Goal: Task Accomplishment & Management: Manage account settings

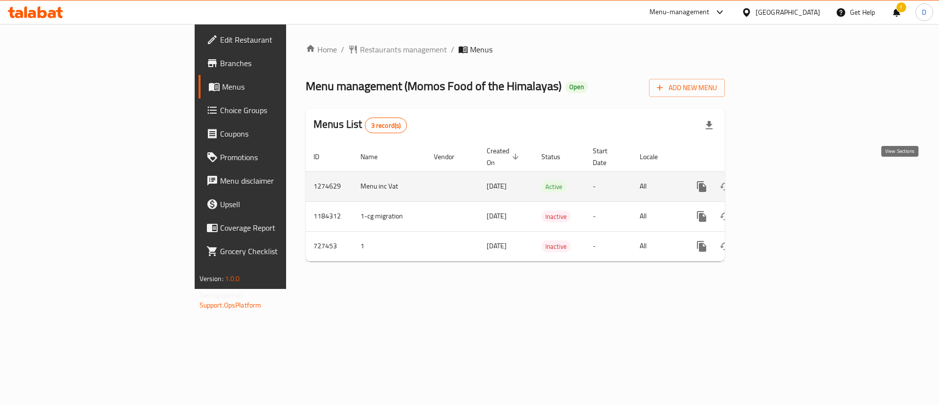
click at [778, 181] on icon "enhanced table" at bounding box center [773, 187] width 12 height 12
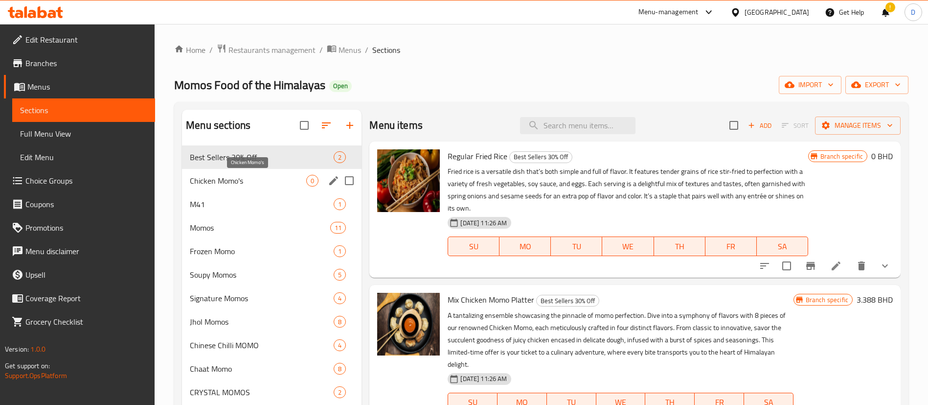
click at [276, 182] on span "Chicken Momo's" at bounding box center [248, 181] width 116 height 12
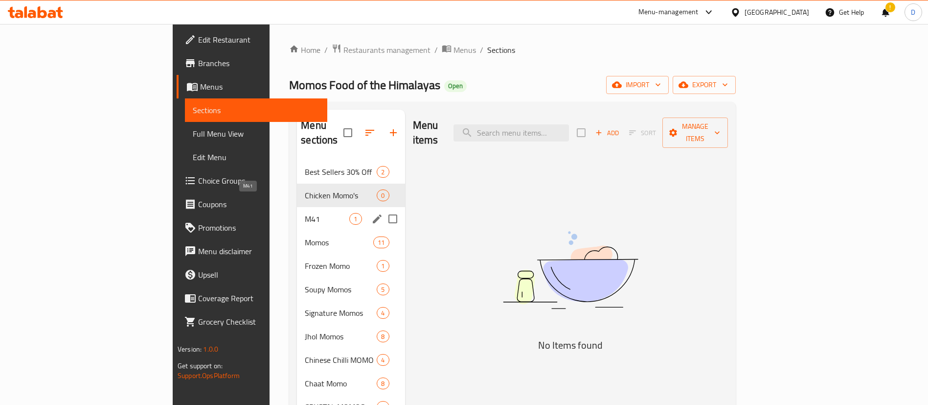
click at [305, 213] on span "M41" at bounding box center [327, 219] width 45 height 12
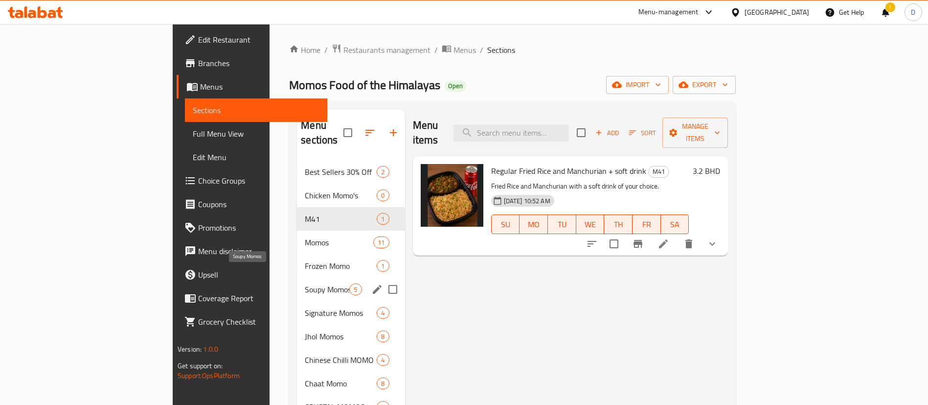
drag, startPoint x: 240, startPoint y: 276, endPoint x: 232, endPoint y: 285, distance: 11.8
click at [305, 283] on span "Soupy Momos" at bounding box center [327, 289] width 45 height 12
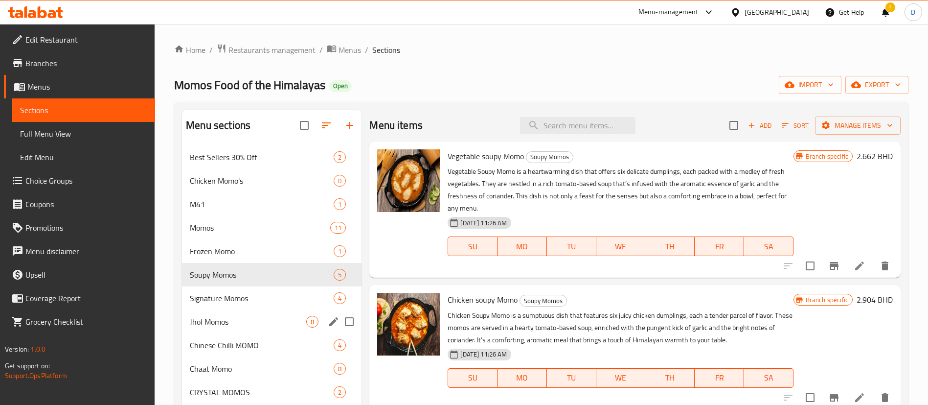
click at [226, 328] on div "Jhol Momos 8" at bounding box center [272, 321] width 180 height 23
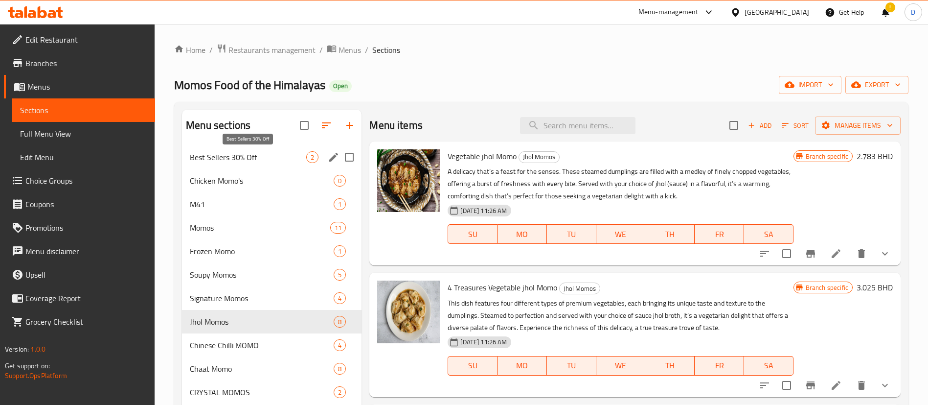
click at [240, 156] on span "Best Sellers 30% Off" at bounding box center [248, 157] width 116 height 12
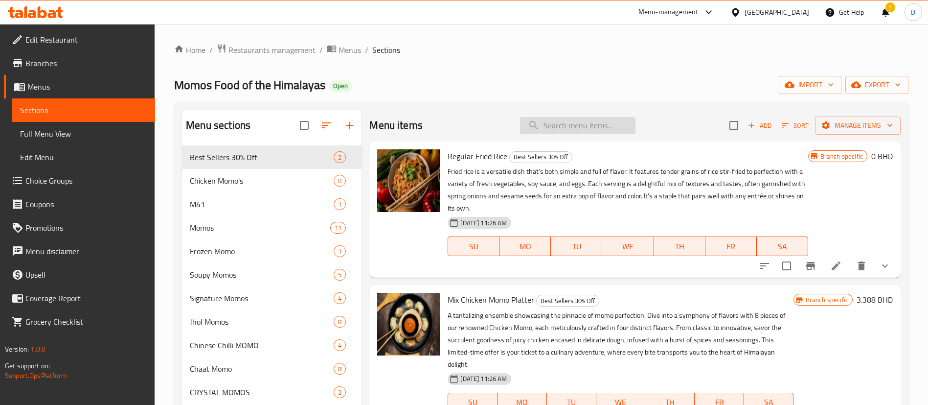
drag, startPoint x: 595, startPoint y: 103, endPoint x: 599, endPoint y: 132, distance: 28.6
click at [595, 133] on input "search" at bounding box center [577, 125] width 115 height 17
paste input "Chicken Momo Steamed"
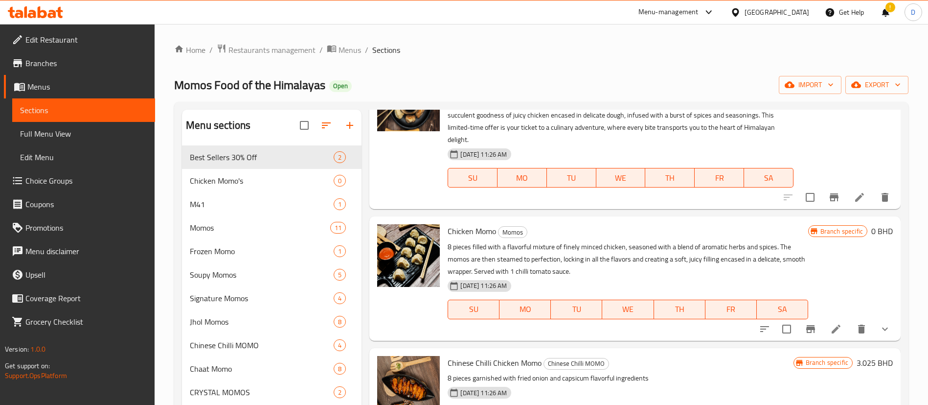
scroll to position [147, 0]
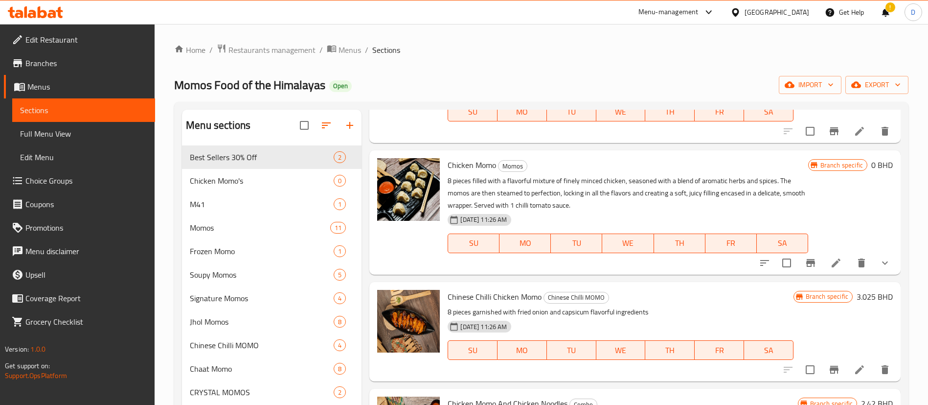
type input "Chicken Mo"
click at [879, 261] on icon "show more" at bounding box center [885, 263] width 12 height 12
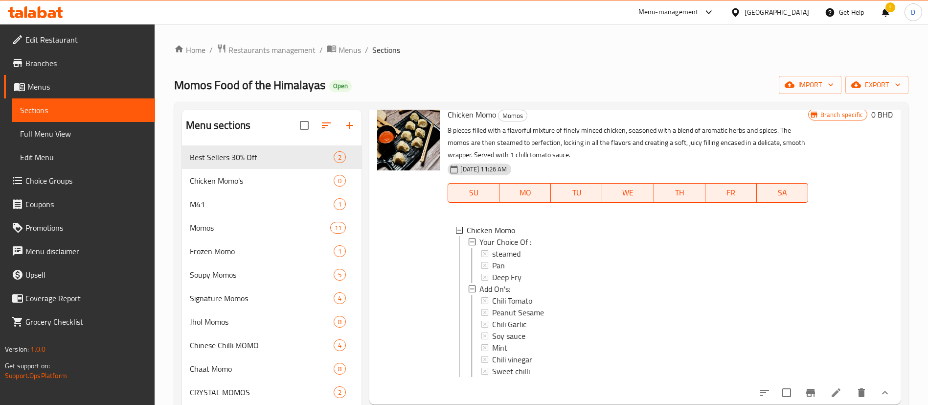
scroll to position [220, 0]
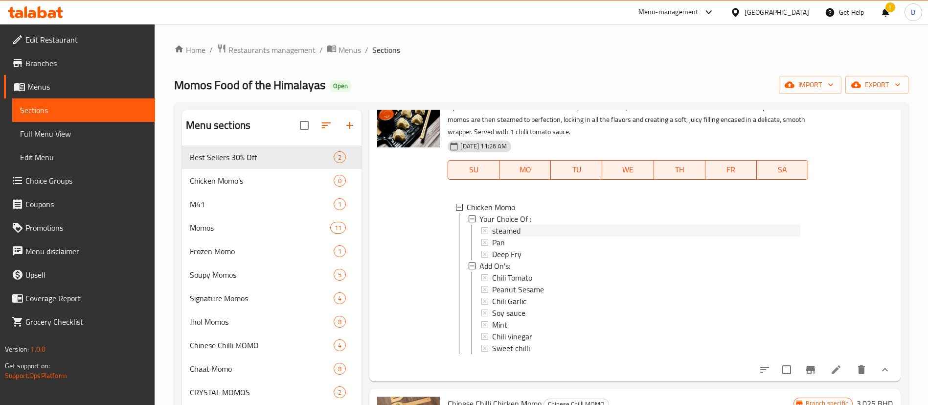
click at [508, 230] on span "steamed" at bounding box center [506, 231] width 28 height 12
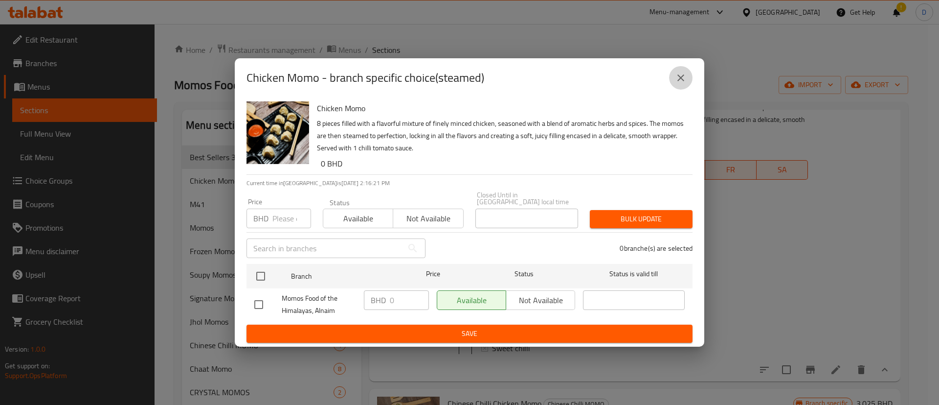
drag, startPoint x: 684, startPoint y: 77, endPoint x: 698, endPoint y: 126, distance: 50.9
click at [683, 77] on icon "close" at bounding box center [681, 78] width 12 height 12
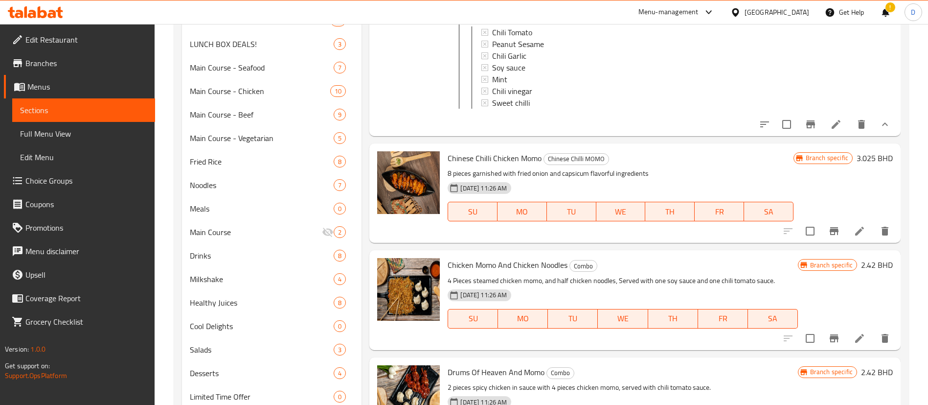
scroll to position [377, 0]
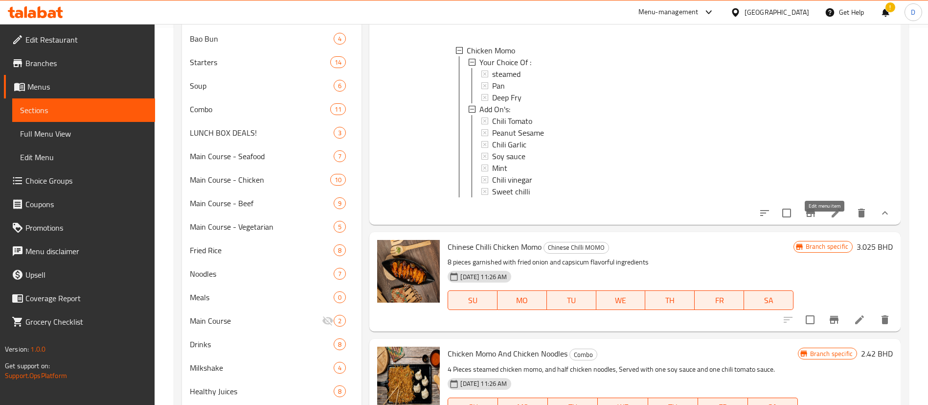
click at [830, 219] on icon at bounding box center [836, 213] width 12 height 12
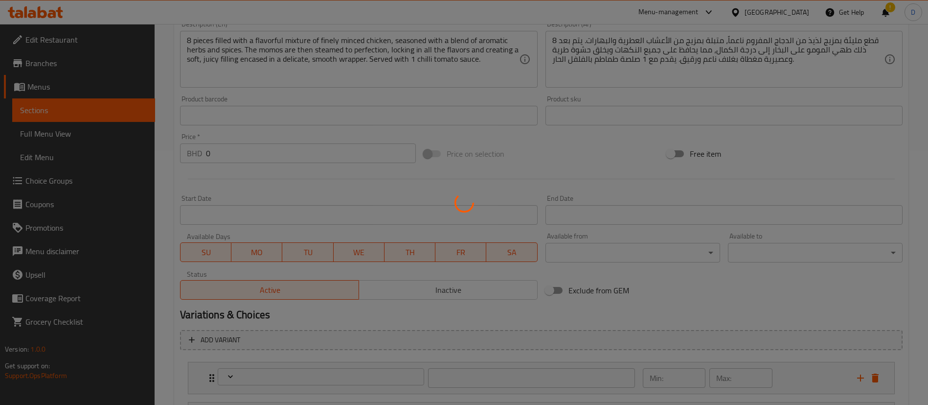
scroll to position [351, 0]
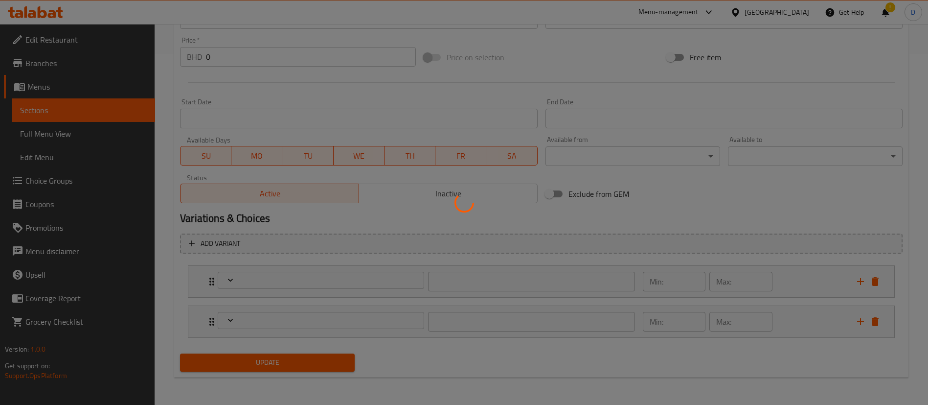
type input "إختيارك من:"
type input "1"
type input "الإضافات:"
type input "0"
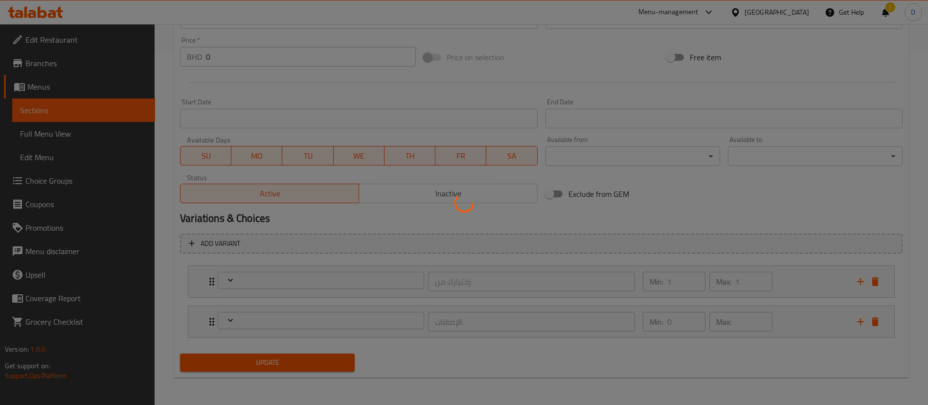
type input "6"
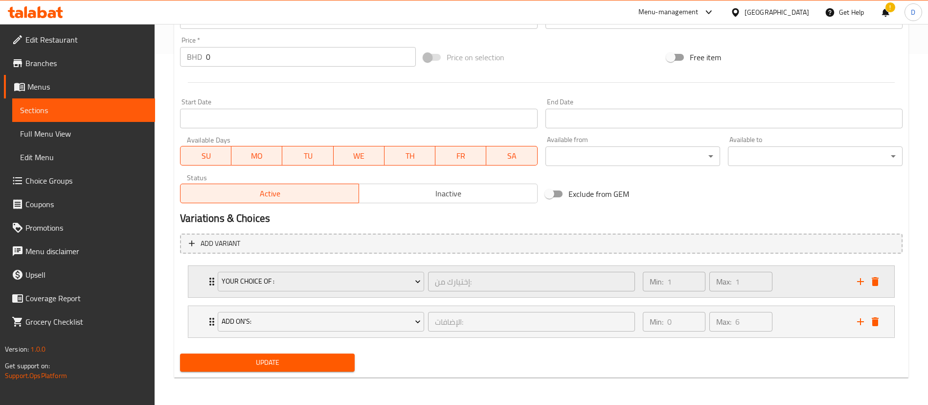
click at [200, 279] on div "Your Choice Of : إختيارك من: ​ Min: 1 ​ Max: 1 ​" at bounding box center [541, 281] width 706 height 31
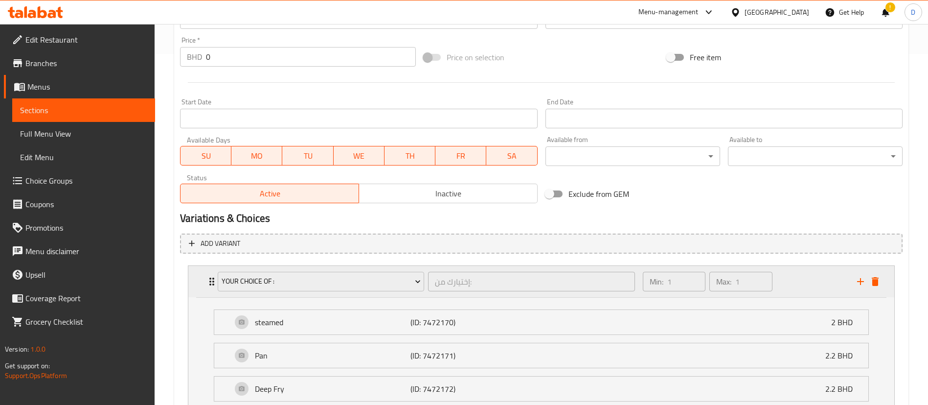
click at [204, 279] on div "Your Choice Of : إختيارك من: ​ Min: 1 ​ Max: 1 ​" at bounding box center [541, 281] width 706 height 31
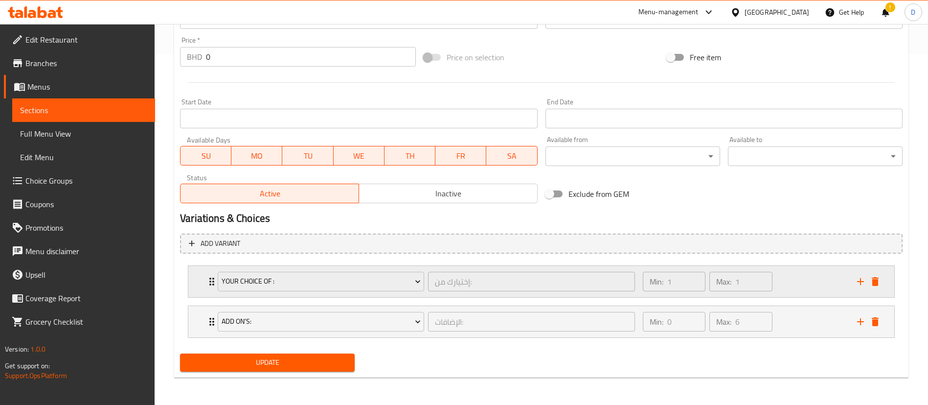
click at [209, 280] on icon "Expand" at bounding box center [212, 281] width 12 height 12
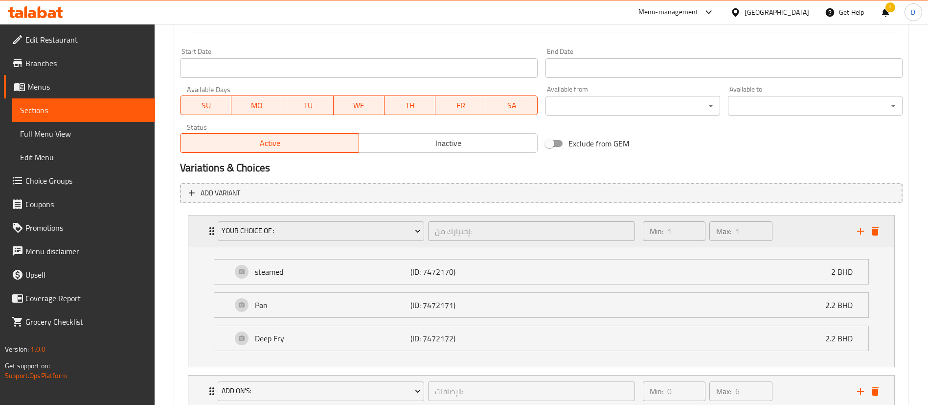
scroll to position [424, 0]
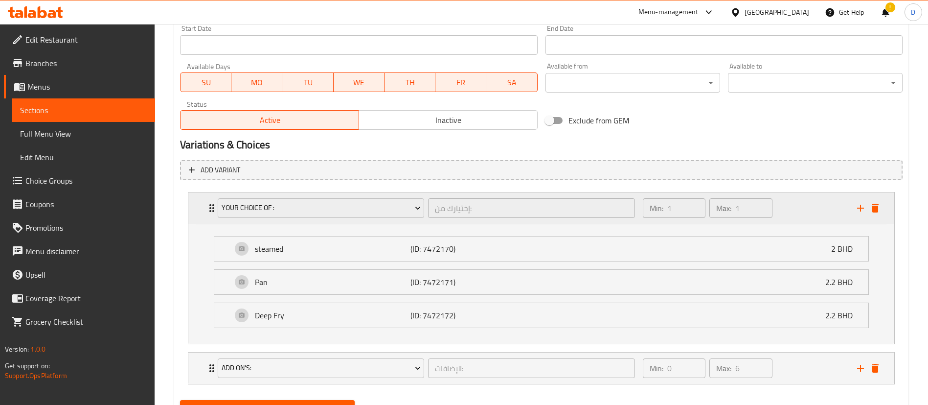
click at [208, 211] on icon "Expand" at bounding box center [212, 208] width 12 height 12
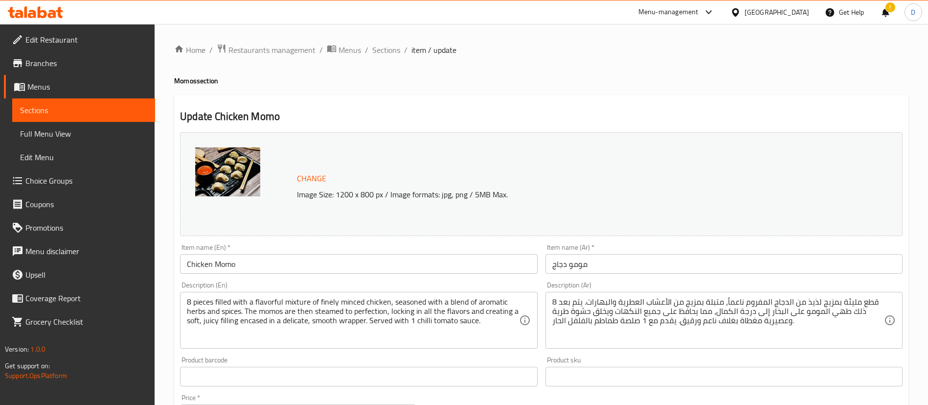
scroll to position [294, 0]
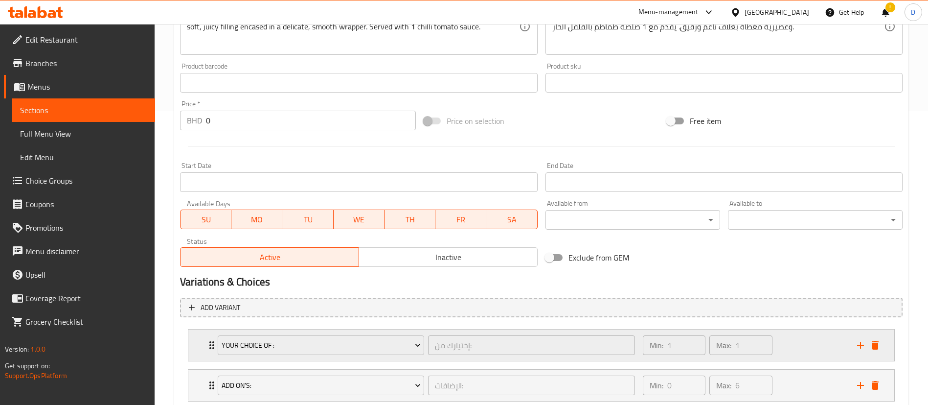
click at [206, 341] on icon "Expand" at bounding box center [212, 345] width 12 height 12
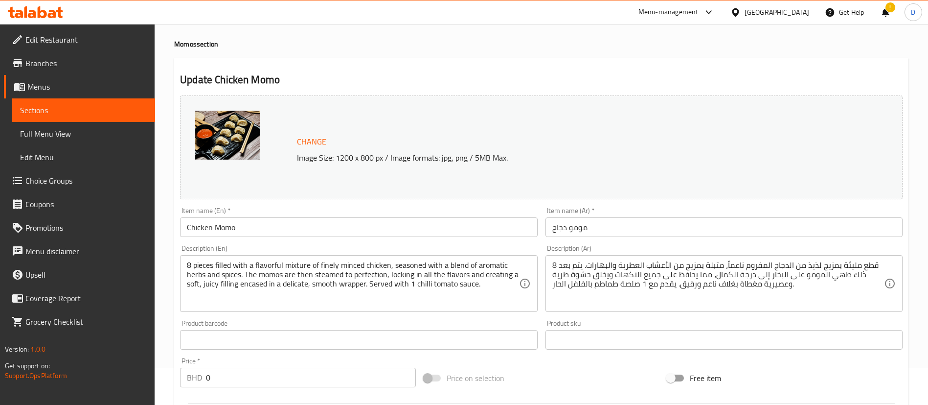
scroll to position [0, 0]
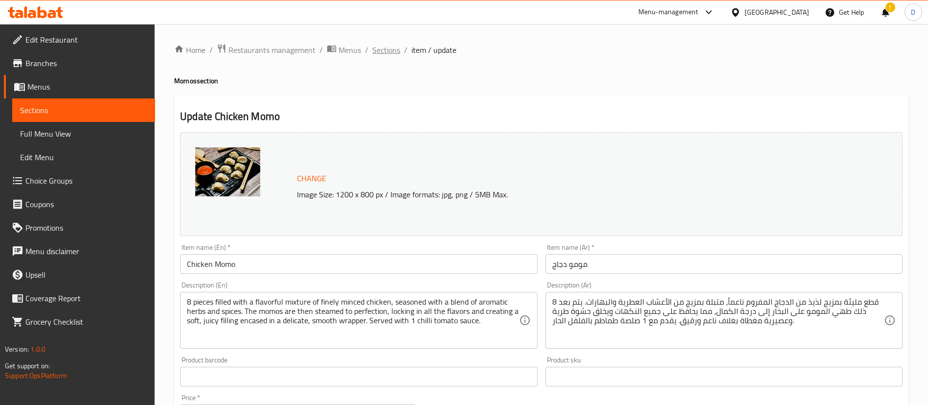
click at [372, 56] on span "Sections" at bounding box center [386, 50] width 28 height 12
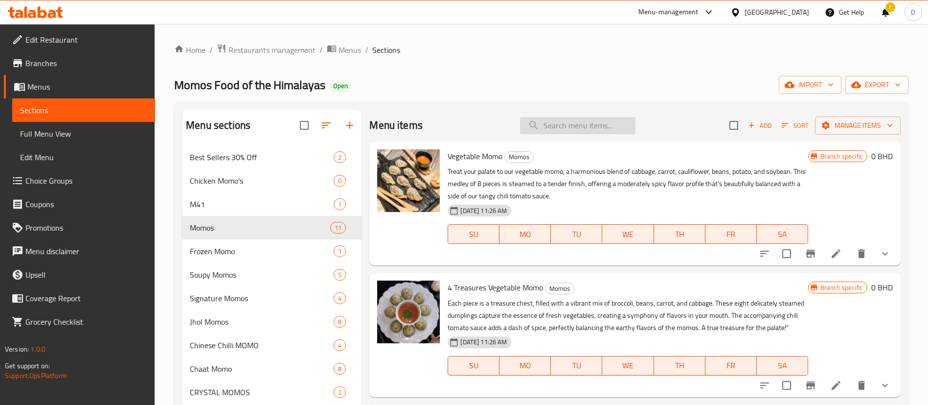
click at [555, 121] on input "search" at bounding box center [577, 125] width 115 height 17
paste input "Chicken Momo Steamed"
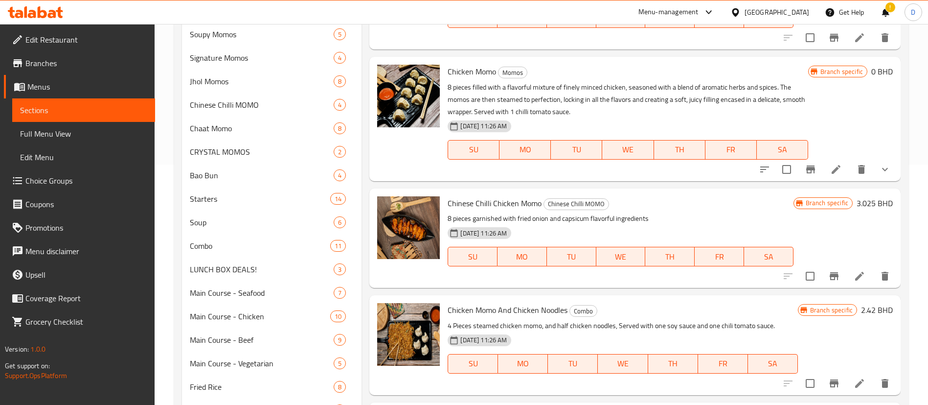
scroll to position [230, 0]
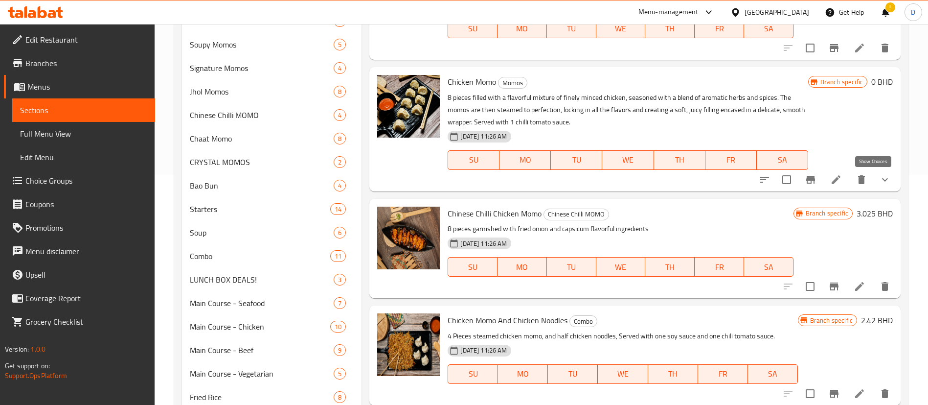
type input "Chicken Momo"
click at [882, 181] on icon "show more" at bounding box center [885, 179] width 6 height 3
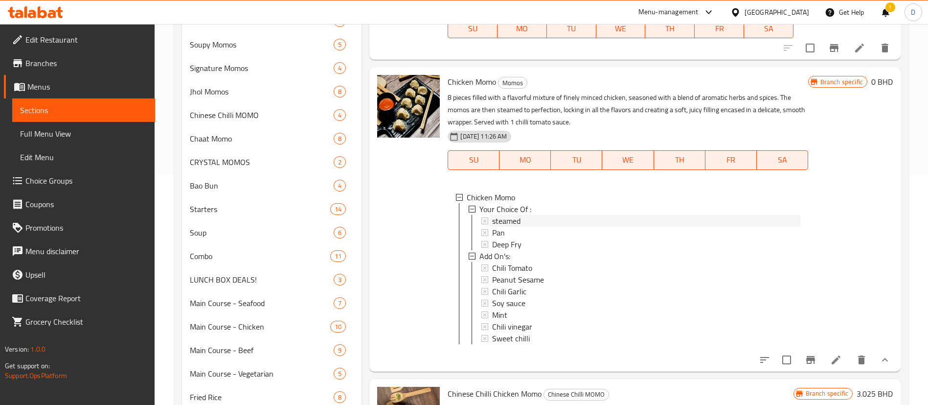
click at [512, 219] on span "steamed" at bounding box center [506, 221] width 28 height 12
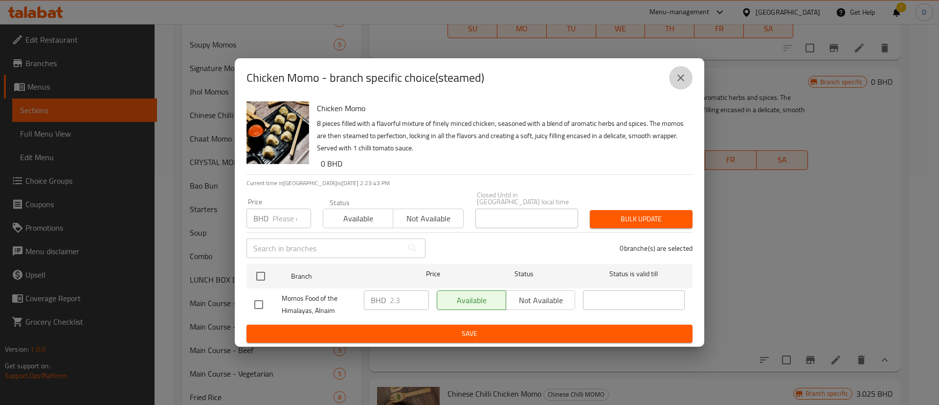
click at [681, 77] on icon "close" at bounding box center [681, 78] width 12 height 12
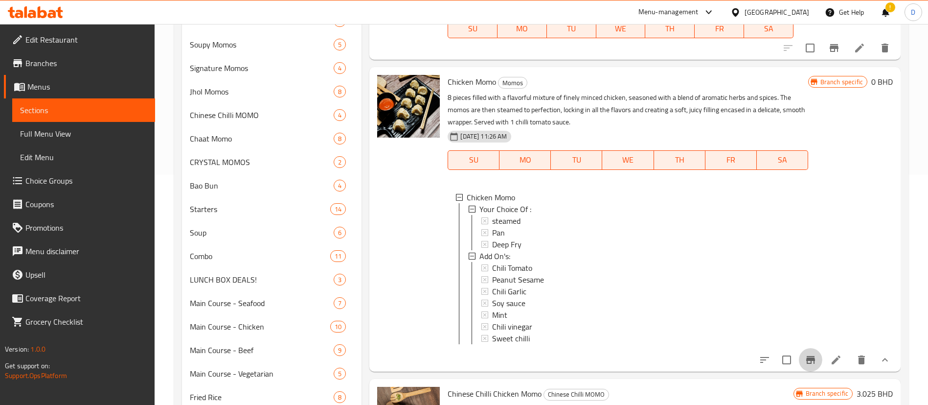
click at [805, 366] on icon "Branch-specific-item" at bounding box center [811, 360] width 12 height 12
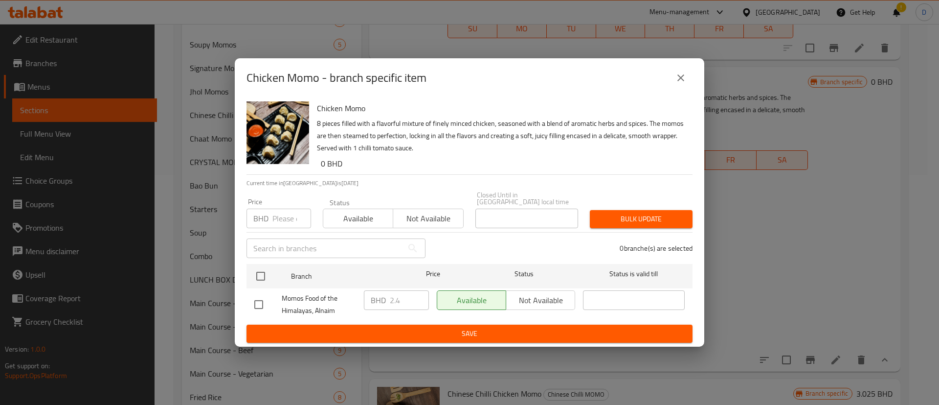
click at [280, 215] on input "number" at bounding box center [292, 218] width 39 height 20
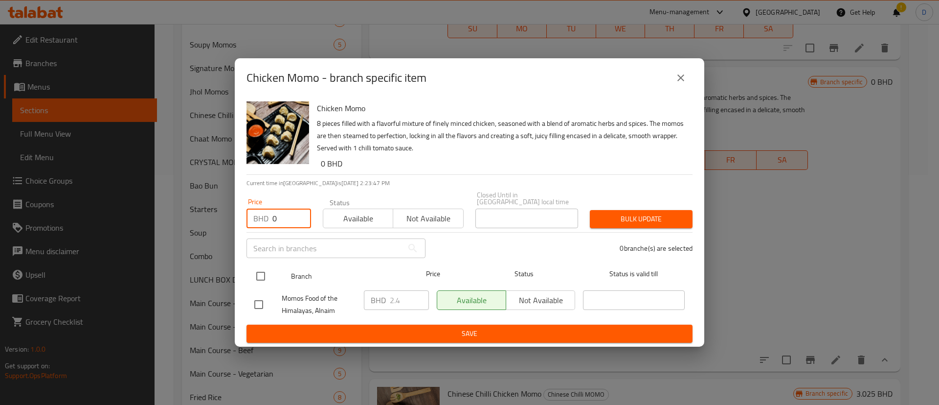
type input "0"
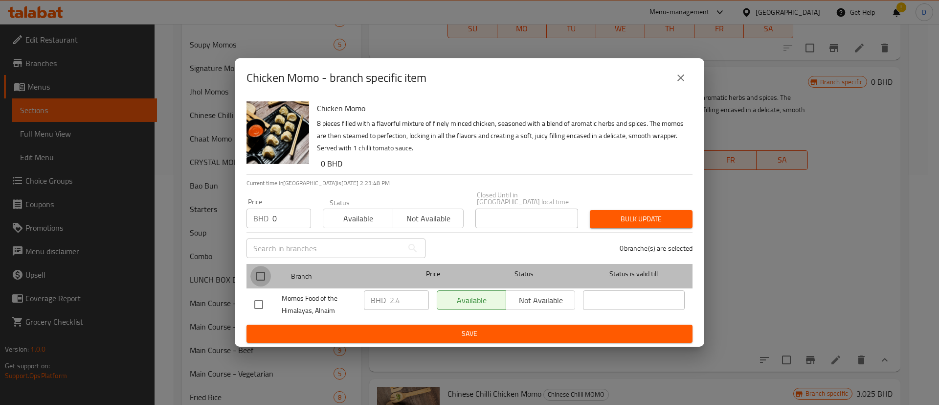
click at [262, 266] on input "checkbox" at bounding box center [261, 276] width 21 height 21
checkbox input "true"
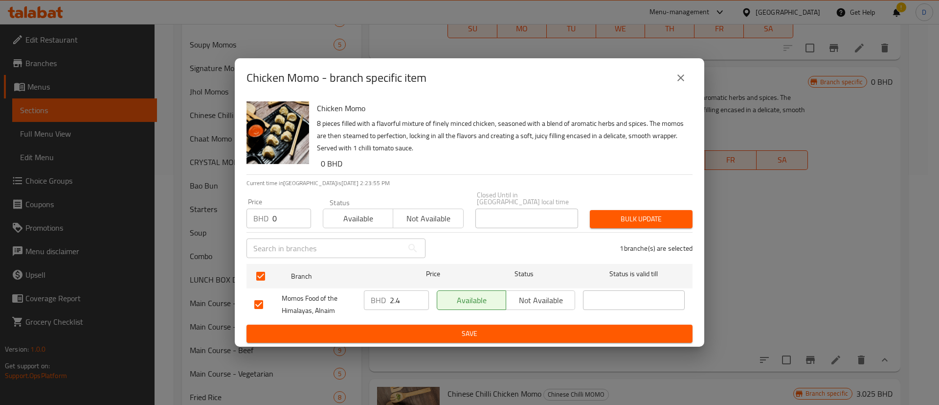
drag, startPoint x: 606, startPoint y: 211, endPoint x: 677, endPoint y: 93, distance: 137.6
click at [657, 126] on div "Chicken Momo 8 pieces filled with a flavorful mixture of finely minced chicken,…" at bounding box center [470, 221] width 470 height 249
click at [688, 81] on button "close" at bounding box center [680, 77] width 23 height 23
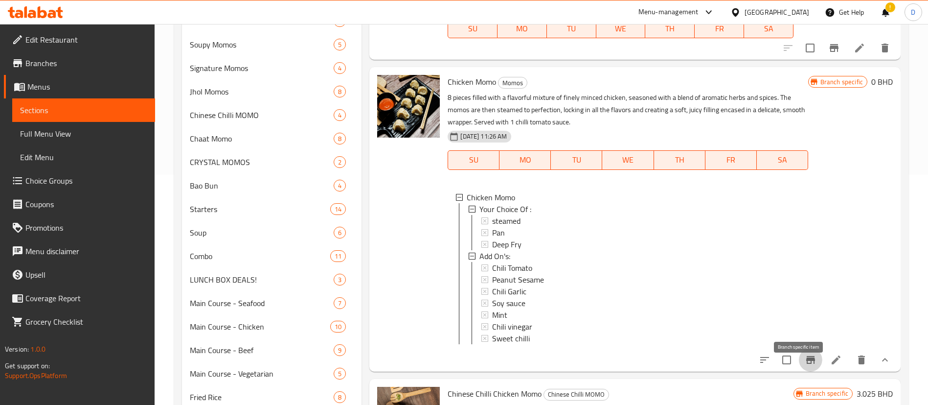
click at [799, 371] on button "Branch-specific-item" at bounding box center [810, 359] width 23 height 23
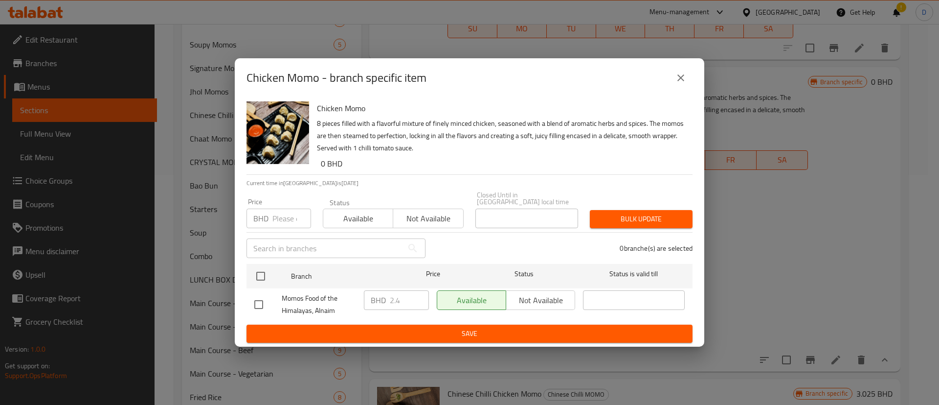
drag, startPoint x: 279, startPoint y: 204, endPoint x: 283, endPoint y: 210, distance: 7.7
click at [280, 204] on div "Price BHD Price" at bounding box center [279, 213] width 65 height 30
click at [285, 220] on input "number" at bounding box center [292, 218] width 39 height 20
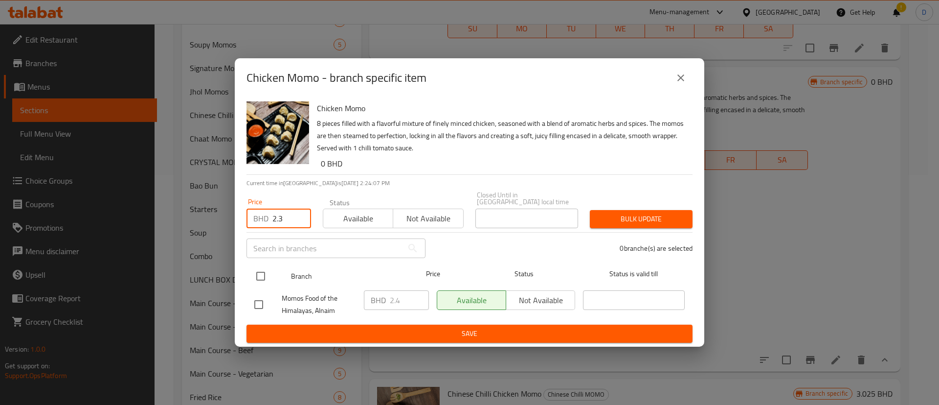
type input "2.3"
click at [265, 266] on input "checkbox" at bounding box center [261, 276] width 21 height 21
checkbox input "true"
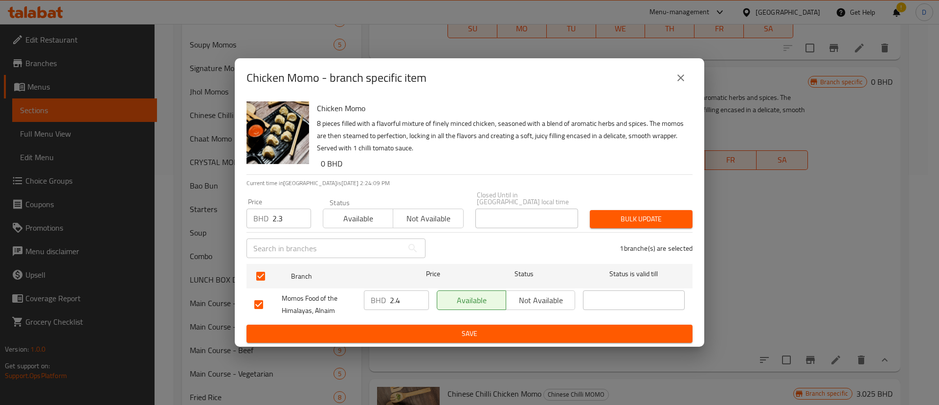
drag, startPoint x: 633, startPoint y: 209, endPoint x: 654, endPoint y: 145, distance: 68.1
click at [653, 147] on div "Chicken Momo 8 pieces filled with a flavorful mixture of finely minced chicken,…" at bounding box center [470, 221] width 470 height 249
click at [689, 75] on button "close" at bounding box center [680, 77] width 23 height 23
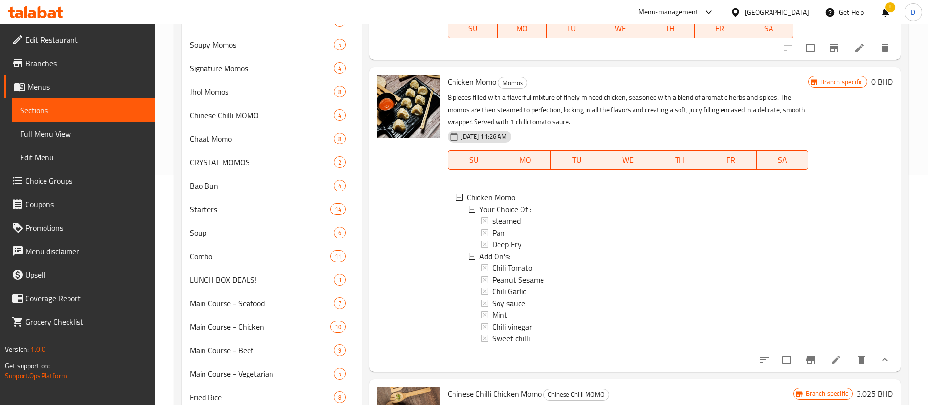
click at [805, 366] on icon "Branch-specific-item" at bounding box center [811, 360] width 12 height 12
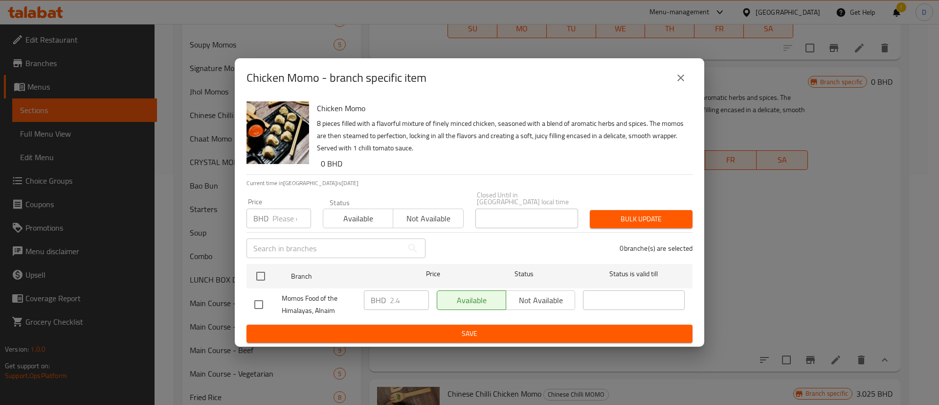
click at [294, 208] on input "number" at bounding box center [292, 218] width 39 height 20
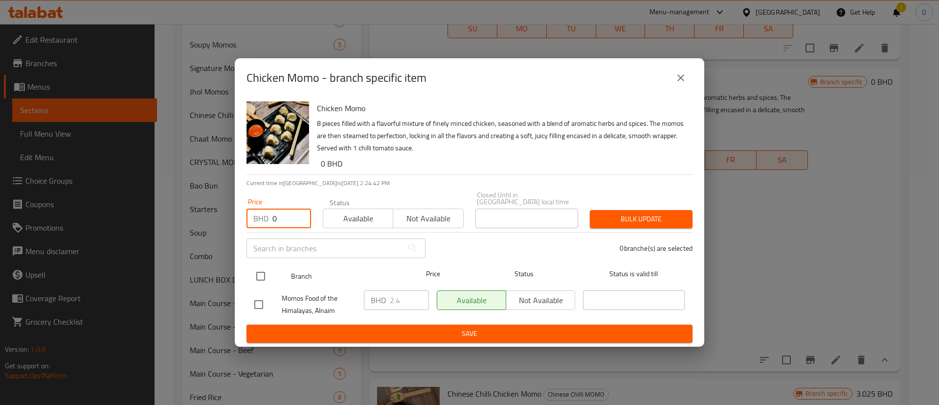
type input "0"
drag, startPoint x: 260, startPoint y: 275, endPoint x: 282, endPoint y: 270, distance: 22.7
click at [259, 275] on input "checkbox" at bounding box center [261, 276] width 21 height 21
checkbox input "true"
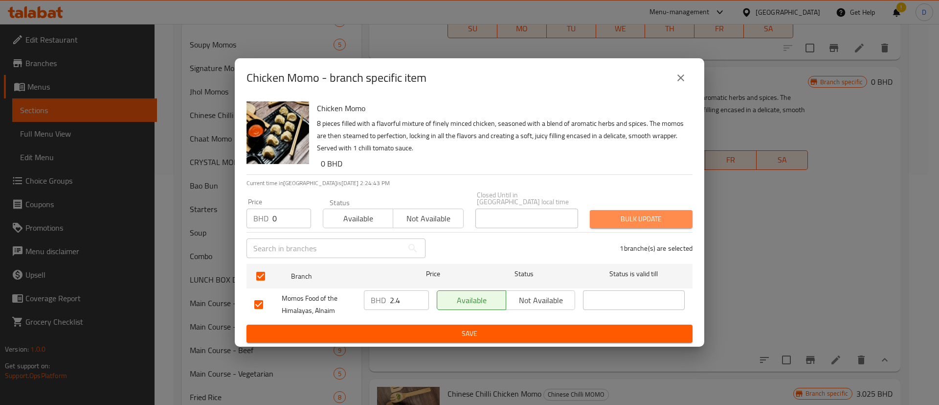
click at [644, 216] on span "Bulk update" at bounding box center [641, 219] width 87 height 12
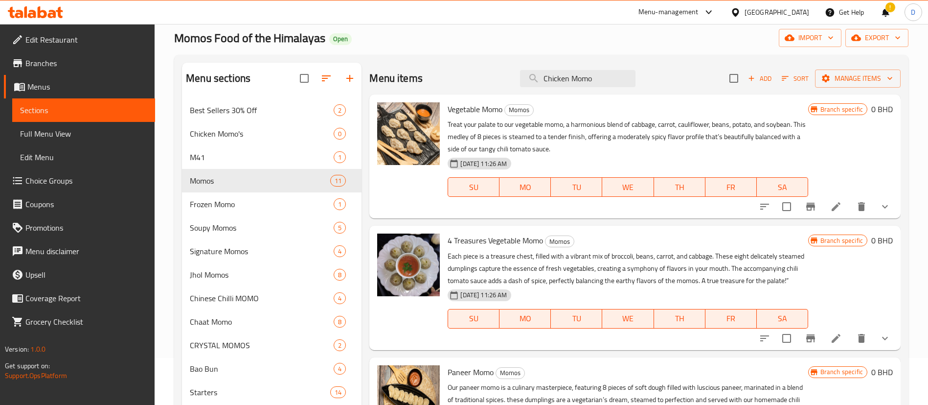
scroll to position [0, 0]
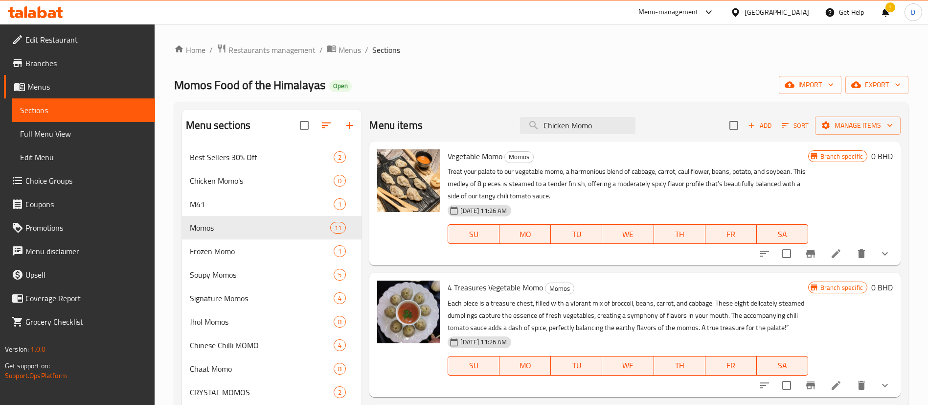
drag, startPoint x: 587, startPoint y: 119, endPoint x: 480, endPoint y: 114, distance: 107.8
click at [504, 128] on div "Menu items Chicken Momo Add Sort Manage items" at bounding box center [634, 126] width 531 height 32
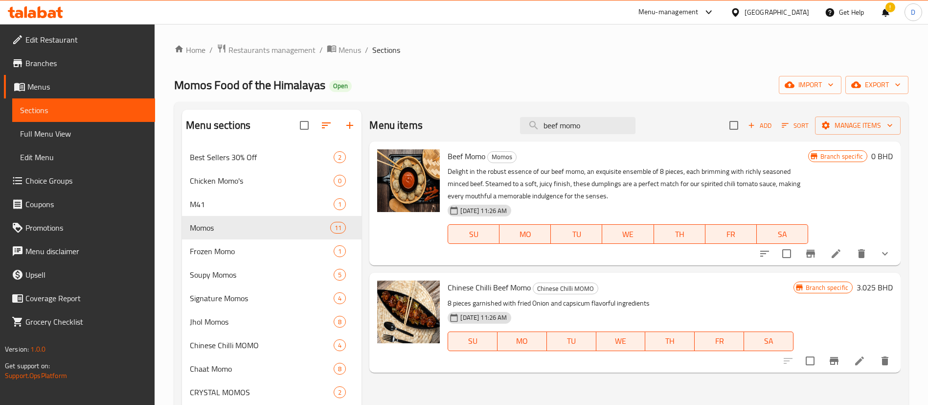
type input "beef momo"
click at [813, 252] on icon "Branch-specific-item" at bounding box center [810, 254] width 9 height 8
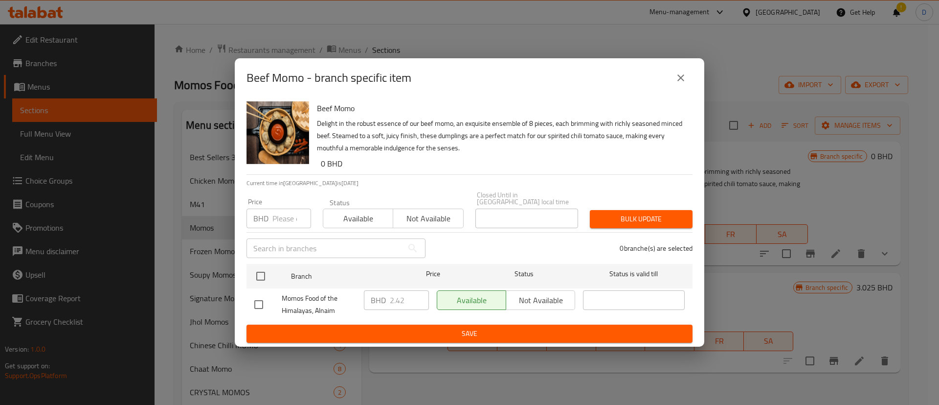
click at [275, 202] on div "Price BHD Price" at bounding box center [279, 213] width 65 height 30
click at [276, 210] on input "number" at bounding box center [292, 218] width 39 height 20
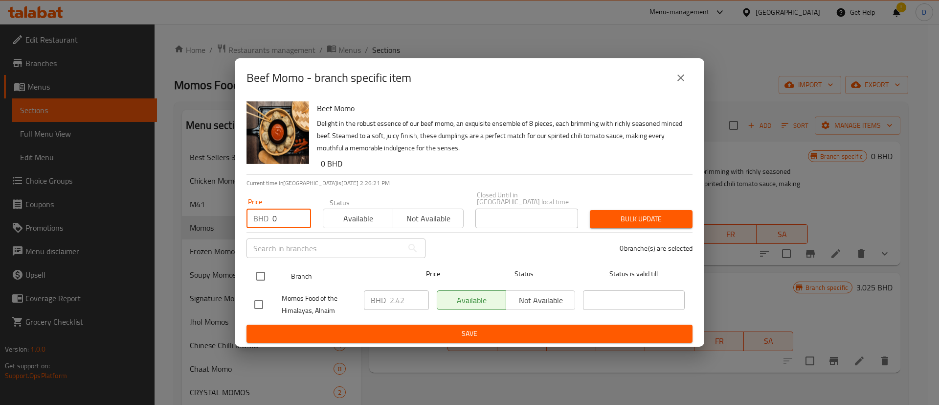
type input "0"
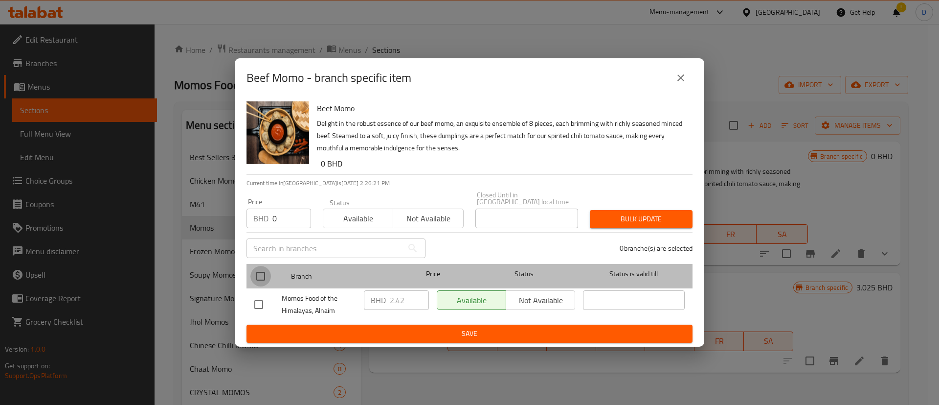
click at [260, 267] on input "checkbox" at bounding box center [261, 276] width 21 height 21
checkbox input "true"
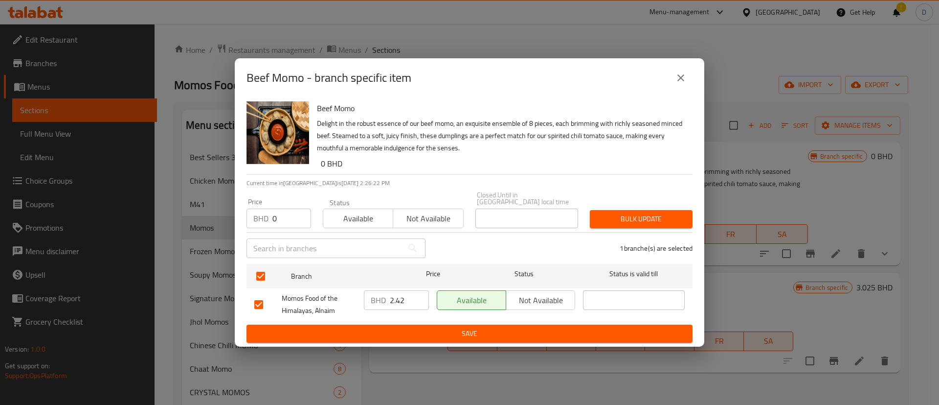
click at [675, 225] on div "Bulk update" at bounding box center [641, 219] width 114 height 30
click at [669, 218] on span "Bulk update" at bounding box center [641, 219] width 87 height 12
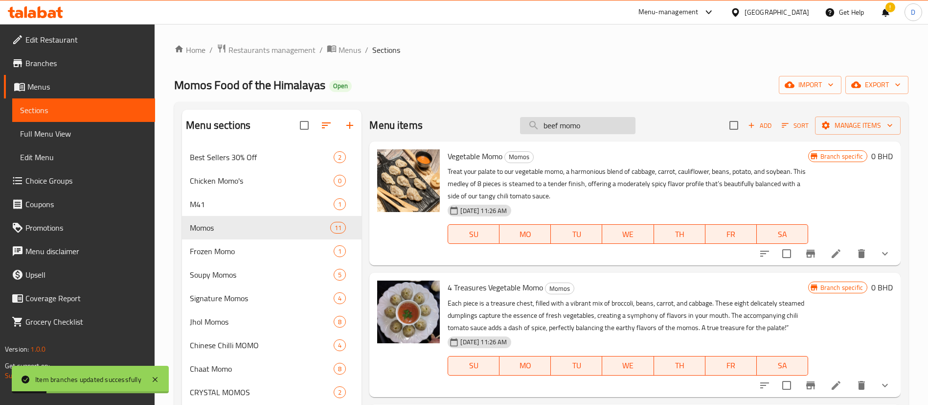
click at [593, 122] on input "beef momo" at bounding box center [577, 125] width 115 height 17
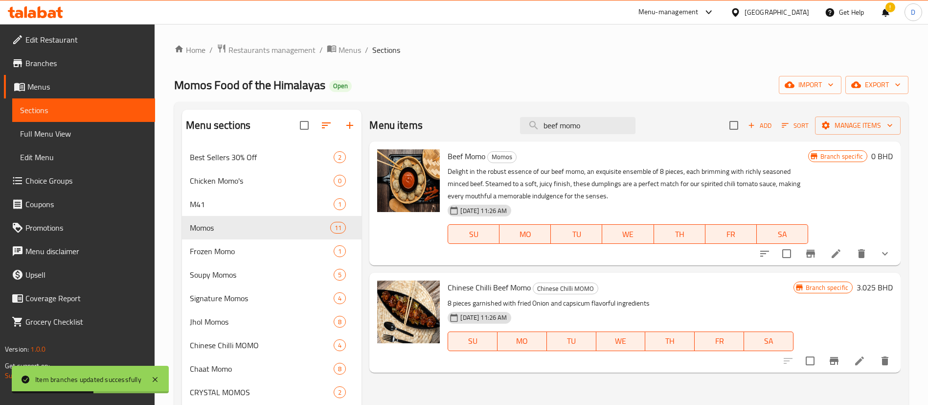
click at [893, 259] on button "show more" at bounding box center [884, 253] width 23 height 23
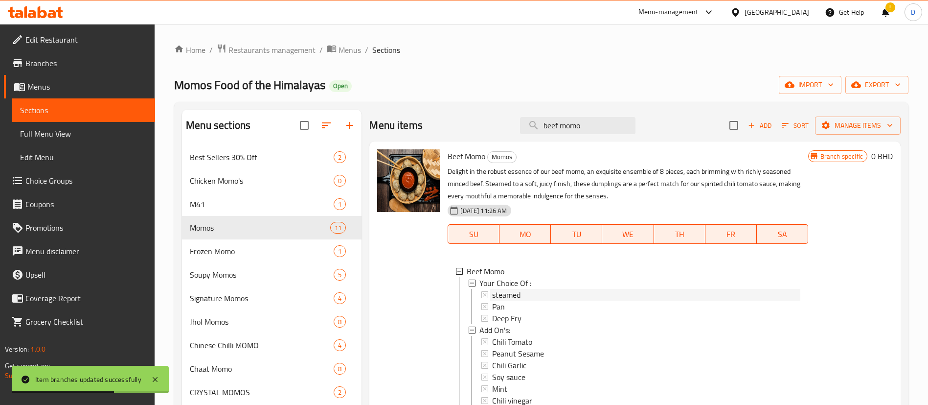
click at [493, 296] on span "steamed" at bounding box center [506, 295] width 28 height 12
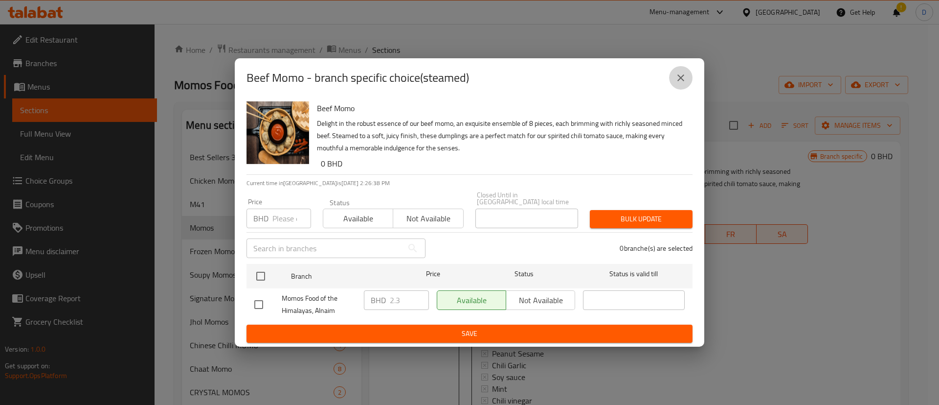
click at [677, 81] on icon "close" at bounding box center [681, 78] width 12 height 12
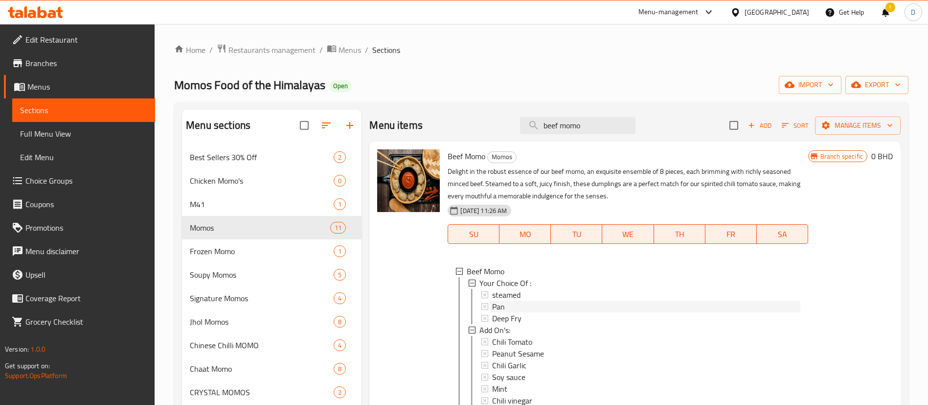
click at [524, 308] on div "Pan" at bounding box center [646, 306] width 308 height 12
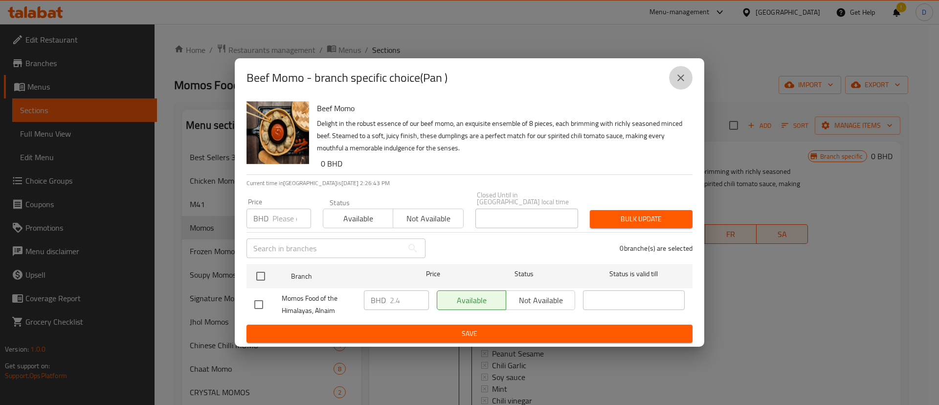
click at [687, 82] on icon "close" at bounding box center [681, 78] width 12 height 12
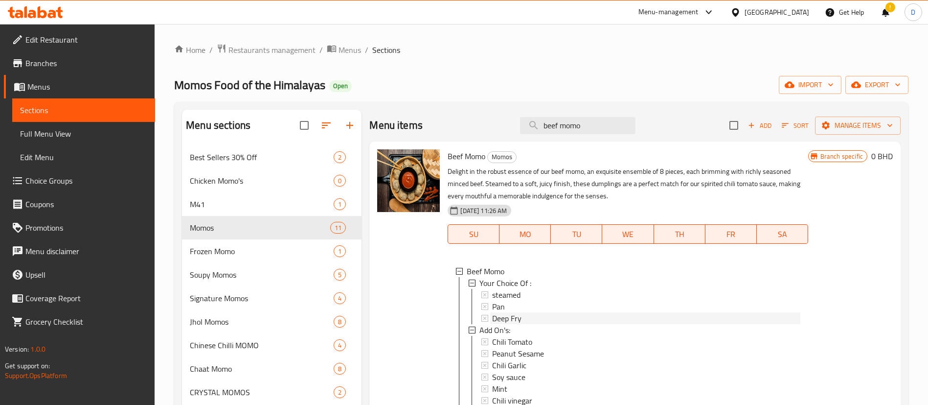
click at [507, 313] on span "Deep Fry" at bounding box center [506, 318] width 29 height 12
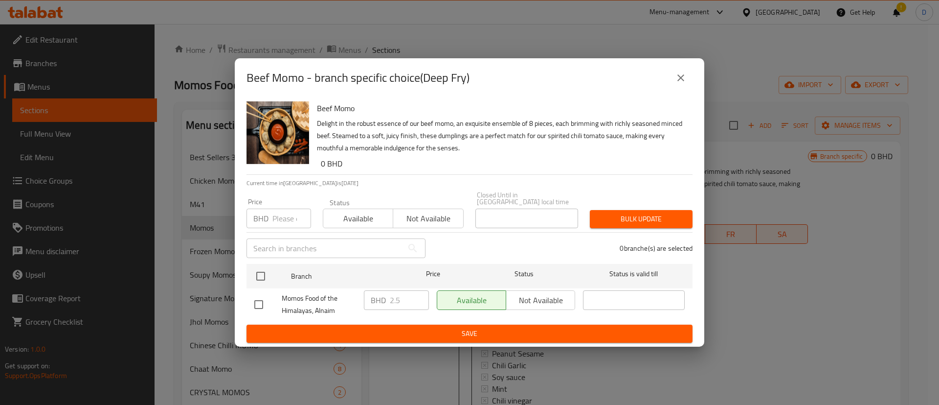
drag, startPoint x: 694, startPoint y: 87, endPoint x: 689, endPoint y: 82, distance: 6.9
click at [693, 87] on div "Beef Momo - branch specific choice(Deep Fry)" at bounding box center [470, 77] width 470 height 39
click at [686, 80] on icon "close" at bounding box center [681, 78] width 12 height 12
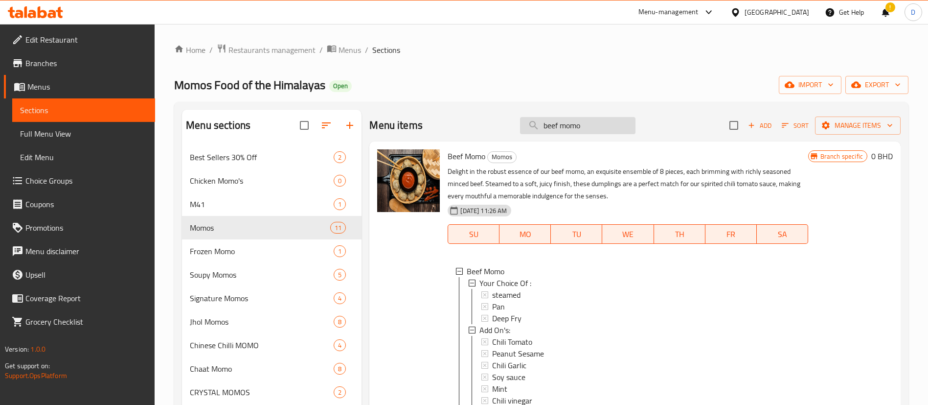
drag, startPoint x: 593, startPoint y: 116, endPoint x: 526, endPoint y: 132, distance: 68.8
click at [526, 132] on input "beef momo" at bounding box center [577, 125] width 115 height 17
click at [567, 115] on div "Menu items beef momo Add Sort Manage items" at bounding box center [634, 126] width 531 height 32
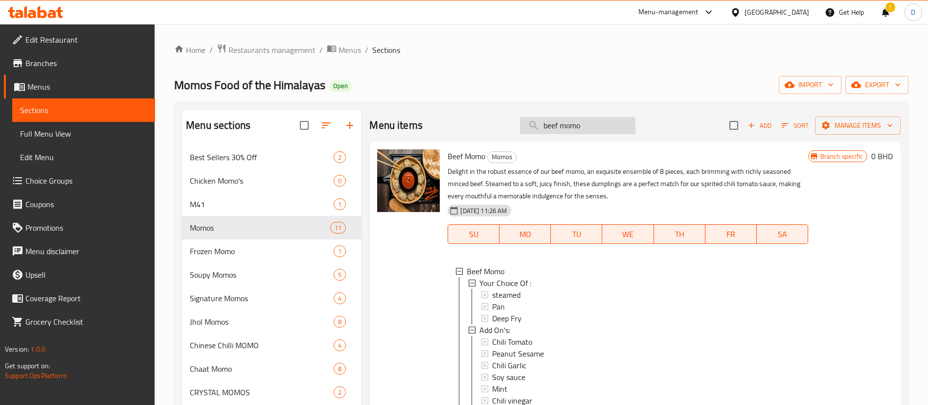
click at [569, 122] on input "beef momo" at bounding box center [577, 125] width 115 height 17
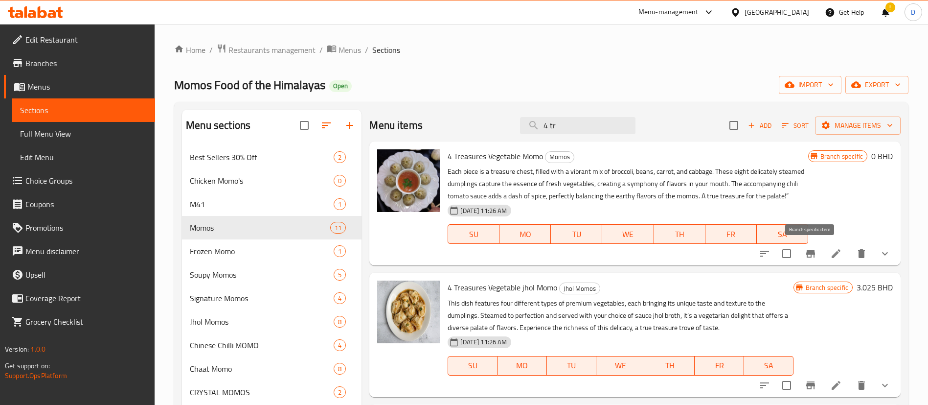
type input "4 tr"
click at [808, 252] on icon "Branch-specific-item" at bounding box center [810, 254] width 9 height 8
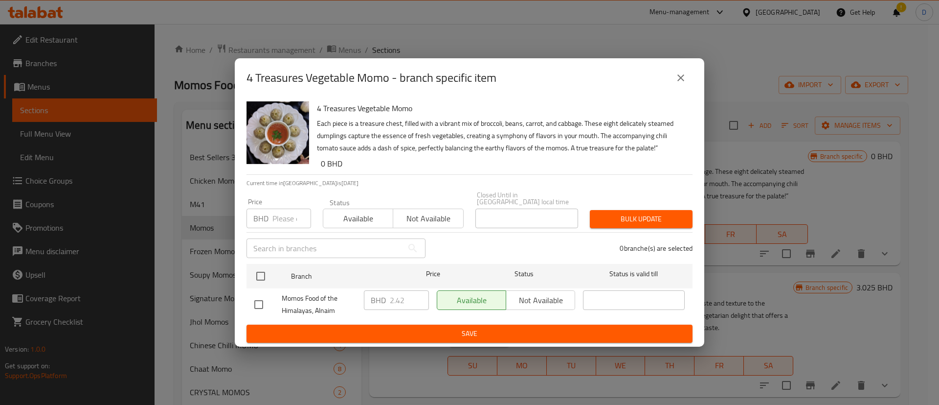
click at [280, 214] on input "number" at bounding box center [292, 218] width 39 height 20
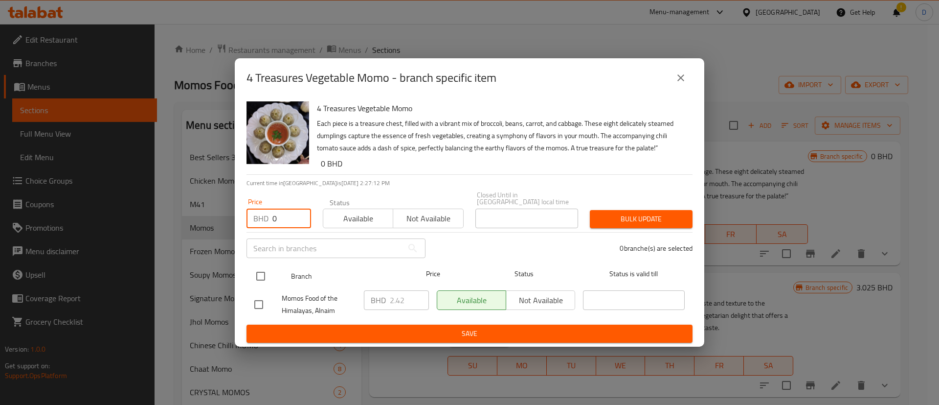
type input "0"
click at [263, 266] on input "checkbox" at bounding box center [261, 276] width 21 height 21
checkbox input "true"
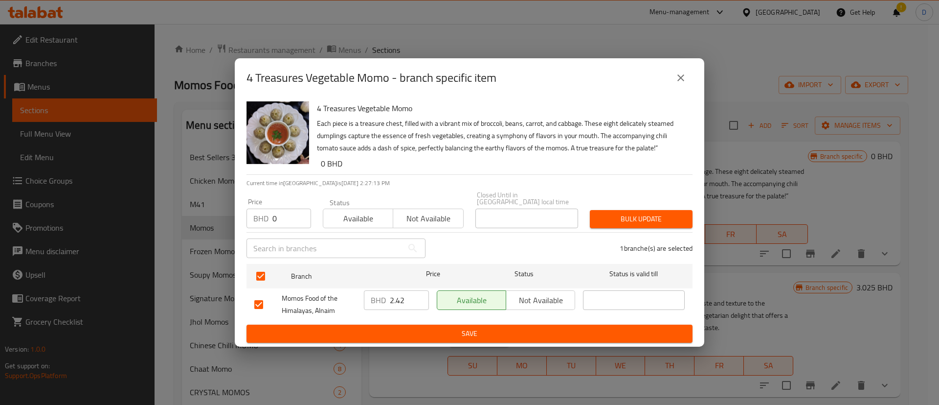
click at [645, 216] on span "Bulk update" at bounding box center [641, 219] width 87 height 12
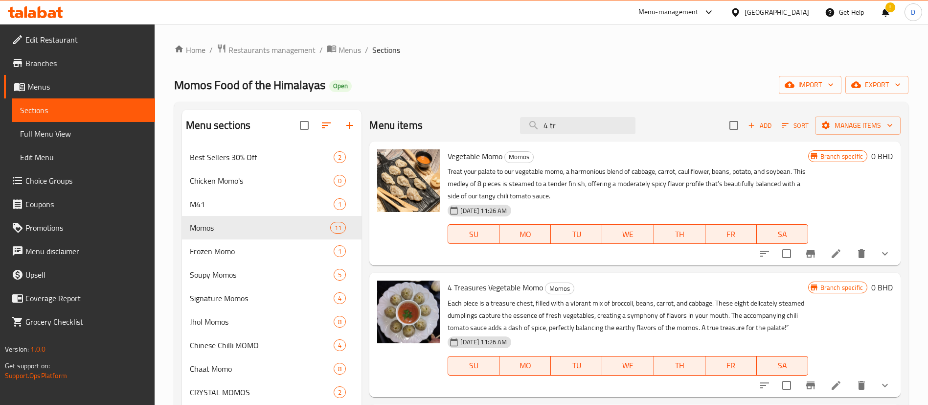
drag, startPoint x: 583, startPoint y: 128, endPoint x: 504, endPoint y: 132, distance: 78.9
click at [504, 132] on div "Menu items 4 tr Add Sort Manage items" at bounding box center [634, 126] width 531 height 32
paste input "Chicken & Cheese Momo Steamed"
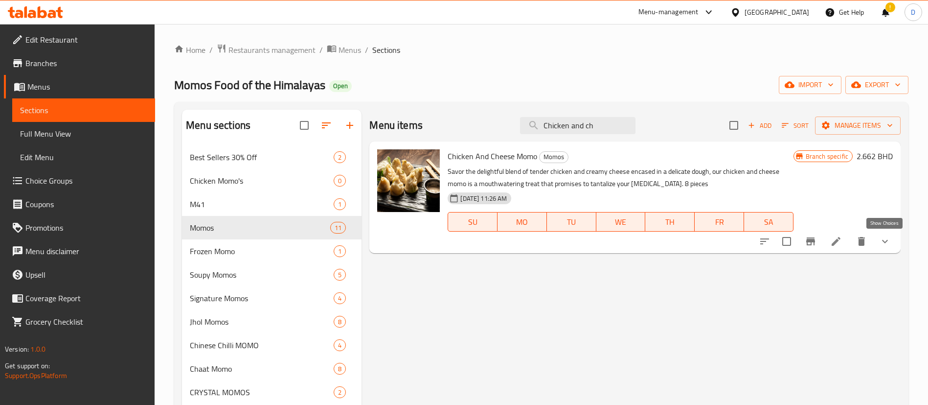
type input "Chicken and ch"
click at [881, 241] on icon "show more" at bounding box center [885, 241] width 12 height 12
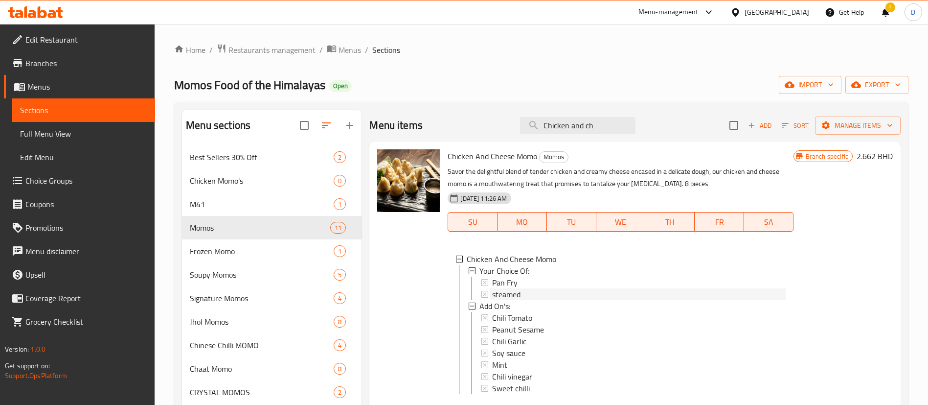
click at [513, 291] on span "steamed" at bounding box center [506, 294] width 28 height 12
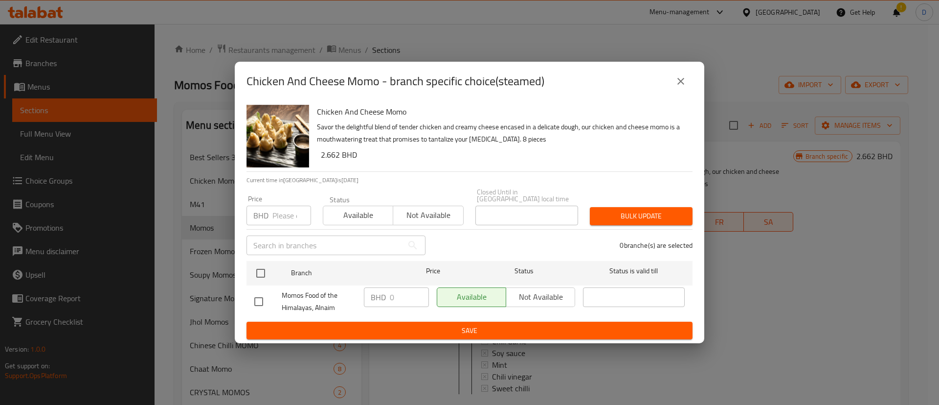
click at [673, 86] on button "close" at bounding box center [680, 80] width 23 height 23
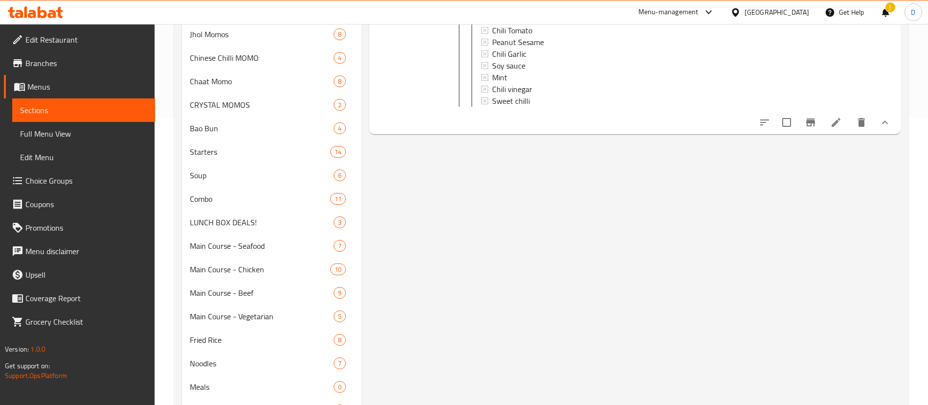
scroll to position [294, 0]
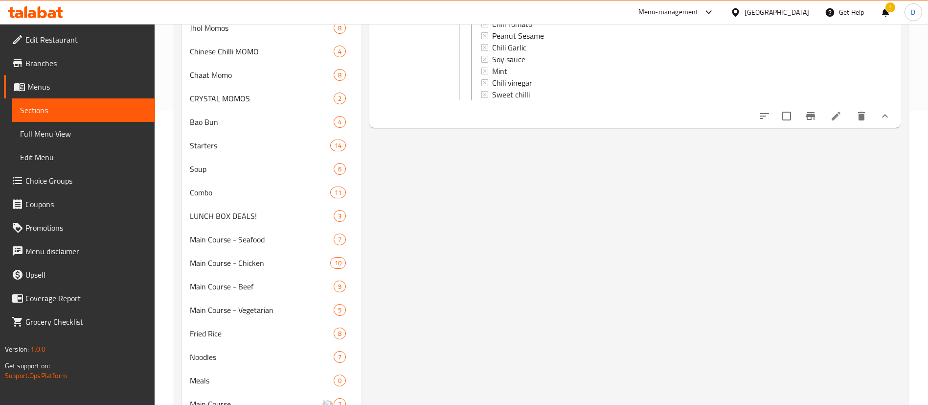
click at [838, 128] on div at bounding box center [825, 115] width 144 height 23
click at [837, 122] on icon at bounding box center [836, 116] width 12 height 12
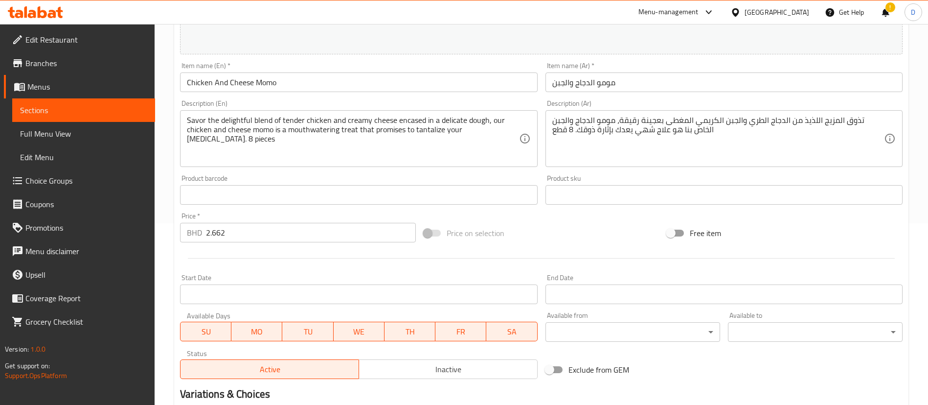
scroll to position [357, 0]
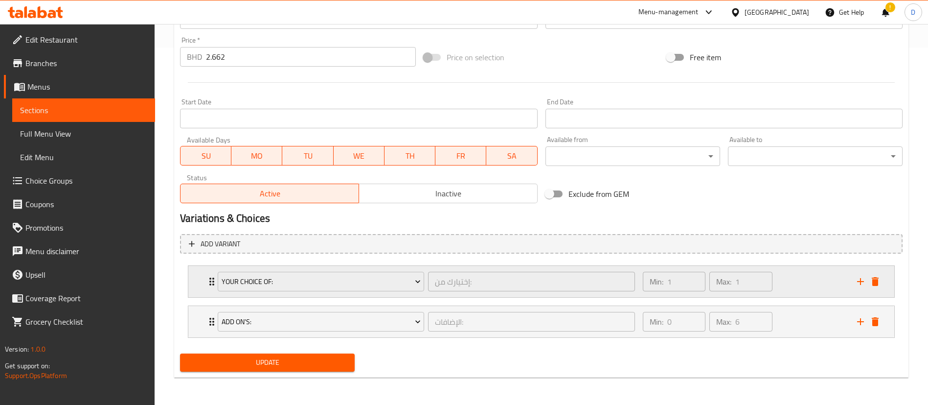
click at [212, 284] on div "Your Choice Of: إختيارك من: ​" at bounding box center [426, 281] width 429 height 31
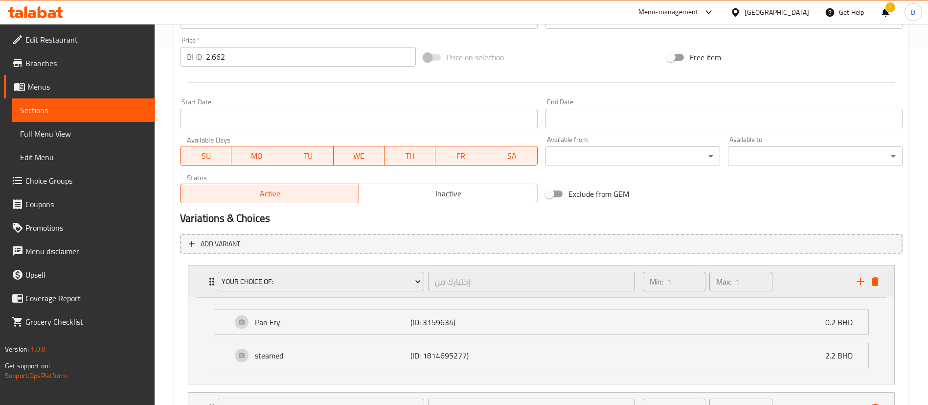
click at [212, 283] on div "Your Choice Of: إختيارك من: ​" at bounding box center [426, 281] width 429 height 31
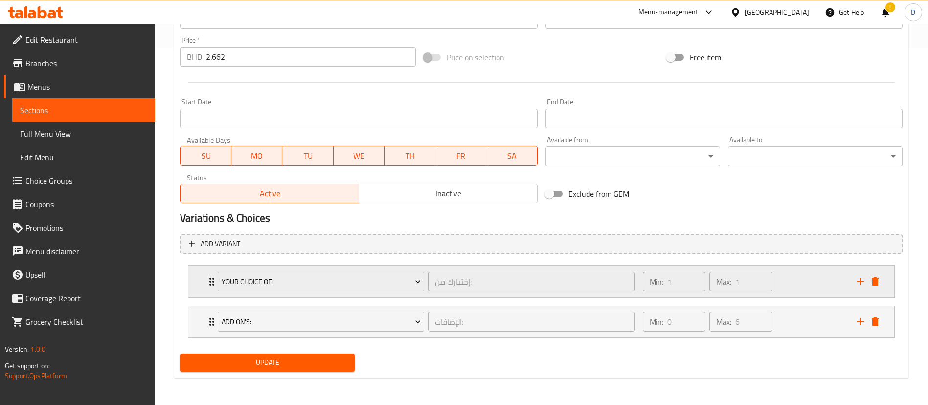
click at [209, 288] on div "Your Choice Of: إختيارك من: ​ Min: 1 ​ Max: 1 ​" at bounding box center [544, 281] width 677 height 31
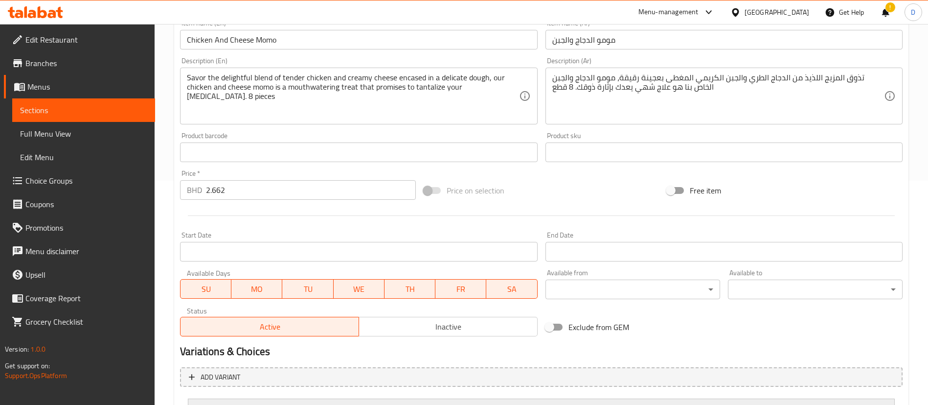
scroll to position [210, 0]
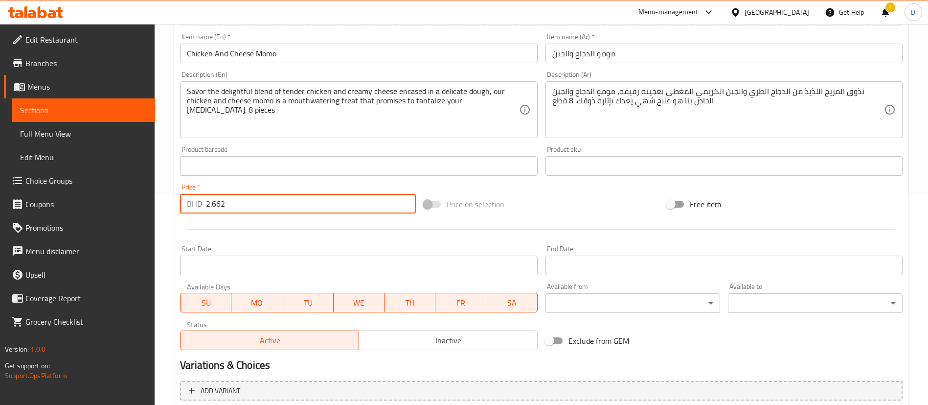
drag, startPoint x: 240, startPoint y: 200, endPoint x: 195, endPoint y: 196, distance: 44.7
click at [195, 196] on div "BHD 2.662 Price *" at bounding box center [298, 204] width 236 height 20
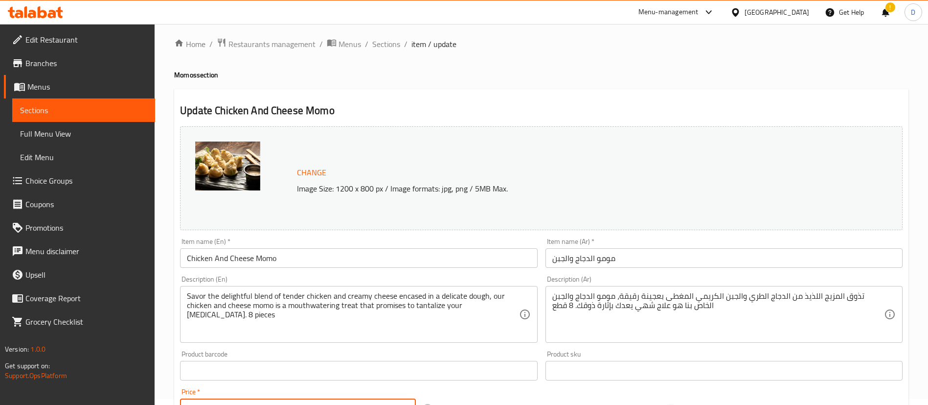
scroll to position [0, 0]
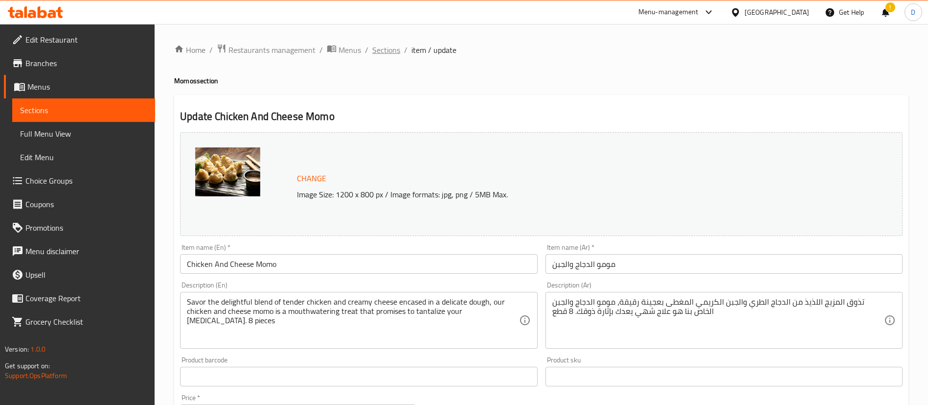
click at [377, 48] on span "Sections" at bounding box center [386, 50] width 28 height 12
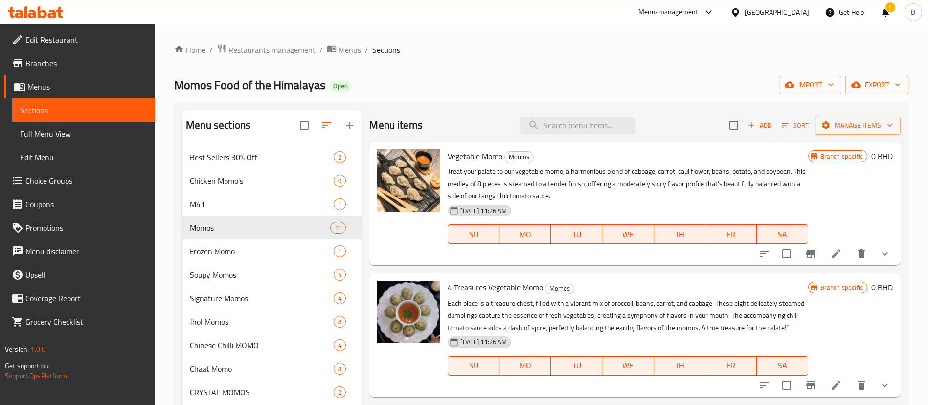
click at [580, 110] on div "Menu items Add Sort Manage items" at bounding box center [634, 126] width 531 height 32
click at [585, 118] on input "search" at bounding box center [577, 125] width 115 height 17
paste input "2.400"
type input "2.400"
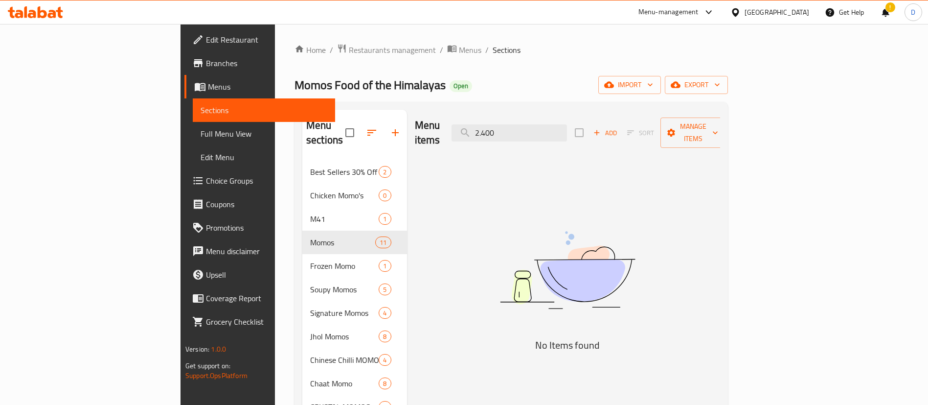
drag, startPoint x: 585, startPoint y: 119, endPoint x: 516, endPoint y: 126, distance: 69.9
click at [516, 126] on div "Menu items 2.400 Add Sort Manage items" at bounding box center [568, 133] width 306 height 46
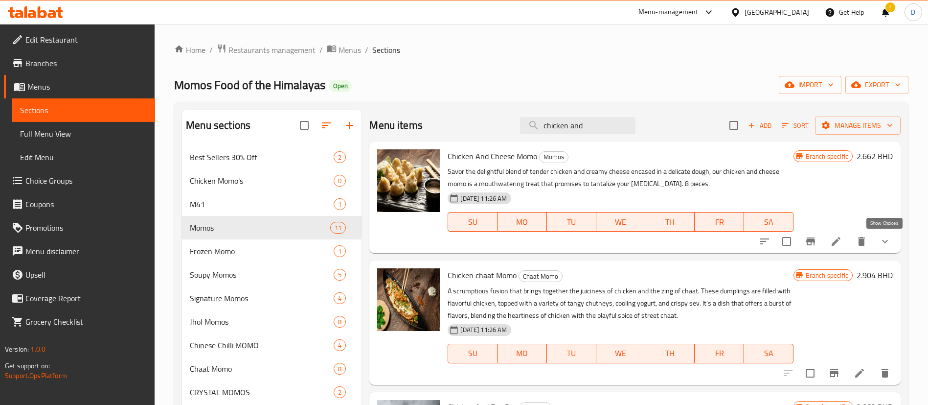
type input "chicken and"
drag, startPoint x: 880, startPoint y: 236, endPoint x: 869, endPoint y: 239, distance: 11.6
click at [881, 236] on icon "show more" at bounding box center [885, 241] width 12 height 12
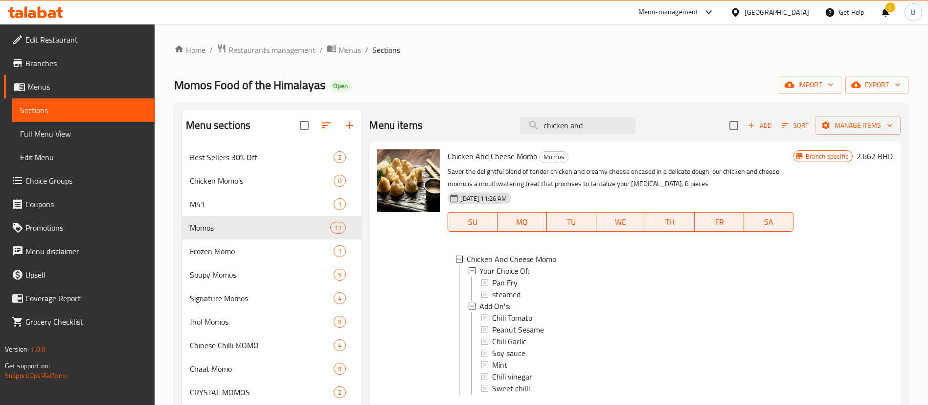
scroll to position [45, 0]
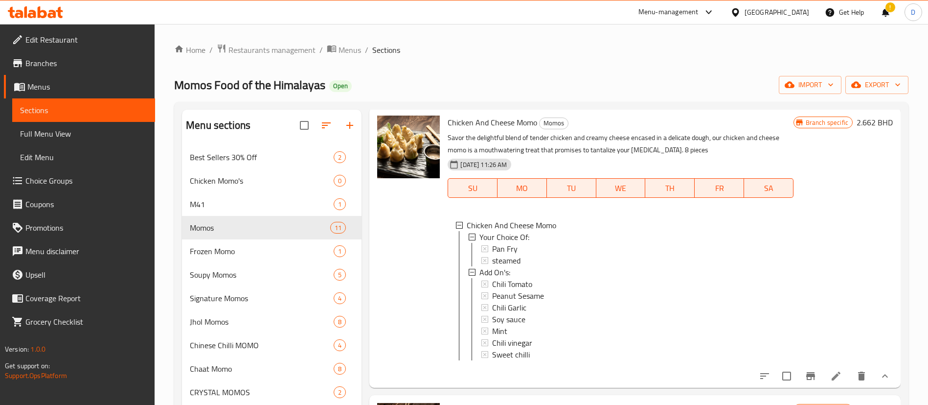
click at [806, 372] on icon "Branch-specific-item" at bounding box center [810, 376] width 9 height 8
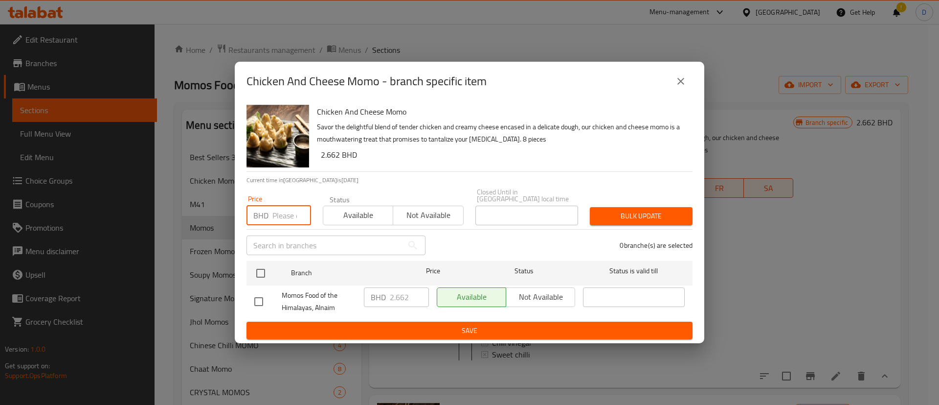
click at [282, 216] on input "number" at bounding box center [292, 216] width 39 height 20
type input "0"
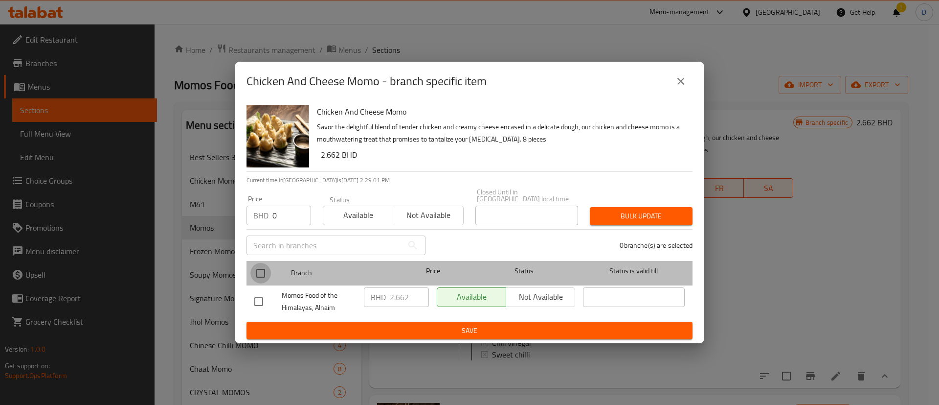
click at [265, 266] on input "checkbox" at bounding box center [261, 273] width 21 height 21
checkbox input "true"
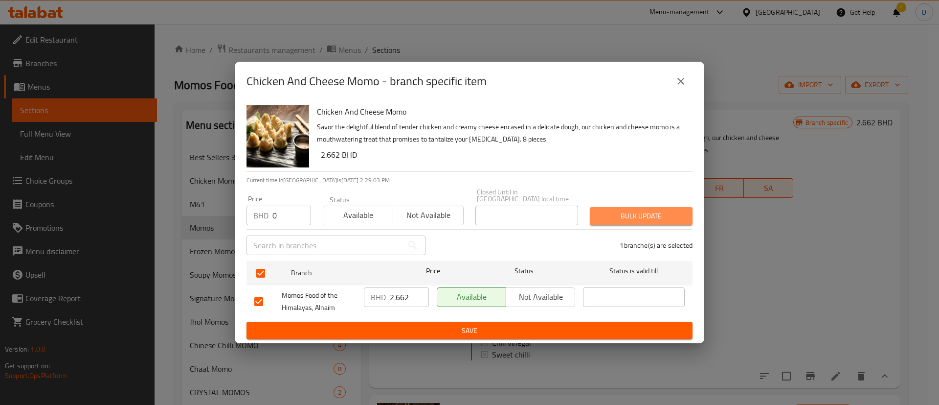
click at [649, 210] on span "Bulk update" at bounding box center [641, 216] width 87 height 12
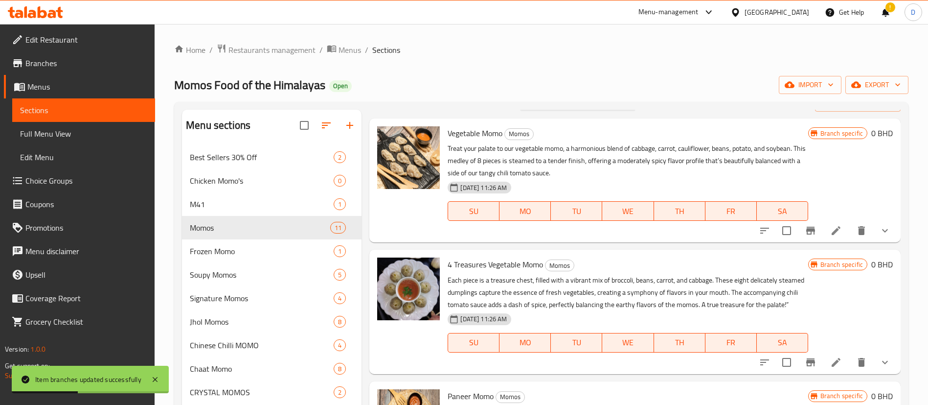
scroll to position [0, 0]
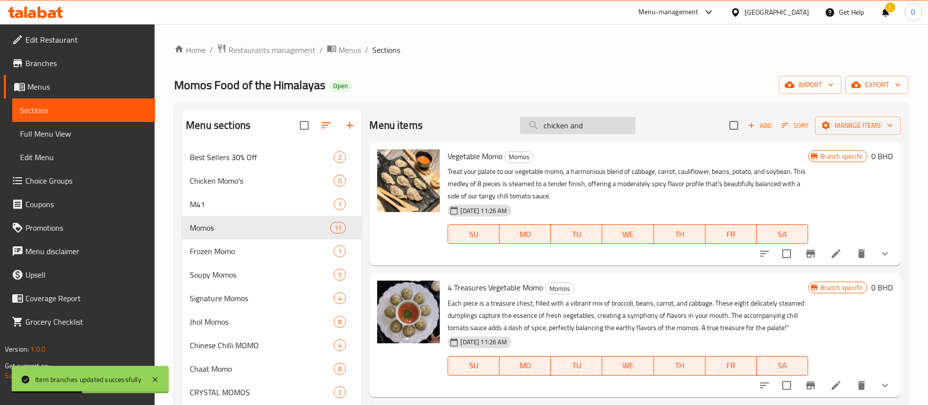
click at [603, 127] on input "chicken and" at bounding box center [577, 125] width 115 height 17
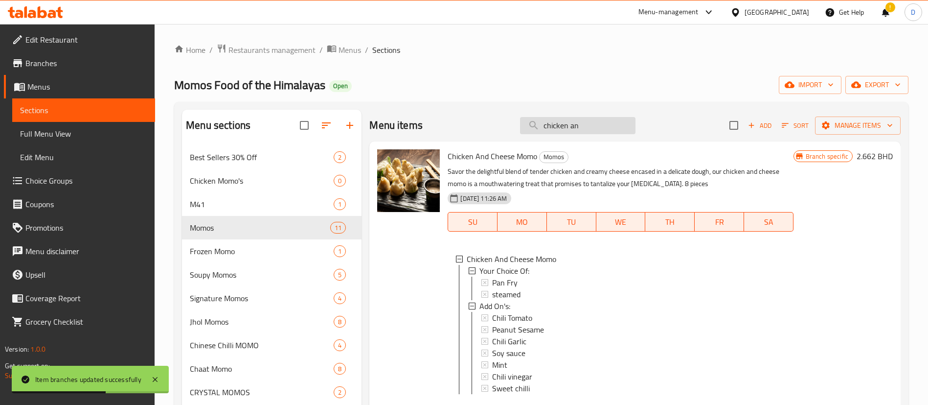
type input "chicken and"
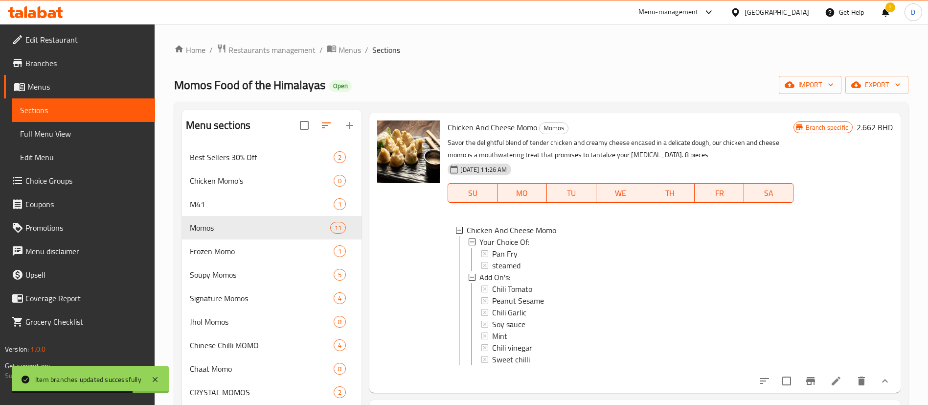
scroll to position [45, 0]
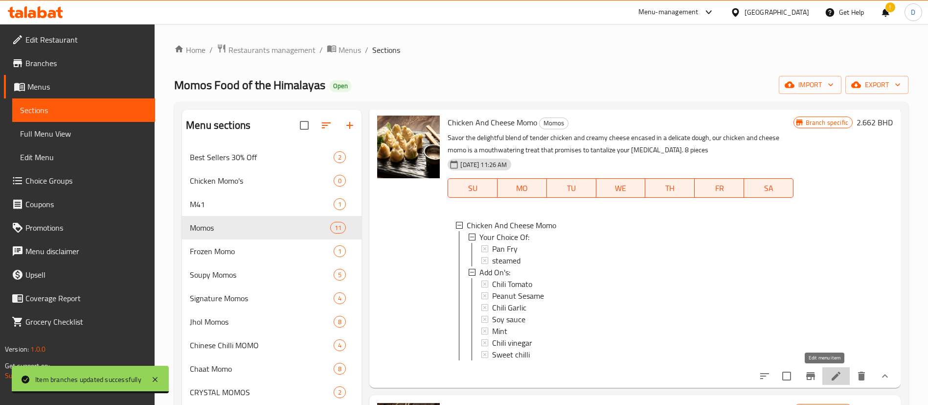
click at [832, 374] on icon at bounding box center [836, 375] width 9 height 9
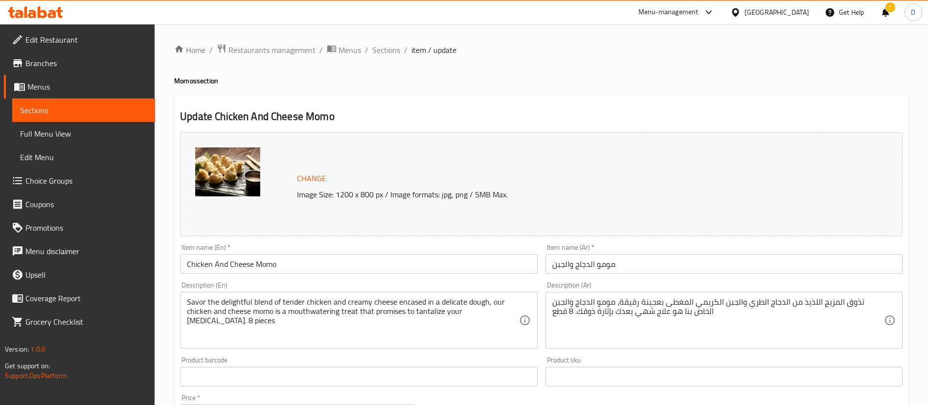
drag, startPoint x: 391, startPoint y: 52, endPoint x: 416, endPoint y: 62, distance: 26.4
click at [391, 52] on span "Sections" at bounding box center [386, 50] width 28 height 12
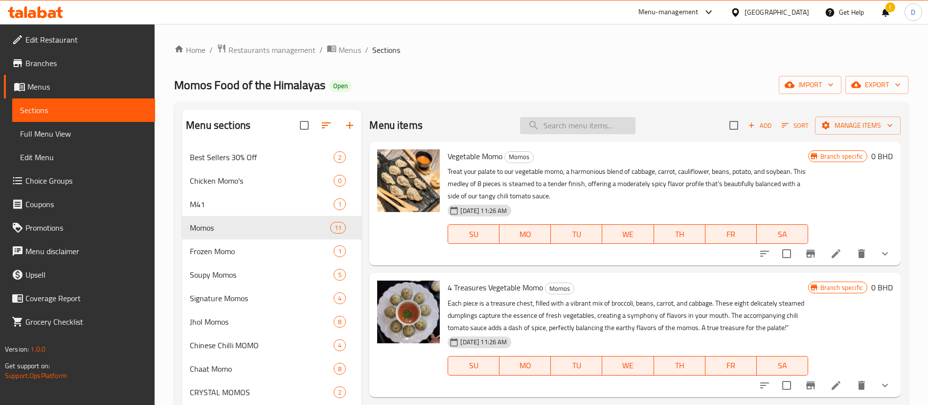
click at [584, 126] on input "search" at bounding box center [577, 125] width 115 height 17
click at [564, 131] on input "search" at bounding box center [577, 125] width 115 height 17
paste input "Chicken Momo Himalayan Jhol"
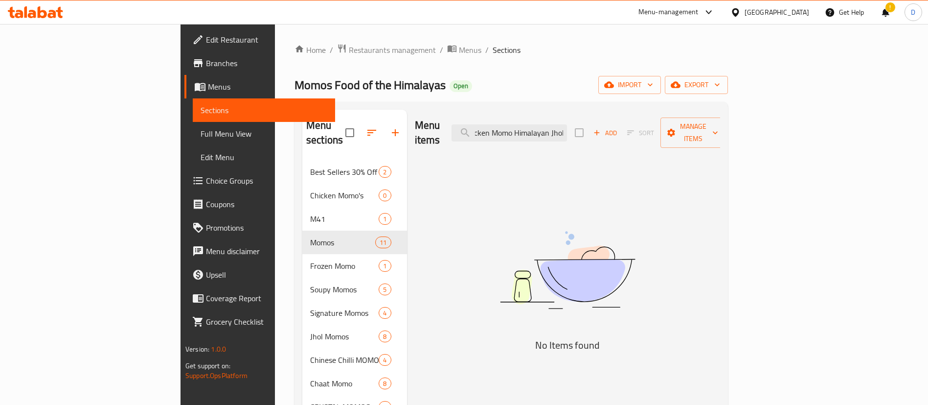
scroll to position [0, 12]
drag, startPoint x: 589, startPoint y: 127, endPoint x: 696, endPoint y: 118, distance: 107.6
click at [698, 119] on div "Menu items Chicken Momo Himalayan Jhol Add Sort Manage items" at bounding box center [568, 133] width 306 height 46
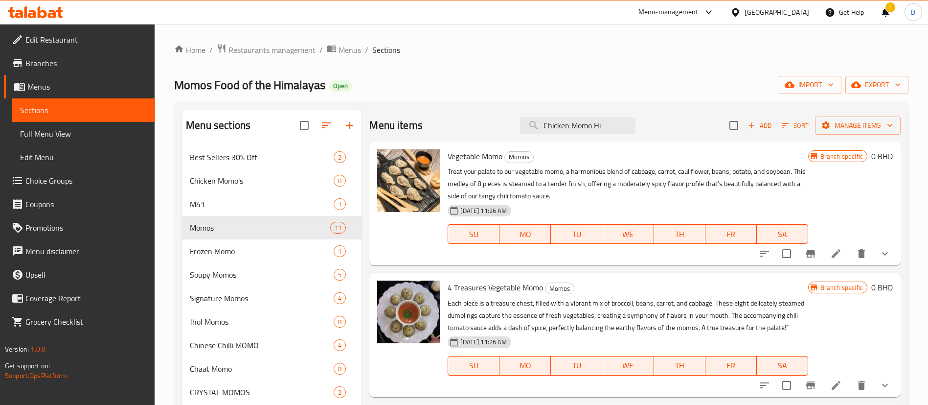
scroll to position [0, 0]
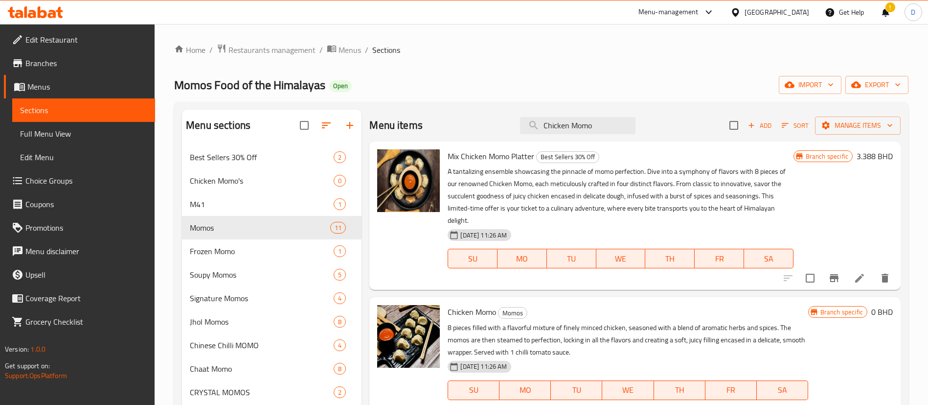
drag, startPoint x: 594, startPoint y: 132, endPoint x: 468, endPoint y: 131, distance: 125.8
click at [468, 131] on div "Menu items Chicken Momo Add Sort Manage items" at bounding box center [634, 126] width 531 height 32
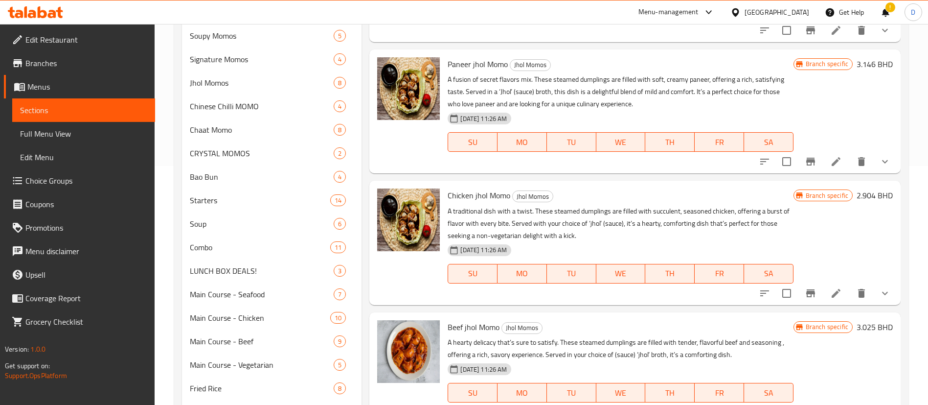
scroll to position [294, 0]
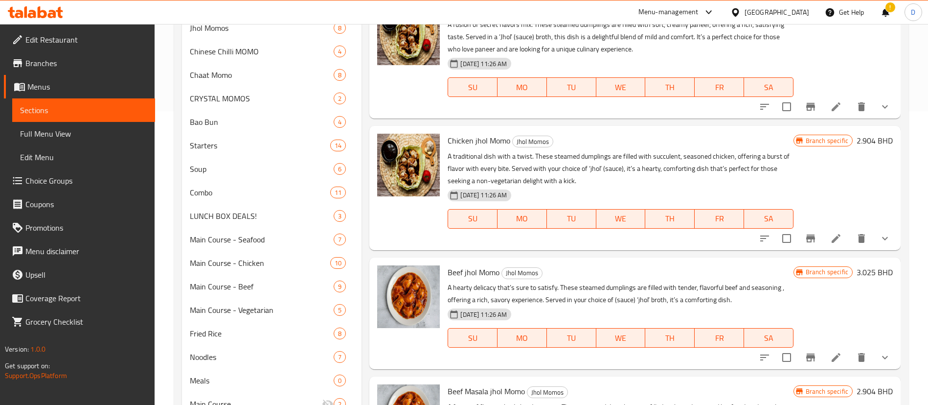
type input "jhol"
click at [830, 236] on icon at bounding box center [836, 238] width 12 height 12
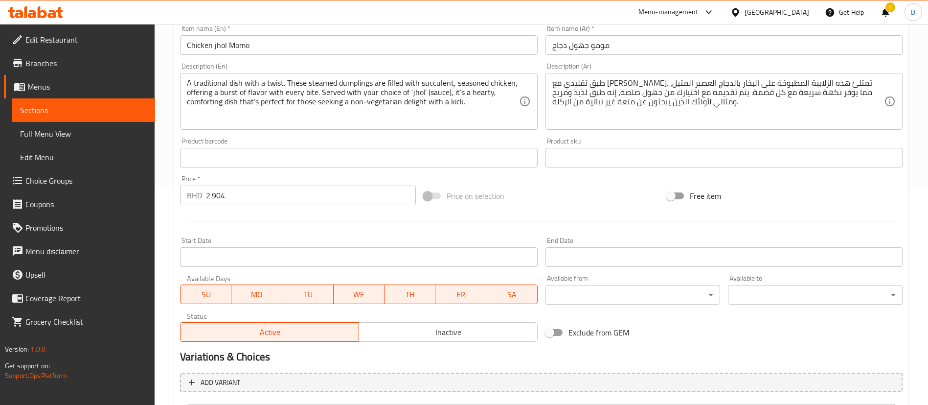
scroll to position [317, 0]
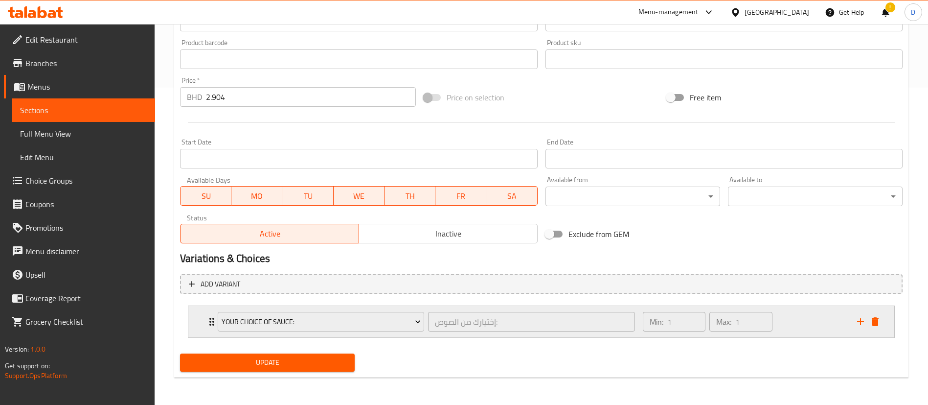
click at [212, 317] on div "Your Choice Of sauce: إختيارك من الصوص: ​" at bounding box center [426, 321] width 429 height 31
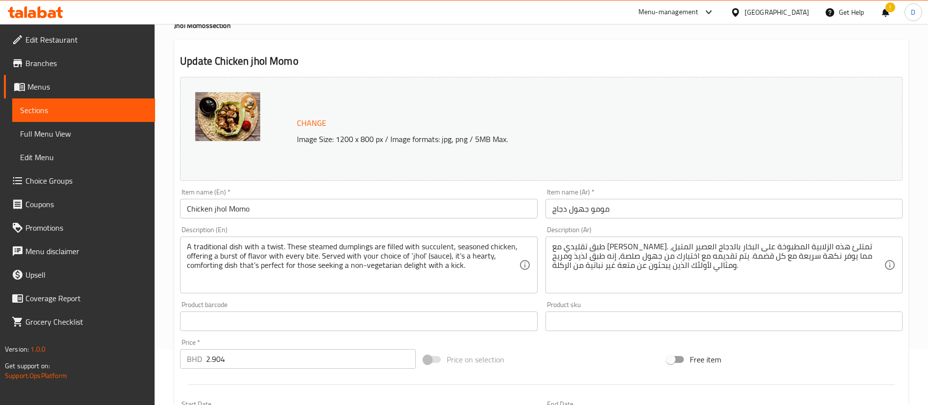
scroll to position [0, 0]
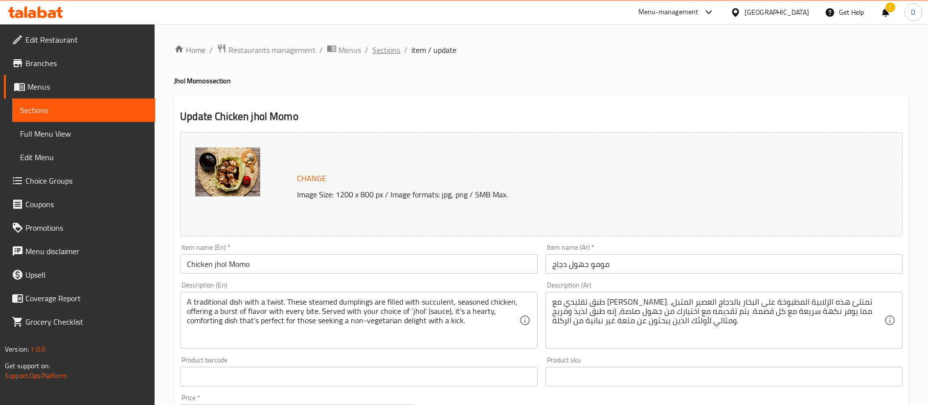
click at [394, 53] on span "Sections" at bounding box center [386, 50] width 28 height 12
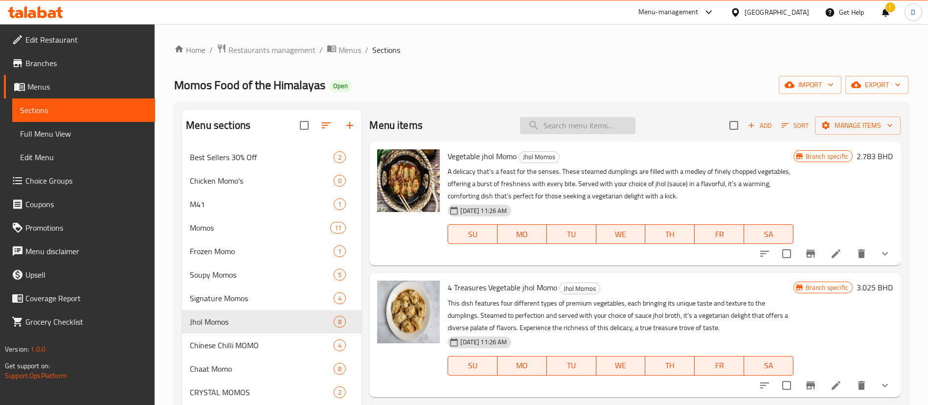
click at [553, 127] on input "search" at bounding box center [577, 125] width 115 height 17
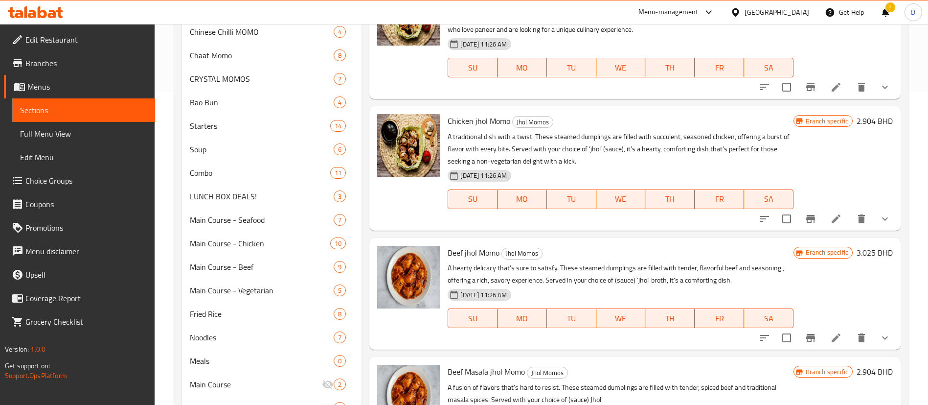
scroll to position [367, 0]
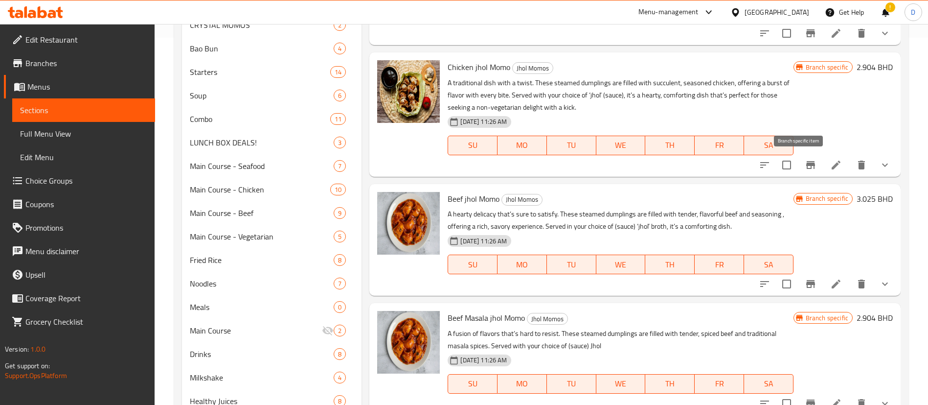
type input "jhol"
click at [805, 167] on icon "Branch-specific-item" at bounding box center [811, 165] width 12 height 12
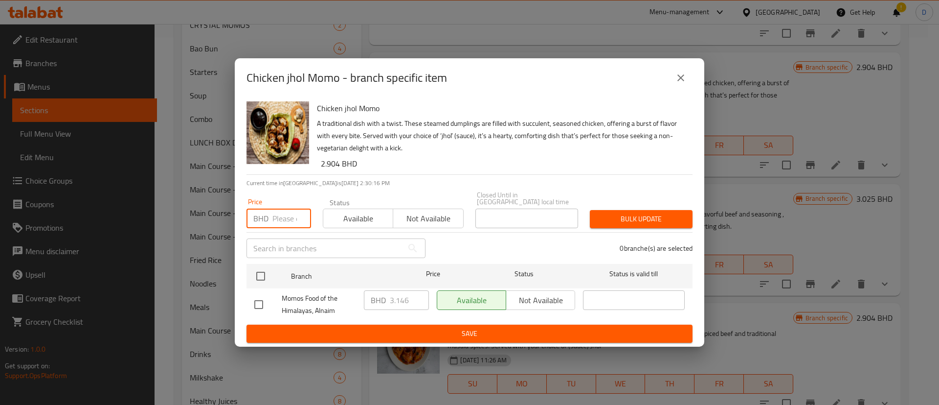
drag, startPoint x: 275, startPoint y: 206, endPoint x: 279, endPoint y: 213, distance: 7.5
click at [275, 208] on input "number" at bounding box center [292, 218] width 39 height 20
paste input "2.650"
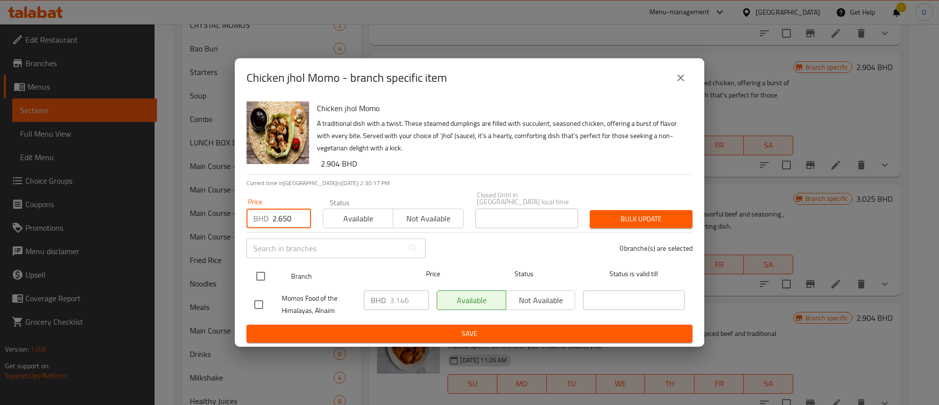
type input "2.650"
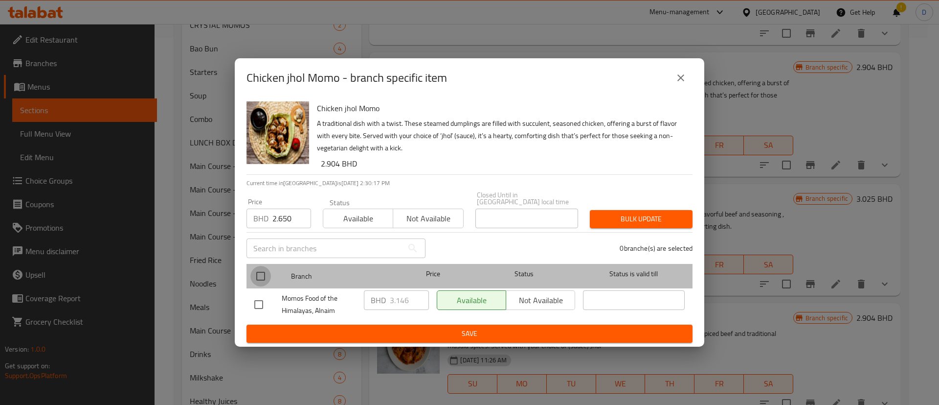
click at [268, 272] on input "checkbox" at bounding box center [261, 276] width 21 height 21
checkbox input "true"
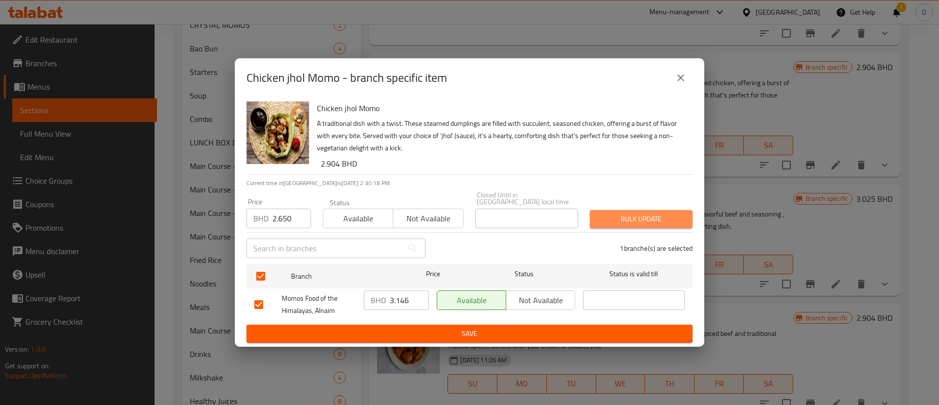
click at [640, 213] on span "Bulk update" at bounding box center [641, 219] width 87 height 12
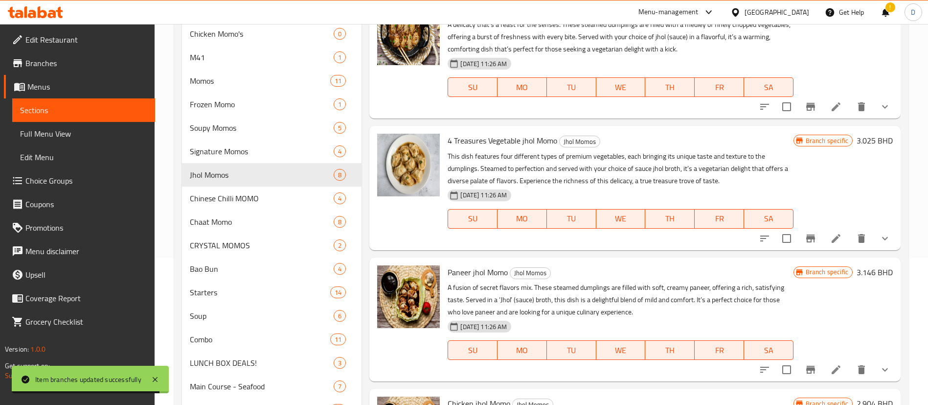
scroll to position [0, 0]
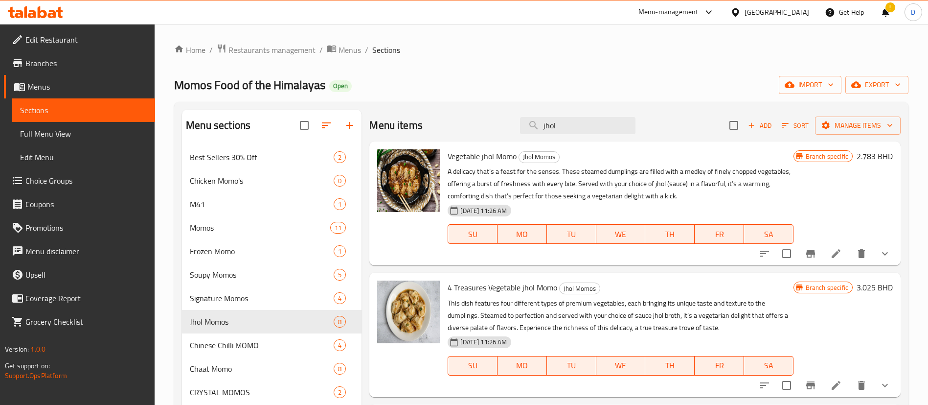
drag, startPoint x: 582, startPoint y: 125, endPoint x: 484, endPoint y: 123, distance: 98.4
click at [484, 123] on div "Menu items jhol Add Sort Manage items" at bounding box center [634, 126] width 531 height 32
paste input "Chicken Tikka Momo Steamed"
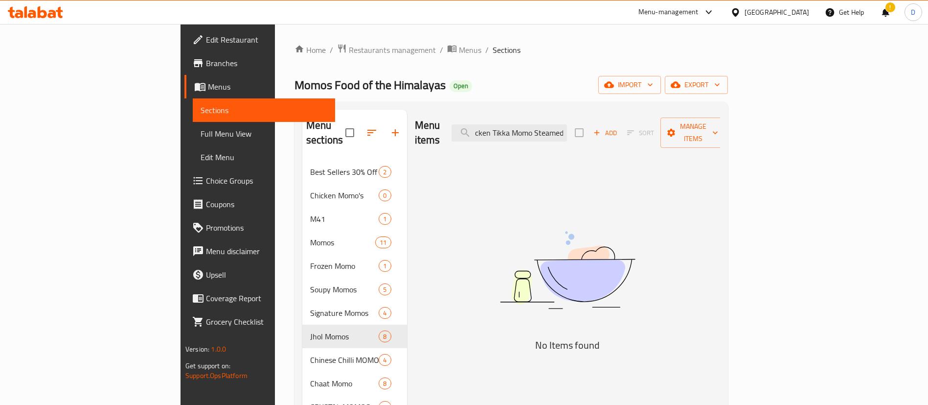
scroll to position [0, 11]
drag, startPoint x: 635, startPoint y: 121, endPoint x: 729, endPoint y: 111, distance: 94.6
click at [721, 111] on div "Menu items Chicken Tikka Momo Steamed Add Sort Manage items" at bounding box center [568, 133] width 306 height 46
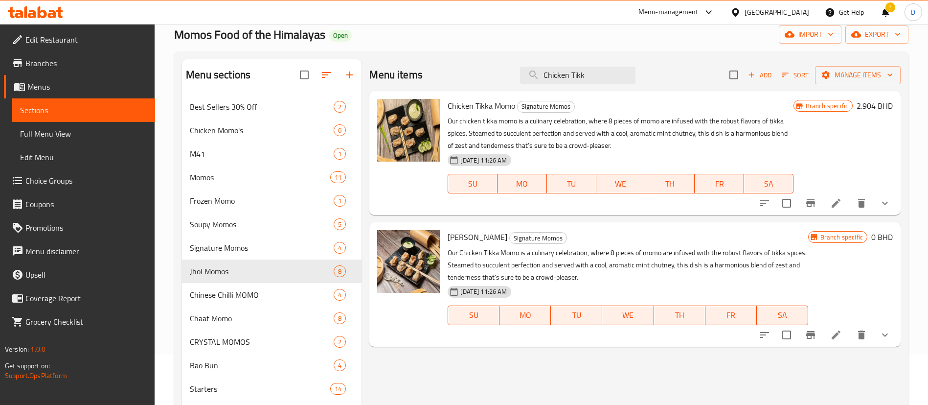
scroll to position [73, 0]
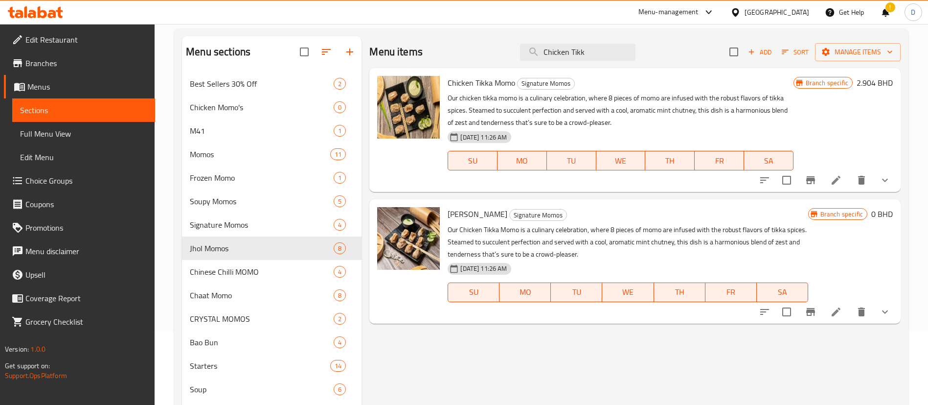
type input "Chicken Tikk"
click at [653, 112] on p "Our chicken tikka momo is a culinary celebration, where 8 pieces of momo are in…" at bounding box center [620, 110] width 345 height 37
click at [889, 178] on icon "show more" at bounding box center [885, 180] width 12 height 12
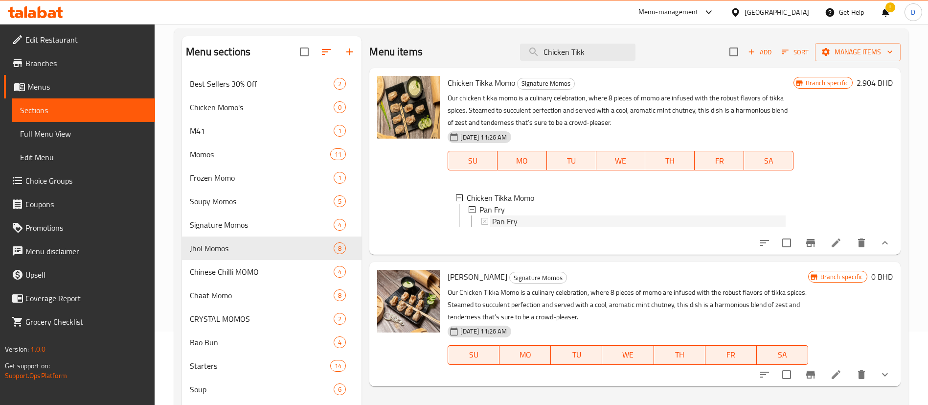
click at [508, 221] on span "Pan Fry" at bounding box center [504, 221] width 25 height 12
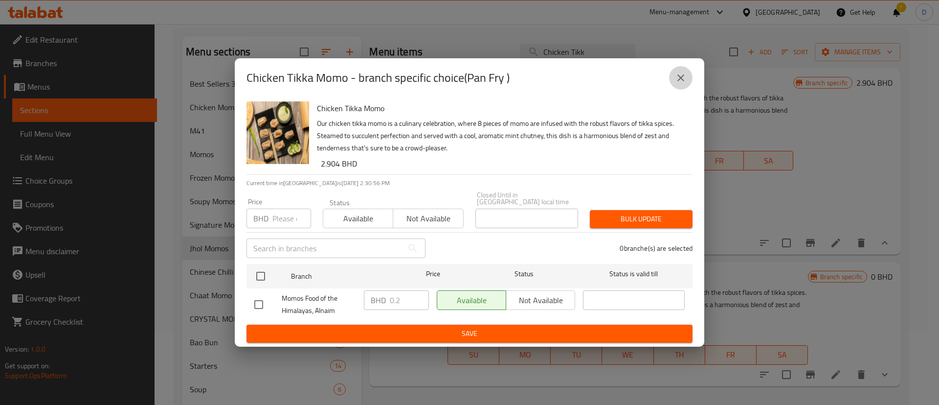
click at [673, 81] on button "close" at bounding box center [680, 77] width 23 height 23
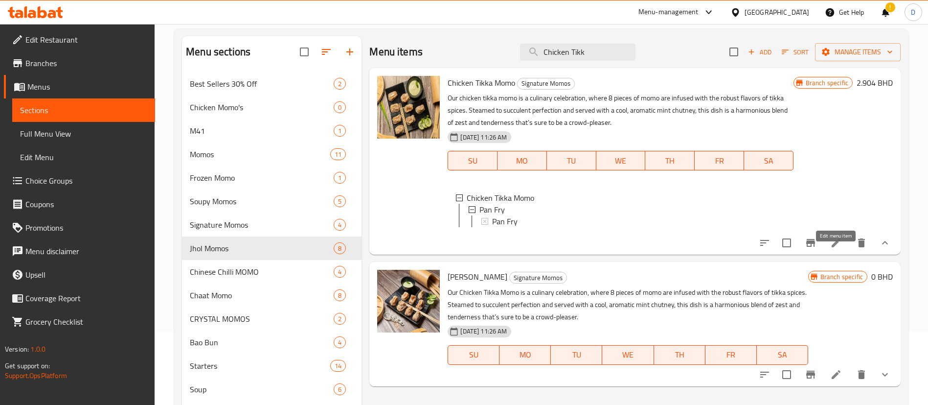
click at [840, 247] on icon at bounding box center [836, 242] width 9 height 9
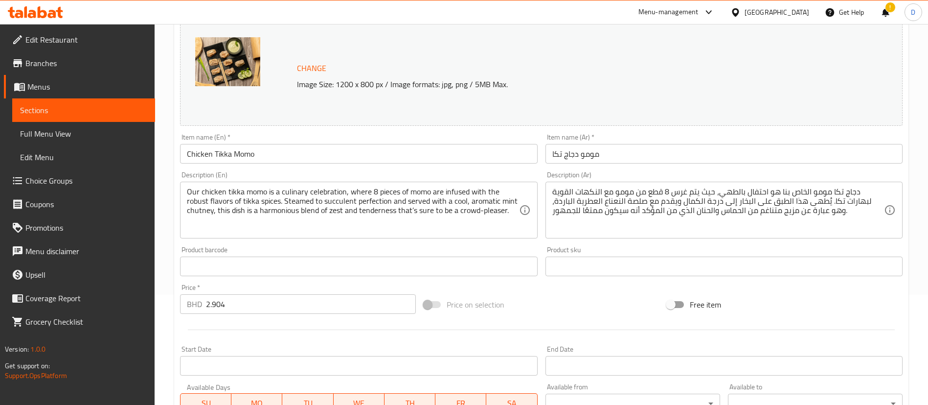
scroll to position [317, 0]
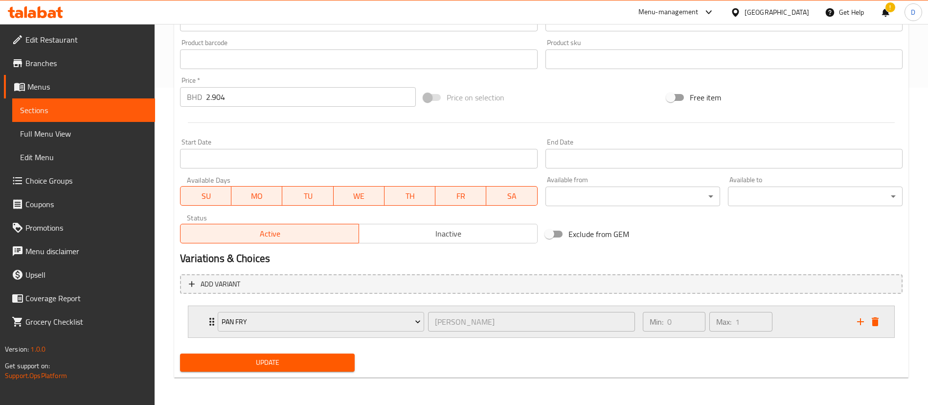
click at [204, 317] on div "Pan Fry بان فراي ​ Min: 0 ​ Max: 1 ​" at bounding box center [541, 321] width 706 height 31
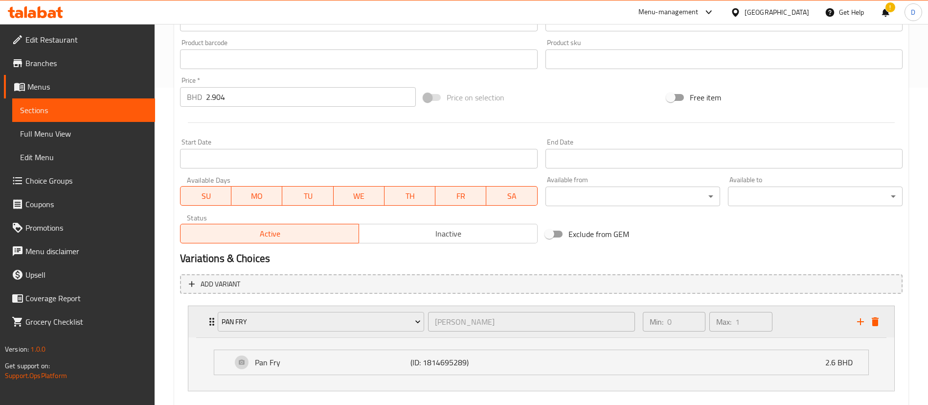
click at [204, 317] on div "Pan Fry بان فراي ​ Min: 0 ​ Max: 1 ​" at bounding box center [541, 321] width 706 height 31
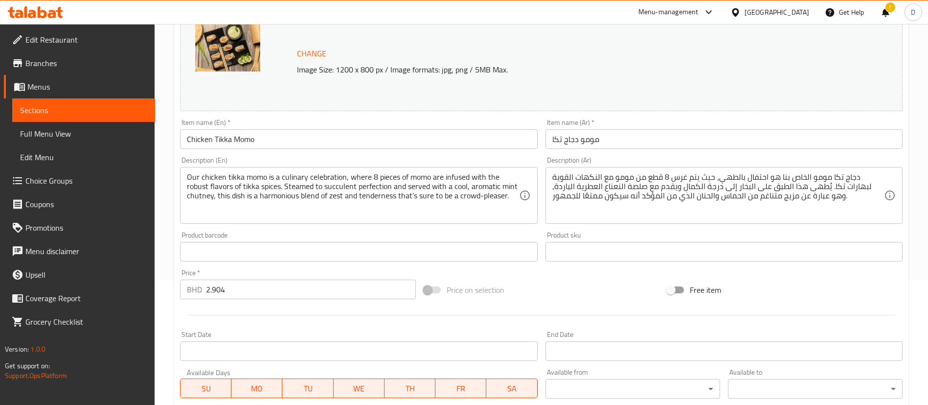
scroll to position [0, 0]
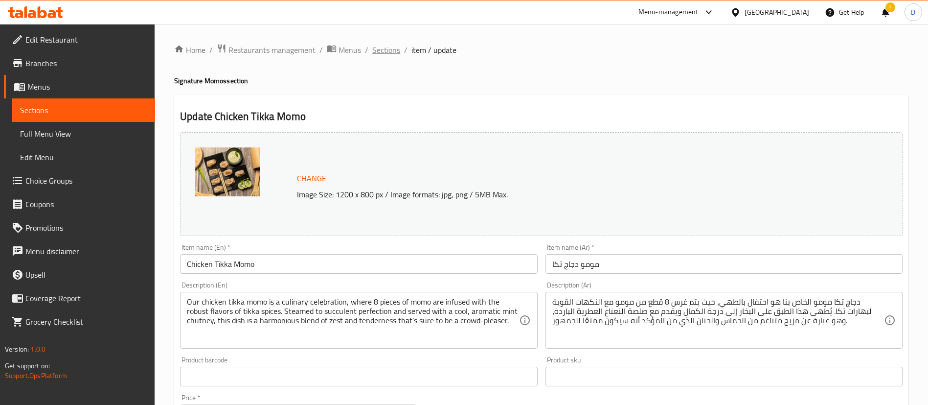
click at [388, 56] on span "Sections" at bounding box center [386, 50] width 28 height 12
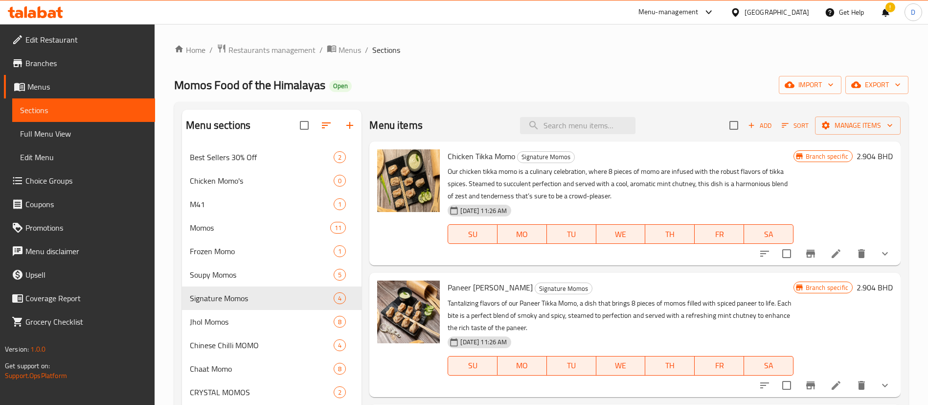
click at [517, 46] on ol "Home / Restaurants management / Menus / Sections" at bounding box center [541, 50] width 734 height 13
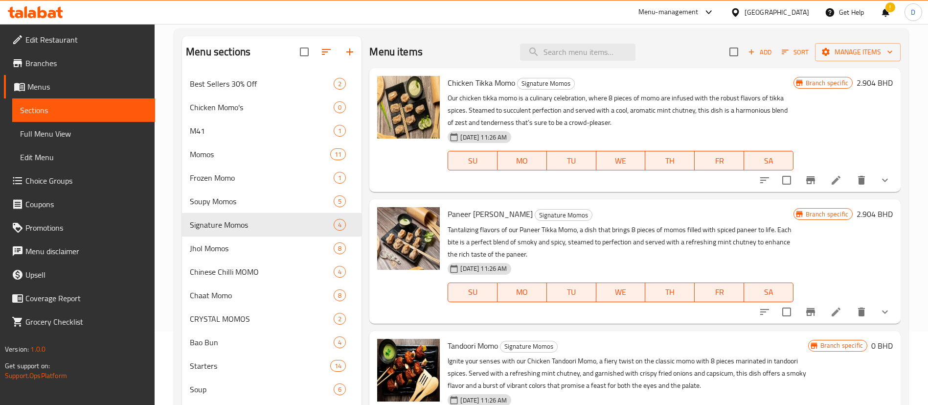
click at [889, 185] on icon "show more" at bounding box center [885, 180] width 12 height 12
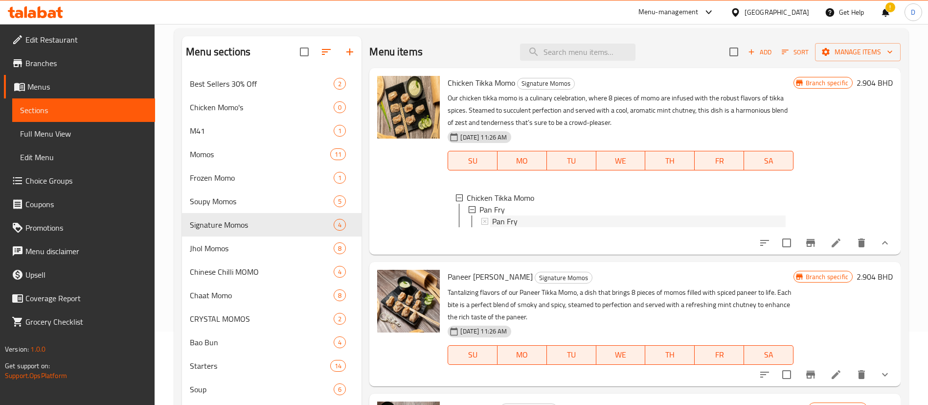
click at [509, 224] on span "Pan Fry" at bounding box center [504, 221] width 25 height 12
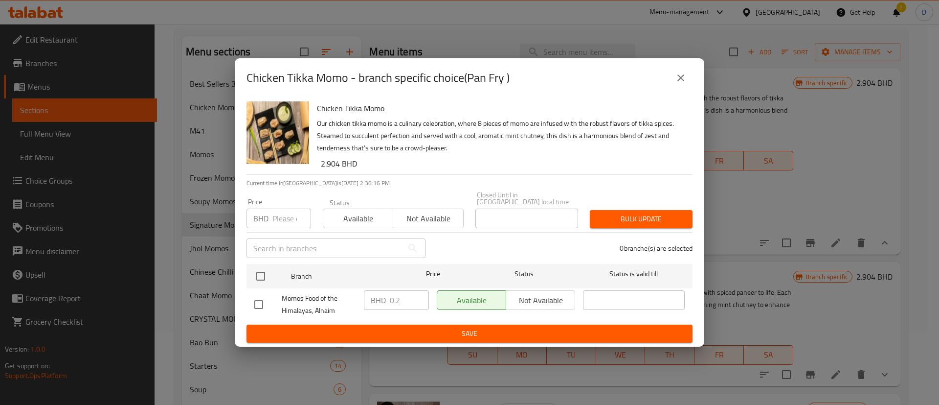
click at [684, 79] on icon "close" at bounding box center [681, 77] width 7 height 7
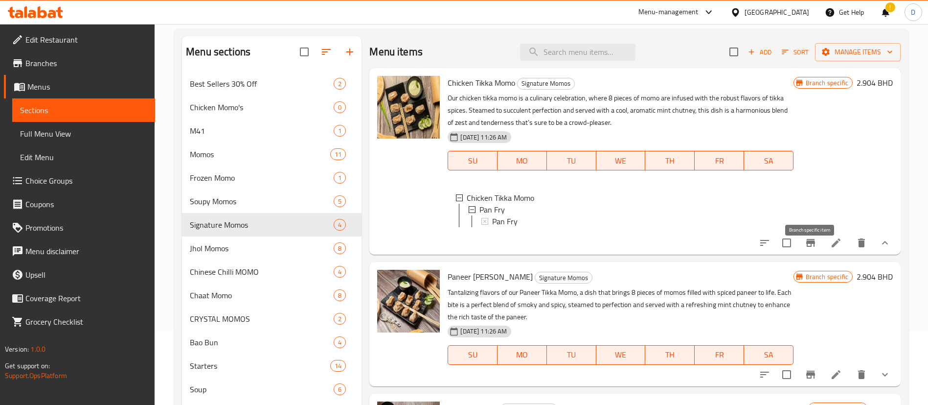
click at [811, 249] on icon "Branch-specific-item" at bounding box center [811, 243] width 12 height 12
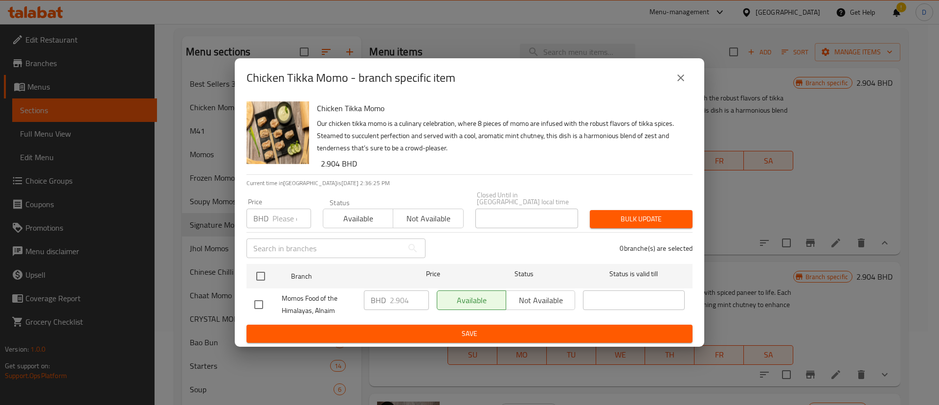
click at [686, 79] on icon "close" at bounding box center [681, 78] width 12 height 12
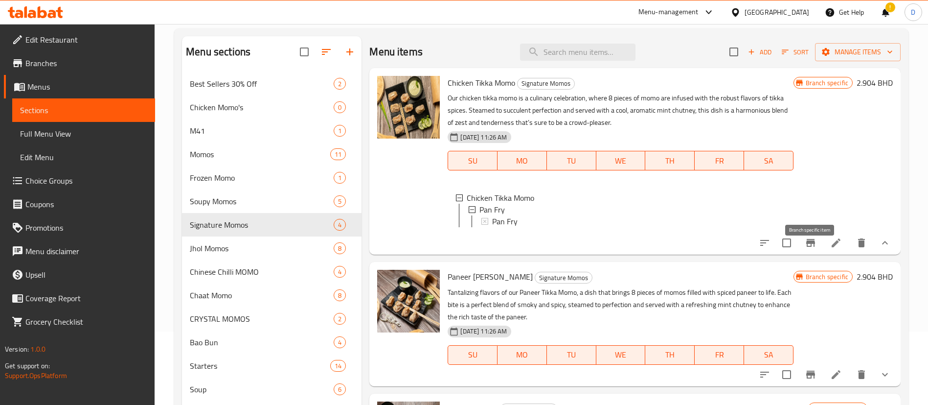
click at [812, 249] on icon "Branch-specific-item" at bounding box center [811, 243] width 12 height 12
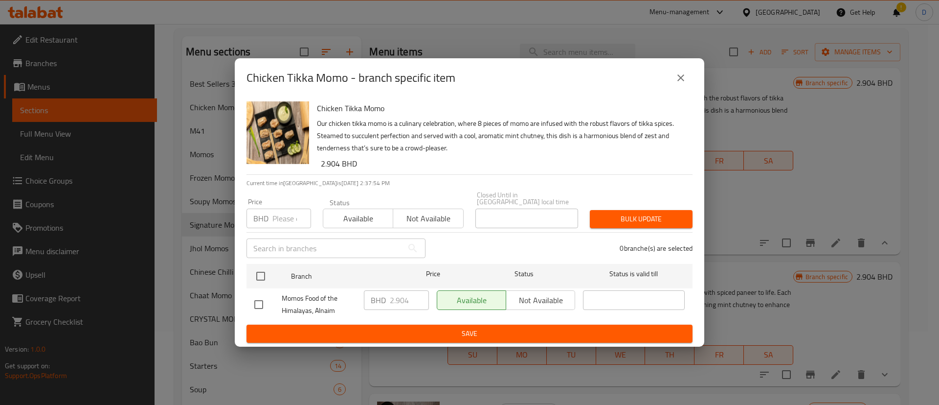
click at [289, 208] on input "number" at bounding box center [292, 218] width 39 height 20
paste input "2.650"
type input "2.650"
click at [262, 252] on input "text" at bounding box center [325, 248] width 157 height 20
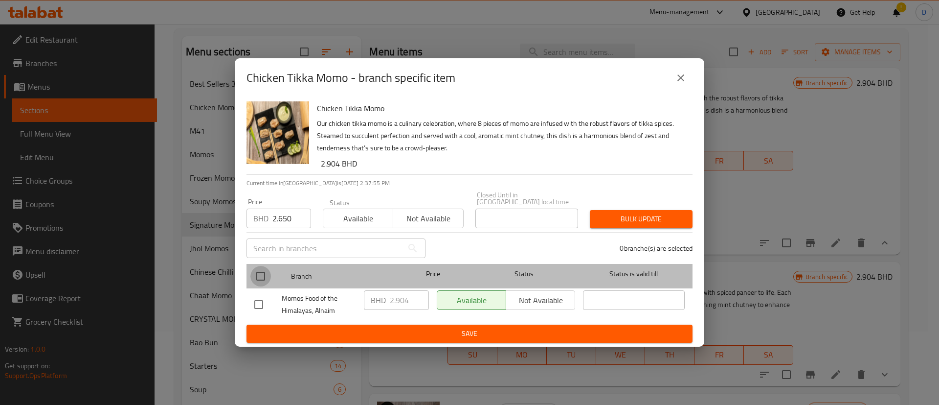
click at [265, 269] on input "checkbox" at bounding box center [261, 276] width 21 height 21
checkbox input "true"
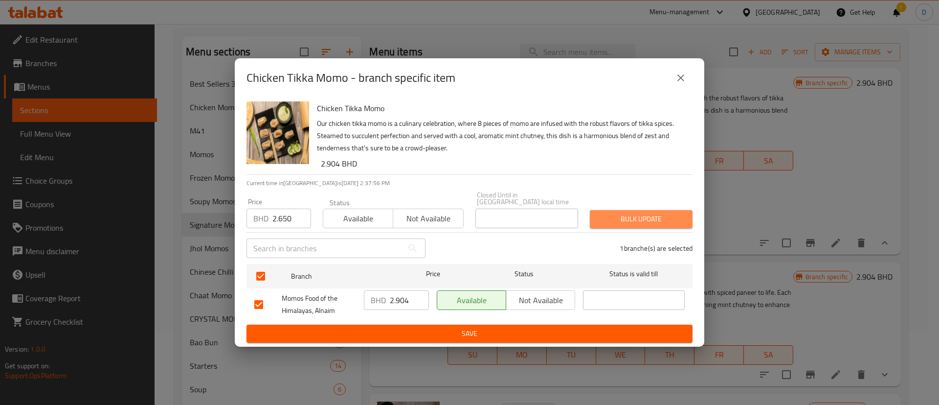
click at [613, 213] on span "Bulk update" at bounding box center [641, 219] width 87 height 12
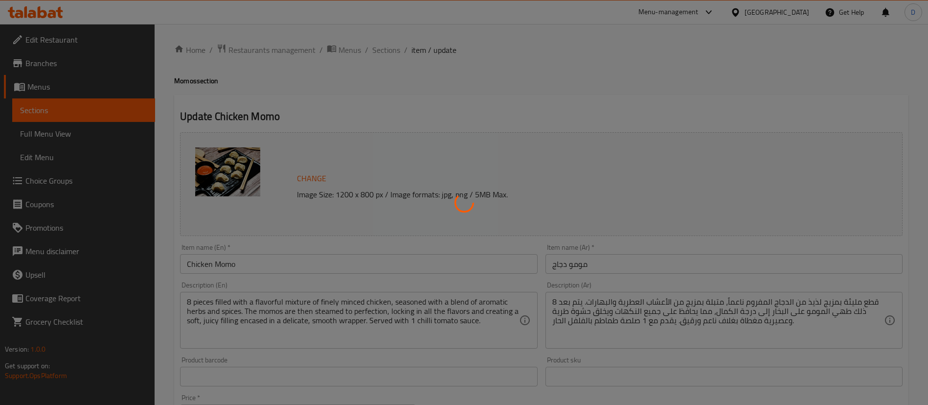
type input "إختيارك من:"
type input "1"
type input "الإضافات:"
type input "0"
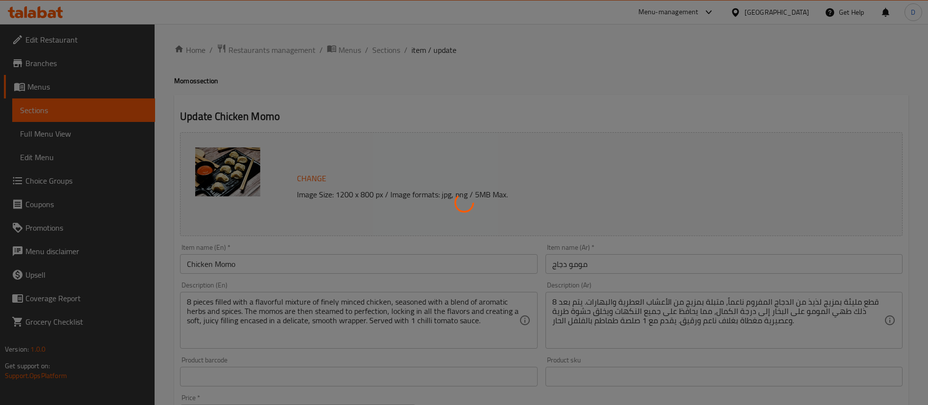
type input "6"
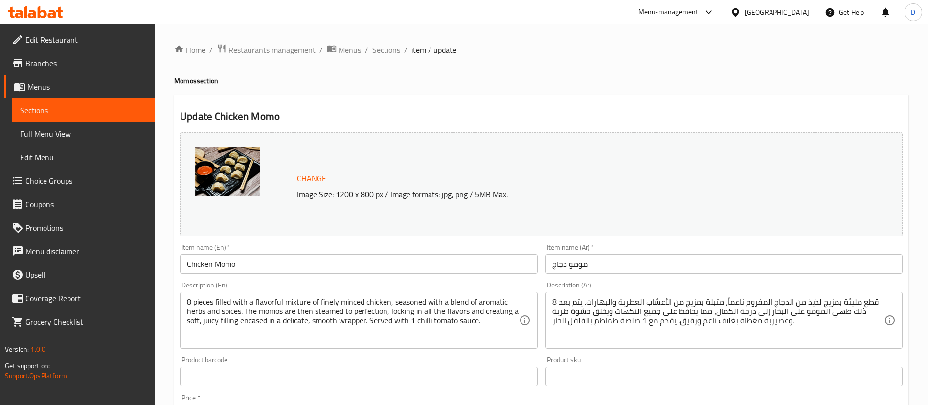
click at [26, 177] on link "Choice Groups" at bounding box center [79, 180] width 151 height 23
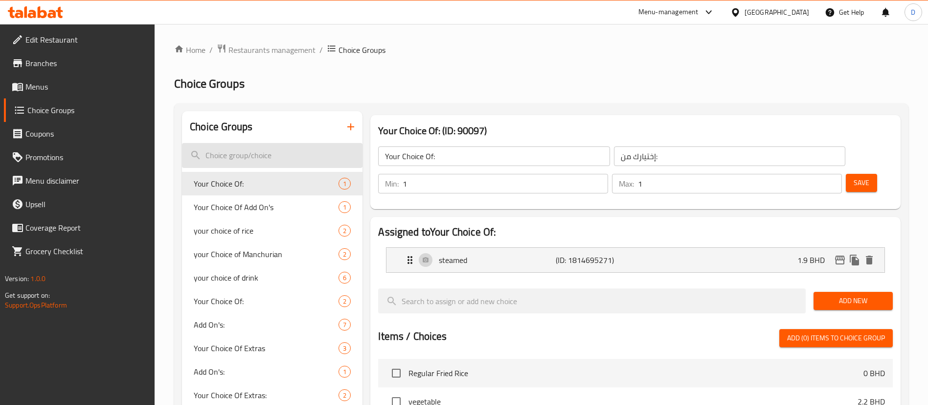
click at [260, 154] on input "search" at bounding box center [272, 155] width 181 height 25
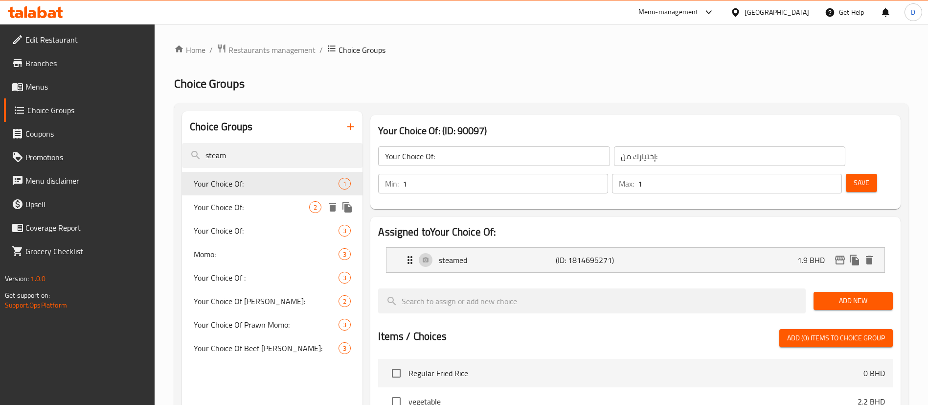
type input "steam"
click at [249, 203] on span "Your Choice Of:" at bounding box center [251, 207] width 115 height 12
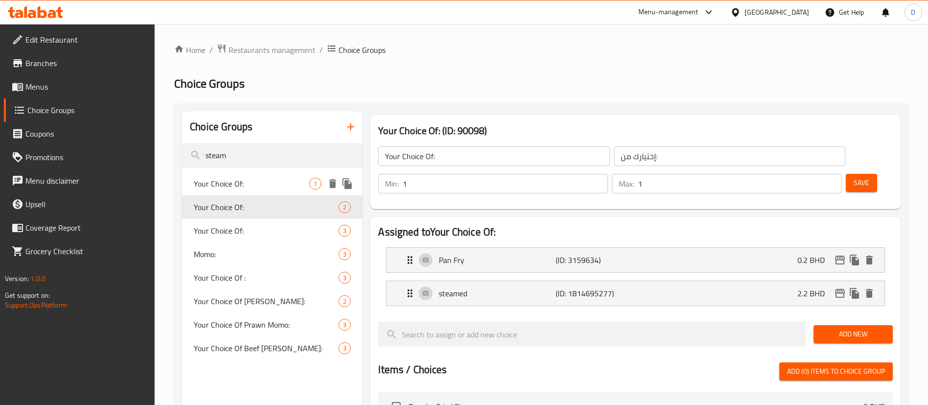
scroll to position [73, 0]
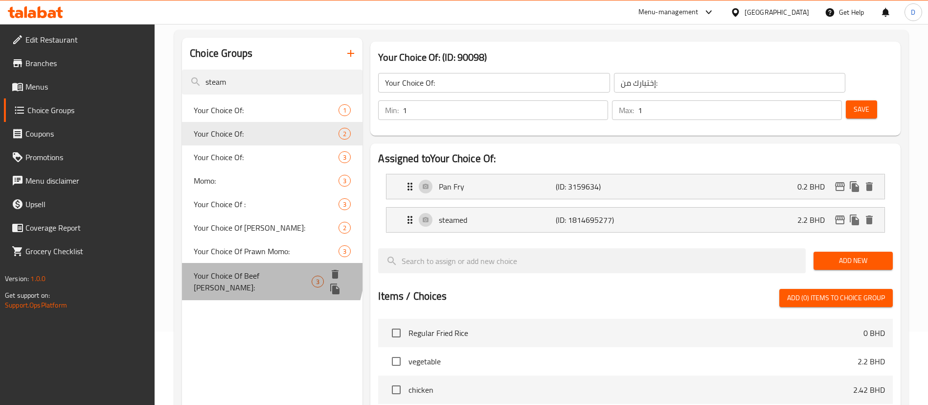
click at [232, 265] on div "Your Choice Of Beef Masala Momo: 3" at bounding box center [272, 281] width 181 height 37
type input "Your Choice Of Beef [PERSON_NAME]:"
type input "إختيارك من مومو لحم ماسالا:"
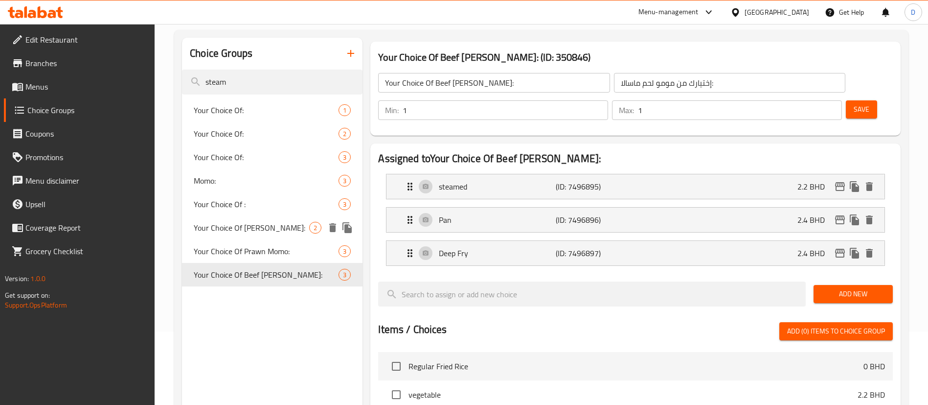
click at [225, 232] on span "Your Choice Of [PERSON_NAME]:" at bounding box center [251, 228] width 115 height 12
type input "Your Choice Of [PERSON_NAME]:"
type input "اختيارك من مومو بانير"
type input "0"
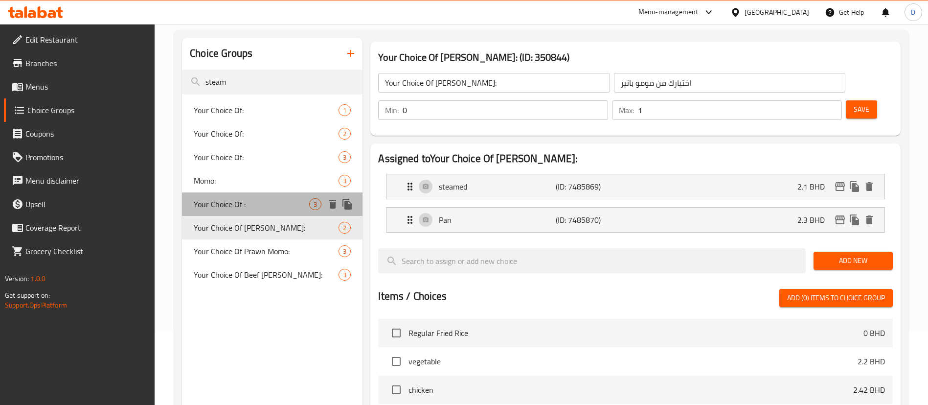
click at [225, 212] on div "Your Choice Of : 3" at bounding box center [272, 203] width 181 height 23
type input "Your Choice Of :"
type input "إختيارك من:"
type input "1"
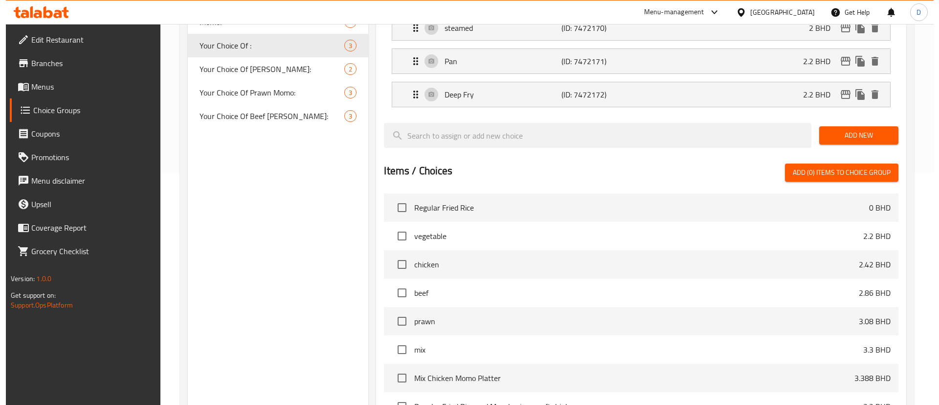
scroll to position [340, 0]
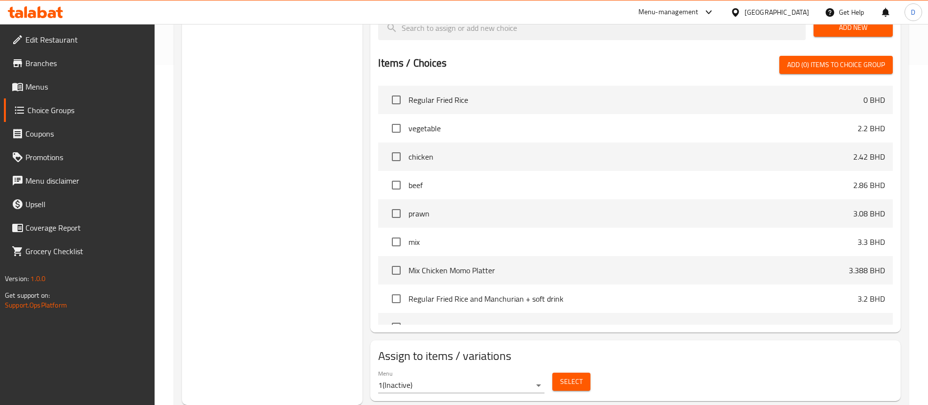
drag, startPoint x: 571, startPoint y: 349, endPoint x: 545, endPoint y: 368, distance: 32.6
click at [545, 368] on div "Menu 1 ( Inactive ) Select" at bounding box center [635, 381] width 523 height 31
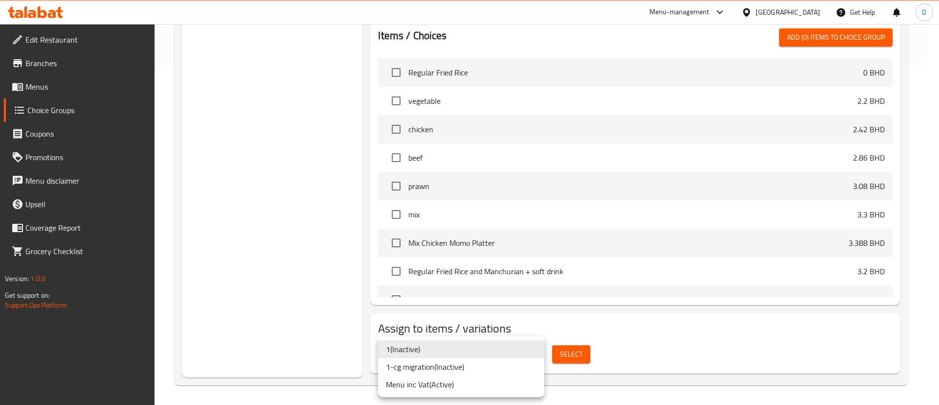
drag, startPoint x: 486, startPoint y: 366, endPoint x: 482, endPoint y: 382, distance: 16.1
click at [483, 382] on ul "1 ( Inactive ) 1-cg migration ( Inactive ) Menu inc Vat ( Active )" at bounding box center [461, 366] width 166 height 61
click at [482, 382] on li "Menu inc Vat ( Active )" at bounding box center [461, 384] width 166 height 18
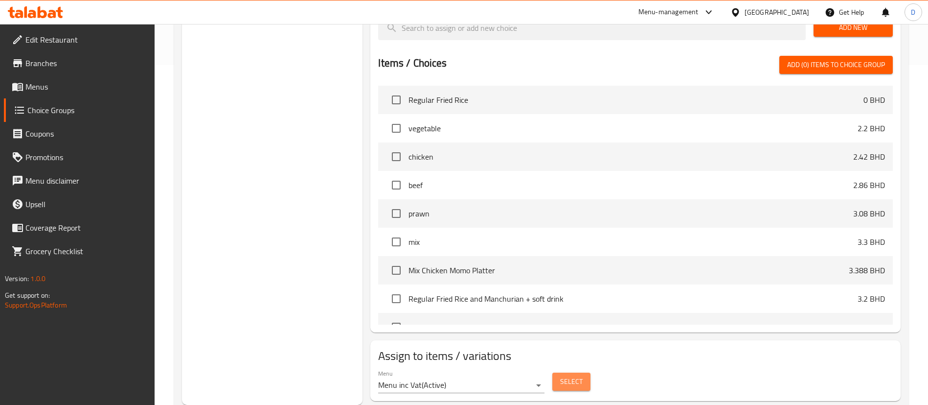
click at [557, 372] on button "Select" at bounding box center [571, 381] width 38 height 18
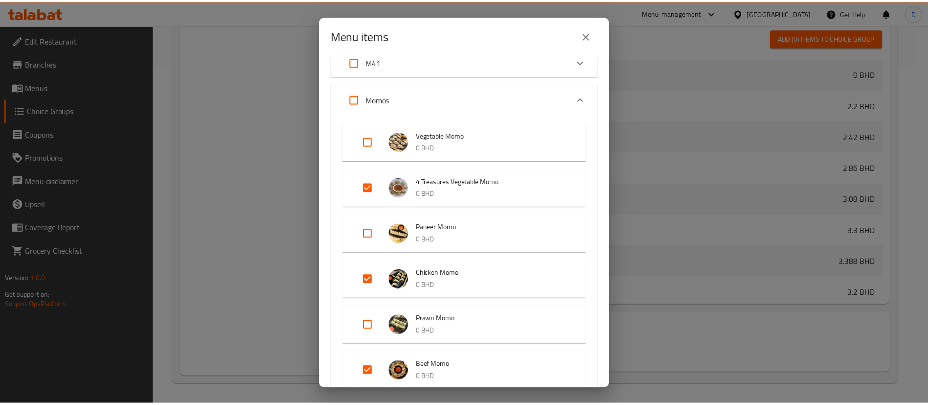
scroll to position [0, 0]
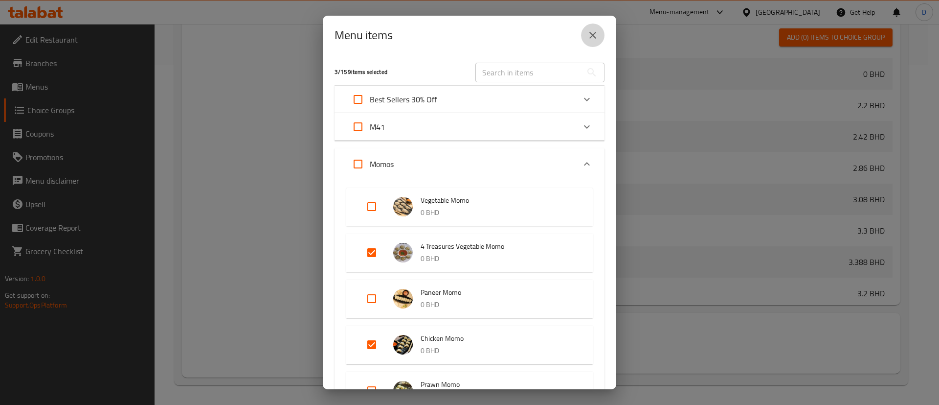
click at [595, 40] on icon "close" at bounding box center [593, 35] width 12 height 12
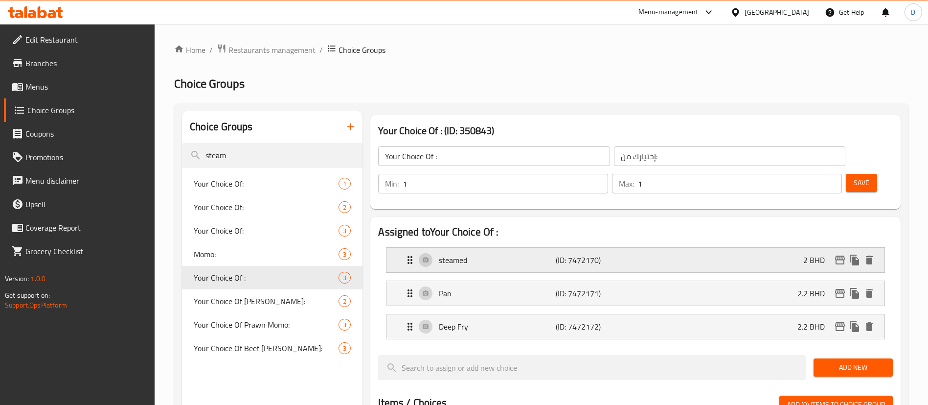
click at [840, 254] on icon "edit" at bounding box center [840, 260] width 12 height 12
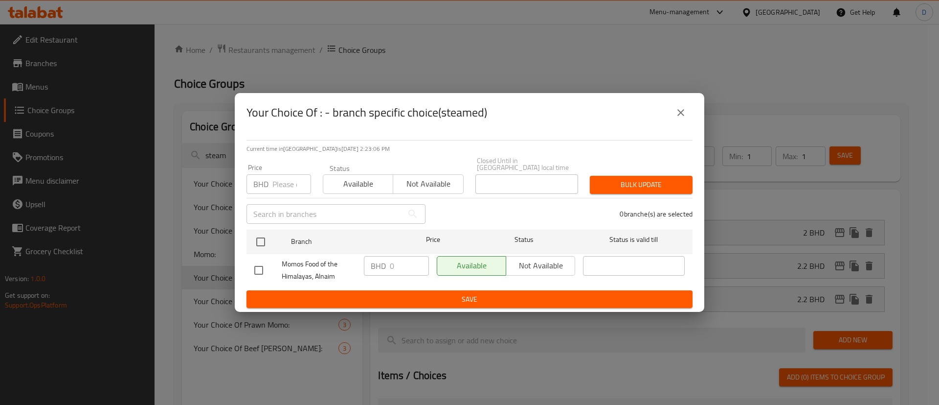
click at [273, 182] on input "number" at bounding box center [292, 184] width 39 height 20
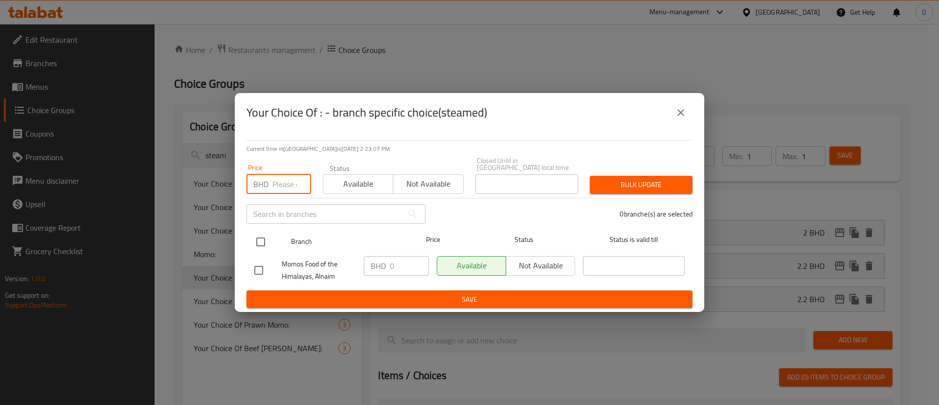
paste input "2.300"
type input "2.300"
click at [253, 252] on div "Momos Food of the Himalayas, Alnaim" at bounding box center [306, 270] width 110 height 36
drag, startPoint x: 261, startPoint y: 242, endPoint x: 304, endPoint y: 240, distance: 43.6
click at [261, 241] on input "checkbox" at bounding box center [261, 241] width 21 height 21
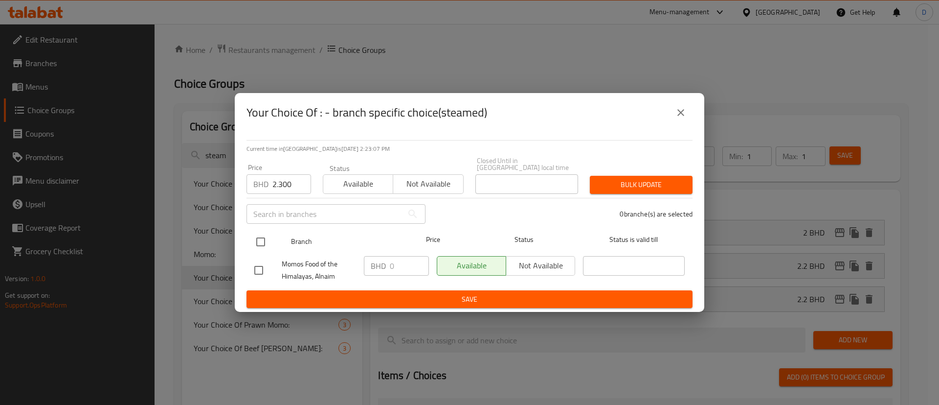
checkbox input "true"
click at [595, 182] on button "Bulk update" at bounding box center [641, 185] width 103 height 18
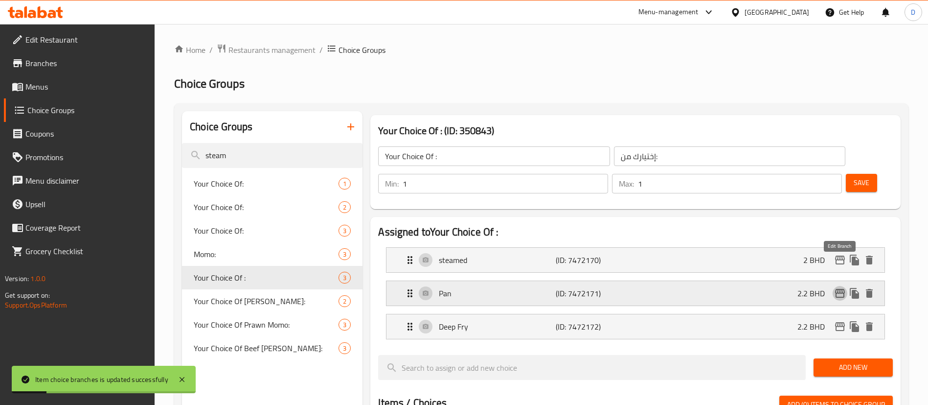
click at [841, 287] on icon "edit" at bounding box center [840, 293] width 12 height 12
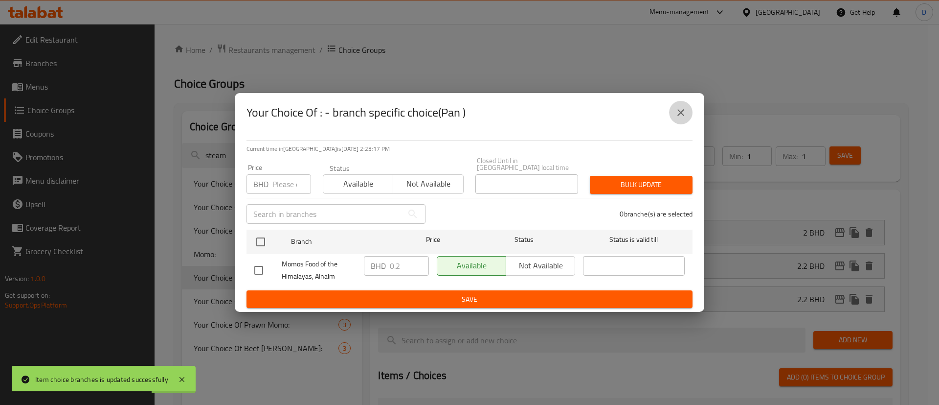
click at [677, 117] on icon "close" at bounding box center [681, 113] width 12 height 12
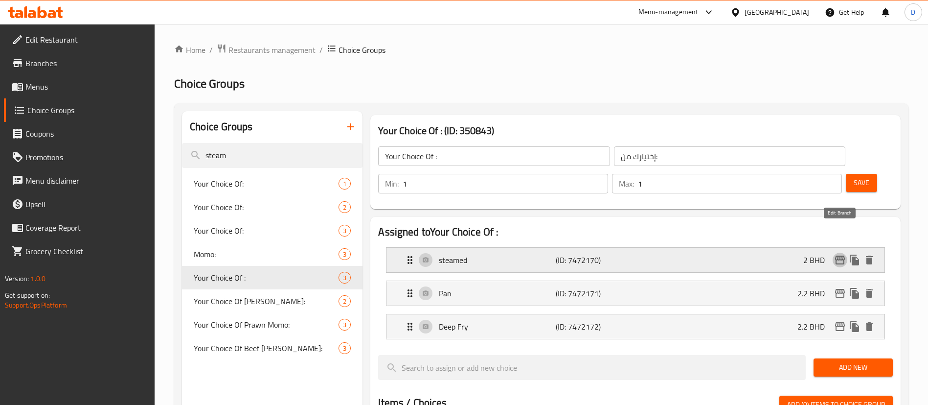
click at [839, 254] on icon "edit" at bounding box center [840, 260] width 12 height 12
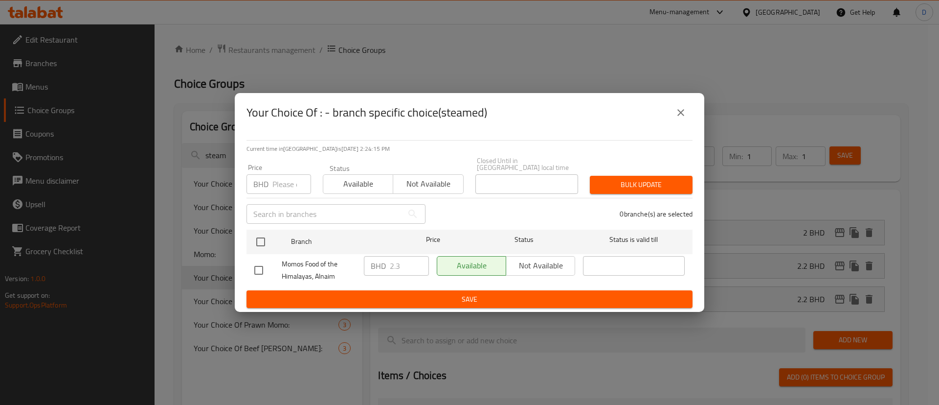
click at [683, 113] on icon "close" at bounding box center [681, 112] width 7 height 7
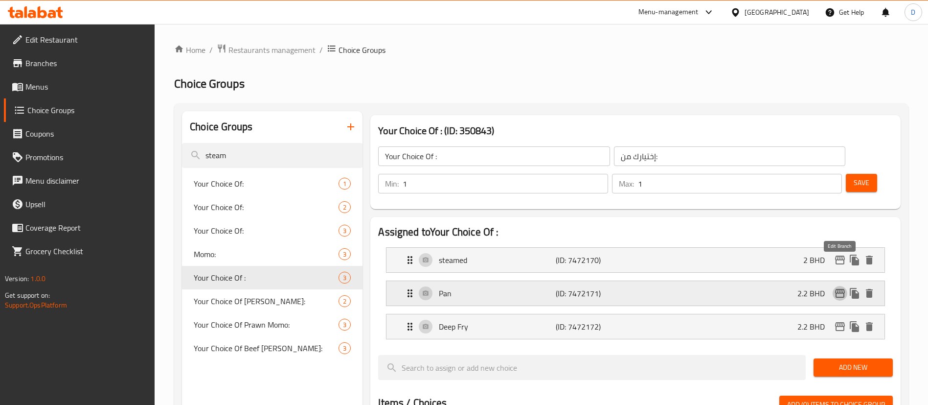
click at [841, 287] on icon "edit" at bounding box center [840, 293] width 12 height 12
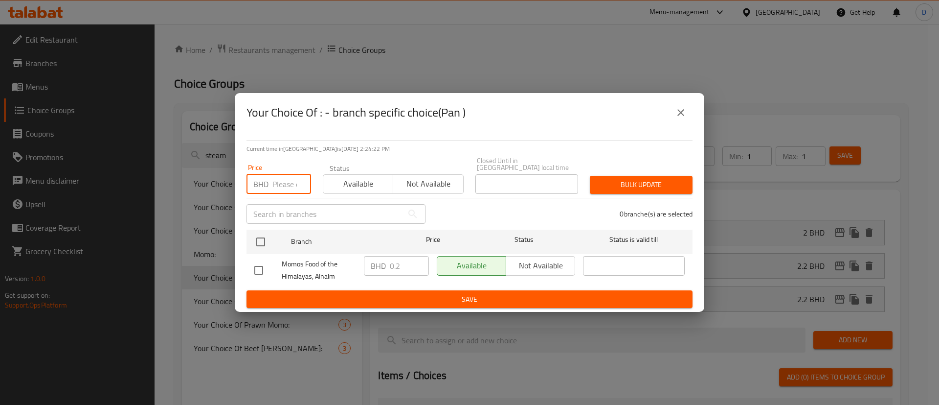
click at [274, 178] on input "number" at bounding box center [292, 184] width 39 height 20
paste input "2.400"
type input "2.400"
click at [261, 241] on input "checkbox" at bounding box center [261, 241] width 21 height 21
checkbox input "true"
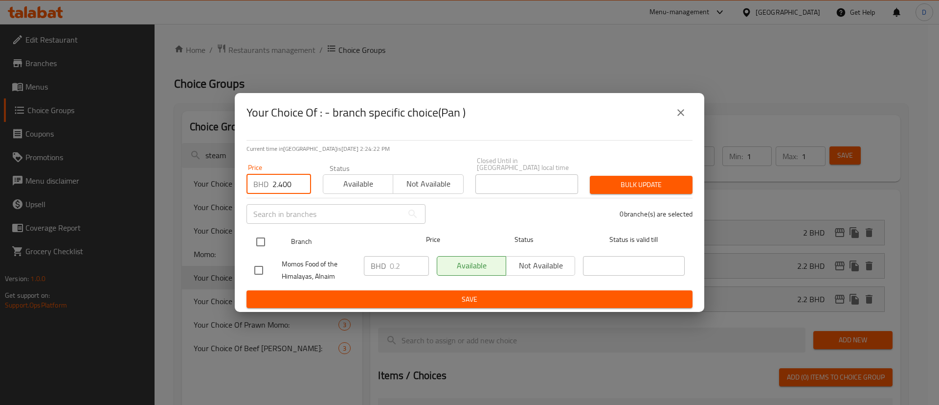
checkbox input "true"
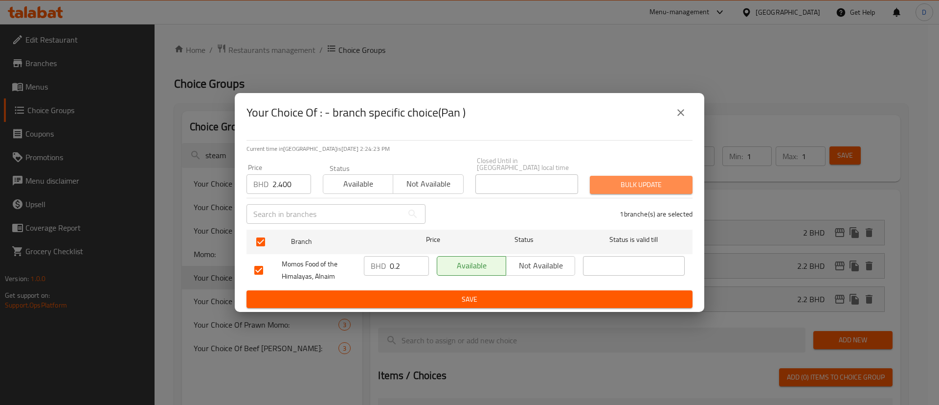
click at [605, 182] on span "Bulk update" at bounding box center [641, 185] width 87 height 12
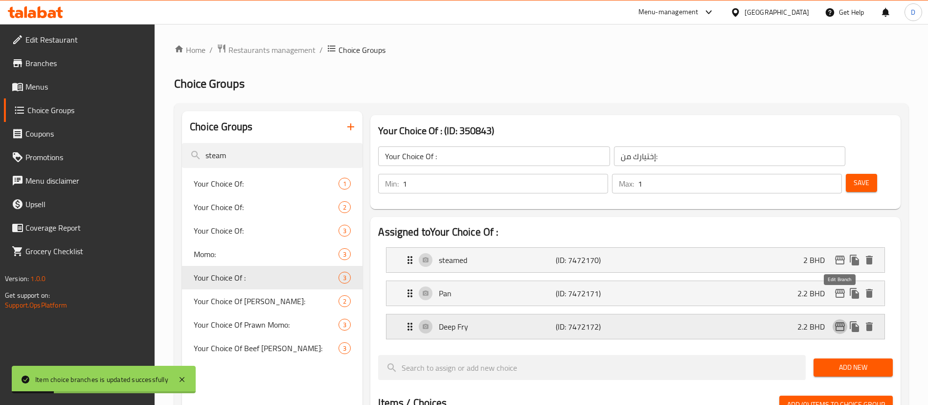
click at [839, 320] on icon "edit" at bounding box center [840, 326] width 12 height 12
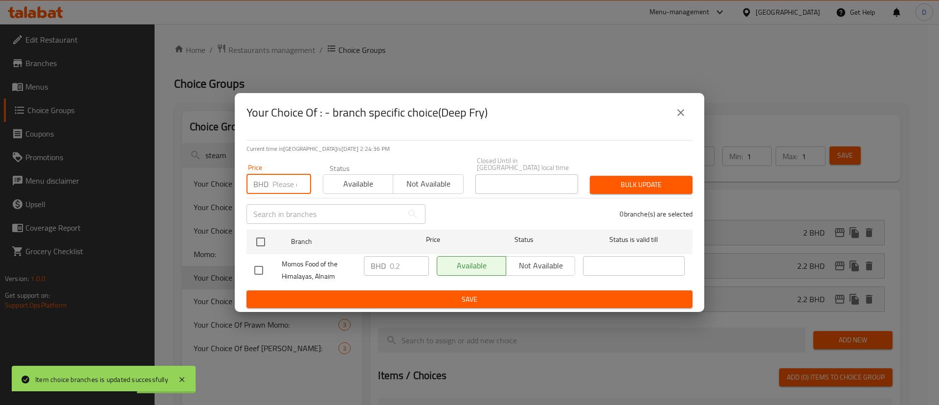
click at [284, 179] on input "number" at bounding box center [292, 184] width 39 height 20
paste input "2.500"
type input "2.500"
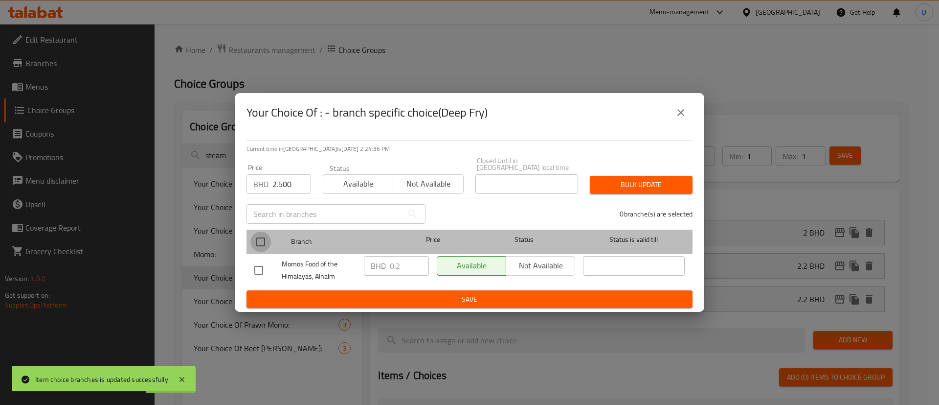
click at [265, 231] on input "checkbox" at bounding box center [261, 241] width 21 height 21
checkbox input "true"
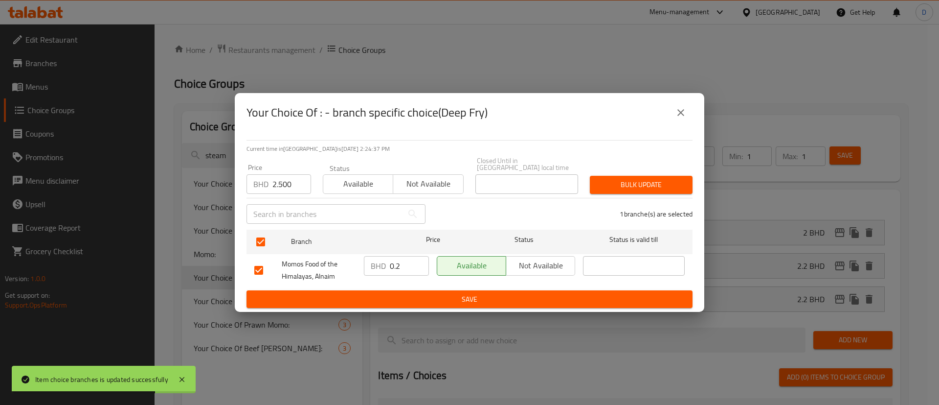
click at [617, 184] on span "Bulk update" at bounding box center [641, 185] width 87 height 12
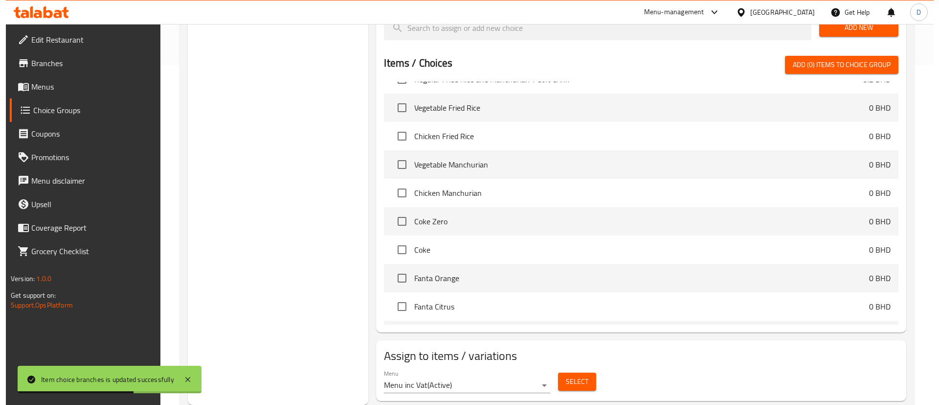
scroll to position [220, 0]
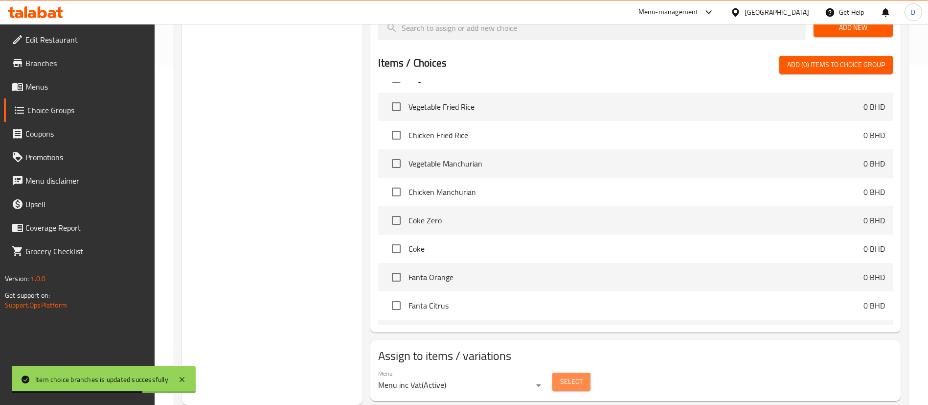
click at [569, 375] on span "Select" at bounding box center [571, 381] width 23 height 12
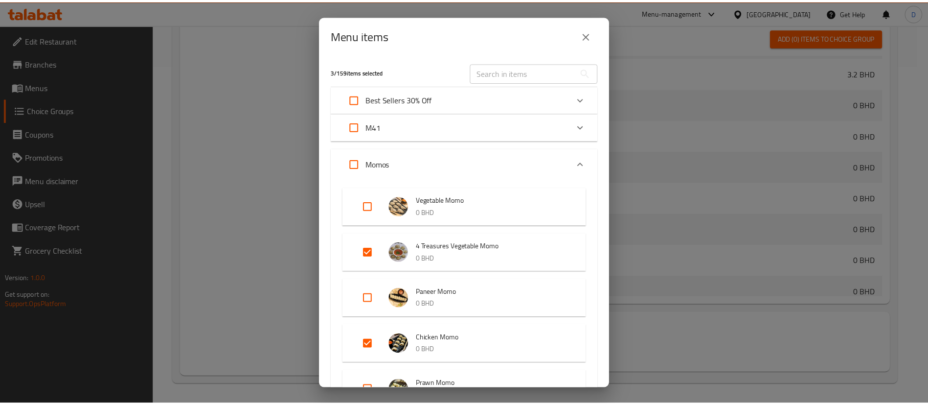
scroll to position [73, 0]
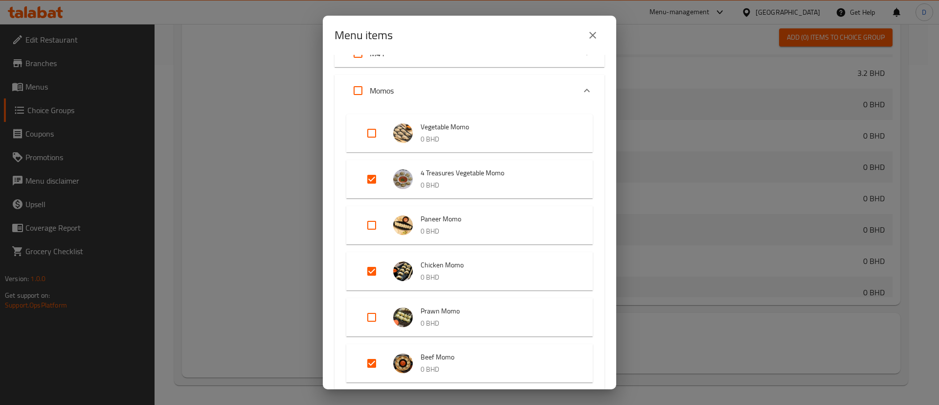
click at [594, 35] on icon "close" at bounding box center [593, 35] width 12 height 12
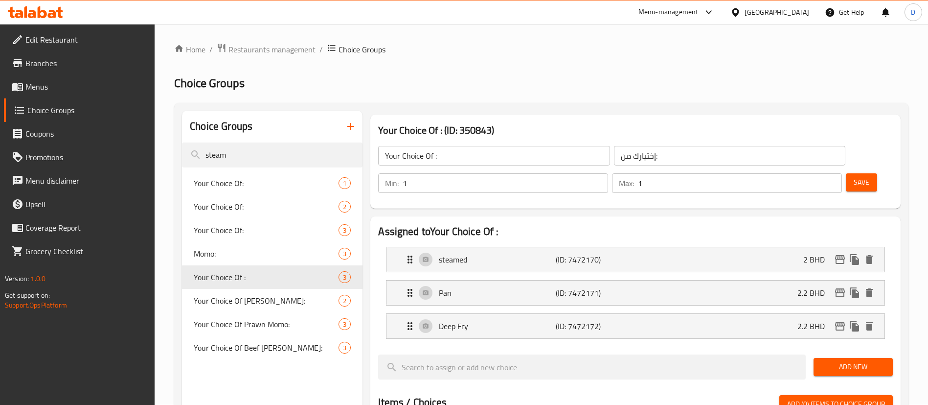
scroll to position [0, 0]
drag, startPoint x: 252, startPoint y: 153, endPoint x: 133, endPoint y: 157, distance: 119.0
click at [132, 157] on div "Edit Restaurant Branches Menus Choice Groups Coupons Promotions Menu disclaimer…" at bounding box center [464, 398] width 928 height 748
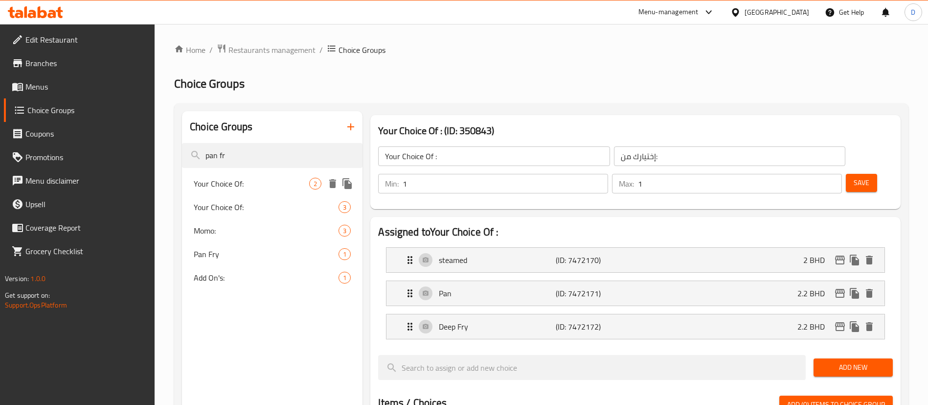
type input "pan fr"
click at [242, 187] on span "Your Choice Of:" at bounding box center [251, 184] width 115 height 12
type input "Your Choice Of:"
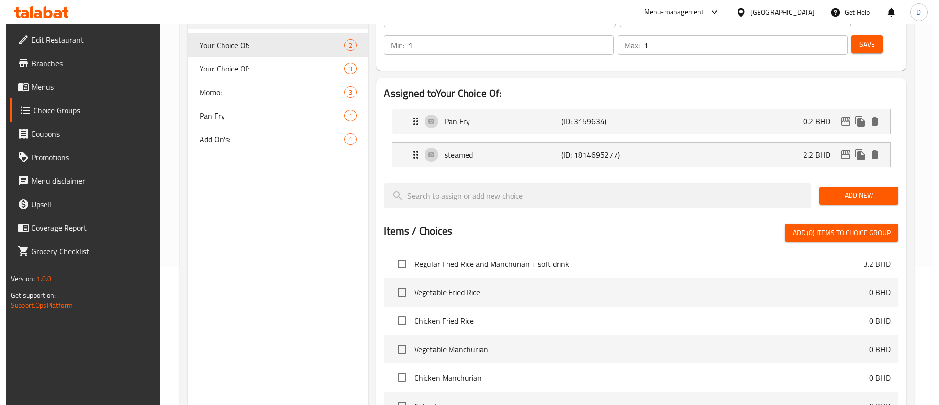
scroll to position [306, 0]
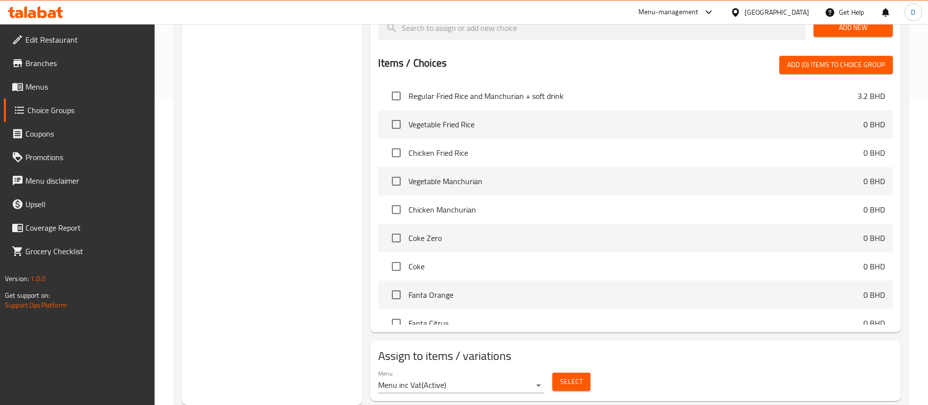
click at [562, 375] on span "Select" at bounding box center [571, 381] width 23 height 12
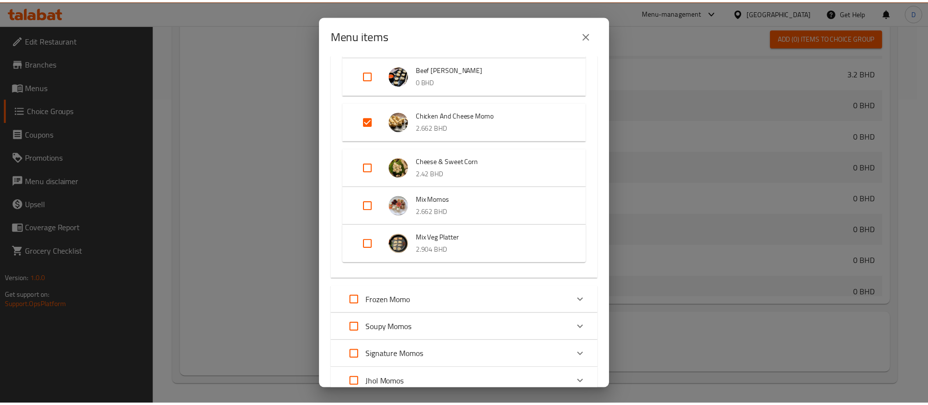
scroll to position [322, 0]
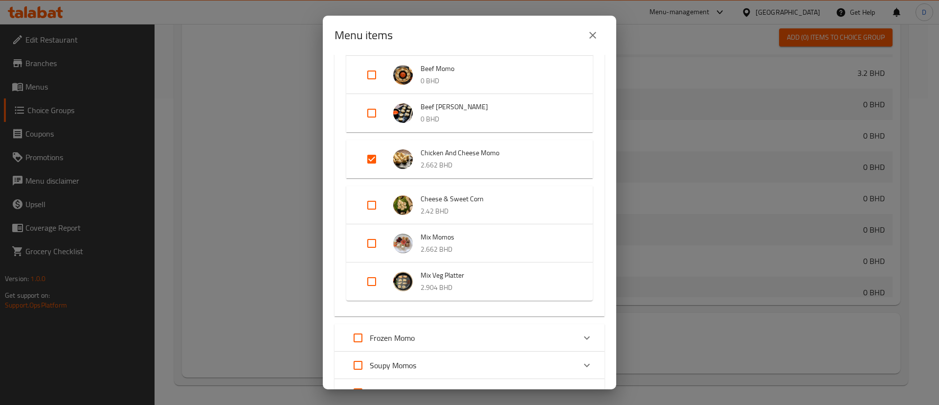
click at [600, 30] on button "close" at bounding box center [592, 34] width 23 height 23
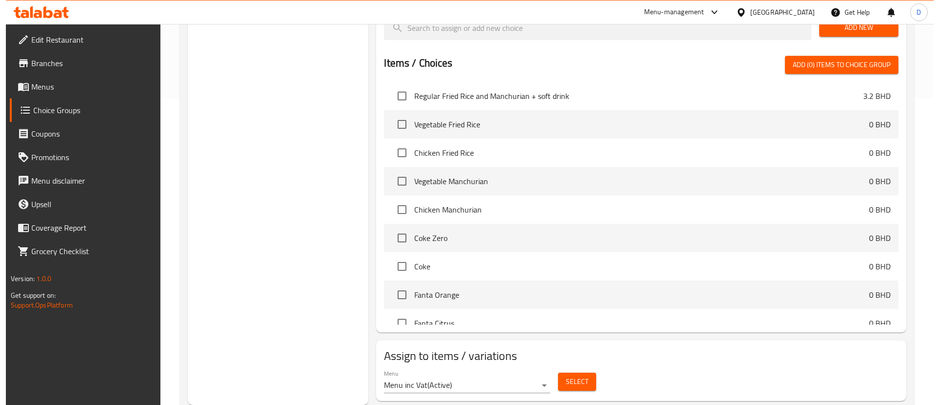
scroll to position [0, 0]
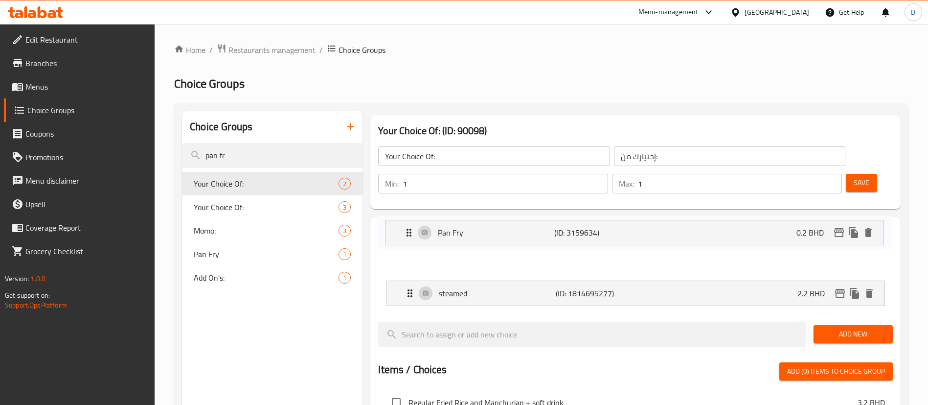
click at [837, 239] on nav "Pan Fry (ID: 3159634) 0.2 BHD Name (En) Pan Fry Name (En) Name (Ar) بان مقلي Na…" at bounding box center [635, 276] width 515 height 74
click at [841, 281] on div "steamed (ID: 1814695277) 2.2 BHD" at bounding box center [638, 293] width 469 height 24
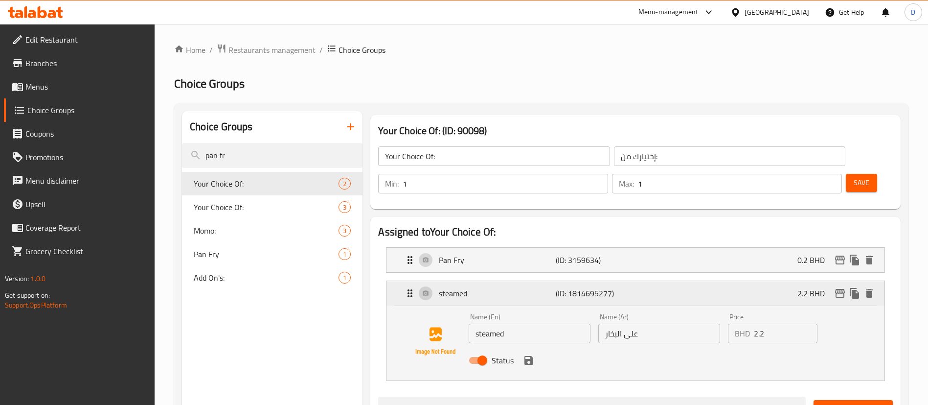
click at [841, 287] on icon "edit" at bounding box center [840, 293] width 12 height 12
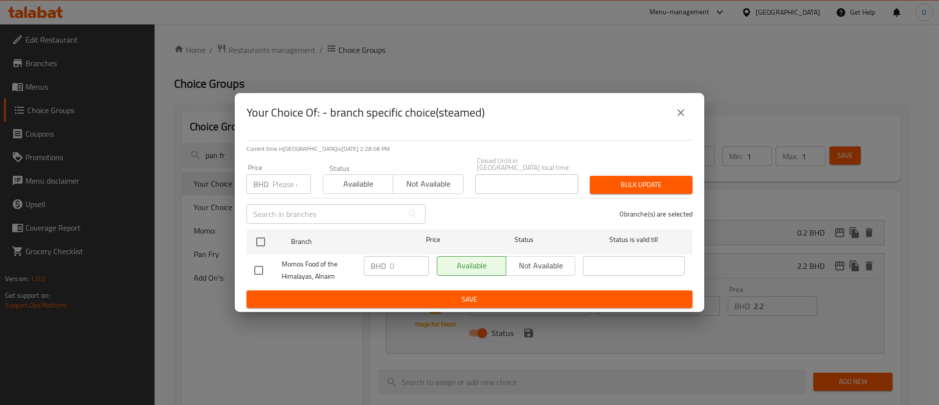
click at [687, 113] on button "close" at bounding box center [680, 112] width 23 height 23
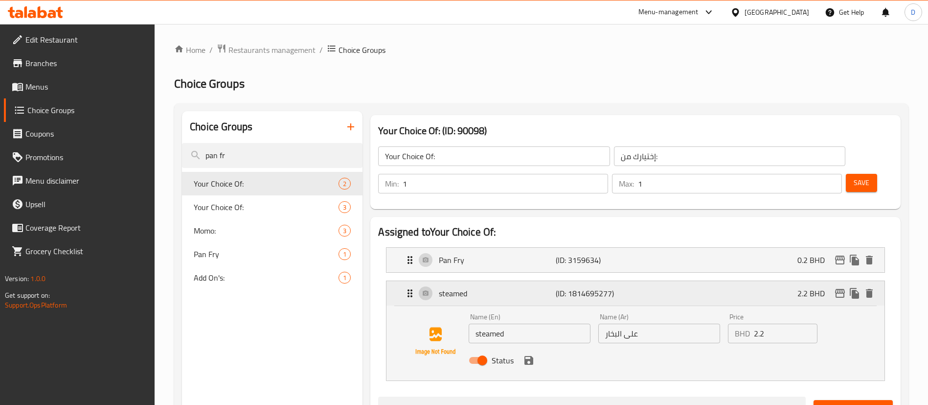
click at [628, 287] on p "(ID: 1814695277)" at bounding box center [595, 293] width 78 height 12
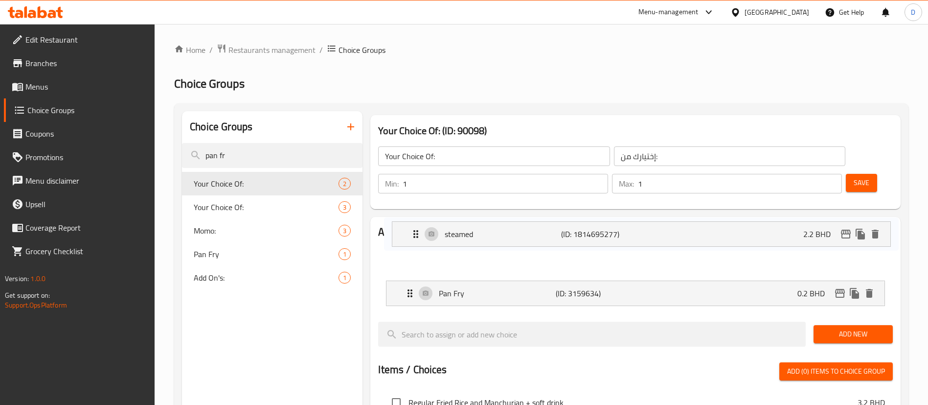
drag, startPoint x: 629, startPoint y: 267, endPoint x: 633, endPoint y: 230, distance: 36.5
click at [634, 239] on nav "Pan Fry (ID: 3159634) 0.2 BHD Name (En) Pan Fry Name (En) Name (Ar) بان مقلي Na…" at bounding box center [635, 276] width 515 height 74
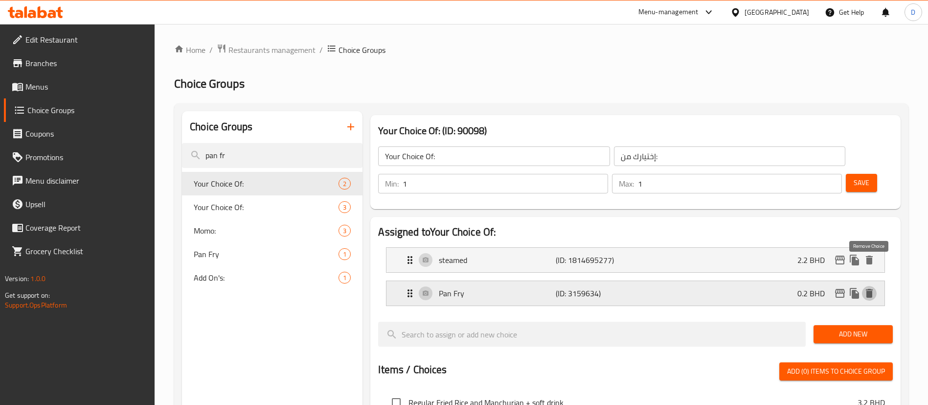
click at [870, 289] on icon "delete" at bounding box center [869, 293] width 7 height 9
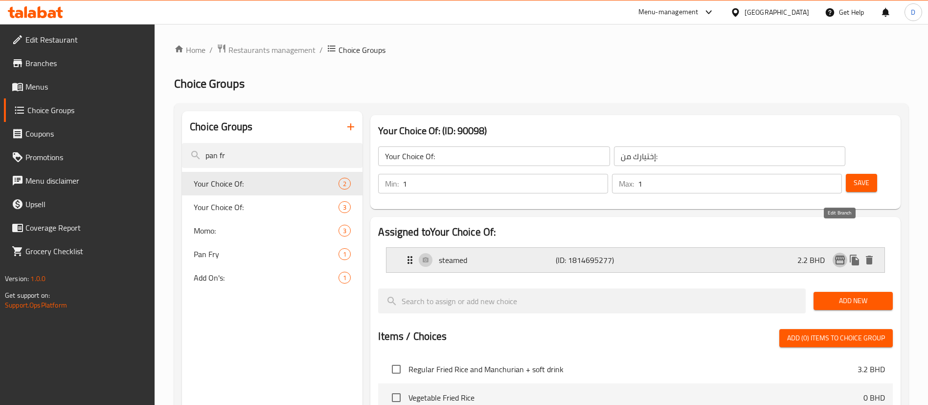
click at [842, 254] on icon "edit" at bounding box center [840, 260] width 12 height 12
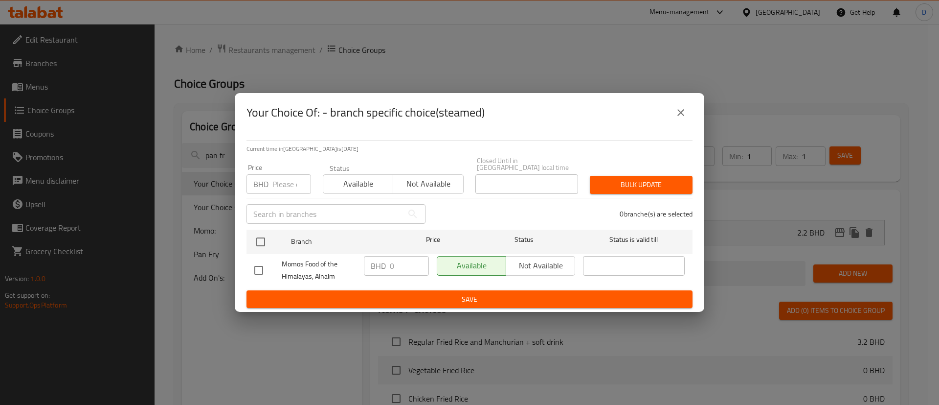
click at [282, 174] on input "number" at bounding box center [292, 184] width 39 height 20
paste input "2.400"
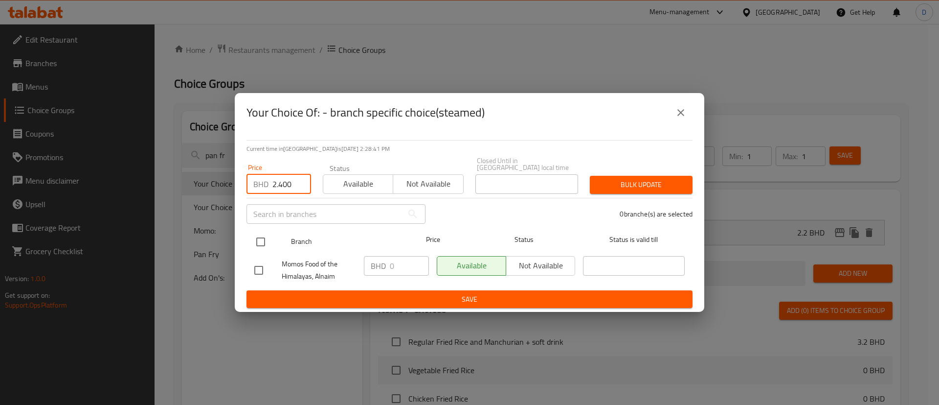
type input "2.400"
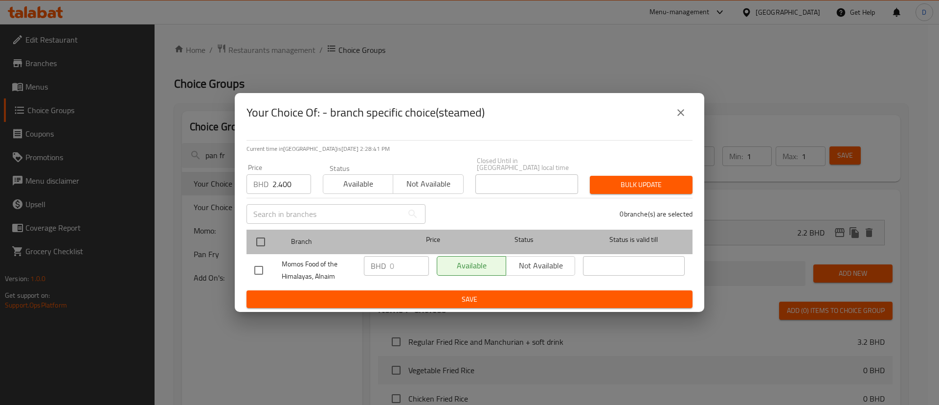
click at [253, 228] on div at bounding box center [269, 242] width 37 height 28
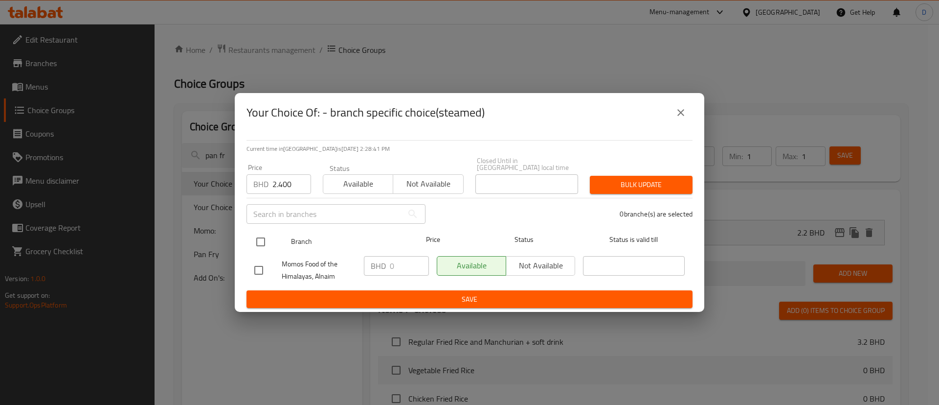
click at [260, 236] on input "checkbox" at bounding box center [261, 241] width 21 height 21
checkbox input "true"
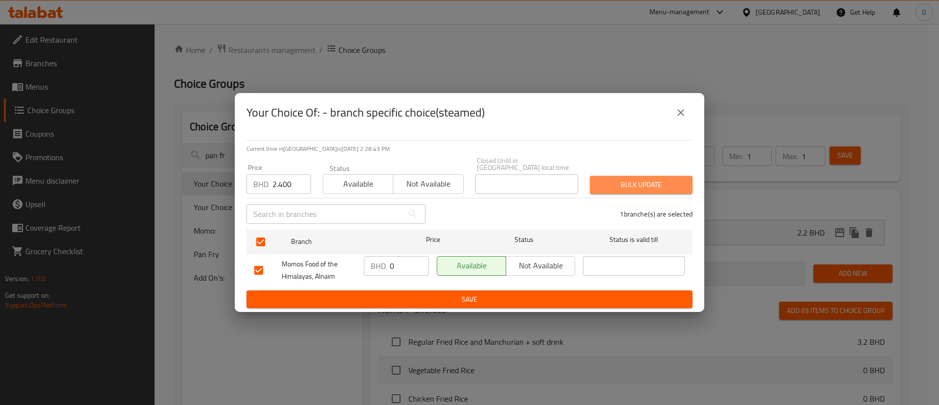
click at [614, 186] on span "Bulk update" at bounding box center [641, 185] width 87 height 12
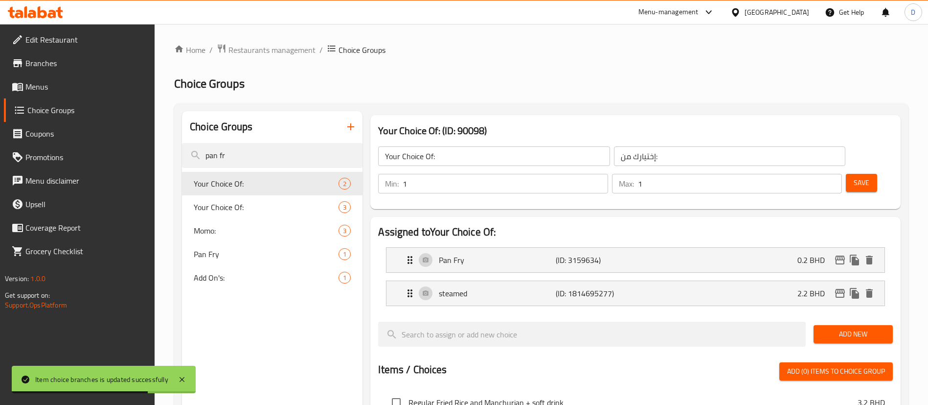
drag, startPoint x: 850, startPoint y: 153, endPoint x: 840, endPoint y: 108, distance: 46.1
click at [840, 108] on div "Choice Groups pan fr Your Choice Of: 2 Your Choice Of: 3 Momo: 3 Pan Fry 1 Add …" at bounding box center [541, 411] width 734 height 616
click at [272, 207] on span "Your Choice Of:" at bounding box center [251, 207] width 115 height 12
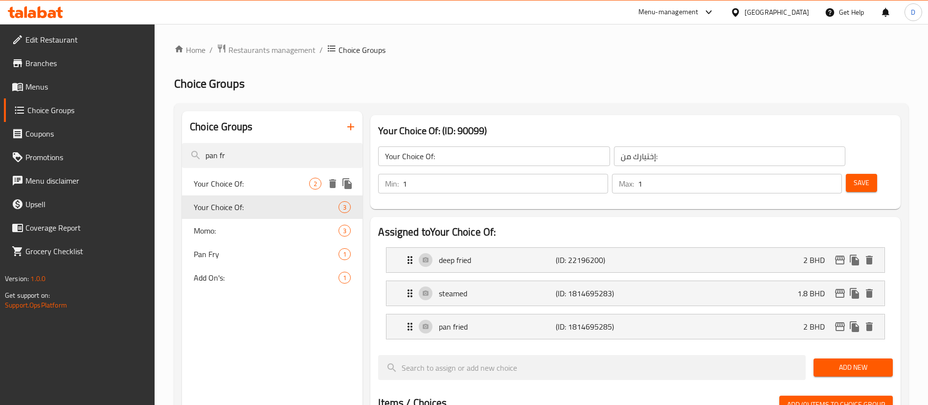
click at [252, 182] on span "Your Choice Of:" at bounding box center [251, 184] width 115 height 12
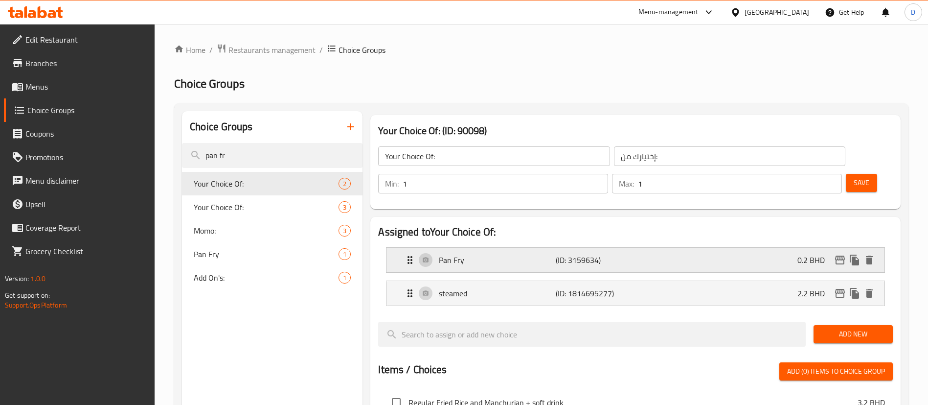
click at [843, 254] on icon "edit" at bounding box center [840, 260] width 12 height 12
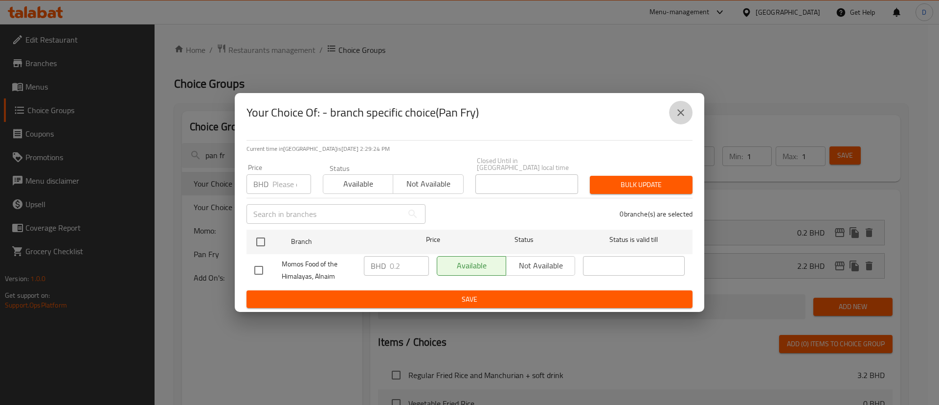
click at [687, 111] on button "close" at bounding box center [680, 112] width 23 height 23
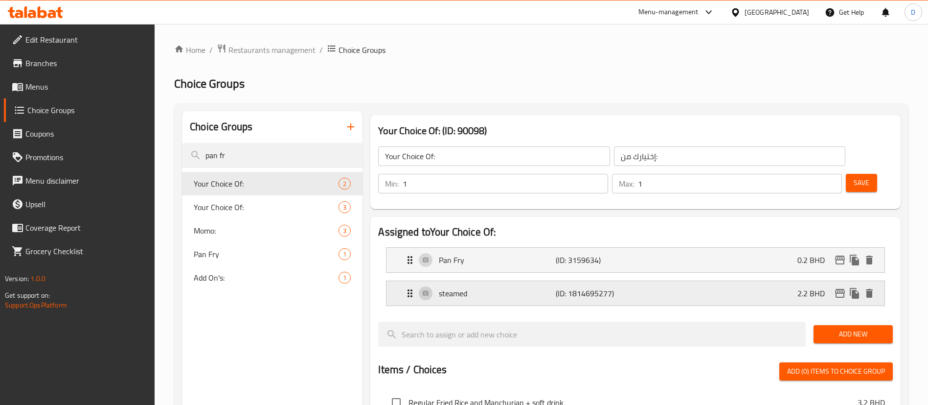
click at [836, 287] on icon "edit" at bounding box center [840, 293] width 12 height 12
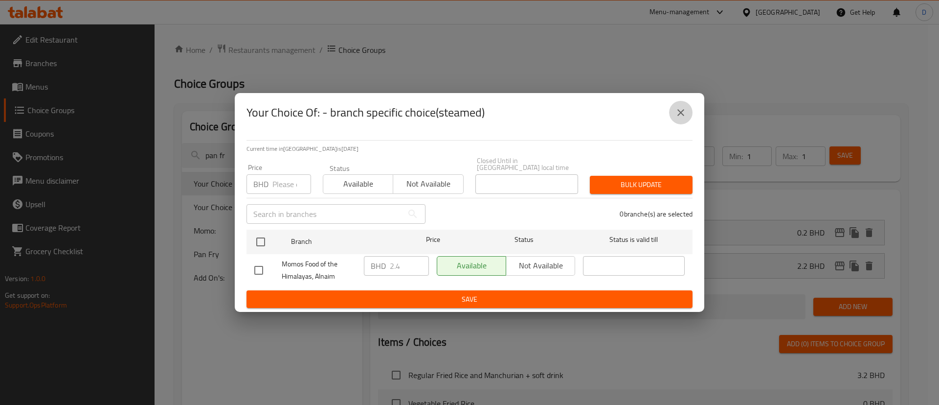
click at [674, 107] on button "close" at bounding box center [680, 112] width 23 height 23
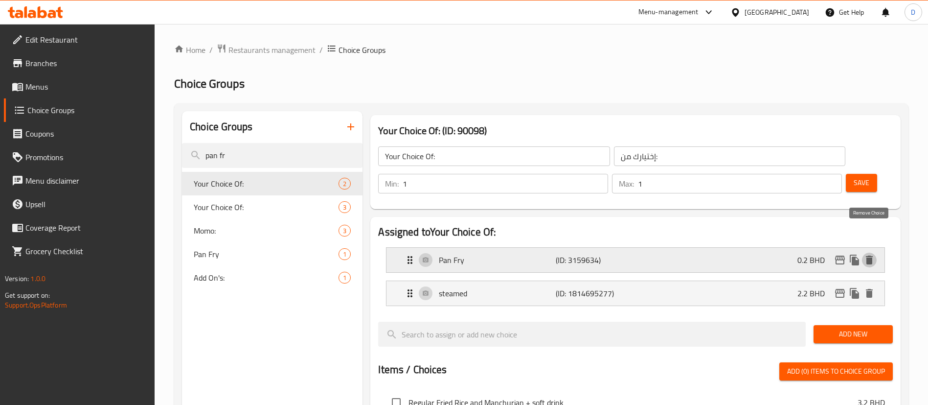
click at [871, 255] on icon "delete" at bounding box center [869, 259] width 7 height 9
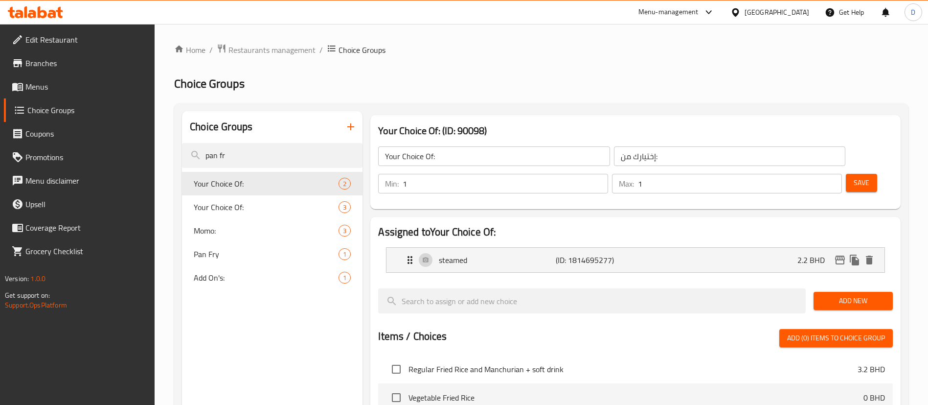
click at [854, 177] on span "Save" at bounding box center [862, 183] width 16 height 12
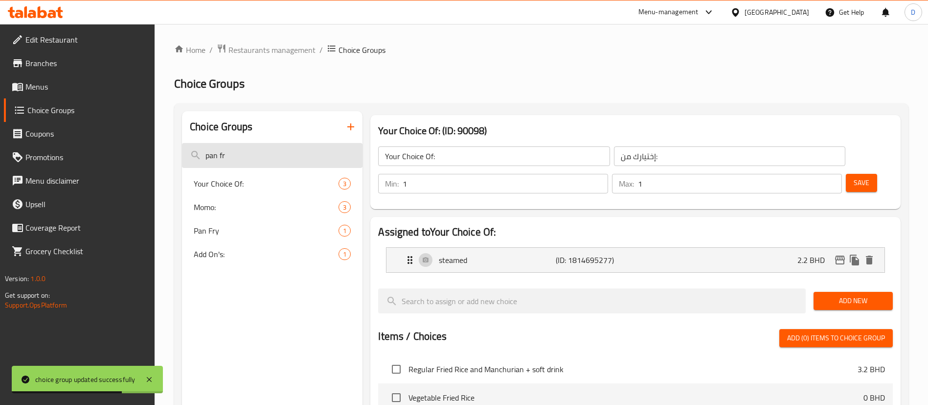
click at [323, 151] on input "pan fr" at bounding box center [272, 155] width 181 height 25
click at [322, 151] on input "pan fr" at bounding box center [272, 155] width 181 height 25
click at [233, 232] on span "Pan Fry" at bounding box center [251, 231] width 115 height 12
type input "Pan Fry"
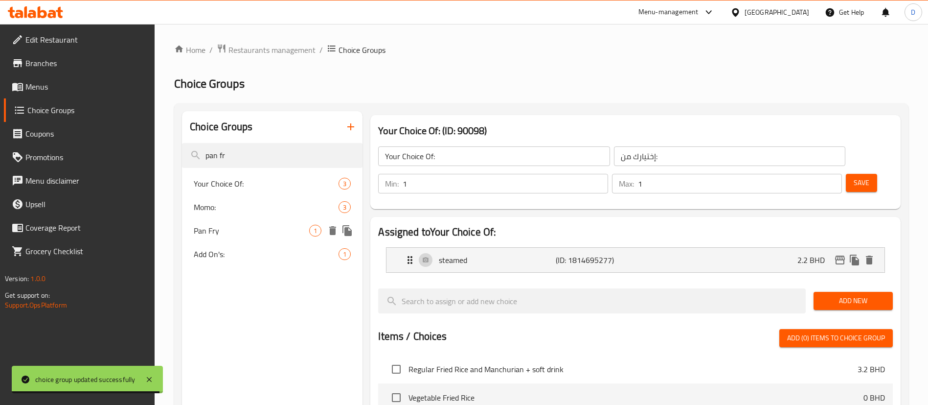
type input "بان فراي"
type input "0"
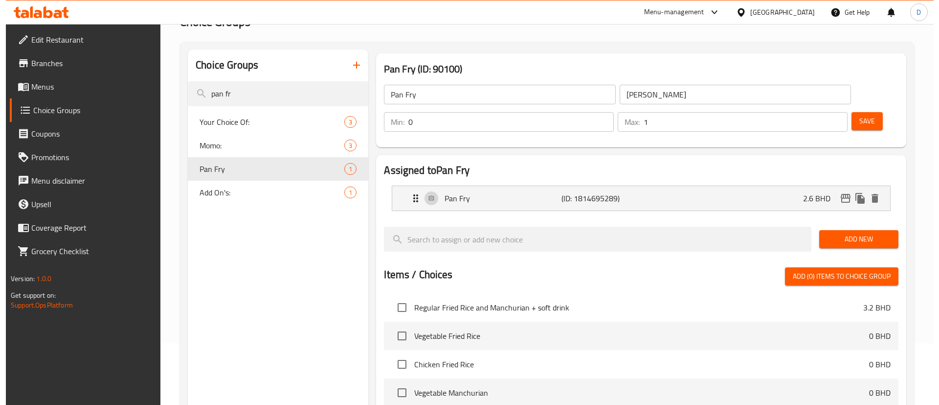
scroll to position [273, 0]
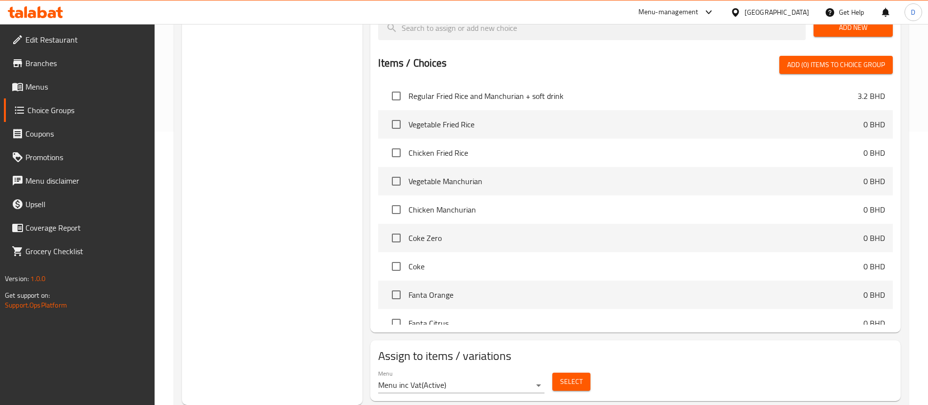
click at [572, 375] on span "Select" at bounding box center [571, 381] width 23 height 12
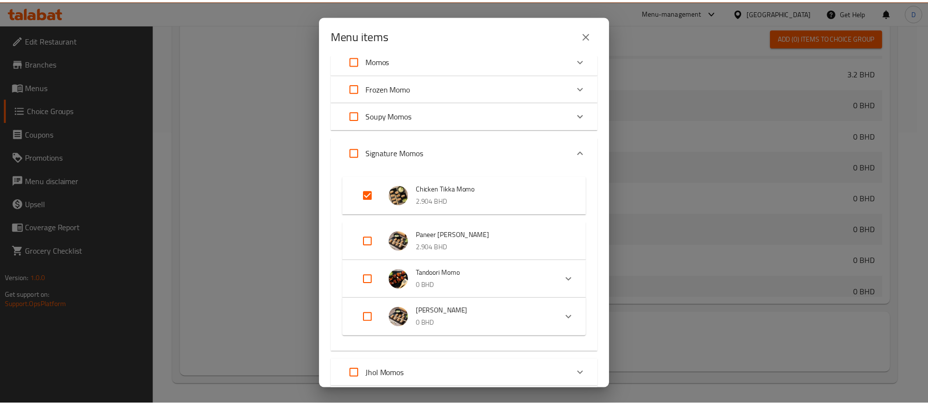
scroll to position [0, 0]
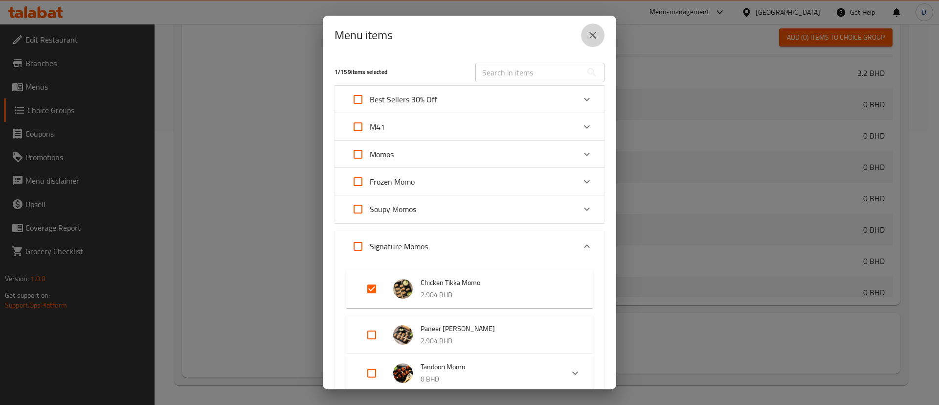
click at [601, 35] on button "close" at bounding box center [592, 34] width 23 height 23
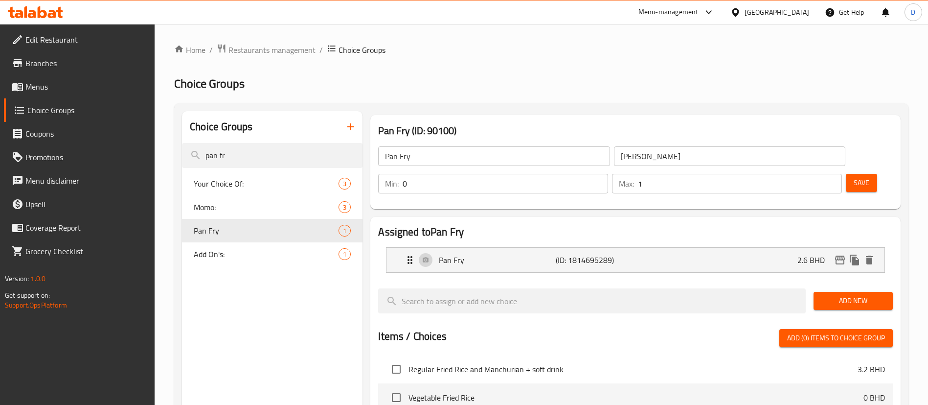
drag, startPoint x: 458, startPoint y: 172, endPoint x: 451, endPoint y: 163, distance: 10.9
click at [454, 167] on div "Pan Fry ​ بان فراي ​ Min: 0 ​ Max: 1 ​ Save" at bounding box center [635, 170] width 523 height 70
click at [448, 159] on input "Pan Fry" at bounding box center [493, 156] width 231 height 20
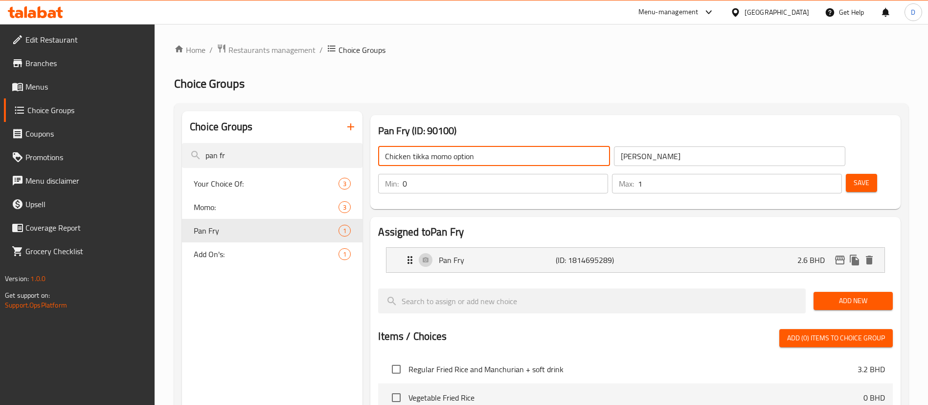
click at [452, 163] on input "Chicken tikka momo option" at bounding box center [493, 156] width 231 height 20
click at [452, 162] on input "Chicken tikka momo option" at bounding box center [493, 156] width 231 height 20
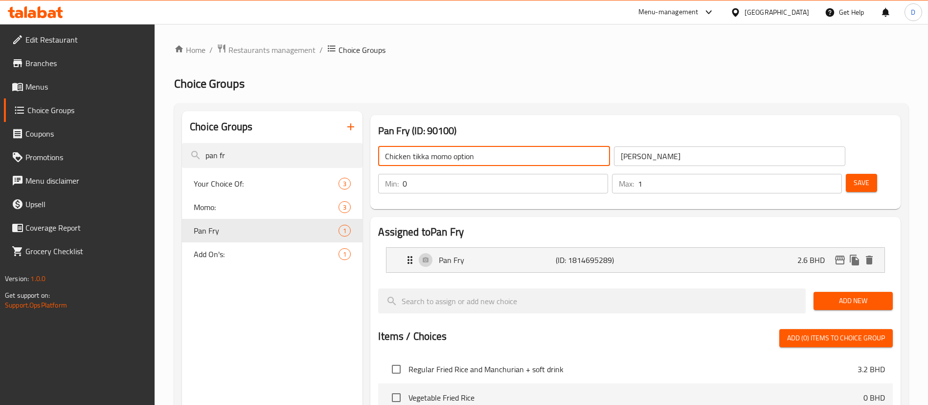
type input "Chicken tikka momo option"
click at [614, 151] on input "بان فراي" at bounding box center [729, 156] width 231 height 20
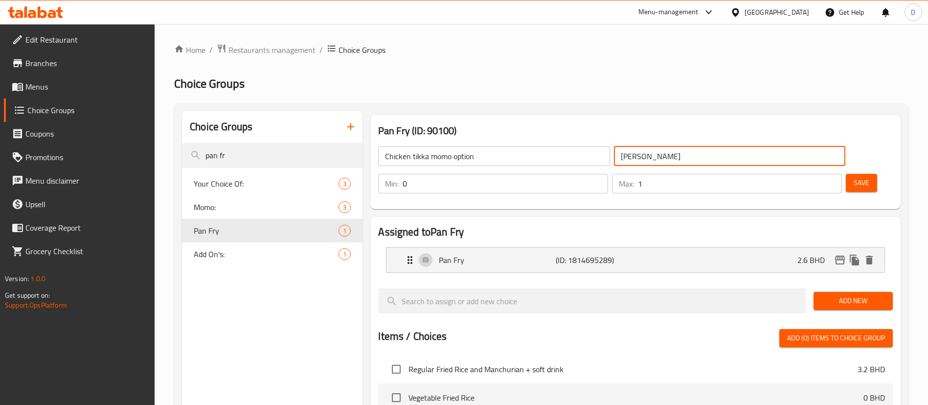
click at [614, 151] on input "بان فراي" at bounding box center [729, 156] width 231 height 20
click at [574, 168] on div "Chicken tikka momo option ​ بان فراي ​" at bounding box center [611, 155] width 479 height 31
click at [575, 168] on div "Chicken tikka momo option ​ بان فراي ​" at bounding box center [611, 155] width 479 height 31
click at [614, 160] on input "بان فراي" at bounding box center [729, 156] width 231 height 20
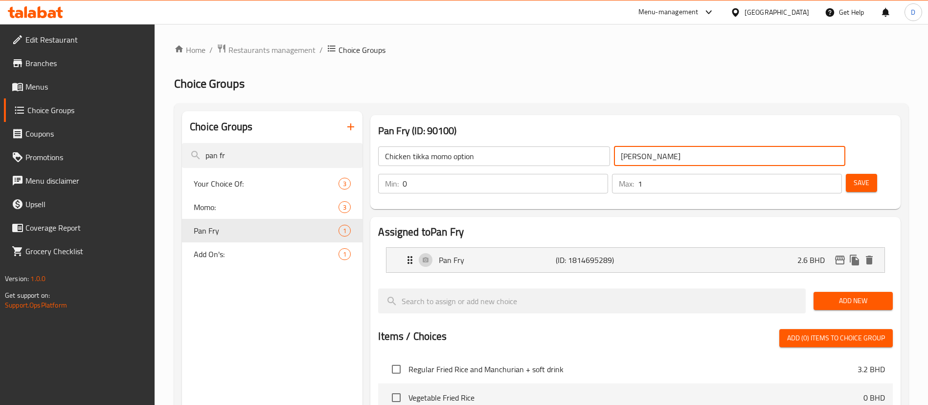
click at [614, 160] on input "بان فراي" at bounding box center [729, 156] width 231 height 20
paste input "يار دجاج تيكا مومو"
type input "خيار دجاج تيكا مومو"
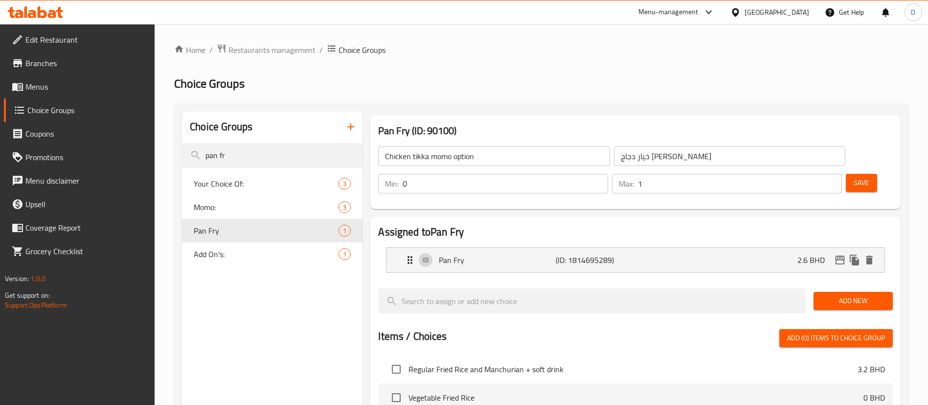
click at [568, 76] on h2 "Choice Groups" at bounding box center [541, 84] width 734 height 16
type input "1"
click at [608, 174] on input "1" at bounding box center [506, 184] width 206 height 20
click at [831, 295] on span "Add New" at bounding box center [854, 301] width 64 height 12
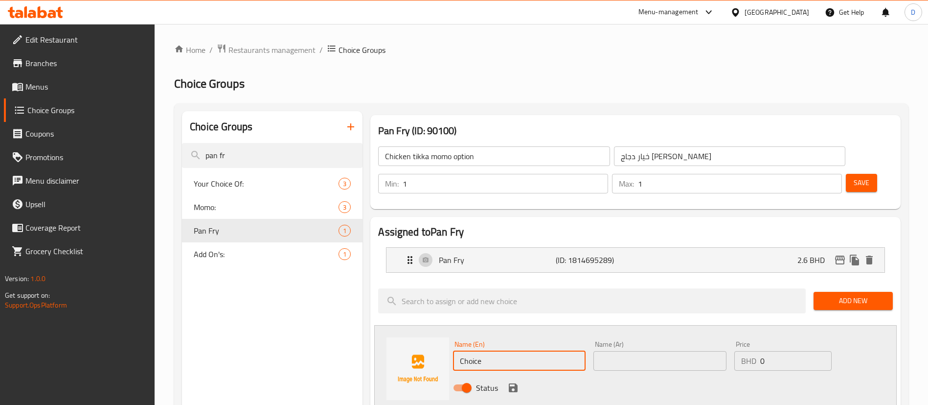
drag, startPoint x: 510, startPoint y: 326, endPoint x: 417, endPoint y: 333, distance: 93.2
click at [420, 334] on div "Name (En) Choice Name (En) Name (Ar) Name (Ar) Price BHD 0 Price Status" at bounding box center [635, 368] width 523 height 87
click at [496, 351] on input "Steamed" at bounding box center [519, 361] width 133 height 20
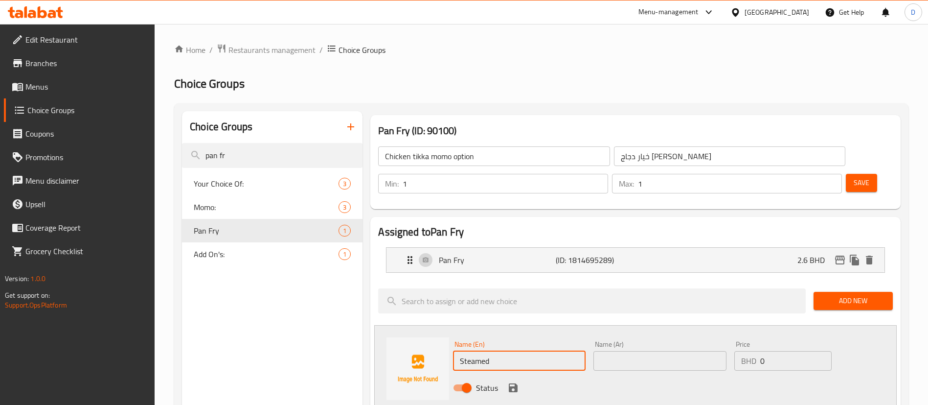
type input "Steamed"
click at [636, 351] on input "text" at bounding box center [660, 361] width 133 height 20
paste input "مطهو على البخار"
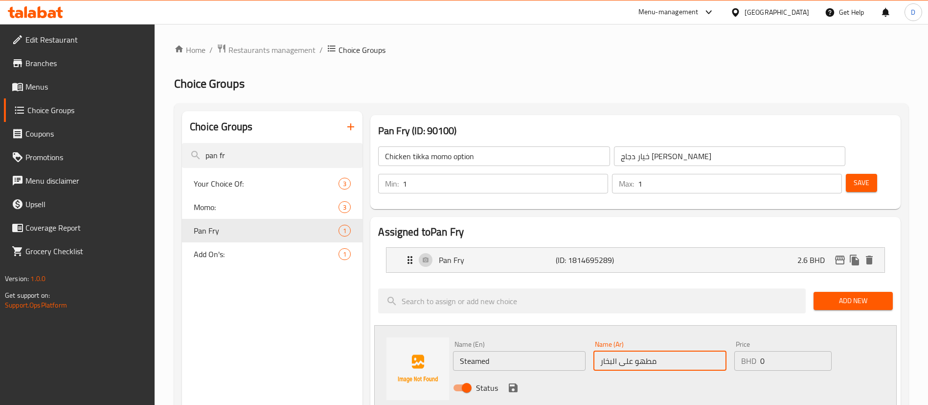
type input "مطهو على البخار"
drag, startPoint x: 513, startPoint y: 358, endPoint x: 799, endPoint y: 242, distance: 309.0
click at [512, 383] on icon "save" at bounding box center [513, 387] width 9 height 9
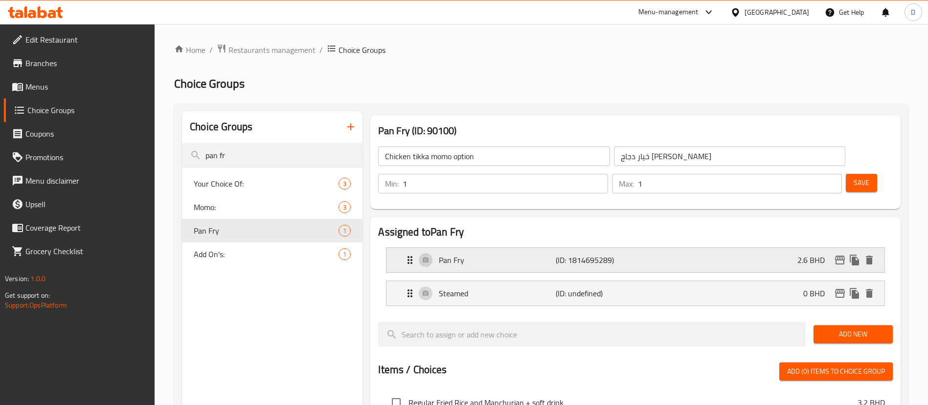
click at [788, 248] on div "Pan Fry (ID: 1814695289) 2.6 BHD" at bounding box center [638, 260] width 469 height 24
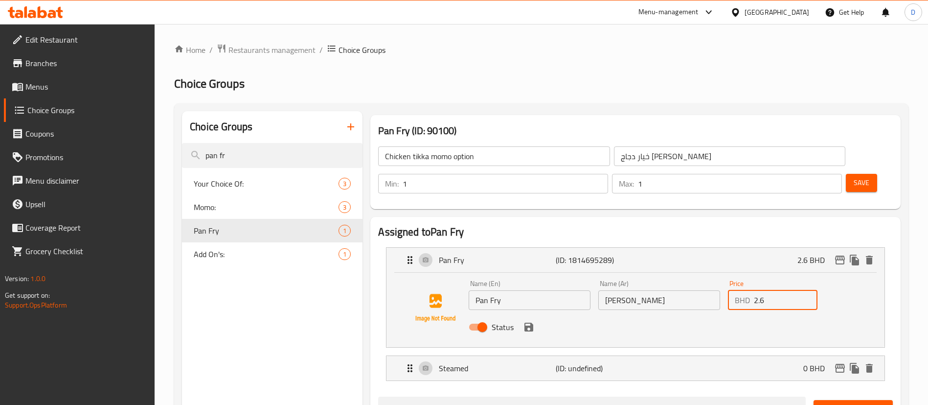
drag, startPoint x: 795, startPoint y: 268, endPoint x: 716, endPoint y: 280, distance: 79.7
click at [716, 280] on div "Name (En) Pan Fry Name (En) Name (Ar) بان فراي Name (Ar) Price BHD 2.6 Price St…" at bounding box center [659, 308] width 389 height 64
click at [527, 322] on icon "save" at bounding box center [529, 326] width 9 height 9
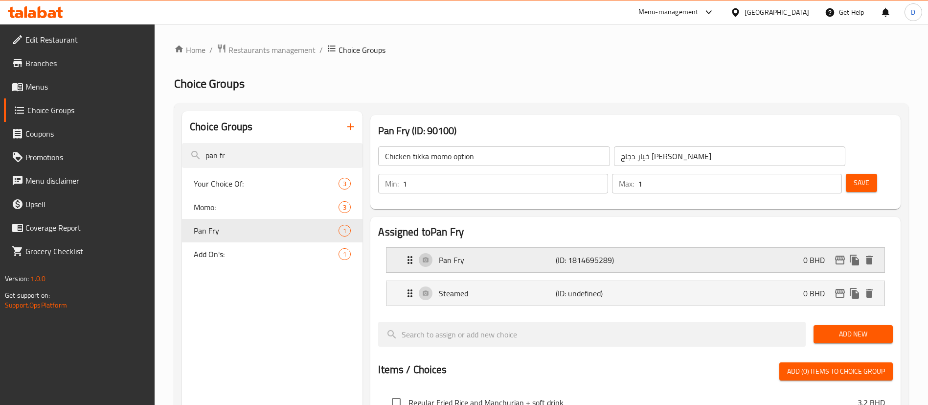
type input "0"
click at [854, 177] on span "Save" at bounding box center [862, 183] width 16 height 12
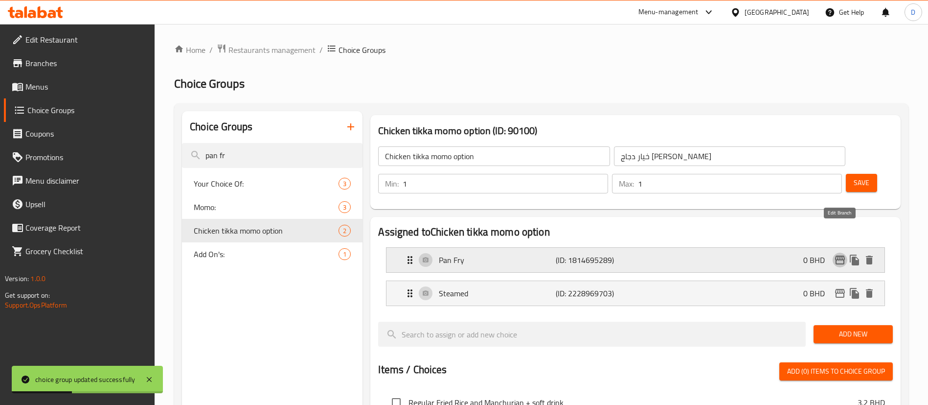
click at [839, 254] on icon "edit" at bounding box center [840, 260] width 12 height 12
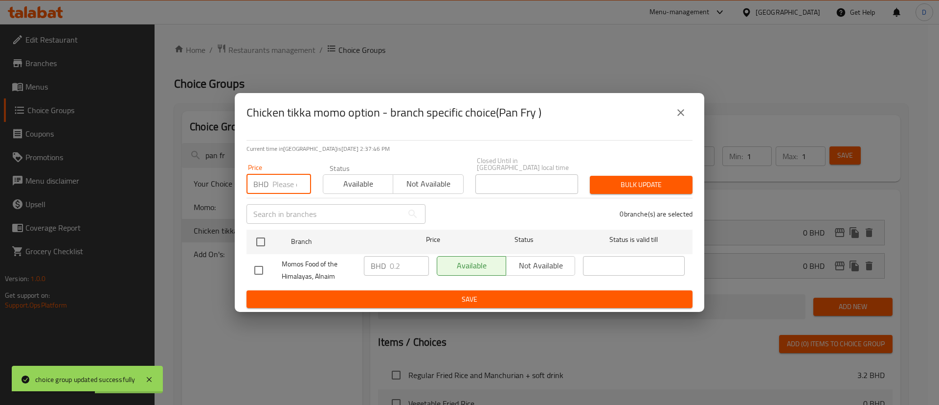
click at [282, 175] on input "number" at bounding box center [292, 184] width 39 height 20
type input "0"
click at [264, 238] on input "checkbox" at bounding box center [261, 241] width 21 height 21
checkbox input "true"
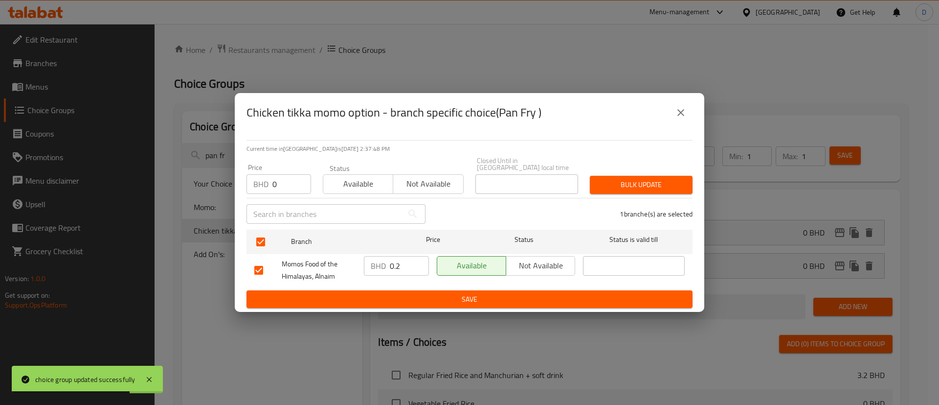
click at [686, 196] on div "1 branche(s) are selected" at bounding box center [565, 213] width 267 height 35
click at [681, 183] on span "Bulk update" at bounding box center [641, 185] width 87 height 12
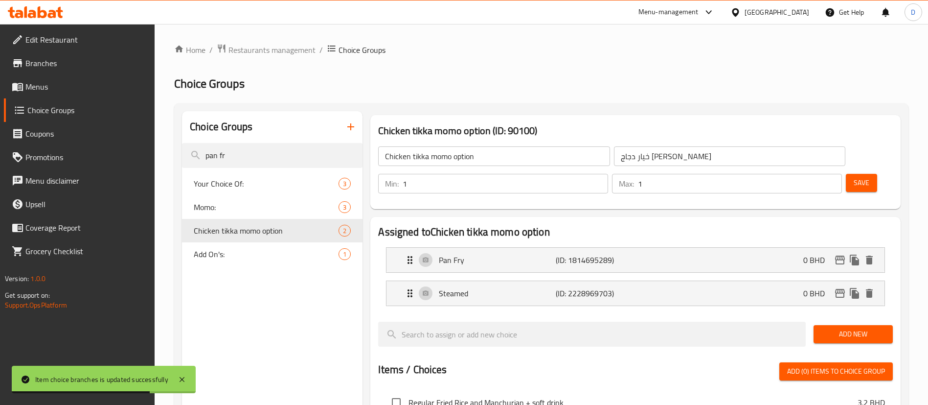
click at [298, 140] on div "Choice Groups" at bounding box center [272, 127] width 181 height 32
click at [295, 154] on input "pan fr" at bounding box center [272, 155] width 181 height 25
click at [294, 154] on input "pan fr" at bounding box center [272, 155] width 181 height 25
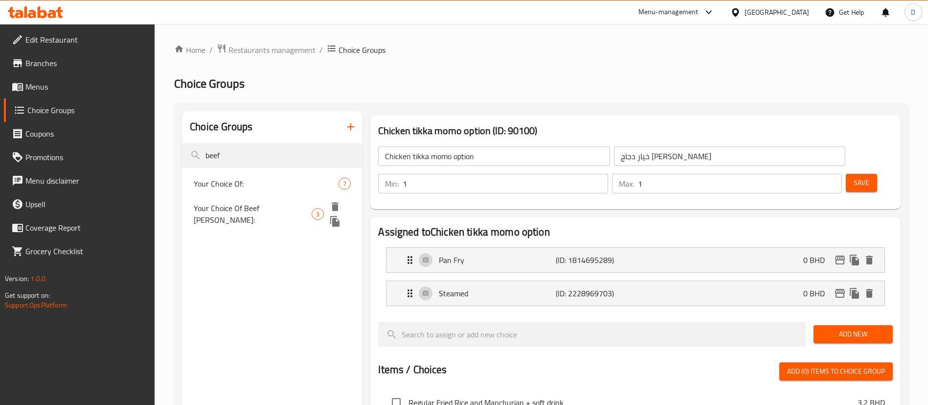
type input "beef"
click at [269, 206] on span "Your Choice Of Beef [PERSON_NAME]:" at bounding box center [253, 213] width 118 height 23
type input "Your Choice Of Beef [PERSON_NAME]:"
type input "إختيارك من مومو لحم ماسالا:"
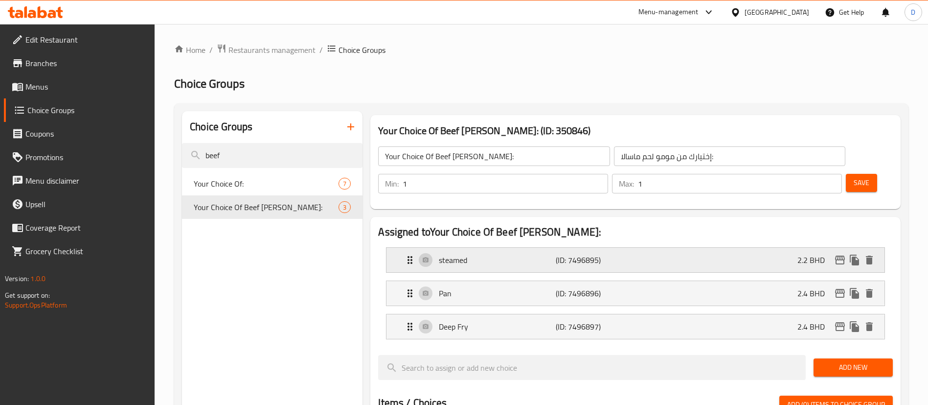
click at [844, 254] on icon "edit" at bounding box center [840, 260] width 12 height 12
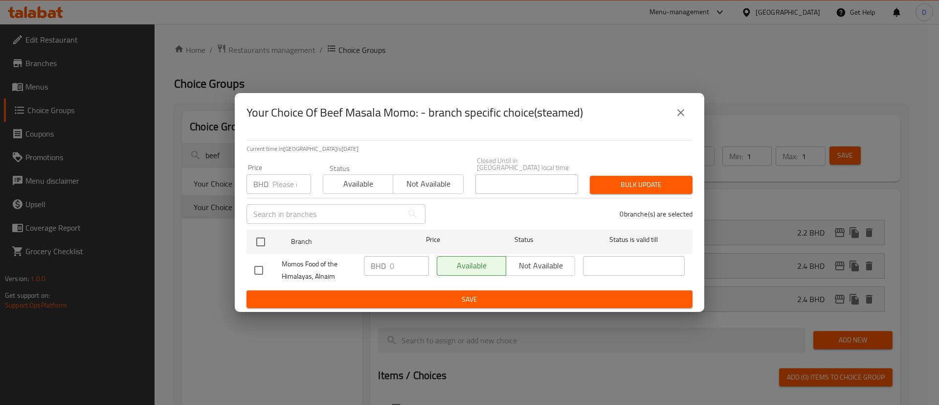
drag, startPoint x: 681, startPoint y: 111, endPoint x: 695, endPoint y: 121, distance: 17.1
click at [683, 114] on icon "close" at bounding box center [681, 113] width 12 height 12
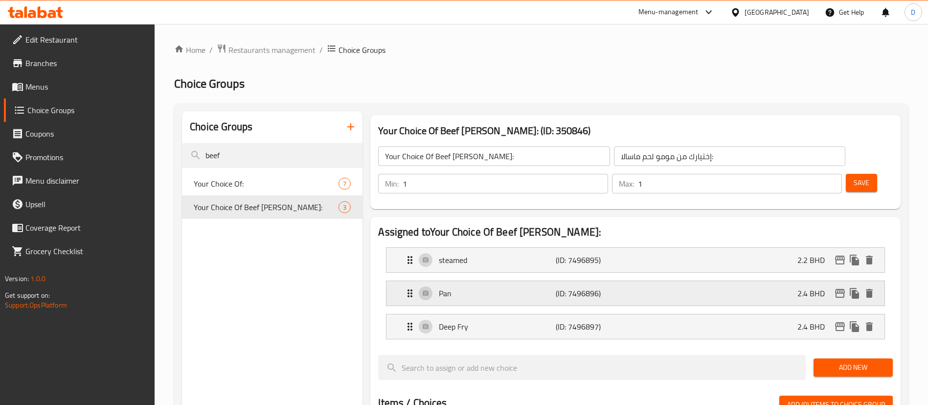
click at [840, 286] on button "edit" at bounding box center [840, 293] width 15 height 15
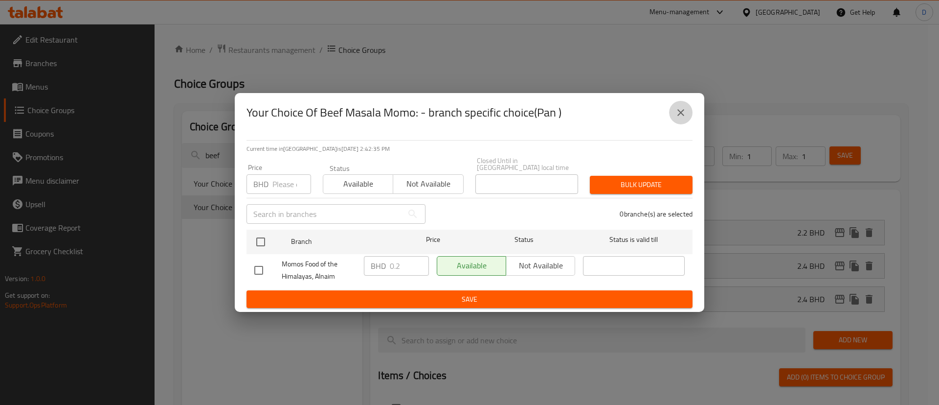
click at [684, 118] on icon "close" at bounding box center [681, 113] width 12 height 12
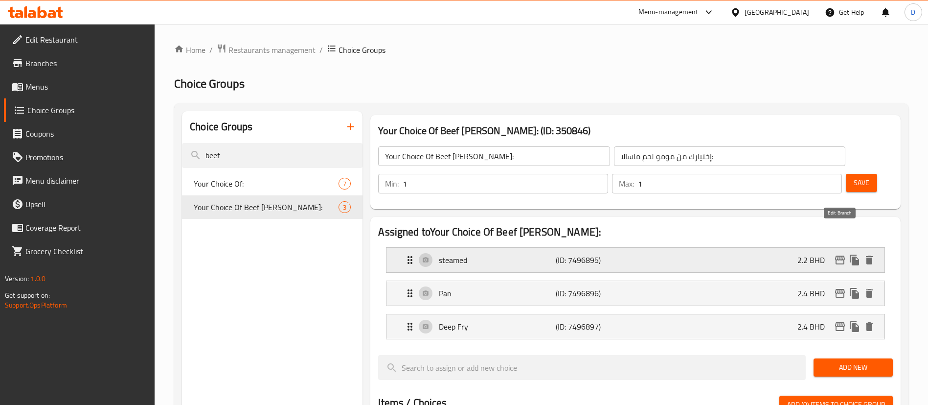
click at [840, 255] on icon "edit" at bounding box center [840, 259] width 10 height 9
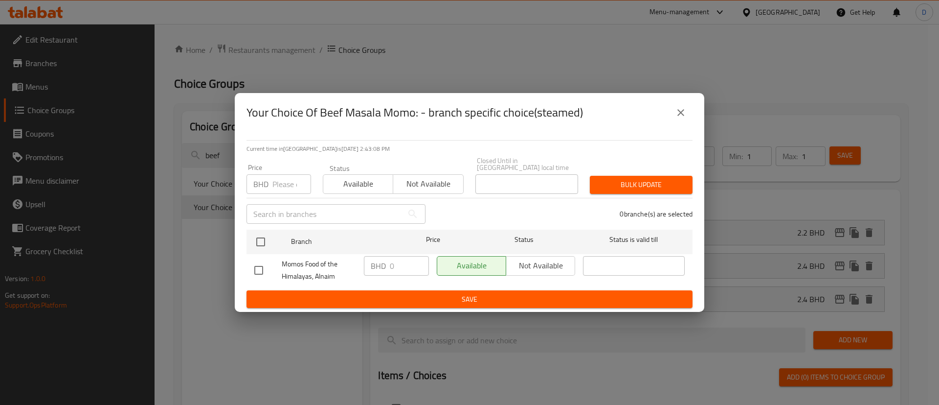
click at [281, 179] on input "number" at bounding box center [292, 184] width 39 height 20
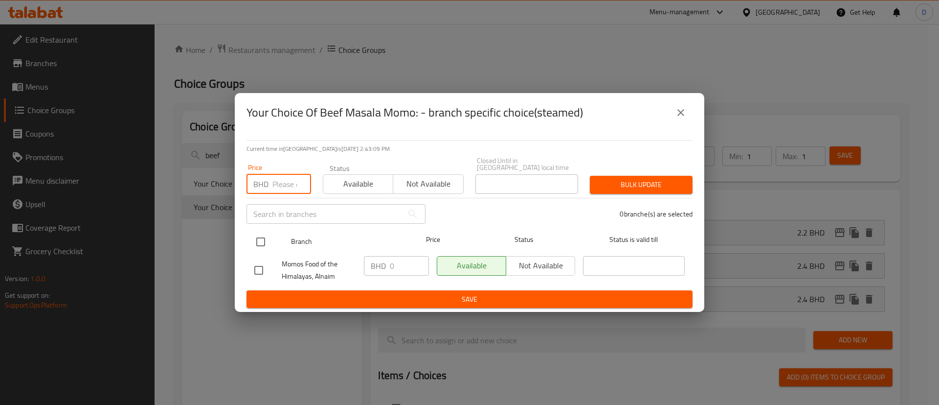
paste input "2.3"
type input "2.3"
click at [261, 241] on input "checkbox" at bounding box center [261, 241] width 21 height 21
checkbox input "true"
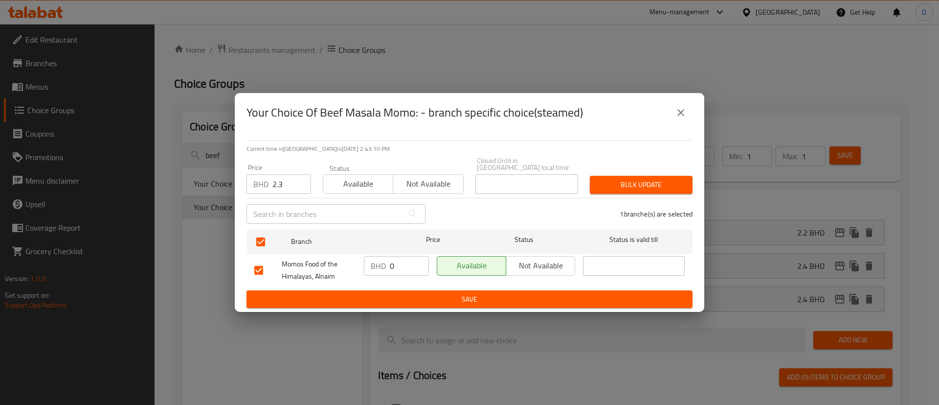
click at [622, 180] on span "Bulk update" at bounding box center [641, 185] width 87 height 12
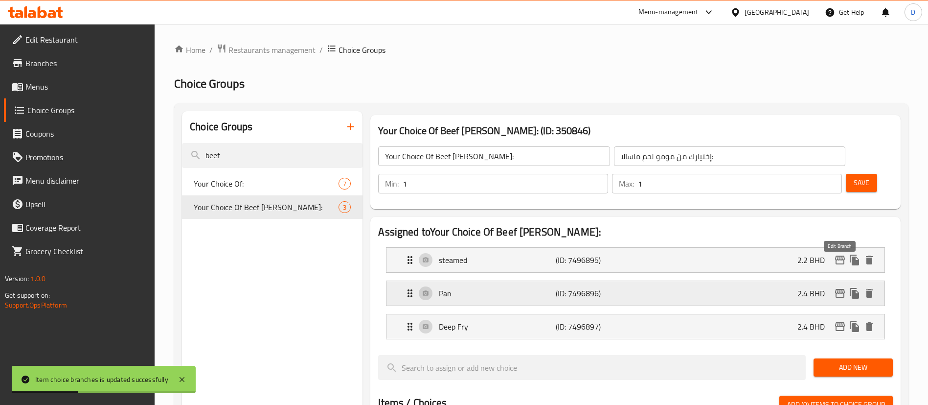
click at [842, 287] on icon "edit" at bounding box center [840, 293] width 12 height 12
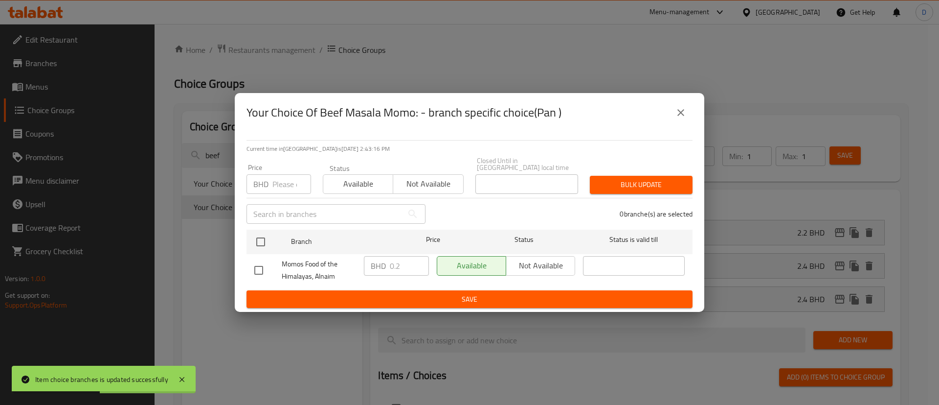
click at [283, 183] on input "number" at bounding box center [292, 184] width 39 height 20
paste input "2.4"
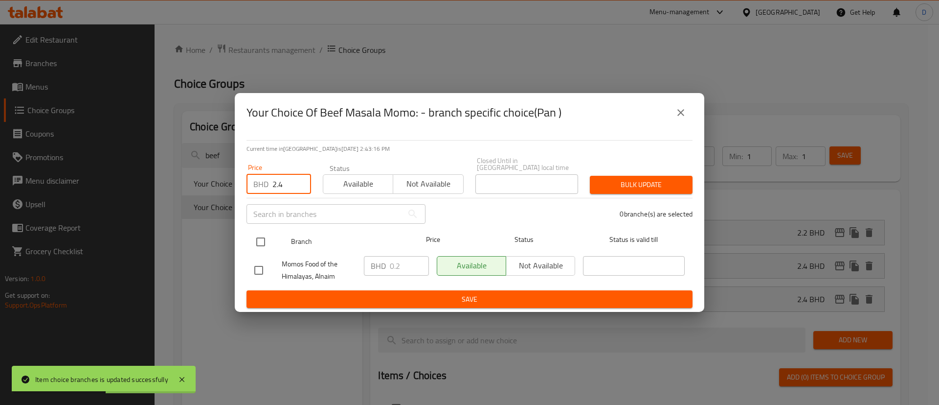
type input "2.4"
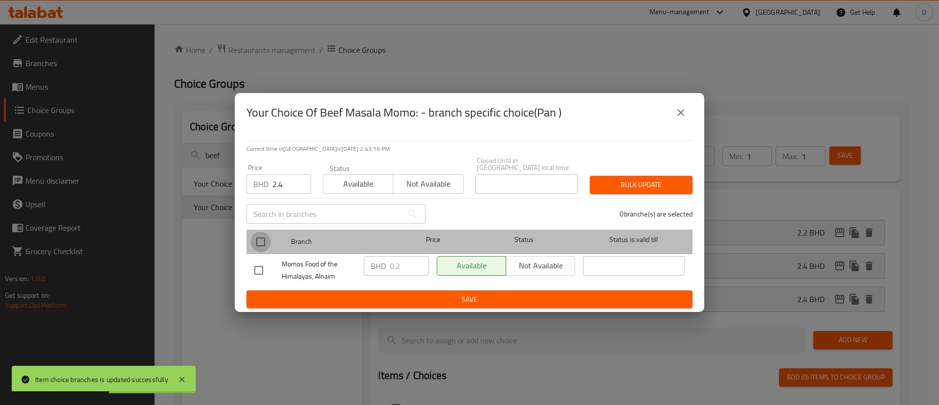
click at [264, 244] on input "checkbox" at bounding box center [261, 241] width 21 height 21
checkbox input "true"
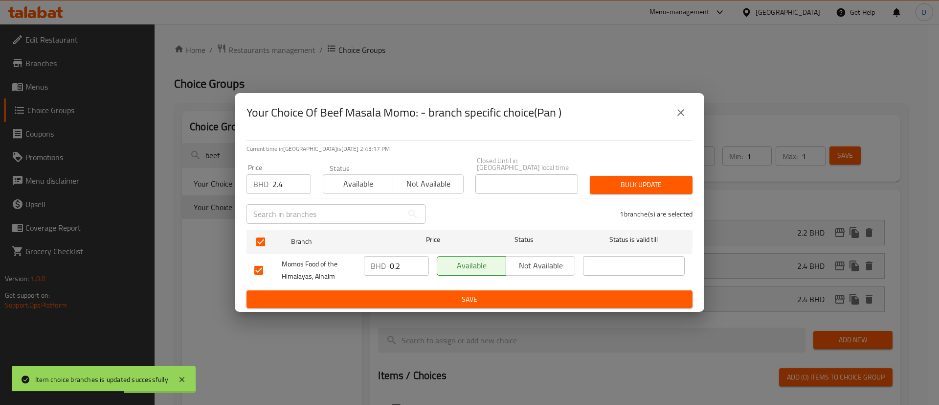
click at [629, 188] on button "Bulk update" at bounding box center [641, 185] width 103 height 18
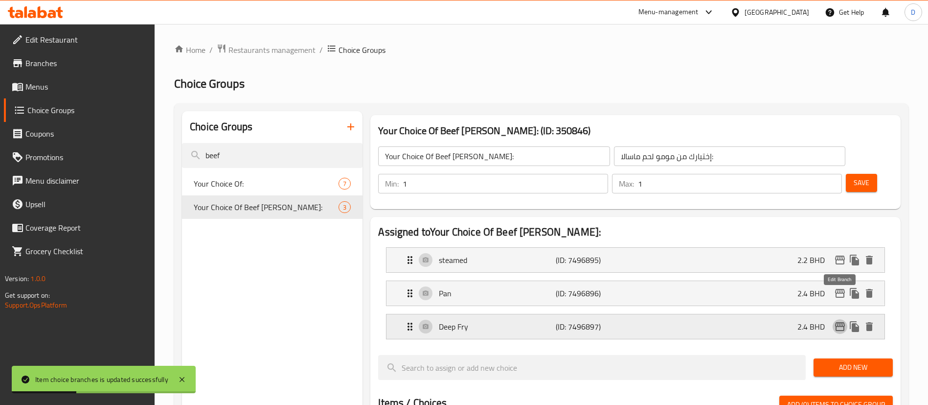
click at [842, 320] on icon "edit" at bounding box center [840, 326] width 12 height 12
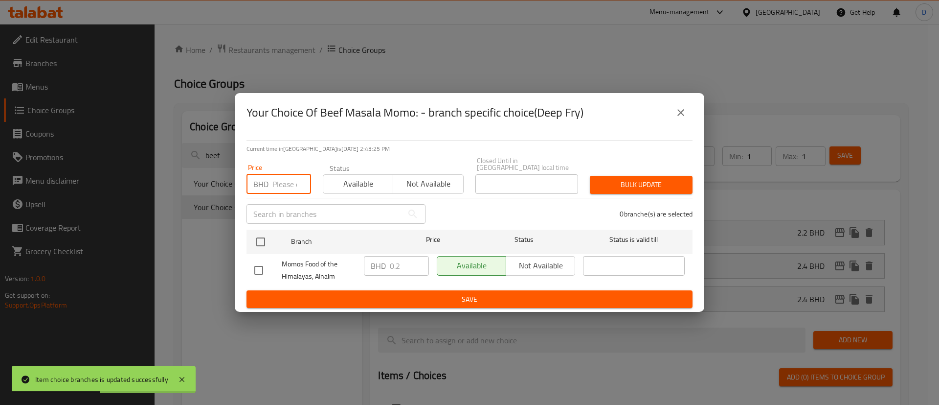
click at [278, 181] on input "number" at bounding box center [292, 184] width 39 height 20
paste input "2.5"
type input "2.5"
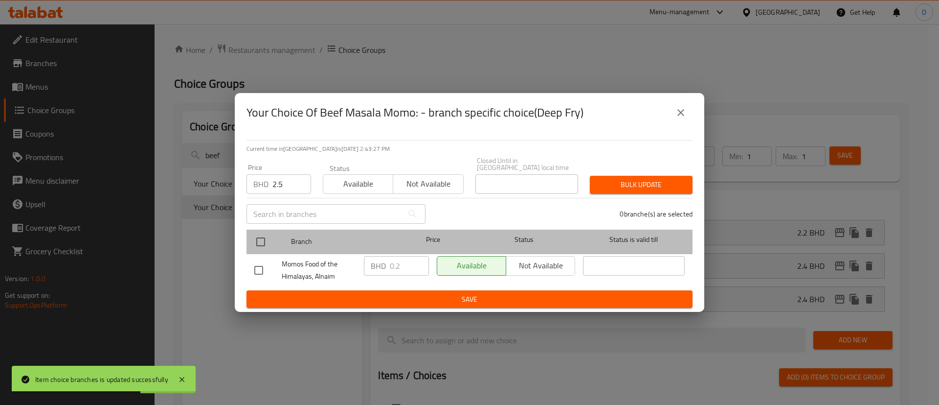
click at [270, 235] on div at bounding box center [269, 242] width 37 height 28
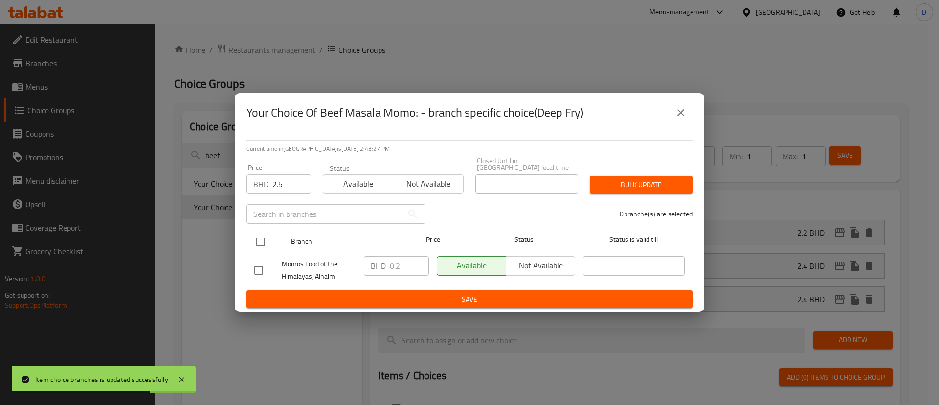
click at [251, 233] on input "checkbox" at bounding box center [261, 241] width 21 height 21
checkbox input "true"
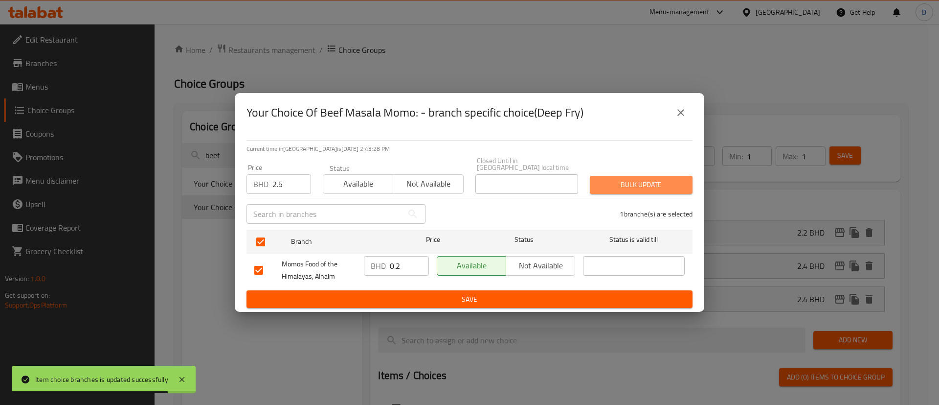
click at [619, 181] on span "Bulk update" at bounding box center [641, 185] width 87 height 12
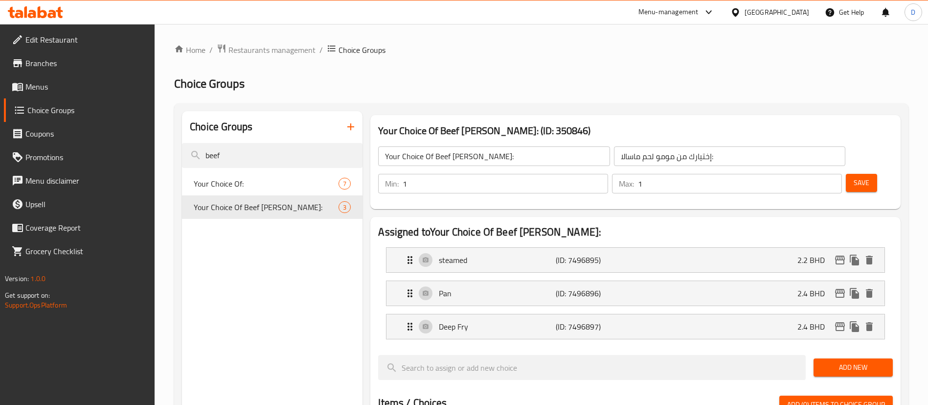
click at [847, 172] on div "Save" at bounding box center [865, 183] width 43 height 23
click at [854, 177] on span "Save" at bounding box center [862, 183] width 16 height 12
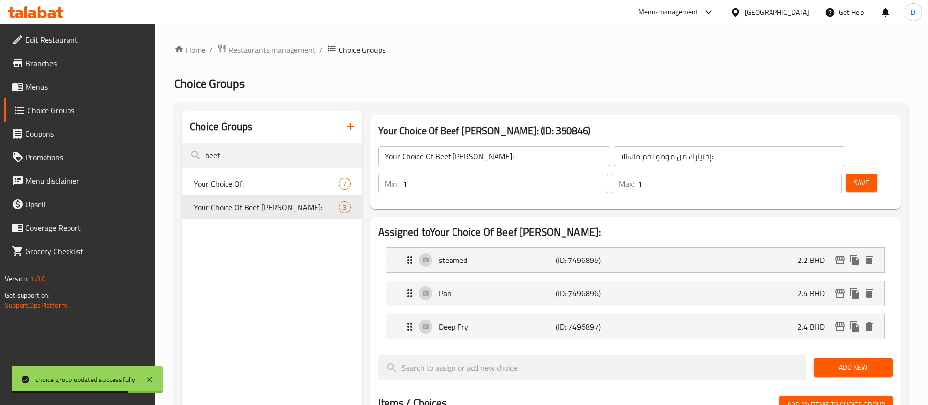
drag, startPoint x: 253, startPoint y: 147, endPoint x: 147, endPoint y: 152, distance: 105.8
click at [147, 152] on div "Edit Restaurant Branches Menus Choice Groups Coupons Promotions Menu disclaimer…" at bounding box center [464, 398] width 928 height 748
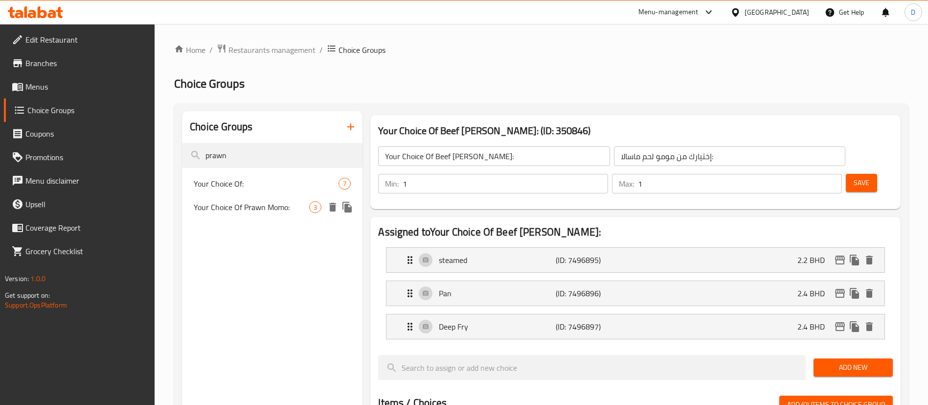
type input "prawn"
click at [219, 204] on span "Your Choice Of Prawn Momo:" at bounding box center [251, 207] width 115 height 12
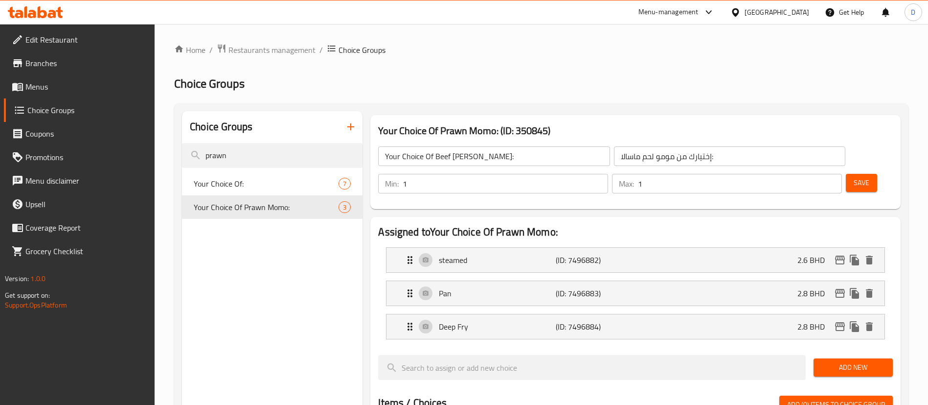
type input "Your Choice Of Prawn Momo:"
type input "إختيارك من مومو روبيان:"
click at [840, 255] on icon "edit" at bounding box center [840, 259] width 10 height 9
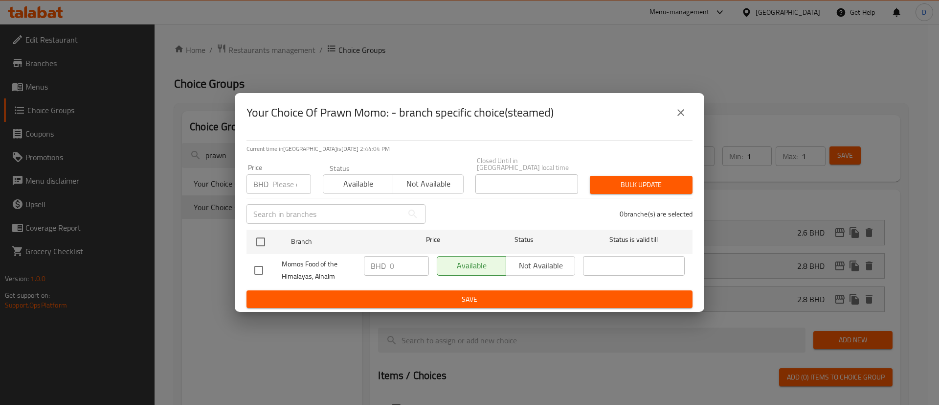
click at [679, 118] on icon "close" at bounding box center [681, 113] width 12 height 12
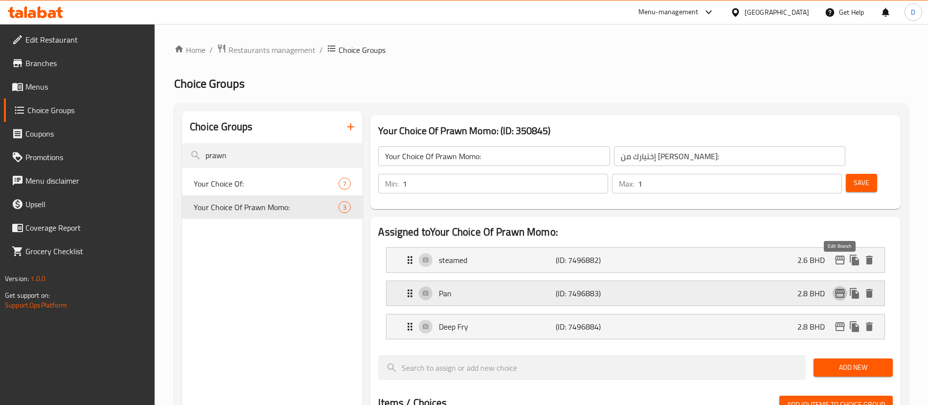
click at [846, 287] on icon "edit" at bounding box center [840, 293] width 12 height 12
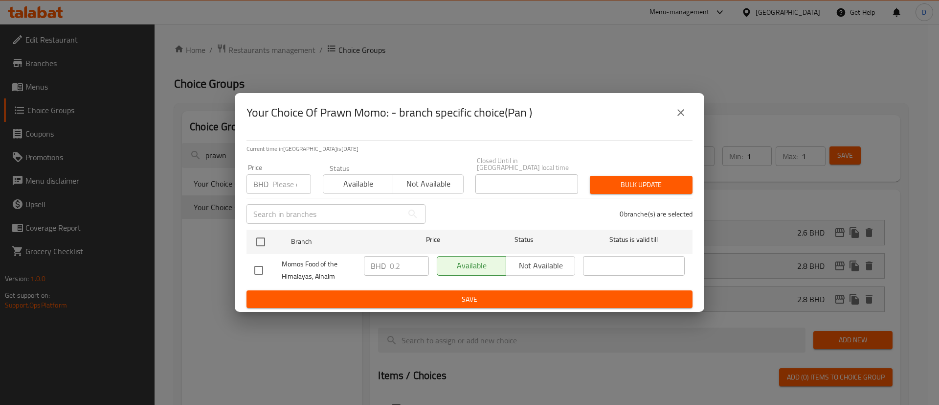
click at [682, 112] on icon "close" at bounding box center [681, 113] width 12 height 12
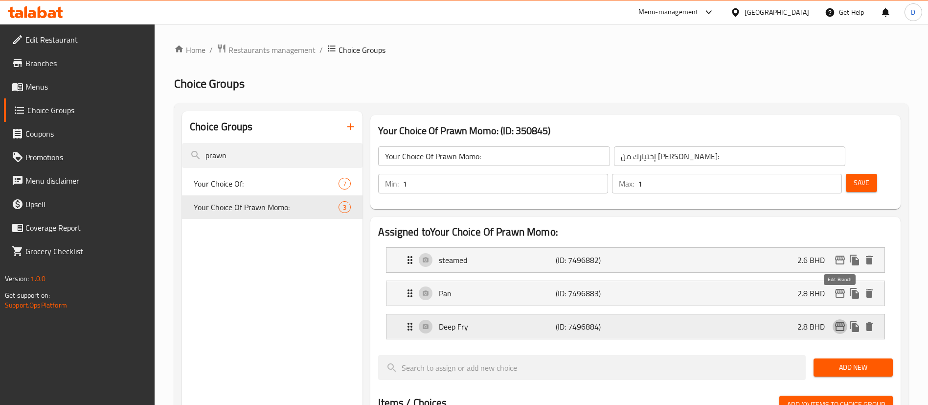
click at [840, 319] on button "edit" at bounding box center [840, 326] width 15 height 15
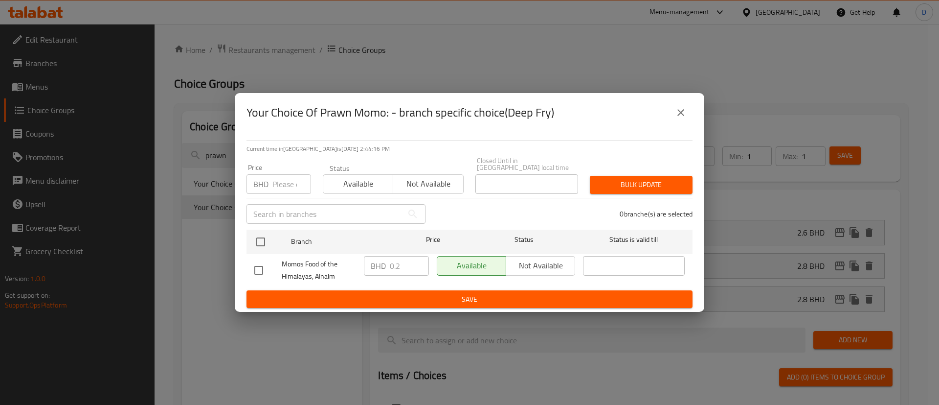
click at [685, 116] on icon "close" at bounding box center [681, 113] width 12 height 12
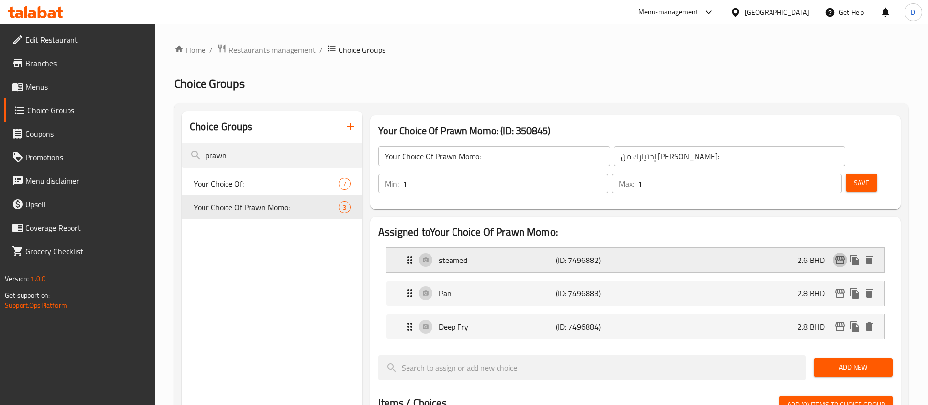
click at [840, 255] on icon "edit" at bounding box center [840, 259] width 10 height 9
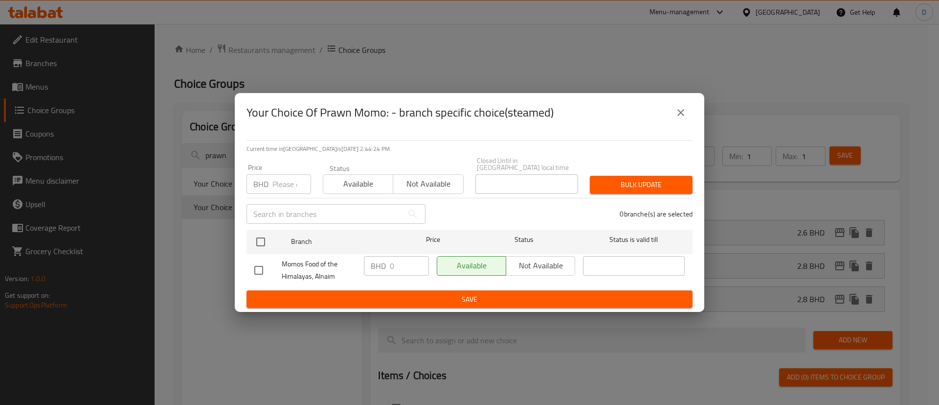
drag, startPoint x: 287, startPoint y: 178, endPoint x: 275, endPoint y: 206, distance: 31.2
click at [286, 178] on input "number" at bounding box center [292, 184] width 39 height 20
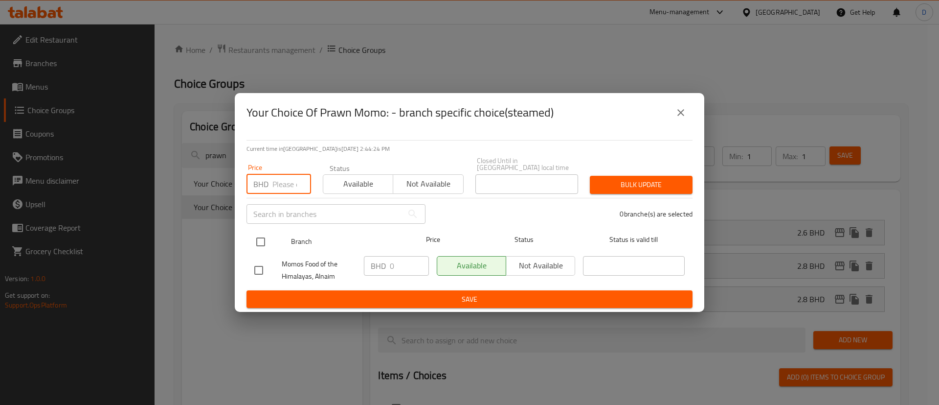
paste input "2.800"
type input "2.800"
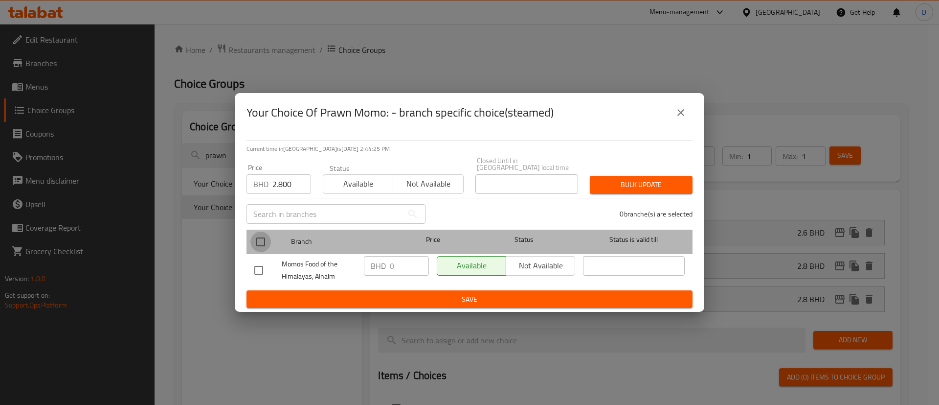
drag, startPoint x: 262, startPoint y: 238, endPoint x: 399, endPoint y: 220, distance: 138.3
click at [264, 238] on input "checkbox" at bounding box center [261, 241] width 21 height 21
checkbox input "true"
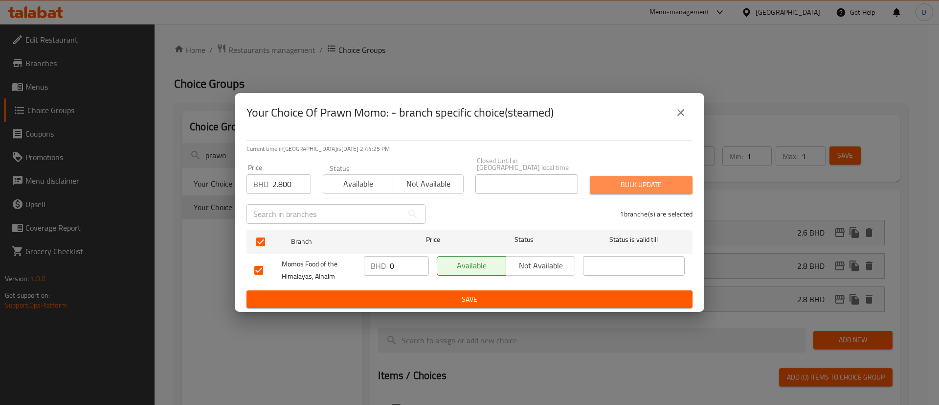
click at [604, 185] on span "Bulk update" at bounding box center [641, 185] width 87 height 12
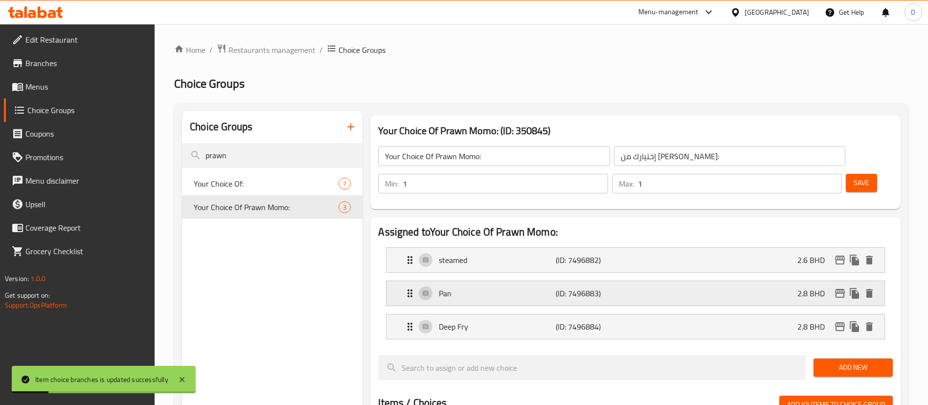
click at [838, 289] on icon "edit" at bounding box center [840, 293] width 10 height 9
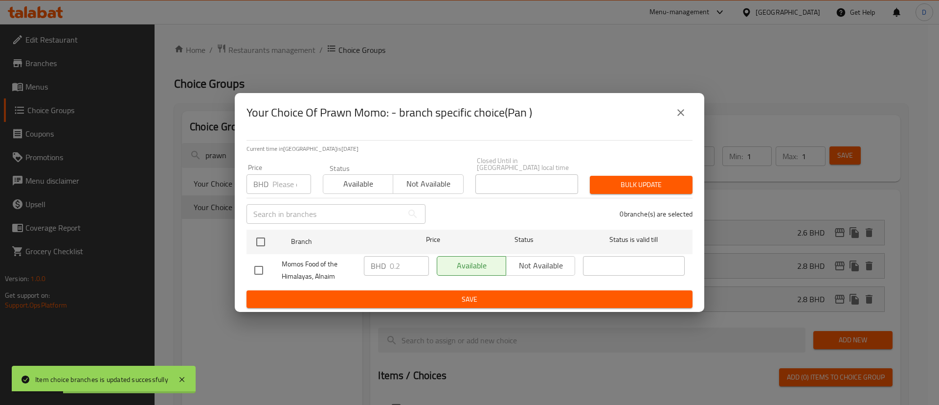
click at [283, 179] on input "number" at bounding box center [292, 184] width 39 height 20
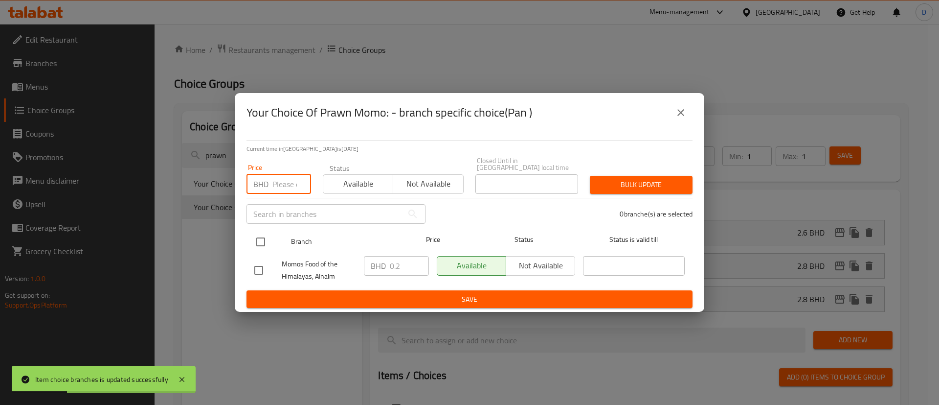
paste input "2.850"
type input "2.850"
click at [261, 232] on input "checkbox" at bounding box center [261, 241] width 21 height 21
checkbox input "true"
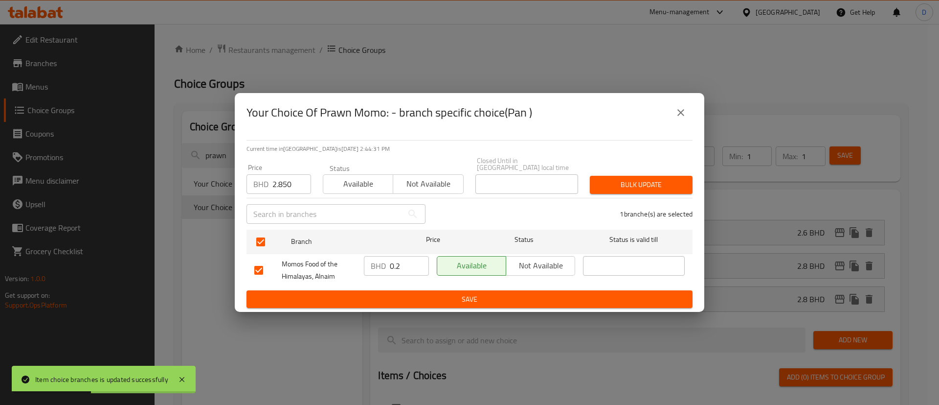
click at [659, 179] on span "Bulk update" at bounding box center [641, 185] width 87 height 12
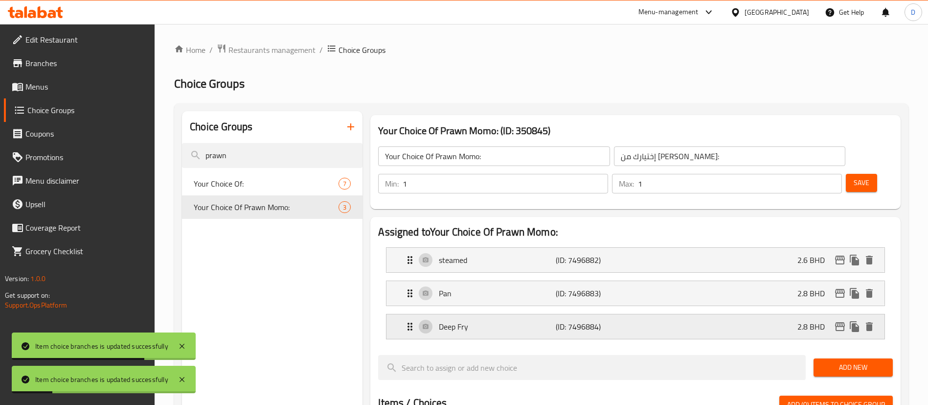
click at [838, 322] on icon "edit" at bounding box center [840, 326] width 10 height 9
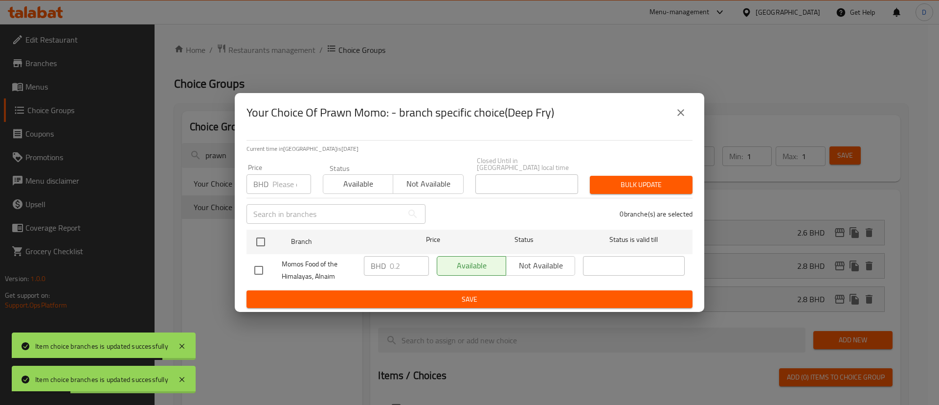
click at [284, 174] on input "number" at bounding box center [292, 184] width 39 height 20
paste input "2.850"
type input "2.850"
drag, startPoint x: 258, startPoint y: 222, endPoint x: 259, endPoint y: 231, distance: 9.4
click at [259, 226] on ul "Branch Price Status Status is valid till Momos Food of the Himalayas, Alnaim BH…" at bounding box center [470, 258] width 446 height 65
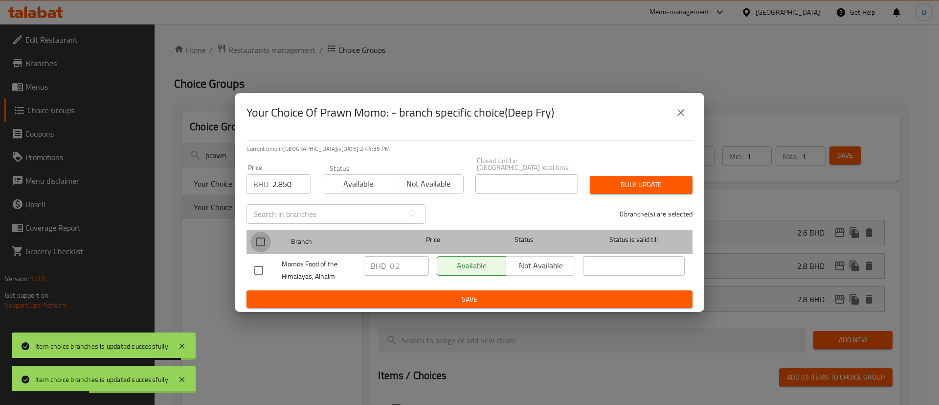
click at [262, 238] on input "checkbox" at bounding box center [261, 241] width 21 height 21
checkbox input "true"
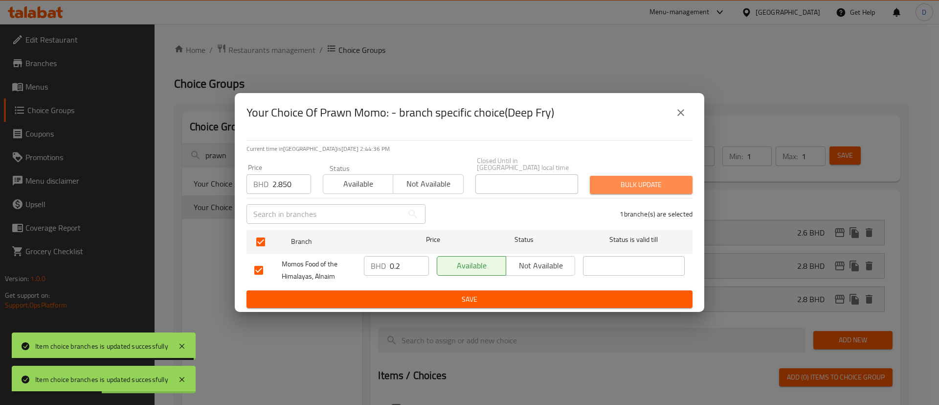
click at [651, 186] on span "Bulk update" at bounding box center [641, 185] width 87 height 12
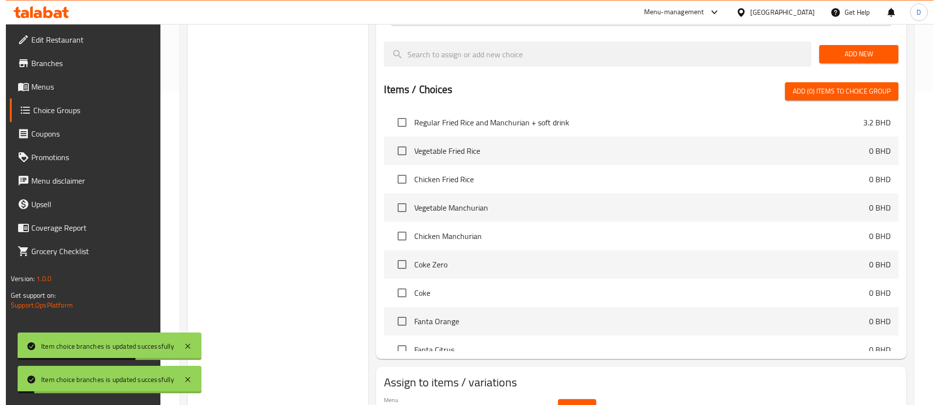
scroll to position [340, 0]
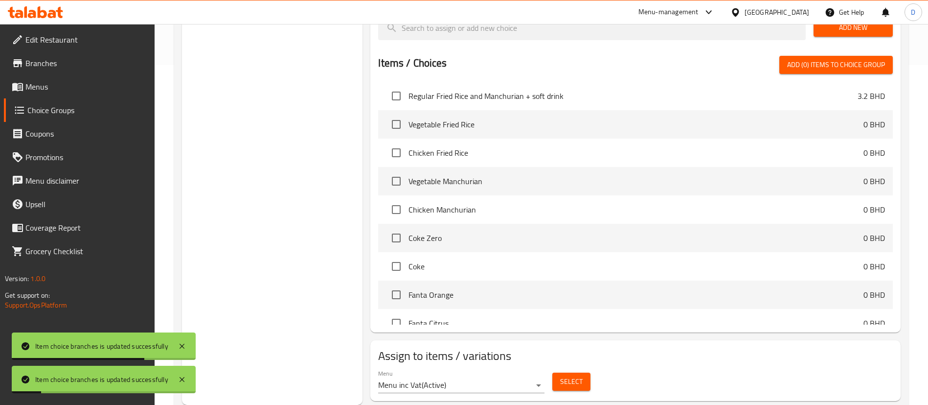
click at [567, 375] on span "Select" at bounding box center [571, 381] width 23 height 12
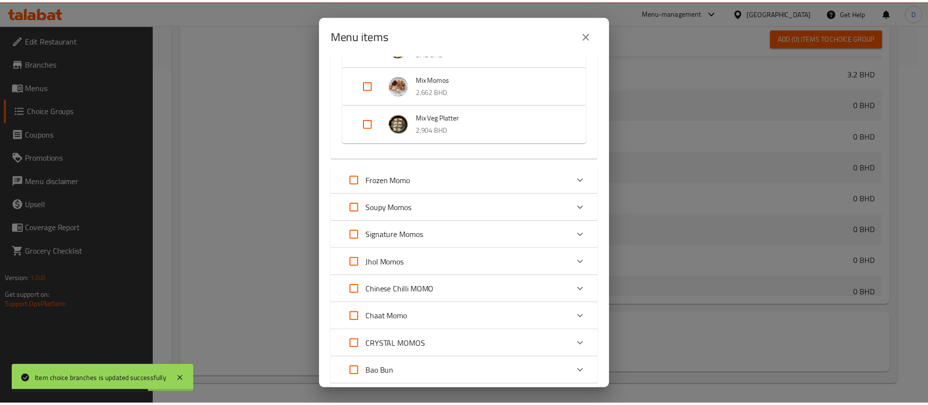
scroll to position [881, 0]
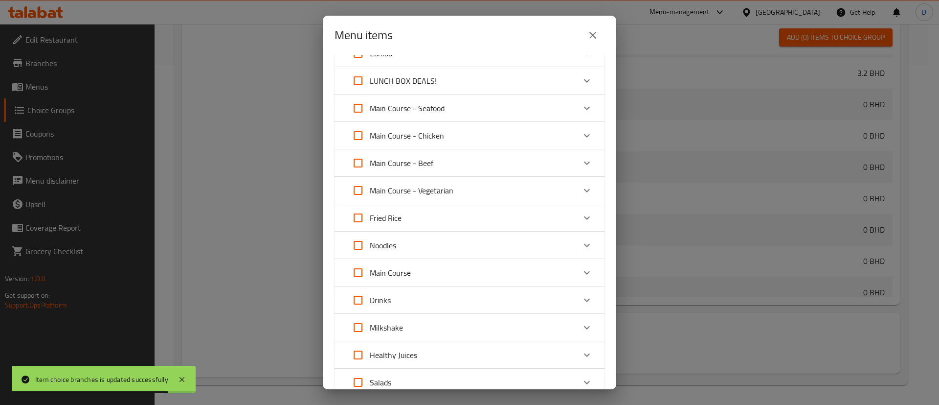
click at [597, 35] on icon "close" at bounding box center [593, 35] width 12 height 12
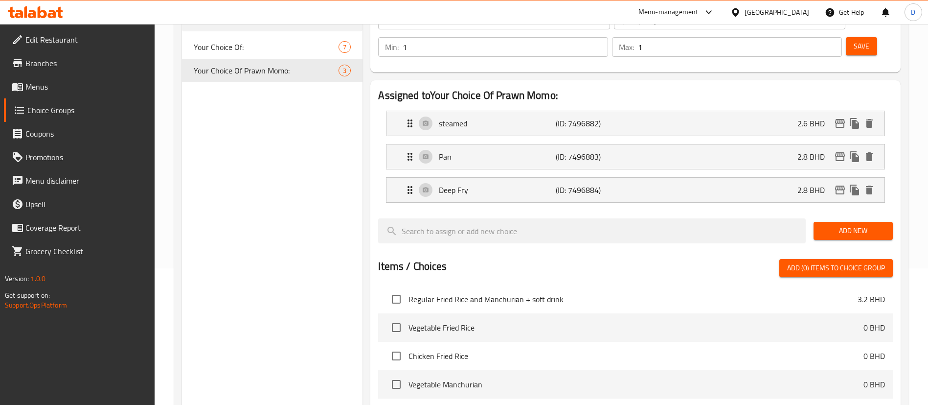
scroll to position [0, 0]
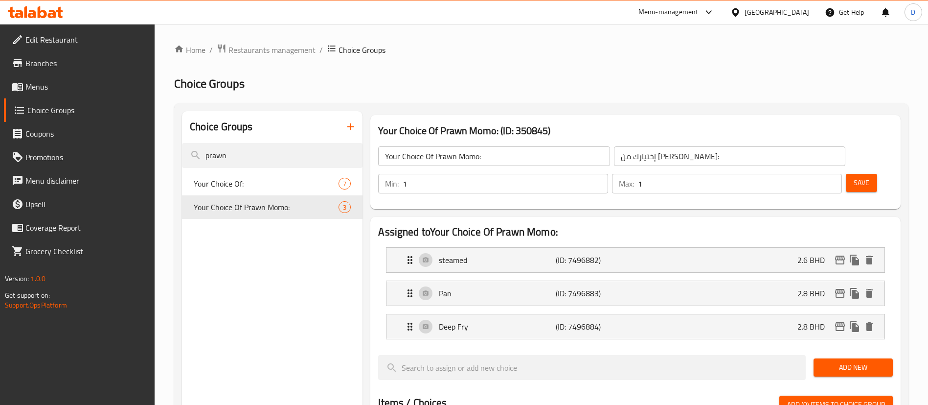
drag, startPoint x: 250, startPoint y: 153, endPoint x: 144, endPoint y: 150, distance: 105.7
click at [148, 150] on div "Edit Restaurant Branches Menus Choice Groups Coupons Promotions Menu disclaimer…" at bounding box center [464, 398] width 928 height 748
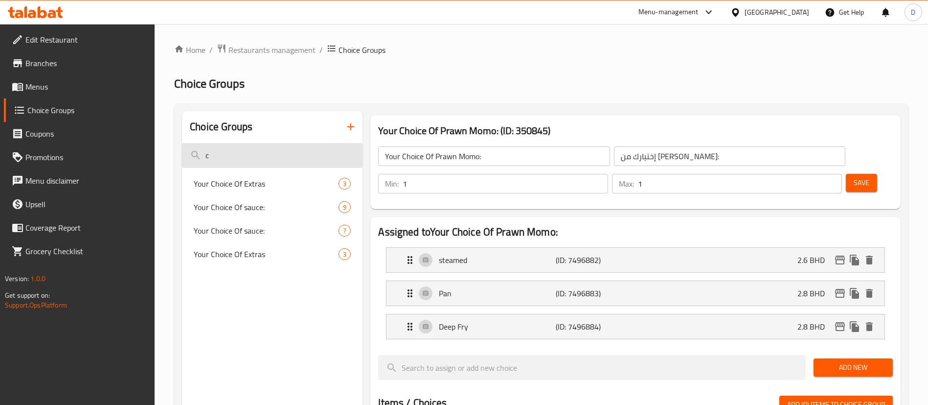
click at [290, 154] on input "c" at bounding box center [272, 155] width 181 height 25
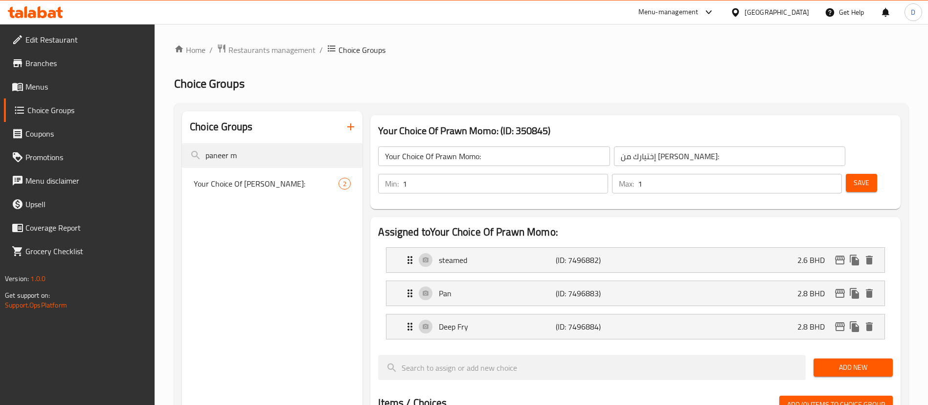
type input "paneer m"
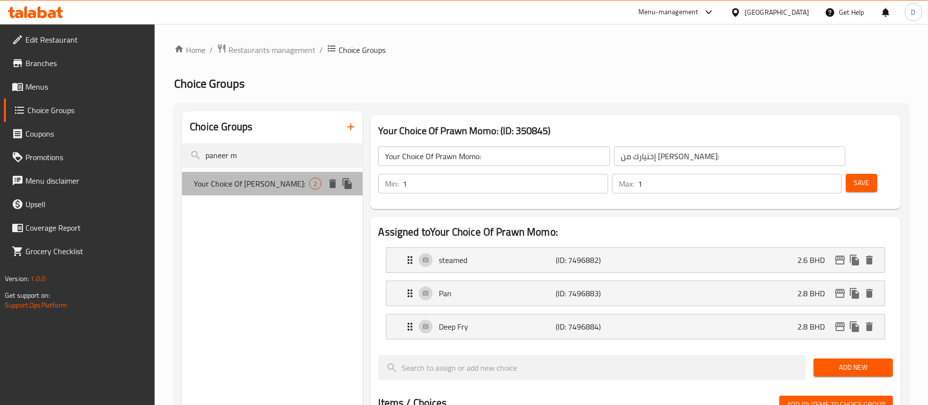
click at [281, 187] on span "Your Choice Of [PERSON_NAME]:" at bounding box center [251, 184] width 115 height 12
type input "Your Choice Of [PERSON_NAME]:"
type input "اختيارك من مومو بانير"
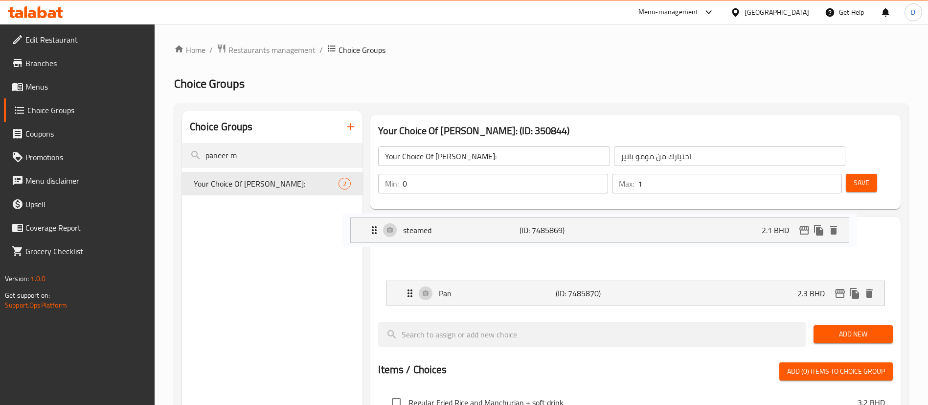
drag, startPoint x: 838, startPoint y: 233, endPoint x: 776, endPoint y: 202, distance: 69.6
click at [784, 239] on nav "steamed (ID: 7485869) 2.1 BHD Name (En) steamed Name (En) Name (Ar) على البخار …" at bounding box center [635, 276] width 515 height 74
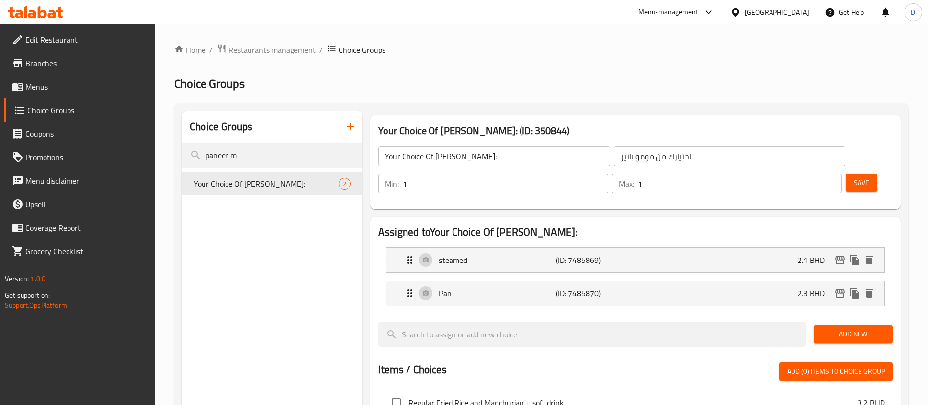
type input "1"
click at [608, 174] on input "1" at bounding box center [506, 184] width 206 height 20
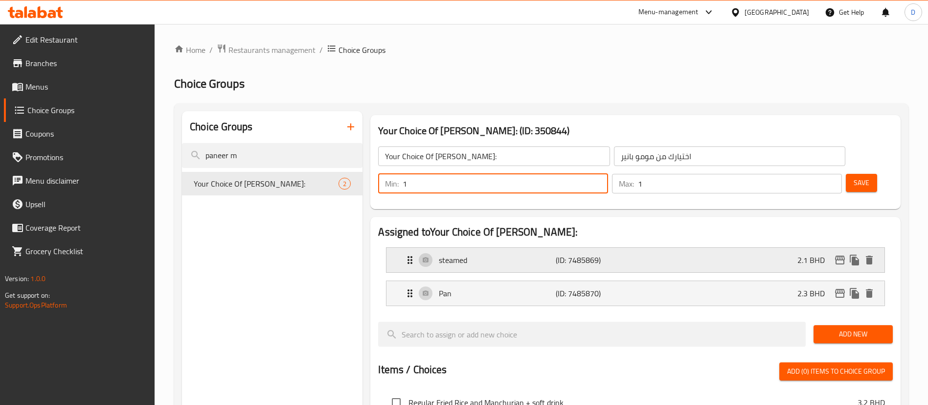
click at [843, 255] on icon "edit" at bounding box center [840, 259] width 10 height 9
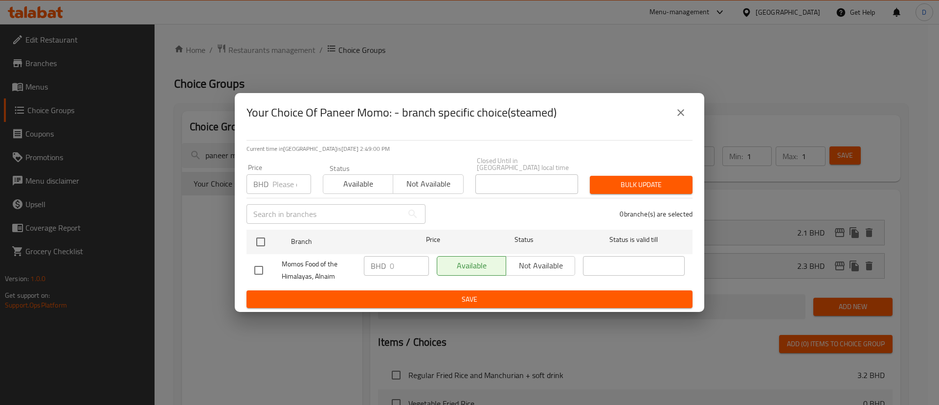
click at [295, 174] on input "number" at bounding box center [292, 184] width 39 height 20
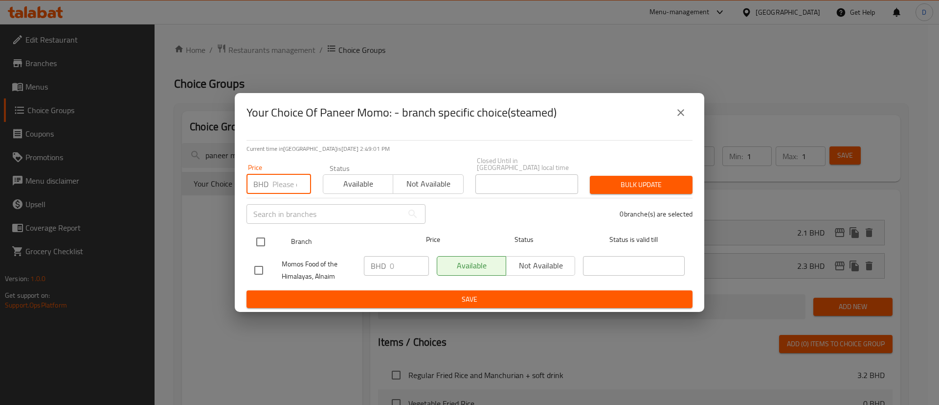
paste input "2.300"
type input "2.300"
click at [260, 231] on input "checkbox" at bounding box center [261, 241] width 21 height 21
checkbox input "true"
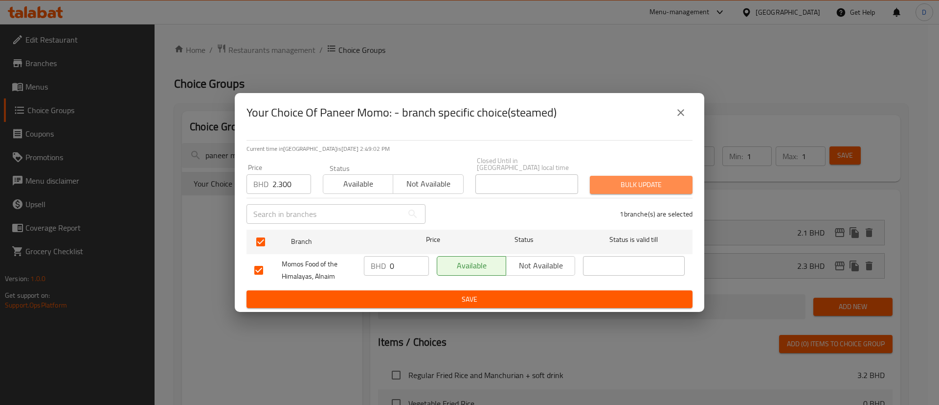
click at [648, 184] on span "Bulk update" at bounding box center [641, 185] width 87 height 12
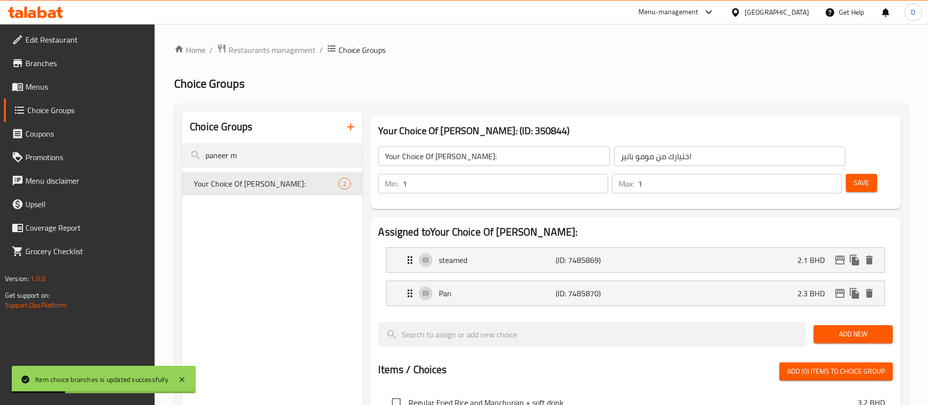
type input "1"
click at [608, 174] on input "1" at bounding box center [506, 184] width 206 height 20
click at [846, 174] on button "Save" at bounding box center [861, 183] width 31 height 18
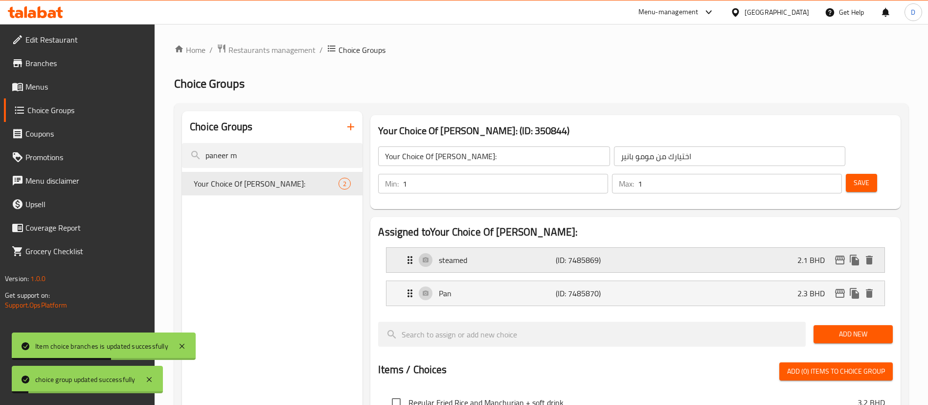
click at [841, 254] on icon "edit" at bounding box center [840, 260] width 12 height 12
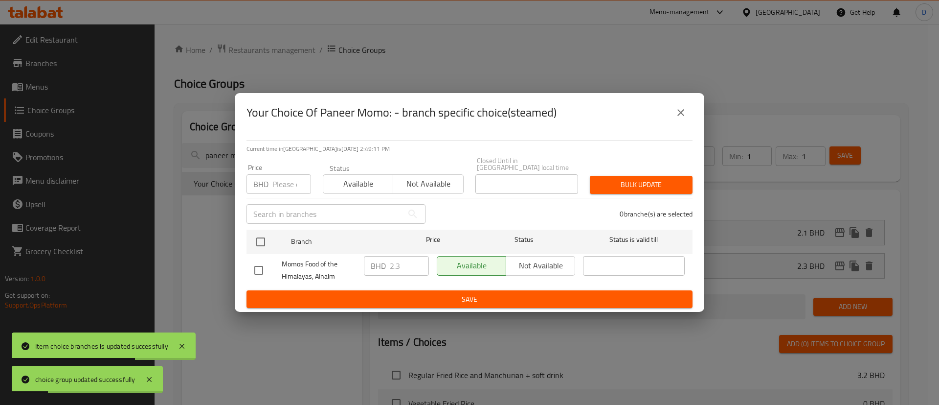
click at [681, 118] on icon "close" at bounding box center [681, 113] width 12 height 12
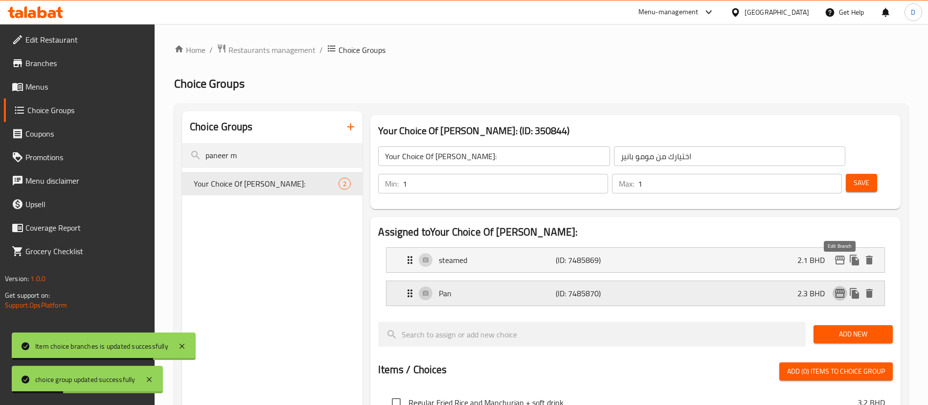
click at [840, 289] on icon "edit" at bounding box center [840, 293] width 10 height 9
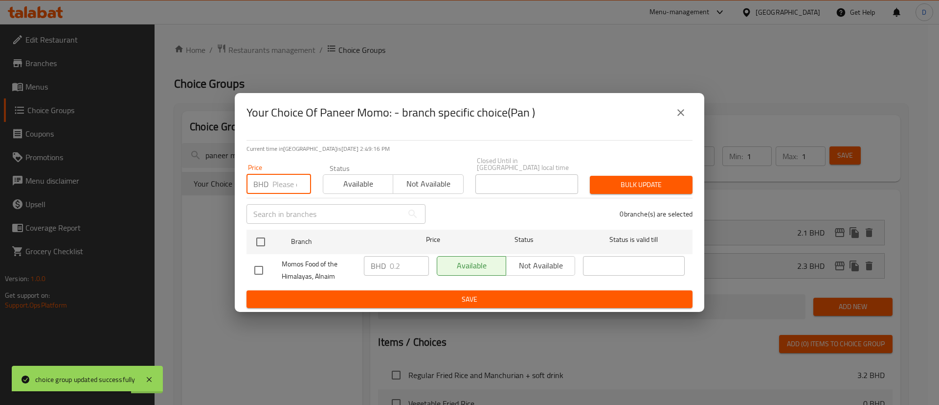
click at [284, 184] on input "number" at bounding box center [292, 184] width 39 height 20
paste input "2.400"
type input "2.400"
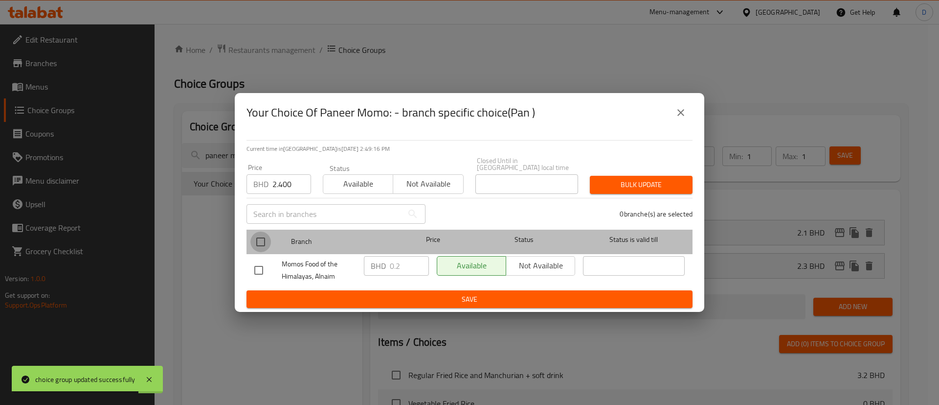
click at [257, 238] on input "checkbox" at bounding box center [261, 241] width 21 height 21
checkbox input "true"
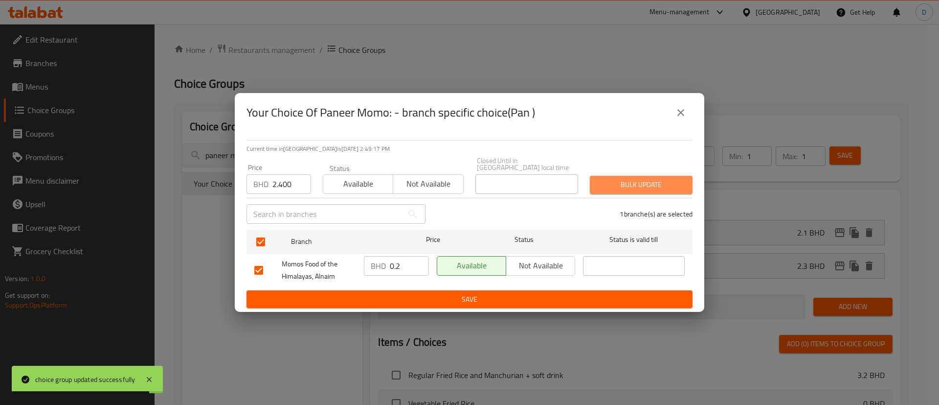
click at [668, 188] on button "Bulk update" at bounding box center [641, 185] width 103 height 18
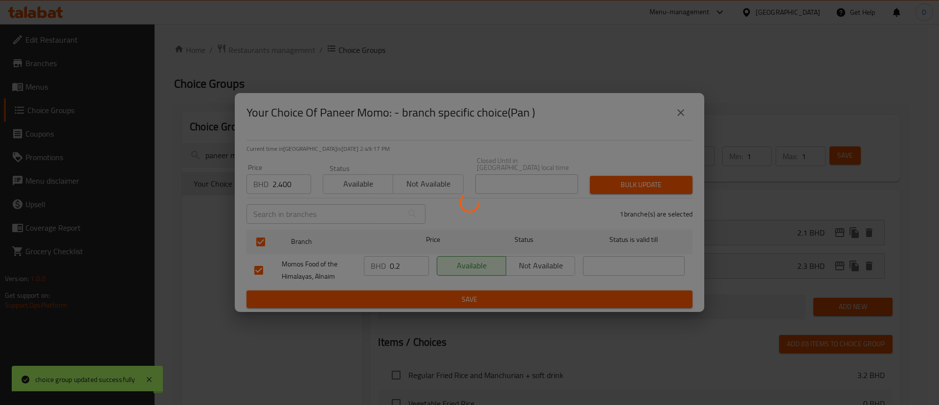
click at [668, 188] on div at bounding box center [469, 202] width 939 height 405
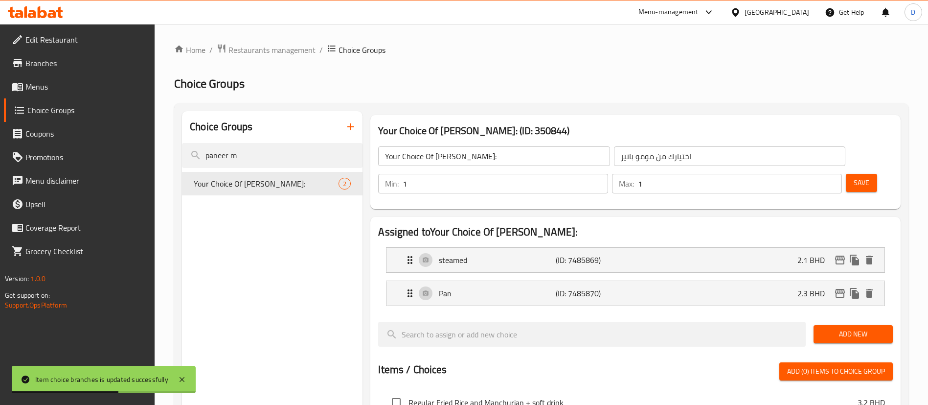
drag, startPoint x: 272, startPoint y: 158, endPoint x: 125, endPoint y: 175, distance: 148.3
click at [125, 175] on div "Edit Restaurant Branches Menus Choice Groups Coupons Promotions Menu disclaimer…" at bounding box center [464, 381] width 928 height 714
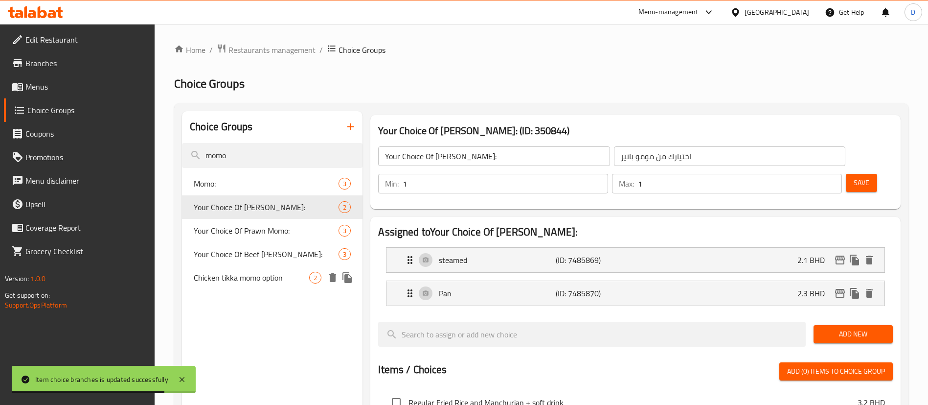
type input "momo"
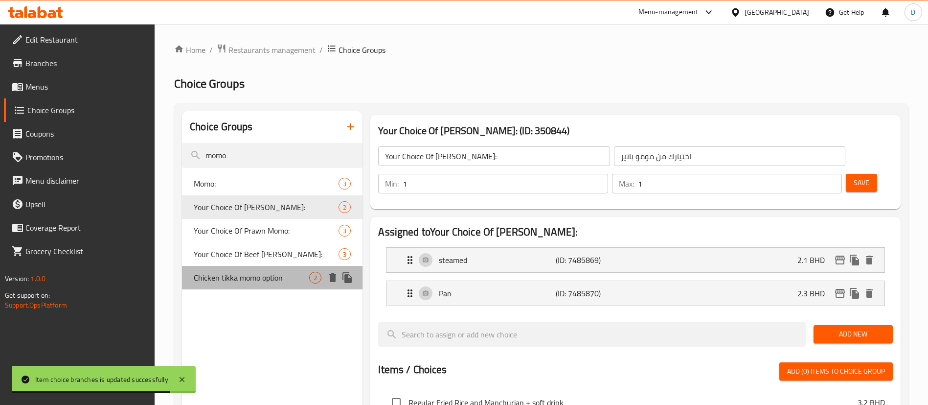
click at [251, 280] on span "Chicken tikka momo option" at bounding box center [251, 278] width 115 height 12
type input "Chicken tikka momo option"
type input "خيار دجاج تيكا مومو"
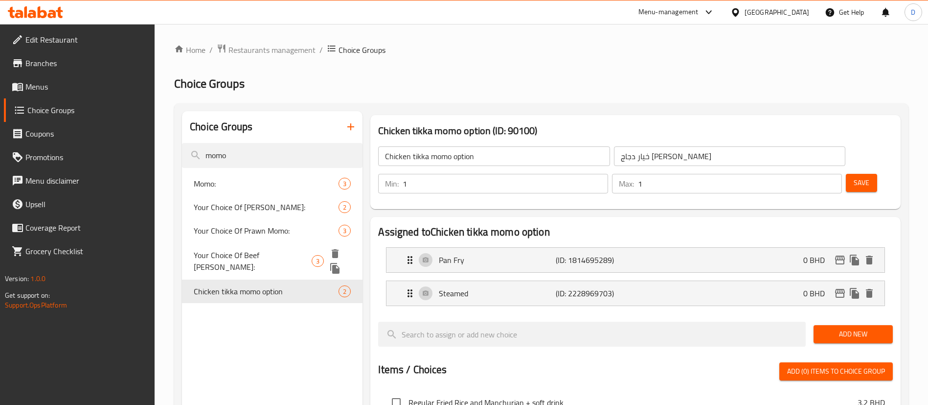
click at [278, 252] on span "Your Choice Of Beef [PERSON_NAME]:" at bounding box center [253, 260] width 118 height 23
type input "Your Choice Of Beef [PERSON_NAME]:"
type input "إختيارك من مومو لحم ماسالا:"
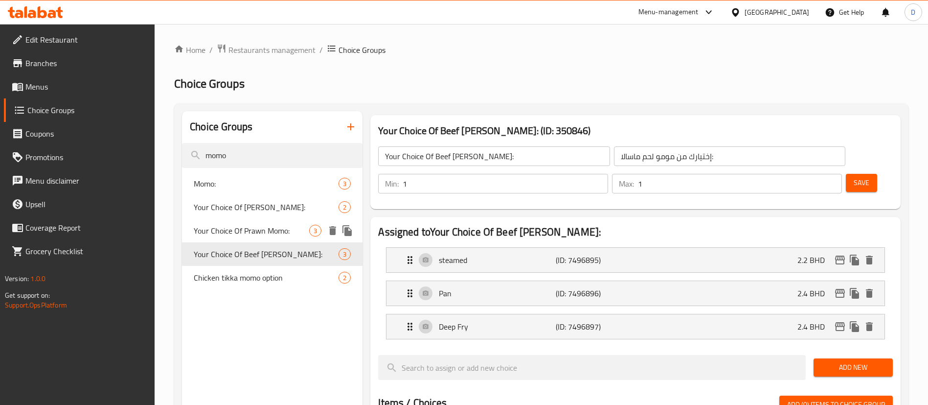
click at [262, 233] on span "Your Choice Of Prawn Momo:" at bounding box center [251, 231] width 115 height 12
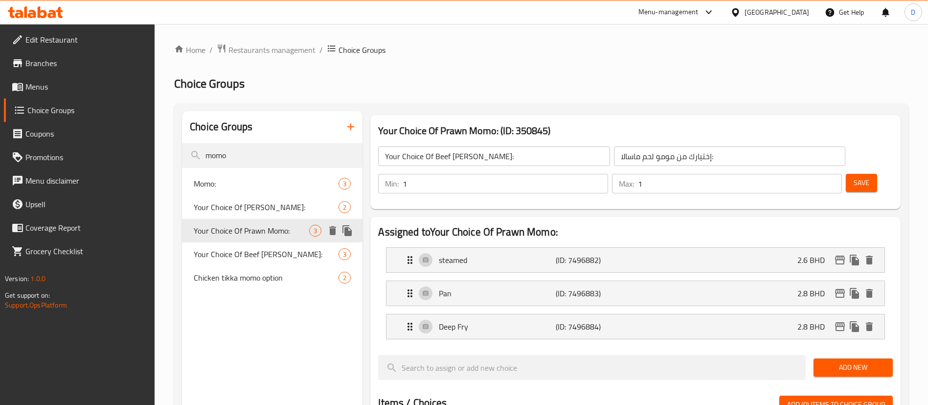
type input "Your Choice Of Prawn Momo:"
type input "إختيارك من مومو روبيان:"
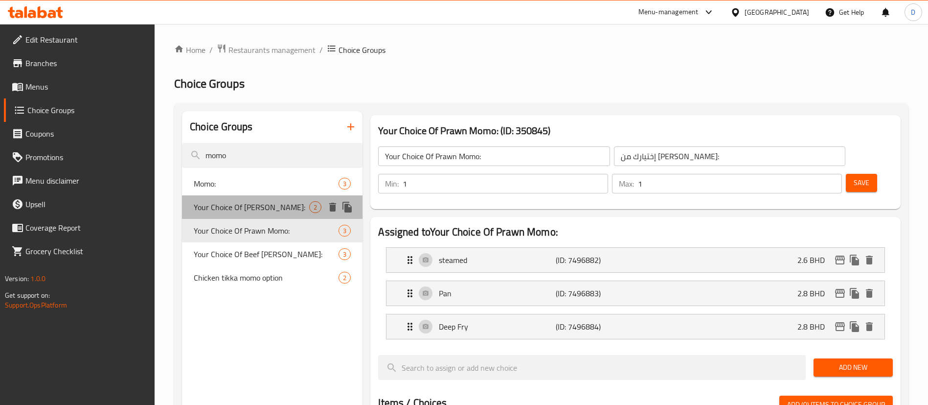
click at [262, 212] on span "Your Choice Of [PERSON_NAME]:" at bounding box center [251, 207] width 115 height 12
type input "Your Choice Of [PERSON_NAME]:"
type input "اختيارك من مومو بانير"
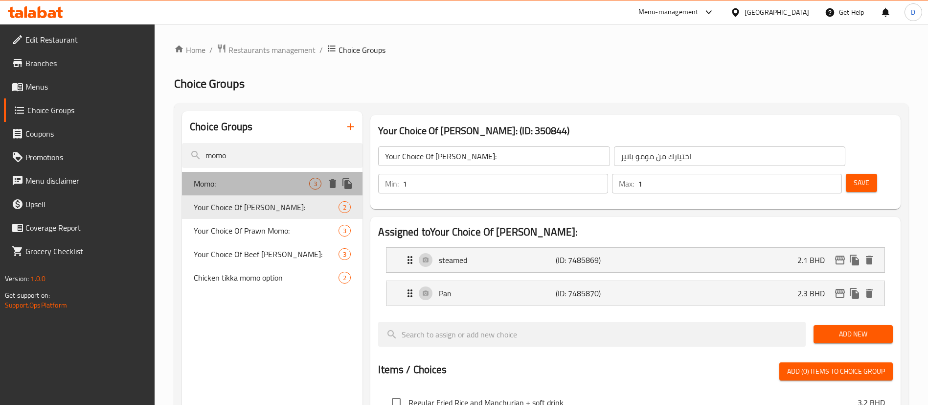
click at [243, 189] on div "Momo: 3" at bounding box center [272, 183] width 181 height 23
type input "Momo:"
type input "المومو:"
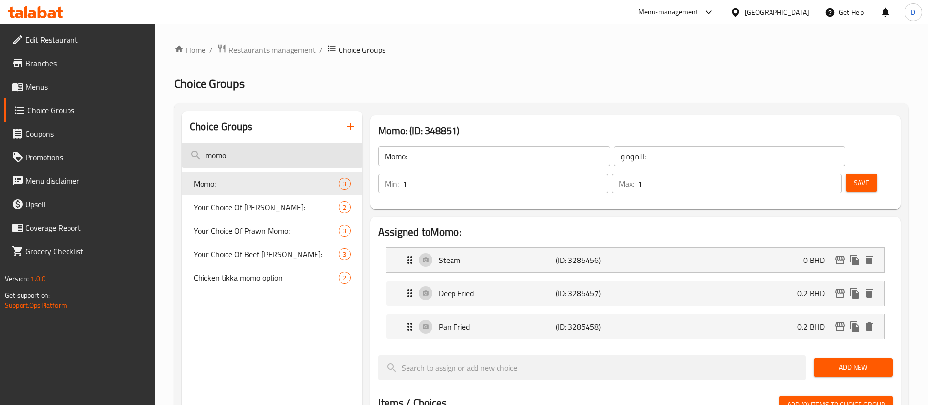
click at [254, 152] on input "momo" at bounding box center [272, 155] width 181 height 25
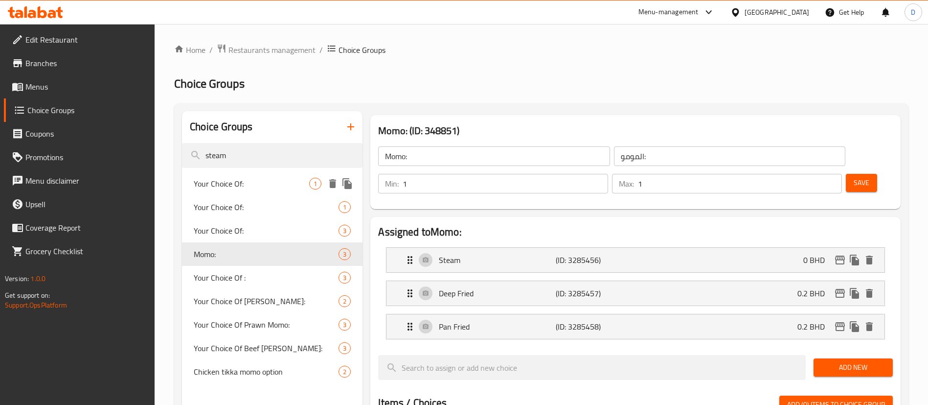
type input "steam"
click at [236, 191] on div "Your Choice Of: 1" at bounding box center [272, 183] width 181 height 23
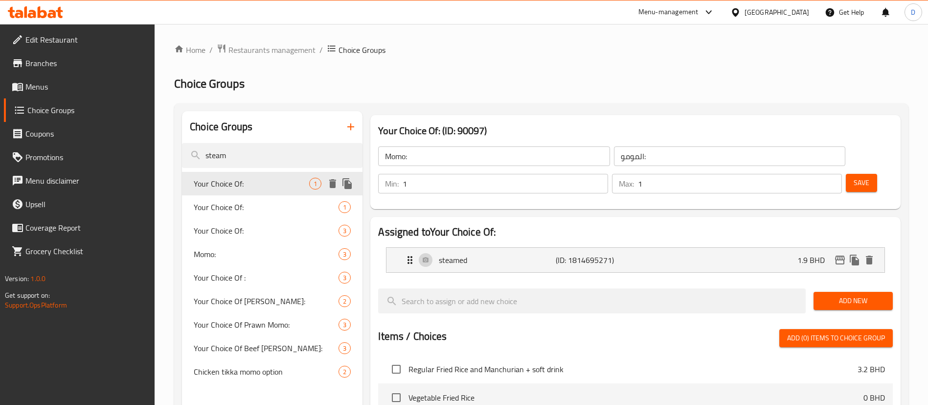
type input "Your Choice Of:"
type input "إختيارك من:"
click at [234, 210] on span "Your Choice Of:" at bounding box center [251, 207] width 115 height 12
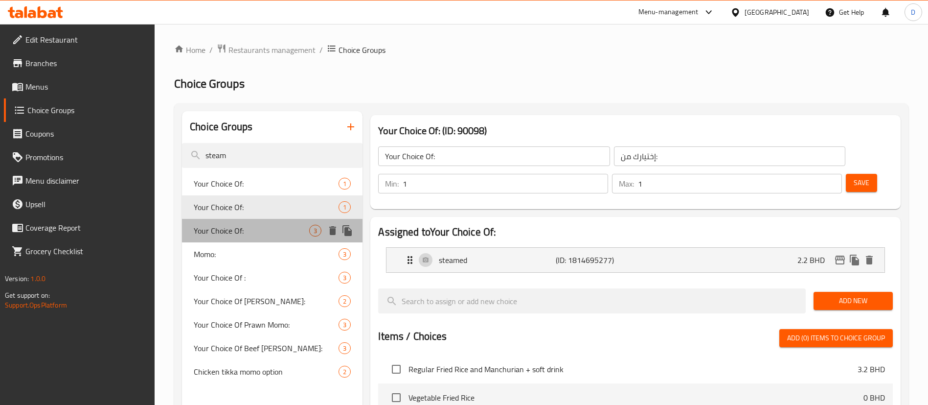
click at [237, 232] on span "Your Choice Of:" at bounding box center [251, 231] width 115 height 12
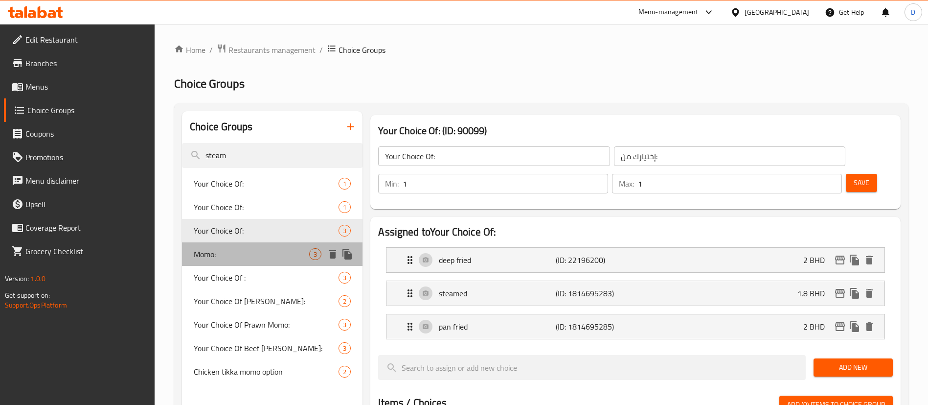
click at [240, 254] on span "Momo:" at bounding box center [251, 254] width 115 height 12
type input "Momo:"
type input "المومو:"
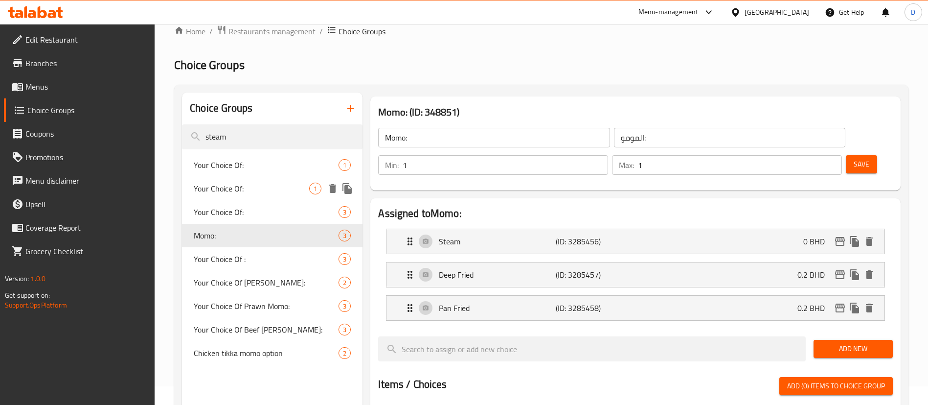
scroll to position [147, 0]
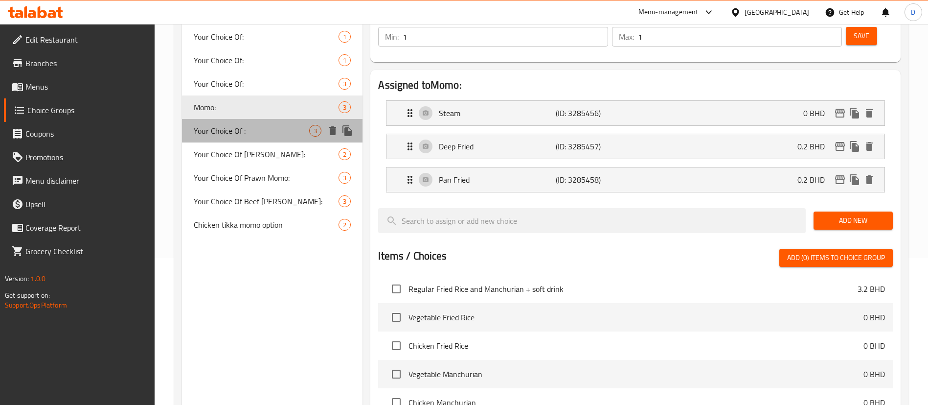
click at [218, 138] on div "Your Choice Of : 3" at bounding box center [272, 130] width 181 height 23
type input "Your Choice Of :"
type input "إختيارك من:"
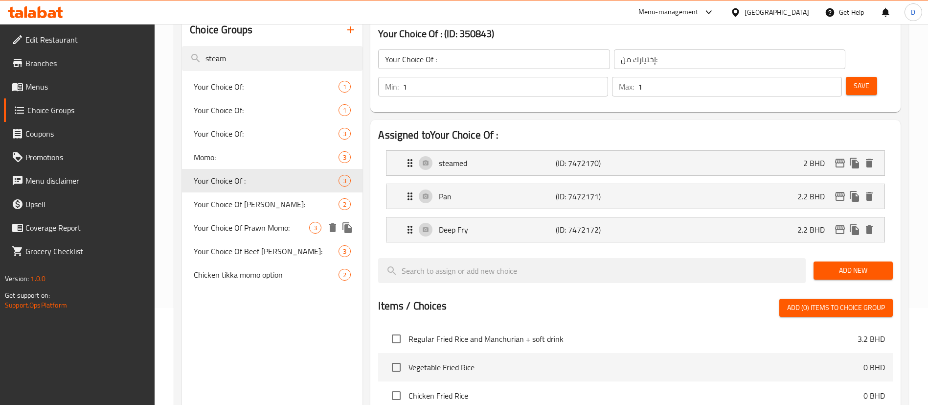
scroll to position [73, 0]
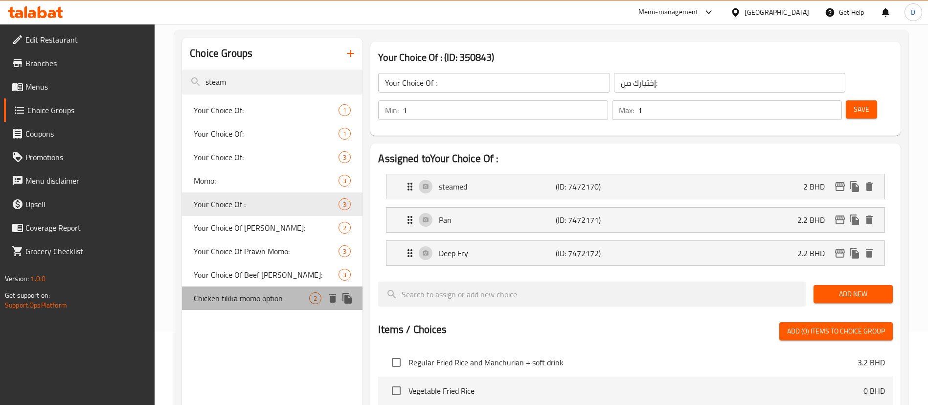
click at [236, 292] on span "Chicken tikka momo option" at bounding box center [251, 298] width 115 height 12
type input "Chicken tikka momo option"
type input "خيار دجاج تيكا مومو"
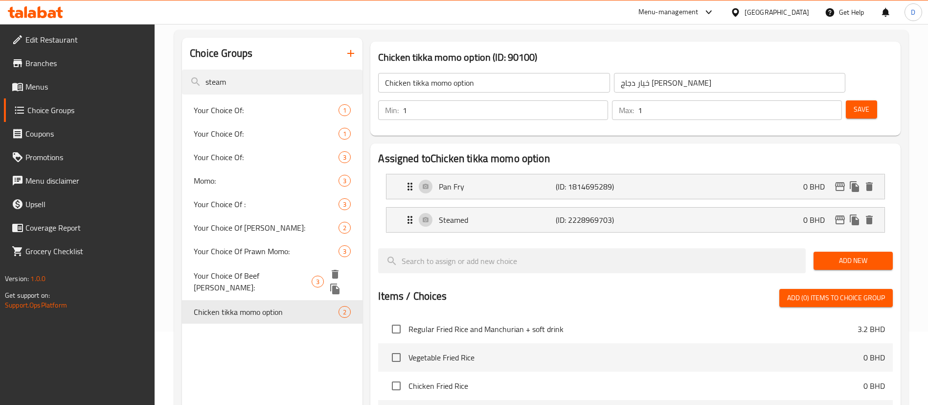
click at [236, 277] on span "Your Choice Of Beef [PERSON_NAME]:" at bounding box center [253, 281] width 118 height 23
type input "Your Choice Of Beef [PERSON_NAME]:"
type input "إختيارك من مومو لحم ماسالا:"
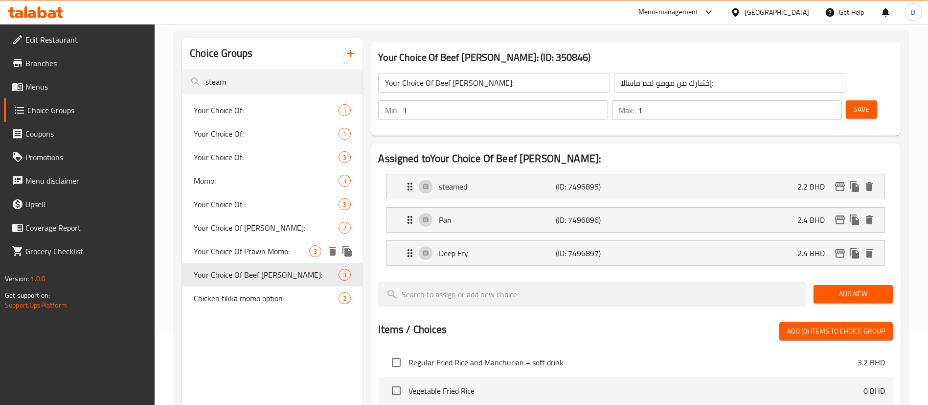
click at [234, 261] on div "Your Choice Of Prawn Momo: 3" at bounding box center [272, 250] width 181 height 23
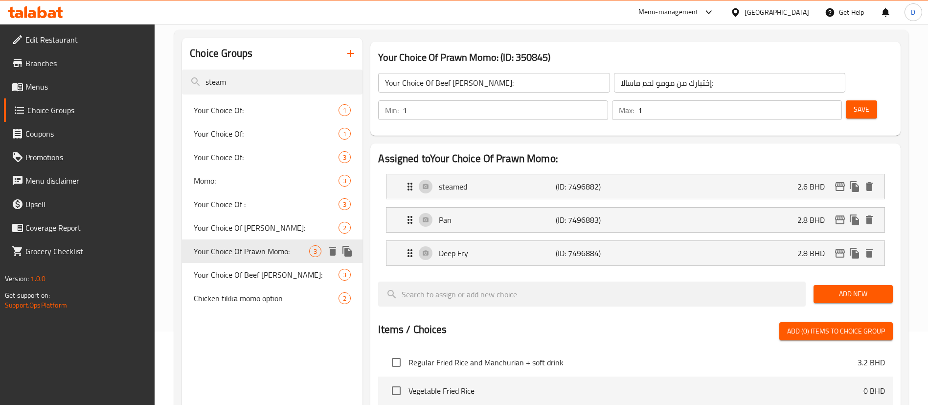
type input "Your Choice Of Prawn Momo:"
type input "إختيارك من مومو روبيان:"
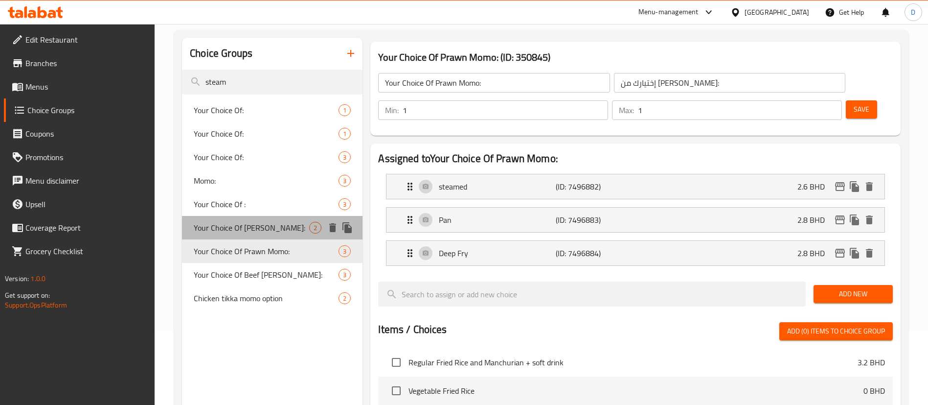
click at [239, 225] on span "Your Choice Of [PERSON_NAME]:" at bounding box center [251, 228] width 115 height 12
type input "Your Choice Of [PERSON_NAME]:"
type input "اختيارك من مومو بانير"
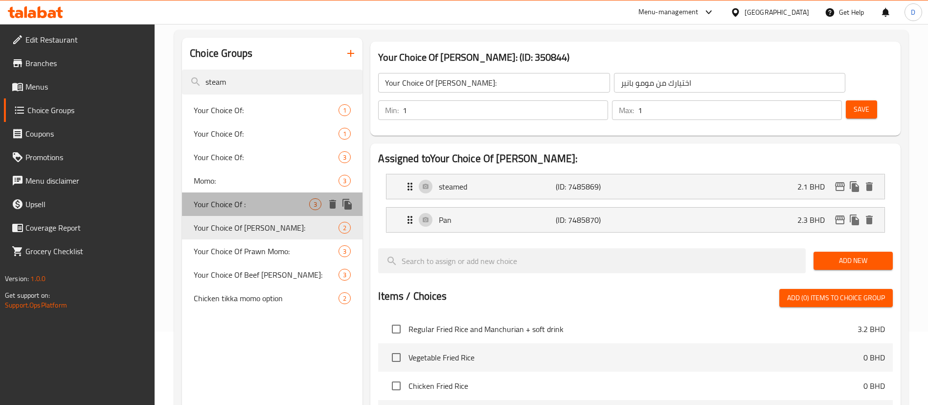
click at [235, 207] on span "Your Choice Of :" at bounding box center [251, 204] width 115 height 12
type input "Your Choice Of :"
type input "إختيارك من:"
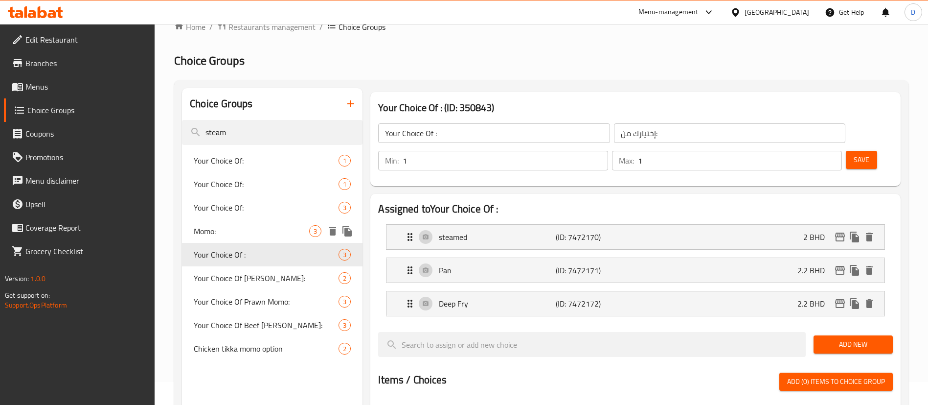
scroll to position [0, 0]
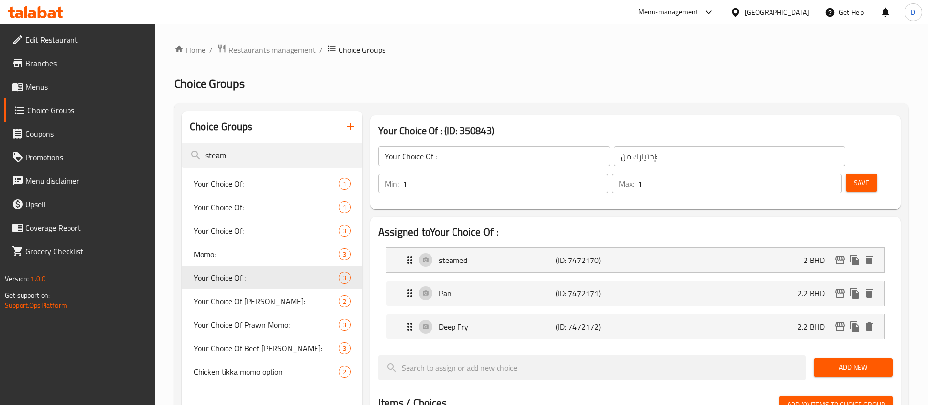
drag, startPoint x: 200, startPoint y: 152, endPoint x: 176, endPoint y: 150, distance: 23.6
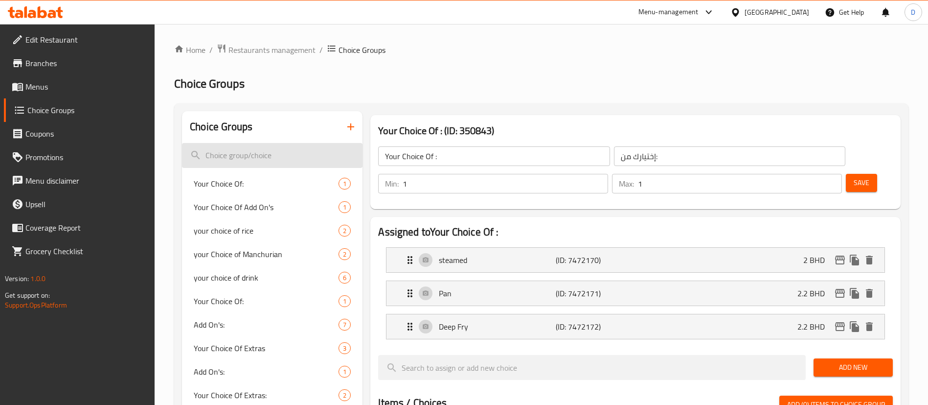
click at [275, 147] on input "search" at bounding box center [272, 155] width 181 height 25
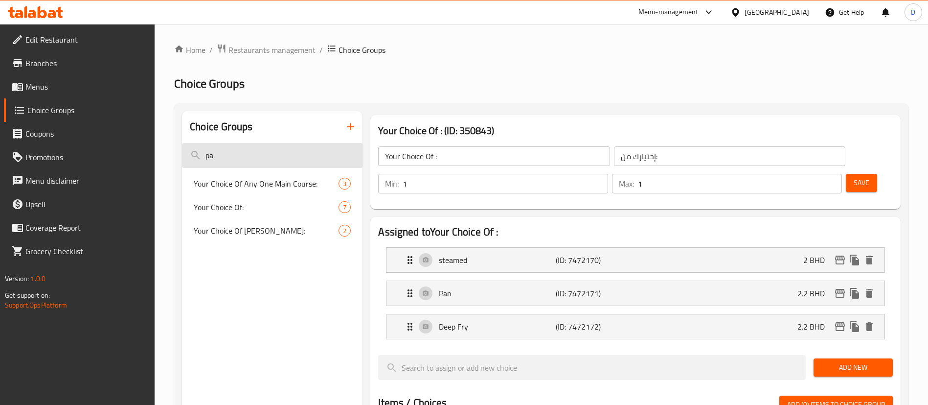
type input "p"
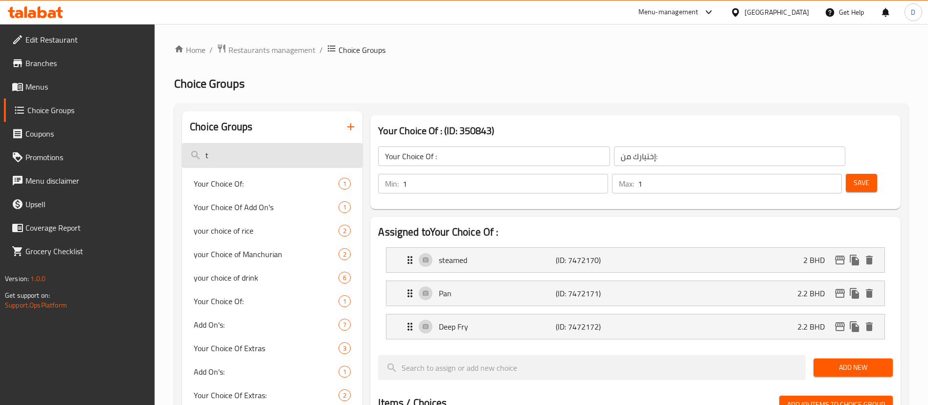
click at [276, 149] on input "t" at bounding box center [272, 155] width 181 height 25
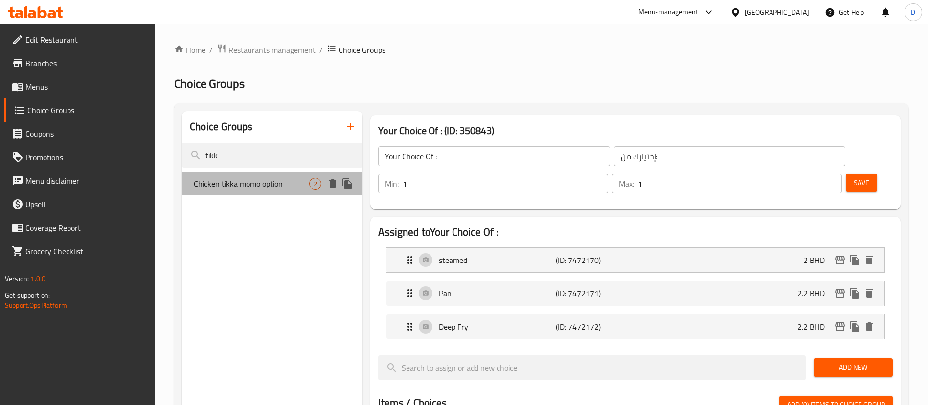
drag, startPoint x: 262, startPoint y: 180, endPoint x: 262, endPoint y: 198, distance: 17.6
click at [262, 198] on nav "Chicken tikka momo option 2" at bounding box center [272, 183] width 181 height 31
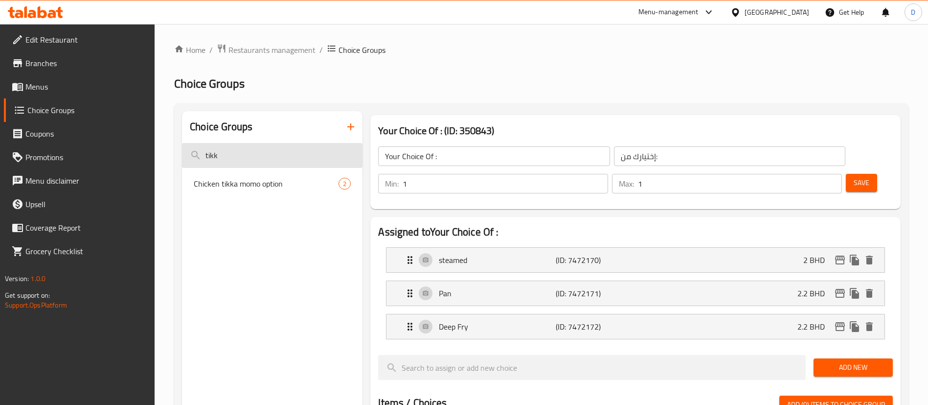
click at [245, 152] on input "tikk" at bounding box center [272, 155] width 181 height 25
click at [249, 144] on input "tikk" at bounding box center [272, 155] width 181 height 25
drag, startPoint x: 231, startPoint y: 150, endPoint x: 130, endPoint y: 162, distance: 102.5
click at [130, 162] on div "Edit Restaurant Branches Menus Choice Groups Coupons Promotions Menu disclaimer…" at bounding box center [464, 398] width 928 height 748
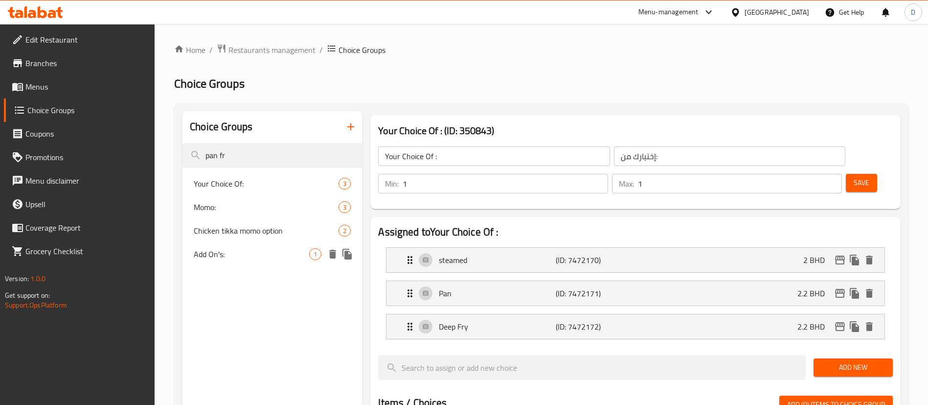
type input "pan fr"
click at [215, 253] on span "Add On's:" at bounding box center [251, 254] width 115 height 12
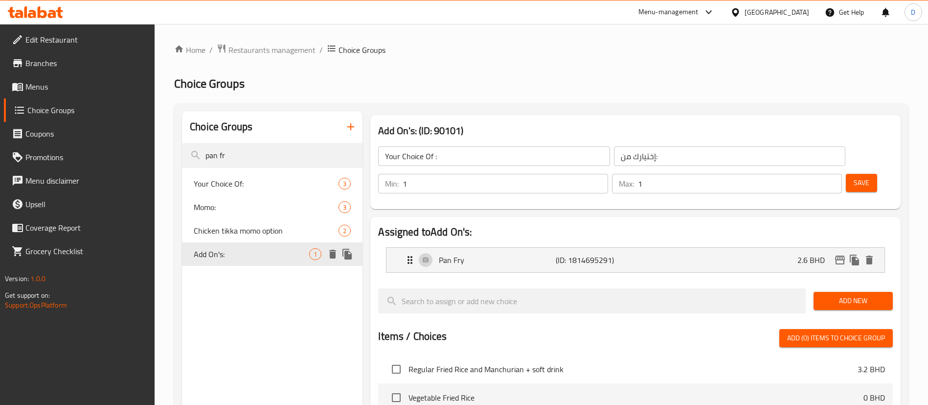
type input "Add On's:"
type input "إضافات:"
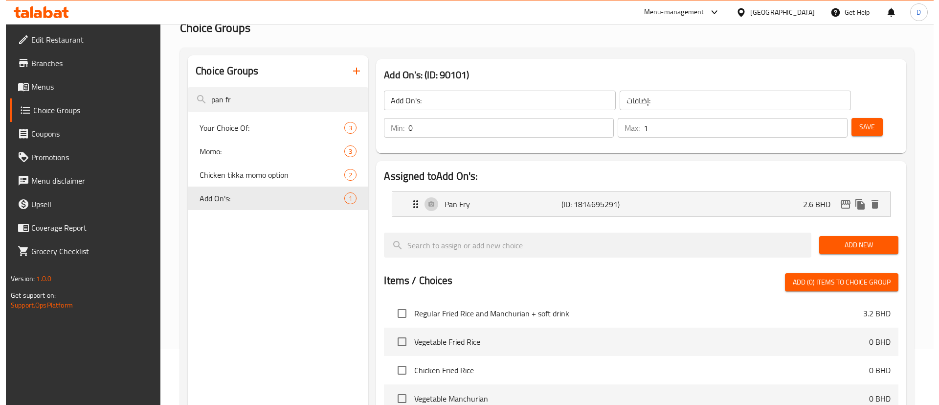
scroll to position [273, 0]
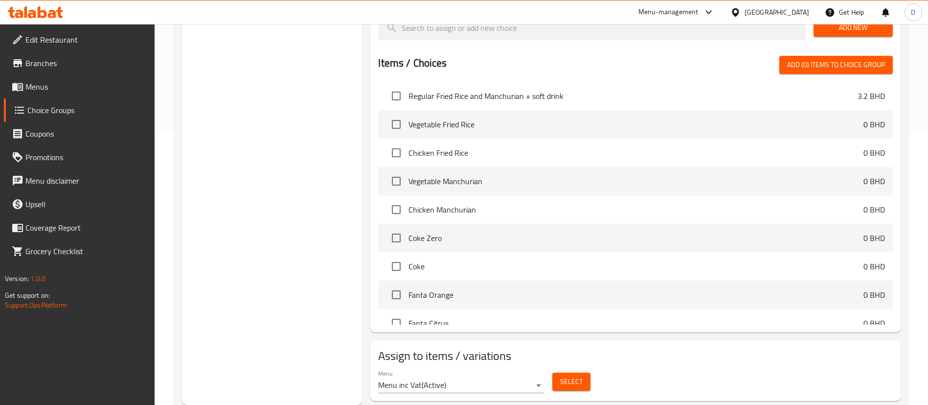
click at [562, 375] on span "Select" at bounding box center [571, 381] width 23 height 12
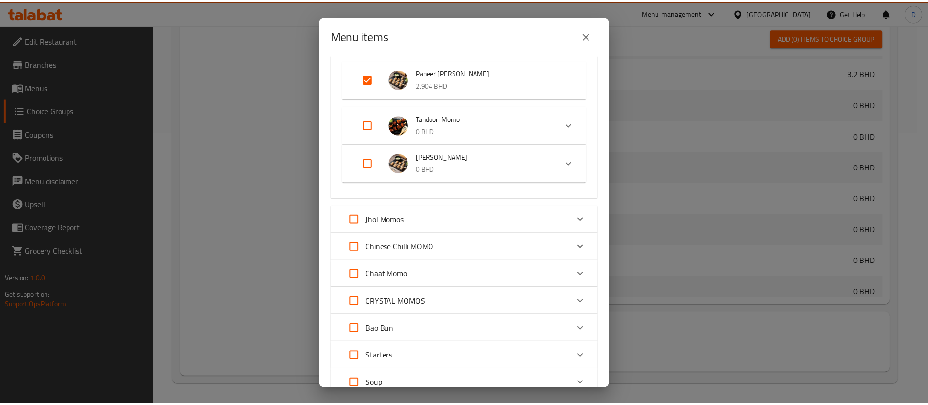
scroll to position [202, 0]
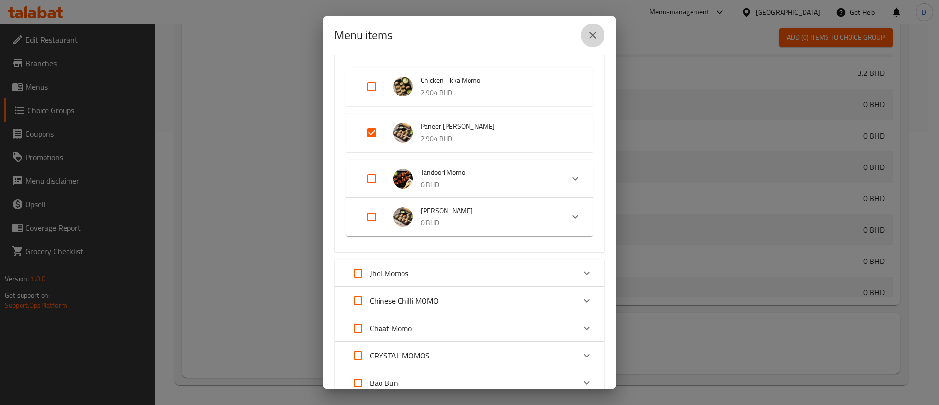
click at [600, 34] on button "close" at bounding box center [592, 34] width 23 height 23
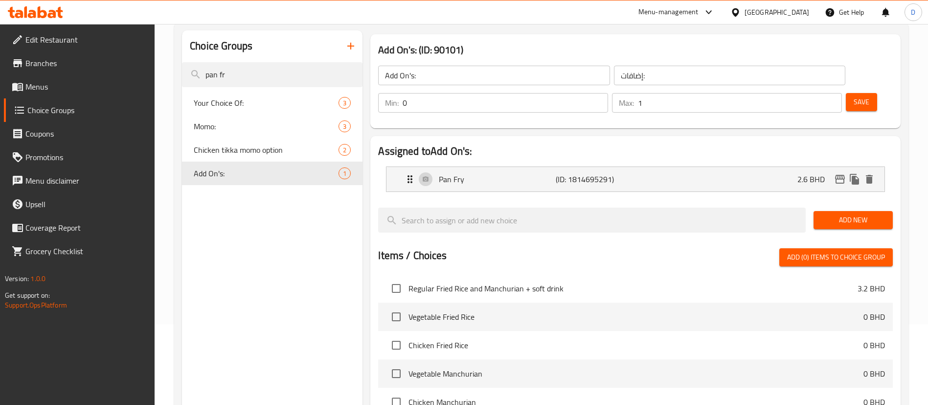
scroll to position [0, 0]
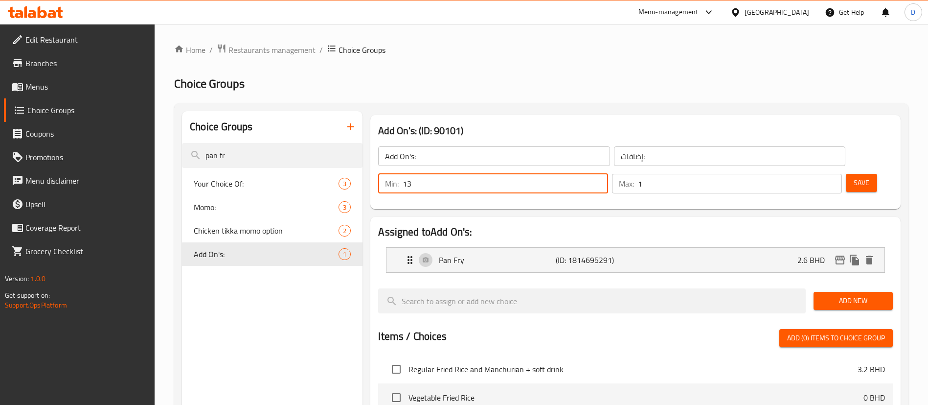
type input "13"
click at [608, 174] on input "13" at bounding box center [506, 184] width 206 height 20
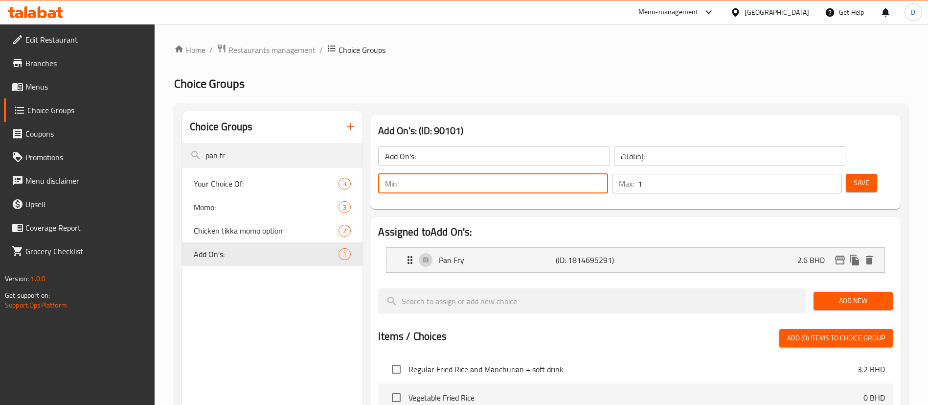
click at [837, 190] on div "Add On's: (ID: 90101) Add On's: ​ إضافات: ​ Min: ​ Max: 1 ​ Save Assigned to Ad…" at bounding box center [634, 394] width 542 height 567
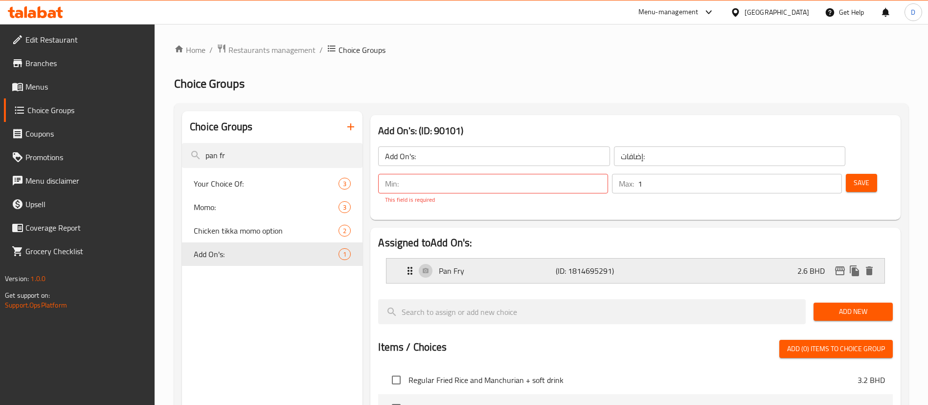
click at [744, 258] on div "Pan Fry (ID: 1814695291) 2.6 BHD" at bounding box center [638, 270] width 469 height 24
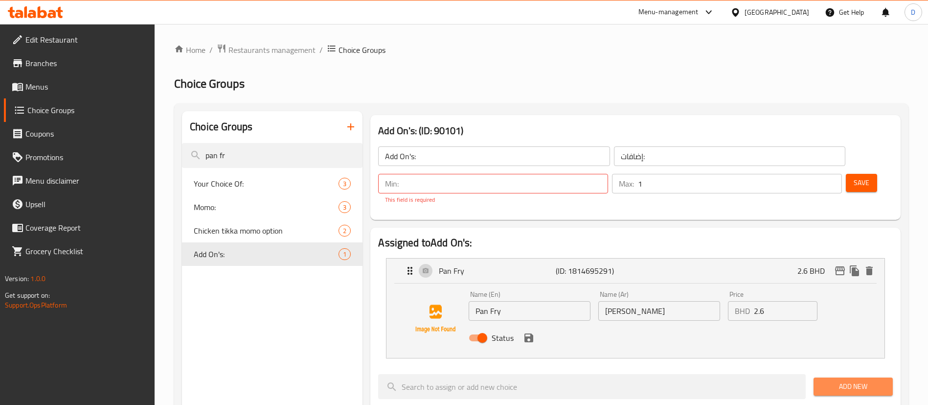
click at [847, 380] on span "Add New" at bounding box center [854, 386] width 64 height 12
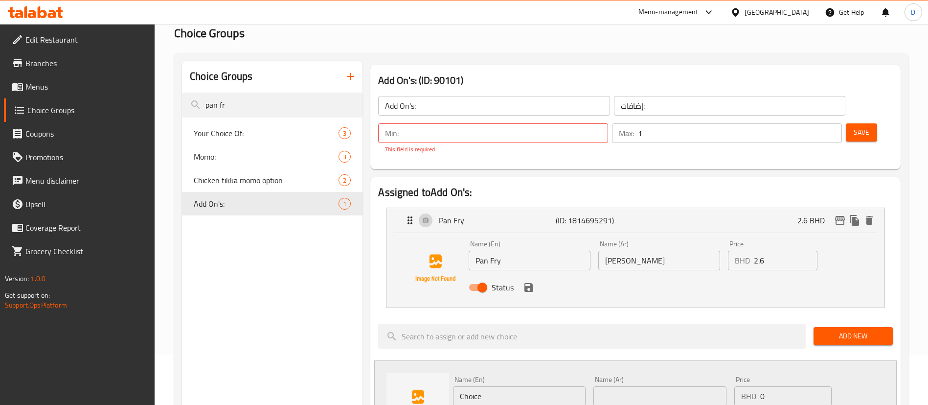
scroll to position [73, 0]
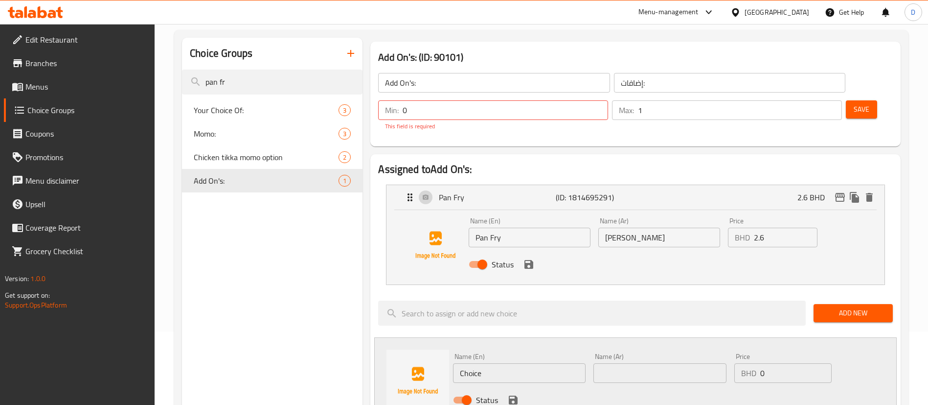
type input "0"
click at [608, 100] on input "0" at bounding box center [506, 110] width 206 height 20
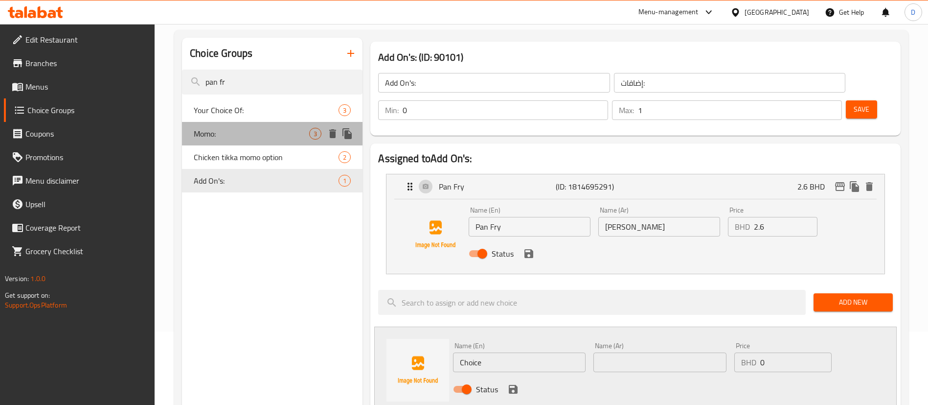
click at [231, 124] on div "Momo: 3" at bounding box center [272, 133] width 181 height 23
type input "Momo:"
type input "المومو:"
type input "1"
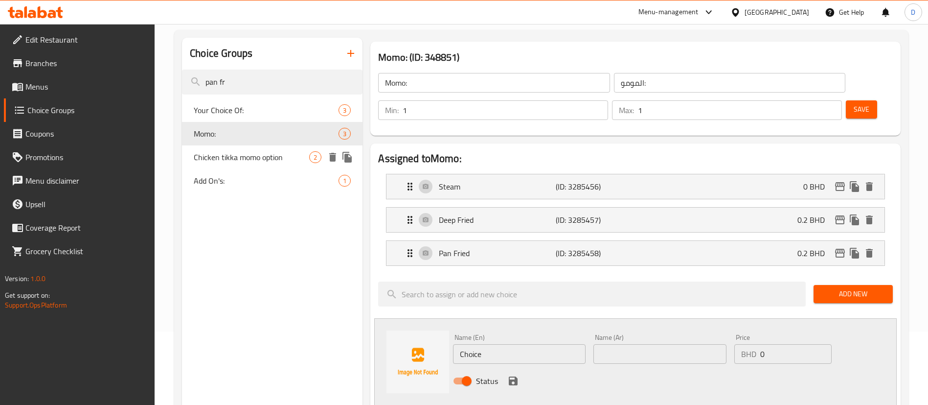
click at [217, 161] on span "Chicken tikka momo option" at bounding box center [251, 157] width 115 height 12
type input "Chicken tikka momo option"
type input "خيار دجاج تيكا مومو"
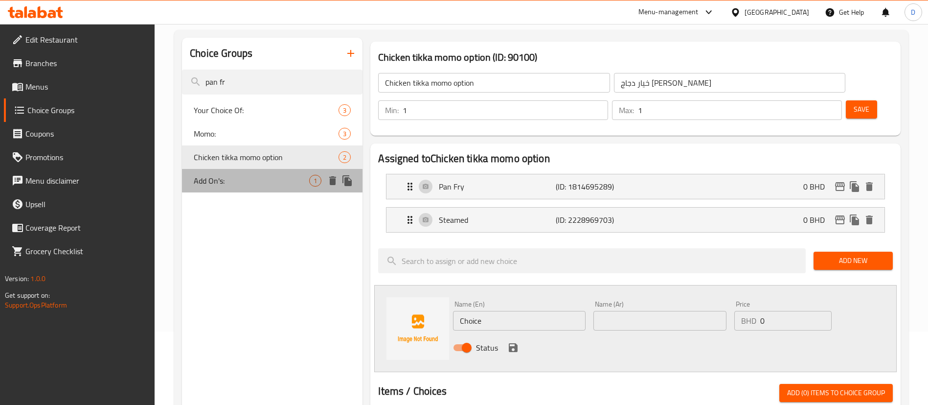
click at [215, 181] on span "Add On's:" at bounding box center [251, 181] width 115 height 12
type input "Add On's:"
type input "إضافات:"
type input "0"
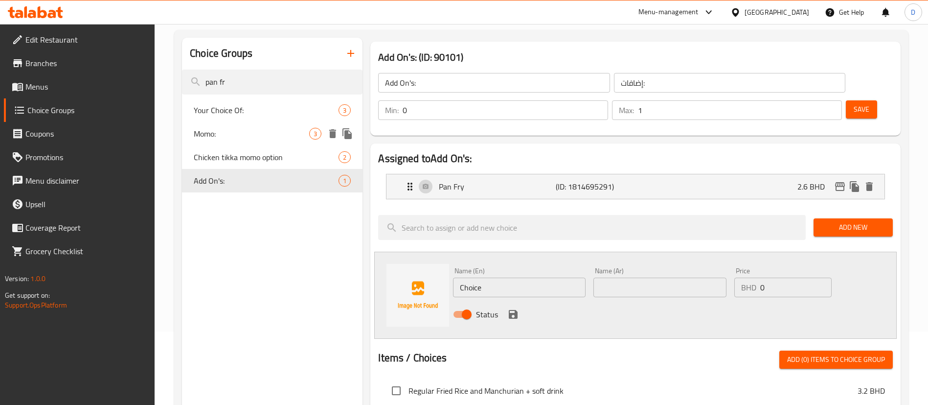
click at [264, 121] on div "Your Choice Of: 3" at bounding box center [272, 109] width 181 height 23
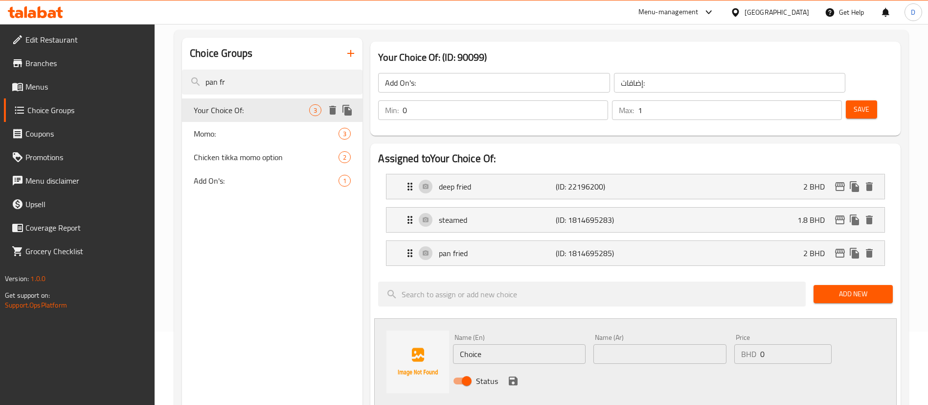
type input "Your Choice Of:"
type input "إختيارك من:"
type input "1"
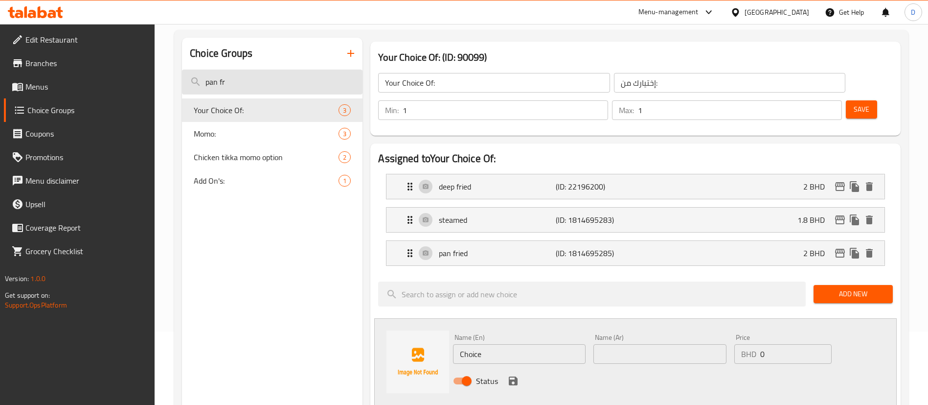
click at [269, 75] on input "pan fr" at bounding box center [272, 81] width 181 height 25
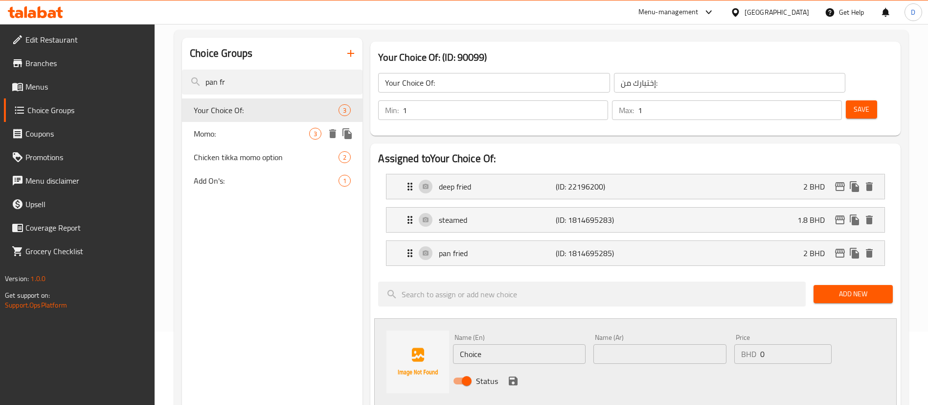
click at [241, 145] on div "Chicken tikka momo option 2" at bounding box center [272, 156] width 181 height 23
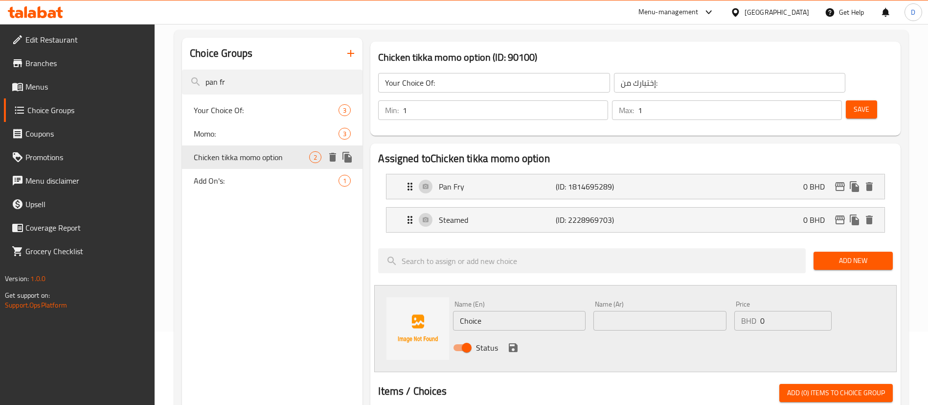
type input "Chicken tikka momo option"
type input "خيار دجاج تيكا مومو"
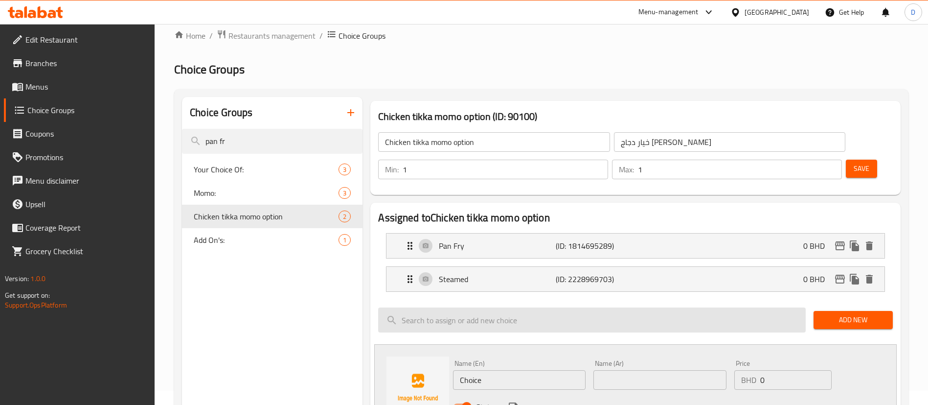
scroll to position [0, 0]
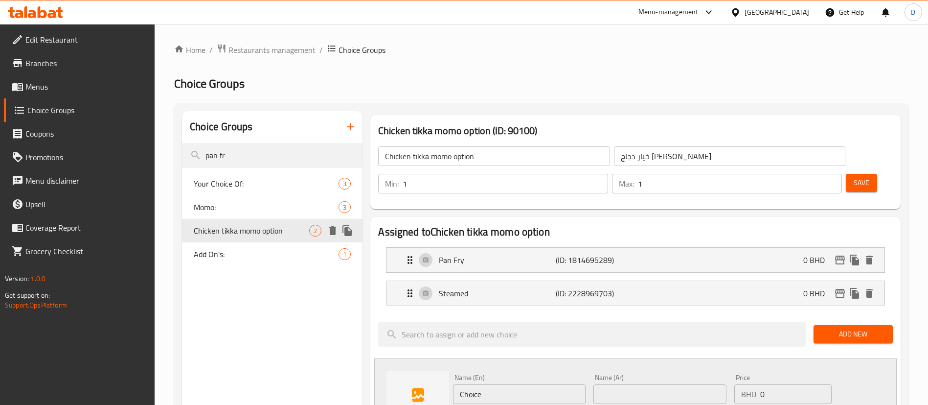
click at [236, 248] on span "Add On's:" at bounding box center [266, 254] width 145 height 12
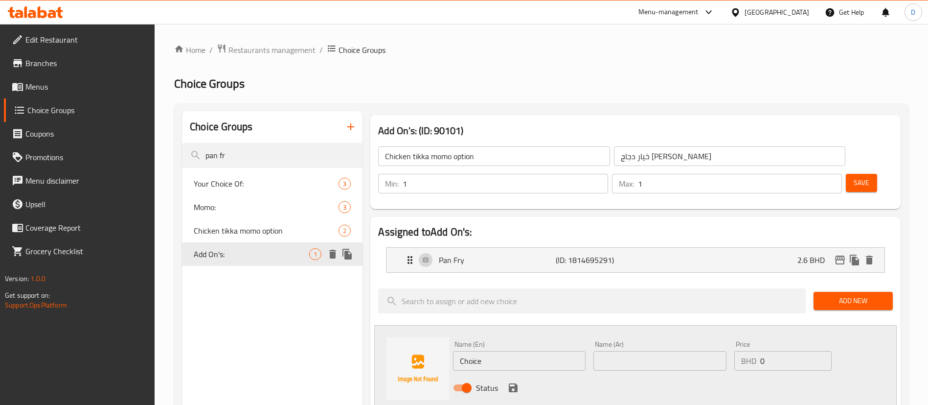
type input "Add On's:"
type input "إضافات:"
type input "0"
click at [230, 233] on span "Chicken tikka momo option" at bounding box center [251, 231] width 115 height 12
type input "Chicken tikka momo option"
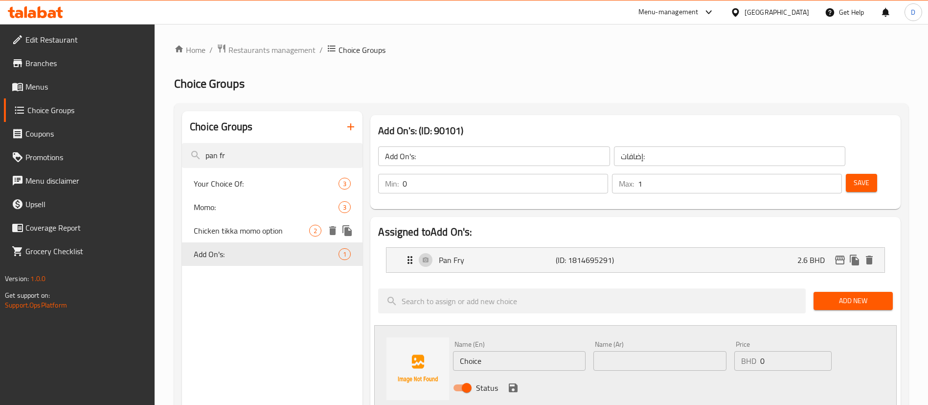
type input "خيار دجاج تيكا مومو"
type input "1"
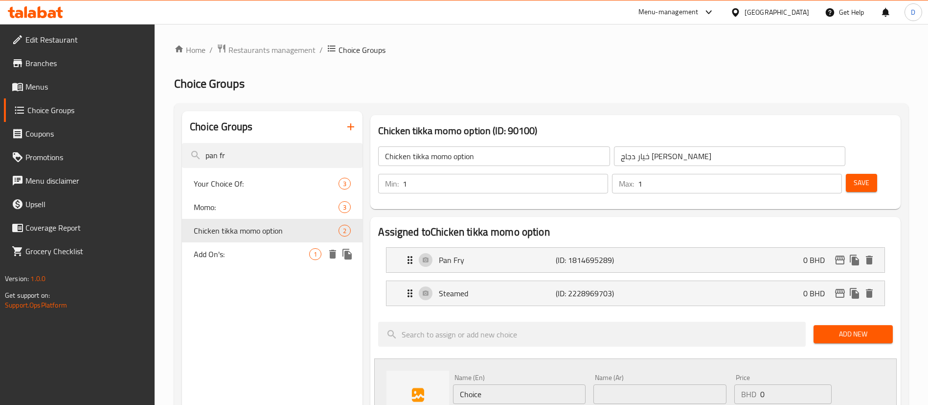
click at [210, 249] on span "Add On's:" at bounding box center [251, 254] width 115 height 12
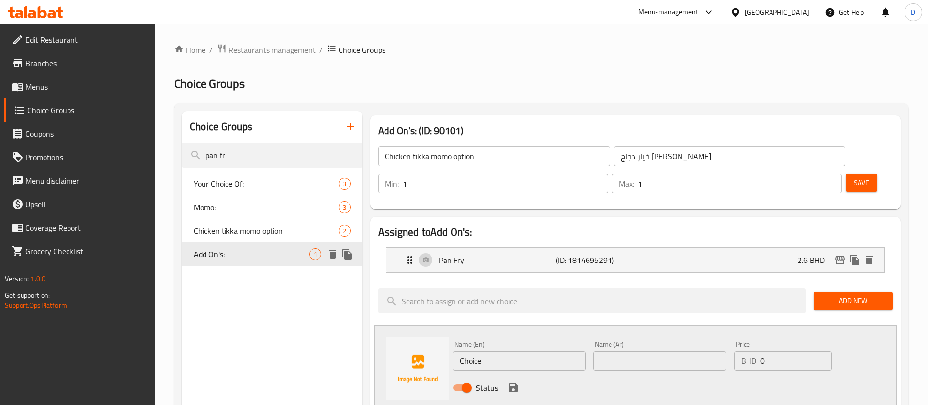
type input "Add On's:"
type input "إضافات:"
type input "0"
click at [841, 254] on icon "edit" at bounding box center [840, 260] width 12 height 12
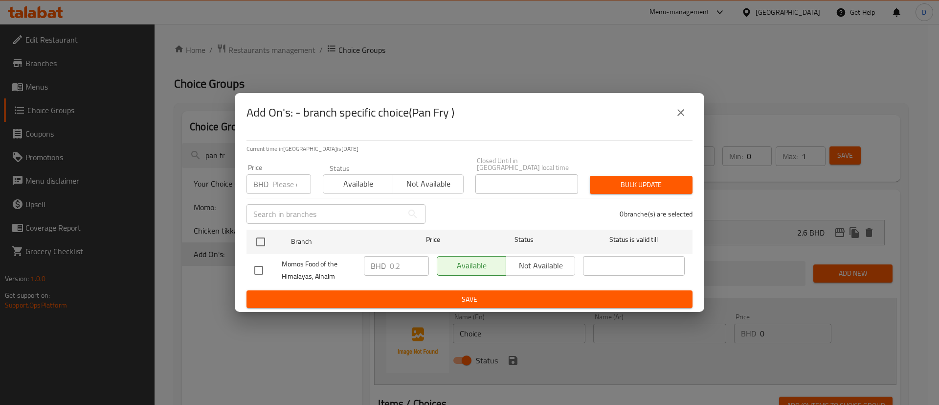
click at [275, 185] on input "number" at bounding box center [292, 184] width 39 height 20
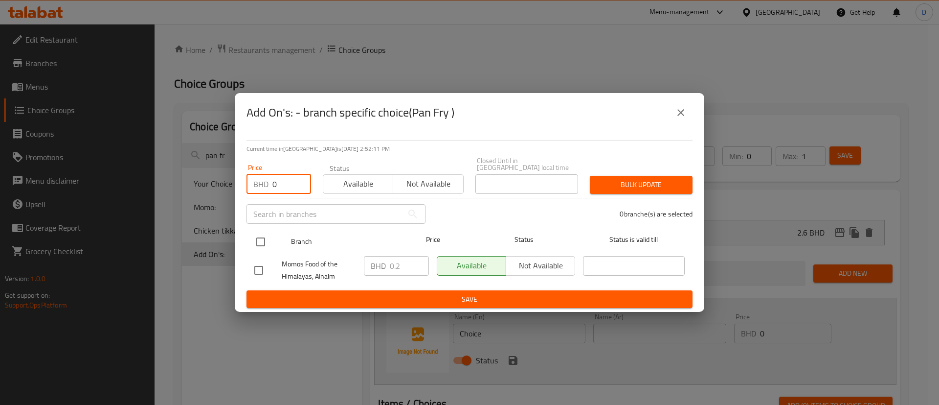
type input "0"
click at [267, 235] on input "checkbox" at bounding box center [261, 241] width 21 height 21
checkbox input "true"
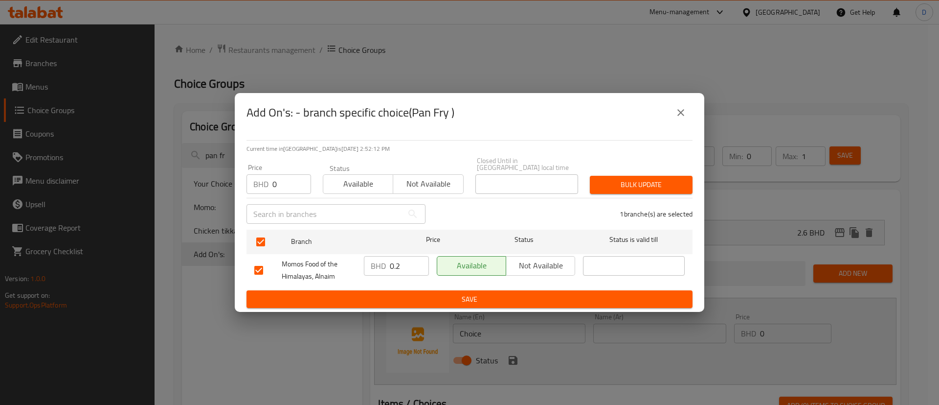
click at [684, 188] on button "Bulk update" at bounding box center [641, 185] width 103 height 18
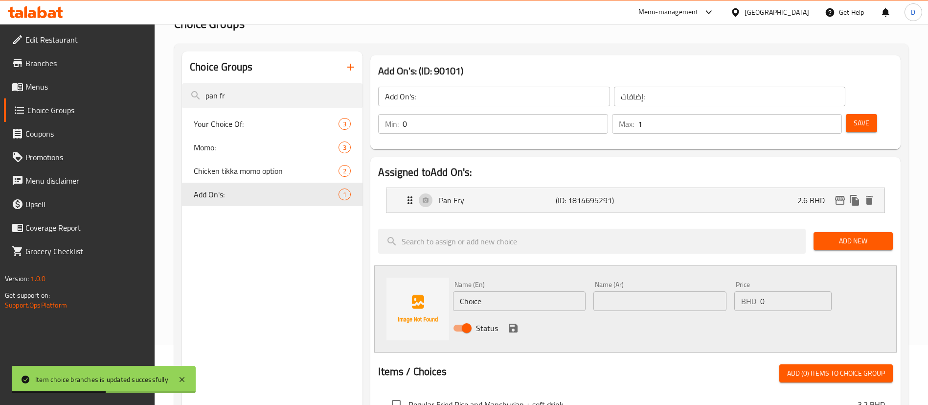
scroll to position [73, 0]
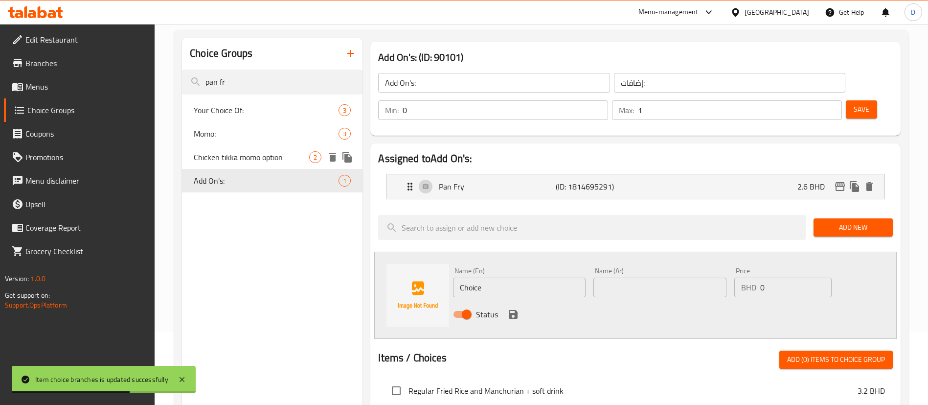
click at [237, 151] on span "Chicken tikka momo option" at bounding box center [251, 157] width 115 height 12
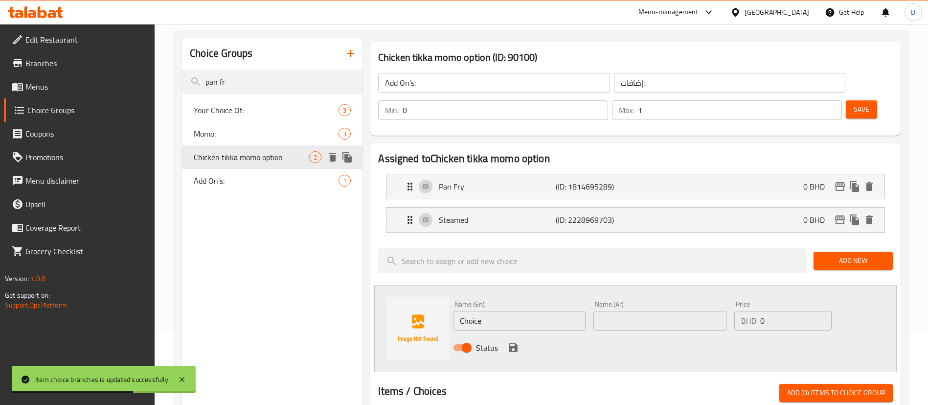
type input "Chicken tikka momo option"
type input "خيار دجاج تيكا مومو"
type input "1"
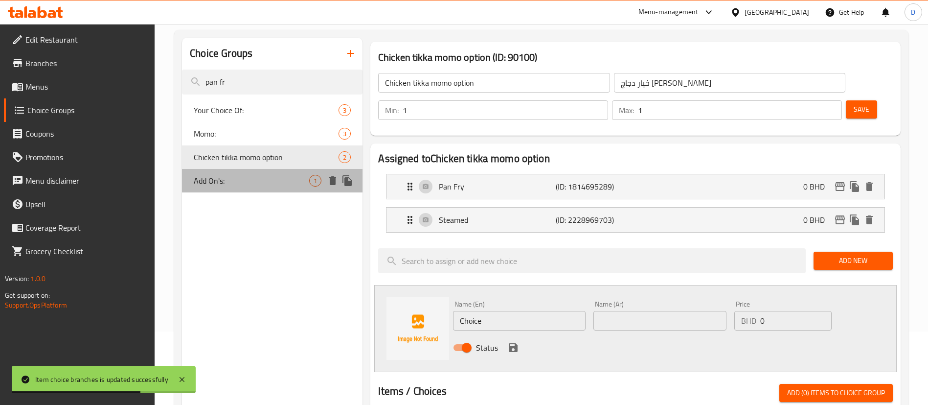
click at [249, 183] on span "Add On's:" at bounding box center [251, 181] width 115 height 12
type input "Add On's:"
type input "إضافات:"
type input "0"
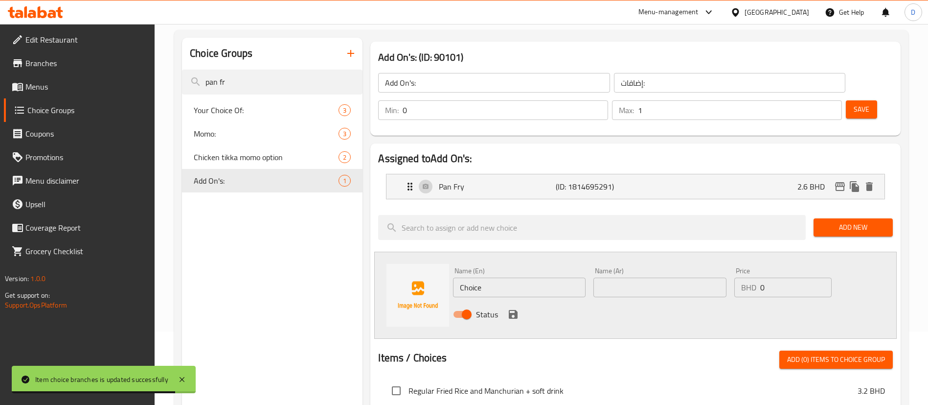
drag, startPoint x: 647, startPoint y: 298, endPoint x: 697, endPoint y: 286, distance: 51.0
click at [655, 301] on div "Status" at bounding box center [659, 314] width 421 height 26
click at [730, 263] on div "Name (Ar) Name (Ar)" at bounding box center [660, 282] width 140 height 38
drag, startPoint x: 630, startPoint y: 259, endPoint x: 606, endPoint y: 258, distance: 23.5
click at [630, 277] on input "text" at bounding box center [660, 287] width 133 height 20
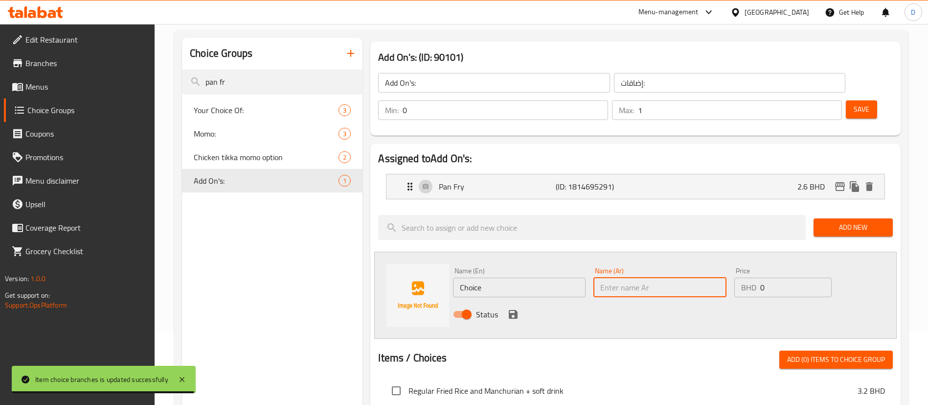
click at [544, 277] on input "Choice" at bounding box center [519, 287] width 133 height 20
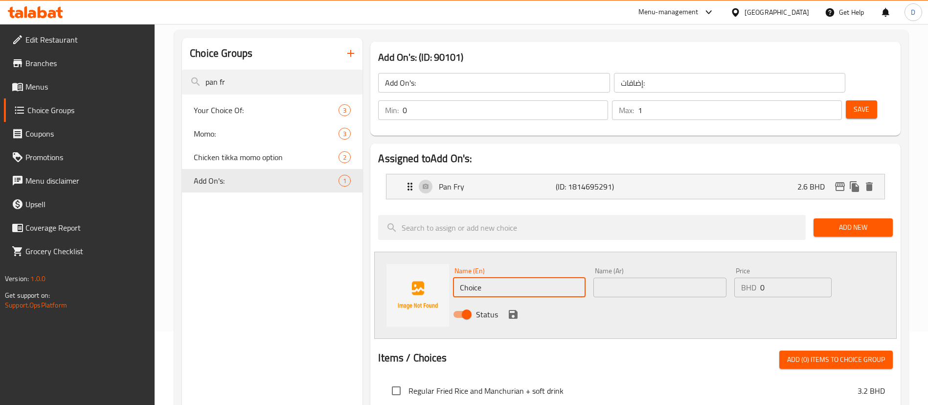
click at [707, 301] on div "Status" at bounding box center [659, 314] width 421 height 26
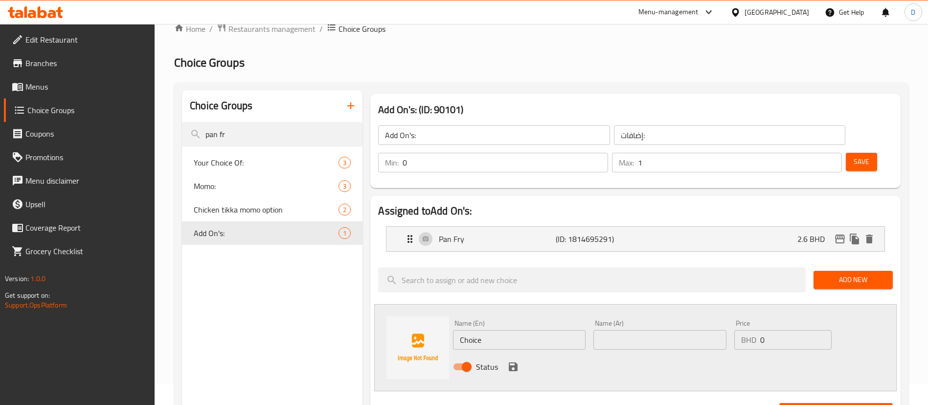
scroll to position [0, 0]
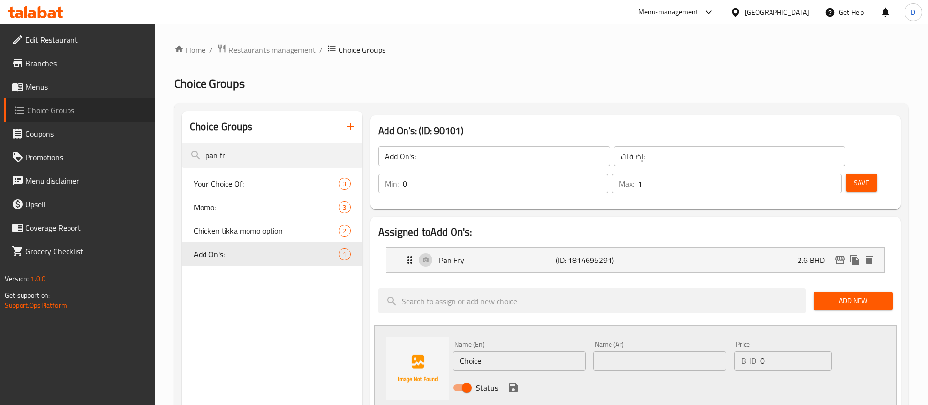
click at [48, 106] on span "Choice Groups" at bounding box center [87, 110] width 120 height 12
click at [49, 88] on span "Menus" at bounding box center [86, 87] width 122 height 12
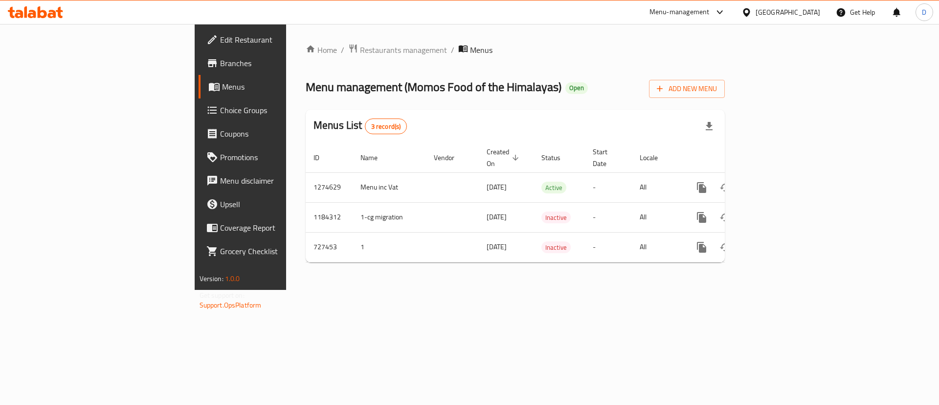
click at [220, 112] on span "Choice Groups" at bounding box center [282, 110] width 124 height 12
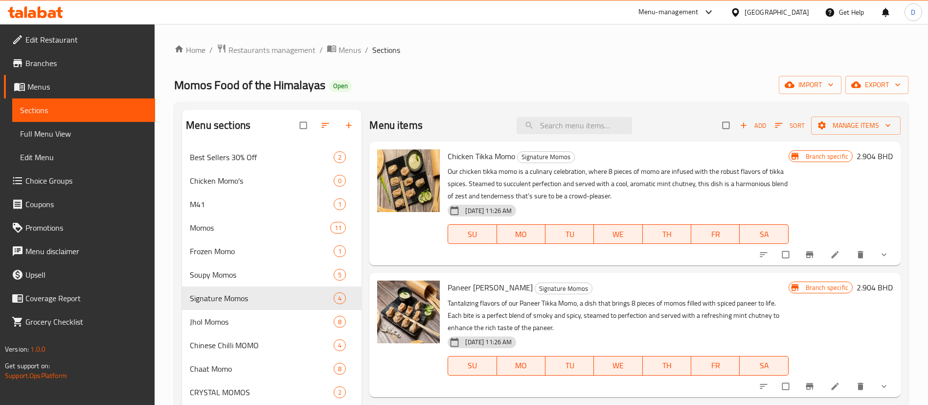
drag, startPoint x: 905, startPoint y: 259, endPoint x: 899, endPoint y: 261, distance: 6.8
click at [895, 262] on div at bounding box center [825, 255] width 144 height 22
click at [890, 258] on span "show more" at bounding box center [885, 255] width 12 height 10
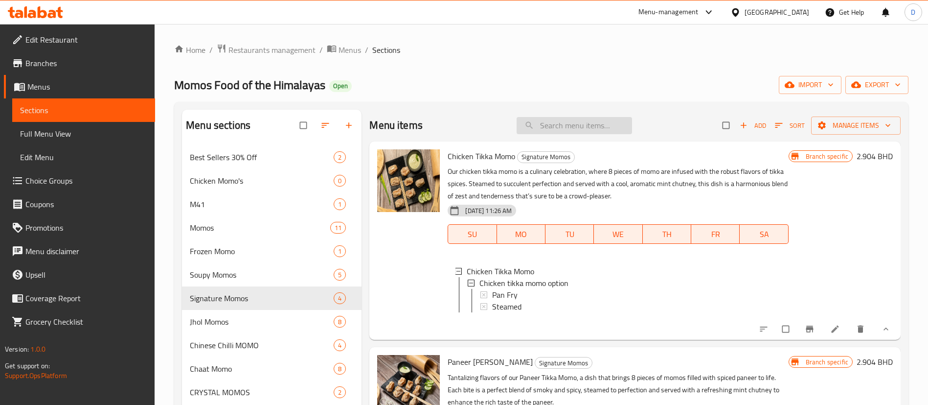
drag, startPoint x: 580, startPoint y: 133, endPoint x: 573, endPoint y: 123, distance: 11.7
click at [573, 123] on input "search" at bounding box center [574, 125] width 115 height 17
paste input "Chicken & Basil Crystal Momo"
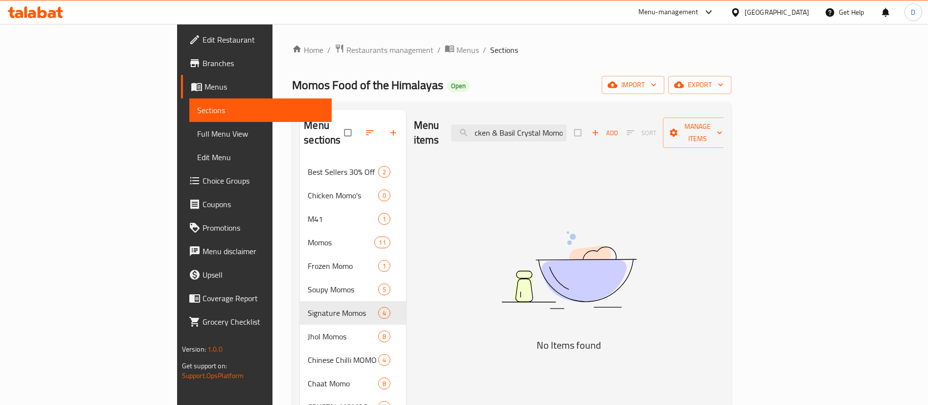
drag, startPoint x: 664, startPoint y: 120, endPoint x: 738, endPoint y: 116, distance: 74.5
click at [724, 116] on div "Menu items Chicken & Basil Crystal Momo Add Sort Manage items" at bounding box center [569, 133] width 310 height 46
click at [567, 126] on input "Chicken and bas" at bounding box center [508, 132] width 115 height 17
click at [567, 124] on input "Chicken and bas" at bounding box center [508, 132] width 115 height 17
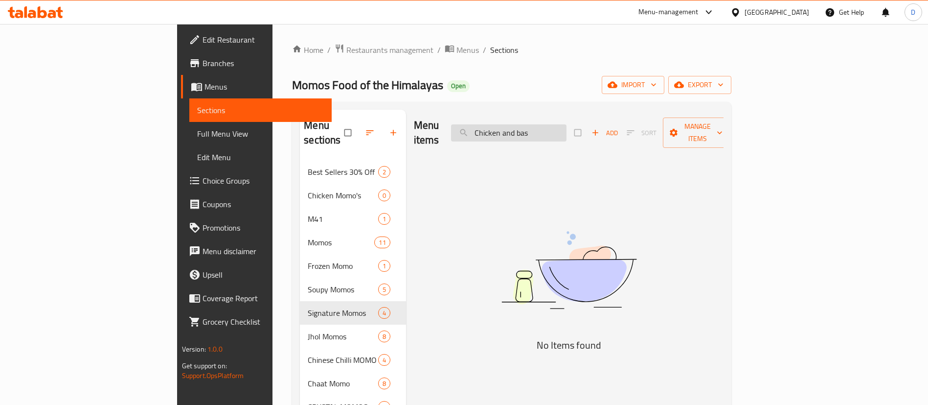
click at [567, 124] on input "Chicken and bas" at bounding box center [508, 132] width 115 height 17
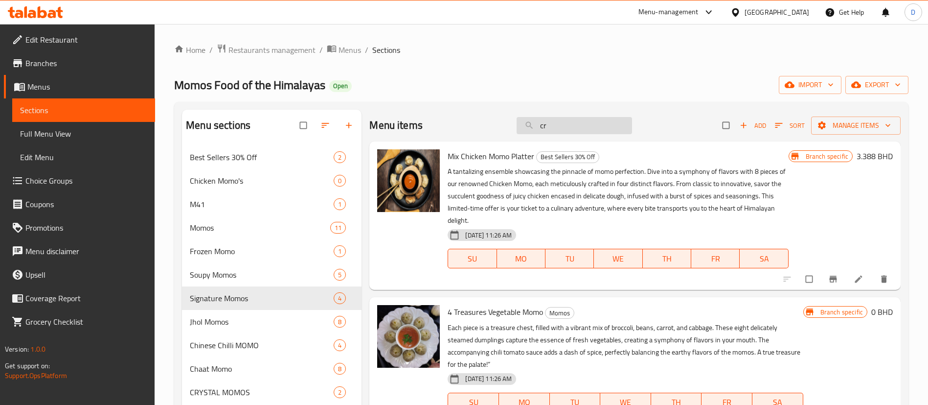
type input "c"
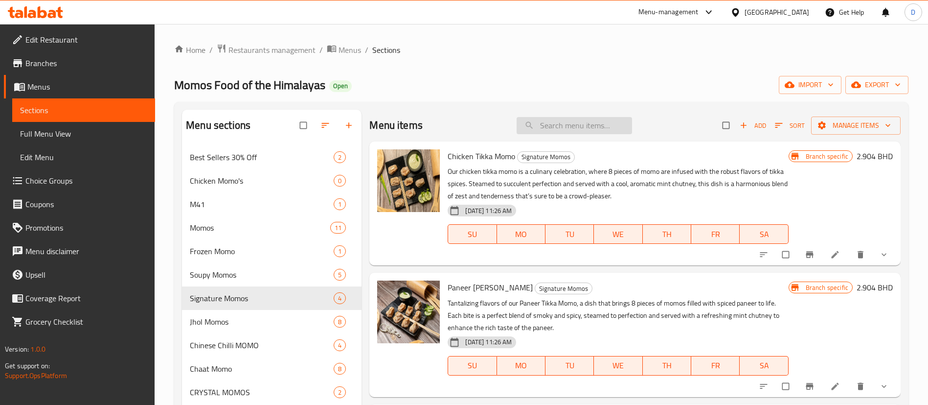
click at [572, 121] on input "search" at bounding box center [574, 125] width 115 height 17
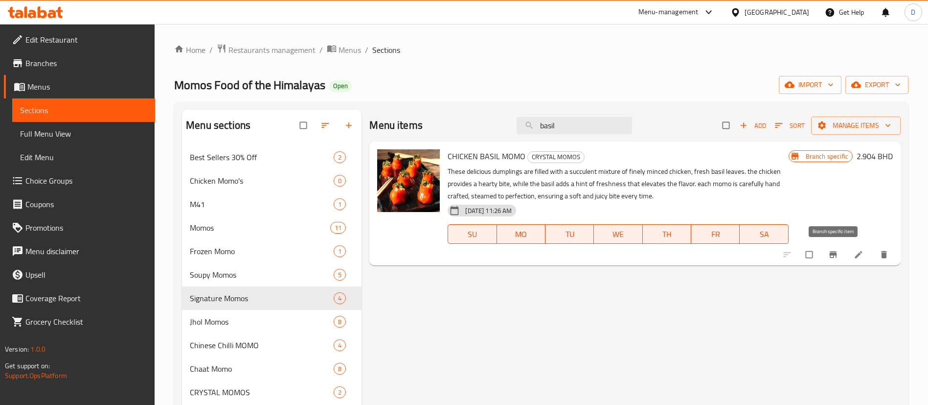
type input "basil"
click at [836, 254] on icon "Branch-specific-item" at bounding box center [832, 255] width 7 height 6
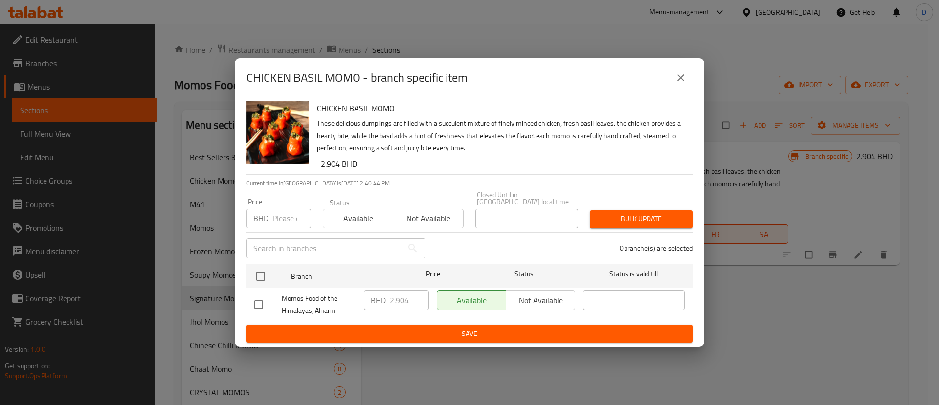
drag, startPoint x: 288, startPoint y: 206, endPoint x: 278, endPoint y: 220, distance: 17.9
click at [287, 208] on input "number" at bounding box center [292, 218] width 39 height 20
paste input "2.650"
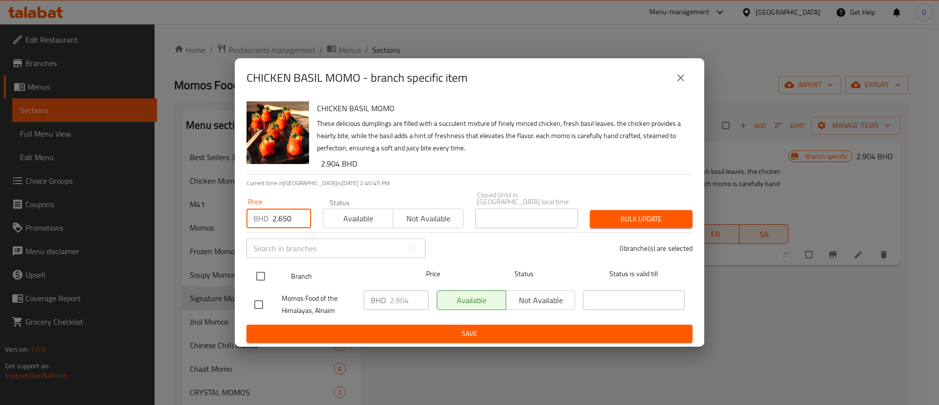
type input "2.650"
click at [256, 267] on input "checkbox" at bounding box center [261, 276] width 21 height 21
checkbox input "true"
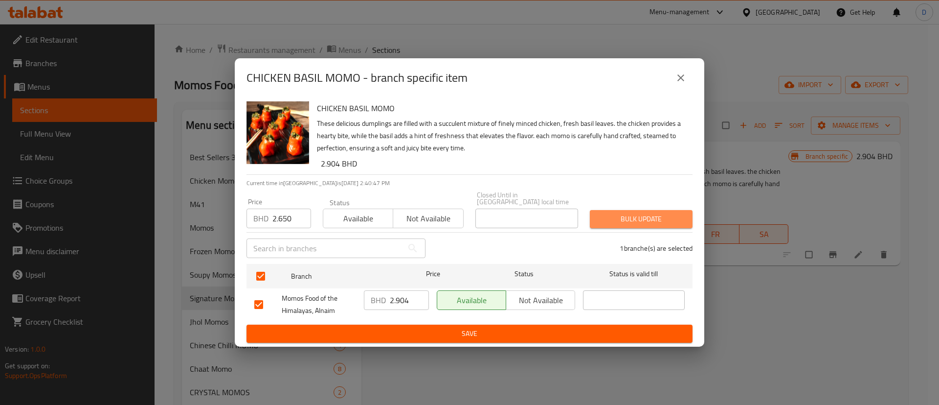
click at [622, 213] on span "Bulk update" at bounding box center [641, 219] width 87 height 12
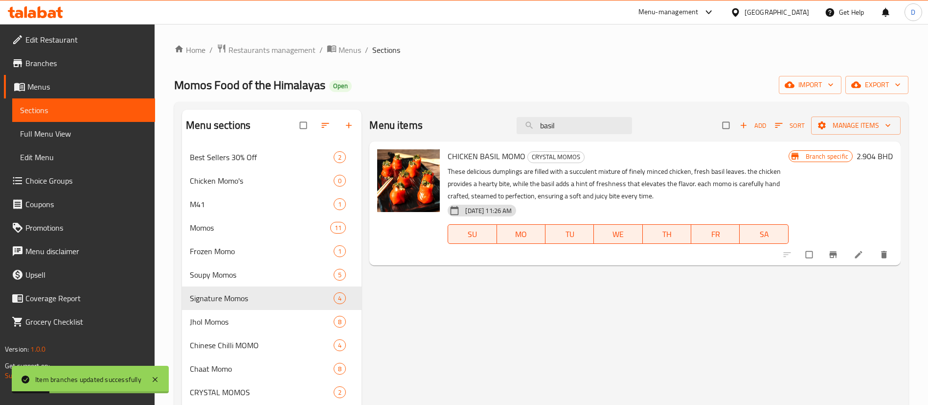
drag, startPoint x: 565, startPoint y: 133, endPoint x: 514, endPoint y: 133, distance: 51.4
click at [515, 133] on div "Menu items basil Add Sort Manage items" at bounding box center [634, 126] width 531 height 32
paste input "Beef Soupy Momo"
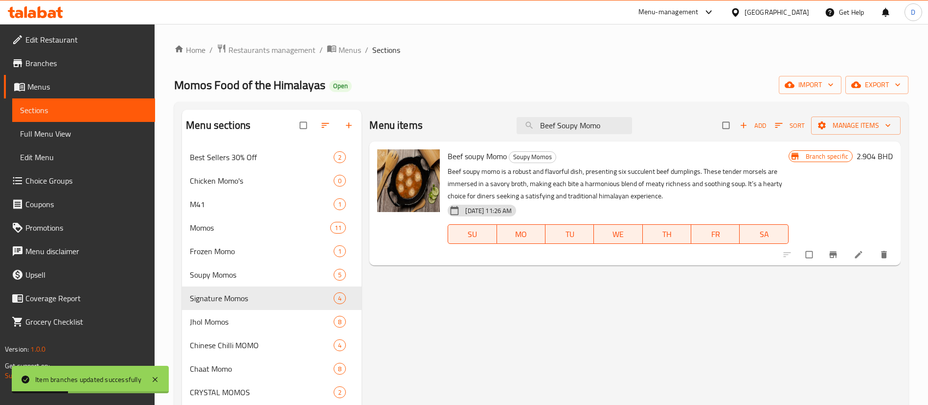
click at [638, 123] on div "Menu items Beef Soupy Momo Add Sort Manage items" at bounding box center [634, 126] width 531 height 32
type input "Beef Soupy Momo"
click at [651, 161] on h6 "Beef soupy Momo Soupy Momos" at bounding box center [618, 156] width 341 height 14
click at [835, 252] on icon "Branch-specific-item" at bounding box center [832, 255] width 7 height 6
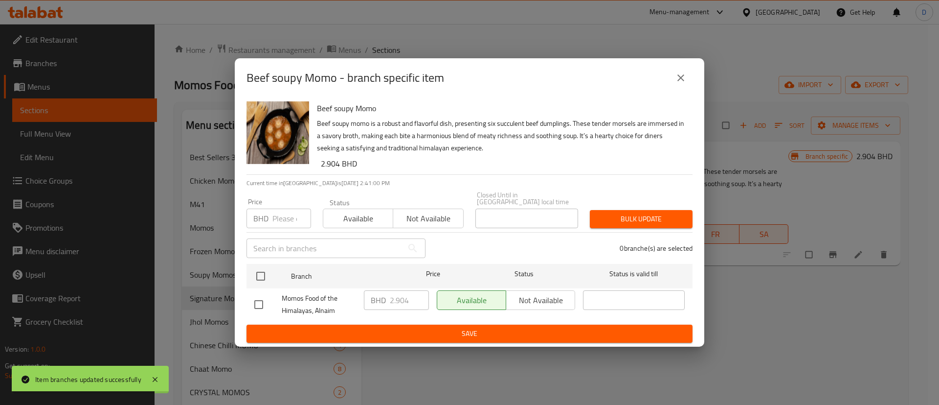
click at [277, 211] on input "number" at bounding box center [292, 218] width 39 height 20
paste input "2.650"
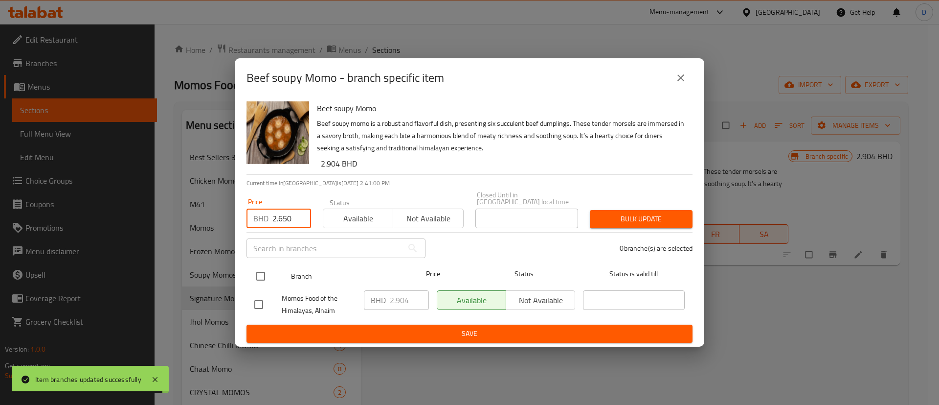
type input "2.650"
click at [263, 272] on input "checkbox" at bounding box center [261, 276] width 21 height 21
checkbox input "true"
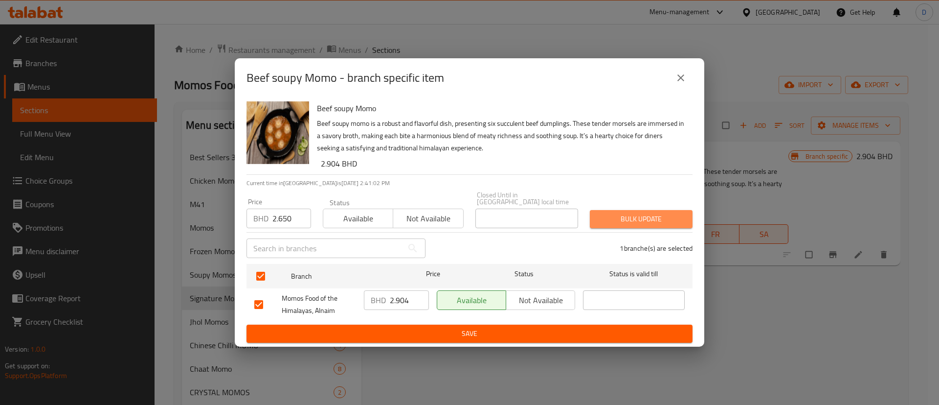
click at [624, 213] on span "Bulk update" at bounding box center [641, 219] width 87 height 12
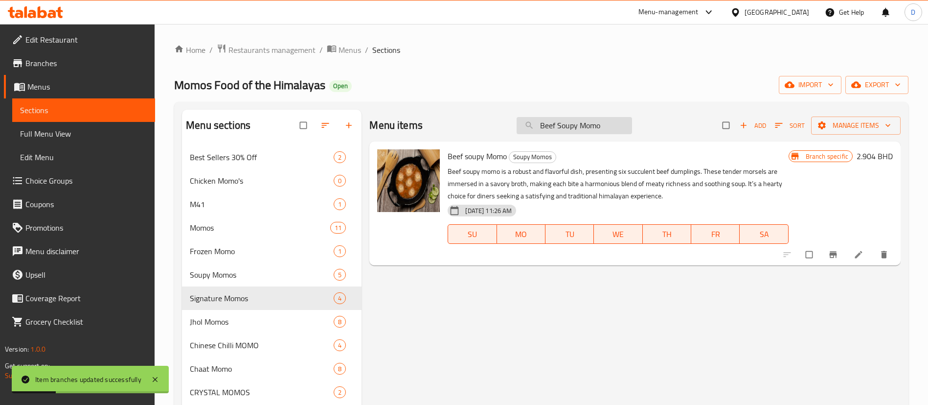
drag, startPoint x: 612, startPoint y: 117, endPoint x: 516, endPoint y: 119, distance: 95.4
click at [513, 119] on div "Menu items Beef Soupy Momo Add Sort Manage items" at bounding box center [634, 126] width 531 height 32
paste input "Momo Himalayan Jhol"
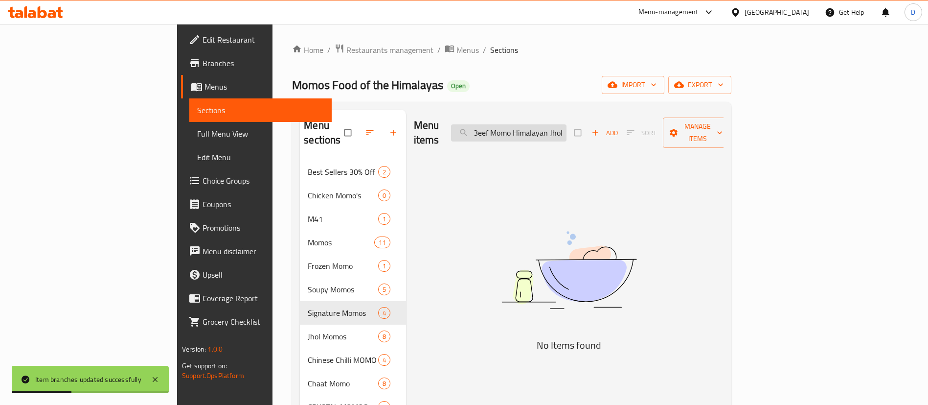
click at [567, 124] on input "Beef Momo Himalayan Jhol" at bounding box center [508, 132] width 115 height 17
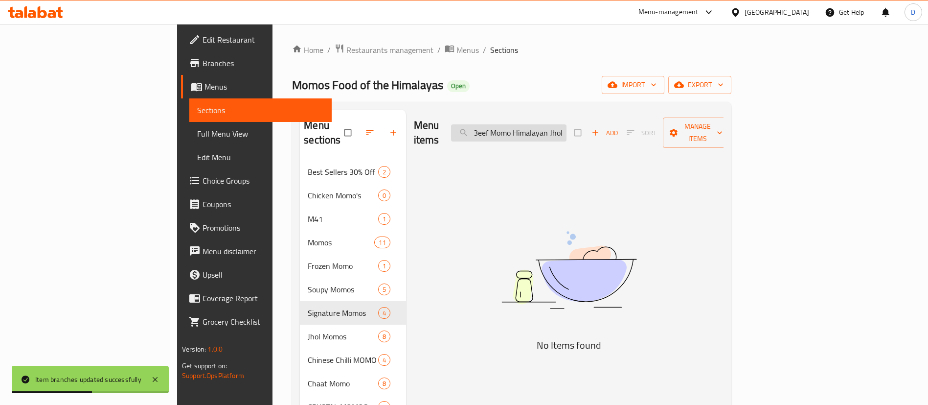
click at [567, 124] on input "Beef Momo Himalayan Jhol" at bounding box center [508, 132] width 115 height 17
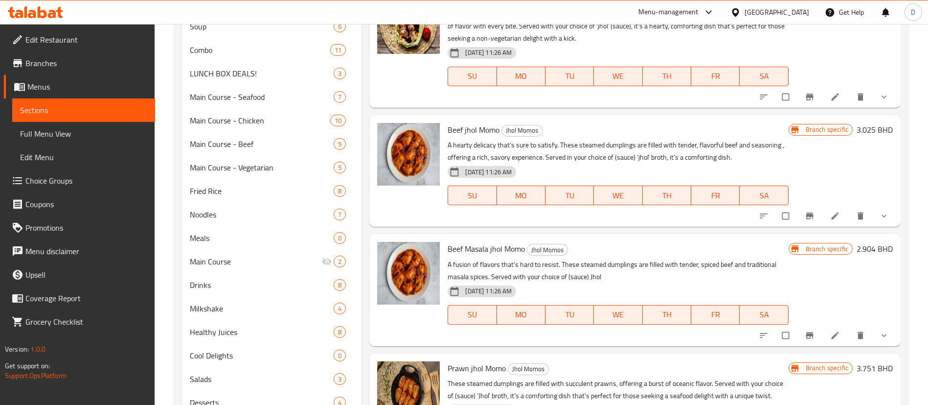
scroll to position [514, 0]
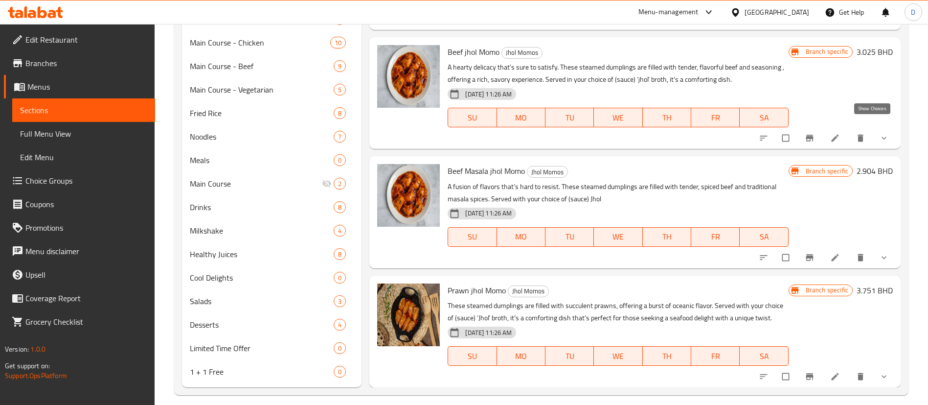
type input "jhol"
click at [879, 133] on icon "show more" at bounding box center [884, 138] width 10 height 10
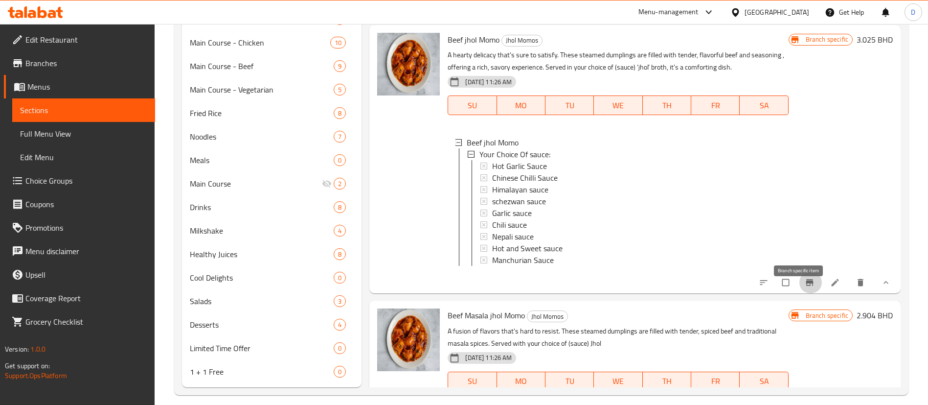
click at [806, 285] on icon "Branch-specific-item" at bounding box center [809, 282] width 7 height 6
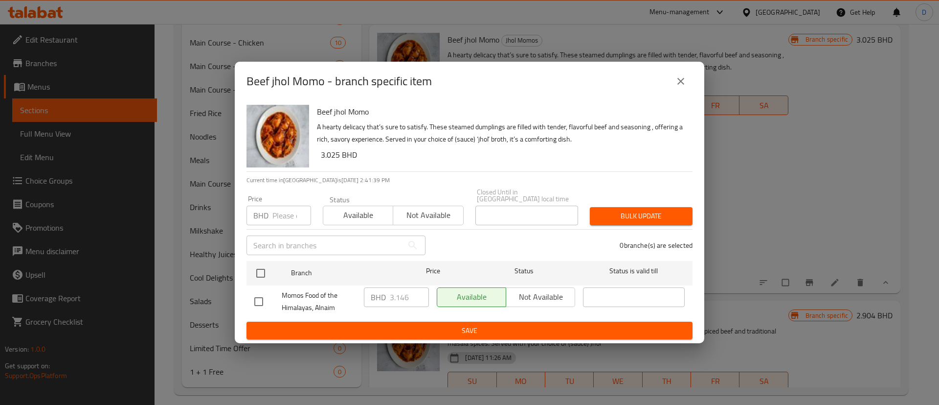
click at [282, 206] on input "number" at bounding box center [292, 216] width 39 height 20
paste input "2.750"
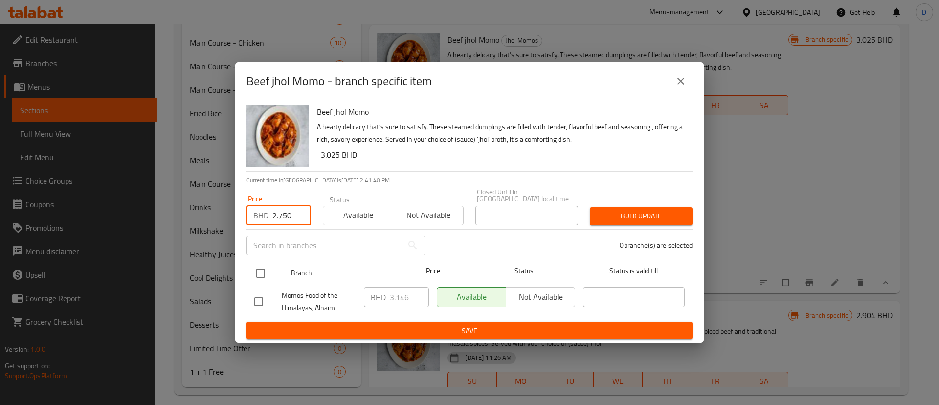
type input "2.750"
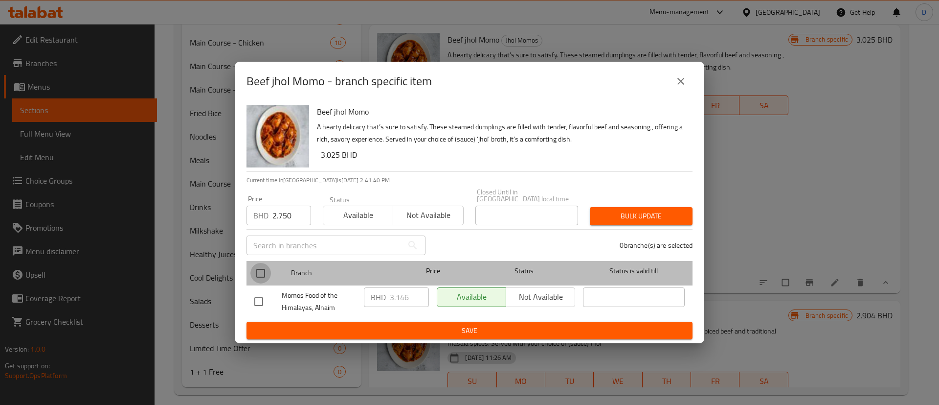
click at [255, 268] on input "checkbox" at bounding box center [261, 273] width 21 height 21
checkbox input "true"
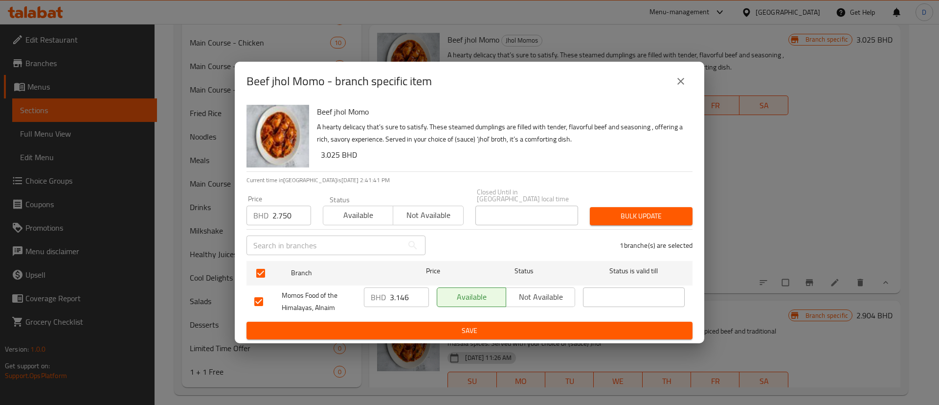
click at [664, 222] on div "Bulk update" at bounding box center [641, 216] width 114 height 30
click at [653, 210] on span "Bulk update" at bounding box center [641, 216] width 87 height 12
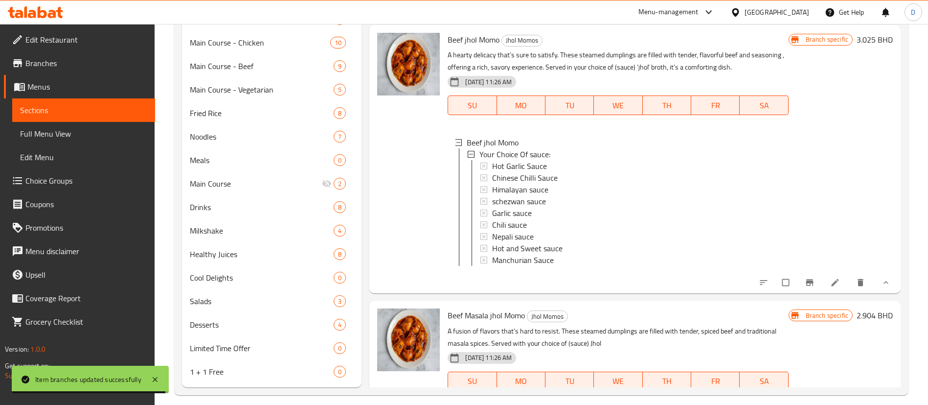
click at [881, 287] on icon "show more" at bounding box center [886, 282] width 10 height 10
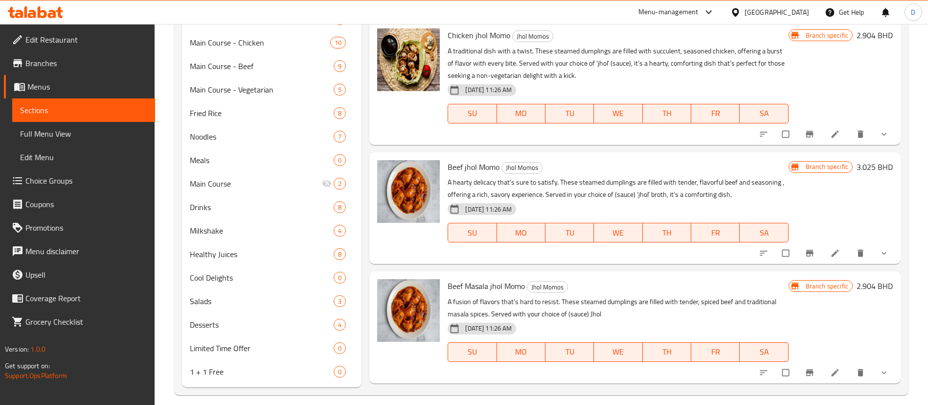
scroll to position [0, 0]
click at [805, 131] on icon "Branch-specific-item" at bounding box center [810, 135] width 10 height 10
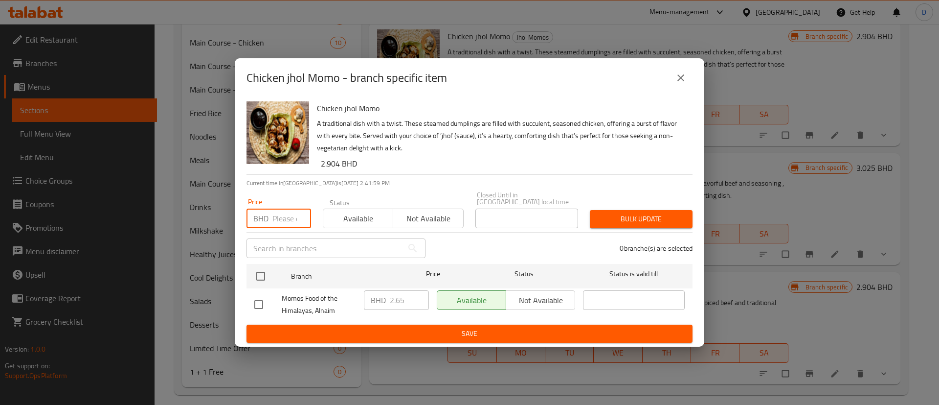
click at [279, 212] on input "number" at bounding box center [292, 218] width 39 height 20
paste input "2.4"
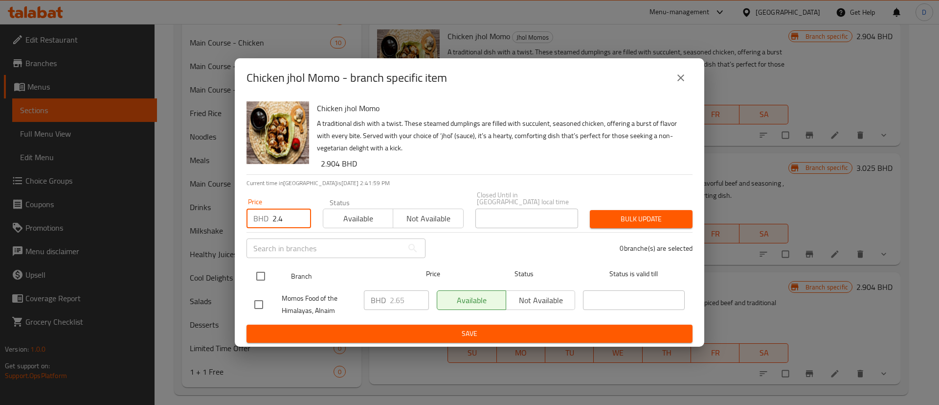
type input "2.4"
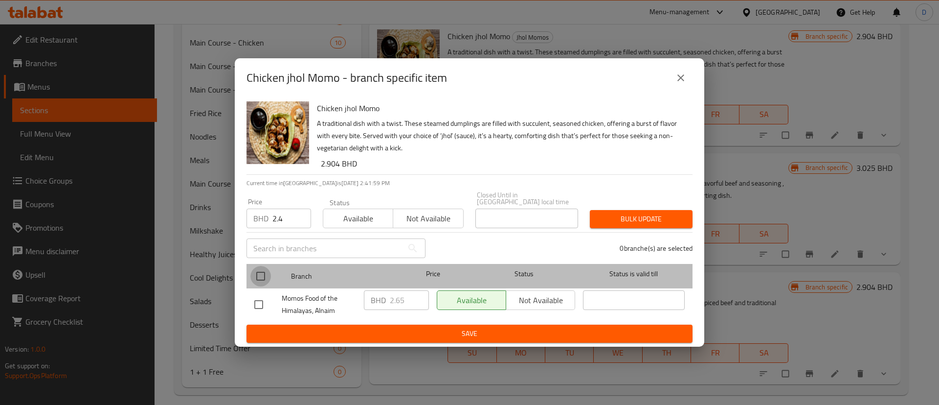
click at [263, 266] on input "checkbox" at bounding box center [261, 276] width 21 height 21
checkbox input "true"
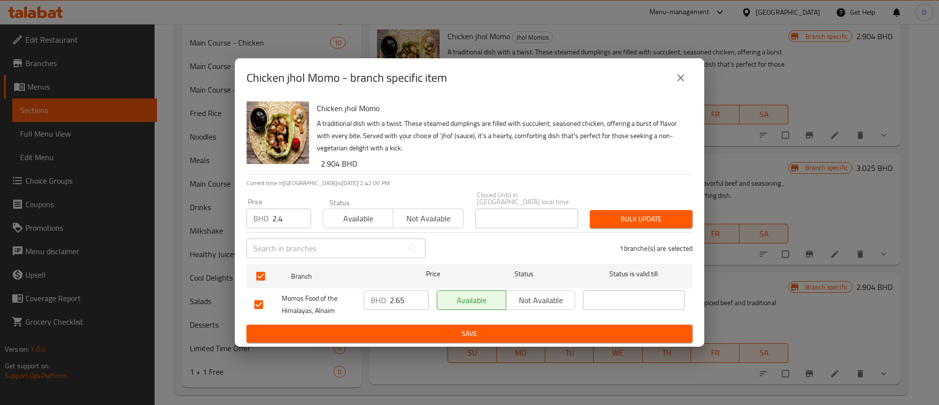
click at [586, 214] on div "Bulk update" at bounding box center [641, 219] width 114 height 30
click at [618, 213] on span "Bulk update" at bounding box center [641, 219] width 87 height 12
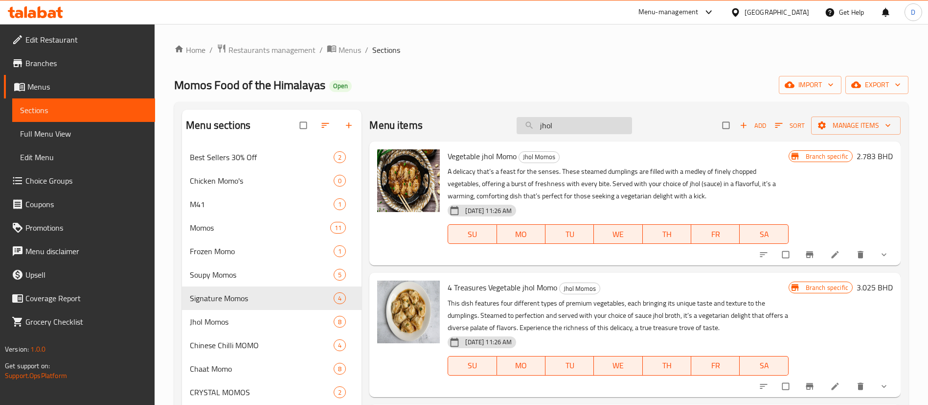
drag, startPoint x: 563, startPoint y: 121, endPoint x: 528, endPoint y: 124, distance: 35.3
click at [528, 124] on input "jhol" at bounding box center [574, 125] width 115 height 17
paste input "Beef Masala Momo Steamed"
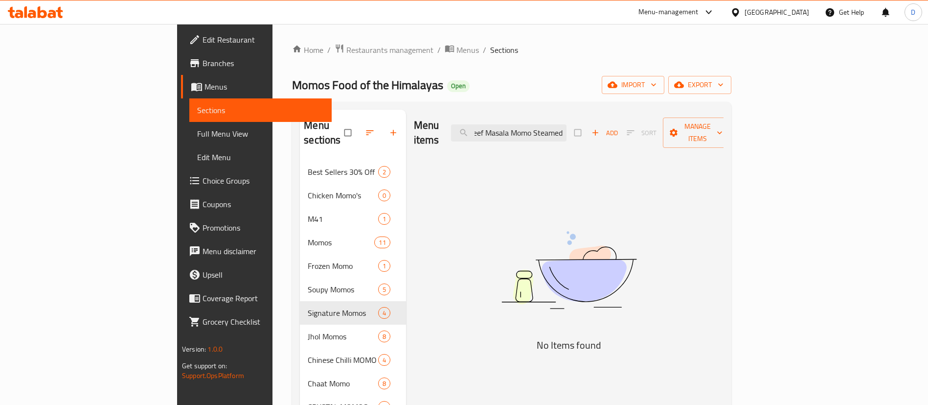
drag, startPoint x: 576, startPoint y: 127, endPoint x: 692, endPoint y: 103, distance: 118.3
click at [711, 121] on div "Menu items Beef Masala Momo Steamed Add Sort Manage items" at bounding box center [569, 133] width 310 height 46
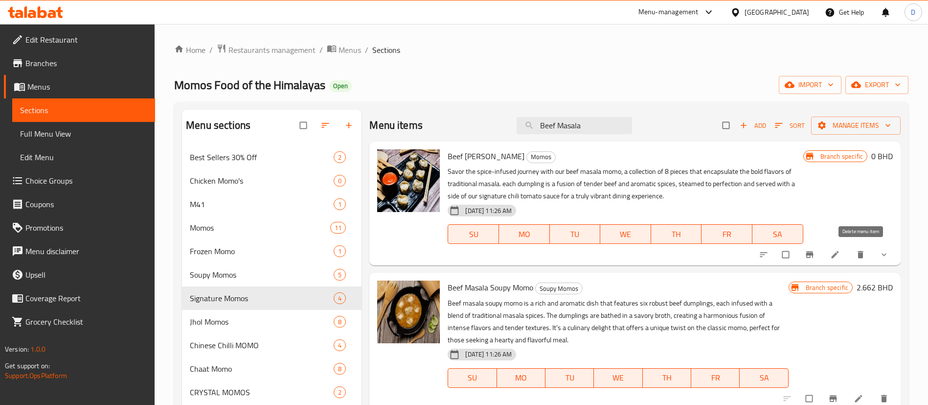
type input "Beef Masala"
click at [884, 255] on icon "show more" at bounding box center [884, 254] width 5 height 3
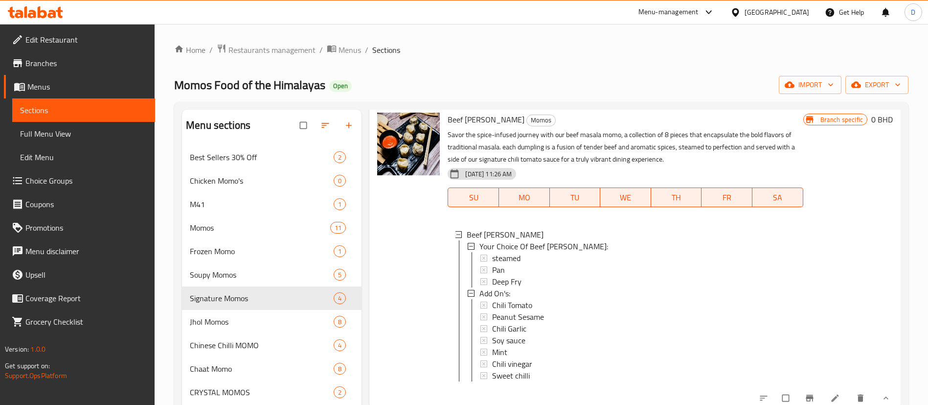
scroll to position [57, 0]
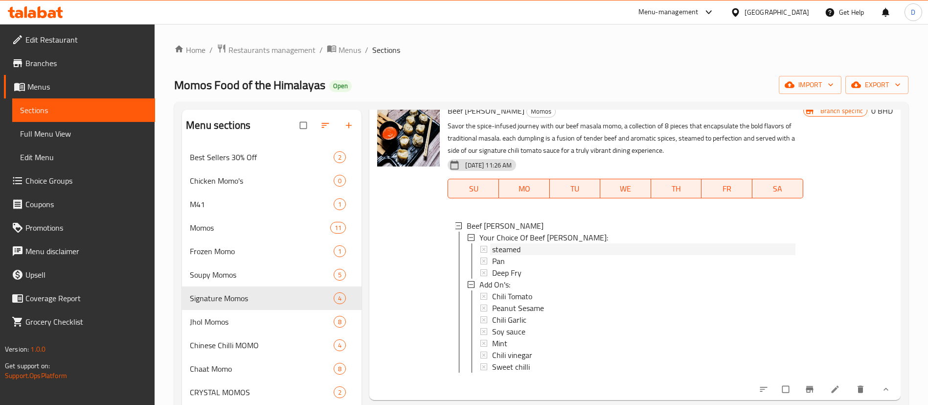
click at [517, 243] on span "steamed" at bounding box center [506, 249] width 28 height 12
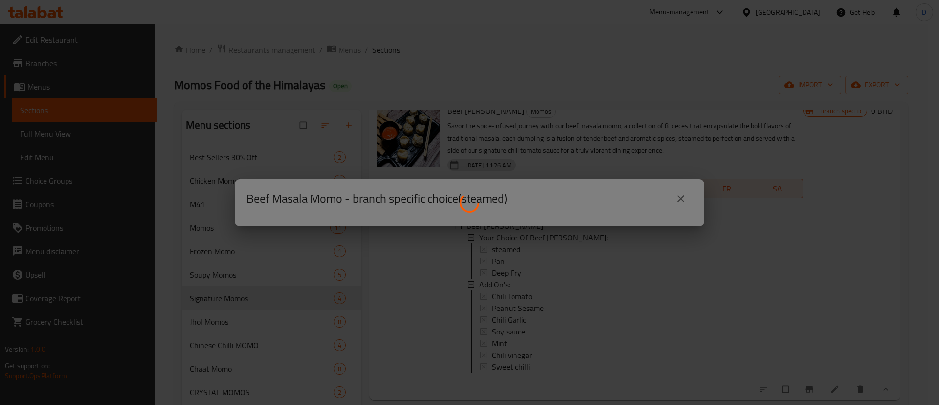
click at [562, 167] on div at bounding box center [469, 202] width 939 height 405
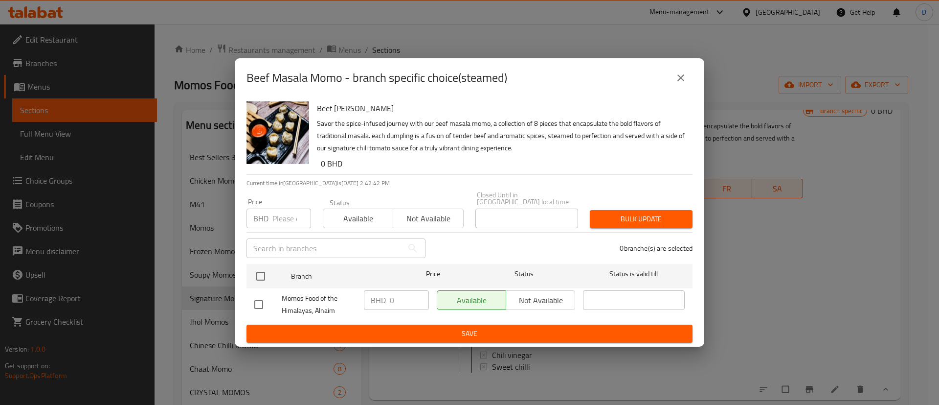
click at [679, 80] on icon "close" at bounding box center [681, 78] width 12 height 12
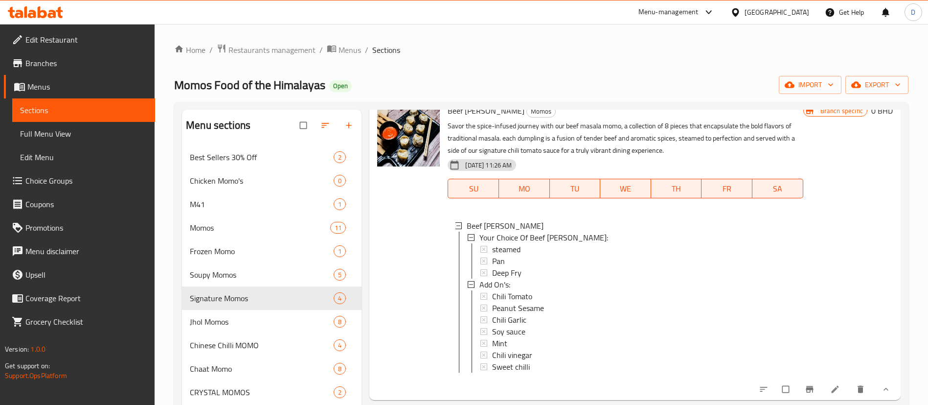
click at [806, 388] on icon "Branch-specific-item" at bounding box center [809, 389] width 7 height 6
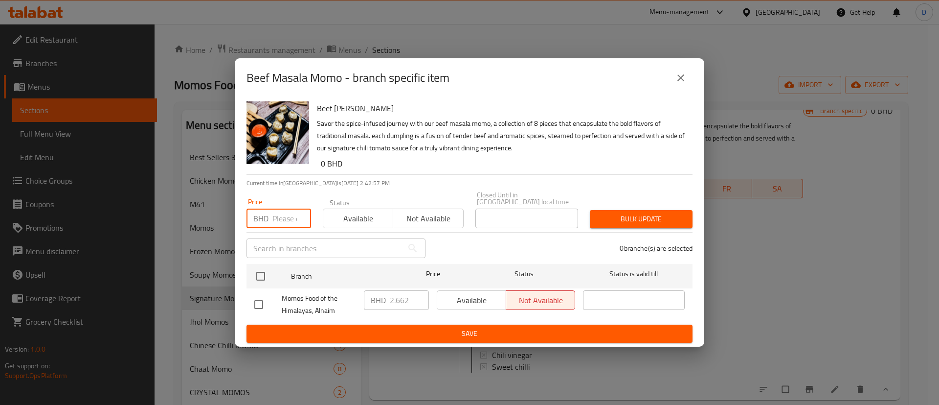
click at [287, 214] on input "number" at bounding box center [292, 218] width 39 height 20
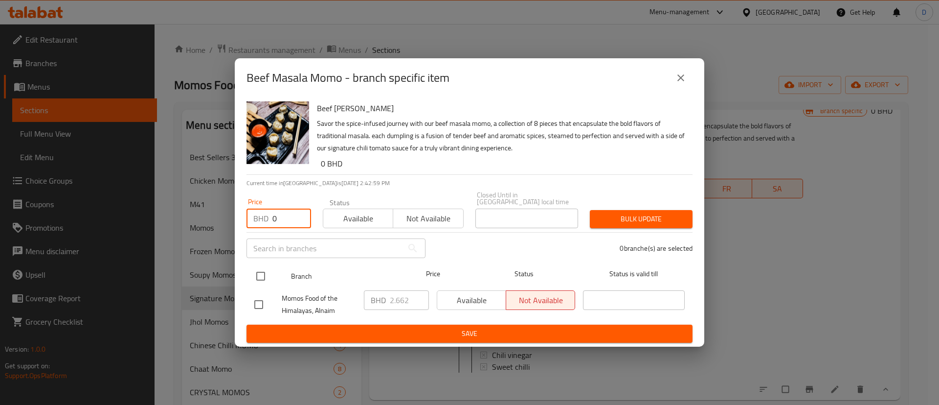
type input "0"
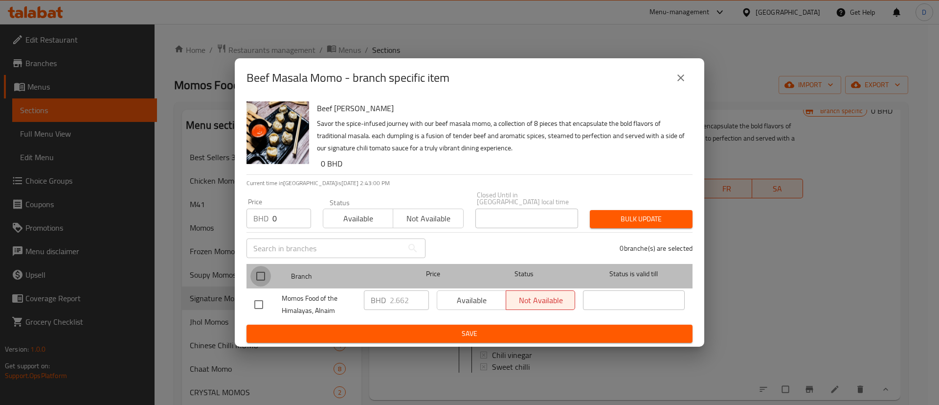
click at [263, 270] on input "checkbox" at bounding box center [261, 276] width 21 height 21
checkbox input "true"
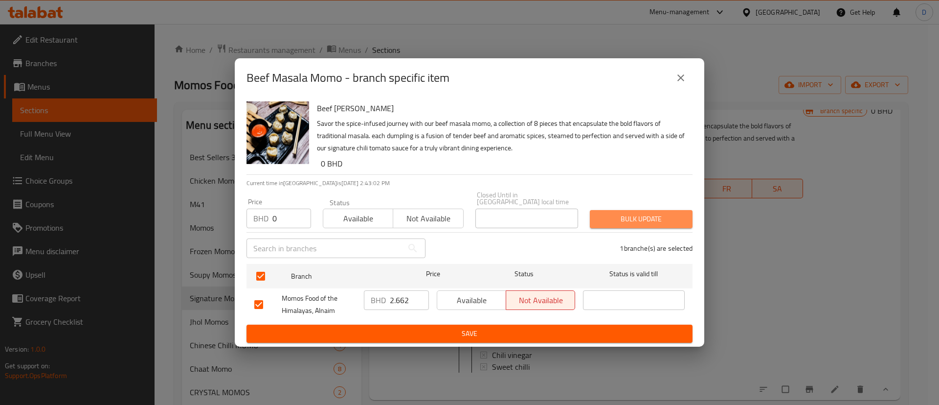
click at [602, 216] on span "Bulk update" at bounding box center [641, 219] width 87 height 12
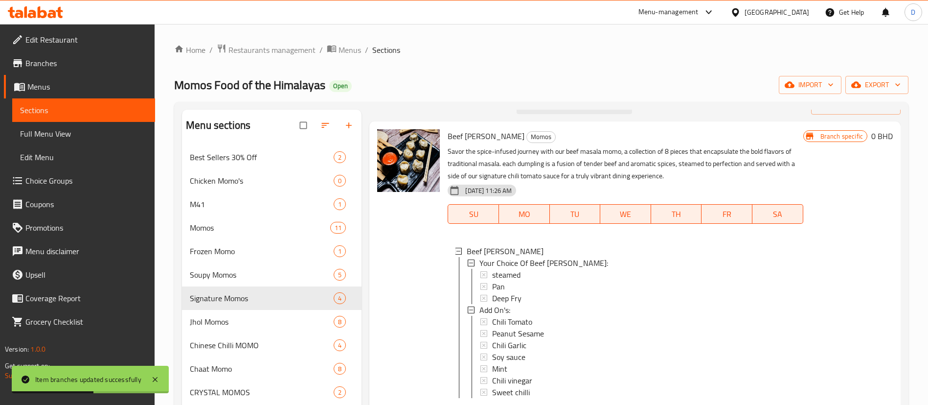
scroll to position [0, 0]
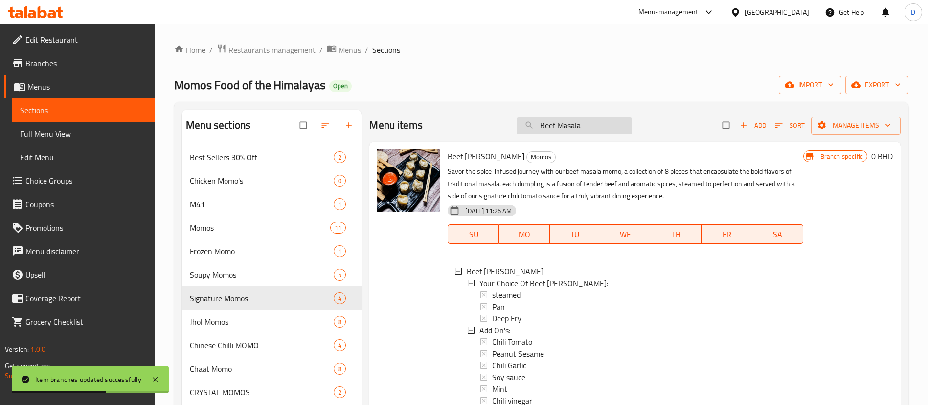
click at [567, 123] on input "Beef Masala" at bounding box center [574, 125] width 115 height 17
click at [568, 123] on input "Beef Masala" at bounding box center [574, 125] width 115 height 17
paste input "Prawn Momo Steamed"
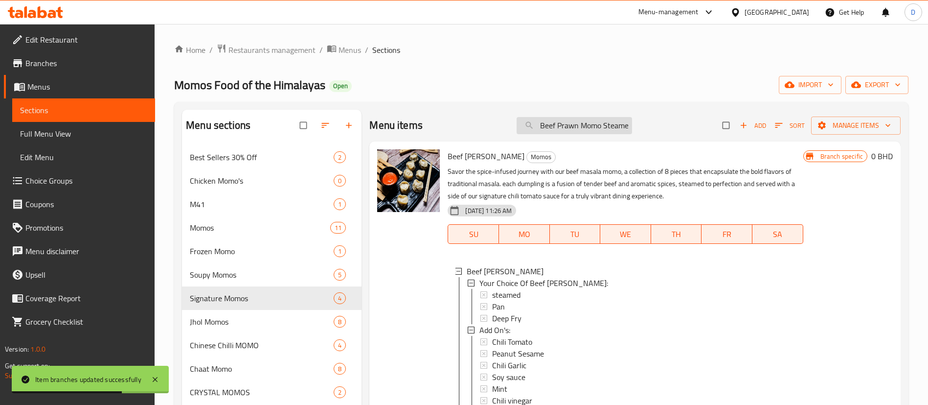
scroll to position [0, 5]
click at [571, 121] on input "Beef Prawn Momo Steamed" at bounding box center [574, 125] width 115 height 17
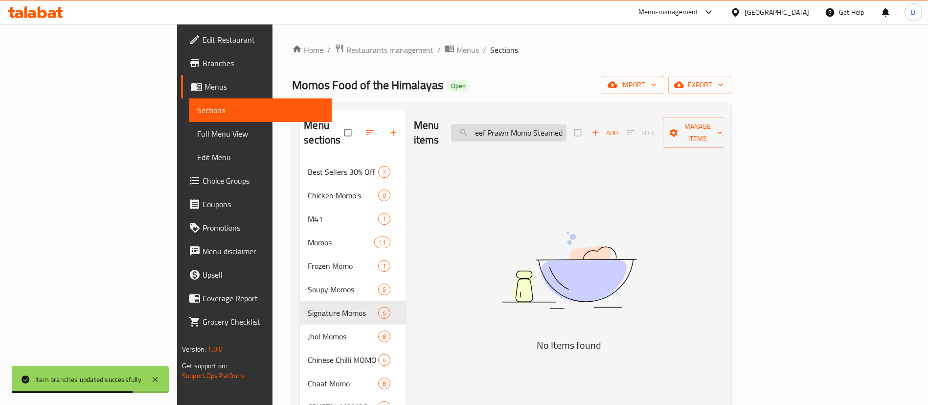
paste input "search"
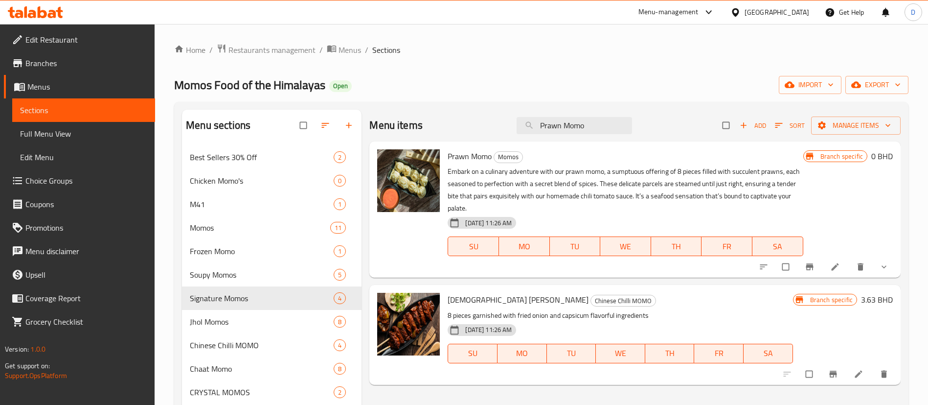
type input "Prawn Momo"
click at [887, 270] on icon "show more" at bounding box center [884, 267] width 10 height 10
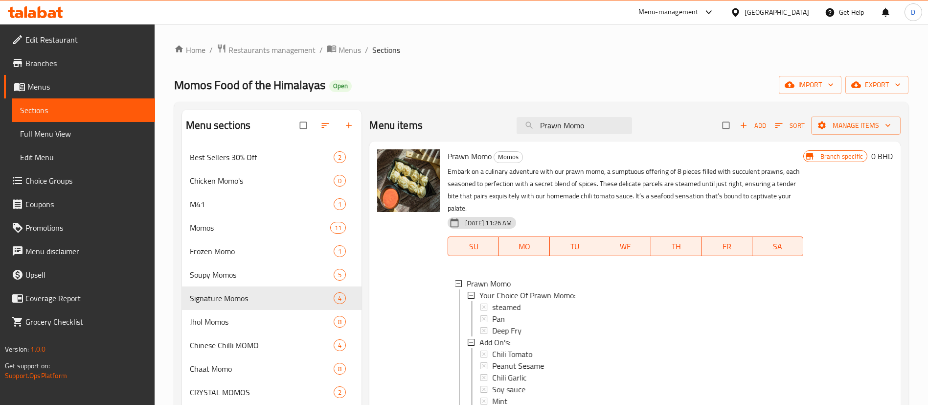
scroll to position [147, 0]
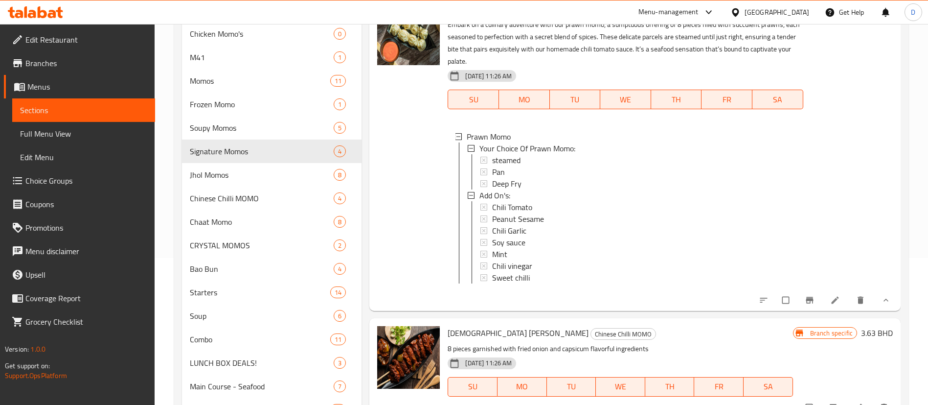
click at [815, 305] on span "Branch-specific-item" at bounding box center [811, 300] width 12 height 10
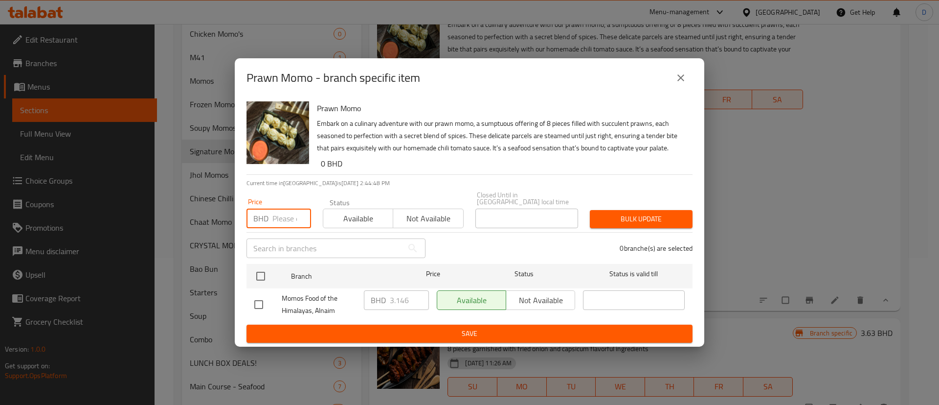
click at [287, 211] on input "number" at bounding box center [292, 218] width 39 height 20
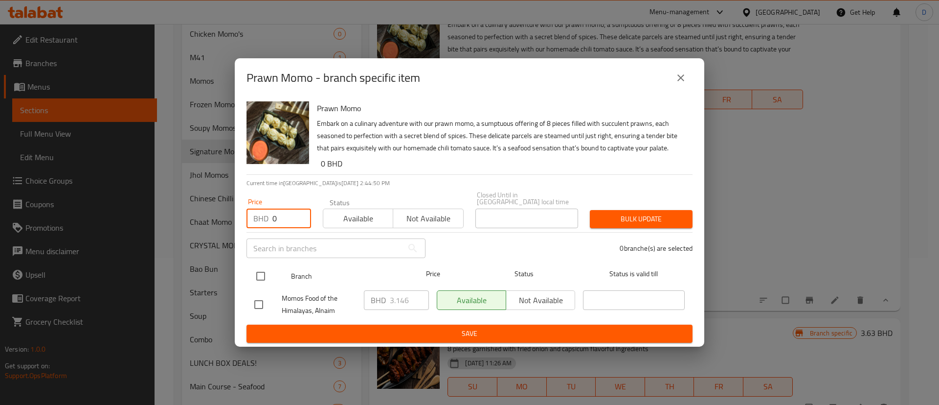
type input "0"
click at [264, 267] on input "checkbox" at bounding box center [261, 276] width 21 height 21
checkbox input "true"
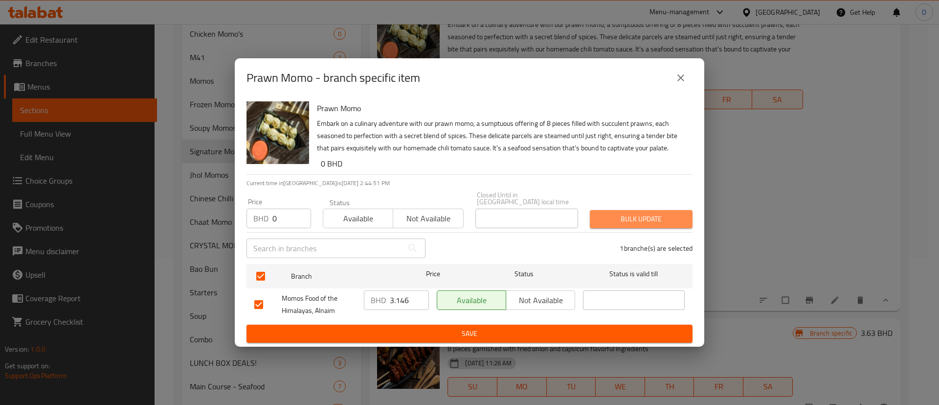
click at [626, 213] on span "Bulk update" at bounding box center [641, 219] width 87 height 12
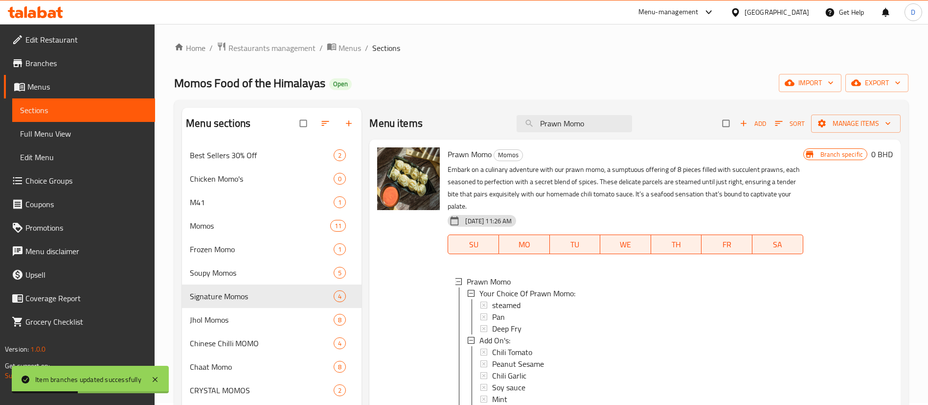
scroll to position [0, 0]
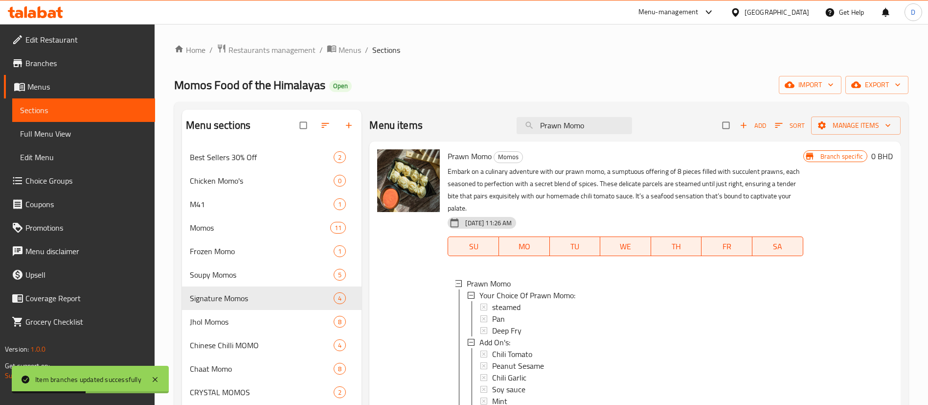
drag, startPoint x: 603, startPoint y: 125, endPoint x: 530, endPoint y: 134, distance: 73.4
click at [531, 134] on div "Menu items Prawn Momo Add Sort Manage items" at bounding box center [634, 126] width 531 height 32
paste input "Soupy"
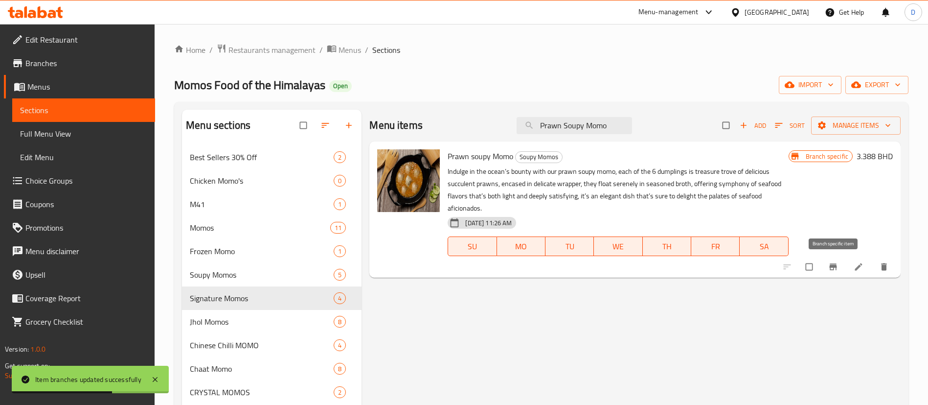
type input "Prawn Soupy Momo"
click at [830, 266] on icon "Branch-specific-item" at bounding box center [832, 267] width 7 height 6
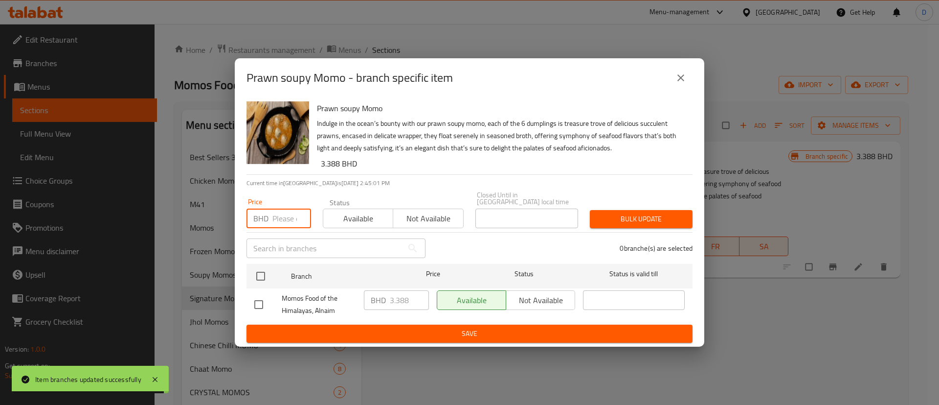
click at [281, 208] on input "number" at bounding box center [292, 218] width 39 height 20
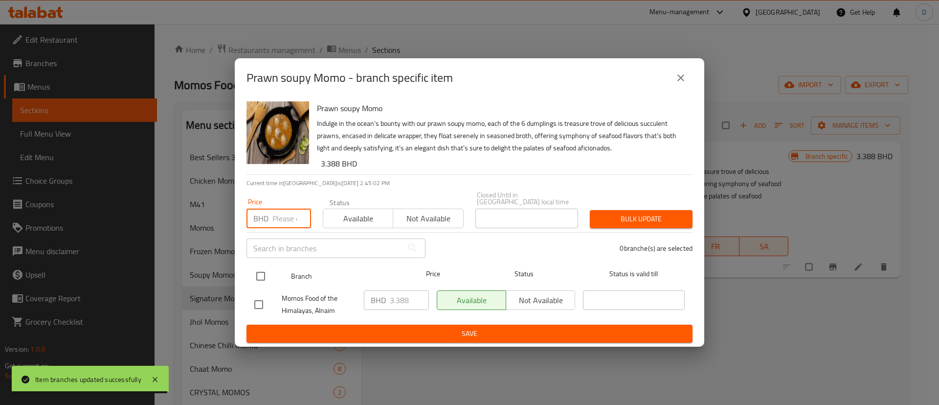
paste input "3.000"
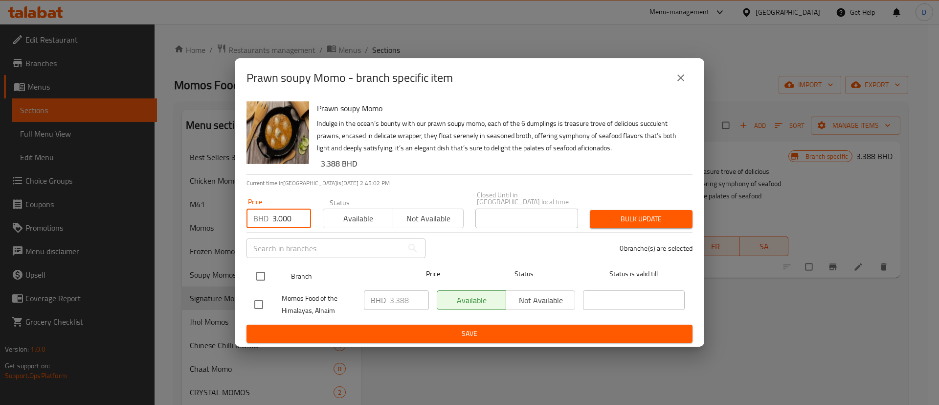
type input "3.000"
click at [273, 271] on div at bounding box center [269, 276] width 37 height 28
click at [266, 271] on input "checkbox" at bounding box center [261, 276] width 21 height 21
checkbox input "true"
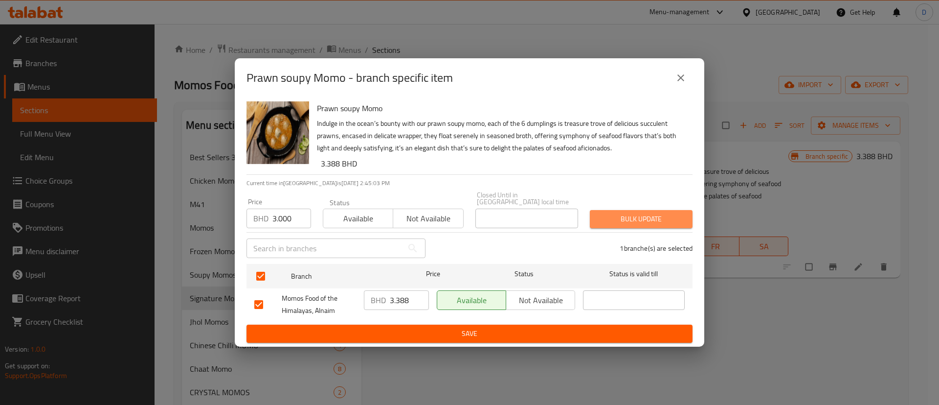
click at [603, 215] on span "Bulk update" at bounding box center [641, 219] width 87 height 12
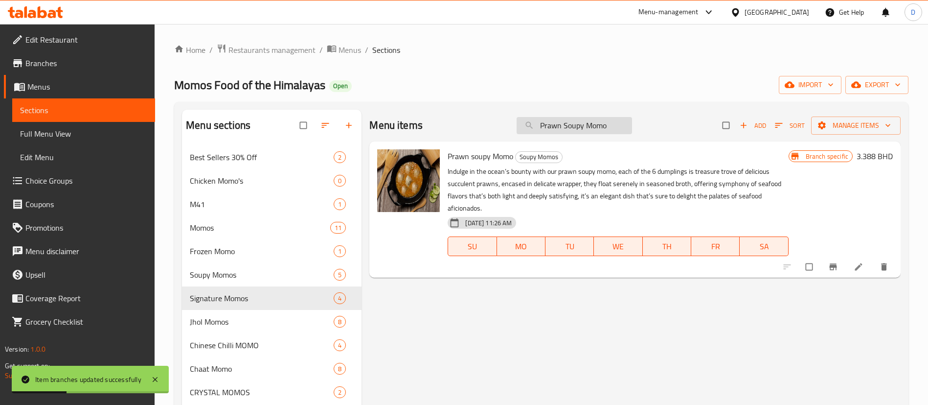
click at [606, 126] on input "Prawn Soupy Momo" at bounding box center [574, 125] width 115 height 17
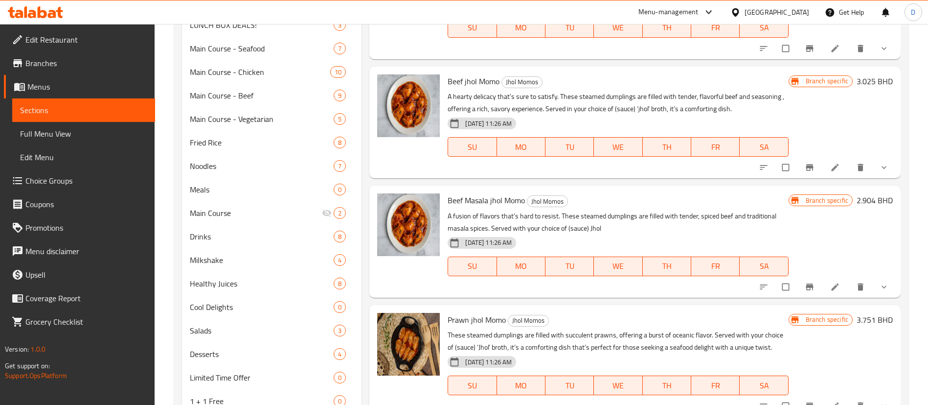
scroll to position [524, 0]
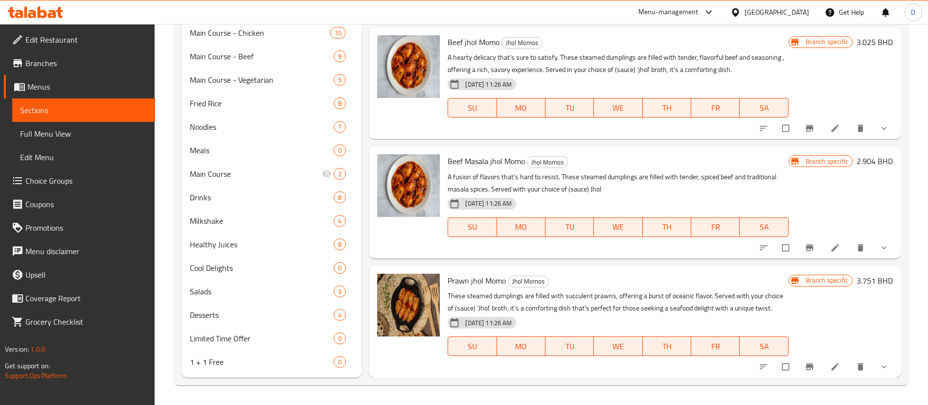
type input "jhol"
click at [879, 362] on icon "show more" at bounding box center [884, 367] width 10 height 10
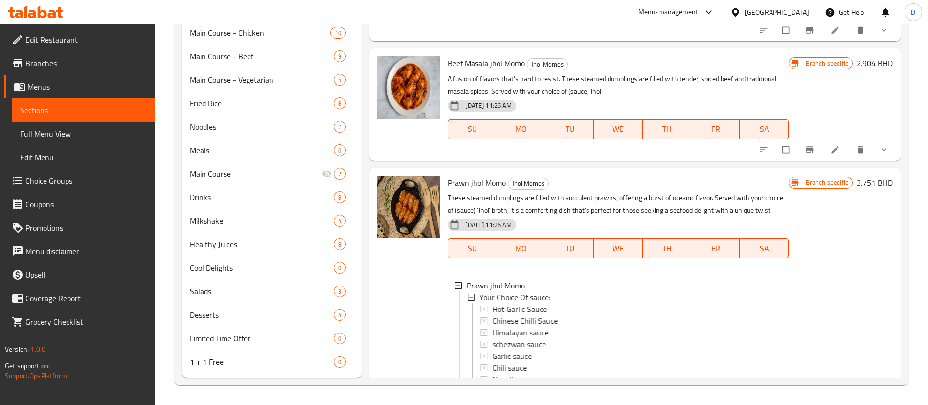
scroll to position [296, 0]
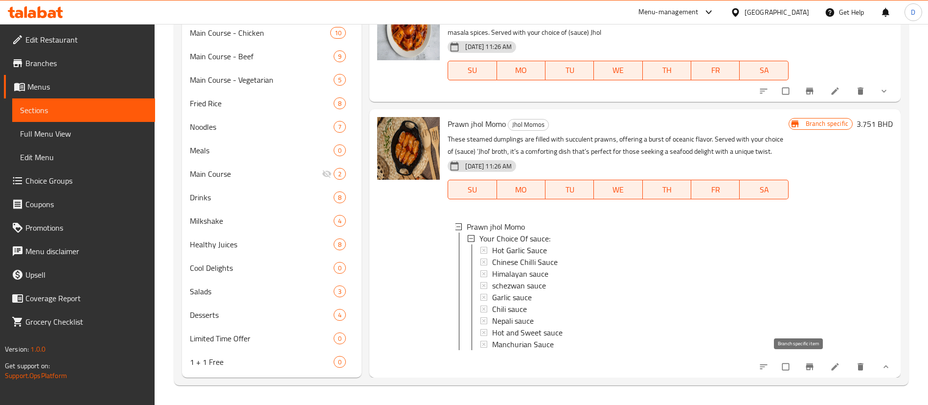
click at [806, 366] on icon "Branch-specific-item" at bounding box center [809, 366] width 7 height 6
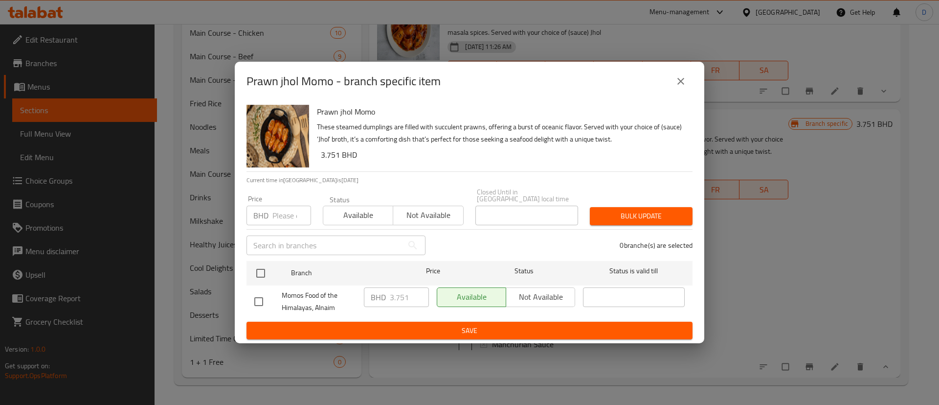
click at [277, 212] on input "number" at bounding box center [292, 216] width 39 height 20
paste input "3.000"
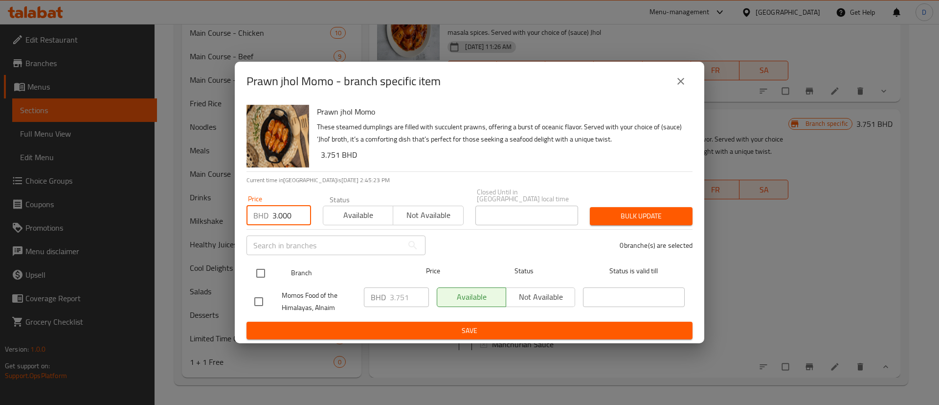
type input "3.000"
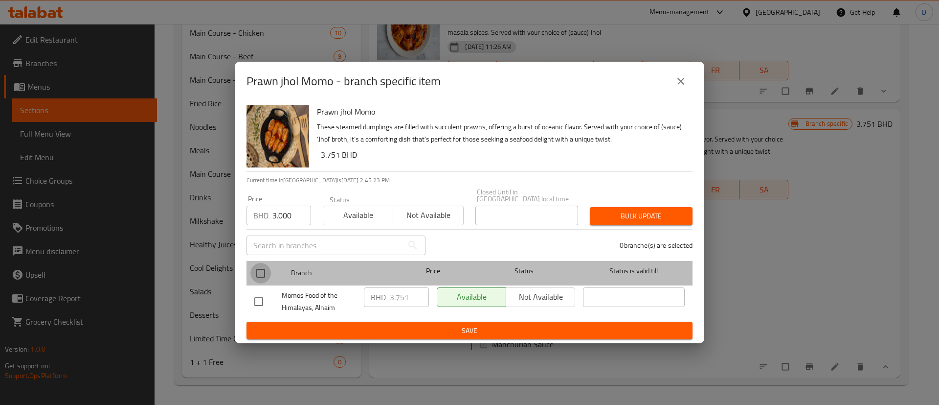
click at [271, 269] on input "checkbox" at bounding box center [261, 273] width 21 height 21
checkbox input "true"
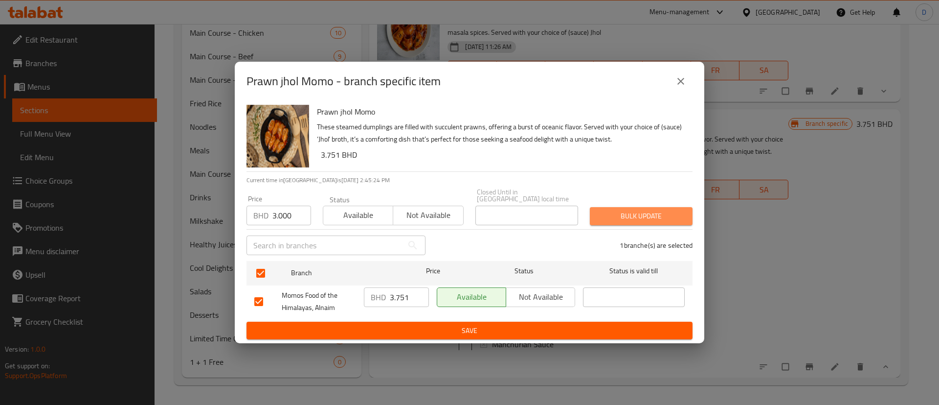
click at [660, 215] on span "Bulk update" at bounding box center [641, 216] width 87 height 12
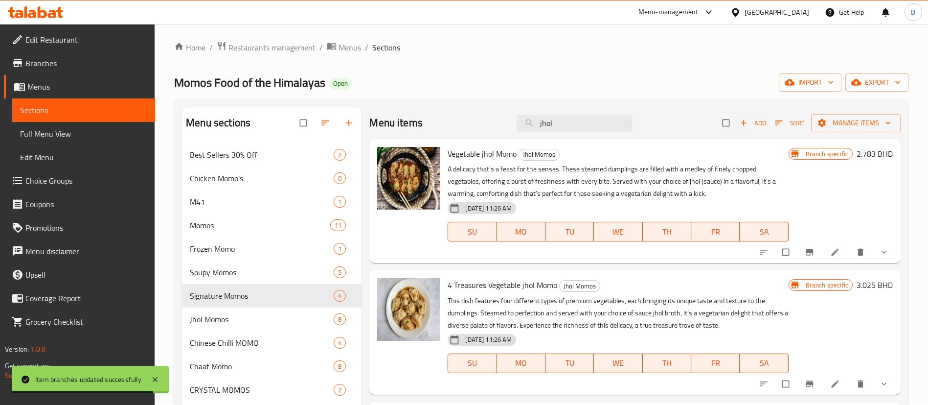
scroll to position [0, 0]
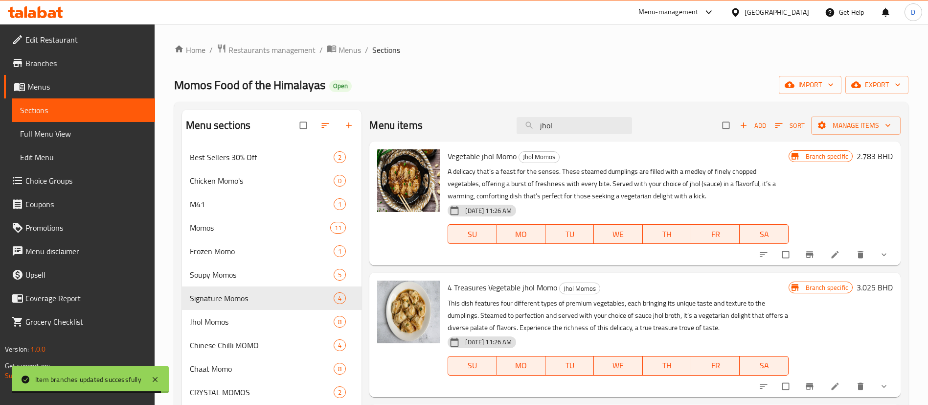
drag, startPoint x: 533, startPoint y: 122, endPoint x: 508, endPoint y: 123, distance: 24.5
click at [509, 123] on div "Menu items jhol Add Sort Manage items" at bounding box center [634, 126] width 531 height 32
paste input "Prawn Fiery Momo"
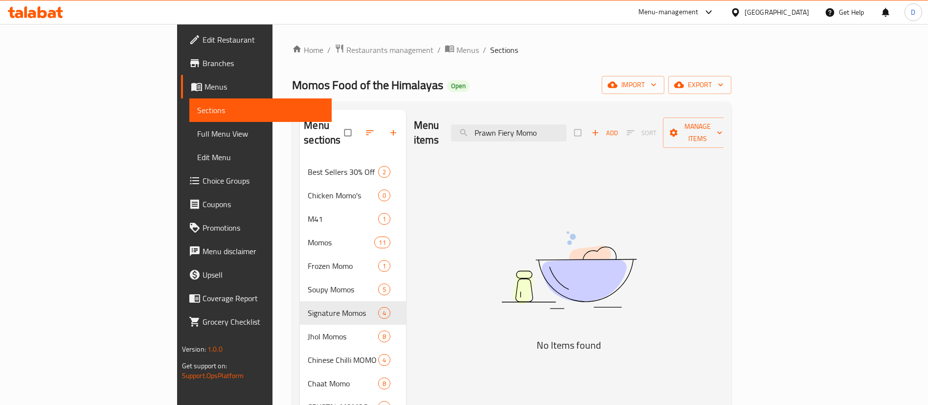
drag, startPoint x: 582, startPoint y: 124, endPoint x: 670, endPoint y: 125, distance: 88.1
click at [679, 130] on div "Menu items Prawn Fiery Momo Add Sort Manage items" at bounding box center [569, 133] width 310 height 46
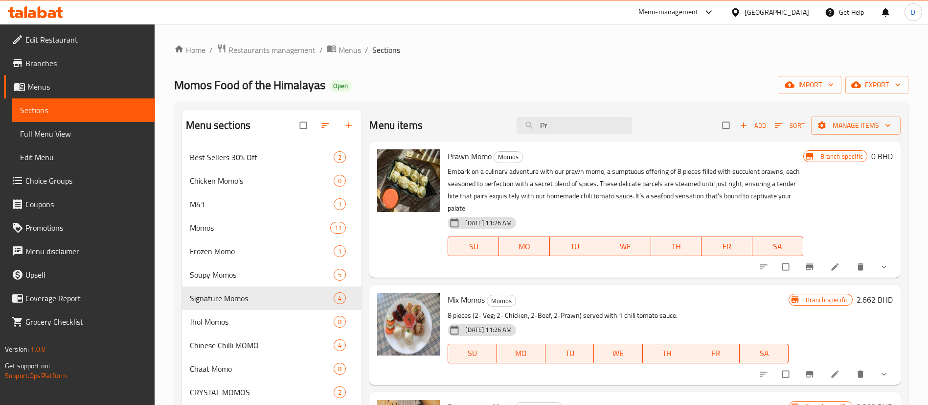
type input "P"
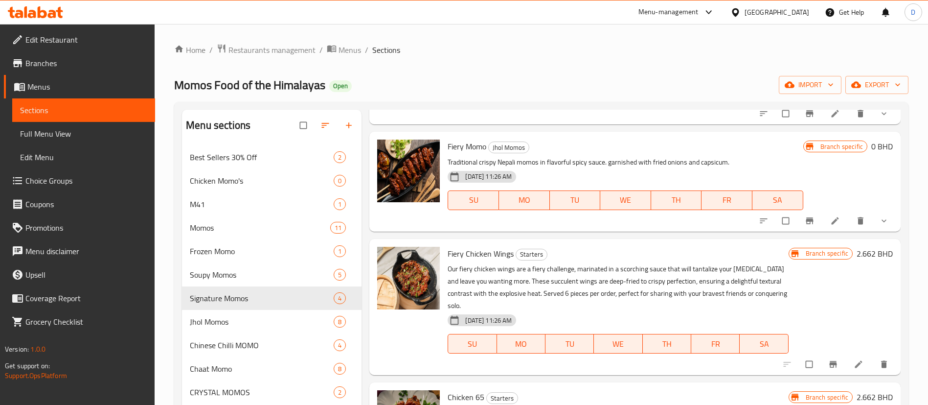
scroll to position [147, 0]
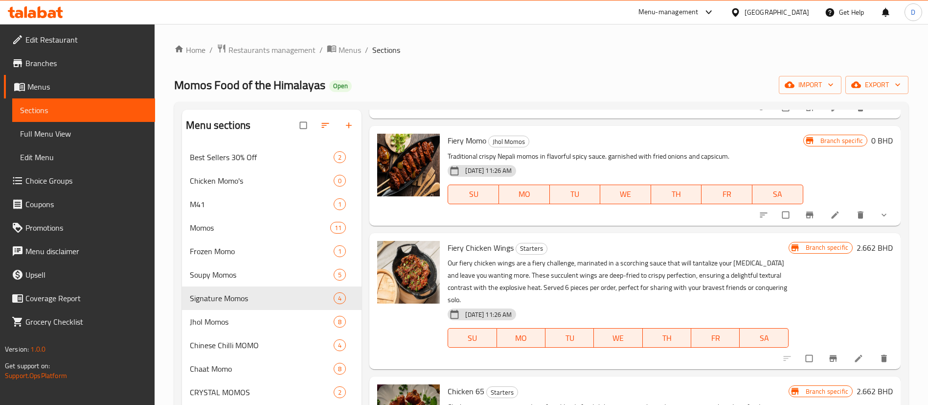
type input "fier"
click at [879, 219] on icon "show more" at bounding box center [884, 215] width 10 height 10
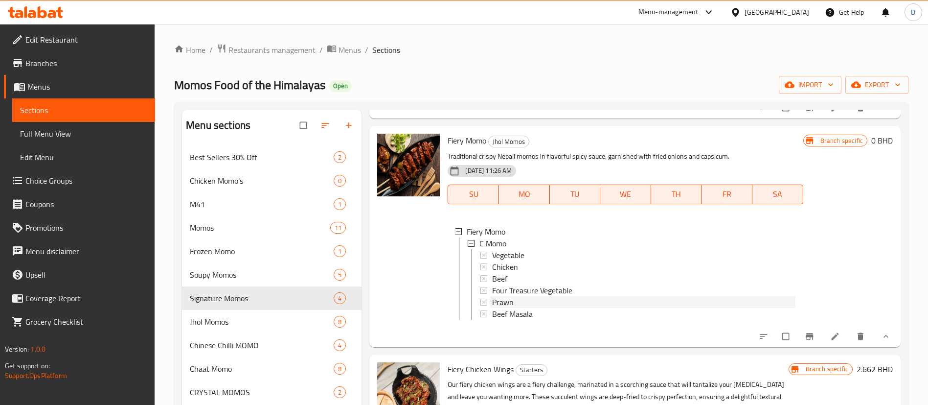
click at [526, 302] on div "Prawn" at bounding box center [643, 302] width 303 height 12
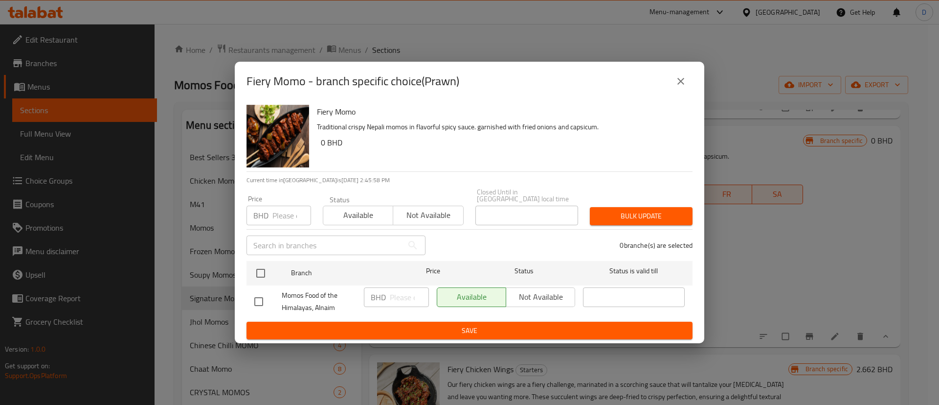
click at [683, 83] on icon "close" at bounding box center [681, 81] width 7 height 7
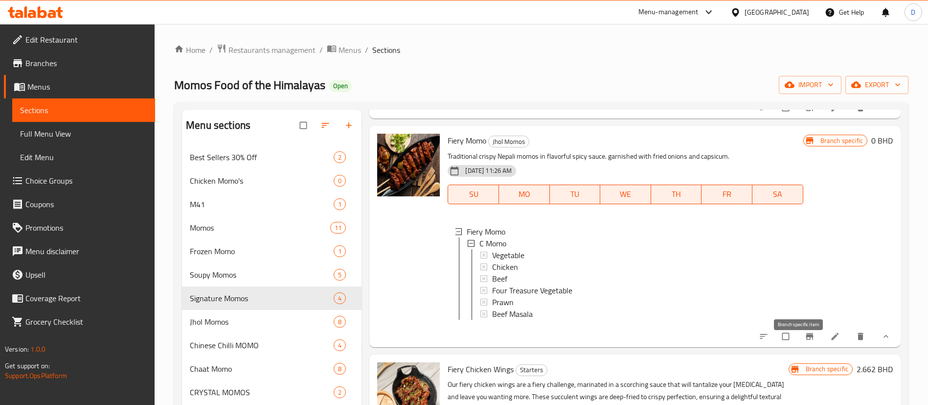
click at [806, 339] on icon "Branch-specific-item" at bounding box center [809, 336] width 7 height 6
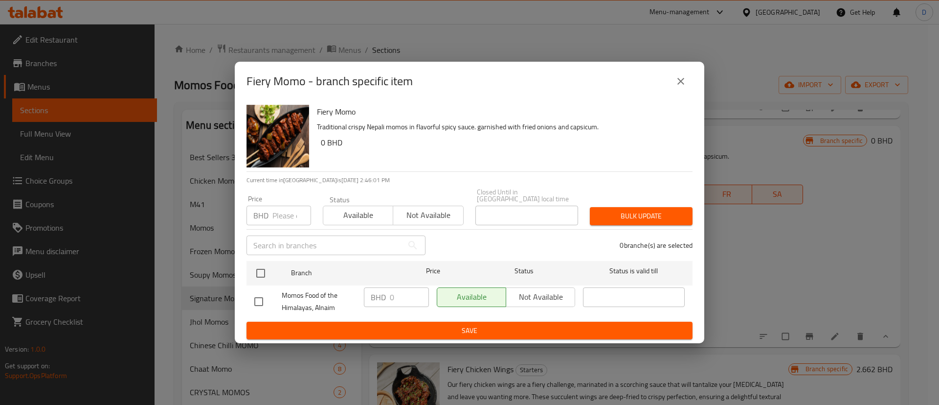
click at [682, 87] on icon "close" at bounding box center [681, 81] width 12 height 12
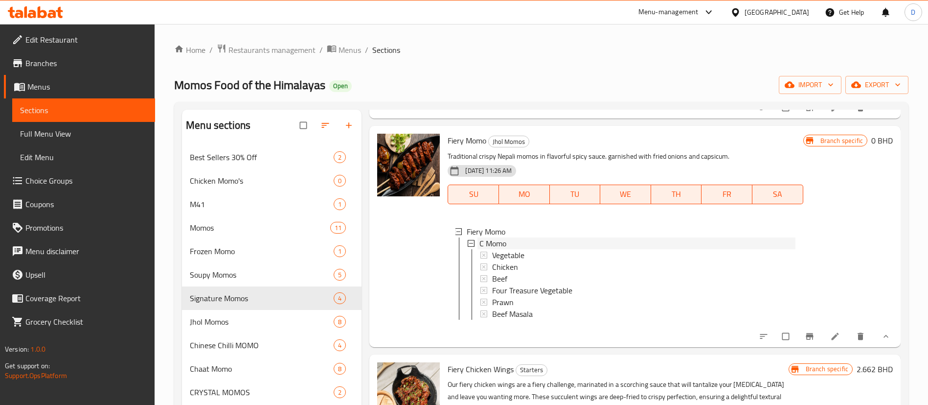
click at [498, 243] on span "C Momo" at bounding box center [493, 243] width 27 height 12
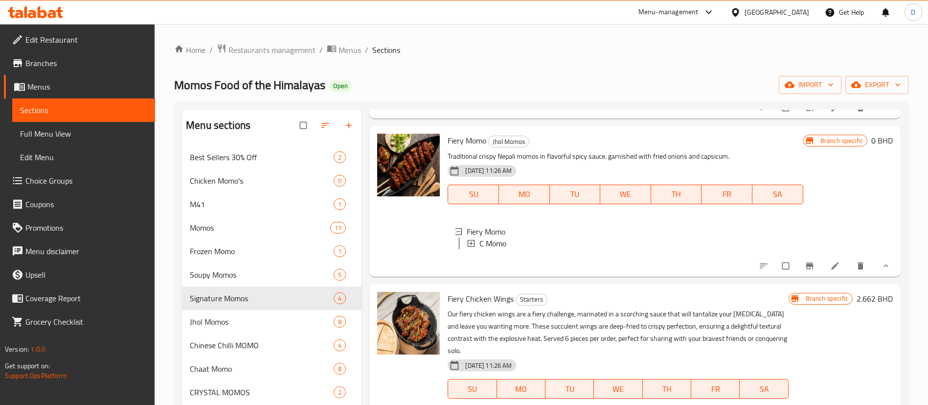
click at [498, 243] on span "C Momo" at bounding box center [493, 243] width 27 height 12
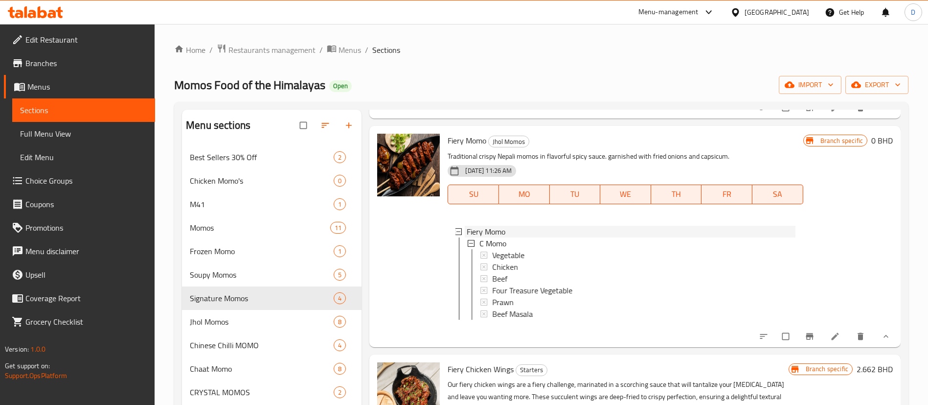
click at [492, 231] on span "Fiery Momo" at bounding box center [486, 232] width 39 height 12
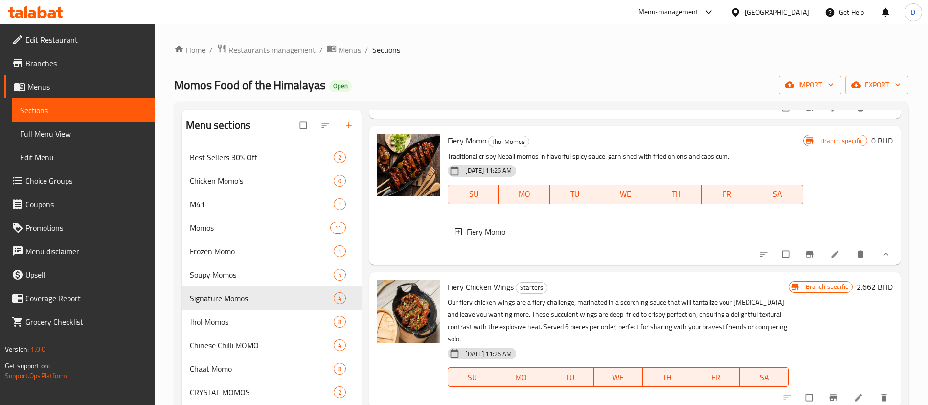
click at [492, 231] on span "Fiery Momo" at bounding box center [486, 232] width 39 height 12
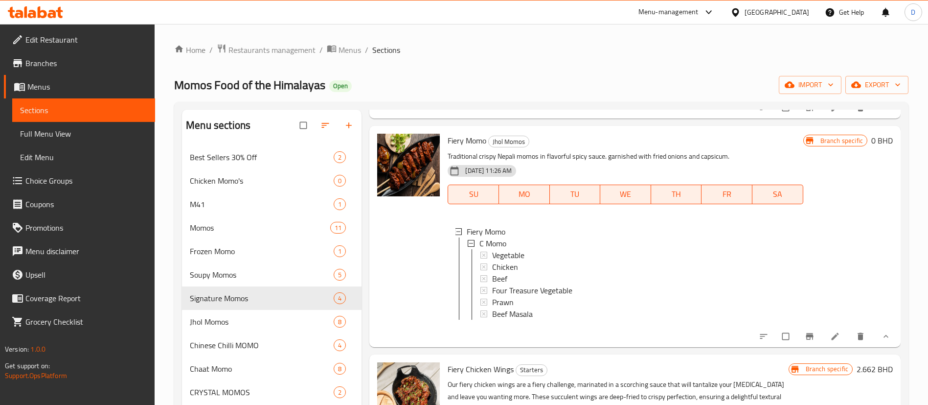
click at [830, 341] on icon at bounding box center [835, 336] width 10 height 10
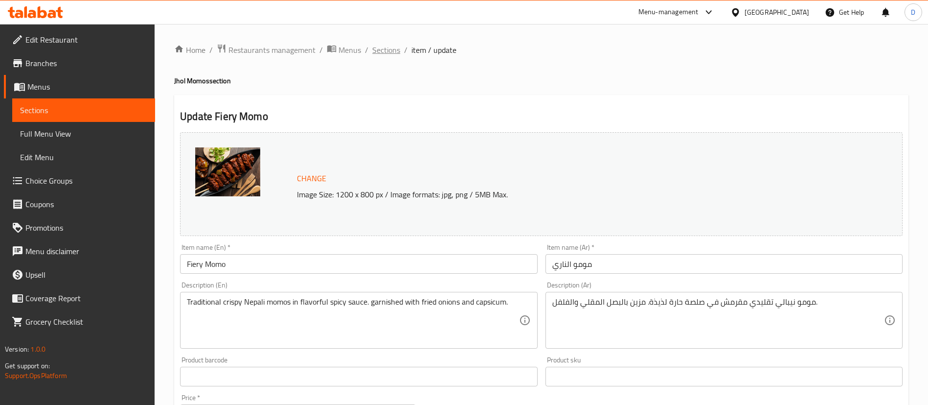
click at [393, 55] on span "Sections" at bounding box center [386, 50] width 28 height 12
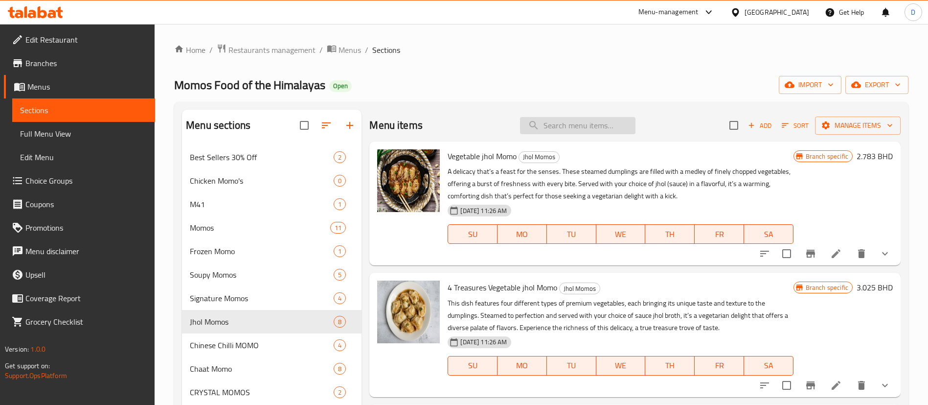
click at [578, 124] on input "search" at bounding box center [577, 125] width 115 height 17
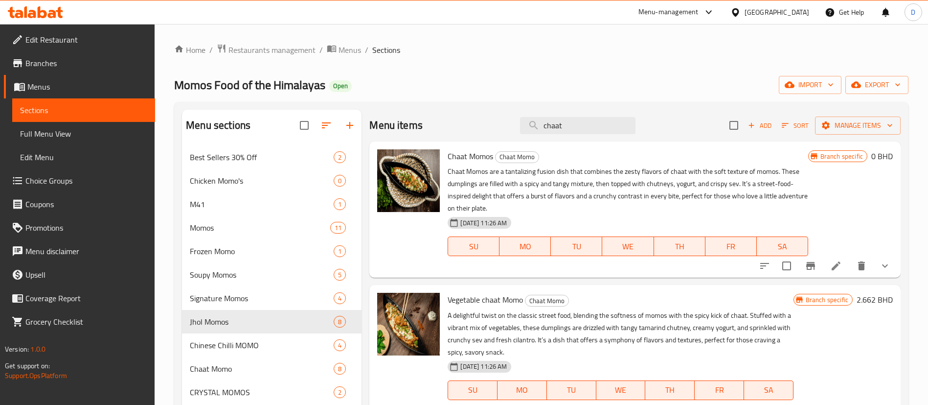
type input "chaat"
click at [883, 268] on button "show more" at bounding box center [884, 265] width 23 height 23
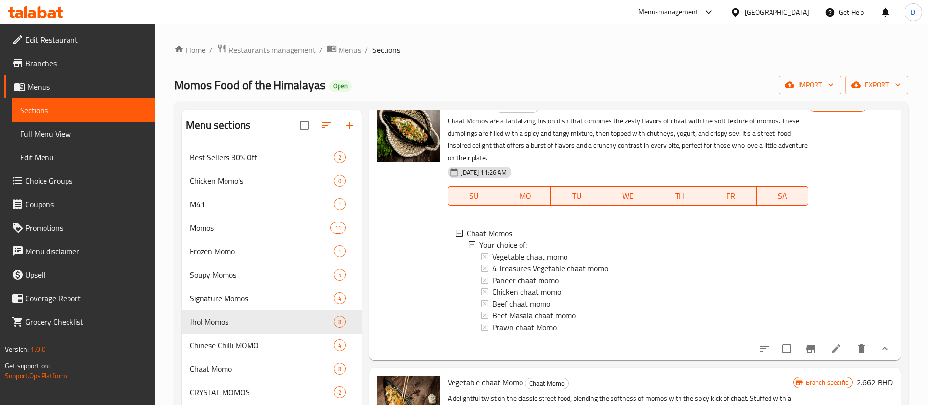
scroll to position [73, 0]
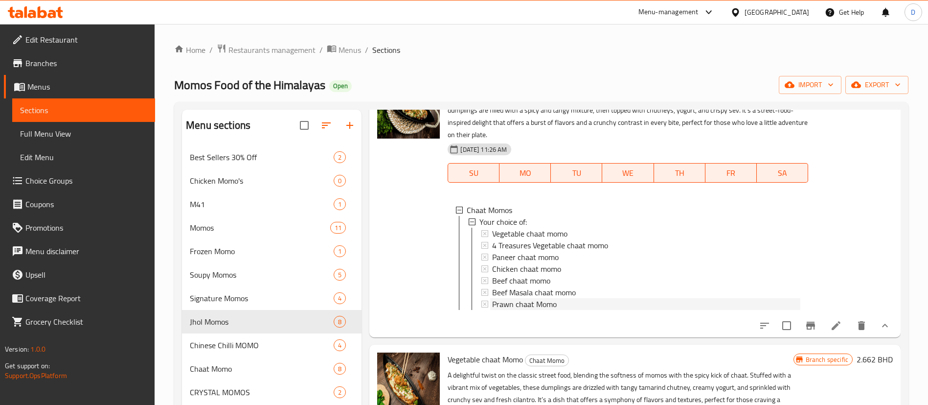
click at [529, 301] on span "Prawn chaat Momo" at bounding box center [524, 304] width 65 height 12
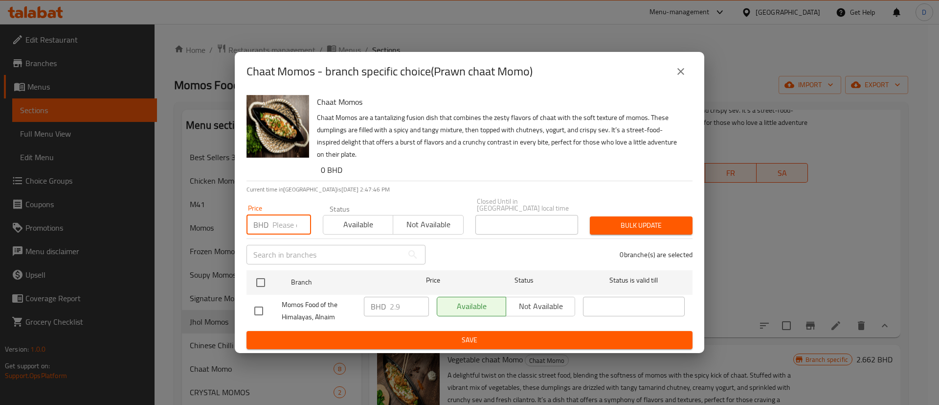
click at [275, 220] on input "number" at bounding box center [292, 225] width 39 height 20
paste input "3.000"
type input "3.000"
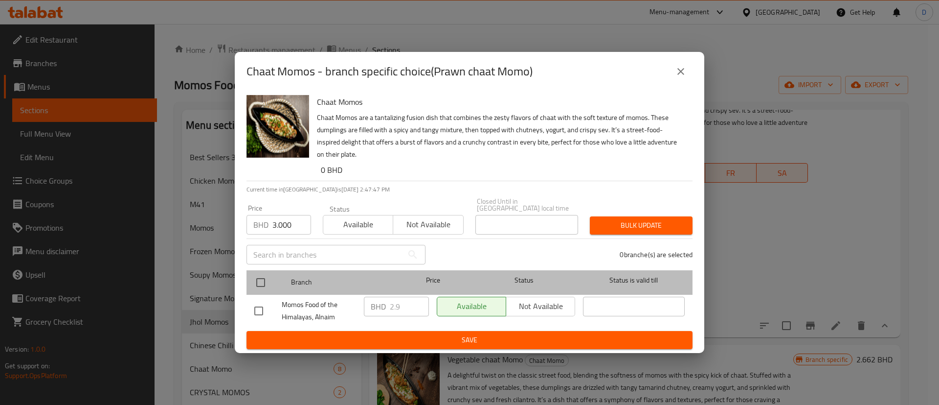
drag, startPoint x: 260, startPoint y: 269, endPoint x: 264, endPoint y: 278, distance: 9.6
click at [262, 274] on div at bounding box center [269, 282] width 37 height 28
click at [250, 278] on div "Branch Price Status Status is valid till" at bounding box center [470, 282] width 446 height 24
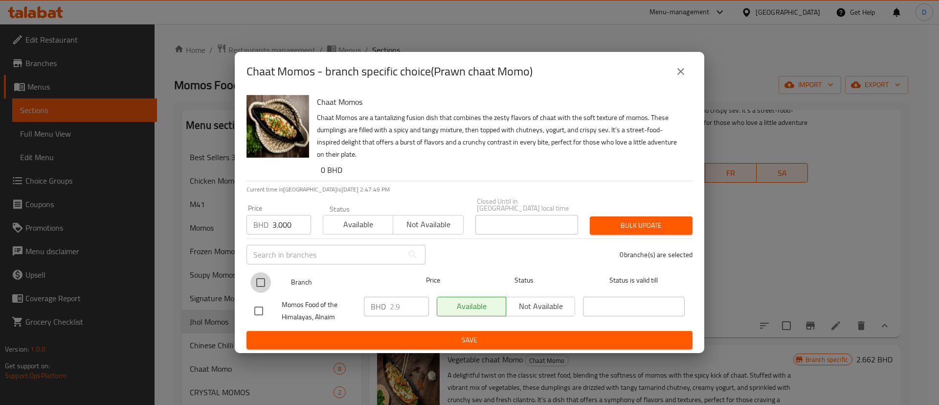
drag, startPoint x: 263, startPoint y: 277, endPoint x: 285, endPoint y: 275, distance: 21.6
click at [264, 277] on input "checkbox" at bounding box center [261, 282] width 21 height 21
checkbox input "true"
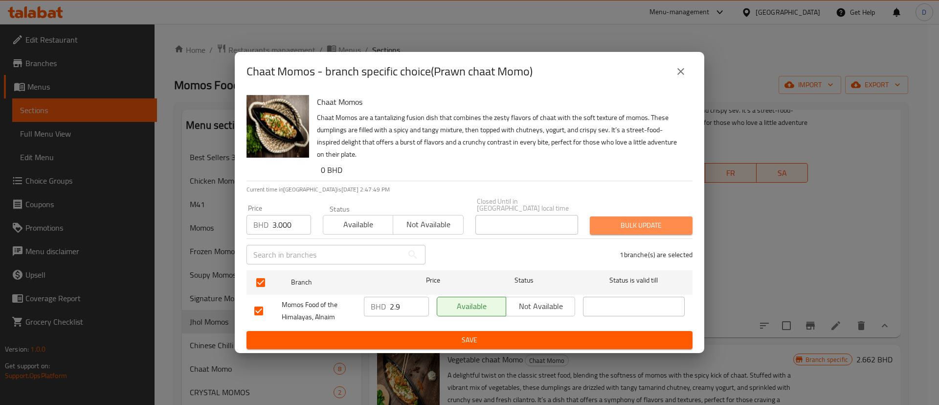
click at [627, 220] on span "Bulk update" at bounding box center [641, 225] width 87 height 12
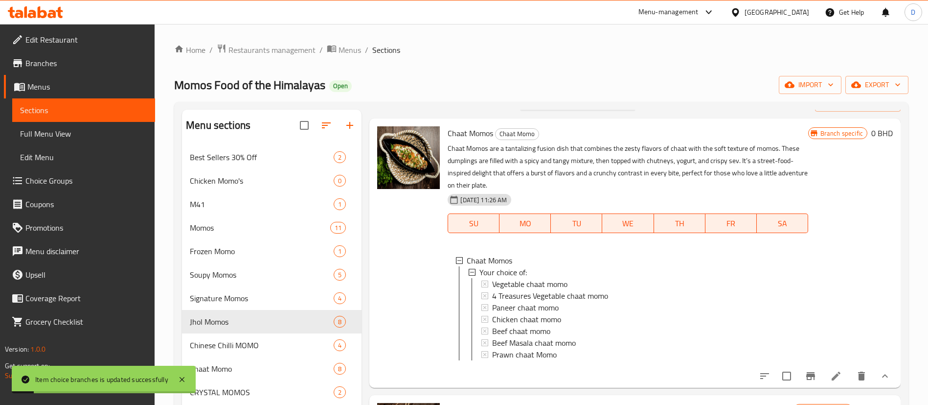
scroll to position [0, 0]
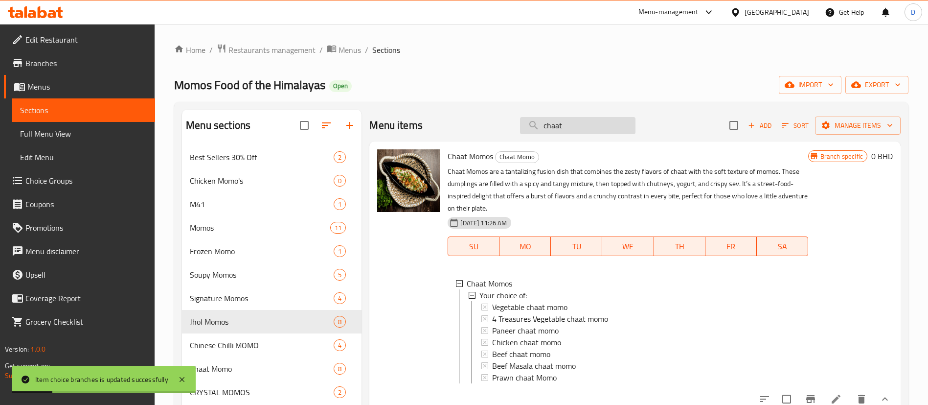
drag, startPoint x: 548, startPoint y: 133, endPoint x: 516, endPoint y: 131, distance: 31.8
click at [520, 130] on input "chaat" at bounding box center [577, 125] width 115 height 17
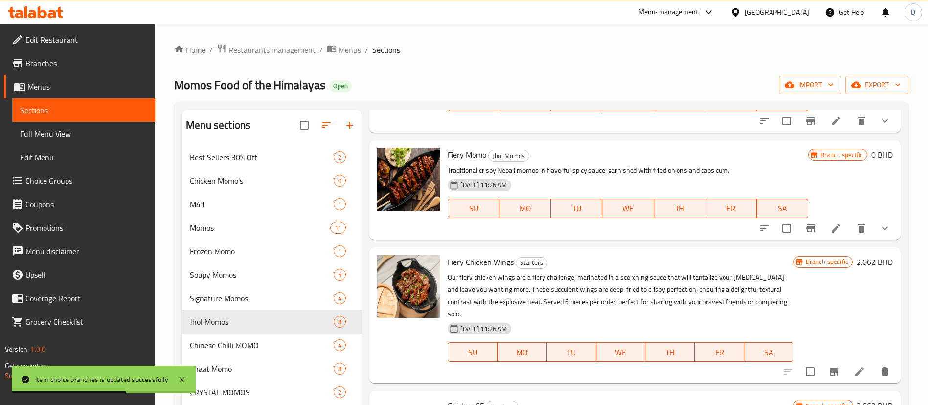
scroll to position [147, 0]
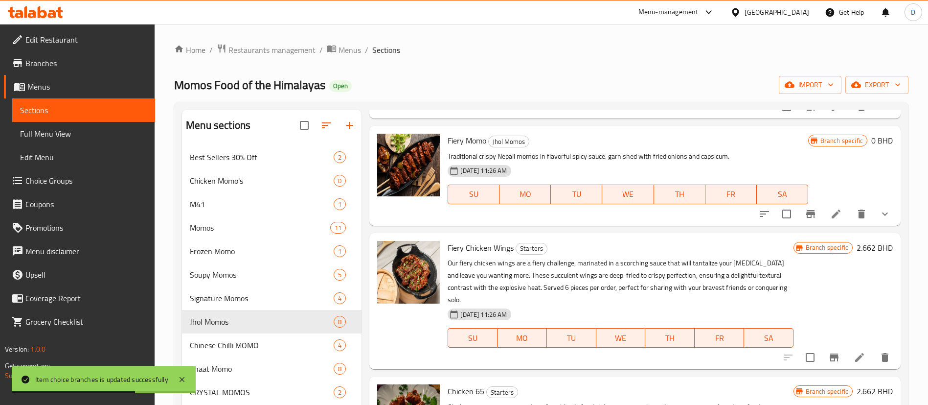
type input "fier"
click at [884, 215] on button "show more" at bounding box center [884, 213] width 23 height 23
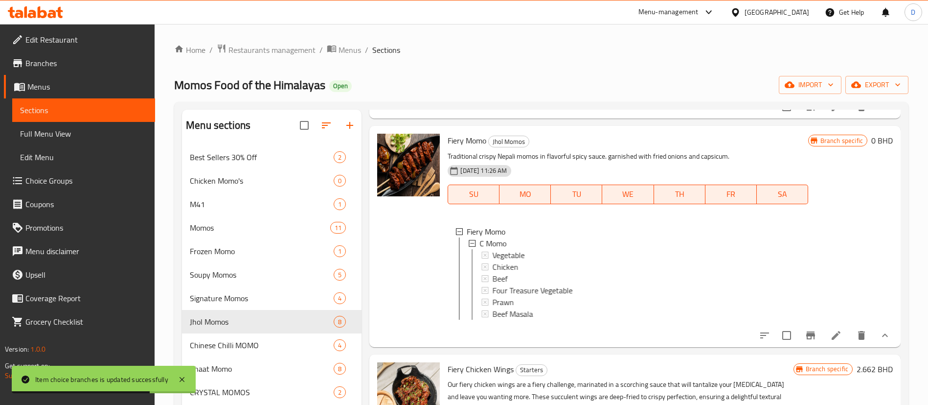
scroll to position [1, 0]
click at [503, 303] on span "Prawn" at bounding box center [503, 301] width 22 height 12
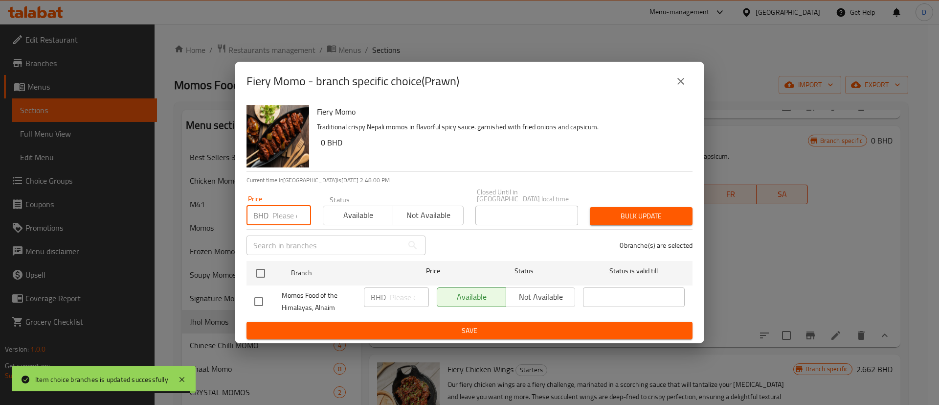
click at [277, 208] on input "number" at bounding box center [292, 216] width 39 height 20
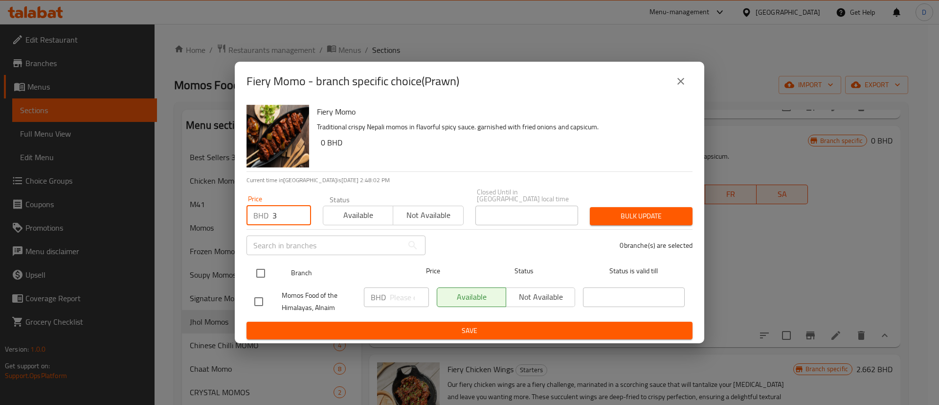
type input "3"
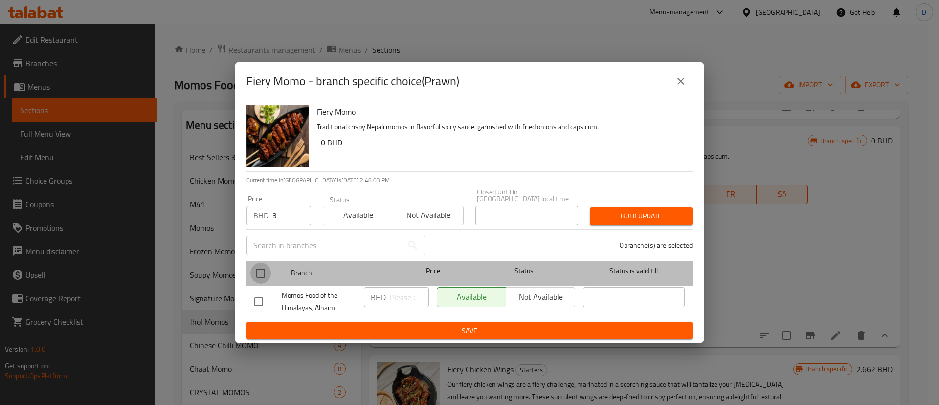
drag, startPoint x: 269, startPoint y: 265, endPoint x: 303, endPoint y: 257, distance: 35.0
click at [268, 265] on input "checkbox" at bounding box center [261, 273] width 21 height 21
checkbox input "true"
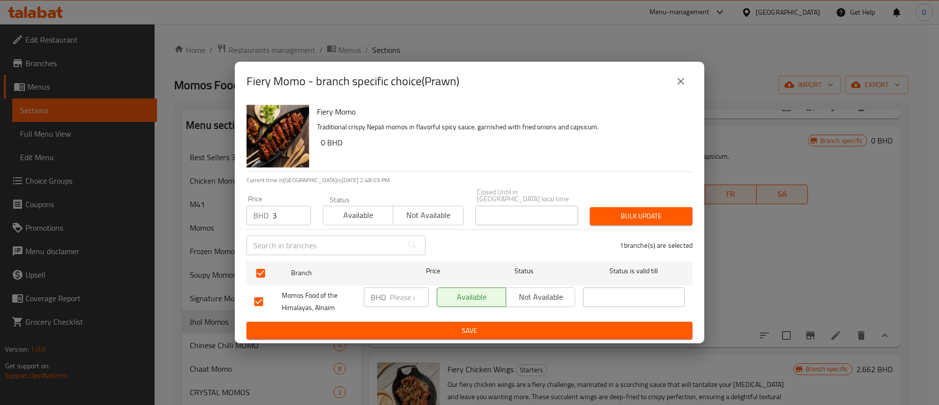
click at [632, 201] on div "Bulk update" at bounding box center [641, 216] width 114 height 30
click at [638, 214] on span "Bulk update" at bounding box center [641, 216] width 87 height 12
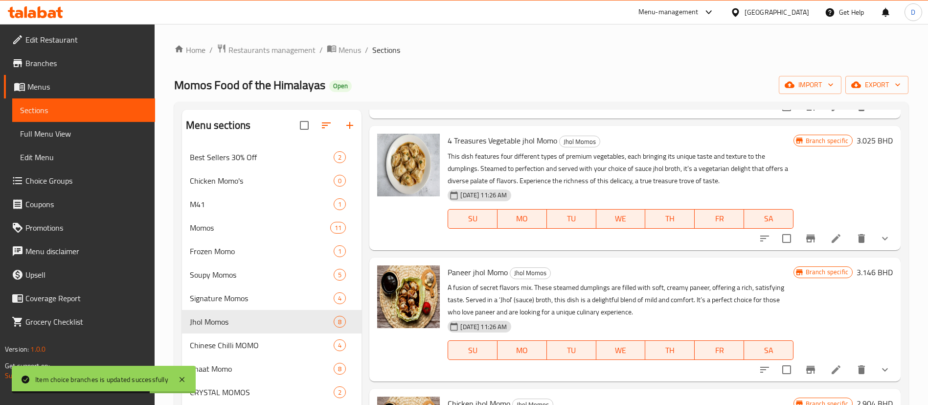
scroll to position [0, 0]
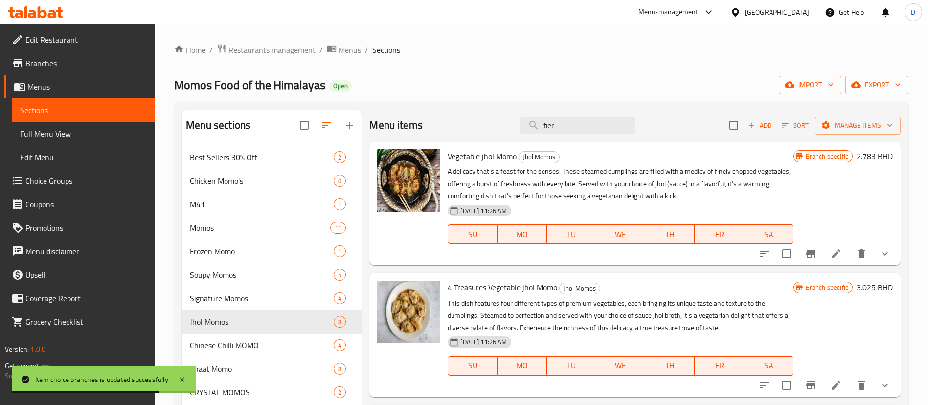
drag, startPoint x: 586, startPoint y: 116, endPoint x: 508, endPoint y: 124, distance: 77.7
click at [508, 124] on div "Menu items fier Add Sort Manage items" at bounding box center [634, 126] width 531 height 32
paste input "Cheese & Sweet Corn Momo Steamed"
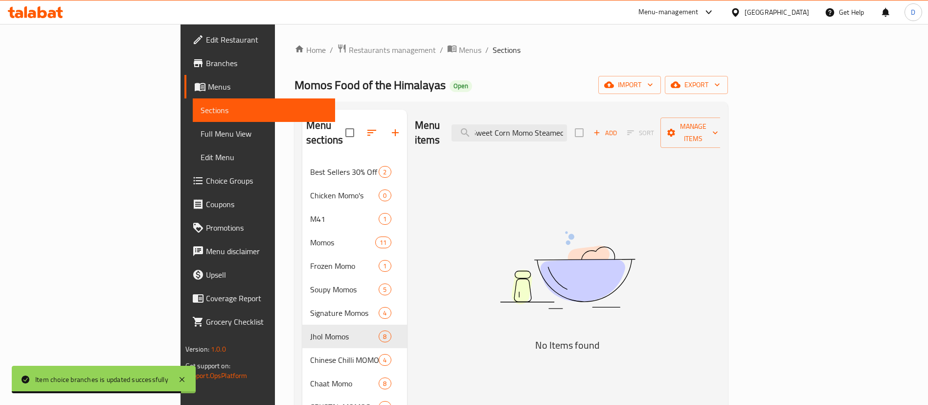
scroll to position [0, 37]
drag, startPoint x: 575, startPoint y: 125, endPoint x: 781, endPoint y: 109, distance: 206.6
click at [721, 110] on div "Menu items Cheese & Sweet Corn Momo Steamed Add Sort Manage items" at bounding box center [568, 133] width 306 height 46
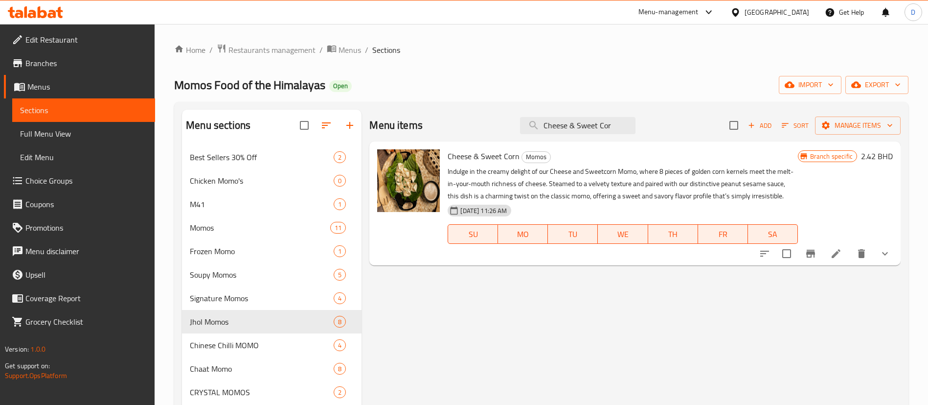
click at [895, 251] on button "show more" at bounding box center [884, 253] width 23 height 23
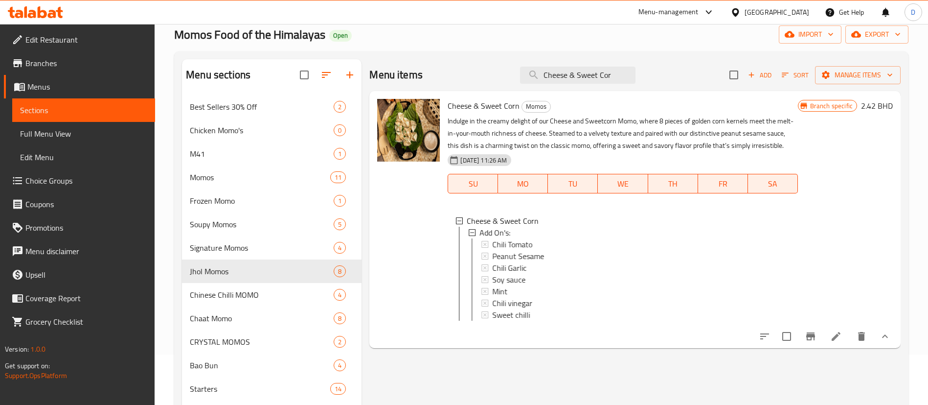
scroll to position [73, 0]
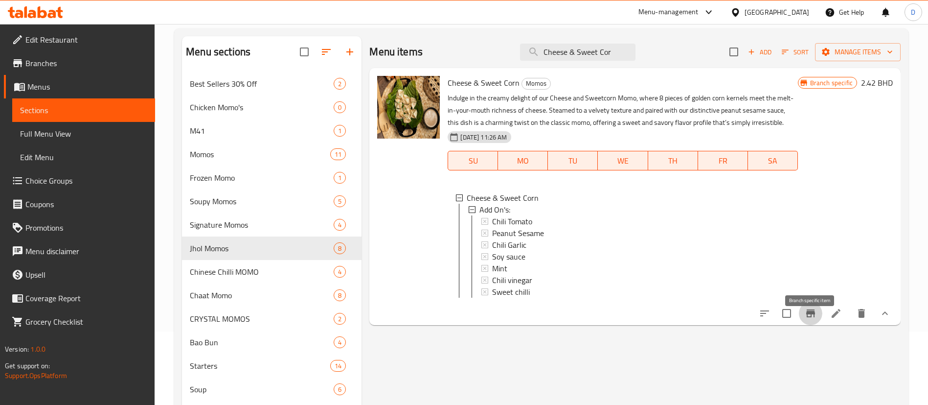
click at [809, 319] on icon "Branch-specific-item" at bounding box center [811, 313] width 12 height 12
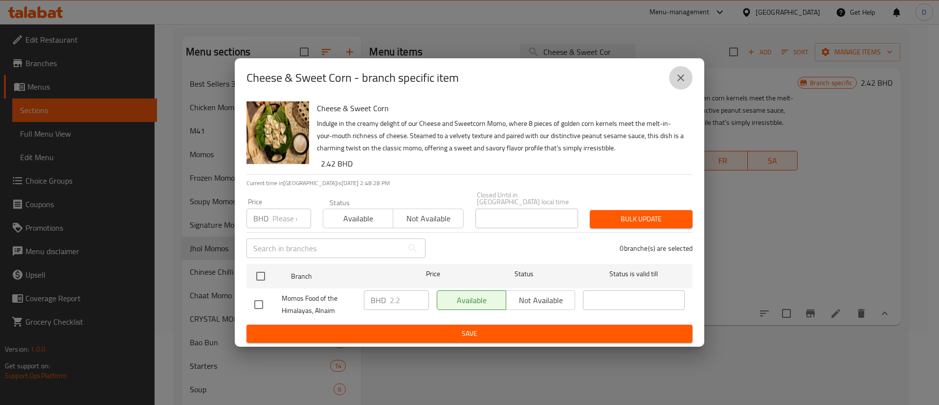
click at [678, 81] on icon "close" at bounding box center [681, 78] width 12 height 12
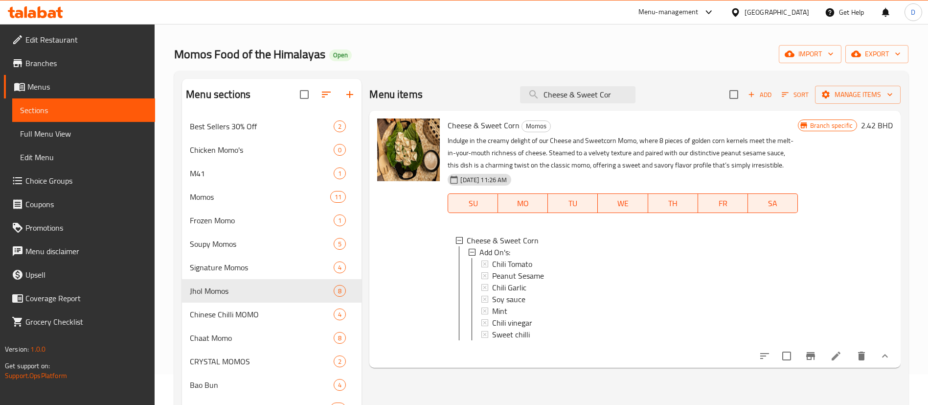
scroll to position [0, 0]
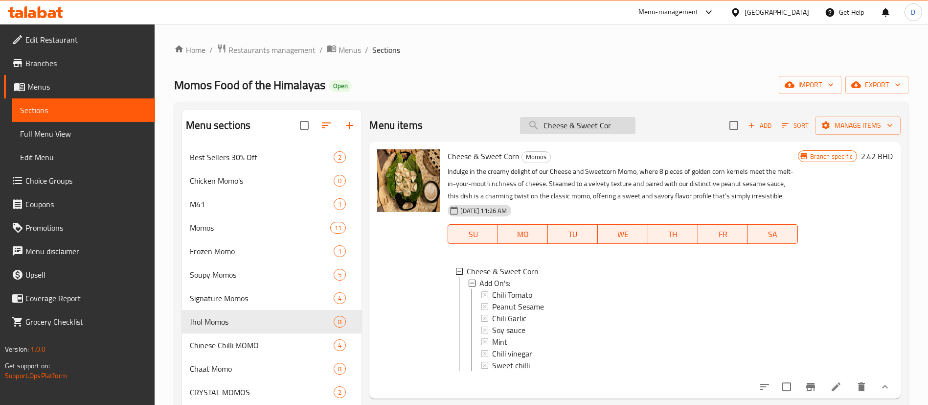
click at [590, 129] on input "Cheese & Sweet Cor" at bounding box center [577, 125] width 115 height 17
paste input "Paneer Momo Steamed"
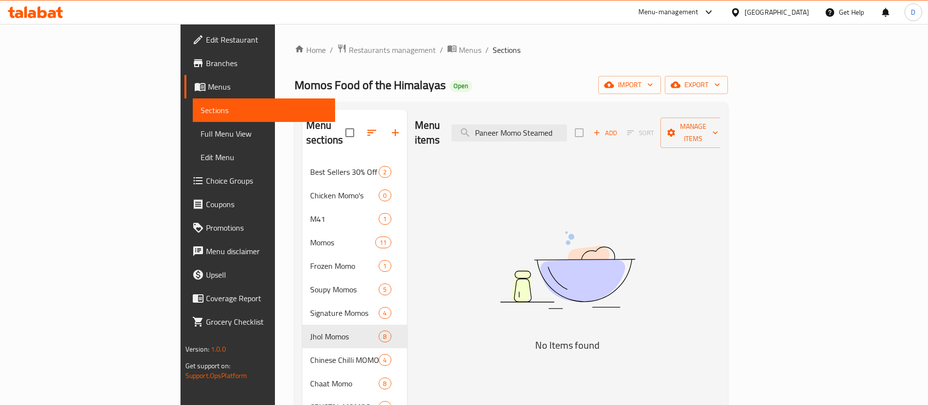
drag, startPoint x: 584, startPoint y: 127, endPoint x: 701, endPoint y: 129, distance: 117.5
click at [701, 129] on div "Menu items Paneer Momo Steamed Add Sort Manage items" at bounding box center [568, 133] width 306 height 46
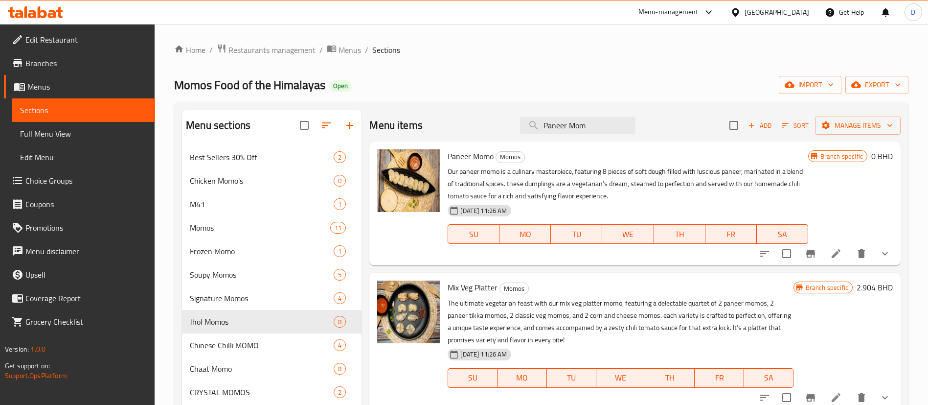
type input "Paneer Mom"
click at [893, 253] on button "show more" at bounding box center [884, 253] width 23 height 23
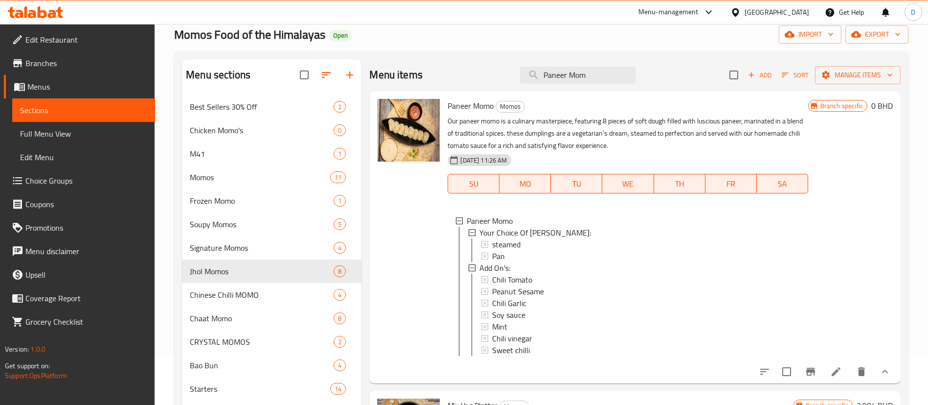
scroll to position [73, 0]
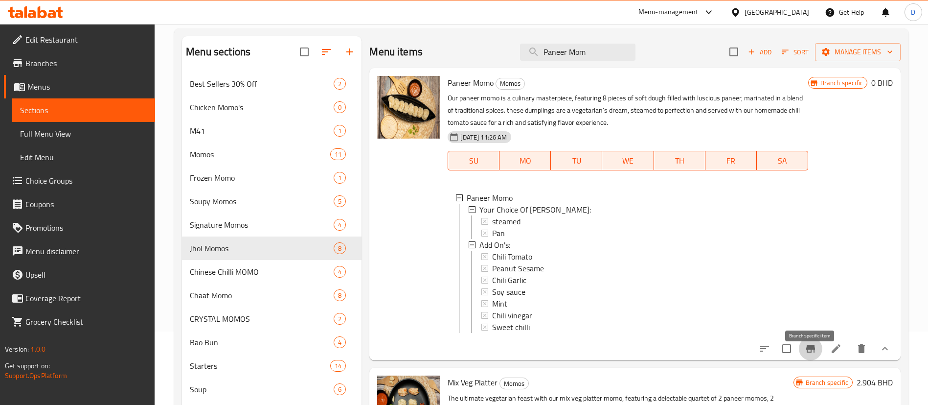
click at [820, 360] on button "Branch-specific-item" at bounding box center [810, 348] width 23 height 23
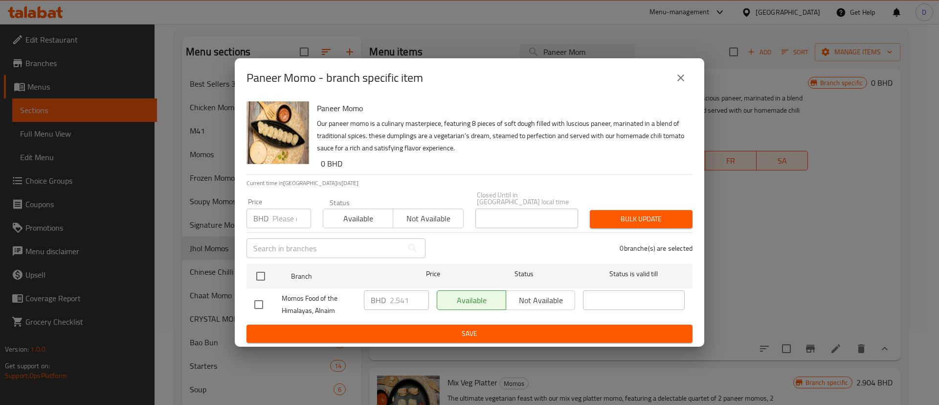
click at [276, 220] on input "number" at bounding box center [292, 218] width 39 height 20
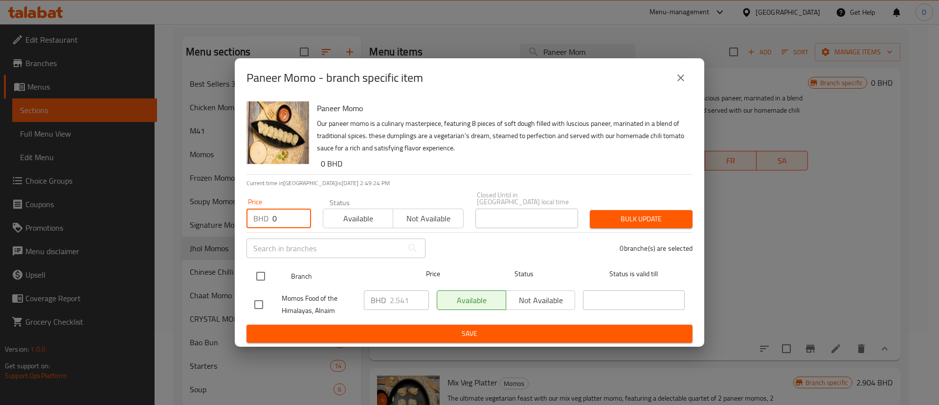
type input "0"
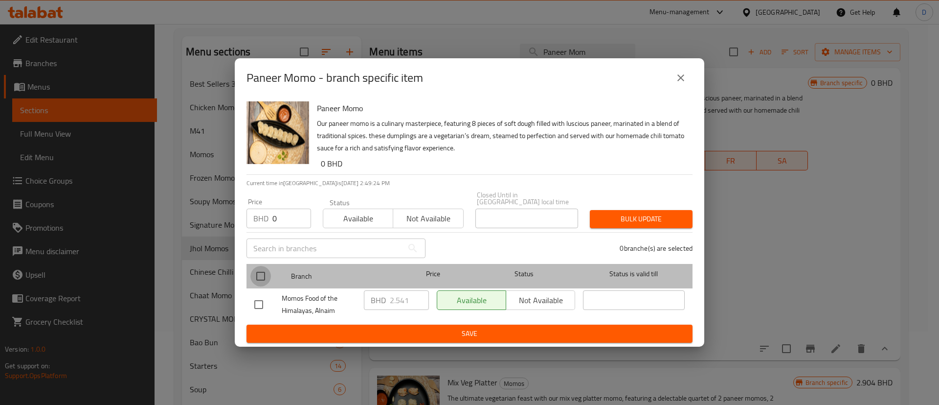
click at [265, 276] on input "checkbox" at bounding box center [261, 276] width 21 height 21
checkbox input "true"
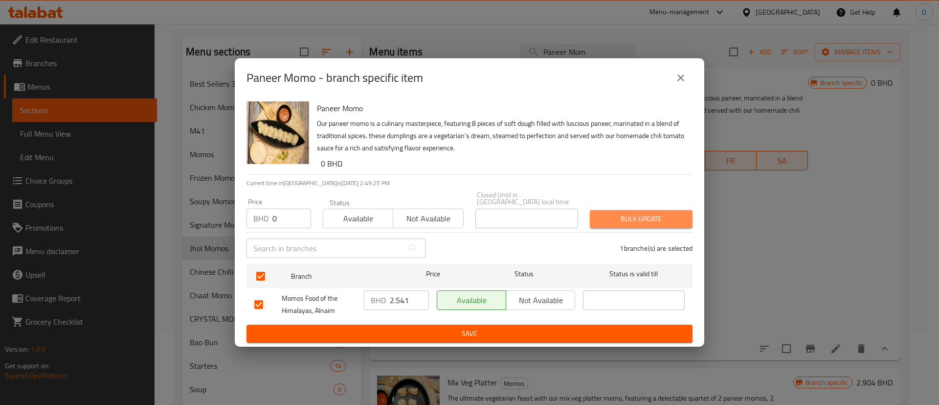
click at [616, 218] on span "Bulk update" at bounding box center [641, 219] width 87 height 12
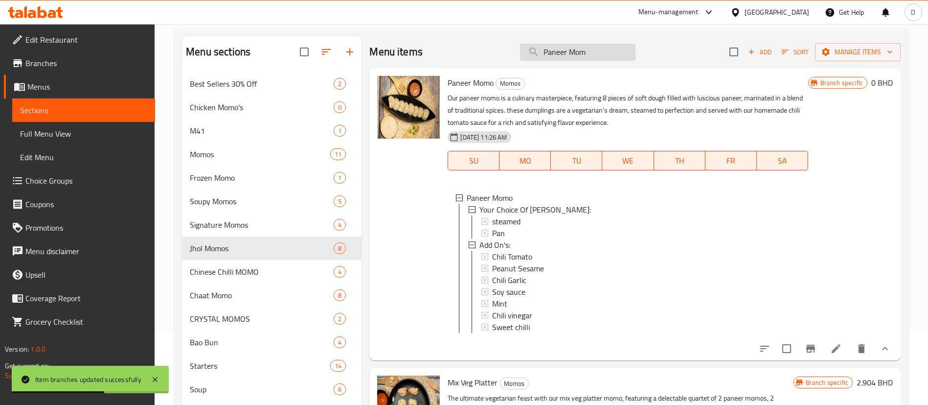
drag, startPoint x: 595, startPoint y: 63, endPoint x: 589, endPoint y: 58, distance: 7.7
click at [589, 58] on div "Menu items Paneer Mom Add Sort Manage items" at bounding box center [634, 52] width 531 height 32
click at [587, 57] on input "Paneer Mom" at bounding box center [577, 52] width 115 height 17
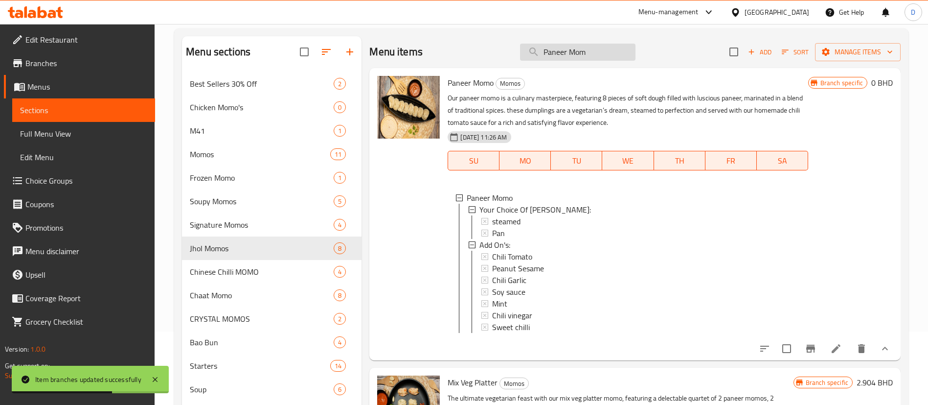
paste input "Jhol"
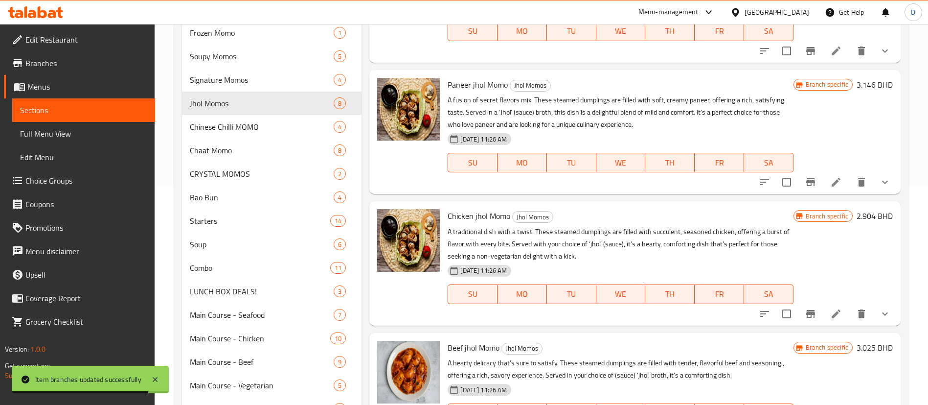
scroll to position [220, 0]
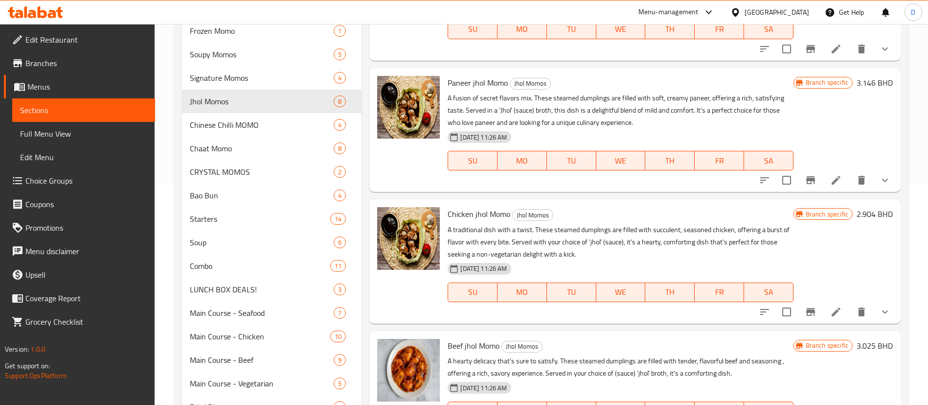
type input "Jhol"
click at [805, 181] on icon "Branch-specific-item" at bounding box center [811, 180] width 12 height 12
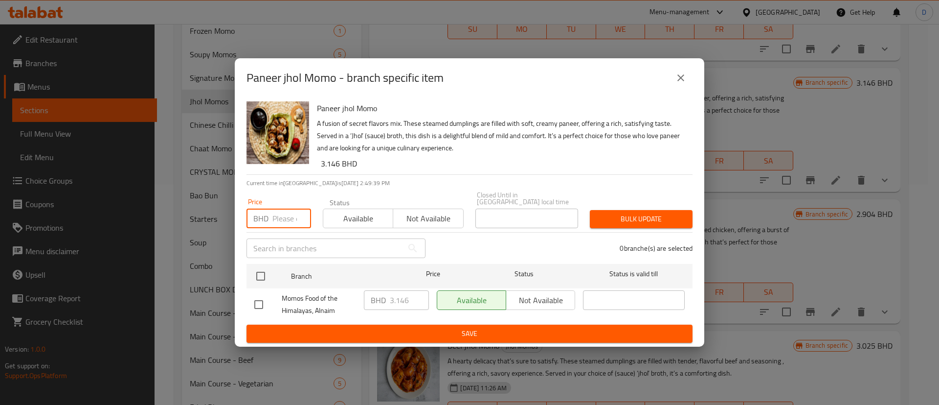
click at [279, 208] on input "number" at bounding box center [292, 218] width 39 height 20
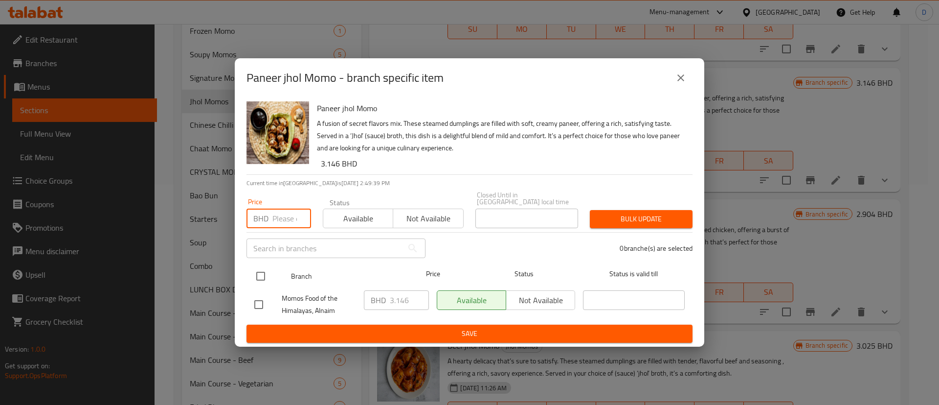
paste input "2.600"
type input "2.600"
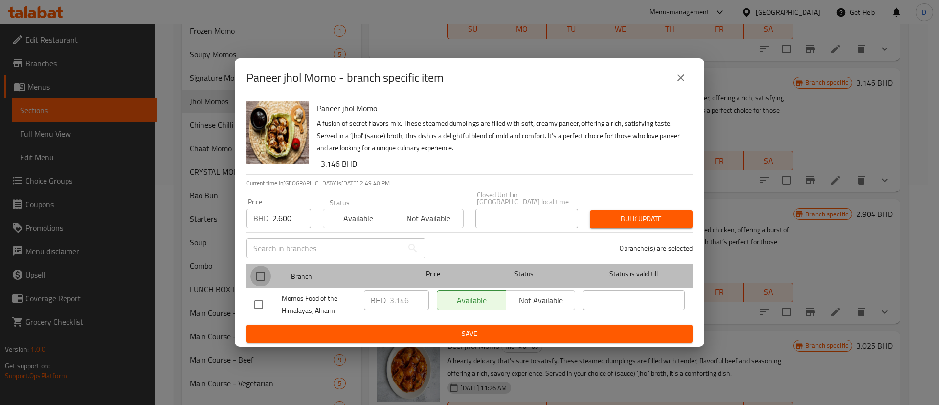
click at [268, 272] on input "checkbox" at bounding box center [261, 276] width 21 height 21
checkbox input "true"
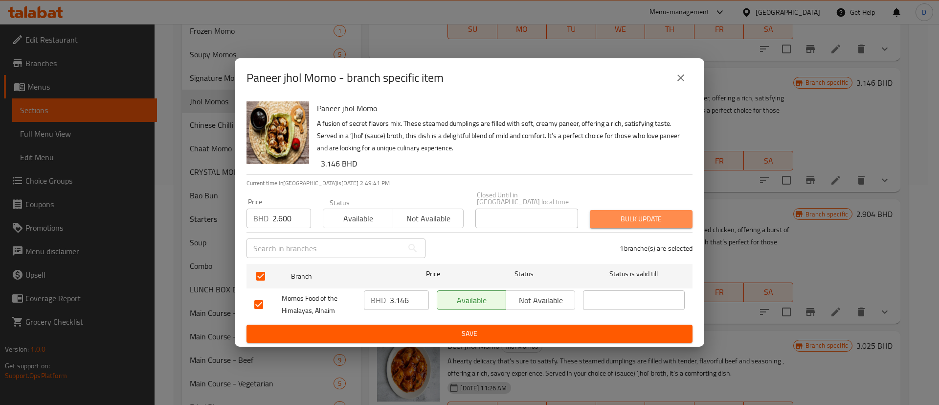
click at [652, 213] on span "Bulk update" at bounding box center [641, 219] width 87 height 12
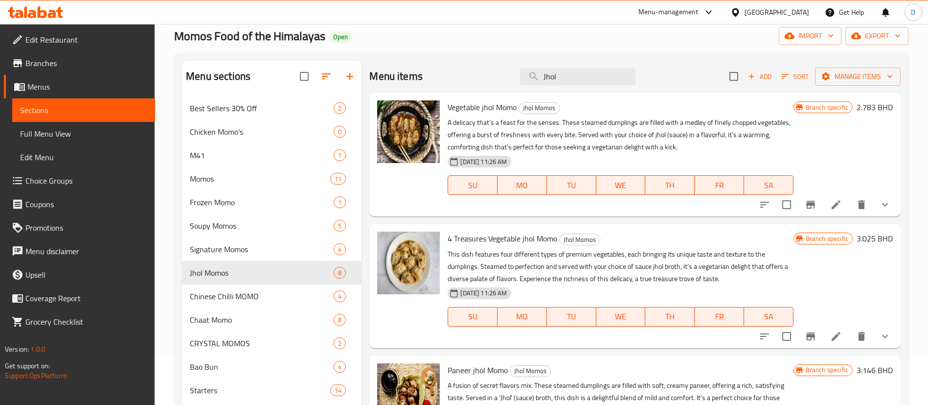
scroll to position [0, 0]
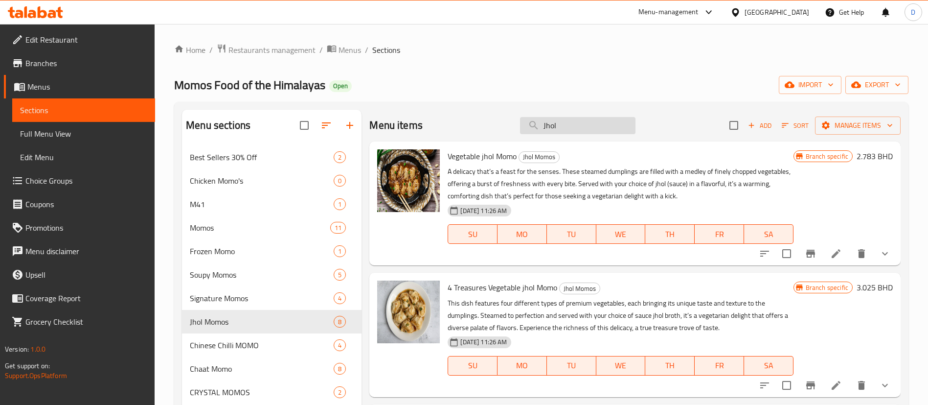
drag, startPoint x: 558, startPoint y: 123, endPoint x: 521, endPoint y: 128, distance: 37.5
click at [521, 128] on input "Jhol" at bounding box center [577, 125] width 115 height 17
paste input "Paneer [PERSON_NAME]"
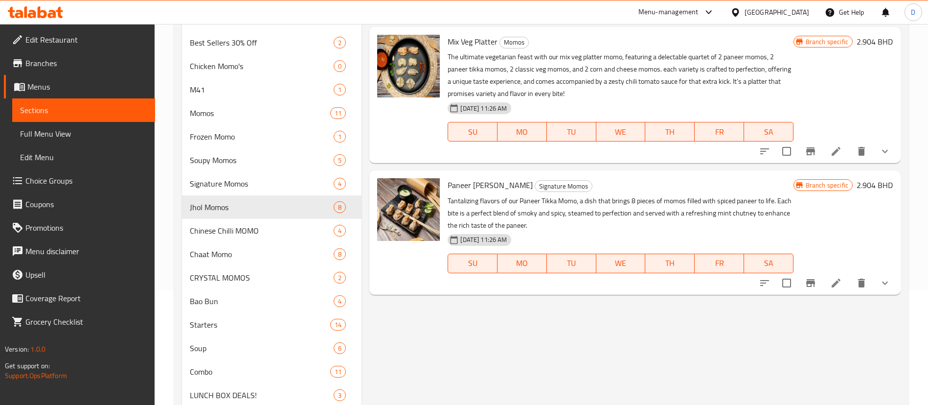
scroll to position [147, 0]
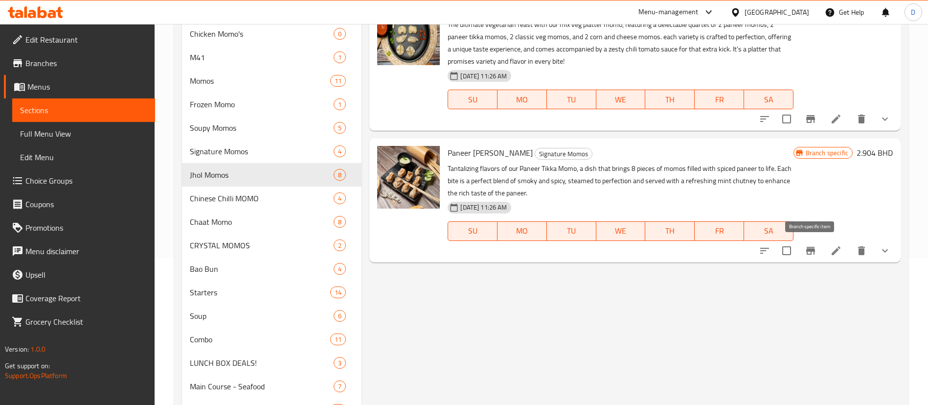
type input "Paneer [PERSON_NAME]"
click at [813, 246] on icon "Branch-specific-item" at bounding box center [811, 251] width 12 height 12
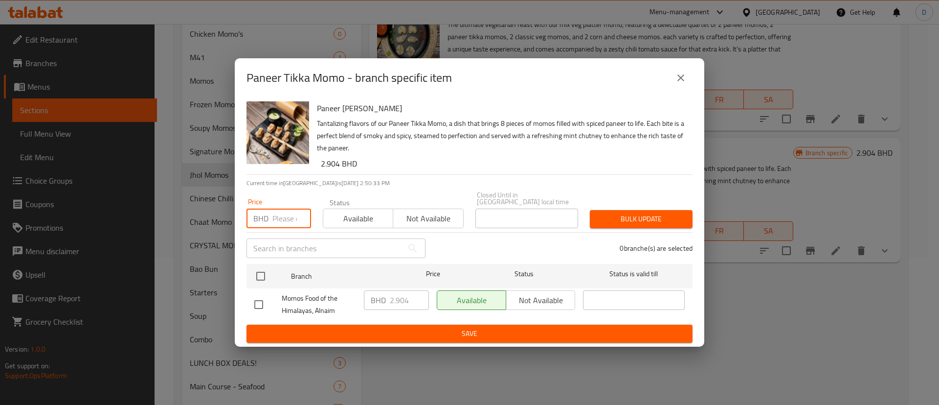
click at [280, 212] on input "number" at bounding box center [292, 218] width 39 height 20
paste input "2.600"
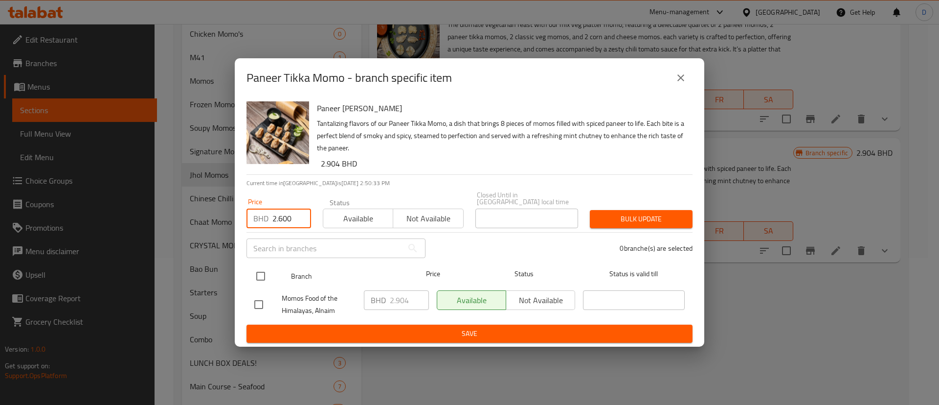
type input "2.600"
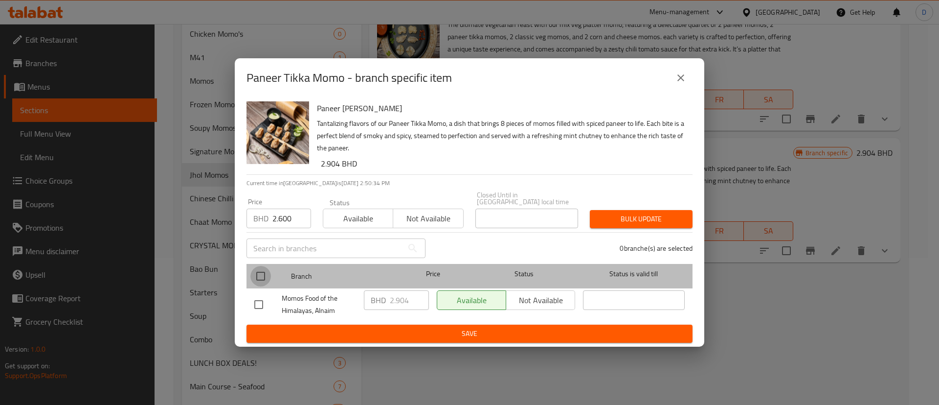
click at [262, 267] on input "checkbox" at bounding box center [261, 276] width 21 height 21
checkbox input "true"
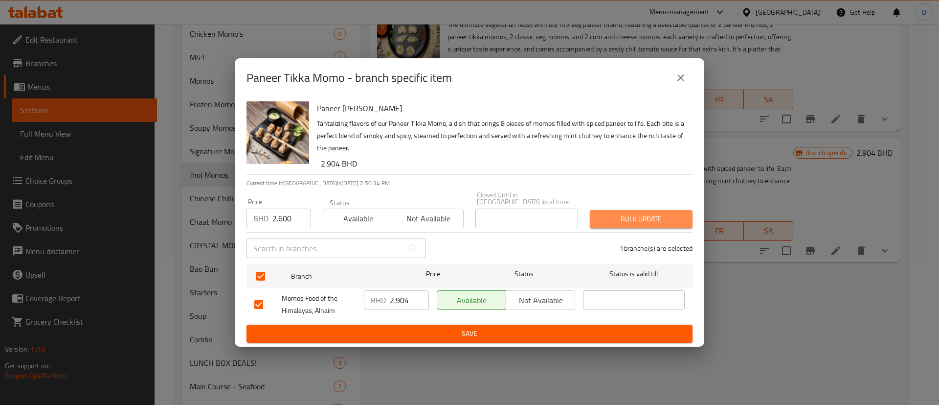
click at [664, 217] on span "Bulk update" at bounding box center [641, 219] width 87 height 12
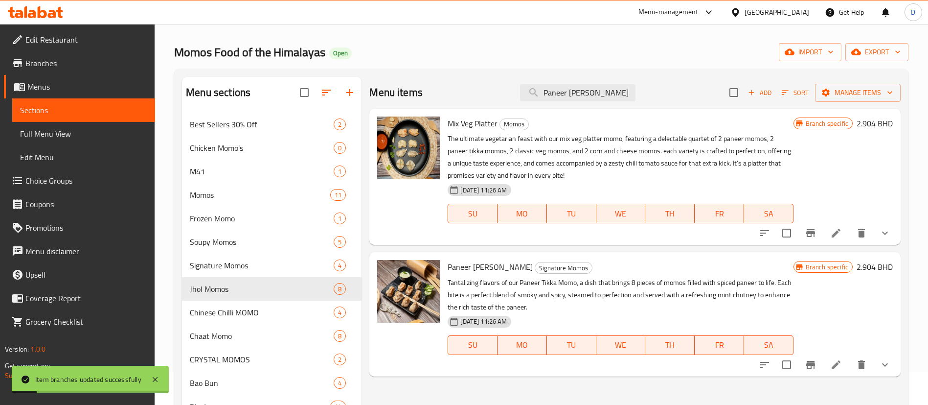
scroll to position [0, 0]
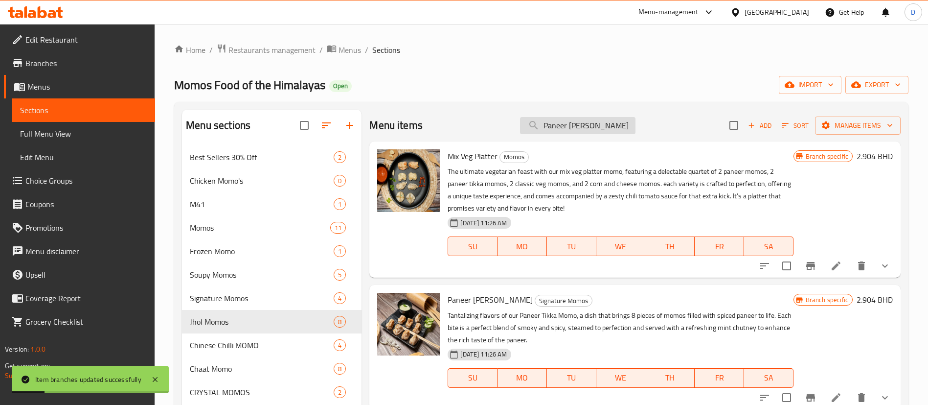
click at [566, 123] on input "Paneer [PERSON_NAME]" at bounding box center [577, 125] width 115 height 17
paste input "momo Pan Fried"
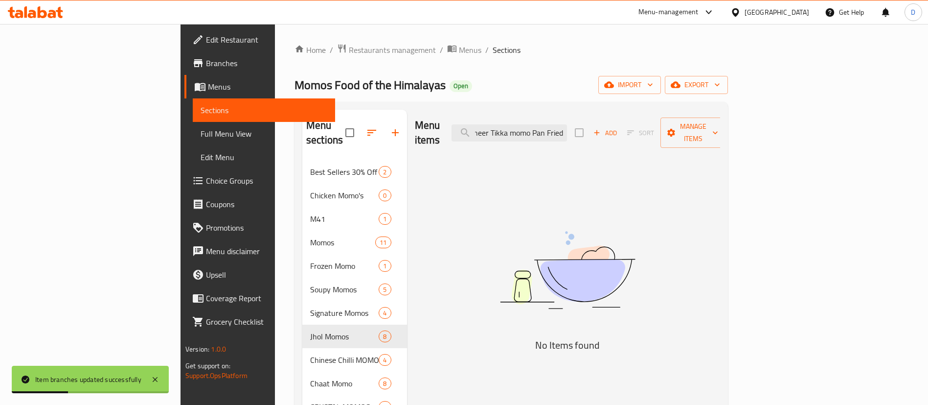
drag, startPoint x: 603, startPoint y: 127, endPoint x: 680, endPoint y: 123, distance: 76.9
click at [680, 123] on div "Menu items Paneer Tikka momo Pan Fried Add Sort Manage items" at bounding box center [568, 133] width 306 height 46
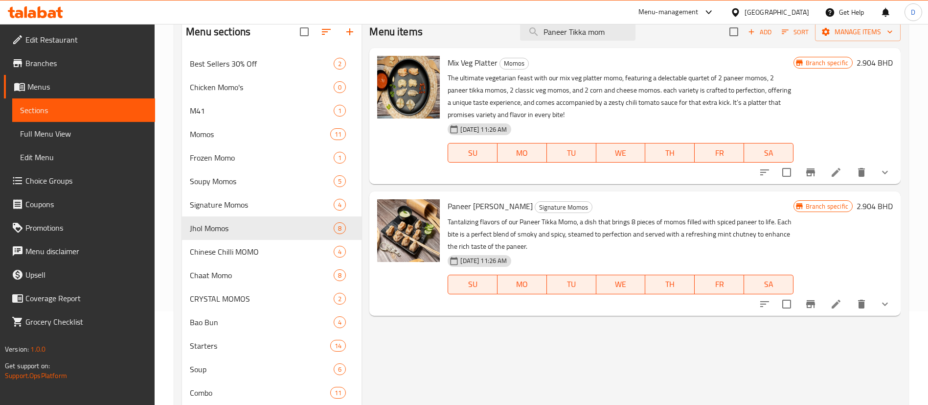
scroll to position [73, 0]
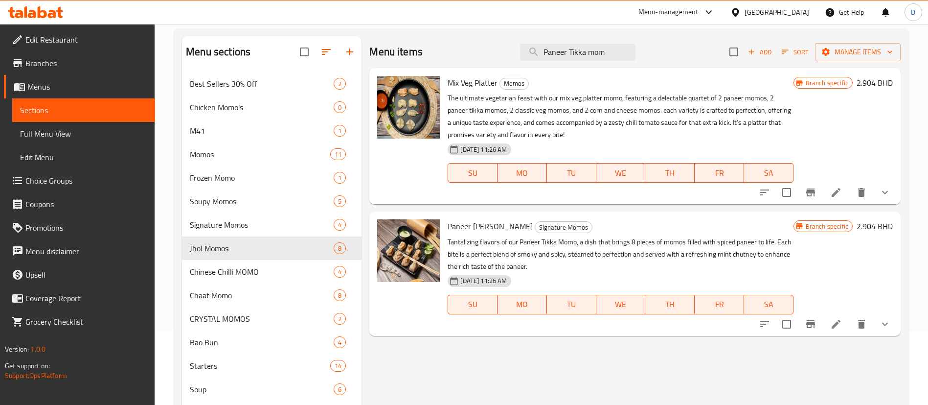
type input "Paneer Tikka mom"
click at [882, 322] on icon "show more" at bounding box center [885, 324] width 12 height 12
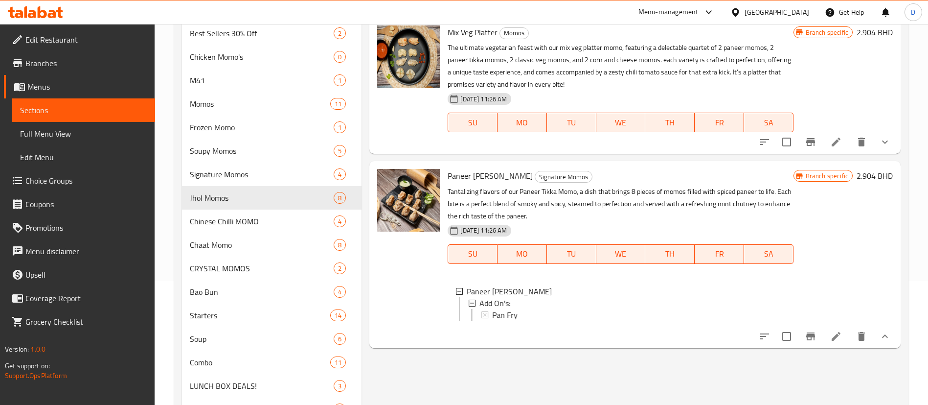
scroll to position [147, 0]
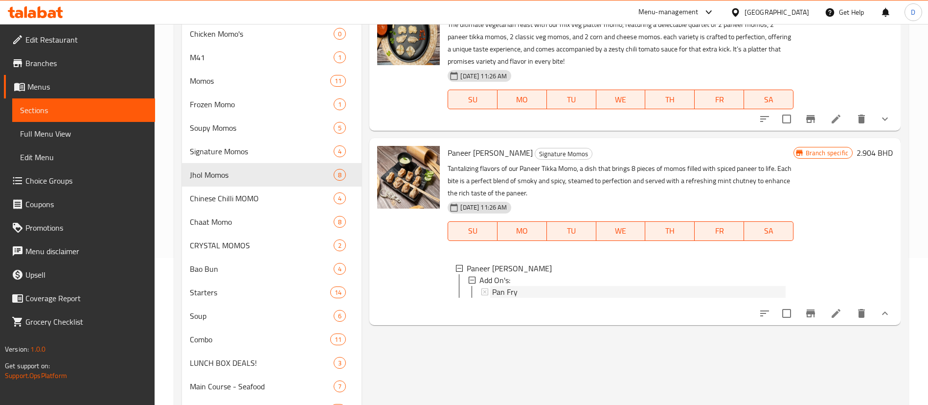
click at [515, 289] on span "Pan Fry" at bounding box center [504, 292] width 25 height 12
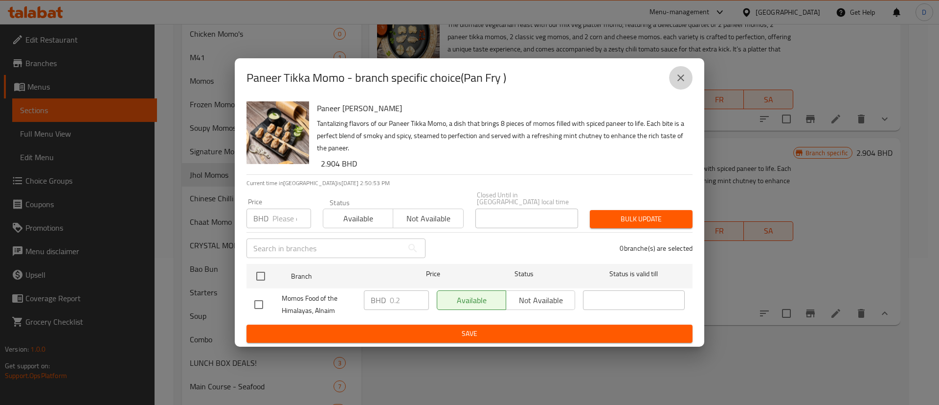
click at [686, 75] on icon "close" at bounding box center [681, 78] width 12 height 12
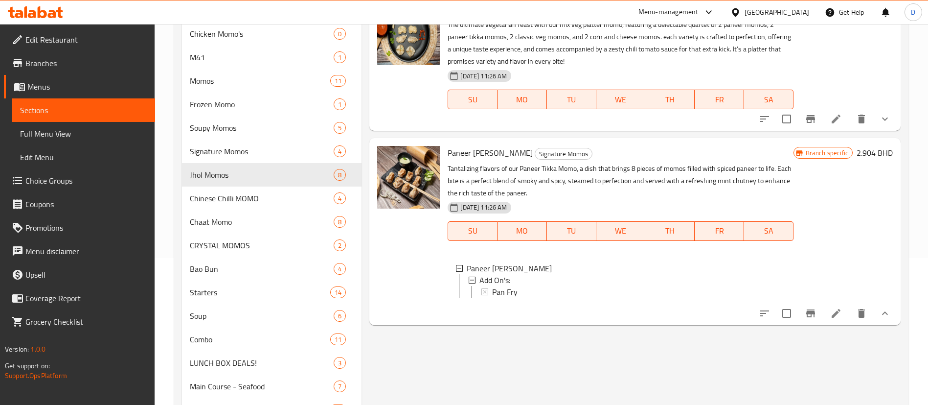
click at [841, 319] on icon at bounding box center [836, 313] width 12 height 12
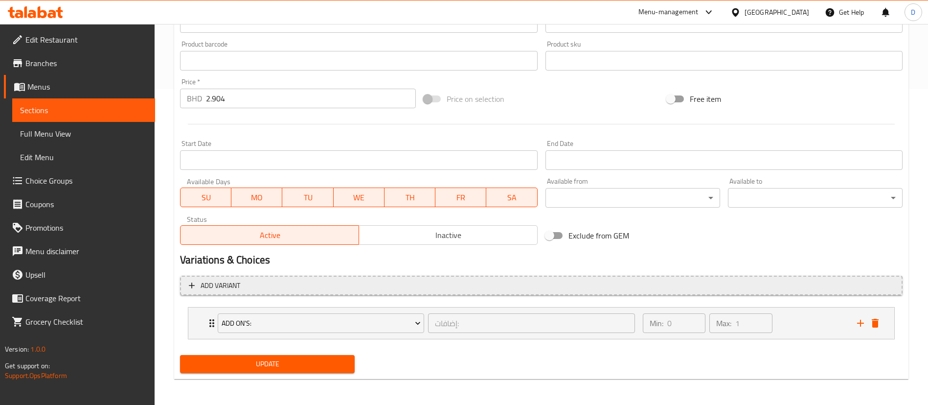
scroll to position [317, 0]
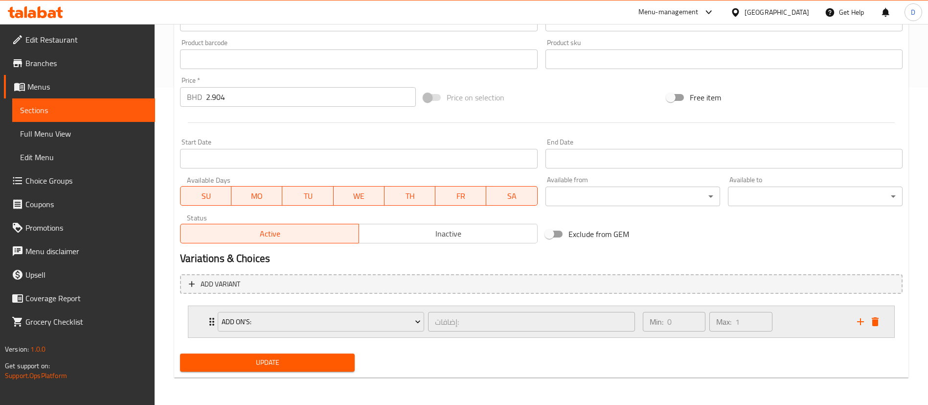
click at [196, 322] on div "Add On's: إضافات: ​ Min: 0 ​ Max: 1 ​" at bounding box center [541, 321] width 706 height 31
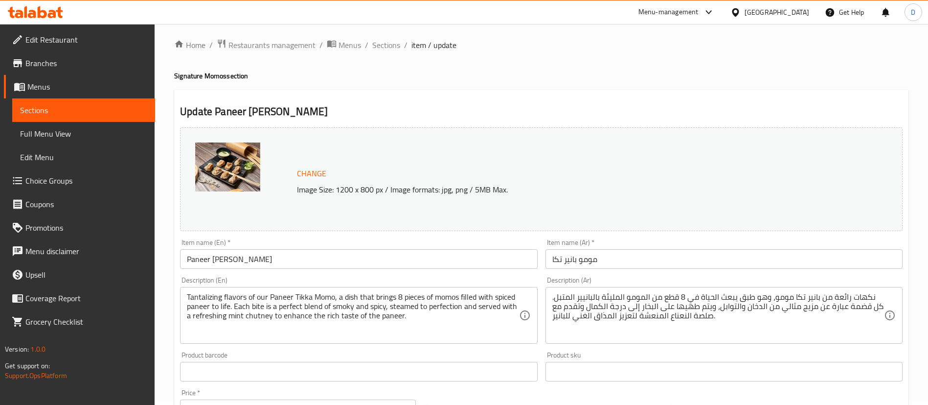
scroll to position [0, 0]
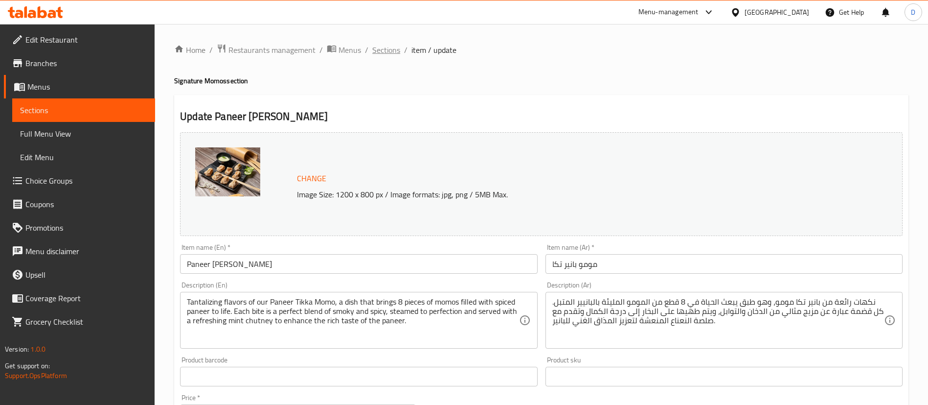
click at [384, 52] on span "Sections" at bounding box center [386, 50] width 28 height 12
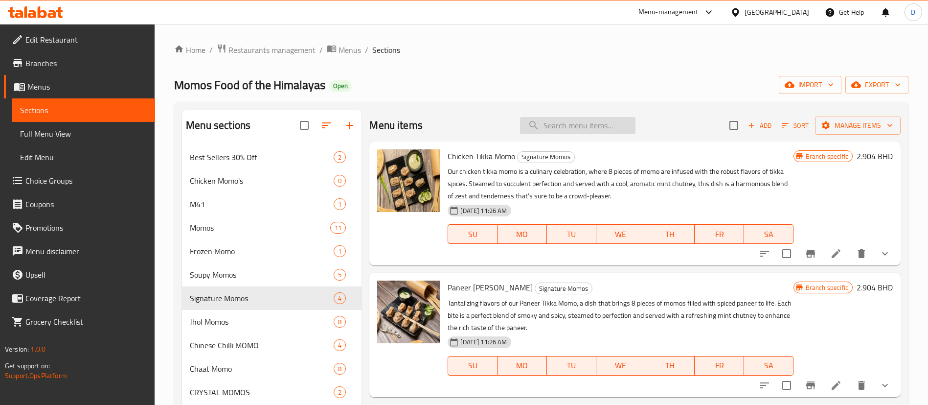
click at [573, 127] on input "search" at bounding box center [577, 125] width 115 height 17
paste input "Paneer Chaat Momo"
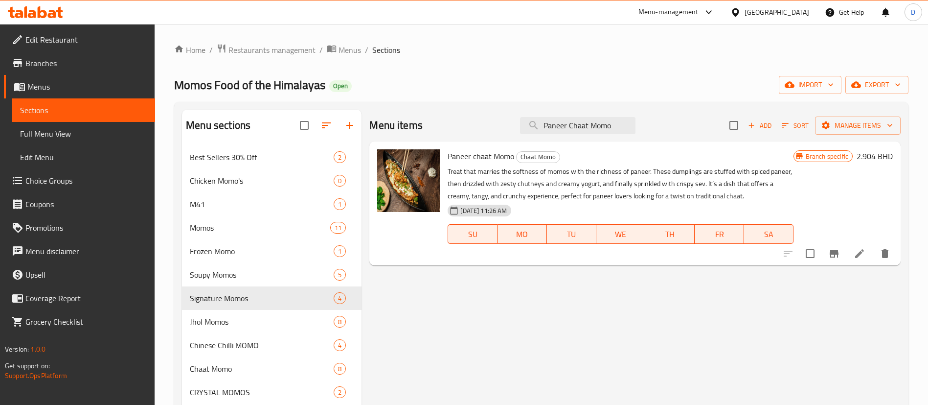
type input "Paneer Chaat Momo"
click at [833, 252] on icon "Branch-specific-item" at bounding box center [834, 254] width 9 height 8
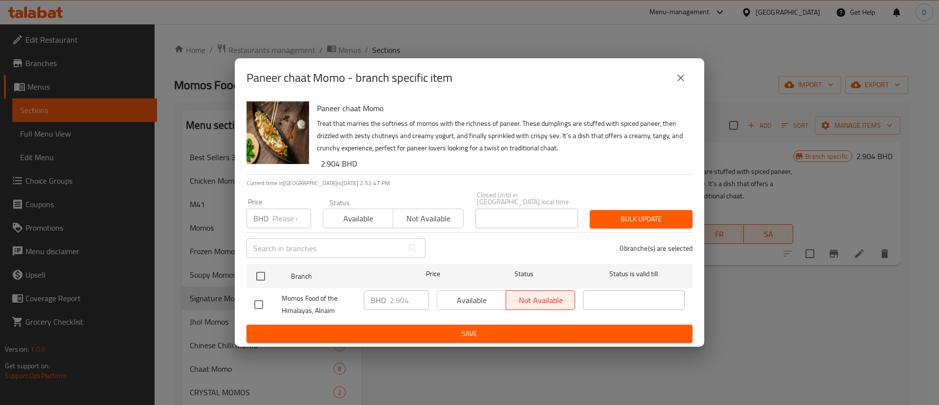
click at [275, 212] on input "number" at bounding box center [292, 218] width 39 height 20
paste input "2.600"
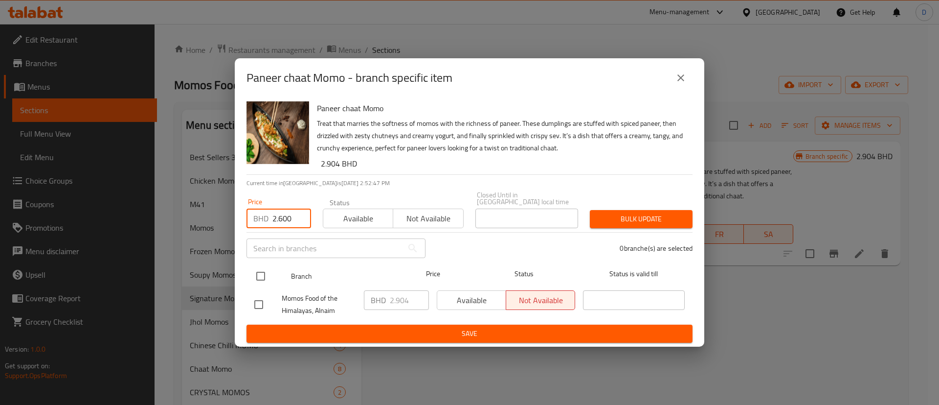
type input "2.600"
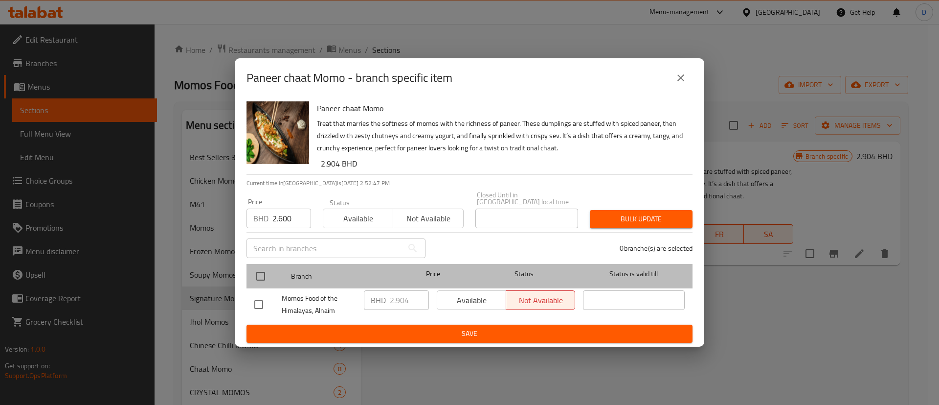
drag, startPoint x: 268, startPoint y: 260, endPoint x: 276, endPoint y: 271, distance: 13.2
click at [268, 262] on div at bounding box center [269, 276] width 37 height 28
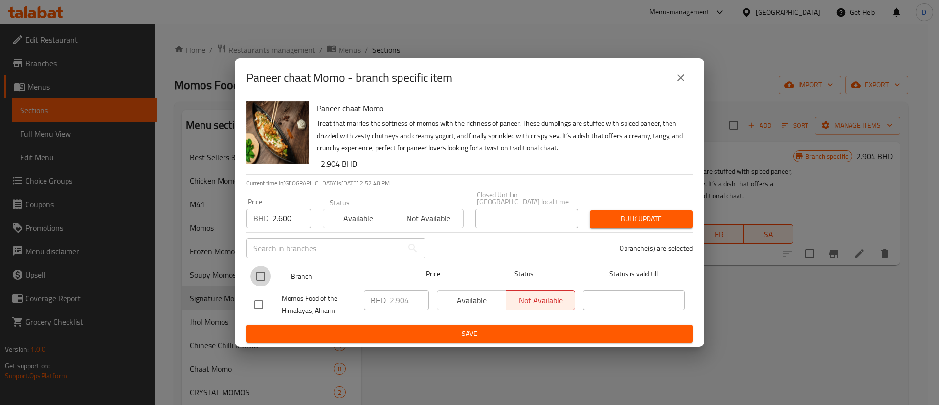
click at [265, 272] on input "checkbox" at bounding box center [261, 276] width 21 height 21
checkbox input "true"
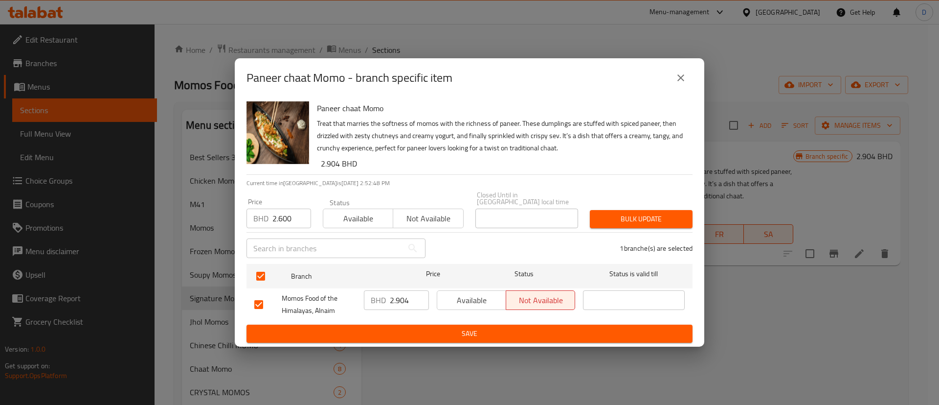
click at [689, 210] on button "Bulk update" at bounding box center [641, 219] width 103 height 18
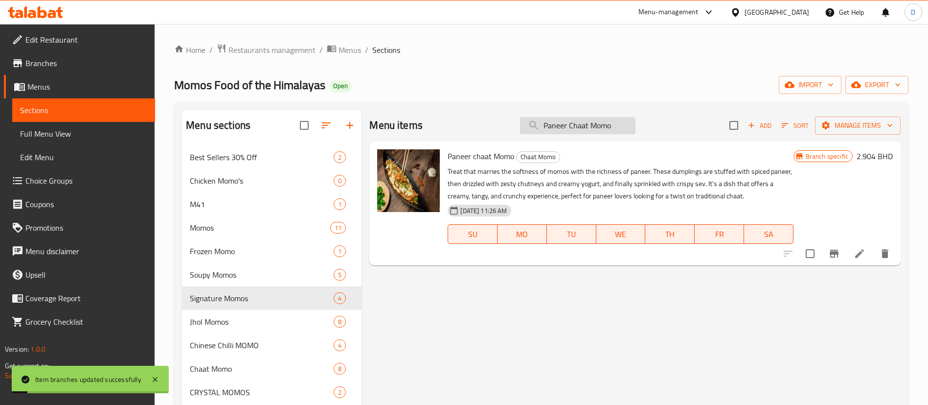
click at [599, 126] on input "Paneer Chaat Momo" at bounding box center [577, 125] width 115 height 17
paste input "Beef Bao Buns"
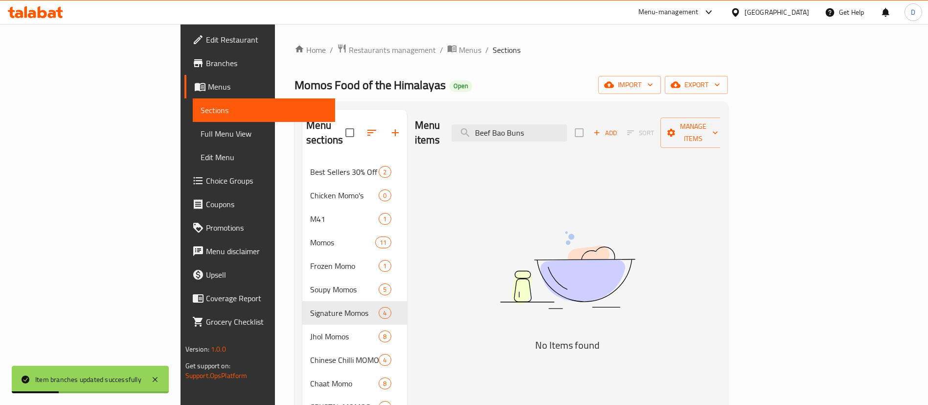
drag, startPoint x: 542, startPoint y: 123, endPoint x: 640, endPoint y: 130, distance: 97.6
click at [640, 130] on div "Menu items Beef Bao Buns Add Sort Manage items" at bounding box center [568, 133] width 306 height 46
click at [567, 124] on input "Beef Bao Buns" at bounding box center [509, 132] width 115 height 17
drag, startPoint x: 571, startPoint y: 127, endPoint x: 645, endPoint y: 129, distance: 74.4
click at [645, 129] on div "Menu items Beef Bao Buns Add Sort Manage items" at bounding box center [568, 133] width 306 height 46
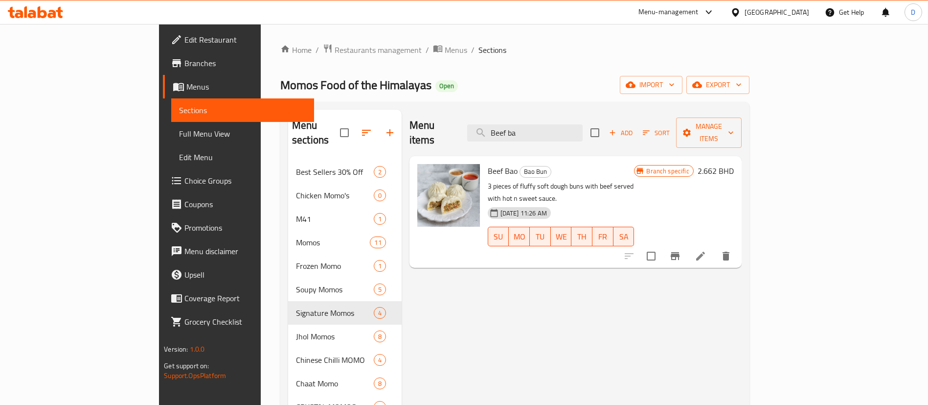
type input "Beef ba"
click at [680, 252] on icon "Branch-specific-item" at bounding box center [675, 256] width 9 height 8
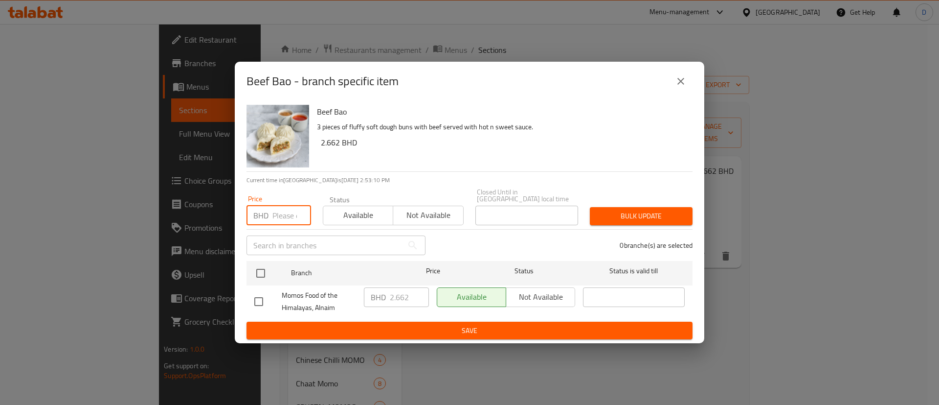
drag, startPoint x: 282, startPoint y: 206, endPoint x: 276, endPoint y: 217, distance: 12.3
click at [281, 206] on input "number" at bounding box center [292, 216] width 39 height 20
paste input "2.500"
type input "2.500"
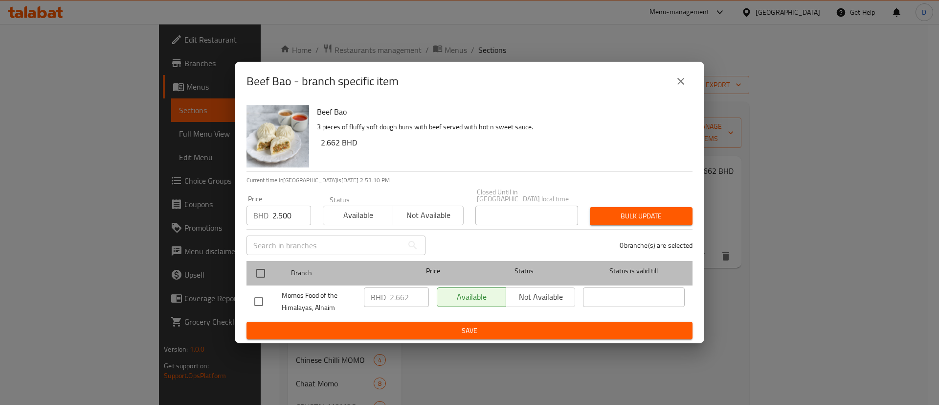
click at [276, 276] on div at bounding box center [269, 273] width 37 height 28
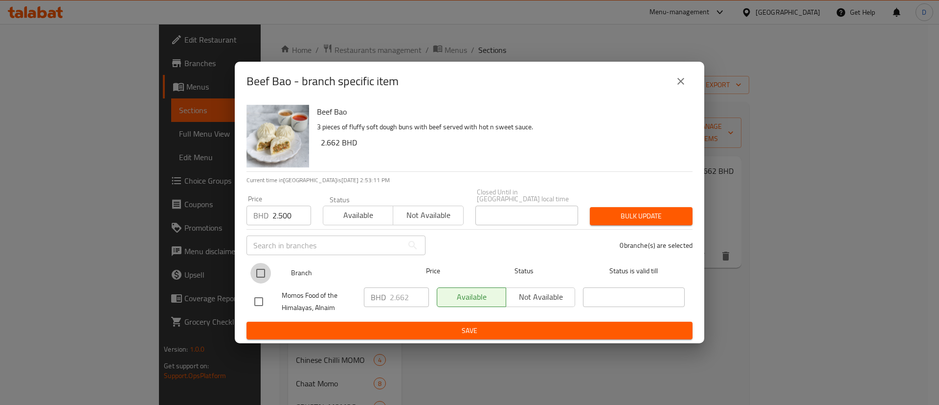
click at [261, 265] on input "checkbox" at bounding box center [261, 273] width 21 height 21
checkbox input "true"
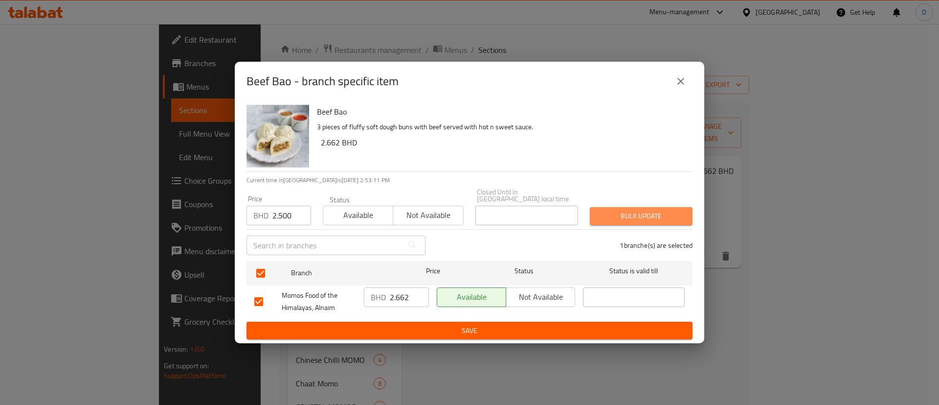
click at [605, 211] on span "Bulk update" at bounding box center [641, 216] width 87 height 12
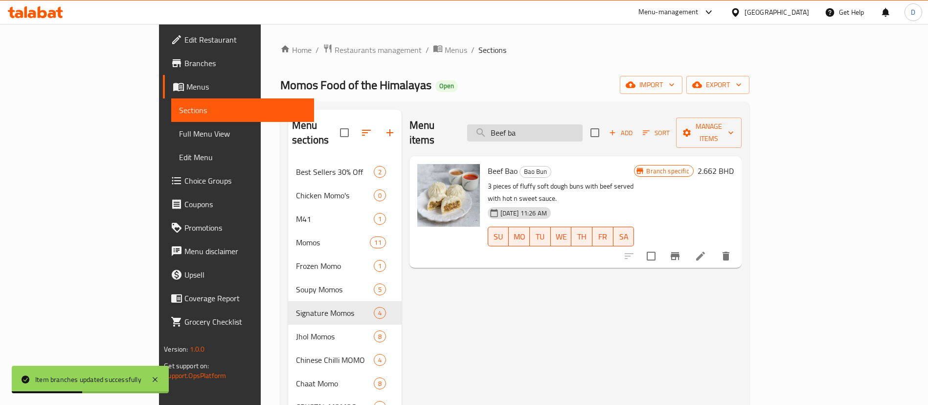
drag, startPoint x: 585, startPoint y: 121, endPoint x: 521, endPoint y: 127, distance: 63.9
click at [521, 127] on input "Beef ba" at bounding box center [524, 132] width 115 height 17
paste input "Chicken Bites"
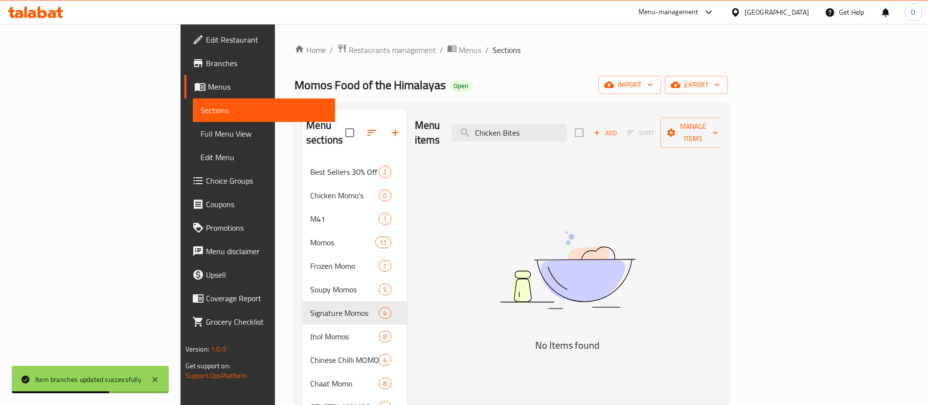
drag, startPoint x: 570, startPoint y: 120, endPoint x: 632, endPoint y: 111, distance: 62.8
click at [634, 112] on div "Menu items Chicken Bites Add Sort Manage items" at bounding box center [568, 133] width 306 height 46
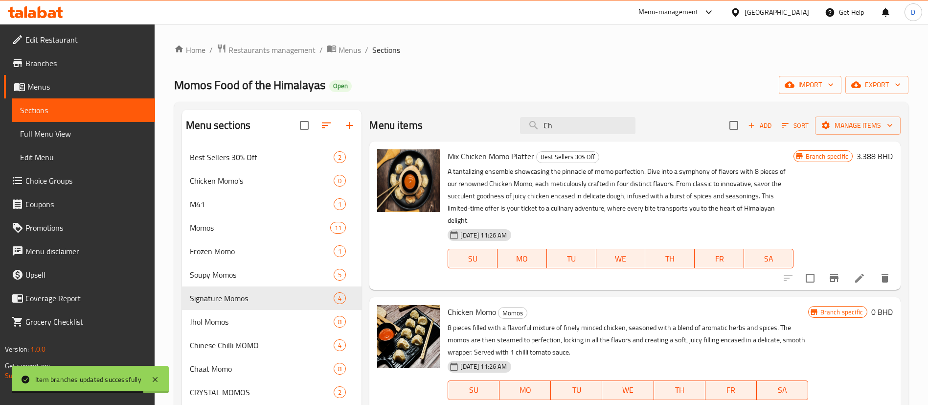
type input "C"
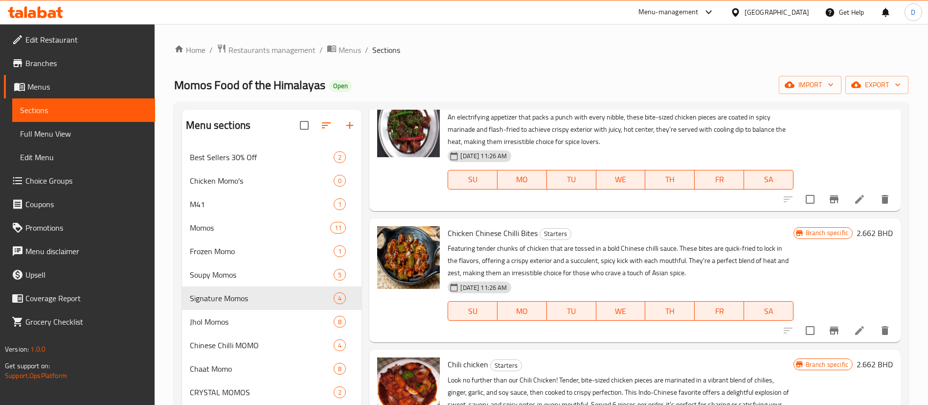
scroll to position [2275, 0]
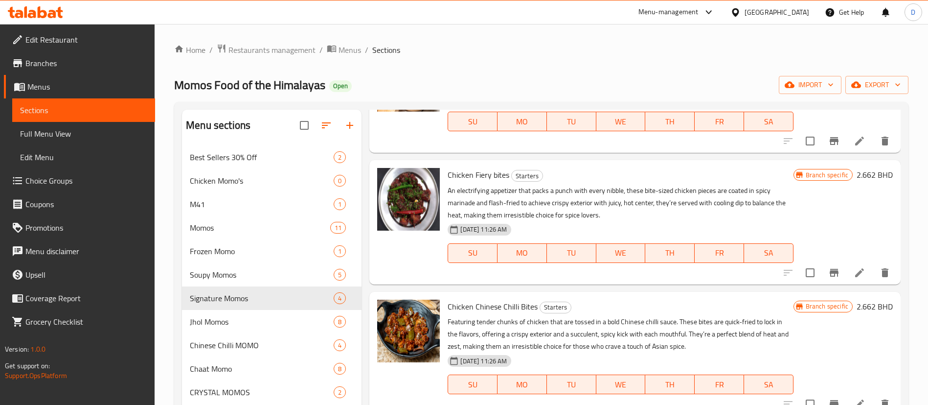
type input "bite"
click at [828, 278] on icon "Branch-specific-item" at bounding box center [834, 273] width 12 height 12
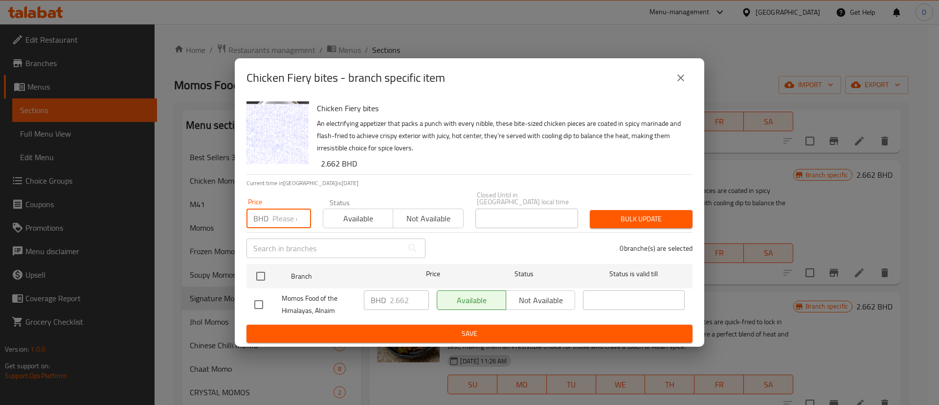
click at [275, 210] on input "number" at bounding box center [292, 218] width 39 height 20
paste input "2.500"
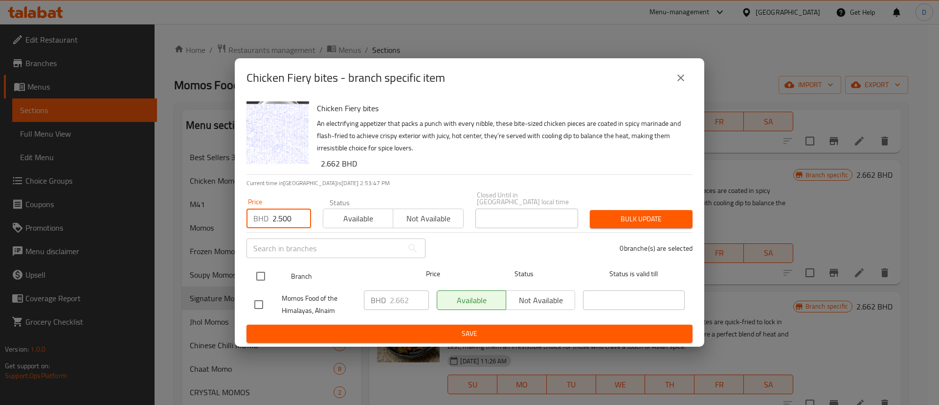
type input "2.500"
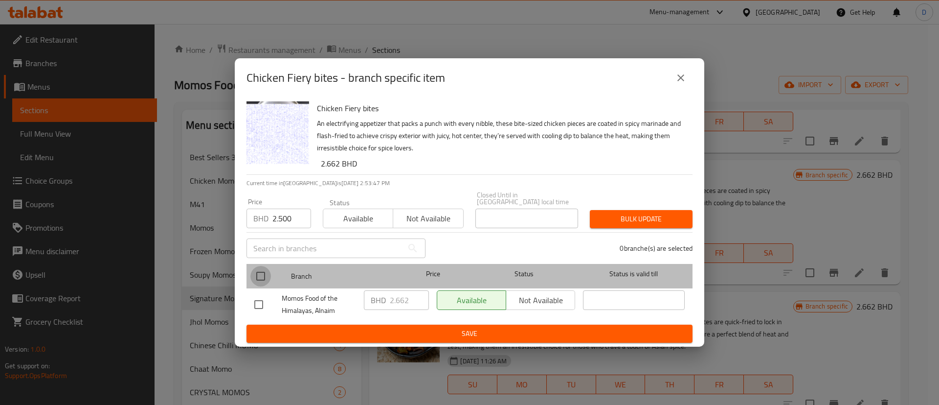
click at [263, 266] on input "checkbox" at bounding box center [261, 276] width 21 height 21
checkbox input "true"
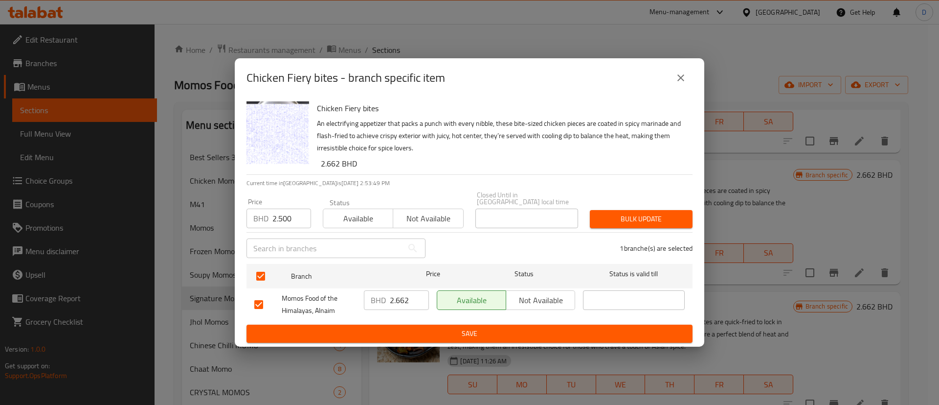
drag, startPoint x: 681, startPoint y: 84, endPoint x: 629, endPoint y: 181, distance: 110.6
click at [630, 178] on div "Chicken Fiery bites - branch specific item Chicken Fiery bites An electrifying …" at bounding box center [470, 202] width 470 height 288
click at [618, 214] on span "Bulk update" at bounding box center [641, 219] width 87 height 12
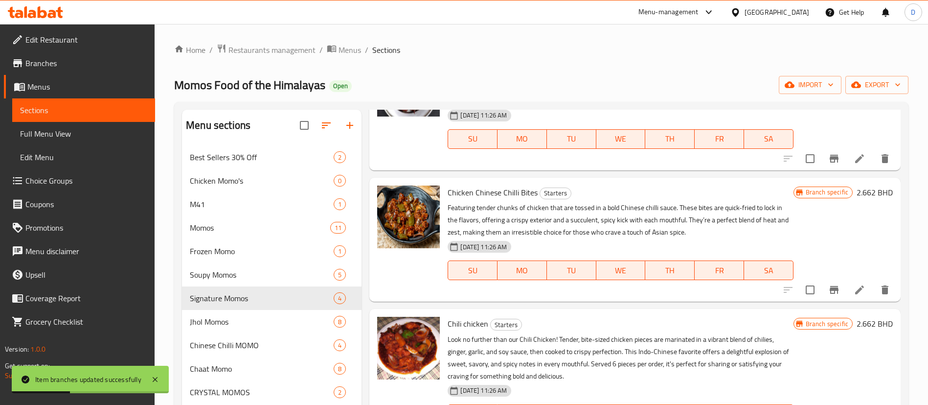
scroll to position [2422, 0]
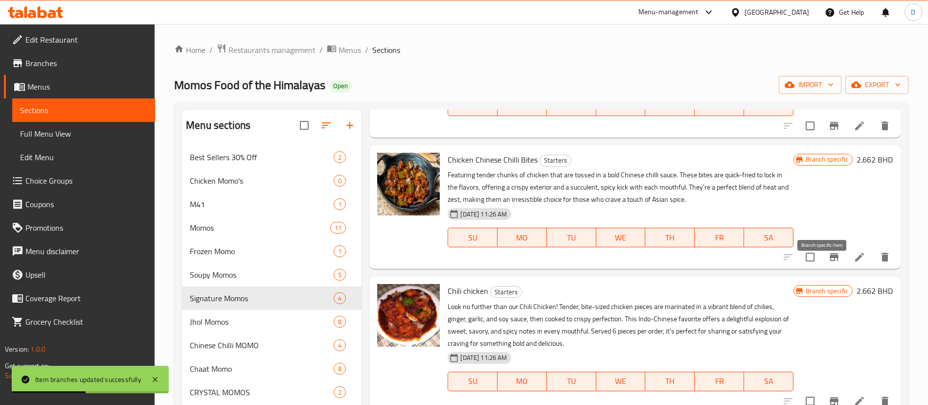
click at [830, 261] on icon "Branch-specific-item" at bounding box center [834, 257] width 9 height 8
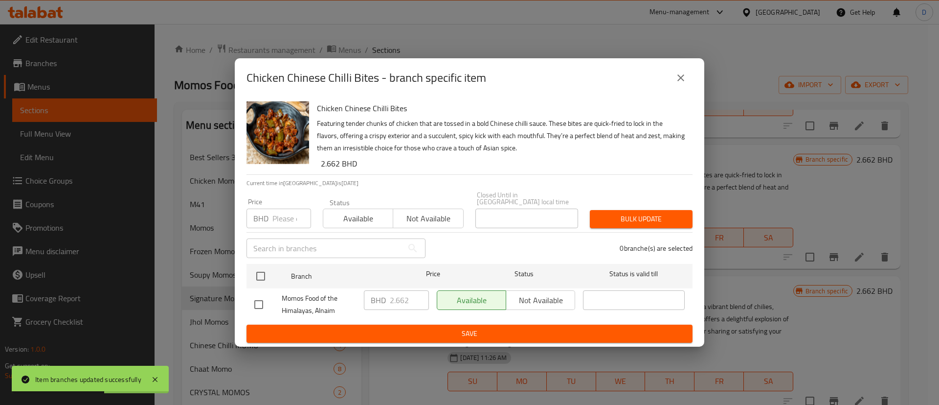
click at [284, 212] on input "number" at bounding box center [292, 218] width 39 height 20
paste input "2.500"
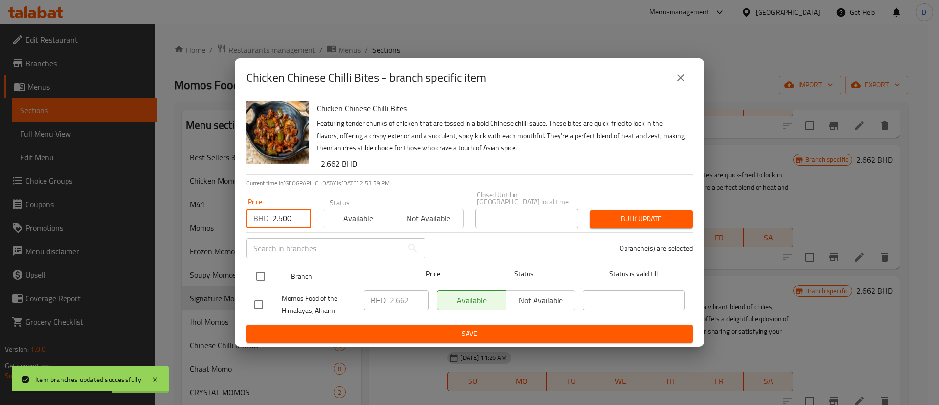
type input "2.500"
click at [260, 271] on input "checkbox" at bounding box center [261, 276] width 21 height 21
checkbox input "true"
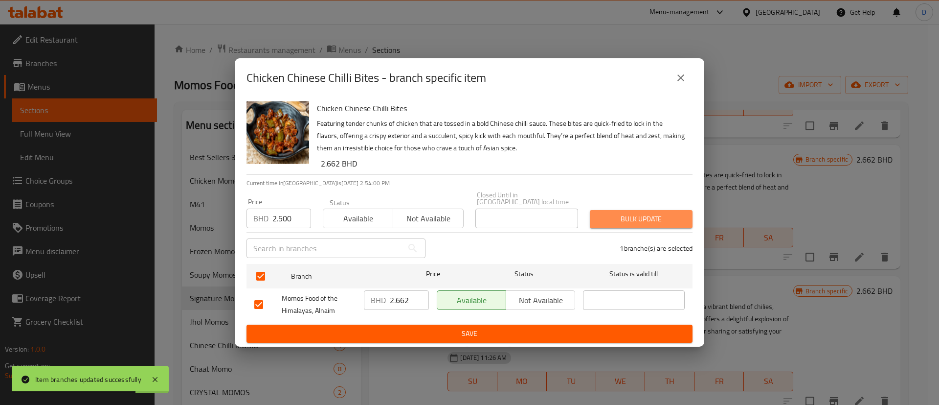
click at [637, 215] on span "Bulk update" at bounding box center [641, 219] width 87 height 12
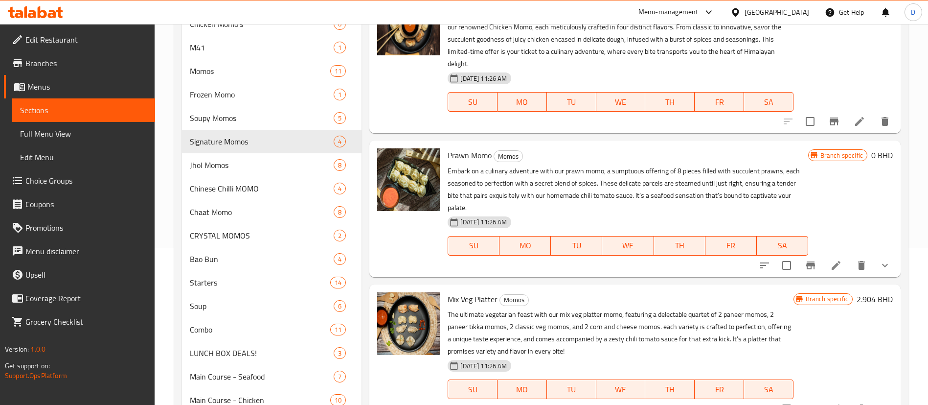
scroll to position [0, 0]
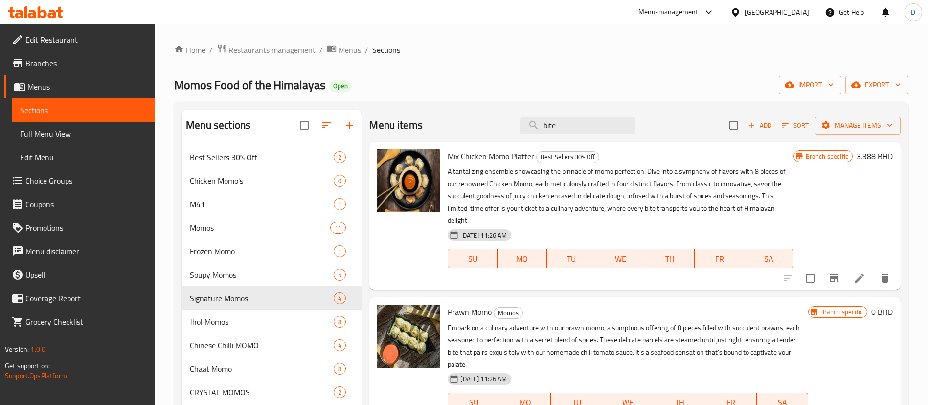
drag, startPoint x: 594, startPoint y: 114, endPoint x: 478, endPoint y: 119, distance: 116.1
click at [478, 119] on div "Menu items bite Add Sort Manage items" at bounding box center [634, 126] width 531 height 32
drag, startPoint x: 576, startPoint y: 123, endPoint x: 456, endPoint y: 129, distance: 121.0
click at [456, 129] on div "Menu items bite Add Sort Manage items" at bounding box center [634, 126] width 531 height 32
paste input "Chicken Wontons 6 pics"
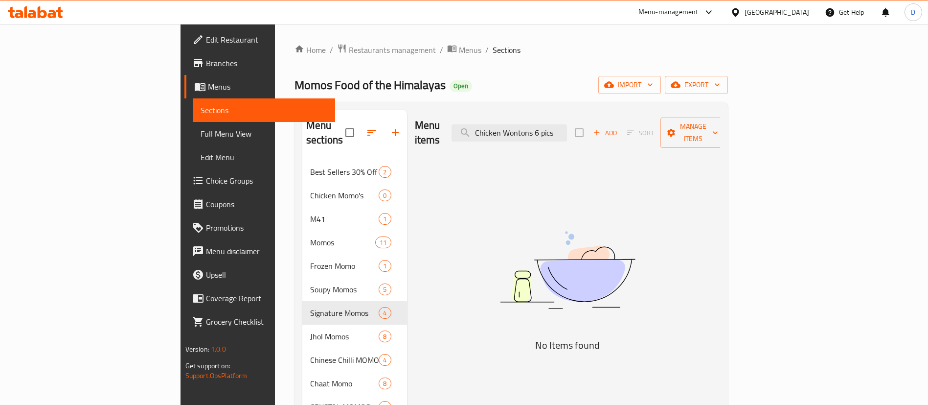
drag, startPoint x: 593, startPoint y: 121, endPoint x: 673, endPoint y: 123, distance: 80.3
click at [673, 123] on div "Menu items Chicken Wontons 6 pics Add Sort Manage items" at bounding box center [568, 133] width 306 height 46
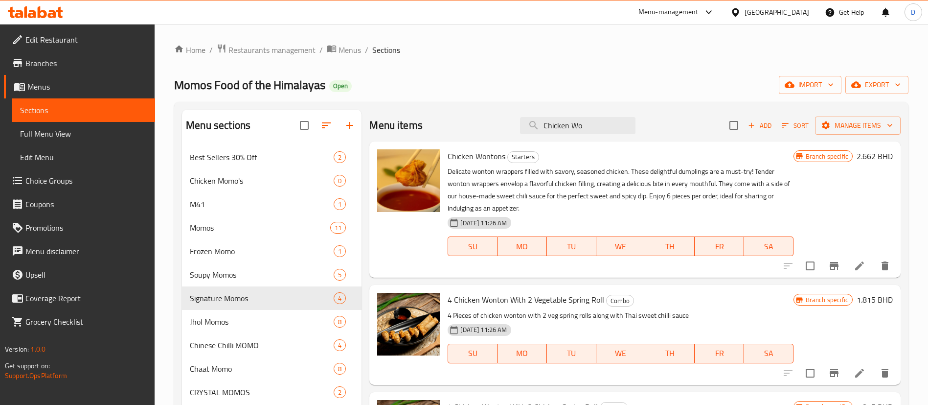
type input "Chicken Wo"
click at [833, 263] on icon "Branch-specific-item" at bounding box center [834, 266] width 12 height 12
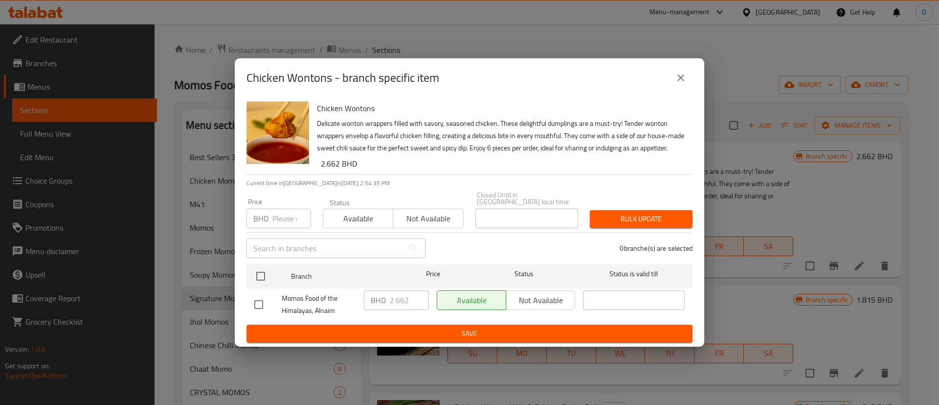
click at [268, 219] on p "BHD" at bounding box center [260, 218] width 15 height 12
click at [279, 217] on input "number" at bounding box center [292, 218] width 39 height 20
paste input "2.500"
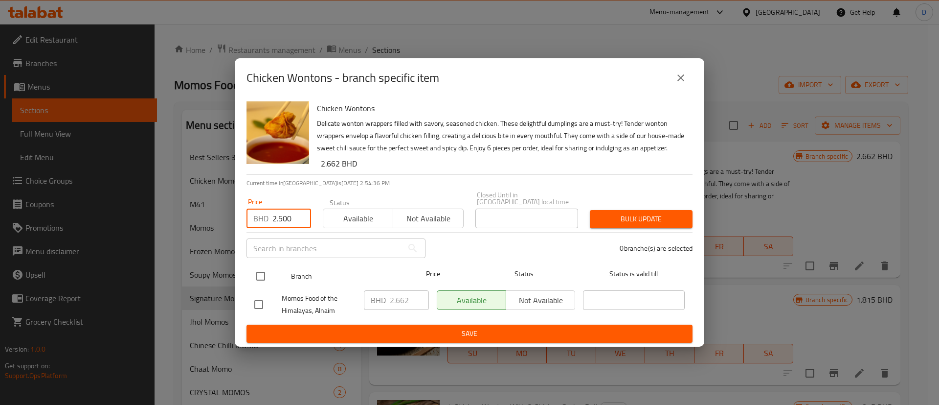
type input "2.500"
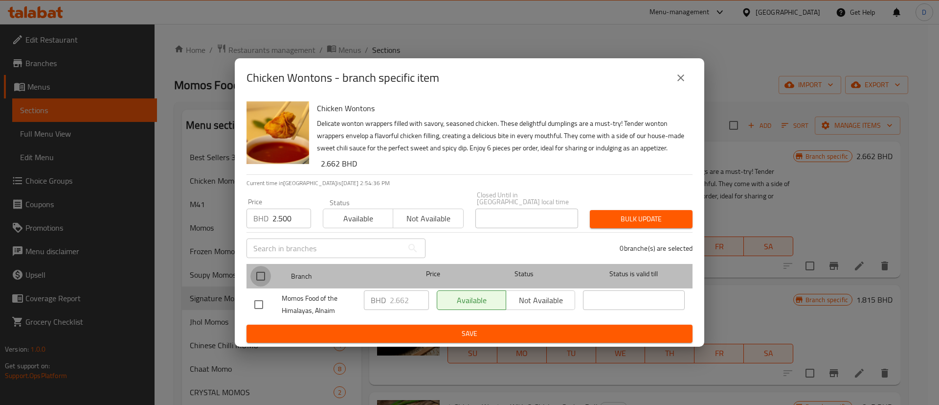
click at [264, 266] on input "checkbox" at bounding box center [261, 276] width 21 height 21
checkbox input "true"
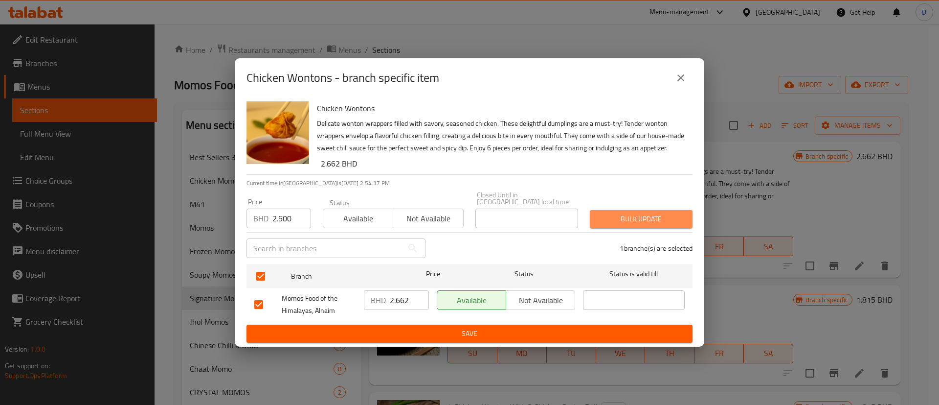
click at [655, 218] on span "Bulk update" at bounding box center [641, 219] width 87 height 12
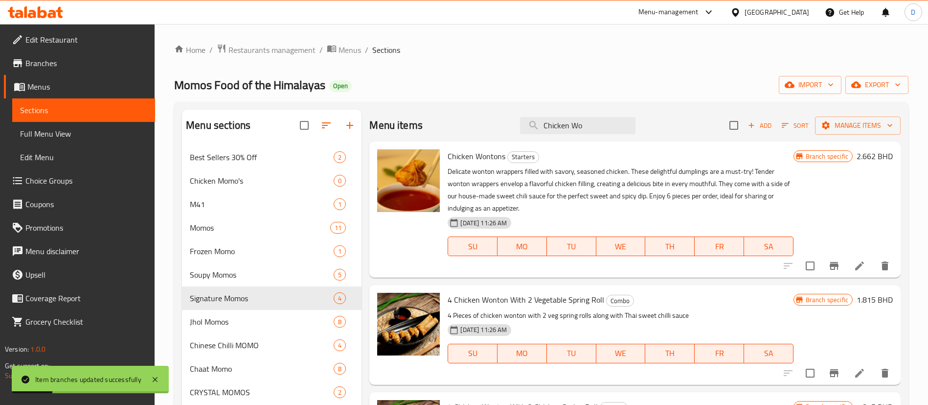
drag, startPoint x: 598, startPoint y: 117, endPoint x: 458, endPoint y: 136, distance: 141.6
click at [456, 136] on div "Menu items Chicken Wo Add Sort Manage items" at bounding box center [634, 126] width 531 height 32
paste input "Spring Roll 6 pics"
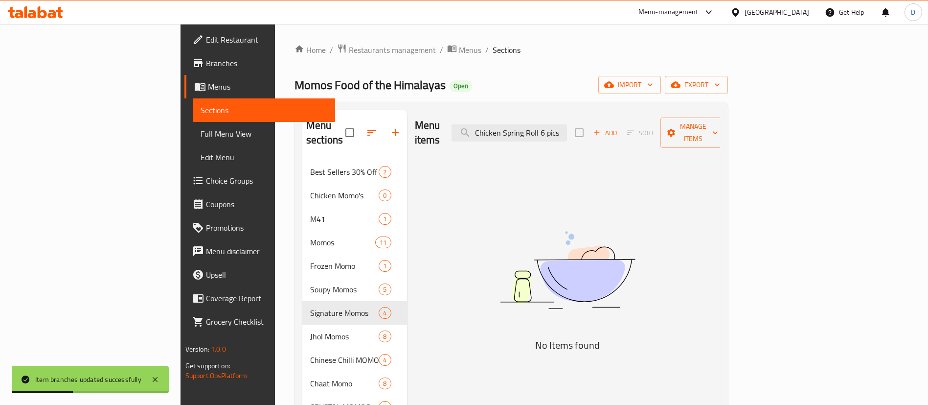
drag, startPoint x: 609, startPoint y: 123, endPoint x: 685, endPoint y: 129, distance: 76.1
click at [685, 129] on div "Menu items Chicken Spring Roll 6 pics Add Sort Manage items" at bounding box center [568, 133] width 306 height 46
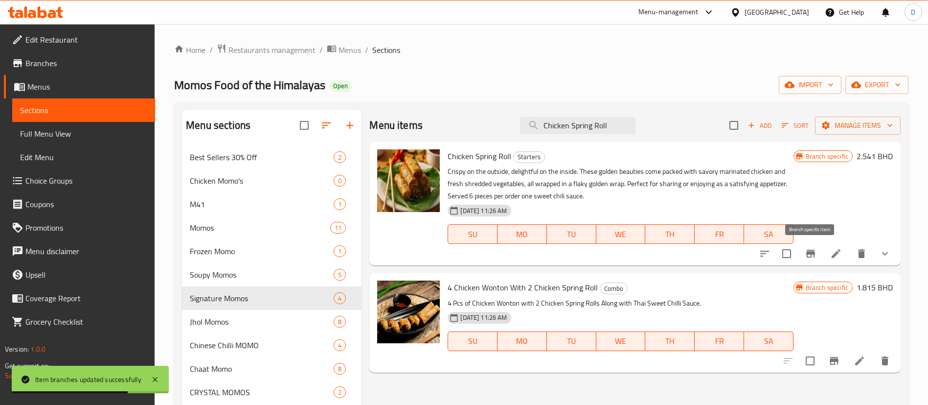
type input "Chicken Spring Roll"
click at [810, 258] on icon "Branch-specific-item" at bounding box center [811, 254] width 12 height 12
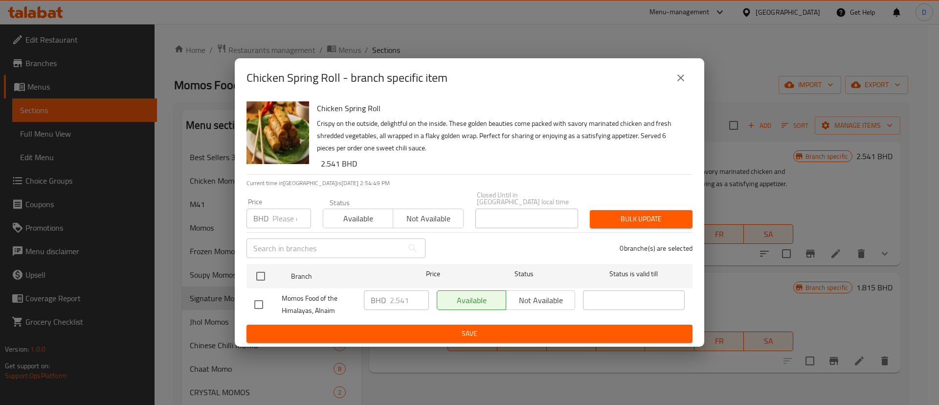
click at [288, 208] on input "number" at bounding box center [292, 218] width 39 height 20
paste input "2.300"
type input "2.300"
click at [265, 289] on div "Momos Food of the Himalayas, Alnaim" at bounding box center [306, 304] width 110 height 36
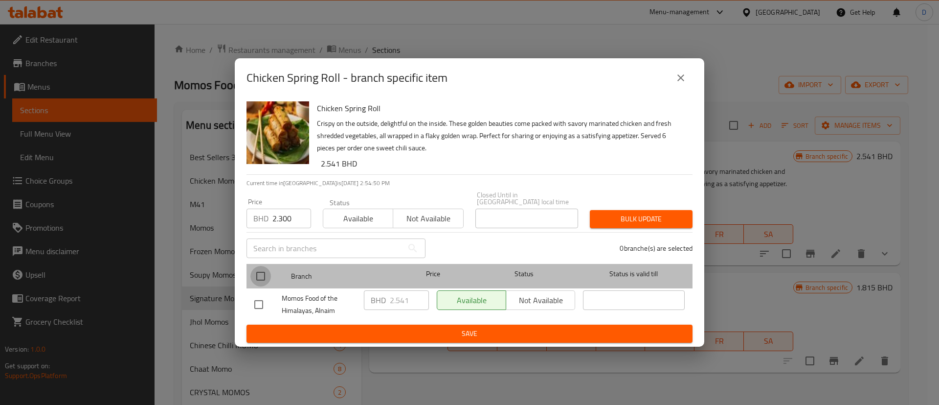
drag, startPoint x: 263, startPoint y: 273, endPoint x: 415, endPoint y: 260, distance: 152.7
click at [263, 273] on input "checkbox" at bounding box center [261, 276] width 21 height 21
checkbox input "true"
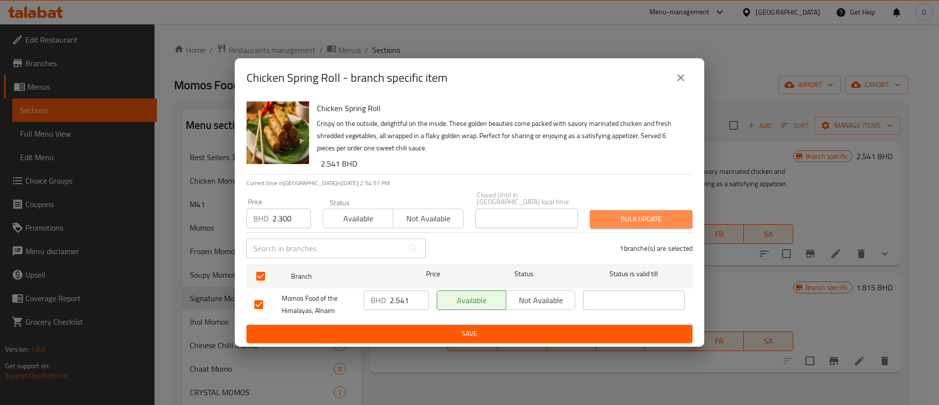
click at [629, 213] on span "Bulk update" at bounding box center [641, 219] width 87 height 12
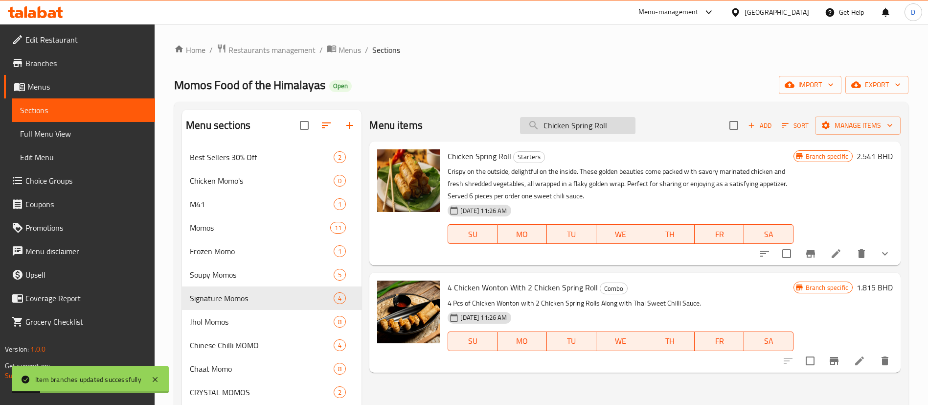
click at [575, 121] on input "Chicken Spring Roll" at bounding box center [577, 125] width 115 height 17
paste input "Manchurian"
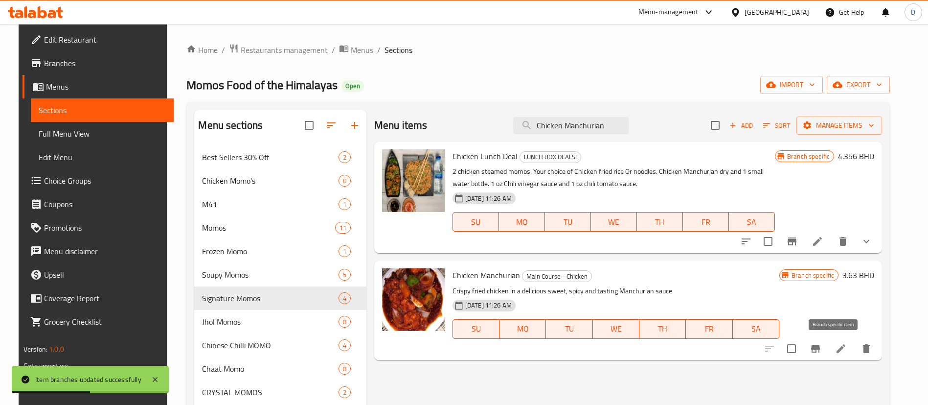
type input "Chicken Manchurian"
click at [820, 347] on icon "Branch-specific-item" at bounding box center [815, 348] width 9 height 8
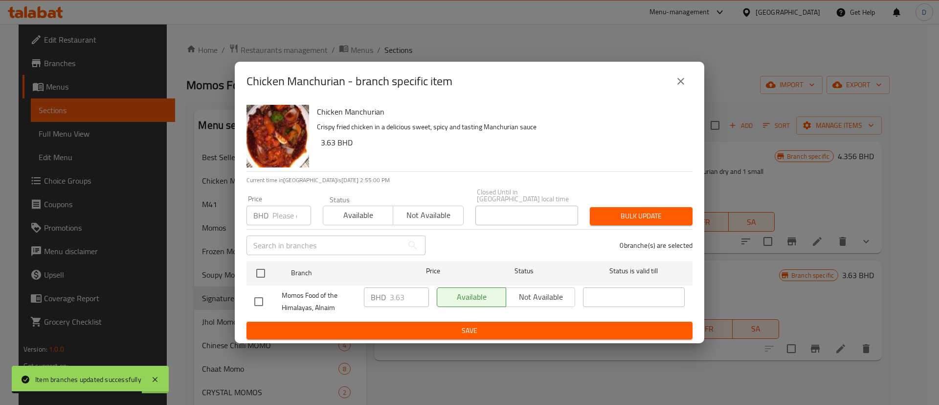
click at [288, 210] on input "number" at bounding box center [292, 216] width 39 height 20
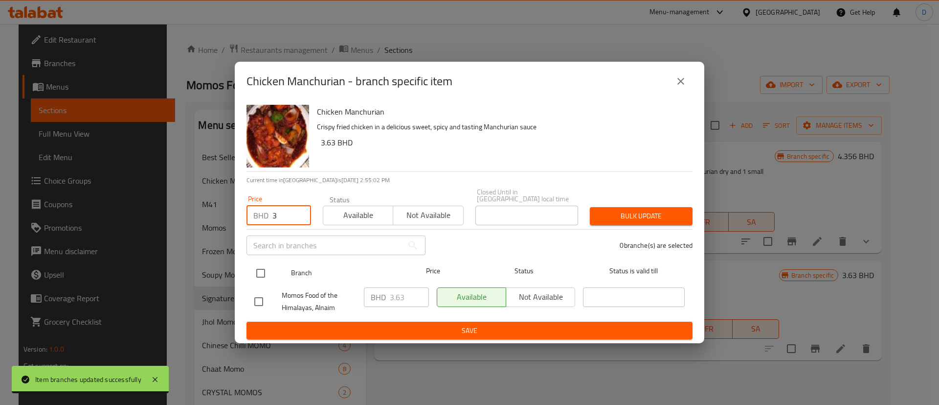
type input "3"
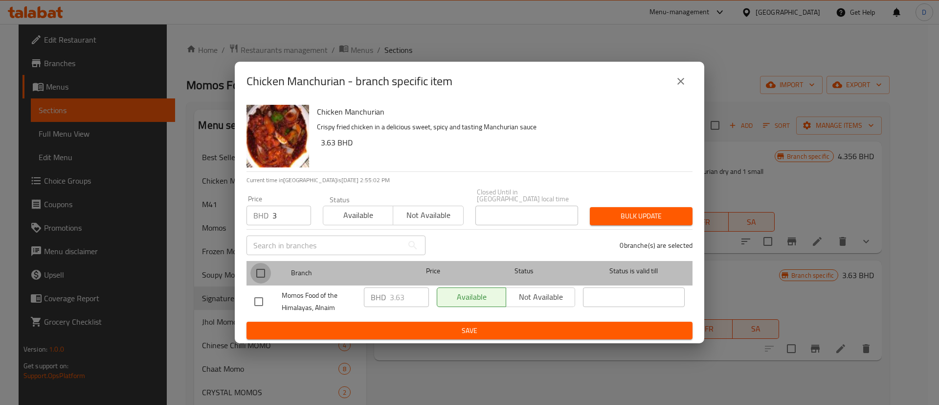
click at [260, 264] on input "checkbox" at bounding box center [261, 273] width 21 height 21
checkbox input "true"
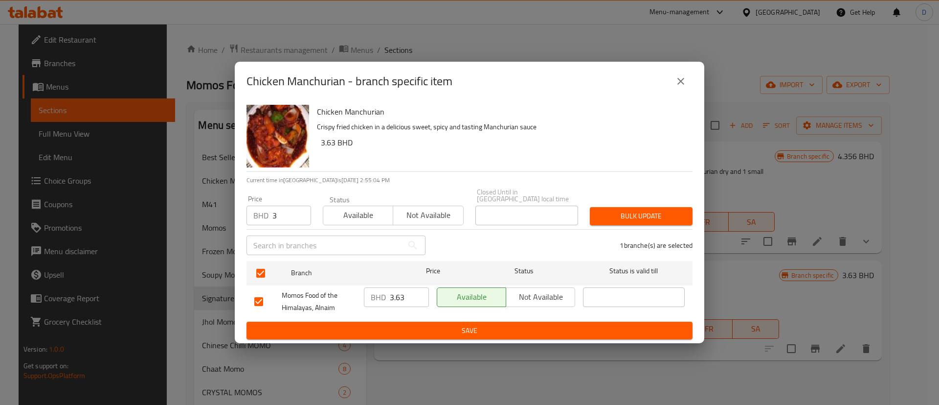
drag, startPoint x: 632, startPoint y: 197, endPoint x: 634, endPoint y: 203, distance: 6.2
click at [632, 197] on div "Price BHD 3 Price Status Available Not available Closed Until in [GEOGRAPHIC_DA…" at bounding box center [470, 207] width 458 height 48
click at [635, 210] on span "Bulk update" at bounding box center [641, 216] width 87 height 12
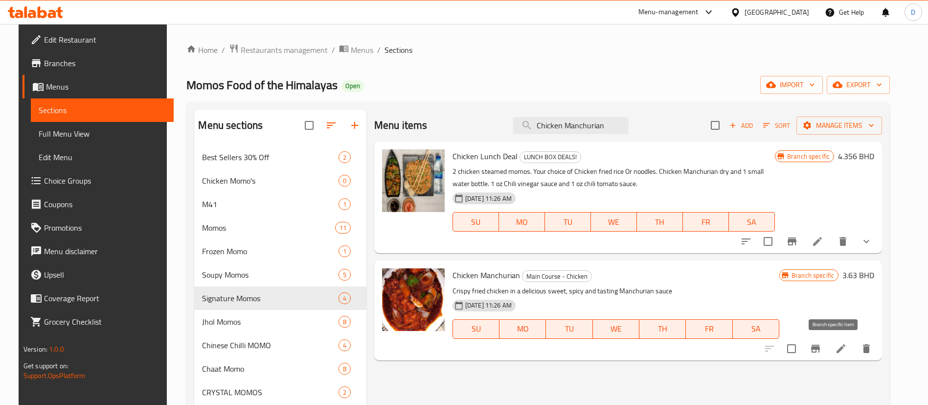
click at [820, 350] on icon "Branch-specific-item" at bounding box center [815, 348] width 9 height 8
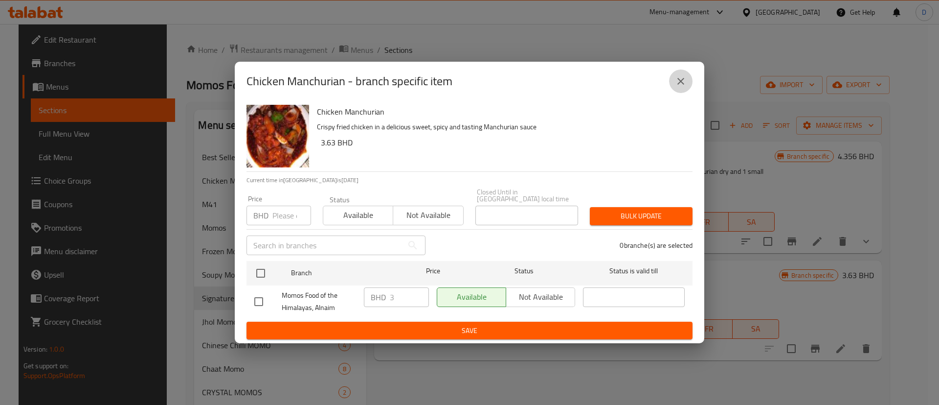
click at [687, 92] on button "close" at bounding box center [680, 80] width 23 height 23
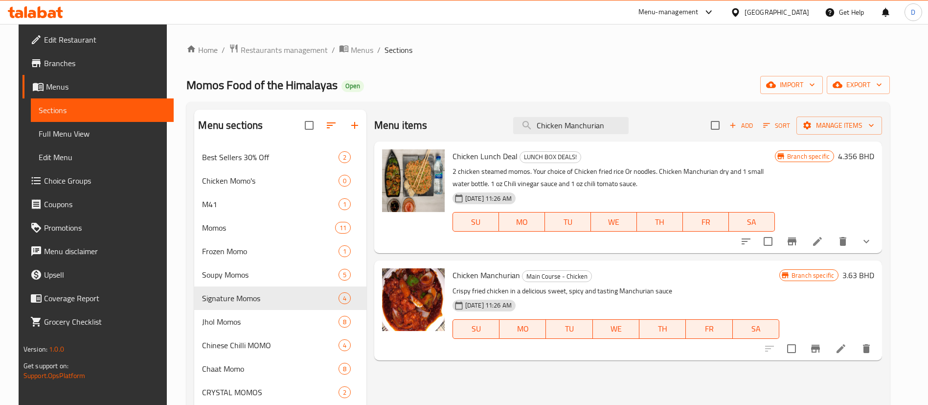
click at [607, 135] on div "Menu items Chicken Manchurian Add Sort Manage items" at bounding box center [628, 126] width 508 height 32
click at [607, 134] on input "Chicken Manchurian" at bounding box center [570, 125] width 115 height 17
paste input "Sweet & Sour Chicke"
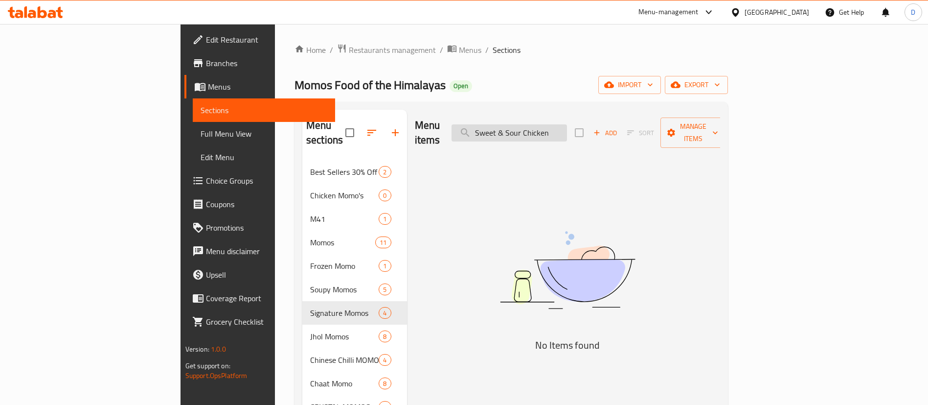
drag, startPoint x: 567, startPoint y: 123, endPoint x: 627, endPoint y: 128, distance: 60.4
click at [567, 128] on input "Sweet & Sour Chicken" at bounding box center [509, 132] width 115 height 17
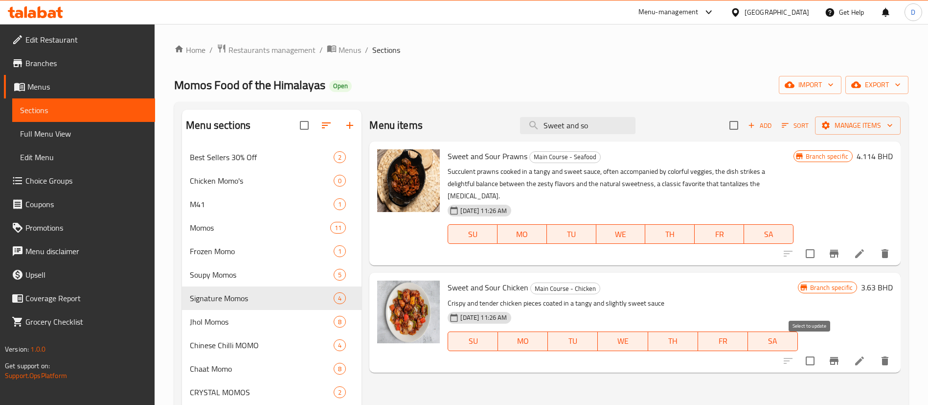
type input "Sweet and so"
click at [831, 357] on icon "Branch-specific-item" at bounding box center [834, 361] width 9 height 8
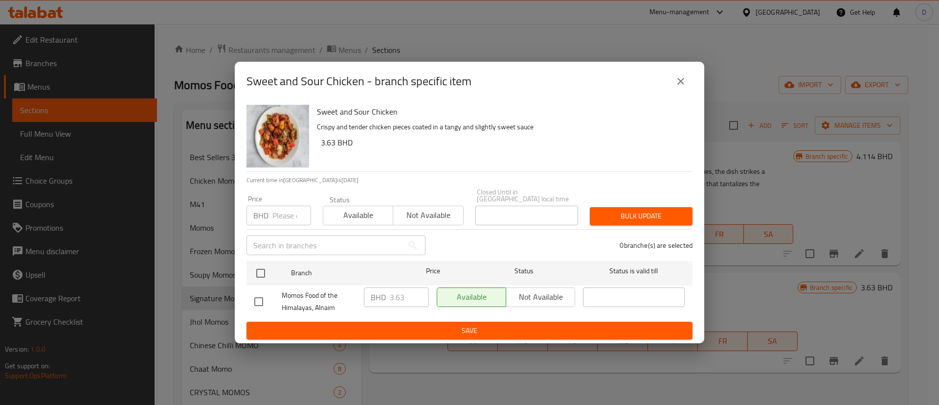
click at [258, 200] on div "Price BHD Price" at bounding box center [279, 210] width 65 height 30
click at [279, 206] on input "number" at bounding box center [292, 216] width 39 height 20
paste input "3.500"
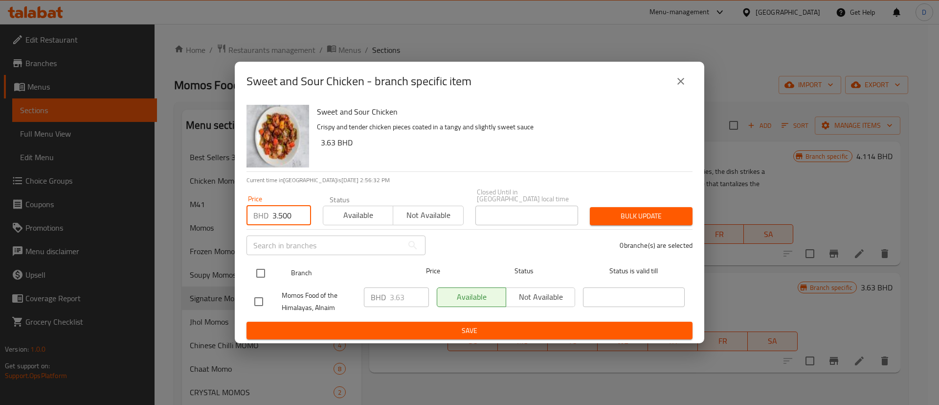
type input "3.500"
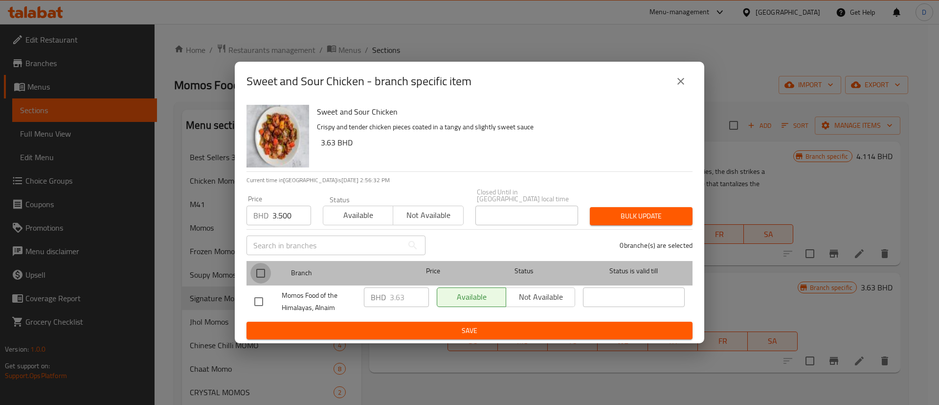
drag, startPoint x: 256, startPoint y: 263, endPoint x: 261, endPoint y: 270, distance: 8.7
click at [257, 265] on input "checkbox" at bounding box center [261, 273] width 21 height 21
checkbox input "true"
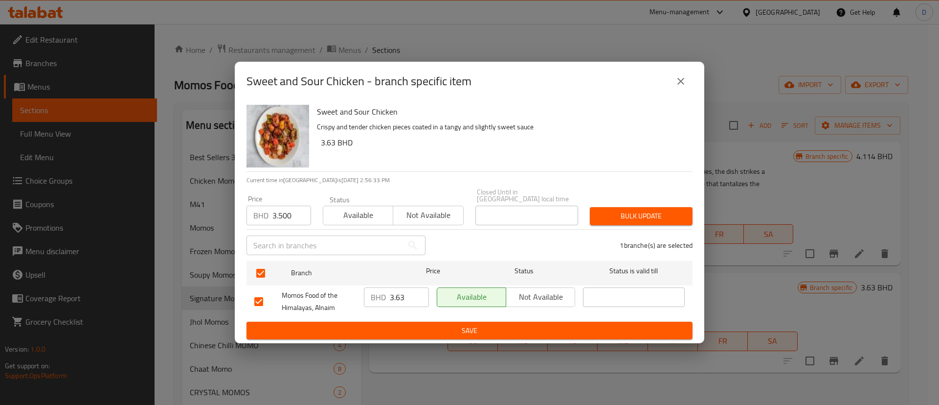
click at [699, 209] on div "Sweet and Sour Chicken Crispy and tender chicken pieces coated in a tangy and s…" at bounding box center [470, 222] width 470 height 243
click at [659, 213] on span "Bulk update" at bounding box center [641, 216] width 87 height 12
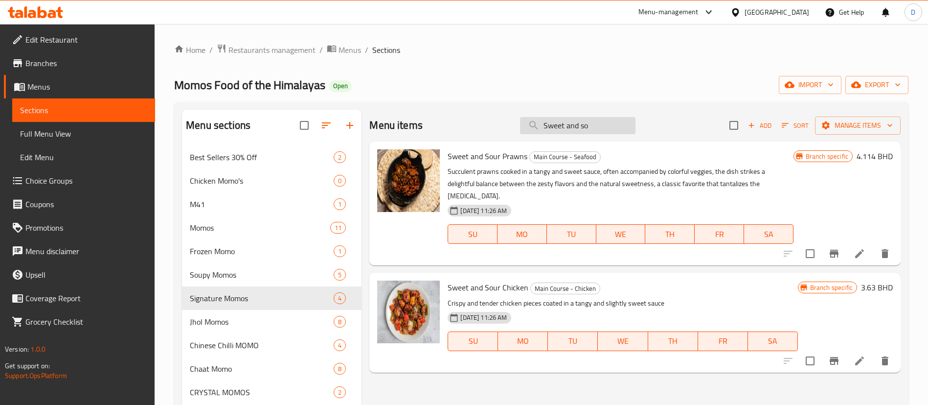
drag, startPoint x: 525, startPoint y: 116, endPoint x: 529, endPoint y: 120, distance: 5.9
click at [529, 120] on input "Sweet and so" at bounding box center [577, 125] width 115 height 17
click at [547, 130] on input "Sweet and so" at bounding box center [577, 125] width 115 height 17
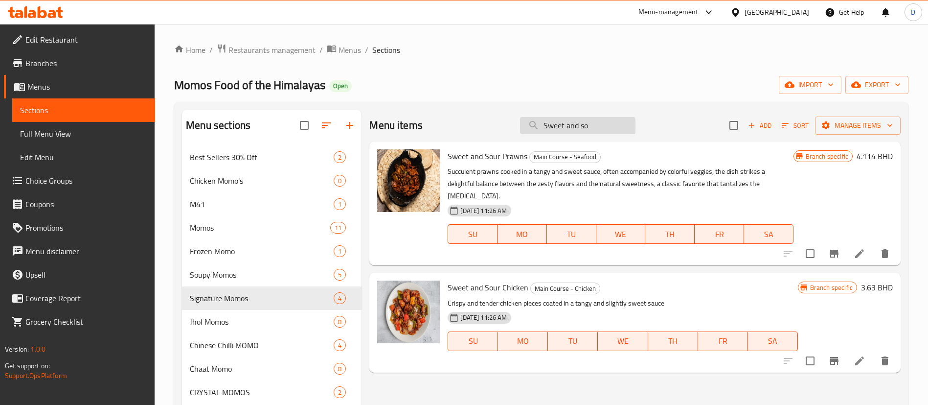
paste input "Beef Masala Momo Steamed"
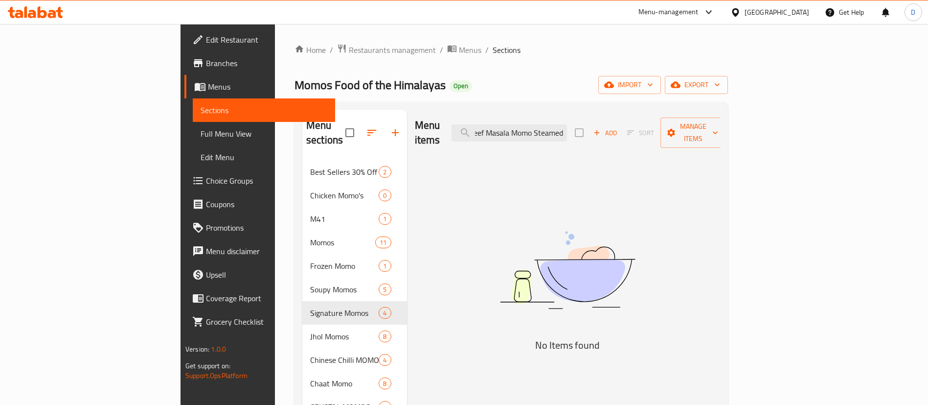
drag, startPoint x: 637, startPoint y: 126, endPoint x: 669, endPoint y: 127, distance: 32.8
click at [670, 128] on div "Menu items Beef Masala Momo Steamed Add Sort Manage items" at bounding box center [568, 133] width 306 height 46
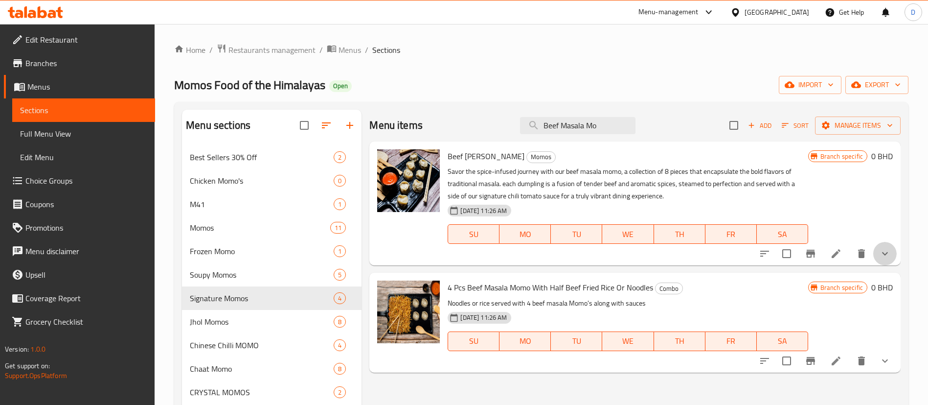
drag, startPoint x: 892, startPoint y: 250, endPoint x: 686, endPoint y: 239, distance: 206.8
click at [892, 251] on button "show more" at bounding box center [884, 253] width 23 height 23
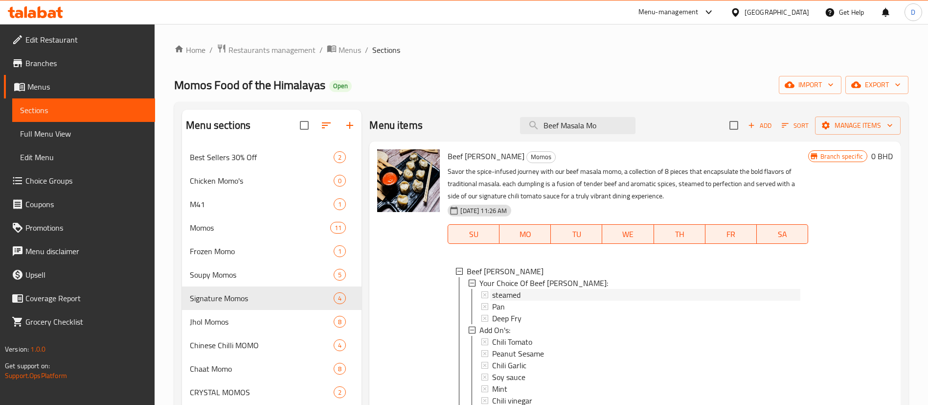
click at [511, 297] on span "steamed" at bounding box center [506, 295] width 28 height 12
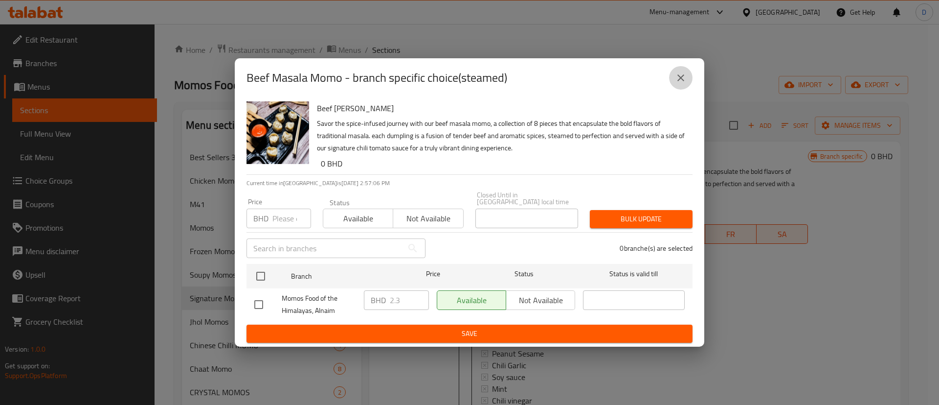
click at [681, 78] on icon "close" at bounding box center [681, 78] width 12 height 12
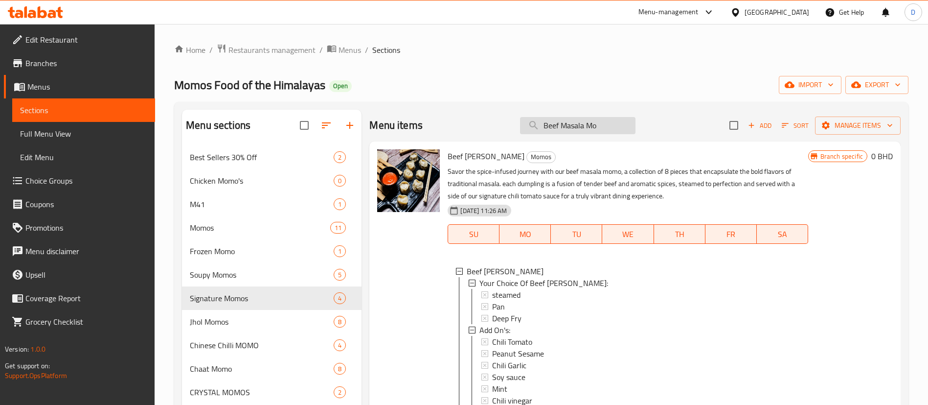
click at [567, 123] on input "Beef Masala Mo" at bounding box center [577, 125] width 115 height 17
paste input "Kung Pao Chicken"
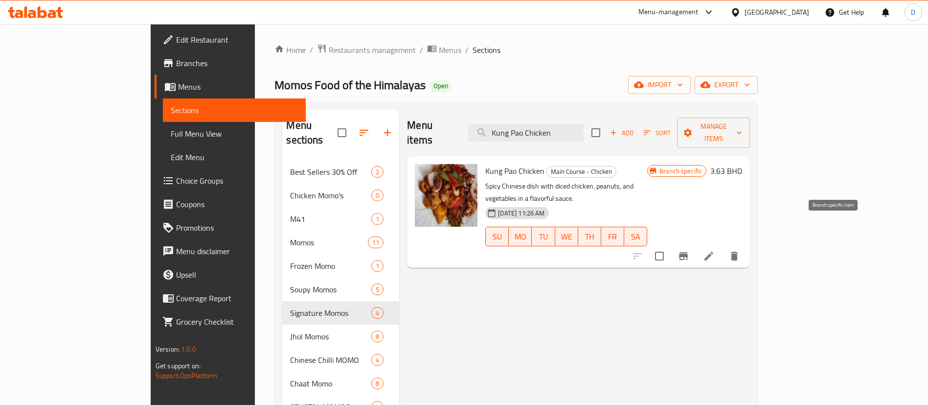
type input "Kung Pao Chicken"
click at [688, 252] on icon "Branch-specific-item" at bounding box center [683, 256] width 9 height 8
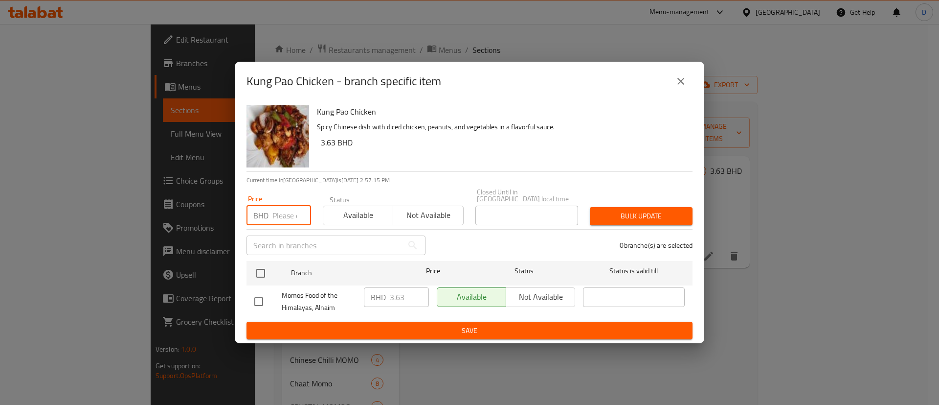
drag, startPoint x: 288, startPoint y: 208, endPoint x: 283, endPoint y: 218, distance: 11.2
click at [287, 208] on input "number" at bounding box center [292, 216] width 39 height 20
paste input "3.500"
type input "3.500"
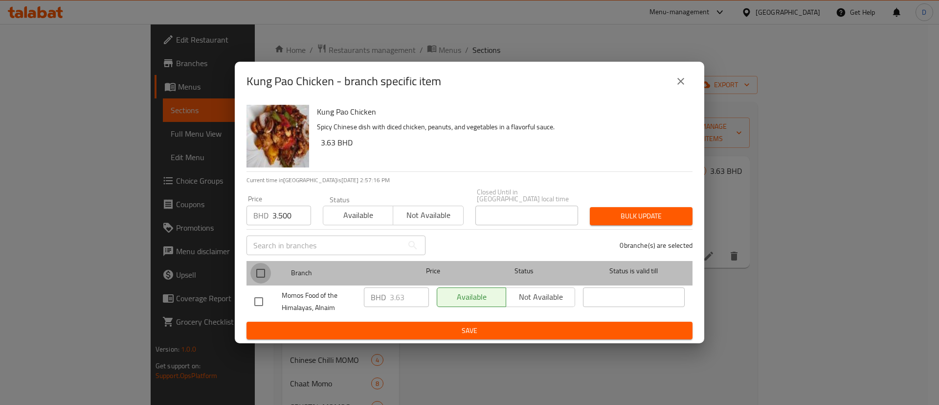
click at [270, 266] on input "checkbox" at bounding box center [261, 273] width 21 height 21
checkbox input "true"
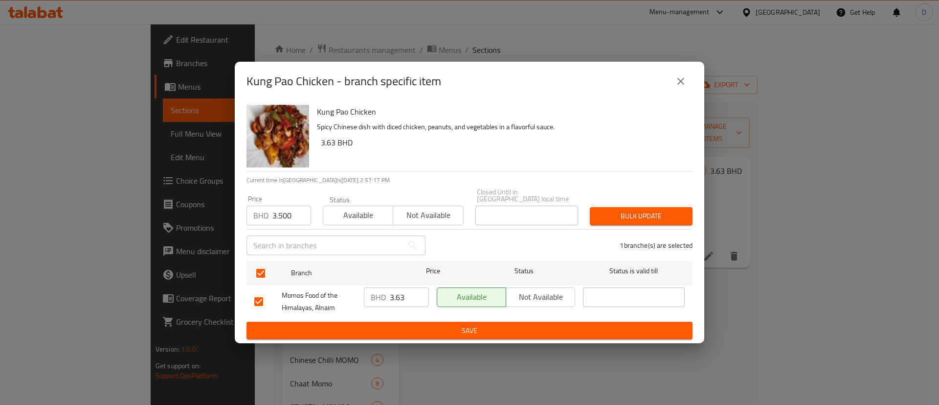
click at [602, 212] on span "Bulk update" at bounding box center [641, 216] width 87 height 12
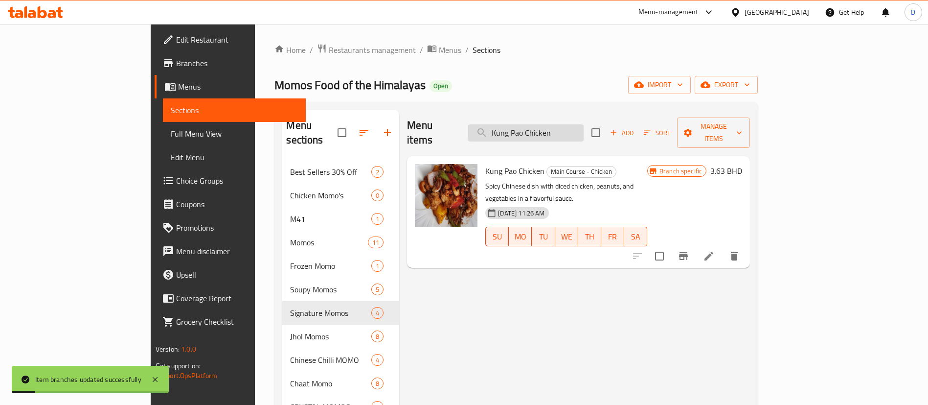
drag, startPoint x: 566, startPoint y: 104, endPoint x: 574, endPoint y: 122, distance: 20.2
click at [574, 124] on input "Kung Pao Chicken" at bounding box center [525, 132] width 115 height 17
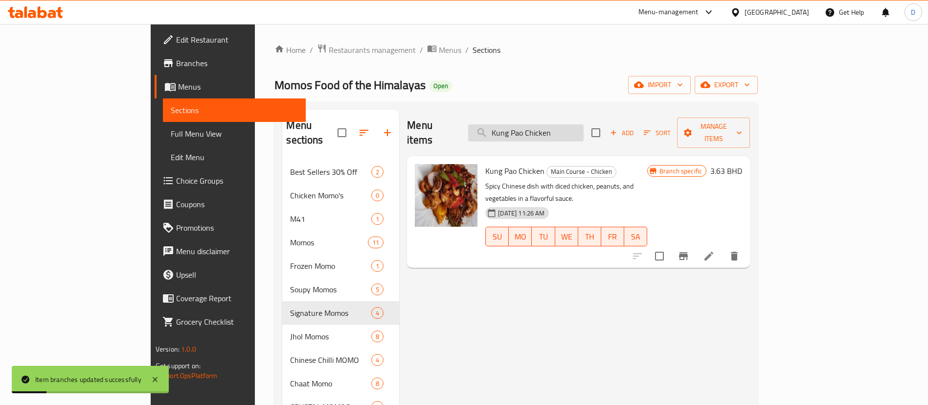
paste input "Schezwan"
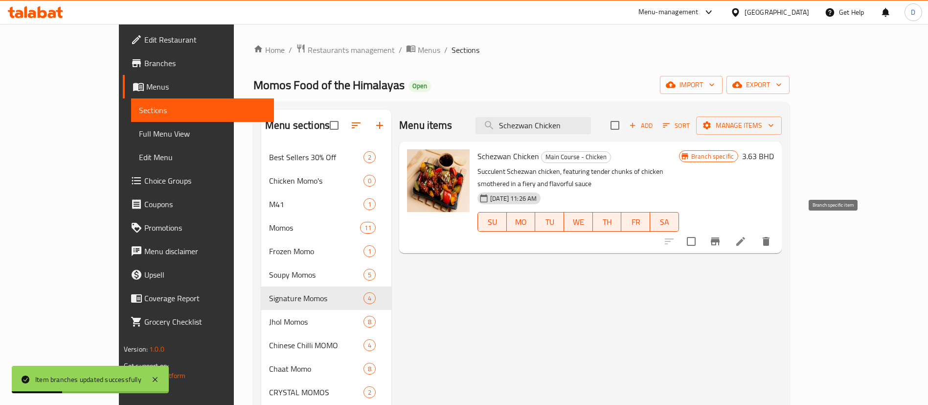
type input "Schezwan Chicken"
click at [727, 233] on button "Branch-specific-item" at bounding box center [715, 240] width 23 height 23
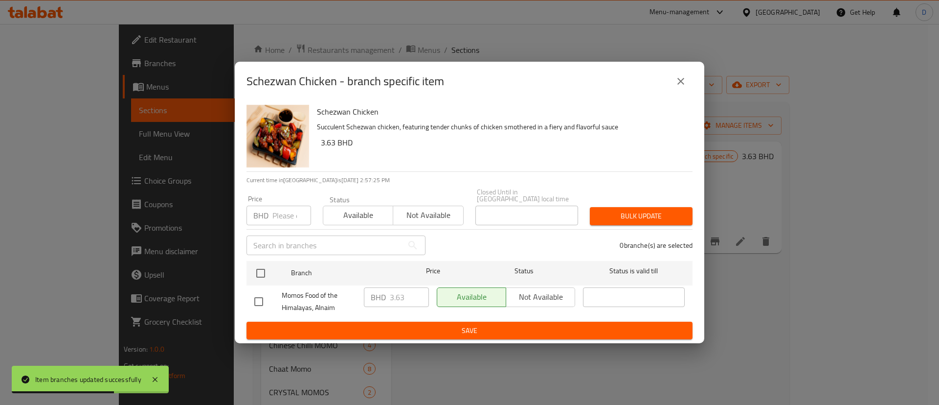
click at [271, 210] on div "BHD Price" at bounding box center [279, 216] width 65 height 20
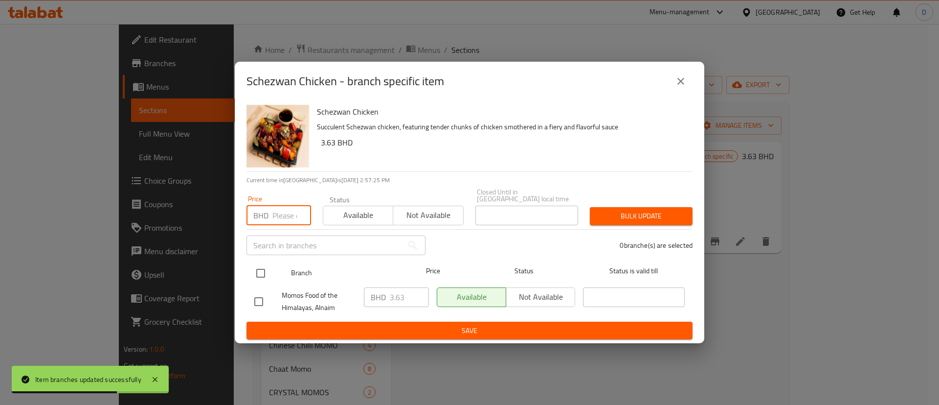
paste input "3.500"
type input "3.500"
click at [265, 271] on input "checkbox" at bounding box center [261, 273] width 21 height 21
checkbox input "true"
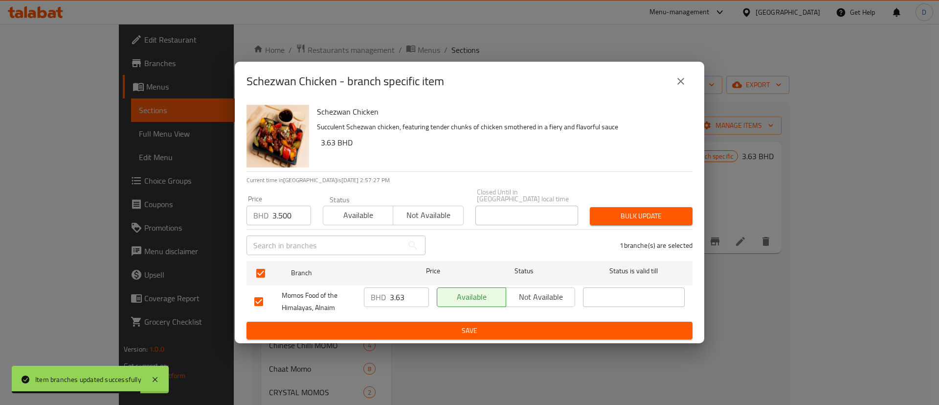
click at [648, 221] on div "Bulk update" at bounding box center [641, 216] width 114 height 30
click at [639, 212] on span "Bulk update" at bounding box center [641, 216] width 87 height 12
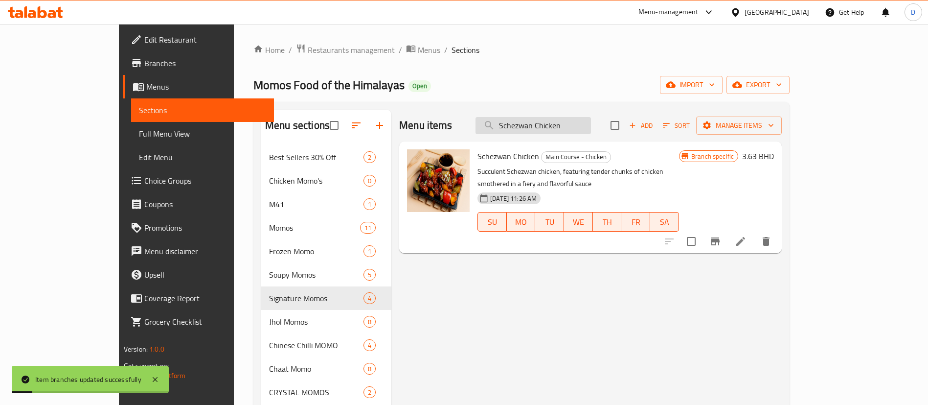
click at [554, 126] on input "Schezwan Chicken" at bounding box center [533, 125] width 115 height 17
paste input "Orange"
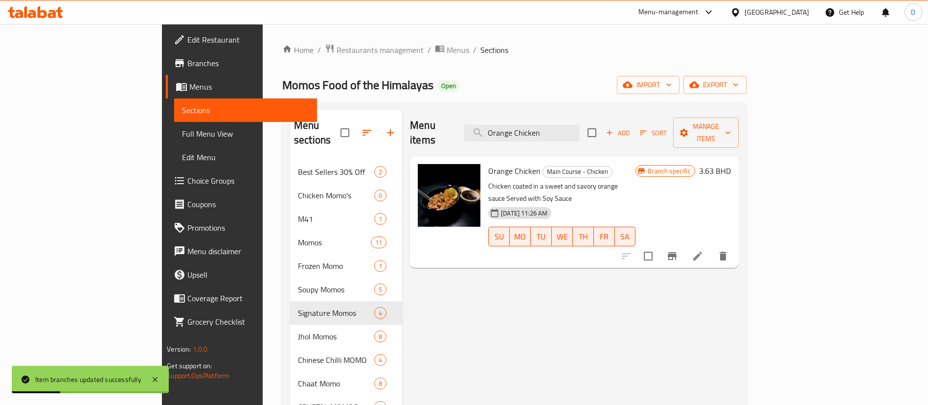
type input "Orange Chicken"
click at [677, 252] on icon "Branch-specific-item" at bounding box center [672, 256] width 9 height 8
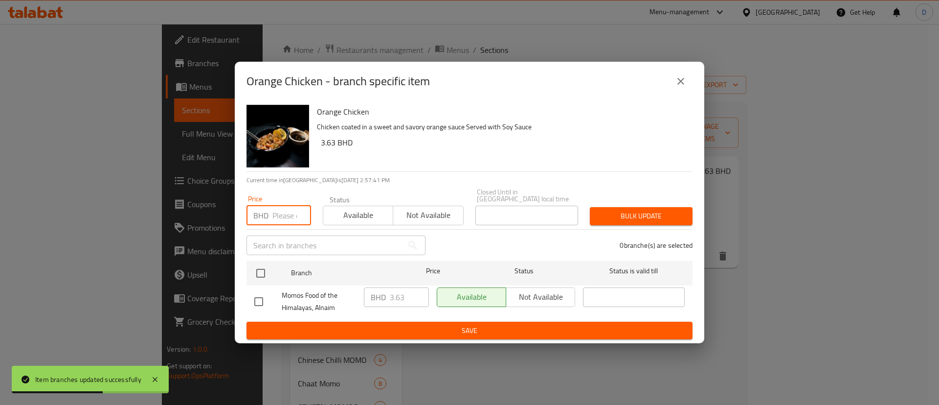
click at [289, 212] on input "number" at bounding box center [292, 216] width 39 height 20
paste input "3.500"
type input "3.500"
click at [260, 278] on input "checkbox" at bounding box center [261, 273] width 21 height 21
checkbox input "true"
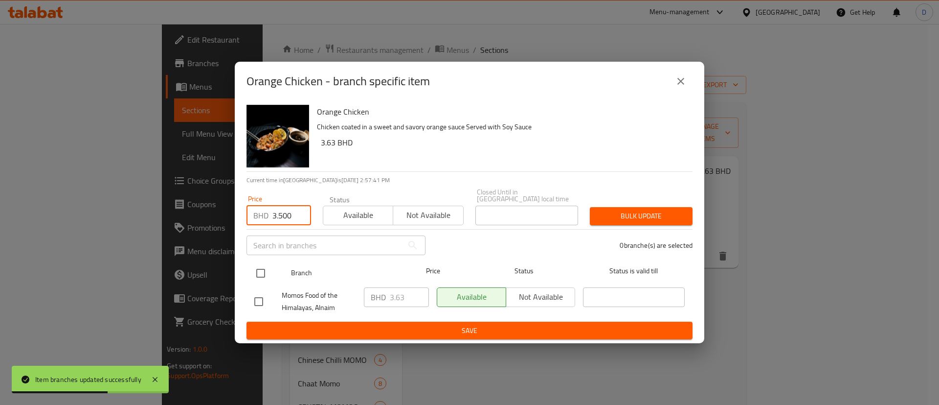
checkbox input "true"
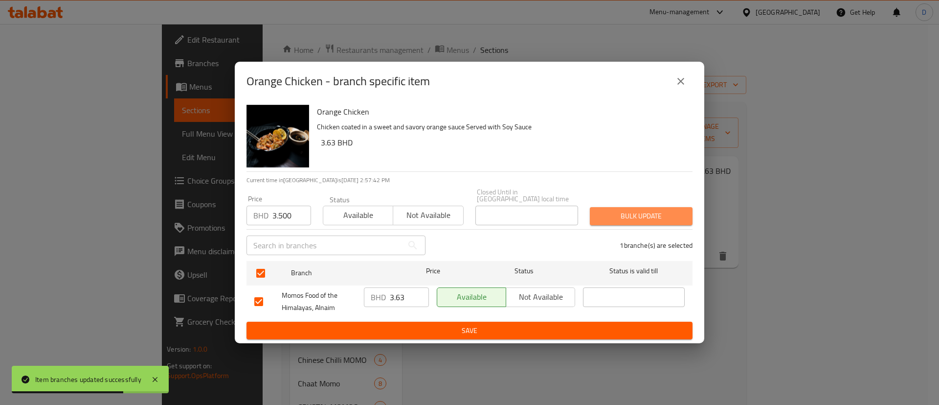
click at [616, 218] on span "Bulk update" at bounding box center [641, 216] width 87 height 12
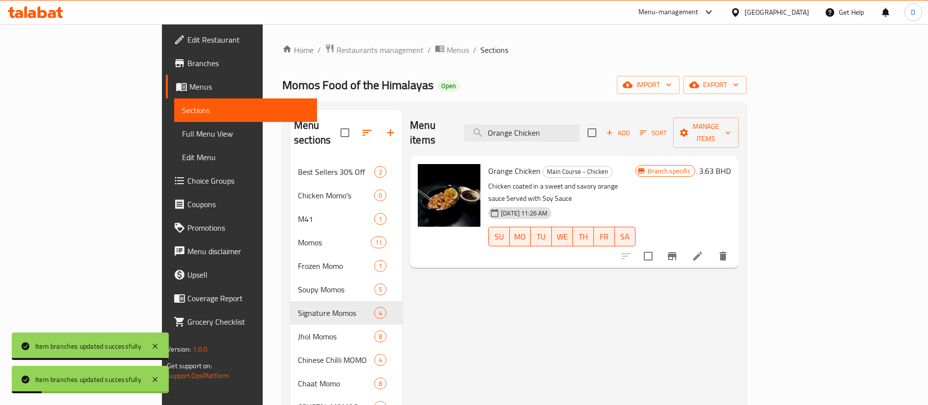
drag, startPoint x: 600, startPoint y: 120, endPoint x: 457, endPoint y: 143, distance: 144.7
paste input "Himalayan Chilli"
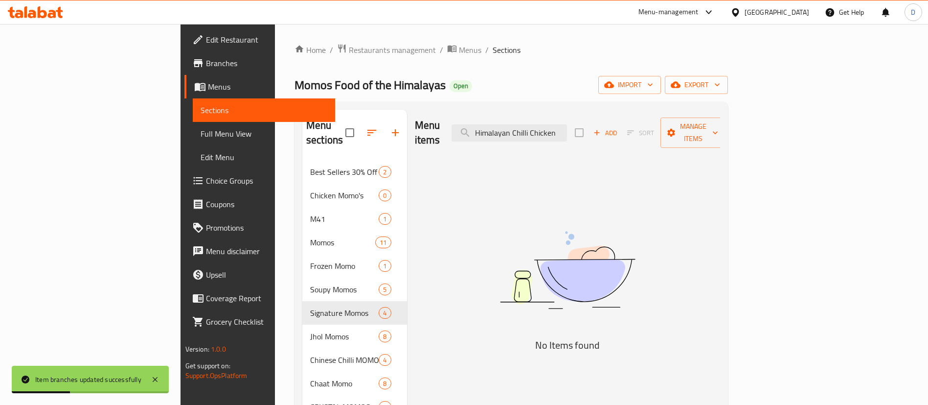
drag, startPoint x: 628, startPoint y: 127, endPoint x: 706, endPoint y: 129, distance: 77.8
click at [706, 129] on div "Menu items Himalayan Chilli Chicken Add Sort Manage items" at bounding box center [568, 133] width 306 height 46
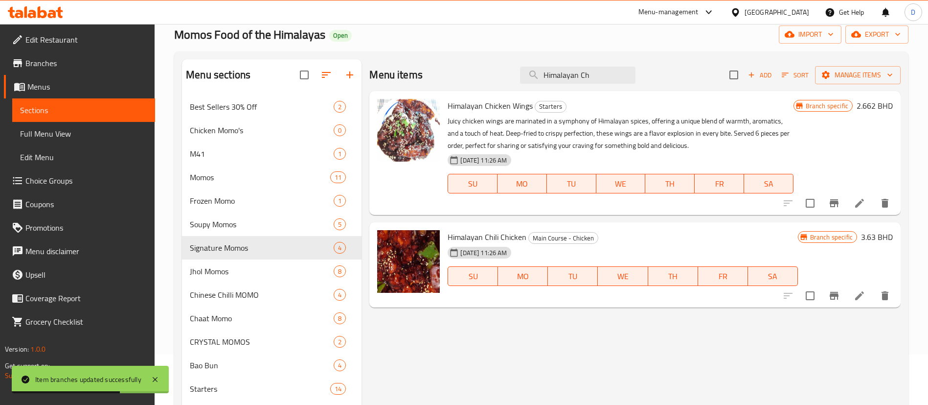
scroll to position [73, 0]
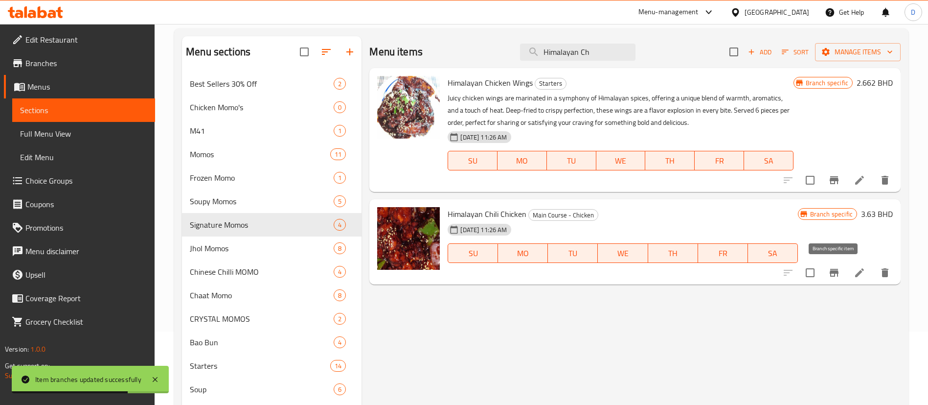
type input "Himalayan Ch"
click at [828, 275] on icon "Branch-specific-item" at bounding box center [834, 273] width 12 height 12
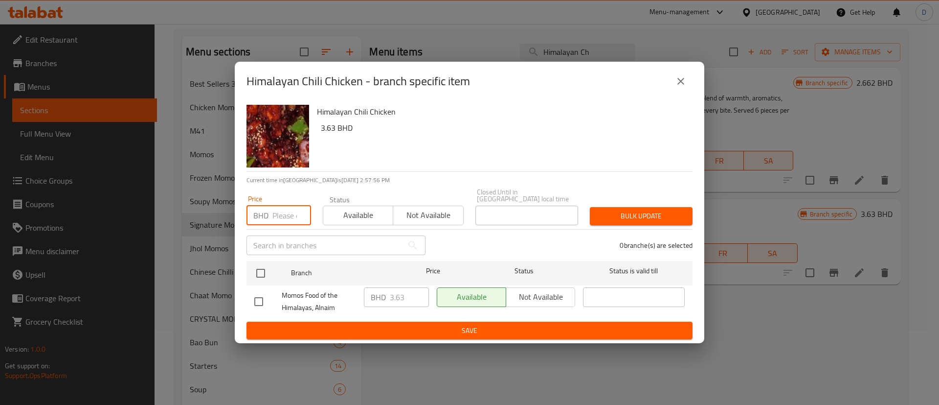
drag, startPoint x: 287, startPoint y: 204, endPoint x: 287, endPoint y: 221, distance: 17.6
click at [287, 206] on input "number" at bounding box center [292, 216] width 39 height 20
paste input "3.500"
type input "3.500"
click at [269, 268] on input "checkbox" at bounding box center [261, 273] width 21 height 21
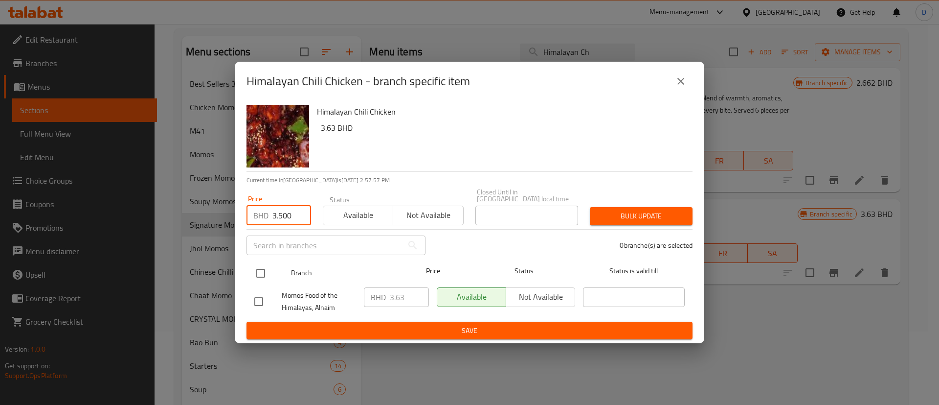
checkbox input "true"
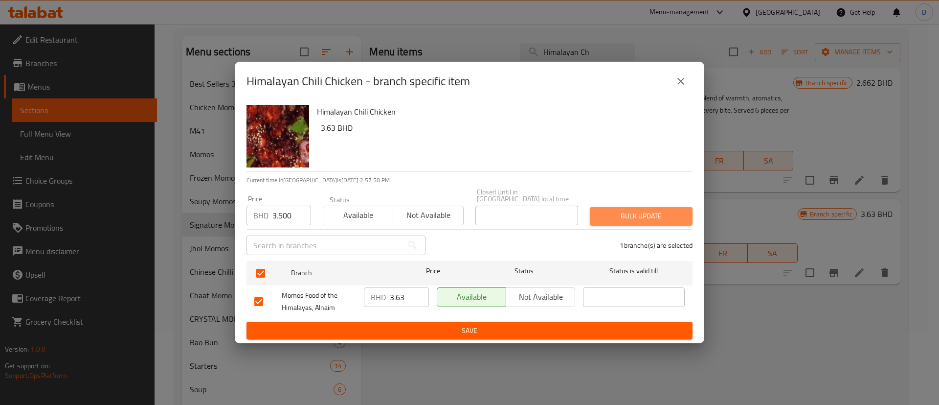
click at [643, 210] on span "Bulk update" at bounding box center [641, 216] width 87 height 12
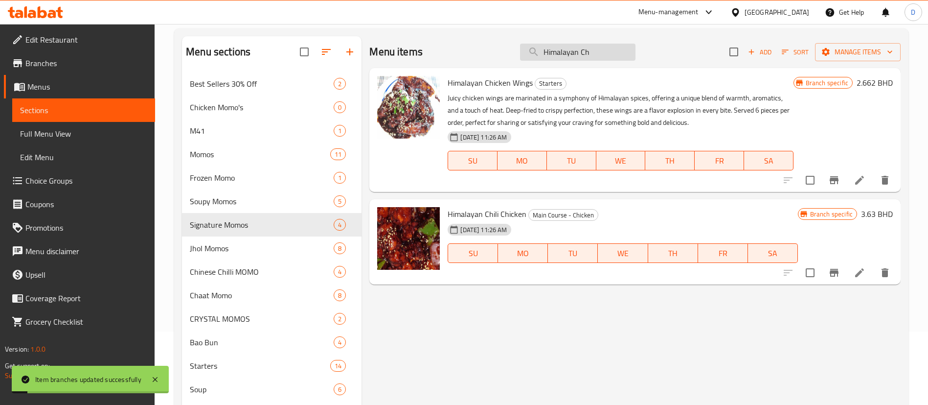
click at [588, 55] on input "Himalayan Ch" at bounding box center [577, 52] width 115 height 17
paste input "[PERSON_NAME] Chicken"
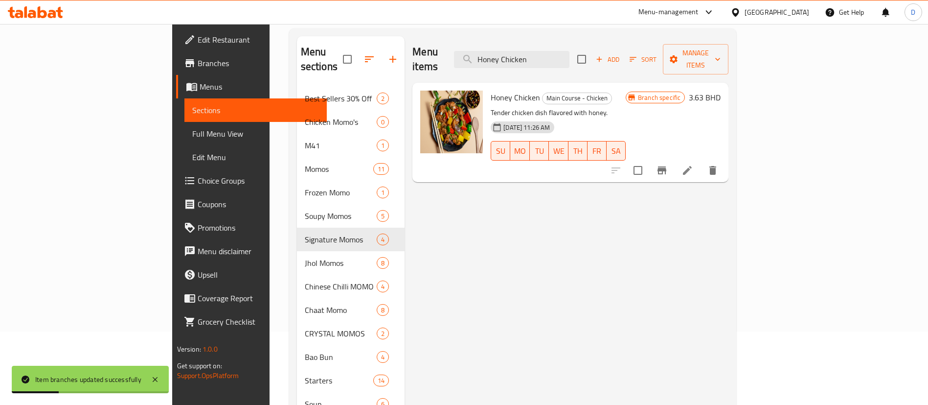
type input "Honey Chicken"
click at [674, 159] on button "Branch-specific-item" at bounding box center [661, 170] width 23 height 23
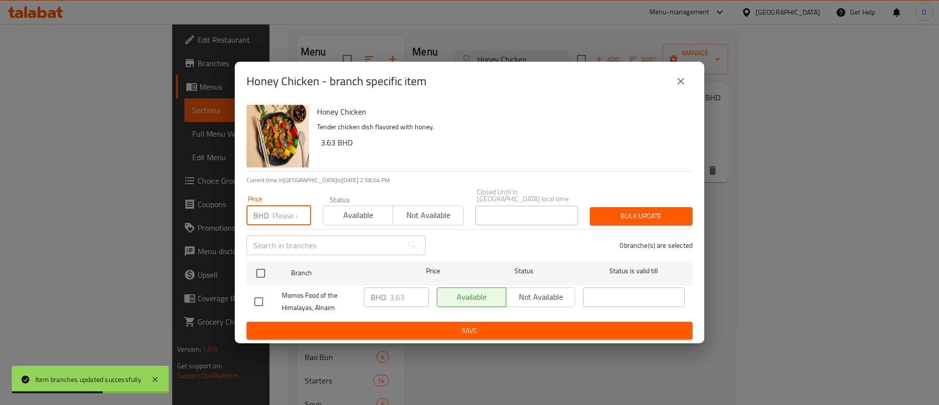
drag, startPoint x: 289, startPoint y: 211, endPoint x: 288, endPoint y: 224, distance: 13.2
click at [288, 211] on input "number" at bounding box center [292, 216] width 39 height 20
paste input "3.500"
type input "3.500"
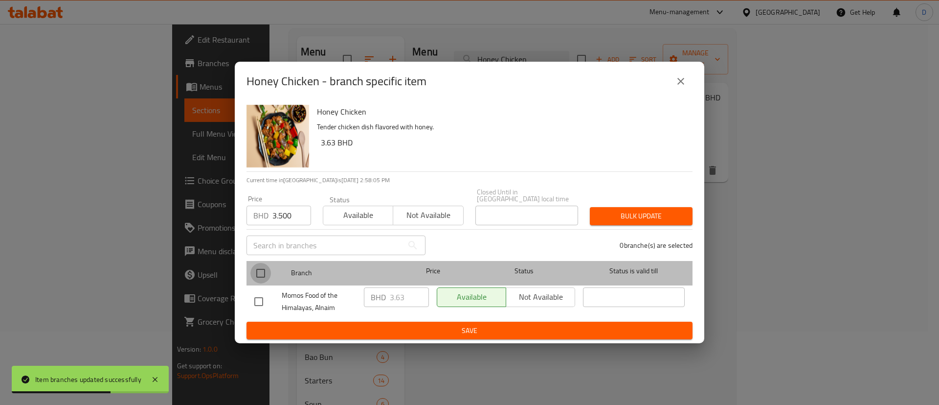
click at [269, 265] on input "checkbox" at bounding box center [261, 273] width 21 height 21
checkbox input "true"
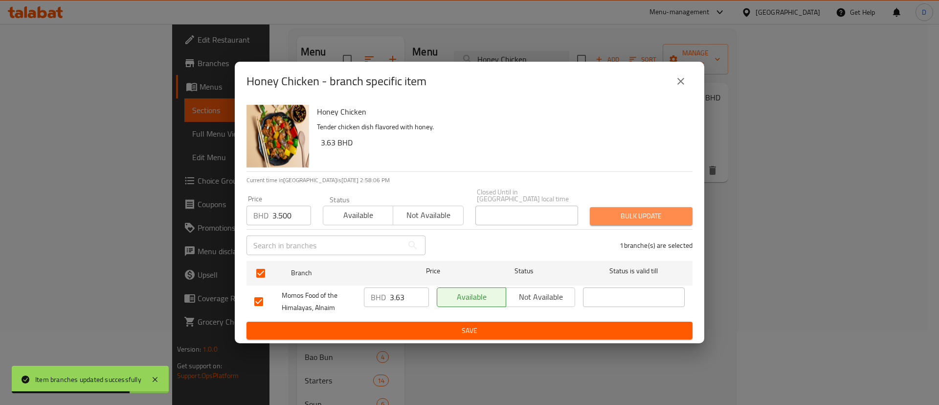
click at [623, 210] on span "Bulk update" at bounding box center [641, 216] width 87 height 12
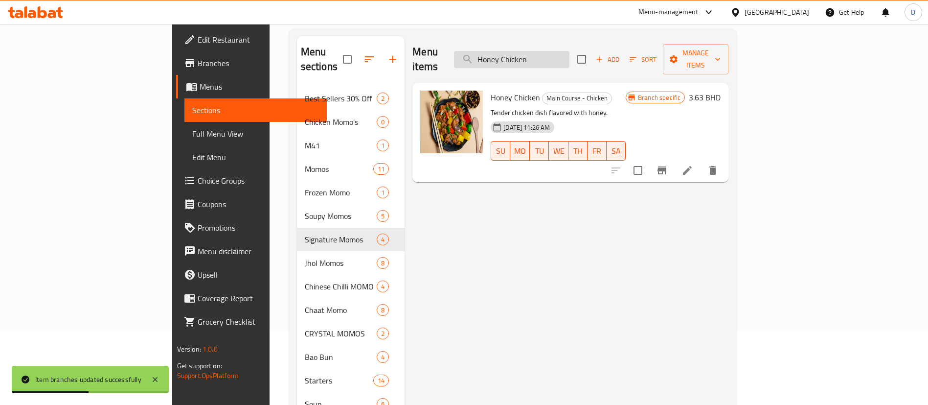
click at [570, 53] on input "Honey Chicken" at bounding box center [511, 59] width 115 height 17
paste input "Beef Chilli"
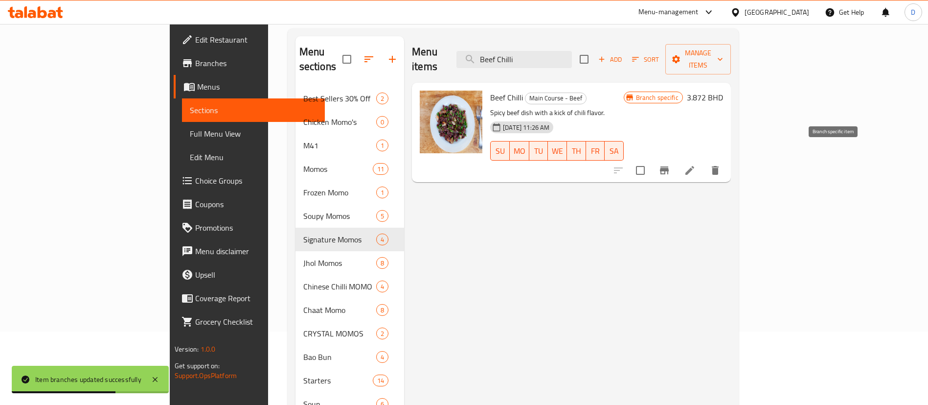
type input "Beef Chilli"
click at [669, 166] on icon "Branch-specific-item" at bounding box center [664, 170] width 9 height 8
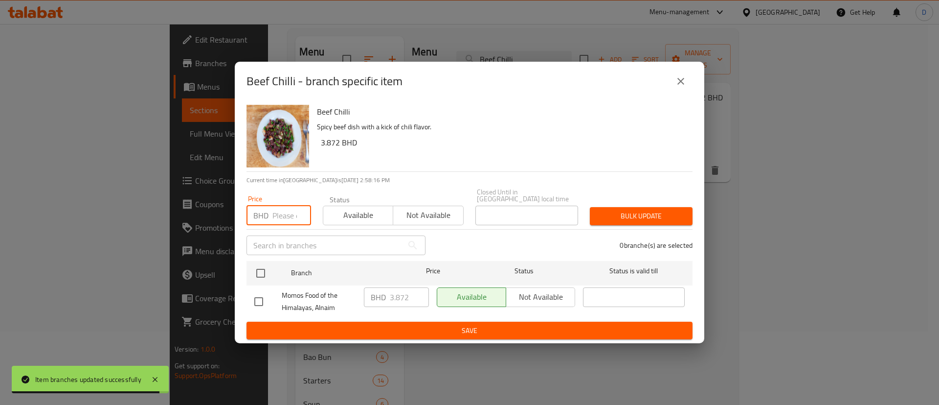
click at [275, 214] on input "number" at bounding box center [292, 216] width 39 height 20
paste input "3.500"
type input "3.500"
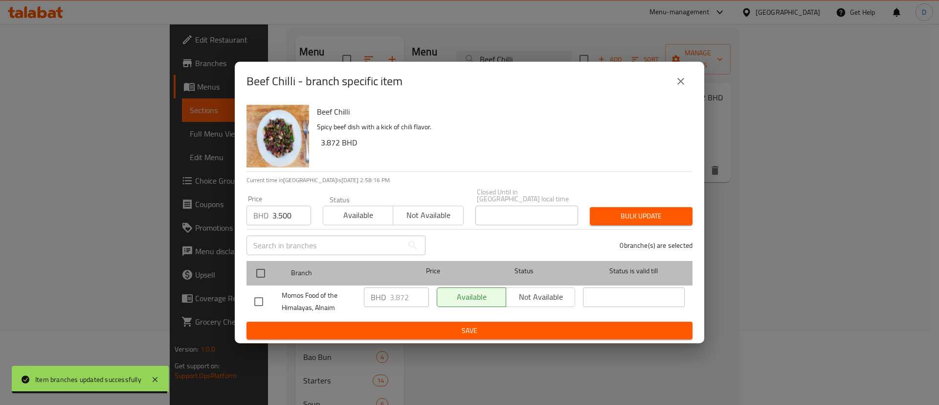
click at [276, 265] on div at bounding box center [269, 273] width 37 height 28
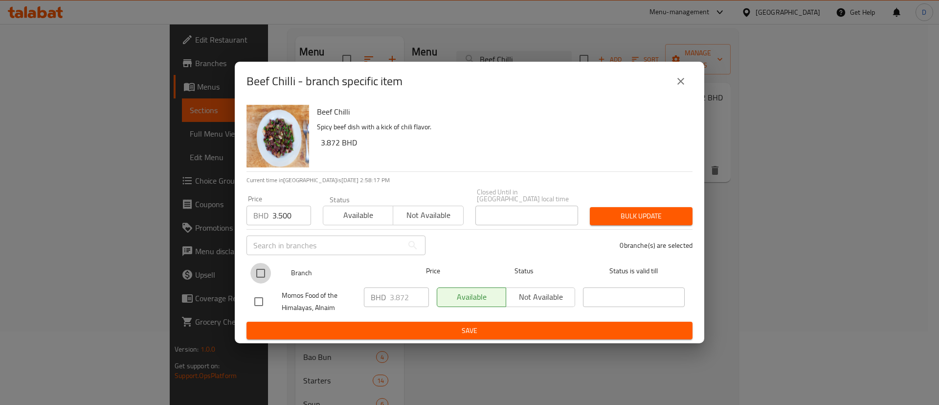
click at [267, 268] on input "checkbox" at bounding box center [261, 273] width 21 height 21
checkbox input "true"
click at [625, 210] on span "Bulk update" at bounding box center [641, 216] width 87 height 12
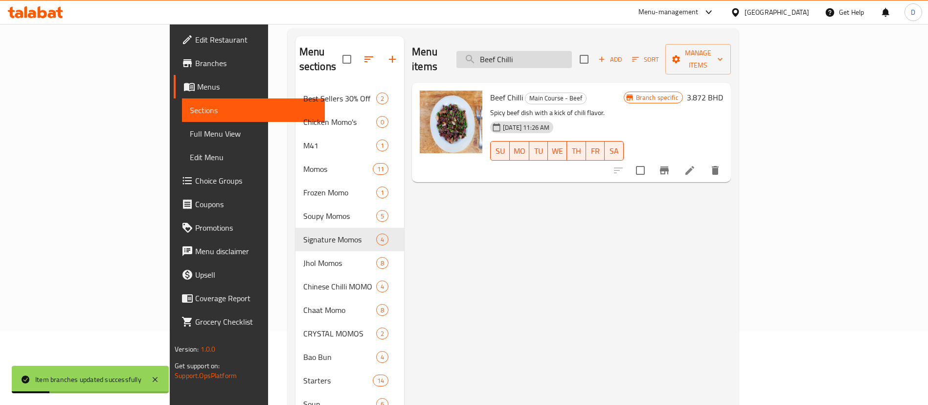
drag, startPoint x: 601, startPoint y: 48, endPoint x: 524, endPoint y: 58, distance: 78.5
click at [524, 58] on input "Beef Chilli" at bounding box center [514, 59] width 115 height 17
paste input "Meat Balls in Garlic Sauce"
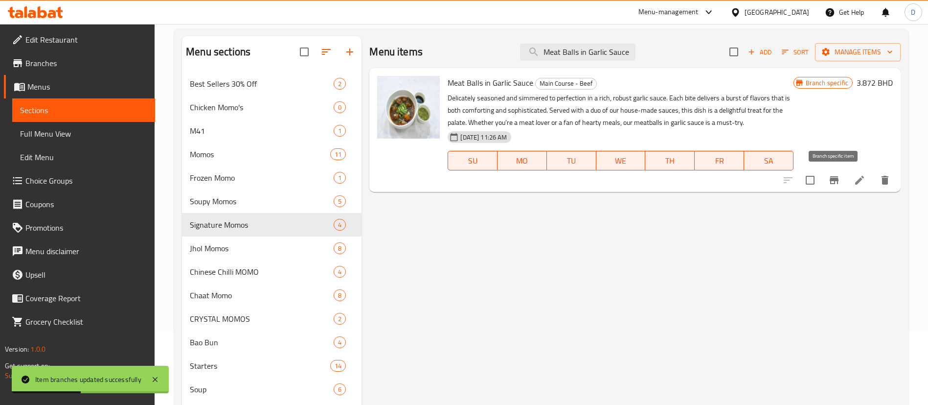
type input "Meat Balls in Garlic Sauce"
click at [832, 180] on icon "Branch-specific-item" at bounding box center [834, 180] width 9 height 8
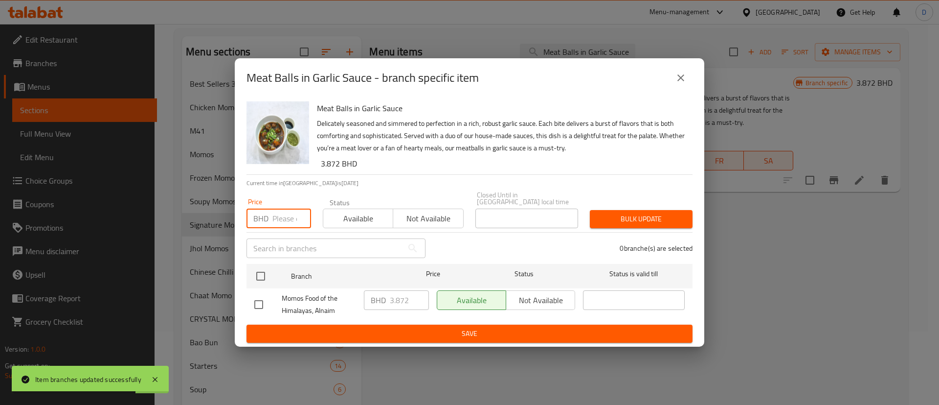
click at [282, 215] on input "number" at bounding box center [292, 218] width 39 height 20
paste input "3.500"
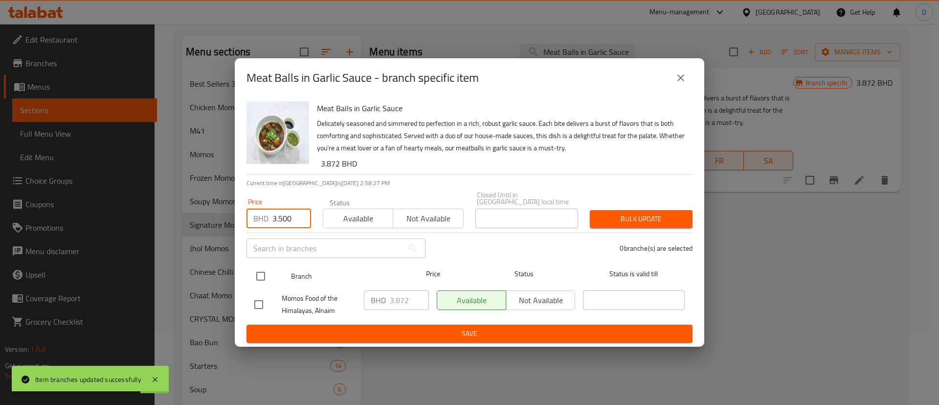
type input "3.500"
click at [267, 275] on input "checkbox" at bounding box center [261, 276] width 21 height 21
checkbox input "true"
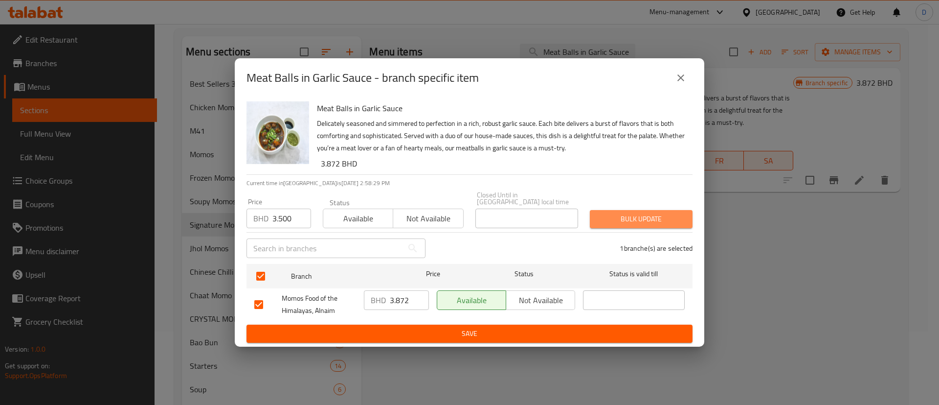
click at [662, 213] on span "Bulk update" at bounding box center [641, 219] width 87 height 12
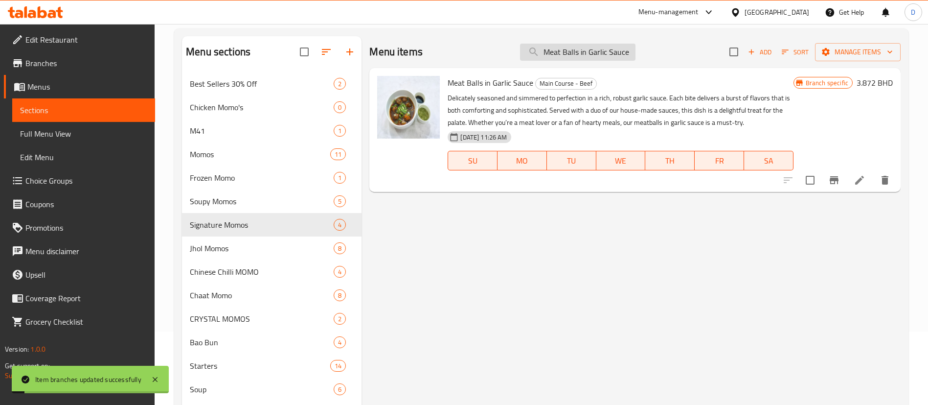
click at [598, 54] on input "Meat Balls in Garlic Sauce" at bounding box center [577, 52] width 115 height 17
paste input "Schezwan"
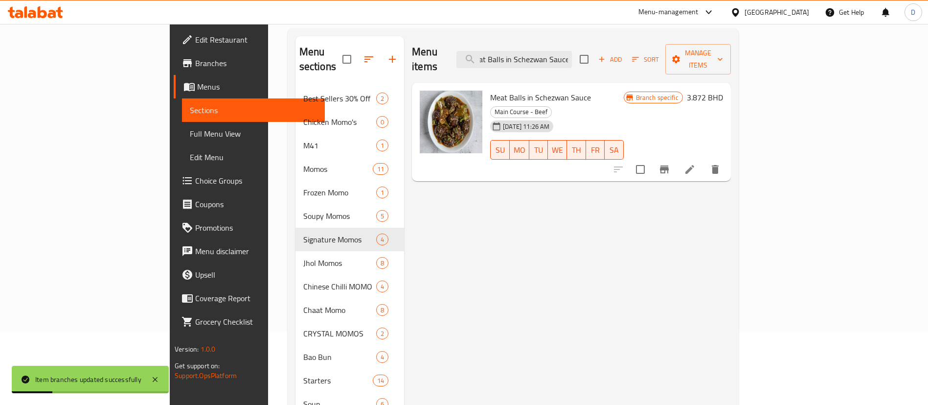
type input "Meat Balls in Schezwan Sauce"
click at [670, 163] on icon "Branch-specific-item" at bounding box center [665, 169] width 12 height 12
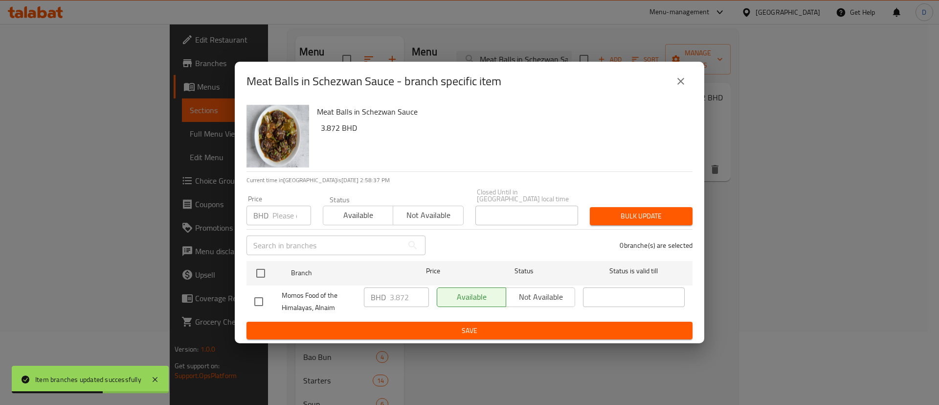
click at [298, 196] on div "Price BHD Price" at bounding box center [279, 210] width 65 height 30
click at [288, 212] on input "number" at bounding box center [292, 216] width 39 height 20
paste input "3.500"
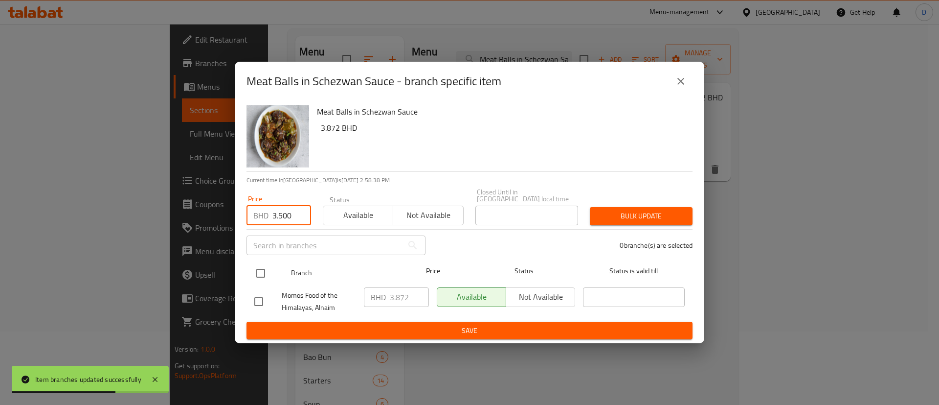
type input "3.500"
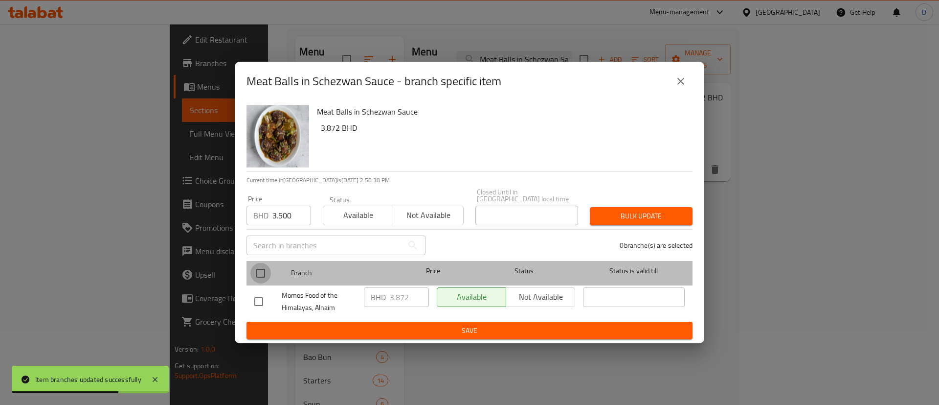
drag, startPoint x: 268, startPoint y: 267, endPoint x: 348, endPoint y: 263, distance: 80.3
click at [268, 267] on input "checkbox" at bounding box center [261, 273] width 21 height 21
checkbox input "true"
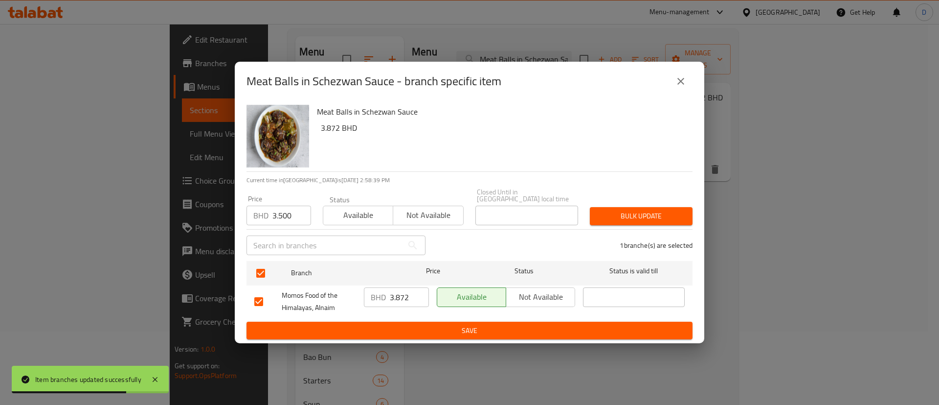
click at [602, 210] on span "Bulk update" at bounding box center [641, 216] width 87 height 12
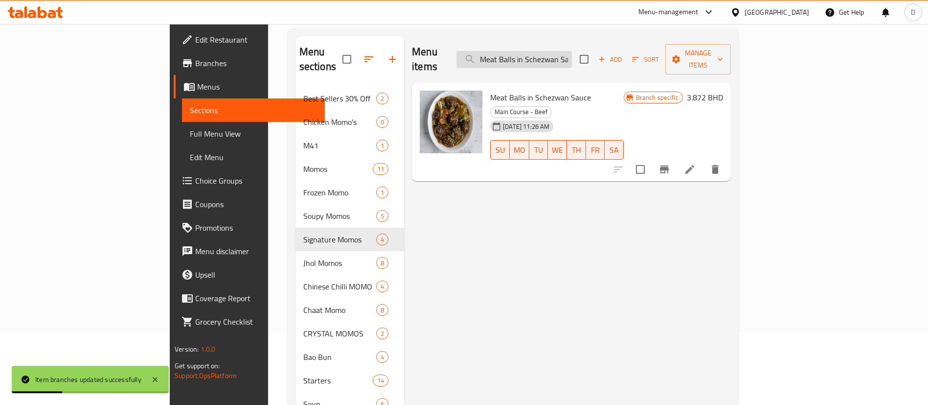
click at [572, 52] on input "Meat Balls in Schezwan Sauce" at bounding box center [514, 59] width 115 height 17
paste input "Beef with Seasonal Vegetables"
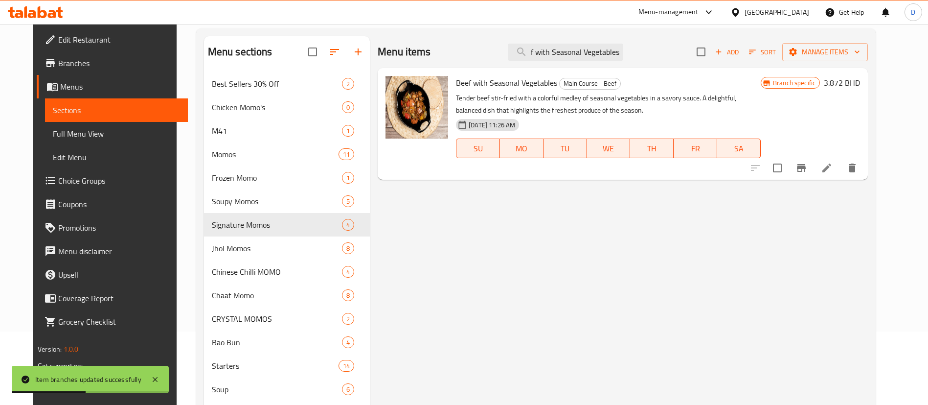
type input "Beef with Seasonal Vegetables"
click at [813, 160] on button "Branch-specific-item" at bounding box center [801, 167] width 23 height 23
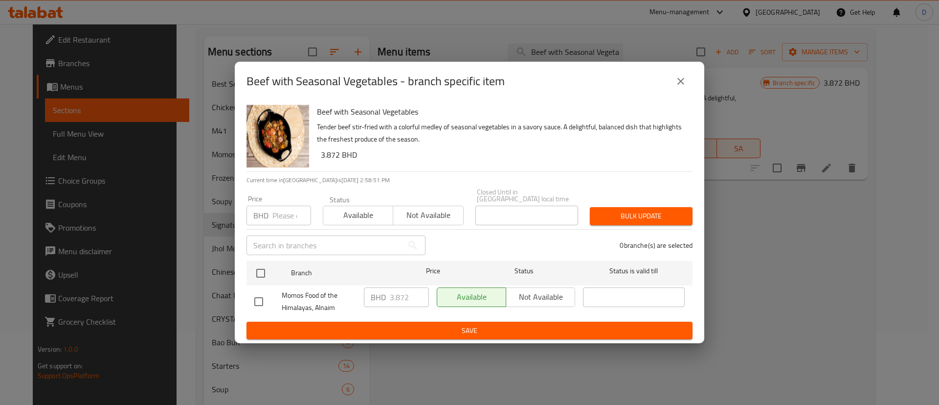
click at [289, 208] on input "number" at bounding box center [292, 216] width 39 height 20
paste input "3.500"
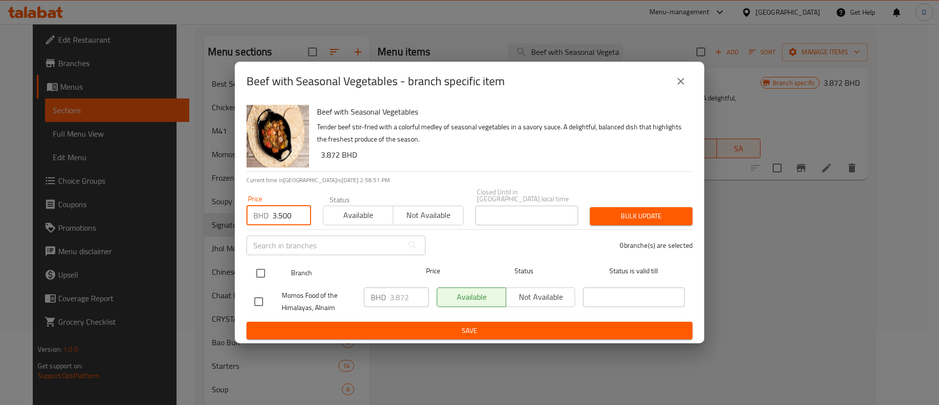
type input "3.500"
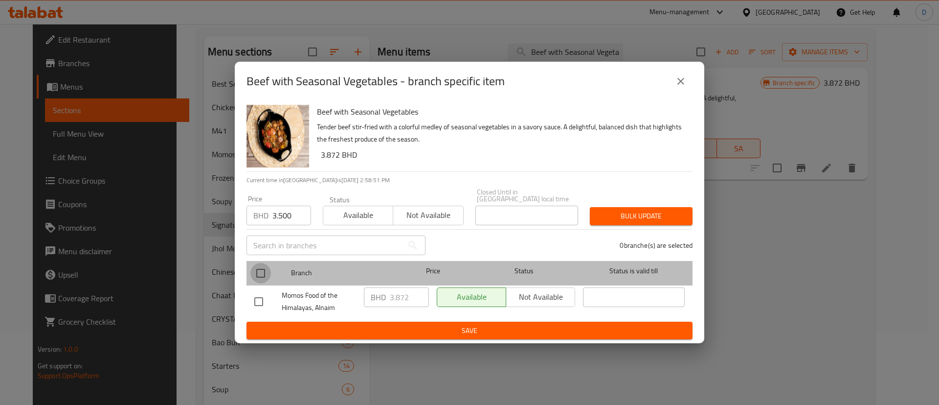
click at [266, 263] on input "checkbox" at bounding box center [261, 273] width 21 height 21
checkbox input "true"
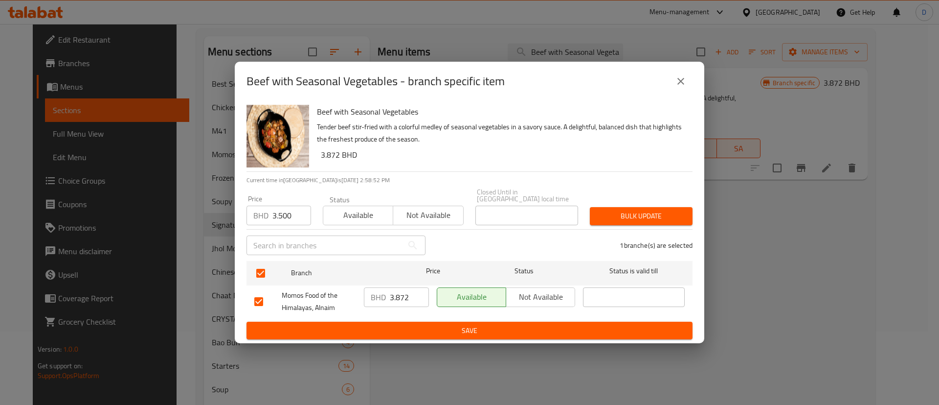
drag, startPoint x: 655, startPoint y: 192, endPoint x: 651, endPoint y: 206, distance: 14.2
click at [655, 193] on div "Price BHD 3.500 Price Status Available Not available Closed Until in [GEOGRAPHI…" at bounding box center [470, 207] width 458 height 48
click at [651, 210] on span "Bulk update" at bounding box center [641, 216] width 87 height 12
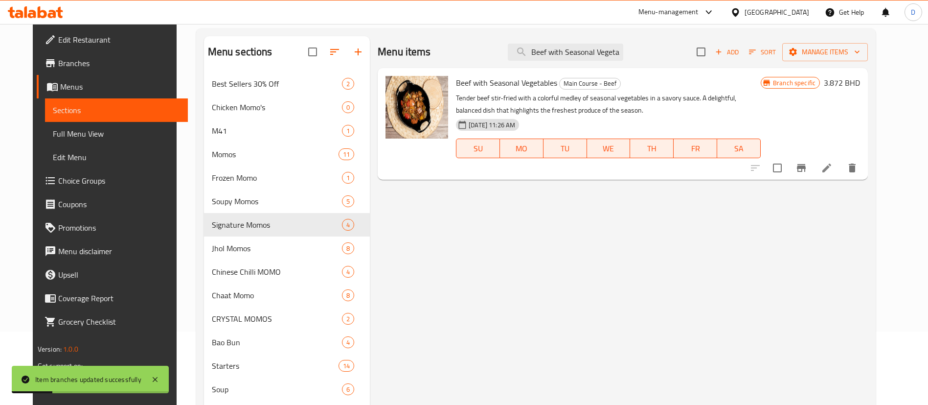
click at [584, 37] on div "Menu items Beef with Seasonal Vegetables Add Sort Manage items" at bounding box center [623, 52] width 490 height 32
click at [585, 53] on input "Beef with Seasonal Vegetables" at bounding box center [565, 52] width 115 height 17
paste input "Manchurian"
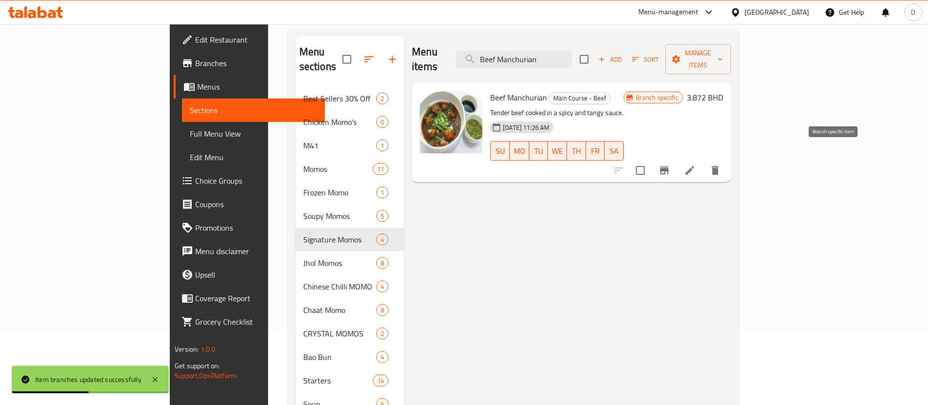
type input "Beef Manchurian"
click at [669, 166] on icon "Branch-specific-item" at bounding box center [664, 170] width 9 height 8
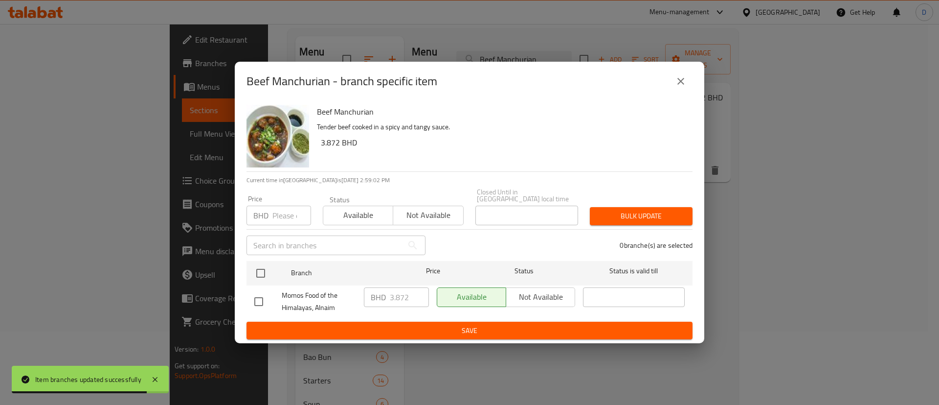
click at [283, 209] on input "number" at bounding box center [292, 216] width 39 height 20
paste input "3.500"
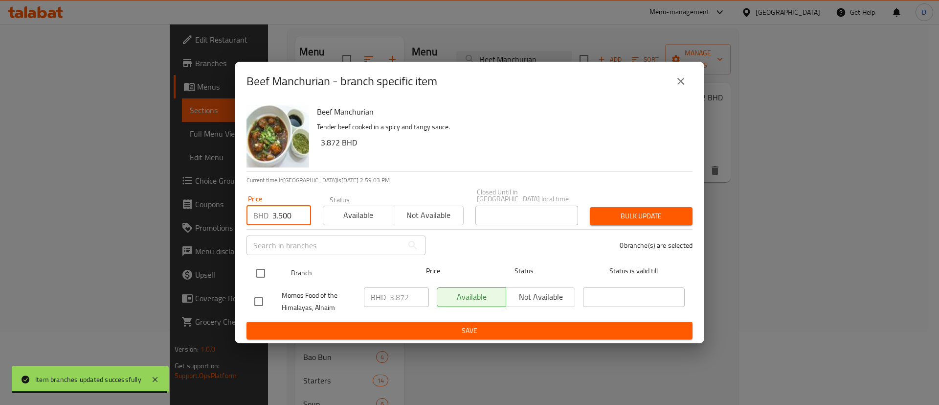
type input "3.500"
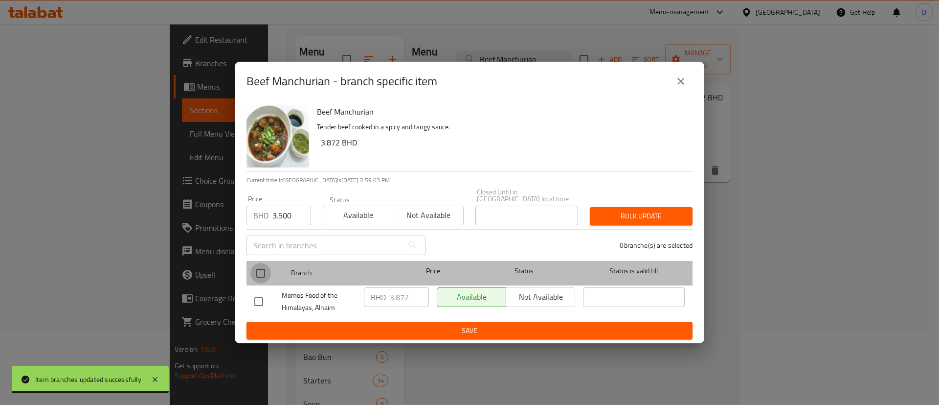
click at [260, 274] on input "checkbox" at bounding box center [261, 273] width 21 height 21
checkbox input "true"
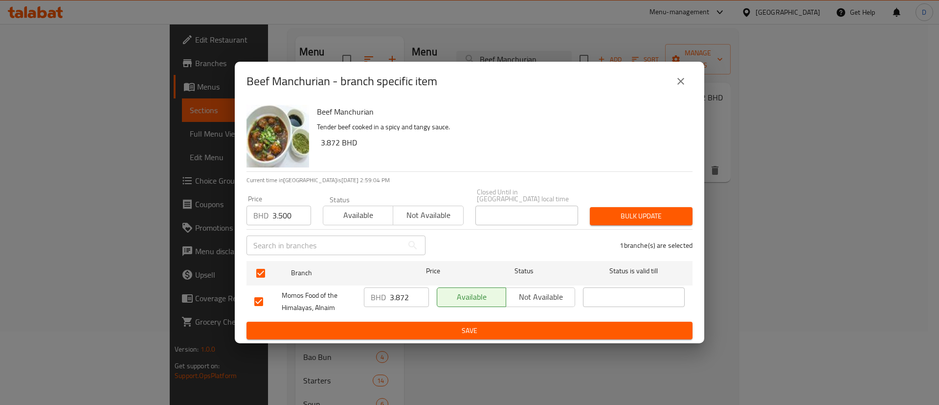
click at [620, 210] on span "Bulk update" at bounding box center [641, 216] width 87 height 12
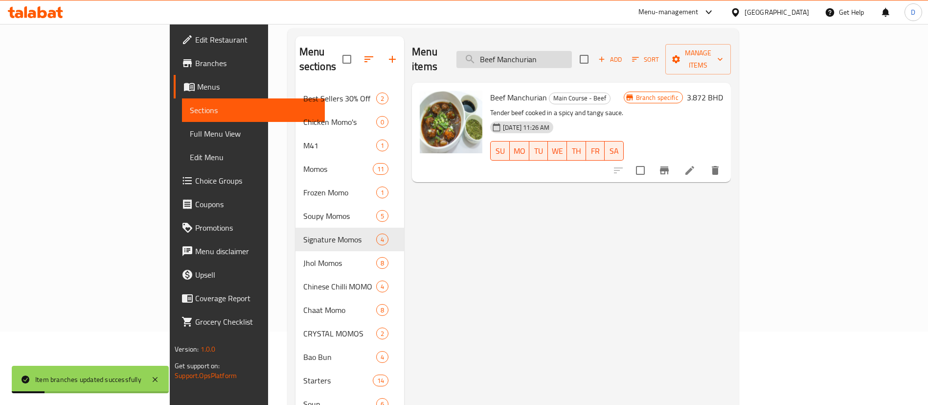
click at [572, 57] on input "Beef Manchurian" at bounding box center [514, 59] width 115 height 17
paste input "Teriyaki"
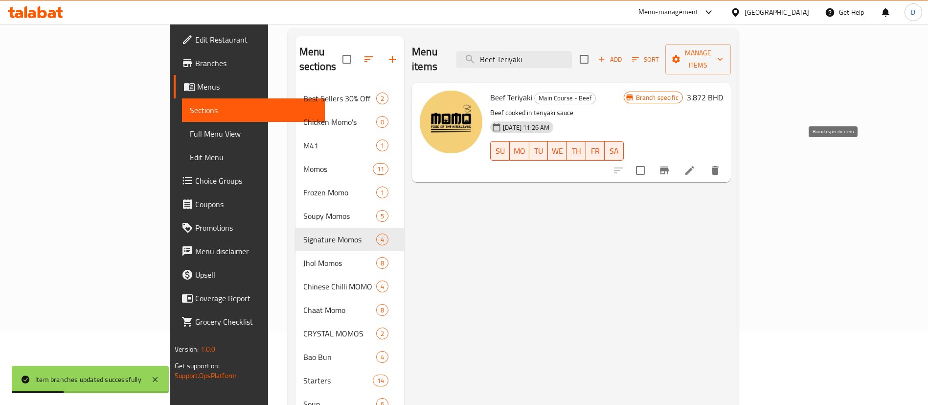
type input "Beef Teriyaki"
click at [670, 164] on icon "Branch-specific-item" at bounding box center [665, 170] width 12 height 12
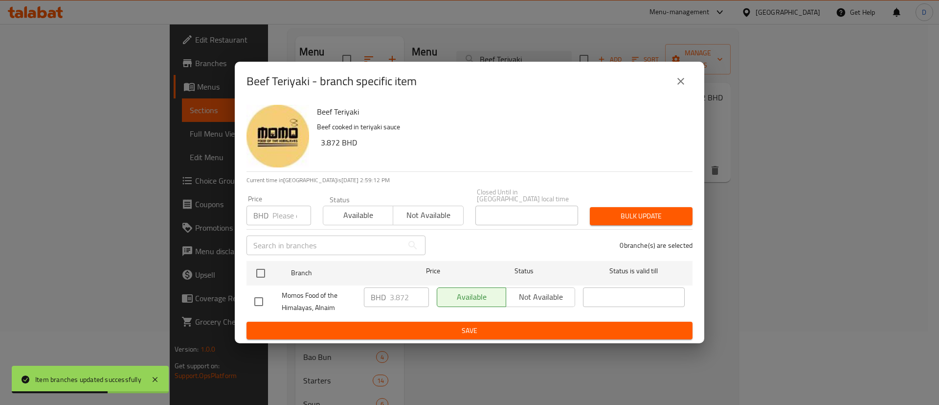
click at [287, 217] on input "number" at bounding box center [292, 216] width 39 height 20
paste input "3.500"
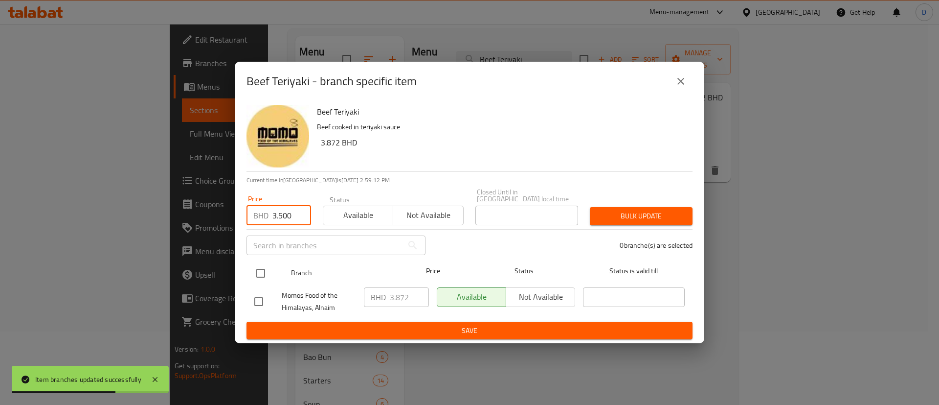
type input "3.500"
click at [269, 263] on input "checkbox" at bounding box center [261, 273] width 21 height 21
checkbox input "true"
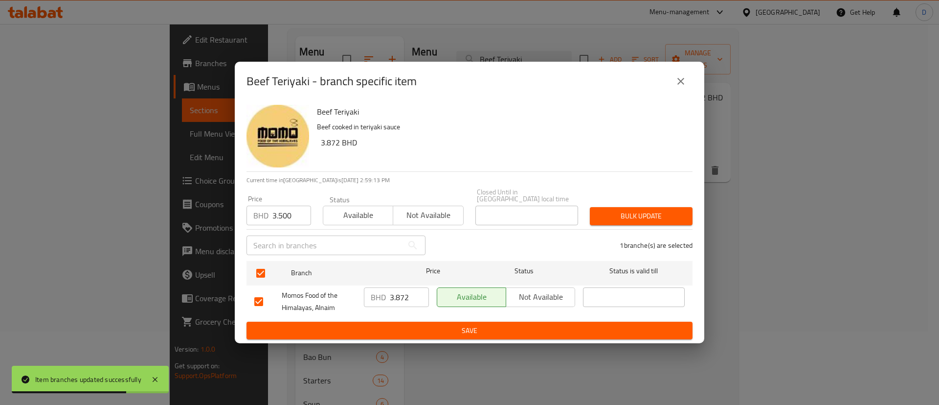
click at [569, 228] on div "1 branche(s) are selected" at bounding box center [565, 245] width 267 height 35
click at [613, 213] on span "Bulk update" at bounding box center [641, 216] width 87 height 12
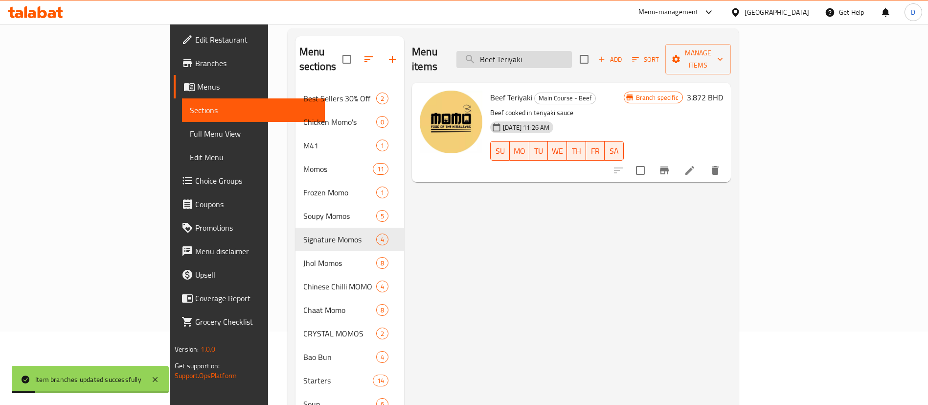
click at [572, 56] on input "Beef Teriyaki" at bounding box center [514, 59] width 115 height 17
paste input "Mongolian"
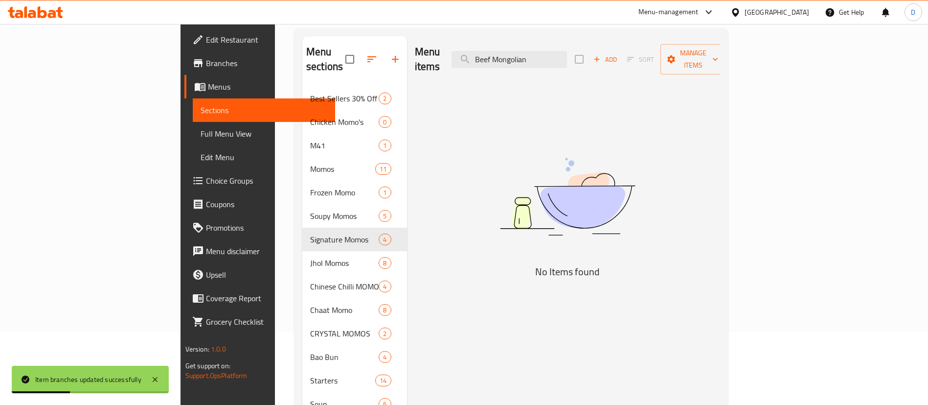
drag, startPoint x: 562, startPoint y: 53, endPoint x: 661, endPoint y: 51, distance: 99.3
click at [661, 51] on div "Menu items Beef Mongolian Add Sort Manage items" at bounding box center [568, 59] width 306 height 46
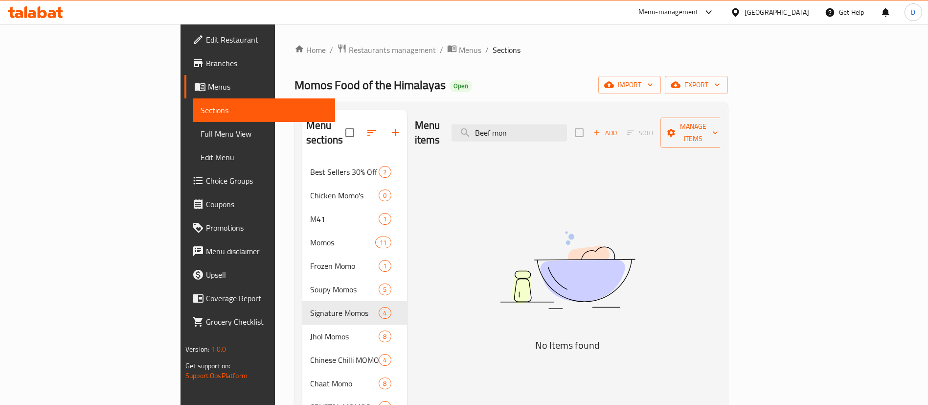
drag, startPoint x: 602, startPoint y: 128, endPoint x: 465, endPoint y: 114, distance: 138.1
click at [465, 114] on div "Menu items Beef mon Add Sort Manage items" at bounding box center [568, 133] width 306 height 46
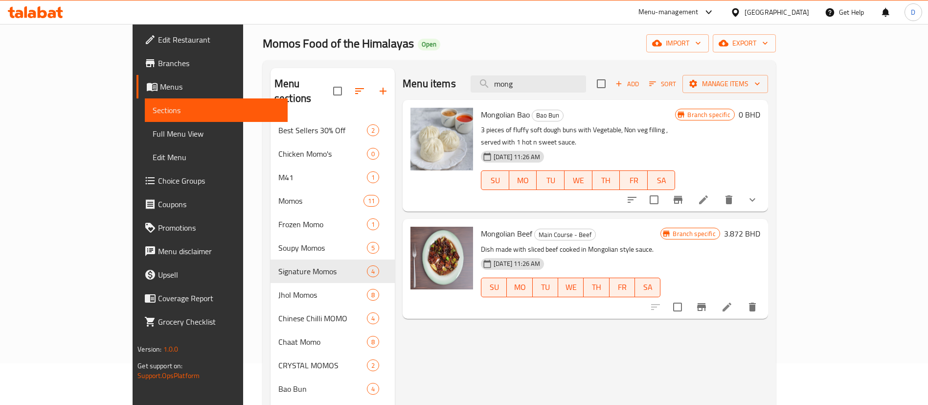
scroll to position [73, 0]
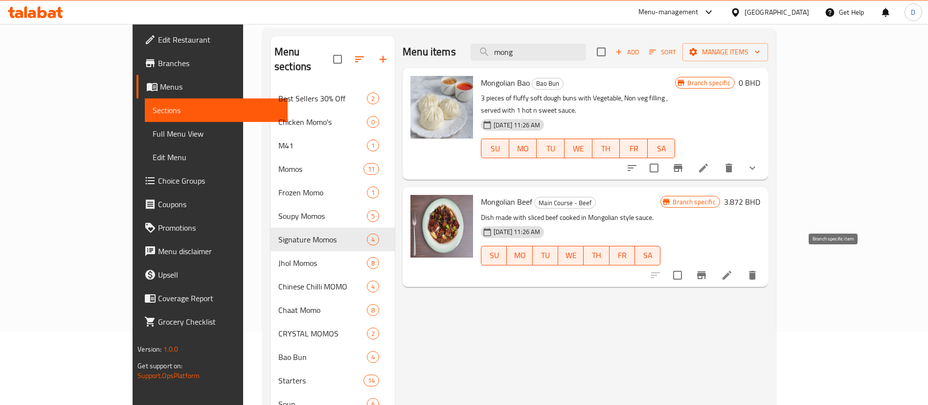
type input "mong"
click at [706, 271] on icon "Branch-specific-item" at bounding box center [701, 275] width 9 height 8
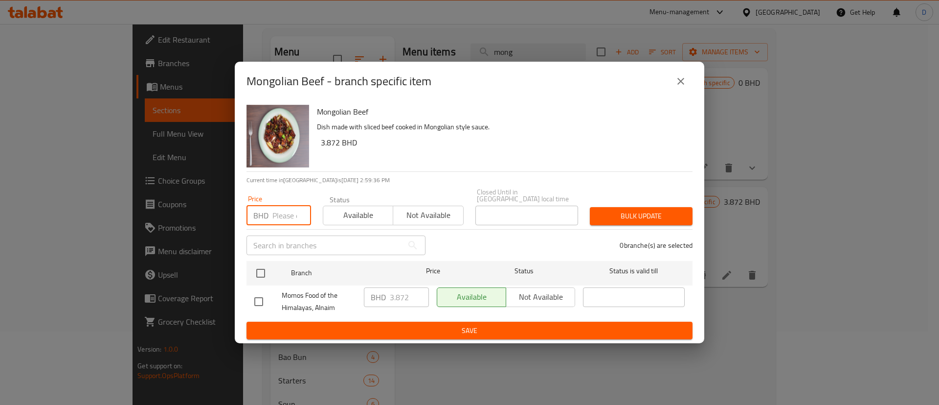
drag, startPoint x: 293, startPoint y: 216, endPoint x: 288, endPoint y: 219, distance: 6.0
click at [293, 215] on input "number" at bounding box center [292, 216] width 39 height 20
paste input "3.500"
type input "3.500"
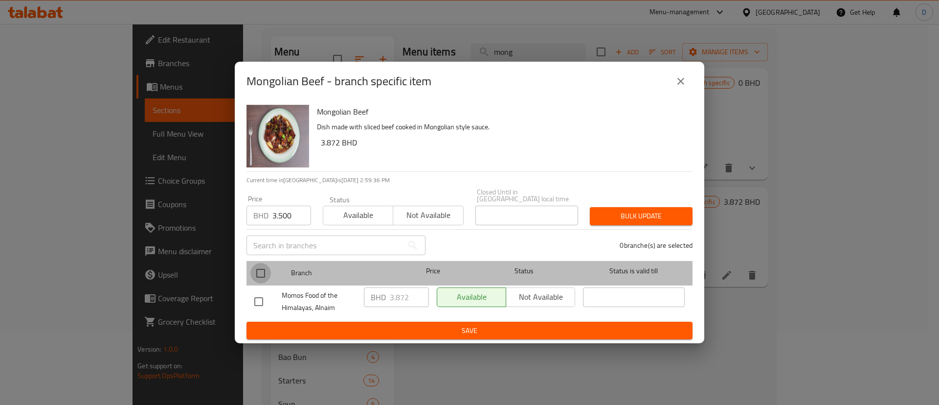
click at [260, 263] on input "checkbox" at bounding box center [261, 273] width 21 height 21
checkbox input "true"
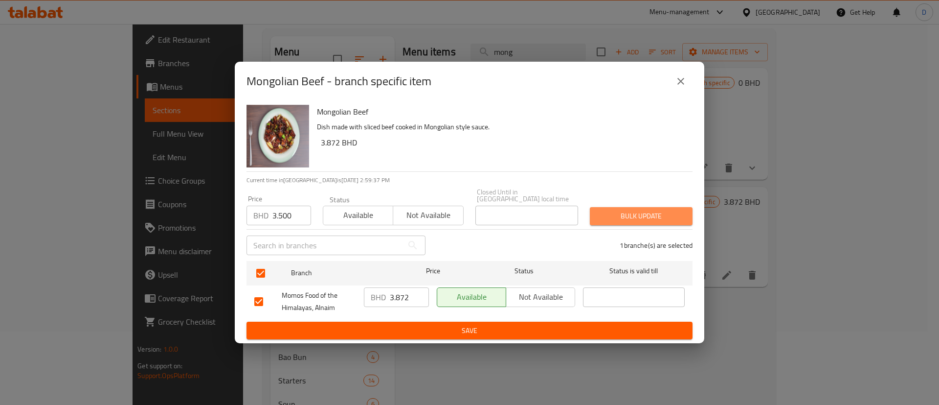
click at [614, 219] on button "Bulk update" at bounding box center [641, 216] width 103 height 18
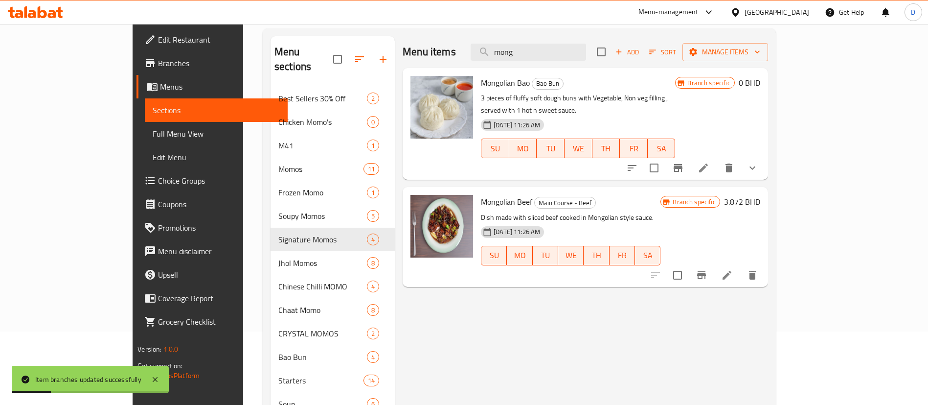
drag, startPoint x: 580, startPoint y: 48, endPoint x: 511, endPoint y: 61, distance: 70.2
click at [506, 58] on div "Menu items mong Add Sort Manage items" at bounding box center [585, 52] width 365 height 32
paste input "Beef Chinese Chilli"
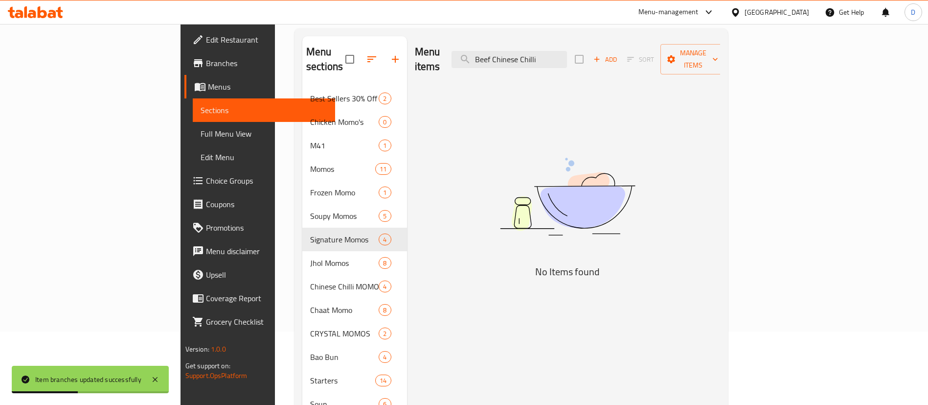
drag, startPoint x: 605, startPoint y: 54, endPoint x: 650, endPoint y: 46, distance: 46.2
click at [650, 46] on div "Menu items Beef Chinese Chilli Add Sort Manage items" at bounding box center [568, 59] width 306 height 46
type input "B"
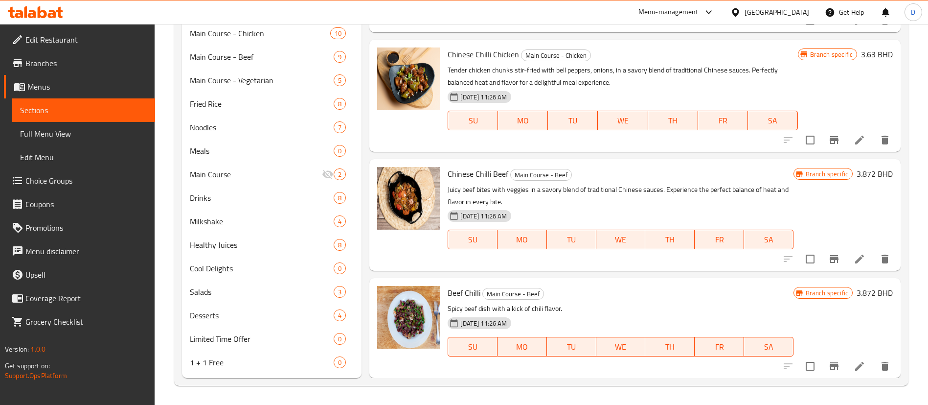
scroll to position [524, 0]
type input "chilli"
click at [830, 254] on icon "Branch-specific-item" at bounding box center [834, 258] width 9 height 8
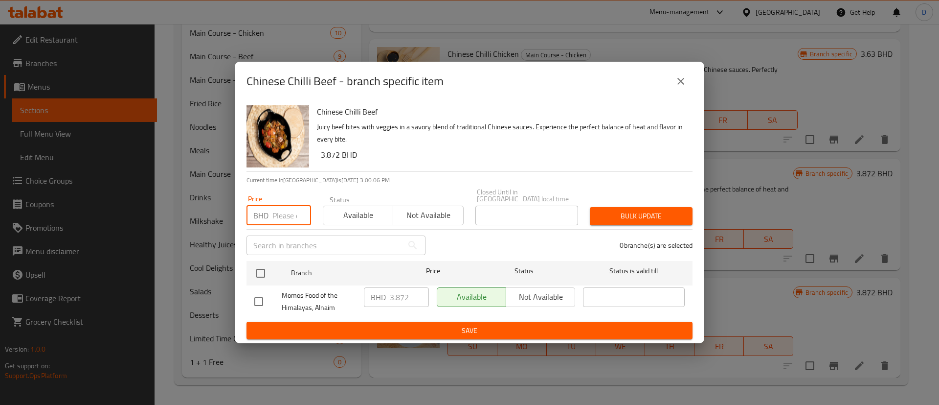
click at [283, 210] on input "number" at bounding box center [292, 216] width 39 height 20
paste input "3.500"
type input "3.500"
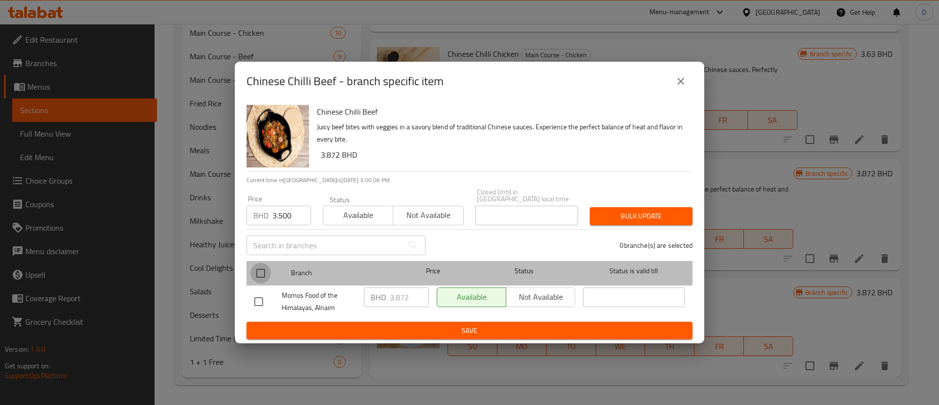
drag, startPoint x: 254, startPoint y: 271, endPoint x: 298, endPoint y: 275, distance: 44.3
click at [256, 271] on input "checkbox" at bounding box center [261, 273] width 21 height 21
checkbox input "true"
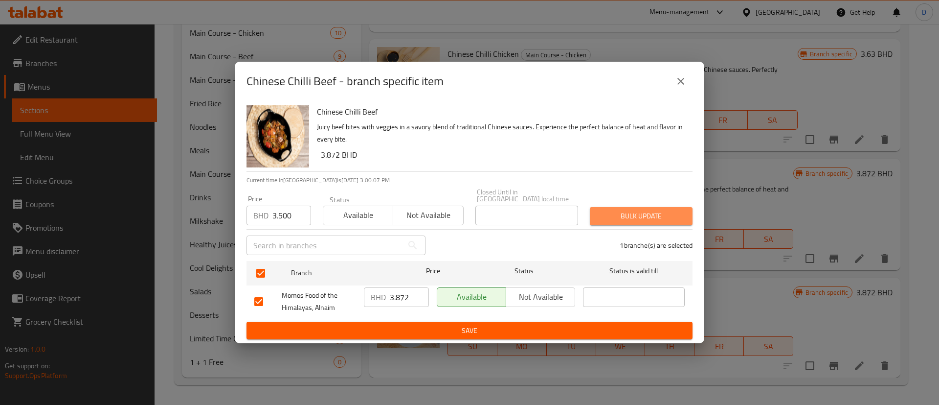
click at [633, 219] on button "Bulk update" at bounding box center [641, 216] width 103 height 18
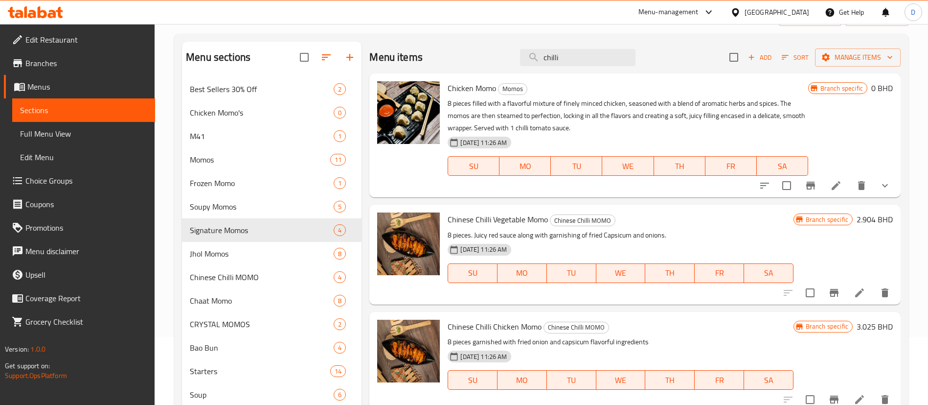
scroll to position [0, 0]
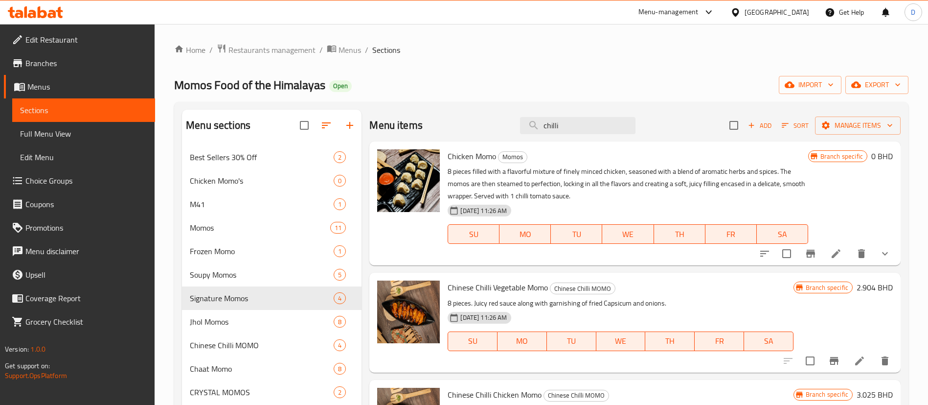
drag, startPoint x: 548, startPoint y: 120, endPoint x: 506, endPoint y: 117, distance: 42.2
click at [506, 117] on div "Menu items chilli Add Sort Manage items" at bounding box center [634, 126] width 531 height 32
paste input "Prawns in Hot Garlic Sauce"
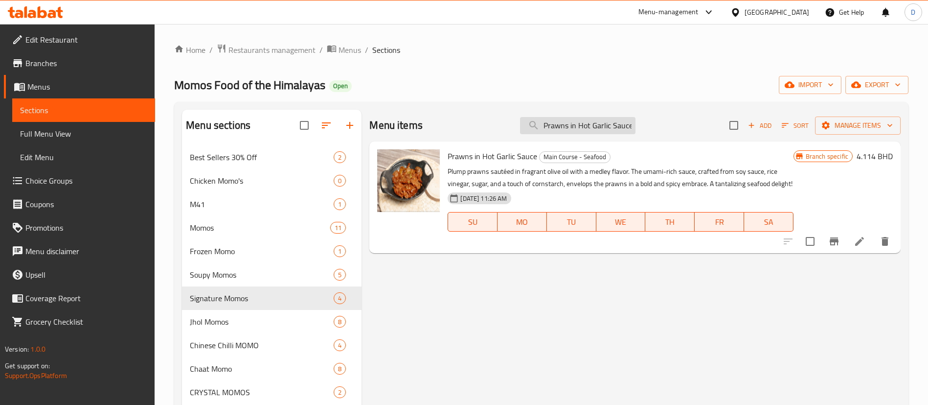
click at [595, 129] on input "Prawns in Hot Garlic Sauce" at bounding box center [577, 125] width 115 height 17
type input "Prawns in Hot Garlic Sauce"
click at [827, 235] on button "Branch-specific-item" at bounding box center [834, 240] width 23 height 23
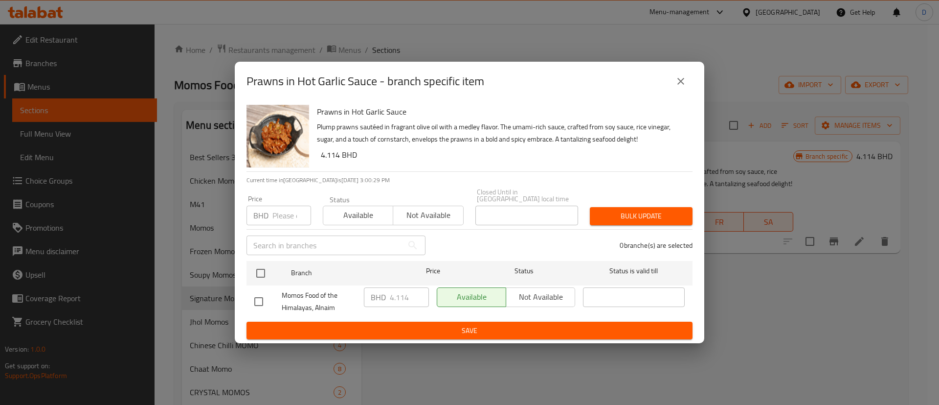
click at [280, 214] on input "number" at bounding box center [292, 216] width 39 height 20
paste input "3.800"
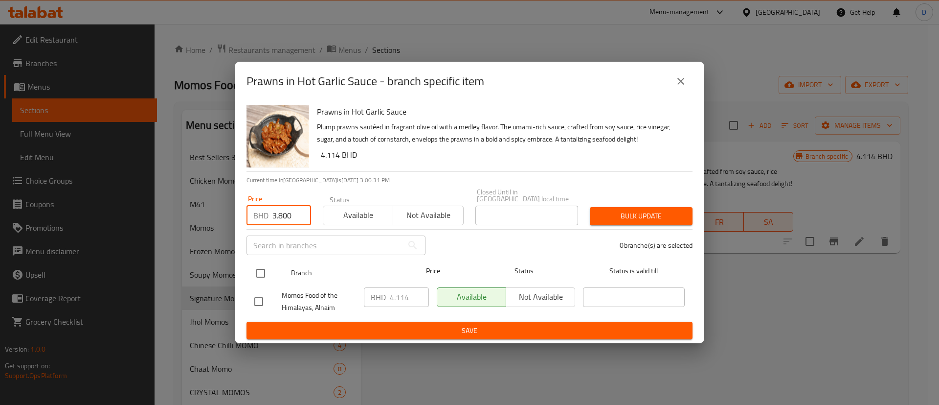
type input "3.800"
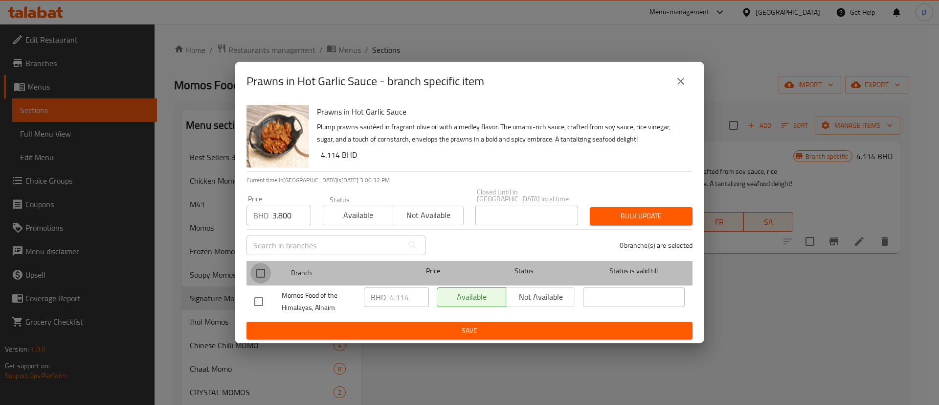
click at [264, 269] on input "checkbox" at bounding box center [261, 273] width 21 height 21
checkbox input "true"
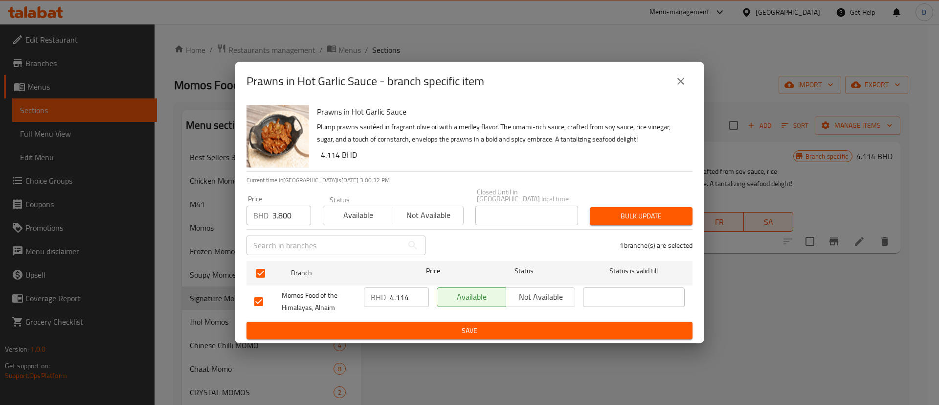
click at [615, 214] on span "Bulk update" at bounding box center [641, 216] width 87 height 12
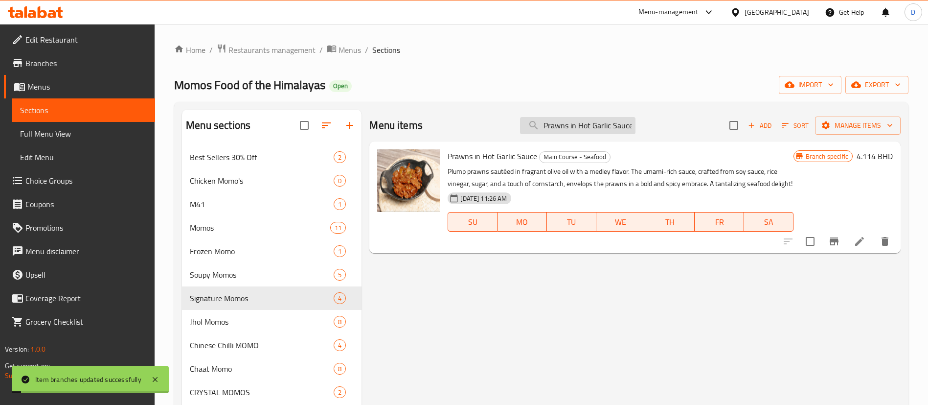
click at [589, 117] on input "Prawns in Hot Garlic Sauce" at bounding box center [577, 125] width 115 height 17
paste input "Mushroom"
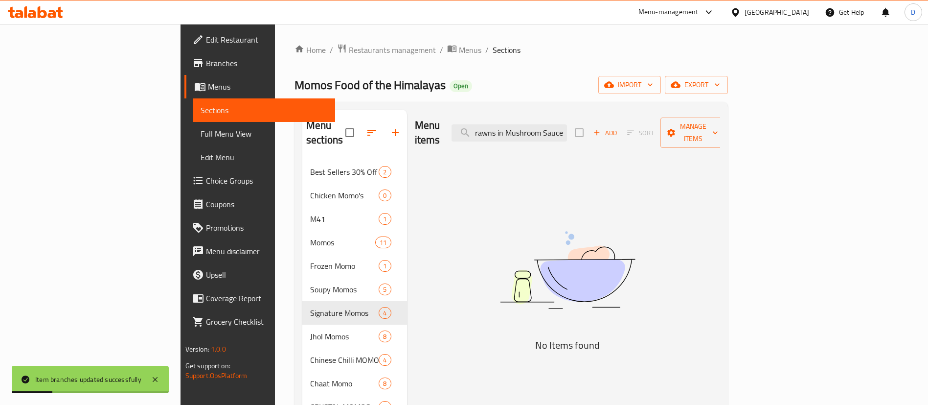
drag, startPoint x: 597, startPoint y: 126, endPoint x: 896, endPoint y: 142, distance: 299.4
click at [721, 141] on div "Menu items Prawns in Mushroom Sauce Add Sort Manage items" at bounding box center [568, 133] width 306 height 46
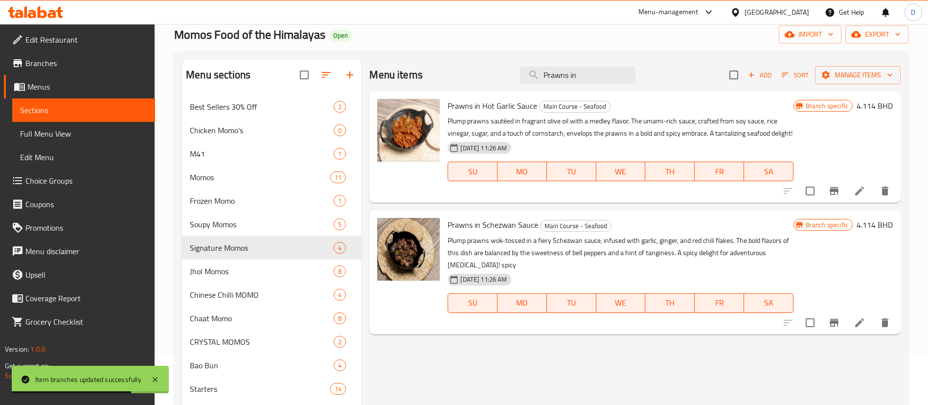
scroll to position [73, 0]
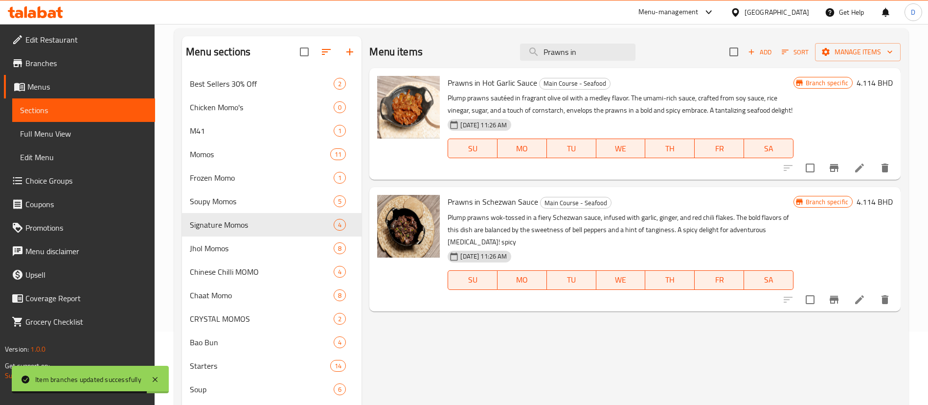
type input "Prawns in"
click at [835, 302] on icon "Branch-specific-item" at bounding box center [834, 300] width 12 height 12
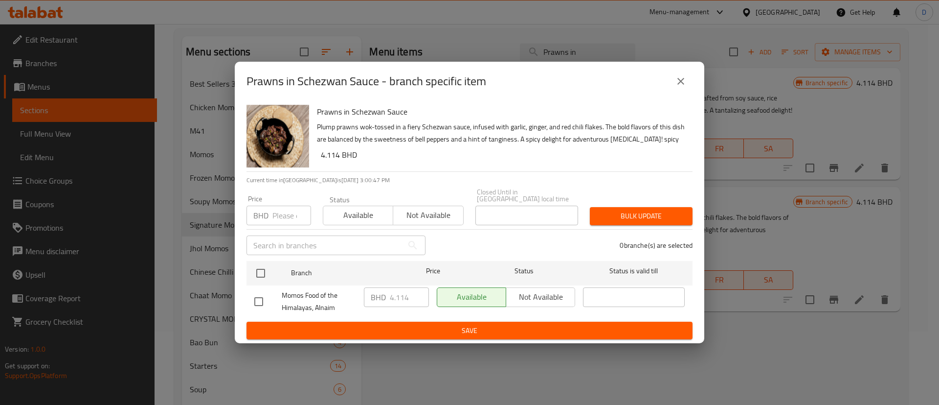
click at [259, 209] on p "BHD" at bounding box center [260, 215] width 15 height 12
click at [271, 215] on div "BHD Price" at bounding box center [279, 216] width 65 height 20
paste input "3.800"
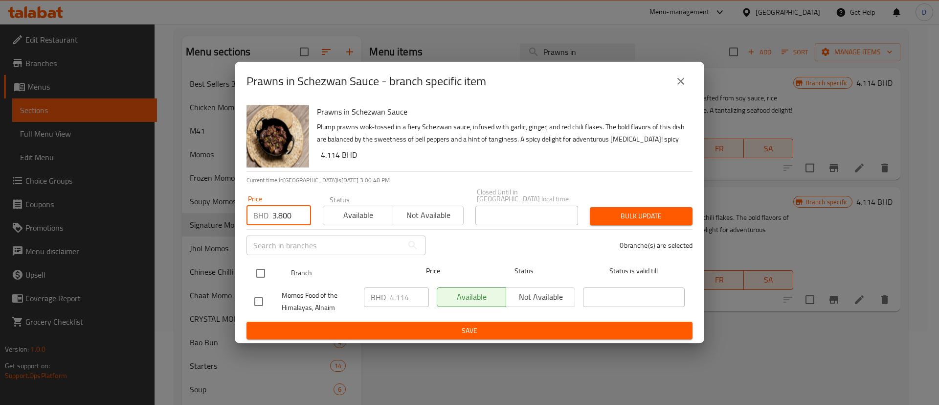
type input "3.800"
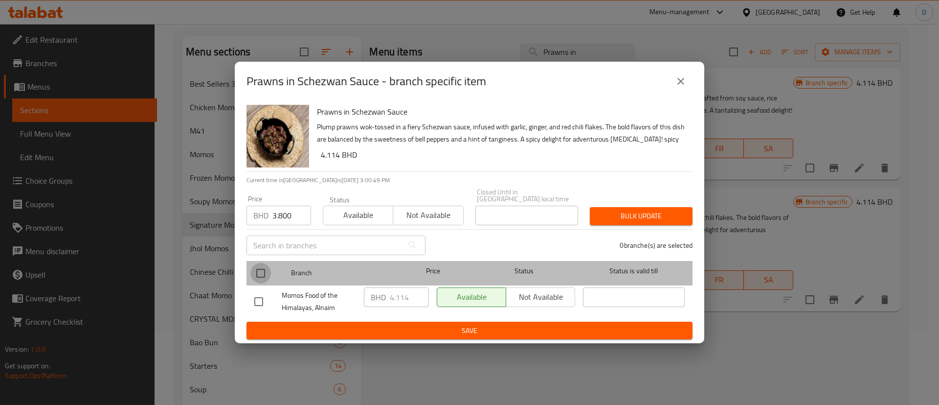
drag, startPoint x: 262, startPoint y: 263, endPoint x: 264, endPoint y: 269, distance: 6.1
click at [263, 264] on input "checkbox" at bounding box center [261, 273] width 21 height 21
checkbox input "true"
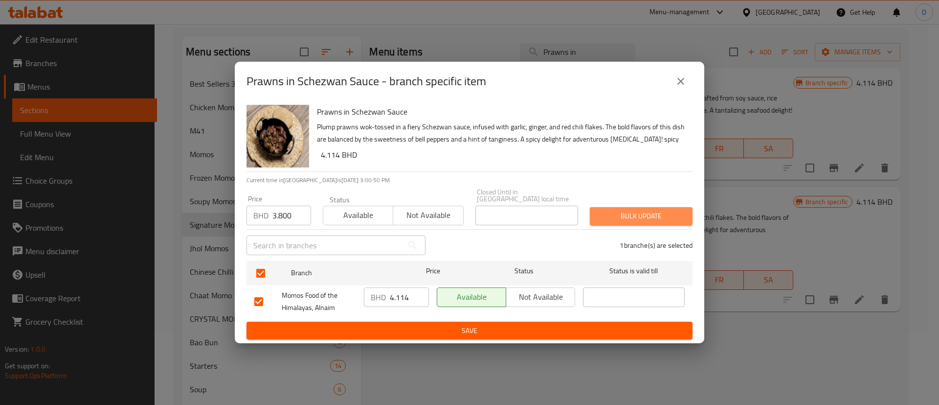
click at [662, 207] on button "Bulk update" at bounding box center [641, 216] width 103 height 18
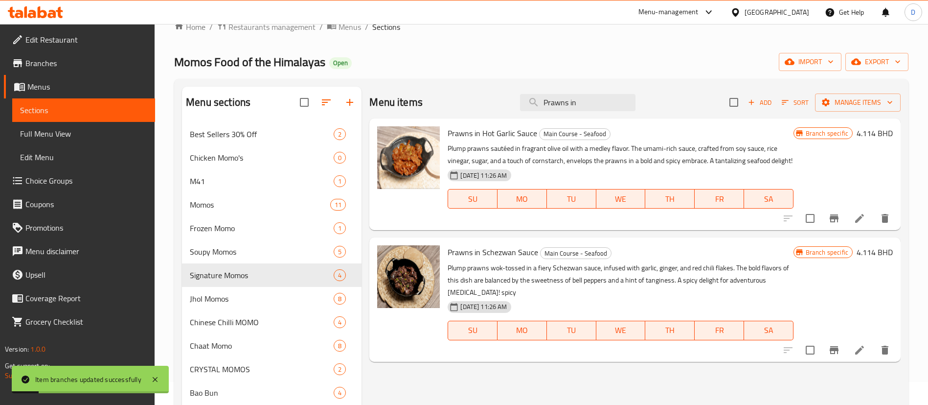
scroll to position [0, 0]
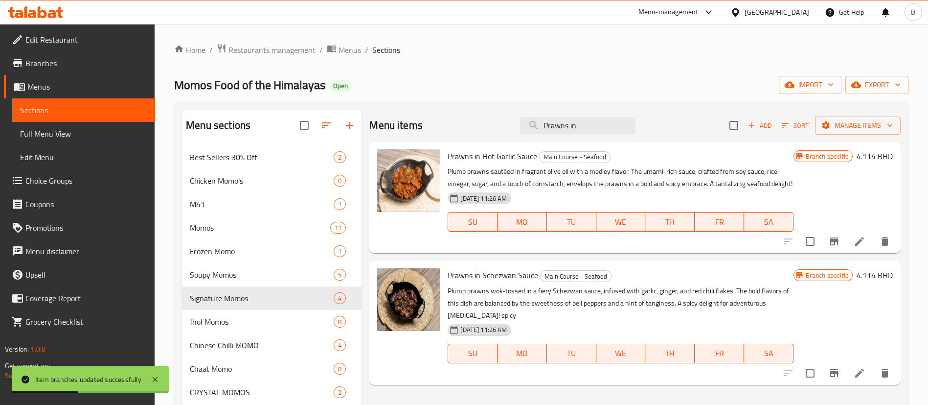
drag, startPoint x: 572, startPoint y: 126, endPoint x: 641, endPoint y: 132, distance: 69.7
click at [641, 132] on div "Menu items Prawns in Add Sort Manage items" at bounding box center [634, 126] width 531 height 32
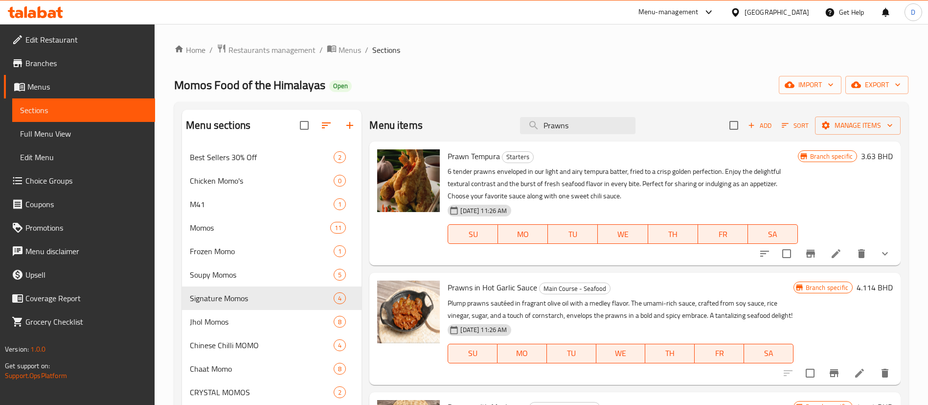
drag, startPoint x: 592, startPoint y: 134, endPoint x: 527, endPoint y: 139, distance: 64.8
click at [527, 139] on div "Menu items Prawns Add Sort Manage items" at bounding box center [634, 126] width 531 height 32
drag, startPoint x: 575, startPoint y: 123, endPoint x: 534, endPoint y: 134, distance: 42.5
click at [537, 133] on input "Prawns" at bounding box center [577, 125] width 115 height 17
paste input "Manchurian"
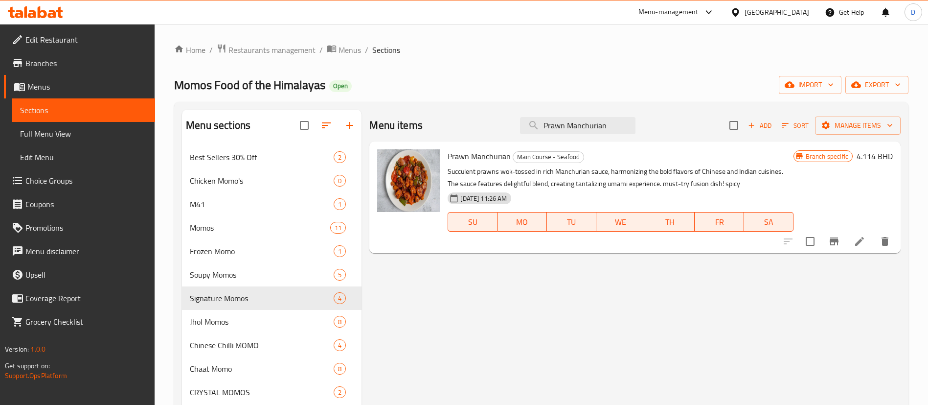
type input "Prawn Manchurian"
click at [832, 243] on icon "Branch-specific-item" at bounding box center [834, 241] width 12 height 12
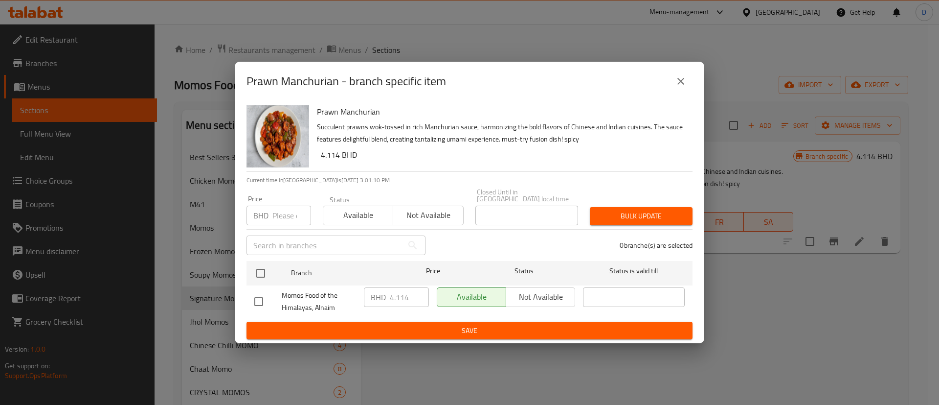
drag, startPoint x: 280, startPoint y: 201, endPoint x: 280, endPoint y: 213, distance: 12.2
click at [280, 202] on div "Price BHD Price" at bounding box center [279, 210] width 65 height 30
click at [278, 211] on input "number" at bounding box center [292, 216] width 39 height 20
paste input "3.800"
type input "3.800"
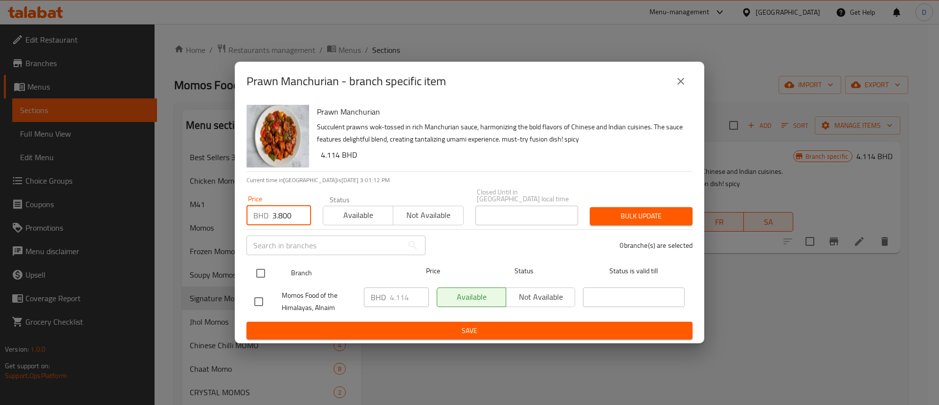
drag, startPoint x: 270, startPoint y: 281, endPoint x: 264, endPoint y: 273, distance: 9.9
click at [267, 279] on ul "Branch Price Status Status is valid till Momos Food of the Himalayas, Alnaim BH…" at bounding box center [470, 289] width 446 height 65
click at [265, 273] on input "checkbox" at bounding box center [261, 273] width 21 height 21
checkbox input "true"
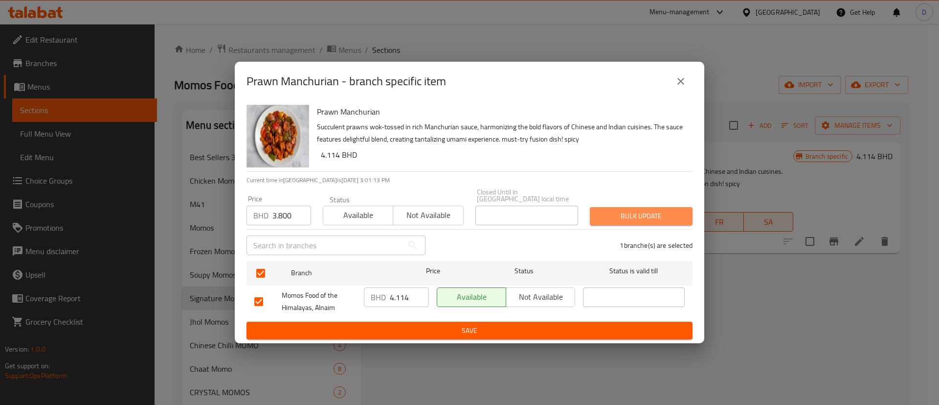
click at [625, 219] on button "Bulk update" at bounding box center [641, 216] width 103 height 18
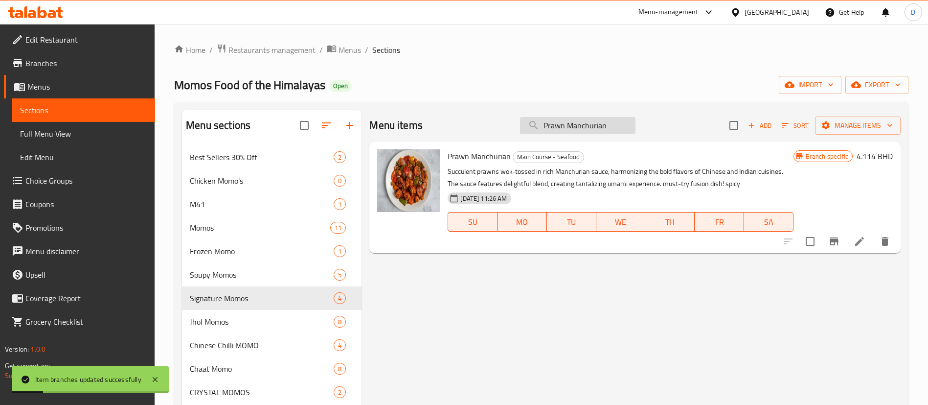
click at [616, 120] on input "Prawn Manchurian" at bounding box center [577, 125] width 115 height 17
paste input "Chilli"
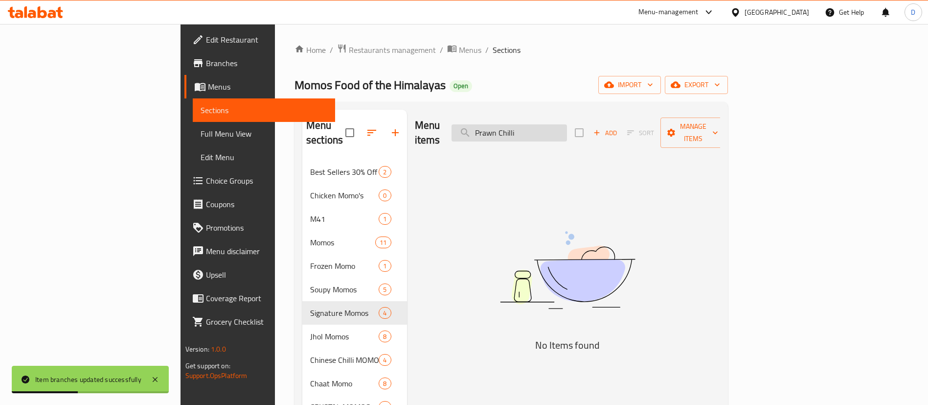
click at [562, 125] on input "Prawn Chilli" at bounding box center [509, 132] width 115 height 17
click at [566, 125] on input "Prawn Chilli" at bounding box center [509, 132] width 115 height 17
drag, startPoint x: 568, startPoint y: 125, endPoint x: 501, endPoint y: 140, distance: 68.7
click at [501, 140] on div "Menu items Prawn Chilli Add Sort Manage items" at bounding box center [568, 133] width 306 height 46
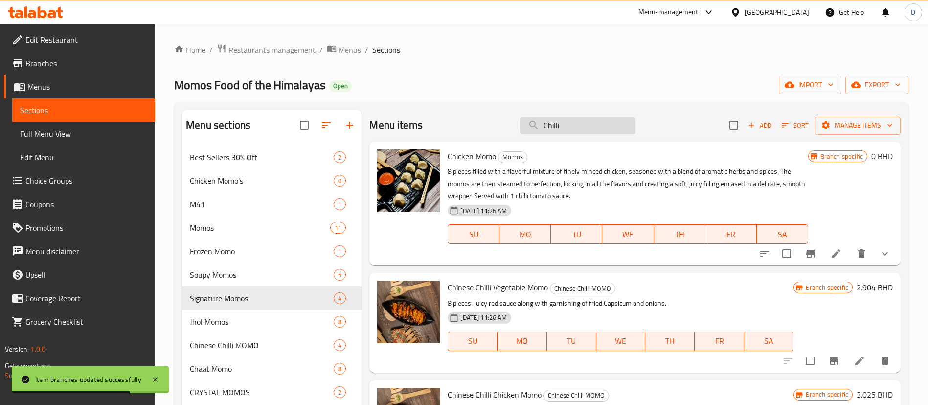
click at [612, 122] on input "Chilli" at bounding box center [577, 125] width 115 height 17
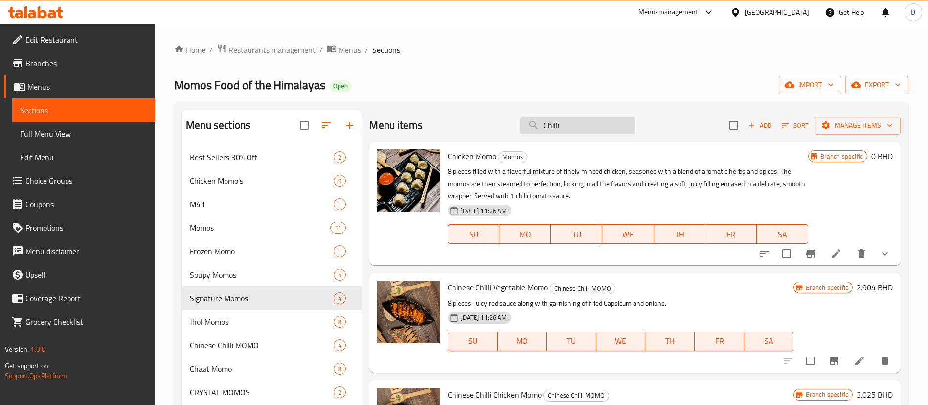
click at [569, 129] on input "Chilli" at bounding box center [577, 125] width 115 height 17
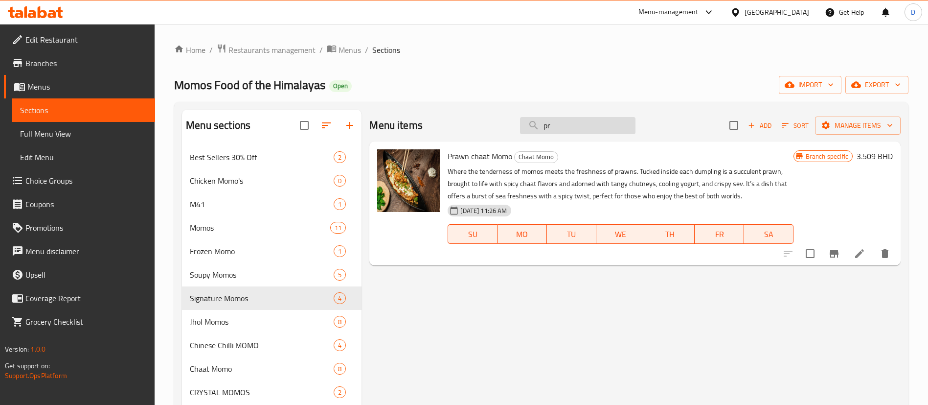
type input "p"
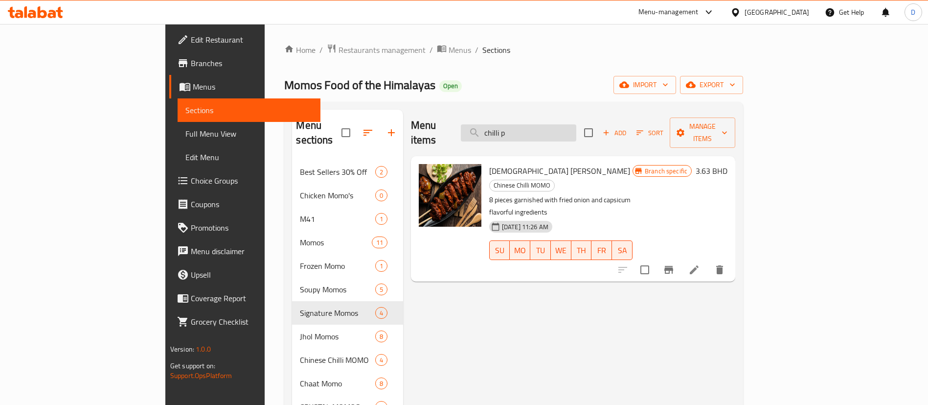
drag, startPoint x: 633, startPoint y: 132, endPoint x: 534, endPoint y: 131, distance: 99.3
click at [533, 132] on input "chilli p" at bounding box center [518, 132] width 115 height 17
paste input "Chinese Chilli Fish (Hamour)"
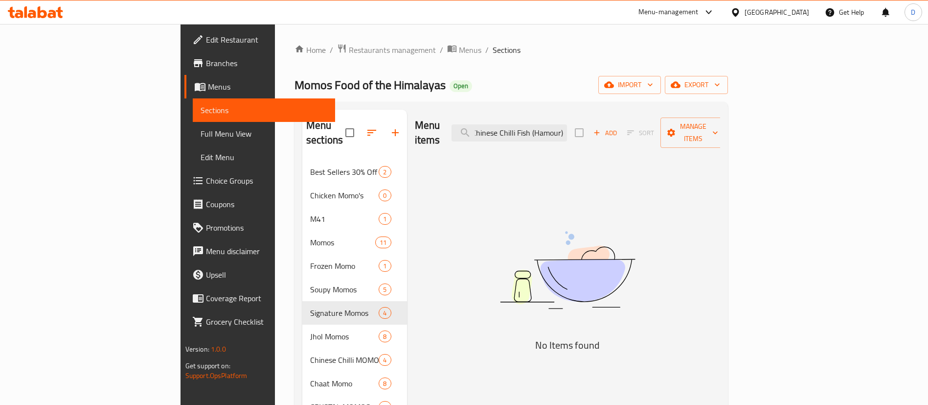
drag, startPoint x: 583, startPoint y: 122, endPoint x: 731, endPoint y: 125, distance: 147.8
click at [721, 125] on div "Menu items Chinese Chilli Fish (Hamour) Add Sort Manage items" at bounding box center [568, 133] width 306 height 46
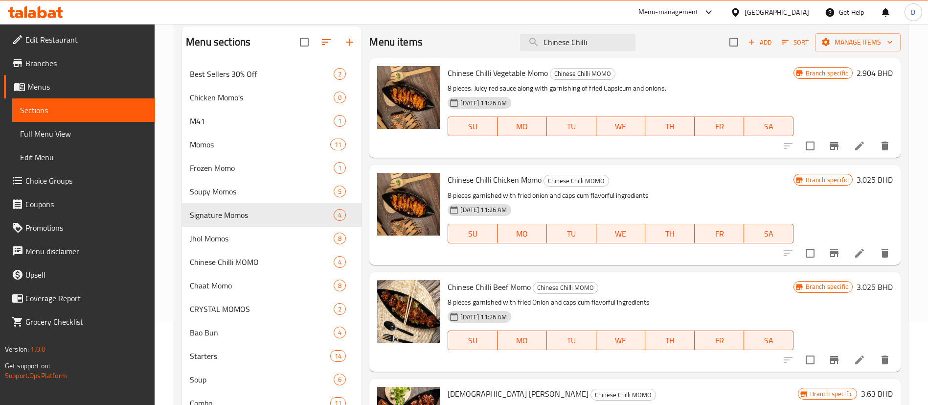
scroll to position [10, 0]
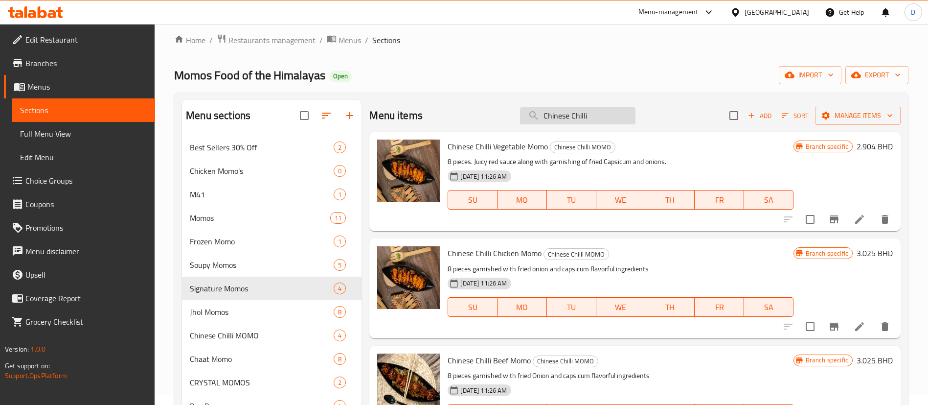
click at [567, 115] on input "Chinese Chilli" at bounding box center [577, 115] width 115 height 17
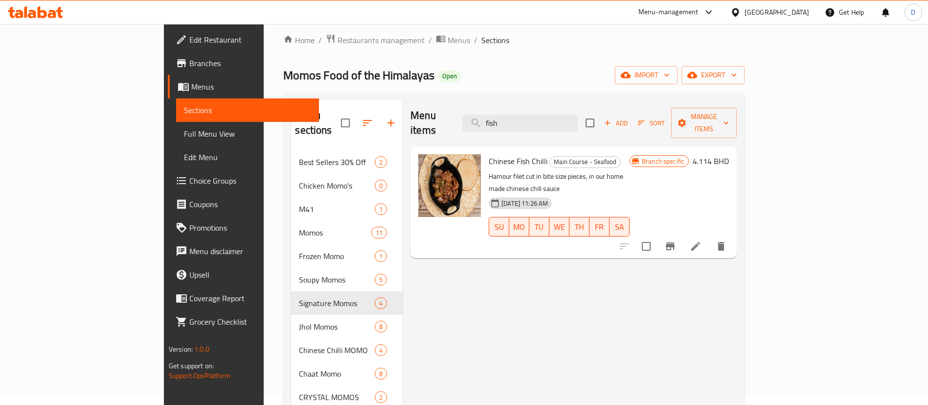
type input "fish"
click at [676, 240] on icon "Branch-specific-item" at bounding box center [670, 246] width 12 height 12
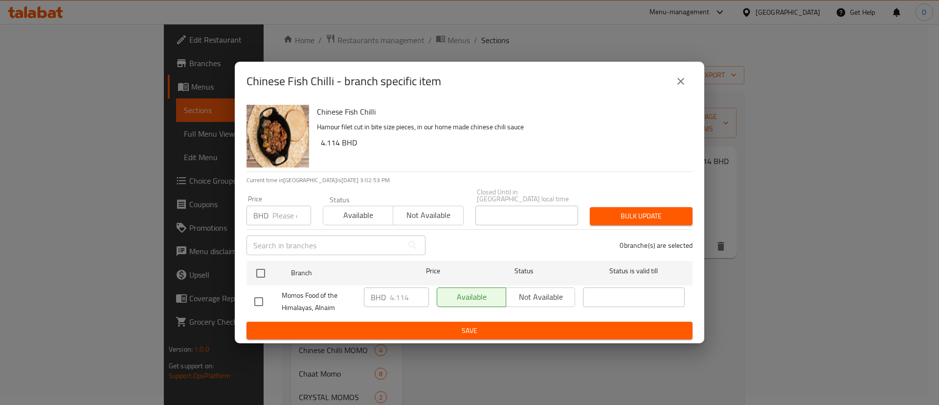
click at [288, 200] on div "Price BHD Price" at bounding box center [279, 210] width 65 height 30
click at [280, 214] on input "number" at bounding box center [292, 216] width 39 height 20
paste input "3.800"
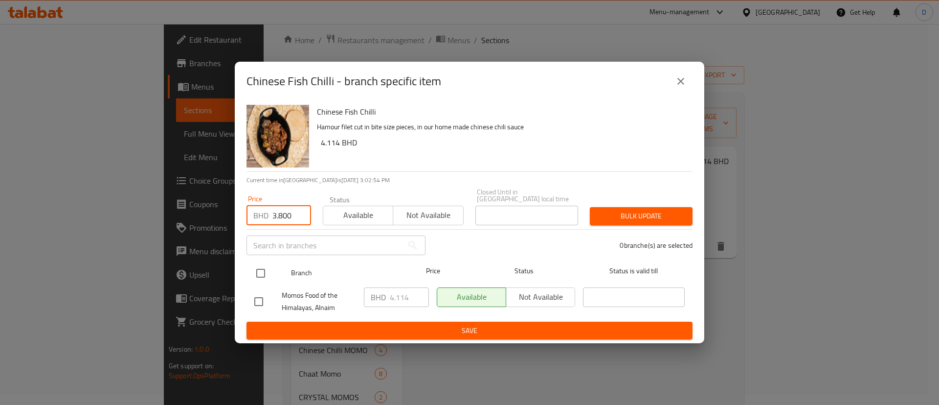
type input "3.800"
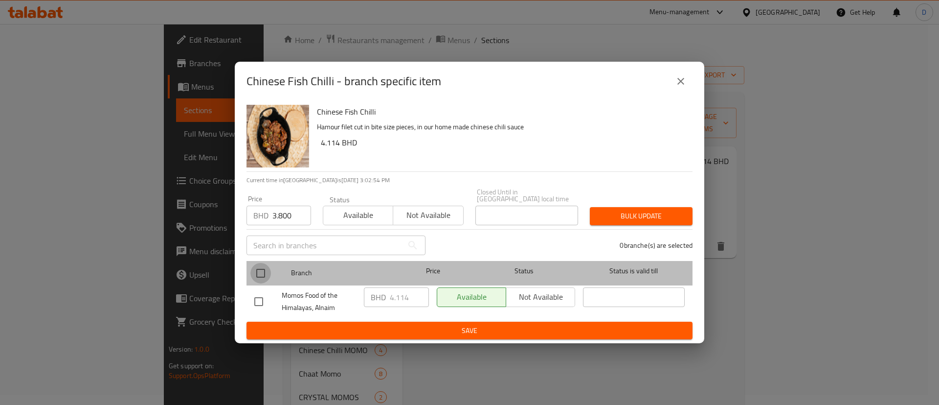
click at [259, 267] on input "checkbox" at bounding box center [261, 273] width 21 height 21
checkbox input "true"
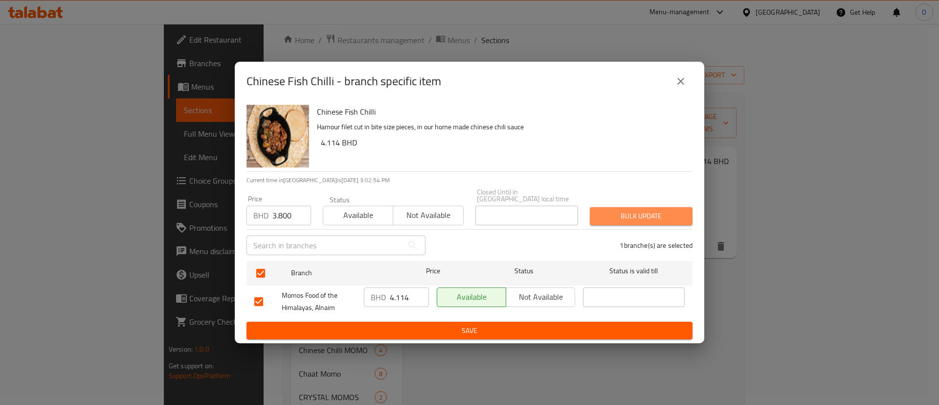
click at [594, 207] on button "Bulk update" at bounding box center [641, 216] width 103 height 18
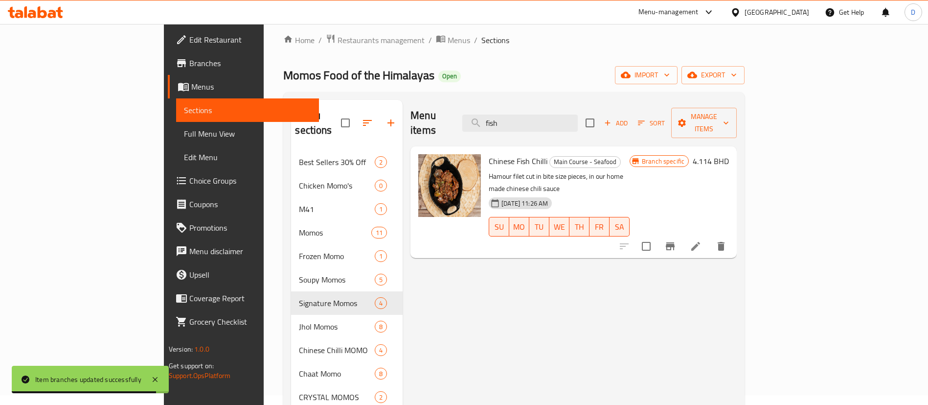
drag, startPoint x: 578, startPoint y: 103, endPoint x: 510, endPoint y: 120, distance: 69.5
click at [501, 120] on div "Menu items fish Add Sort Manage items" at bounding box center [574, 123] width 326 height 46
drag, startPoint x: 591, startPoint y: 118, endPoint x: 519, endPoint y: 122, distance: 72.0
click at [520, 122] on input "fish" at bounding box center [519, 122] width 115 height 17
paste input "Gobi Manchurian"
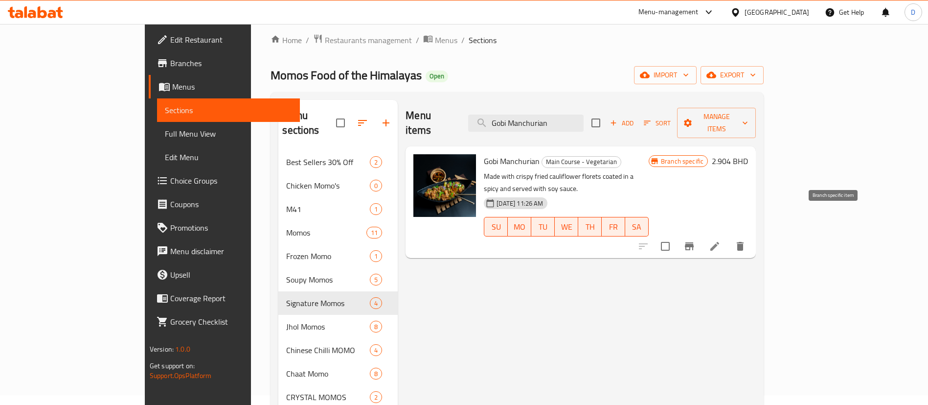
type input "Gobi Manchurian"
click at [694, 242] on icon "Branch-specific-item" at bounding box center [689, 246] width 9 height 8
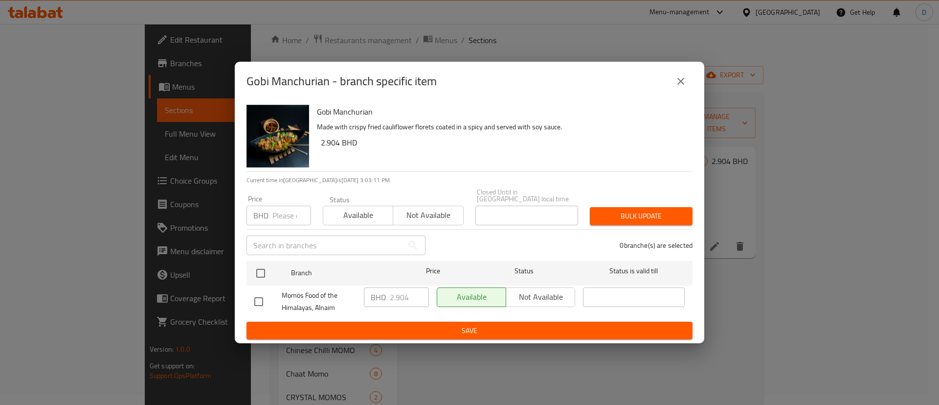
drag, startPoint x: 269, startPoint y: 209, endPoint x: 279, endPoint y: 219, distance: 13.9
click at [273, 213] on div "BHD Price" at bounding box center [279, 216] width 65 height 20
click at [279, 219] on input "number" at bounding box center [292, 216] width 39 height 20
paste input "2.500"
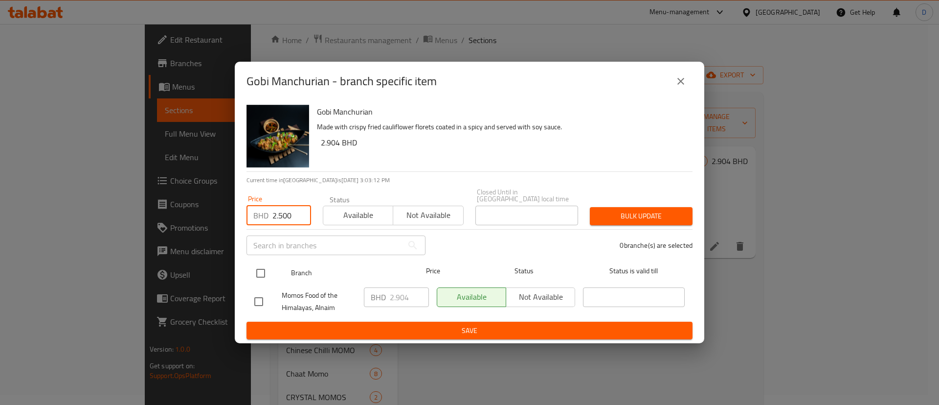
type input "2.500"
click at [264, 268] on input "checkbox" at bounding box center [261, 273] width 21 height 21
checkbox input "true"
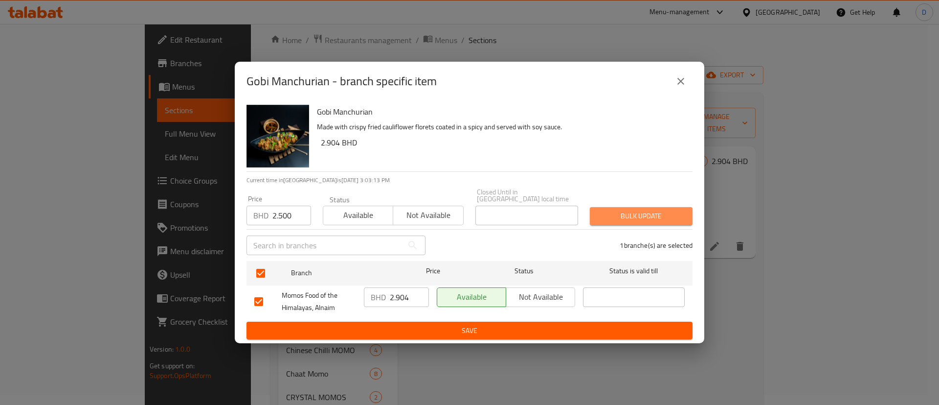
click at [603, 212] on span "Bulk update" at bounding box center [641, 216] width 87 height 12
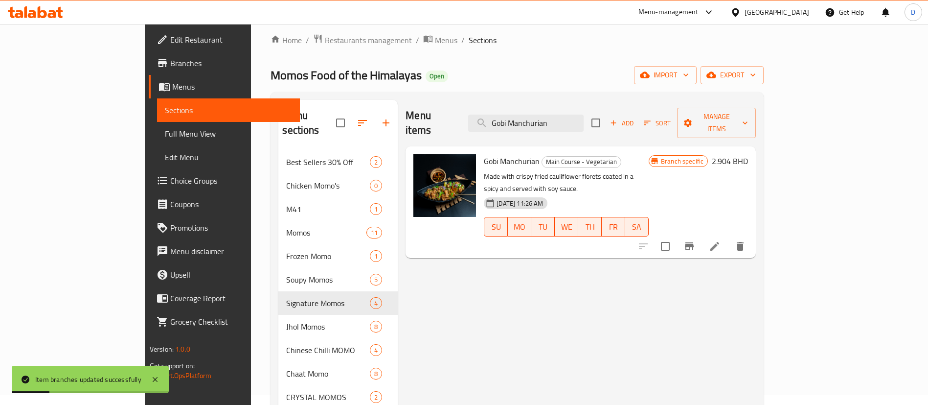
drag, startPoint x: 607, startPoint y: 113, endPoint x: 513, endPoint y: 115, distance: 94.5
click at [513, 115] on div "Menu items Gobi Manchurian Add Sort Manage items" at bounding box center [581, 123] width 350 height 46
paste input "[PERSON_NAME]"
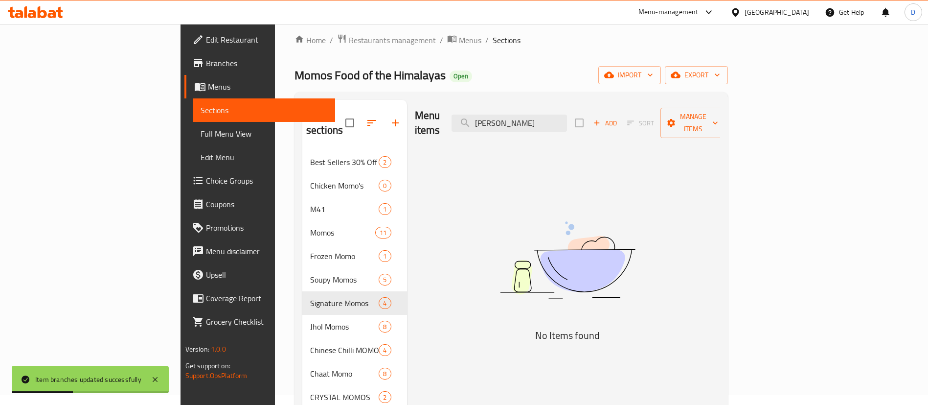
drag, startPoint x: 563, startPoint y: 114, endPoint x: 651, endPoint y: 124, distance: 88.6
click at [651, 124] on div "Menu items Paneer Chilli Add Sort Manage items" at bounding box center [568, 123] width 306 height 46
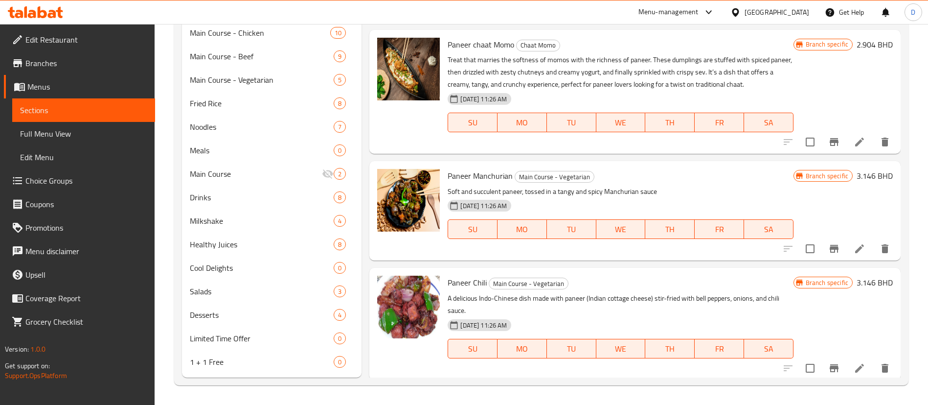
scroll to position [128, 0]
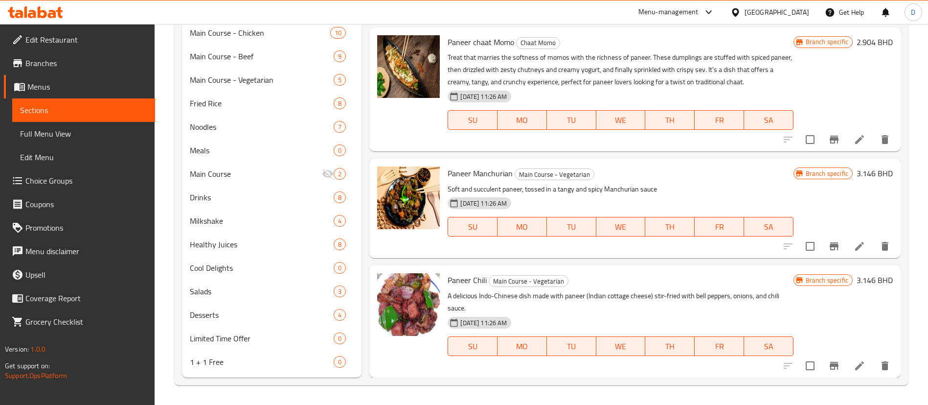
type input "Panee"
click at [828, 370] on icon "Branch-specific-item" at bounding box center [834, 366] width 12 height 12
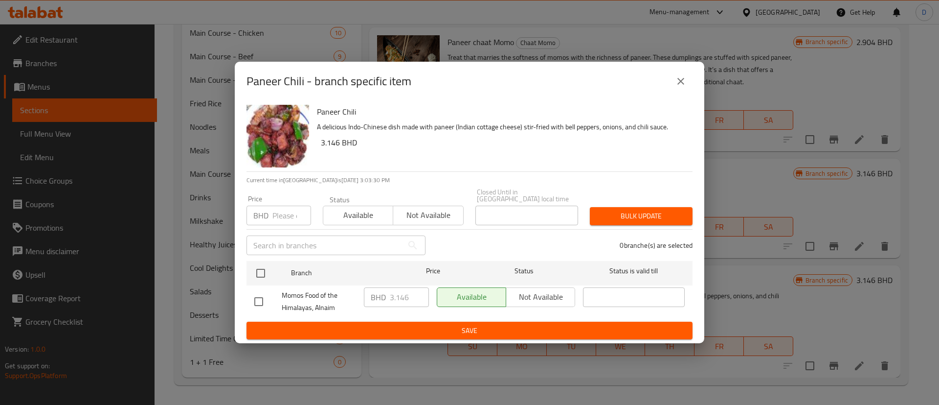
click at [281, 208] on input "number" at bounding box center [292, 216] width 39 height 20
paste input "2.800"
type input "2.800"
drag, startPoint x: 272, startPoint y: 254, endPoint x: 263, endPoint y: 263, distance: 12.5
click at [269, 257] on ul "Branch Price Status Status is valid till Momos Food of the Himalayas, Alnaim BH…" at bounding box center [470, 289] width 446 height 65
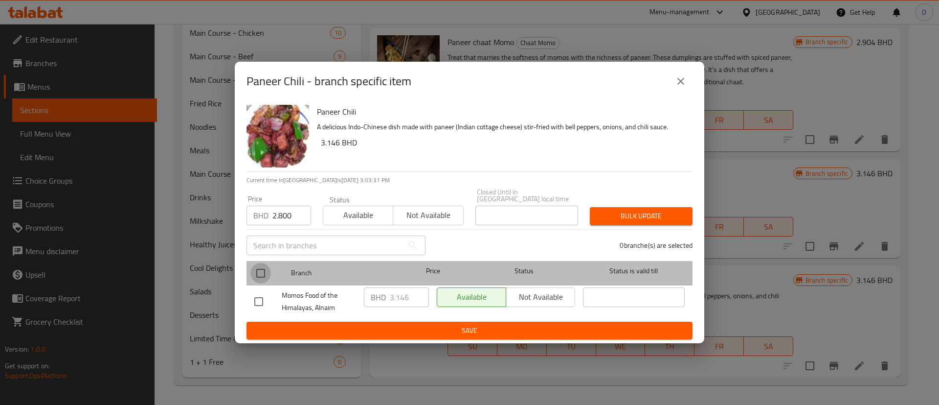
click at [263, 265] on input "checkbox" at bounding box center [261, 273] width 21 height 21
checkbox input "true"
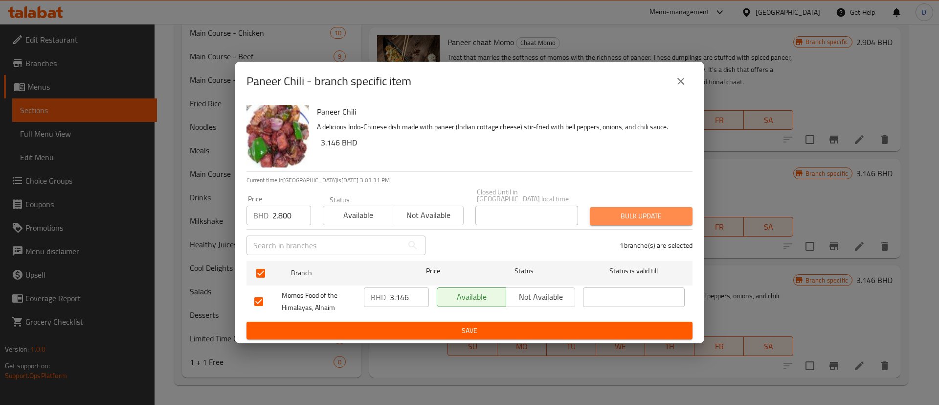
drag, startPoint x: 685, startPoint y: 206, endPoint x: 679, endPoint y: 209, distance: 6.6
click at [683, 207] on button "Bulk update" at bounding box center [641, 216] width 103 height 18
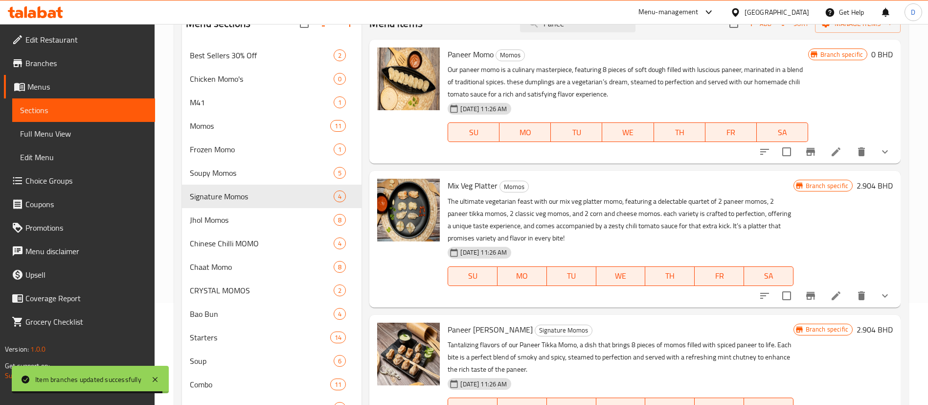
scroll to position [0, 0]
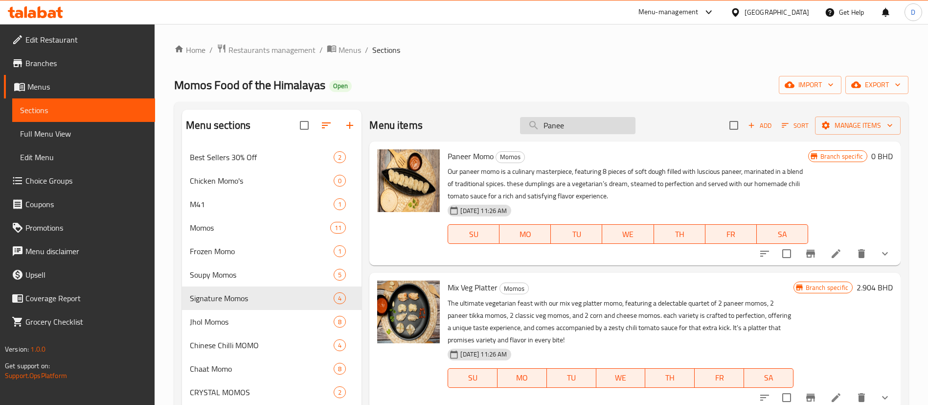
drag, startPoint x: 562, startPoint y: 114, endPoint x: 539, endPoint y: 122, distance: 24.5
click at [543, 120] on div "Menu items Panee Add Sort Manage items" at bounding box center [634, 126] width 531 height 32
drag, startPoint x: 564, startPoint y: 126, endPoint x: 516, endPoint y: 127, distance: 47.5
click at [520, 129] on input "Panee" at bounding box center [577, 125] width 115 height 17
paste input "4 Chicken Wonton With 2 Chicken Spring Roll"
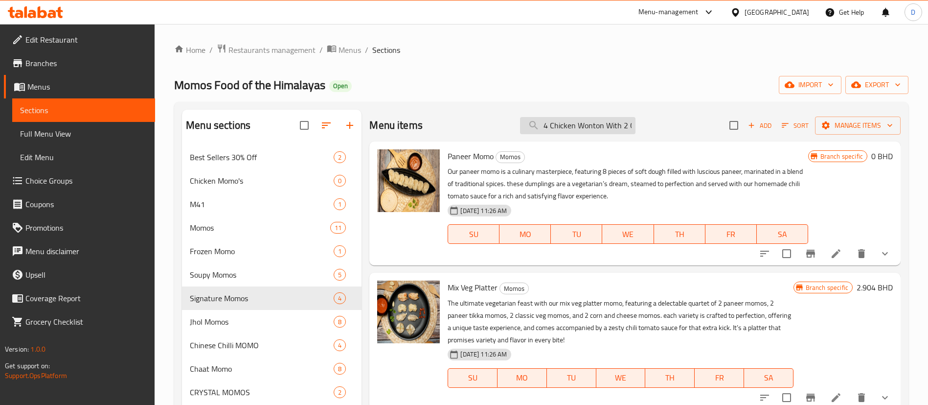
scroll to position [0, 59]
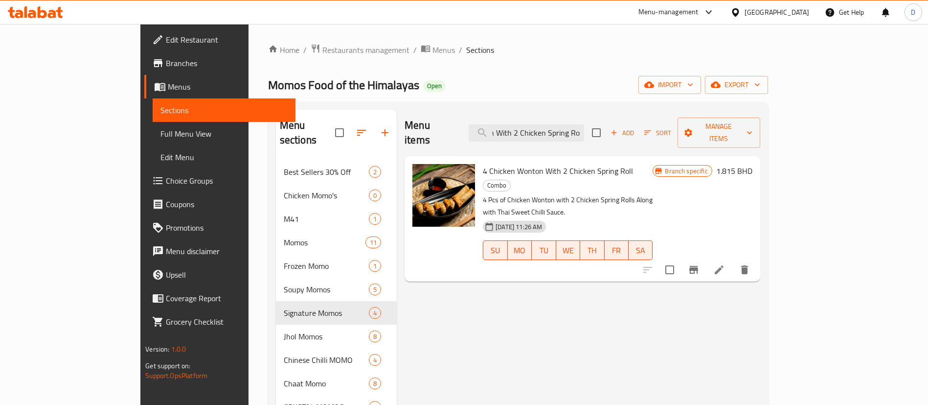
type input "4 Chicken Wonton With 2 Chicken Spring Roll"
click at [700, 264] on icon "Branch-specific-item" at bounding box center [694, 270] width 12 height 12
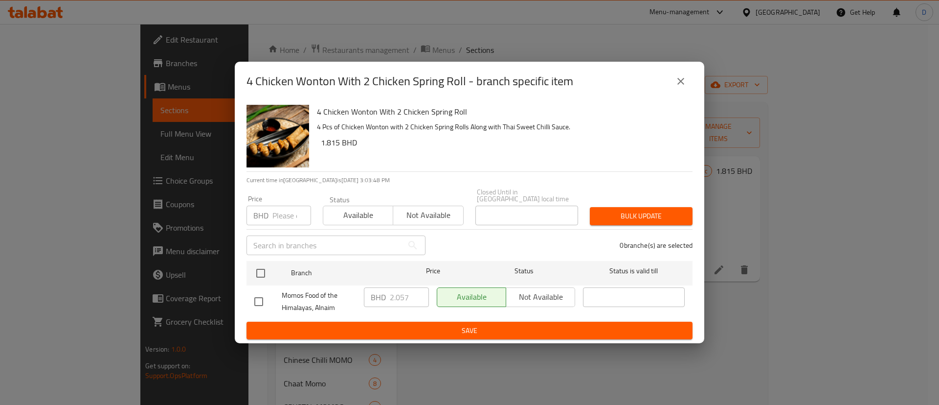
click at [281, 212] on input "number" at bounding box center [292, 216] width 39 height 20
paste input "2.000"
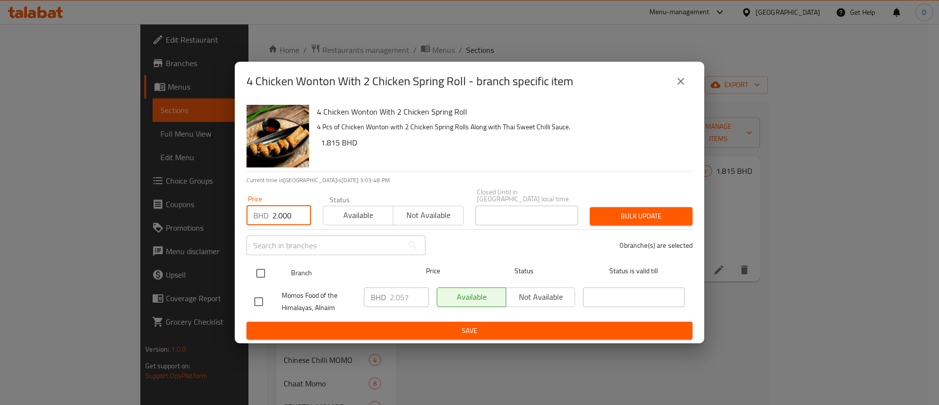
type input "2.000"
click at [267, 259] on div at bounding box center [269, 273] width 37 height 28
click at [265, 268] on input "checkbox" at bounding box center [261, 273] width 21 height 21
checkbox input "true"
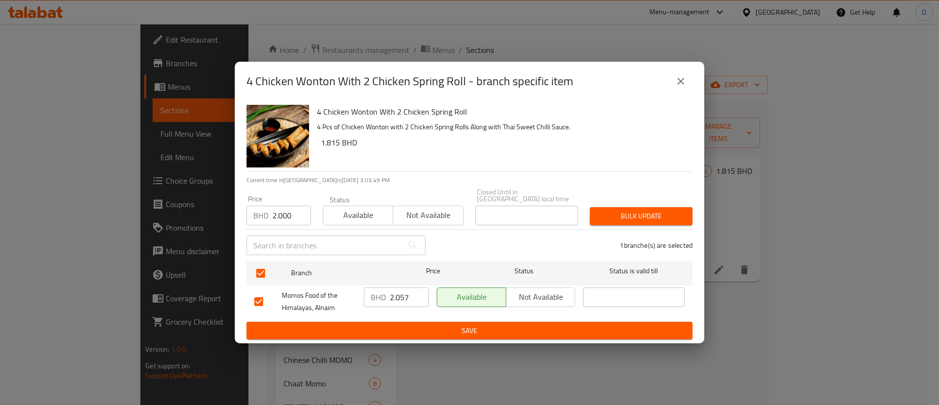
click at [567, 230] on div "1 branche(s) are selected" at bounding box center [565, 245] width 267 height 35
click at [623, 214] on span "Bulk update" at bounding box center [641, 216] width 87 height 12
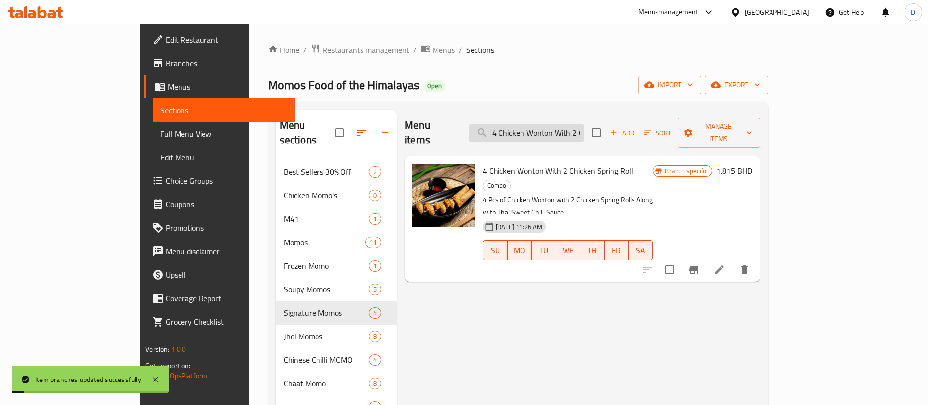
click at [561, 124] on input "4 Chicken Wonton With 2 Chicken Spring Roll" at bounding box center [526, 132] width 115 height 17
paste input "Veg"
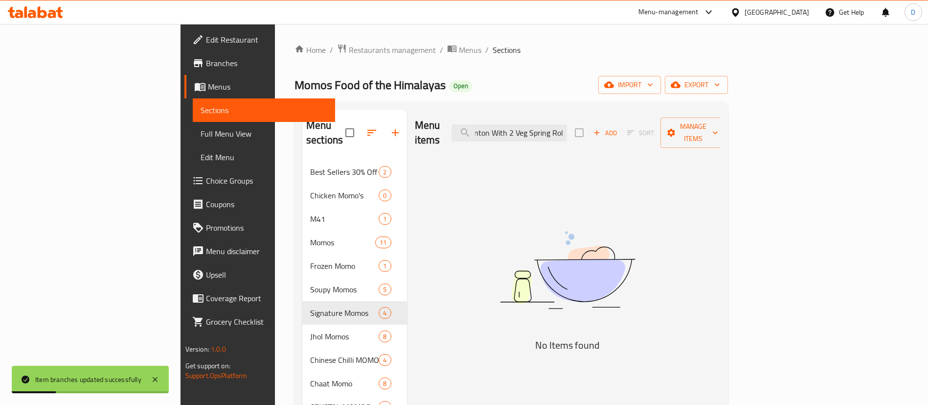
drag, startPoint x: 608, startPoint y: 124, endPoint x: 665, endPoint y: 122, distance: 57.3
click at [665, 122] on div "Menu items 4 Chicken Wonton With 2 Veg Spring Roll Add Sort Manage items" at bounding box center [568, 133] width 306 height 46
type input "4 Chicken Wonton With 2 Veg Sp"
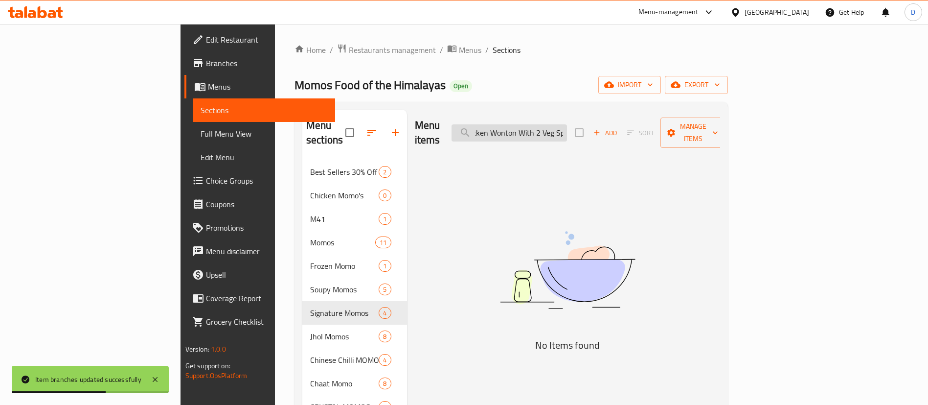
click at [557, 124] on input "4 Chicken Wonton With 2 Veg Sp" at bounding box center [509, 132] width 115 height 17
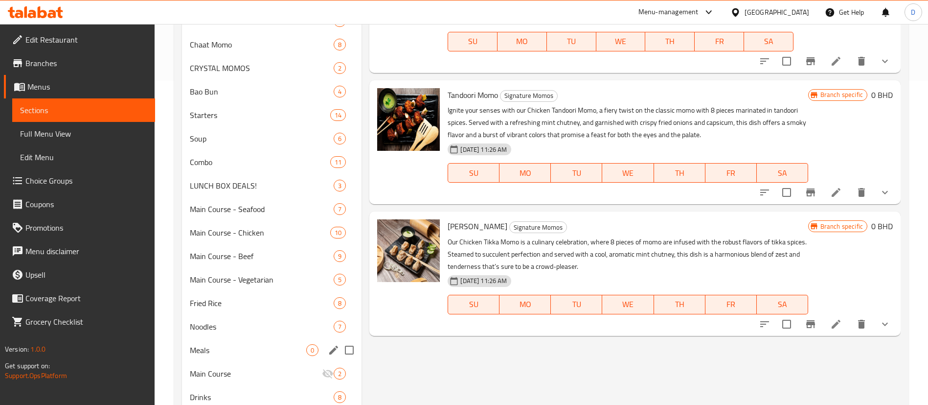
scroll to position [303, 0]
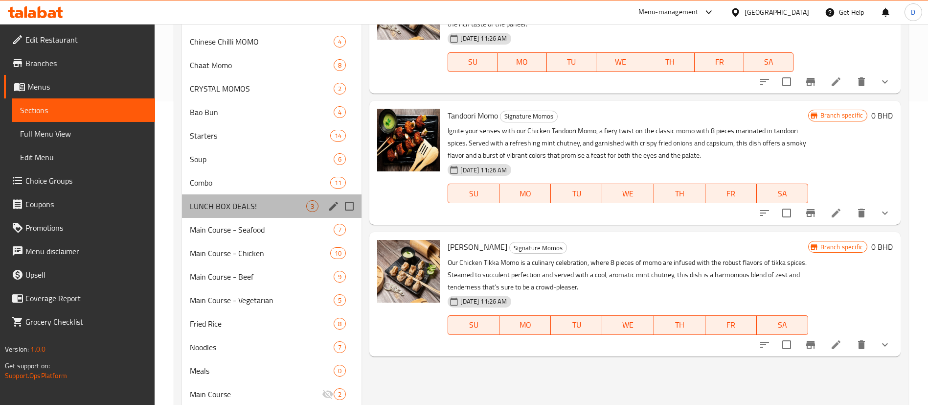
click at [256, 216] on div "LUNCH BOX DEALS! 3" at bounding box center [272, 205] width 180 height 23
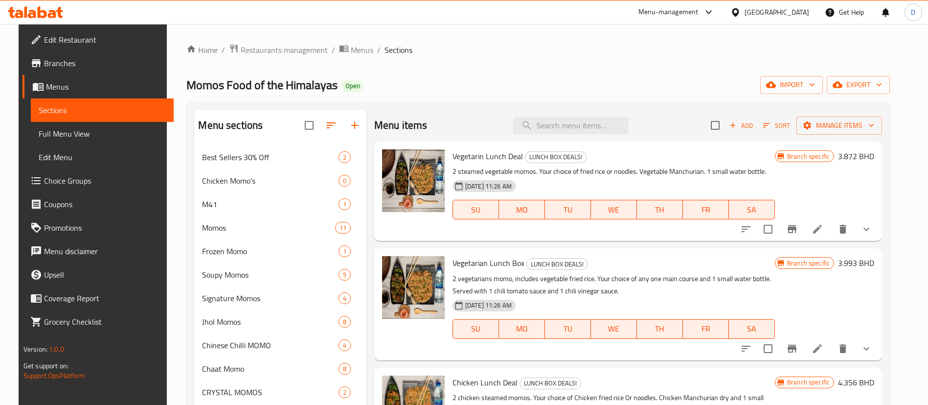
click at [481, 84] on div "Momos Food of the Himalayas Open import export" at bounding box center [538, 85] width 704 height 18
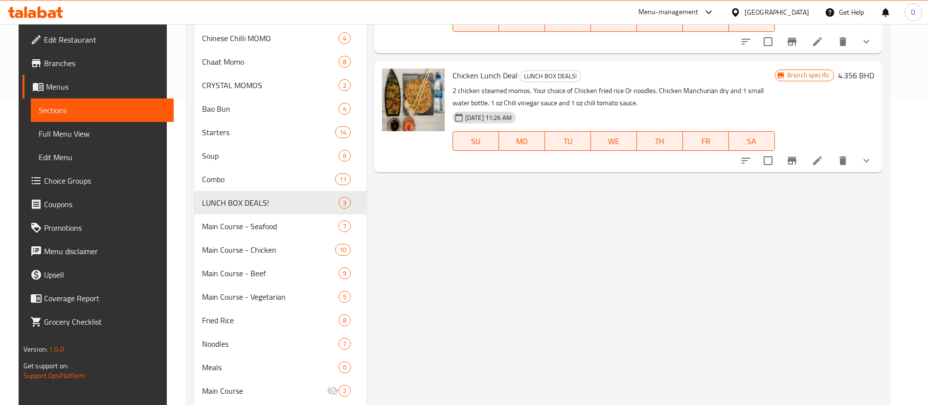
click at [471, 94] on p "2 chicken steamed momos. Your choice of Chicken fried rice Or noodles. Chicken …" at bounding box center [614, 97] width 322 height 24
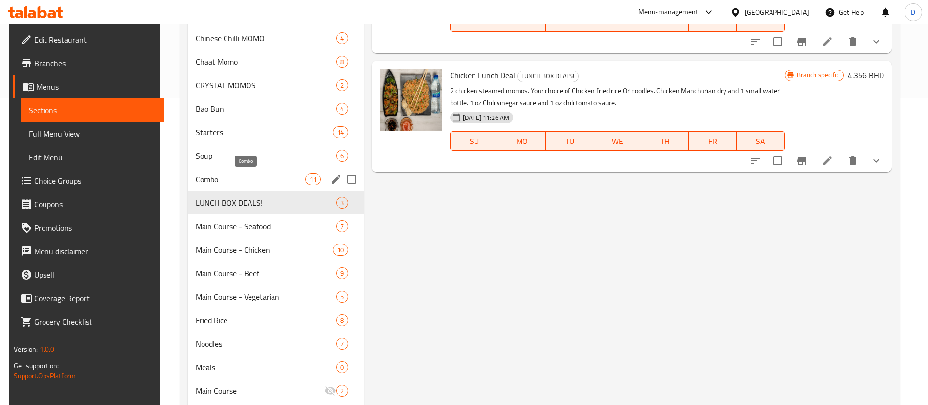
click at [196, 178] on span "Combo" at bounding box center [250, 179] width 109 height 12
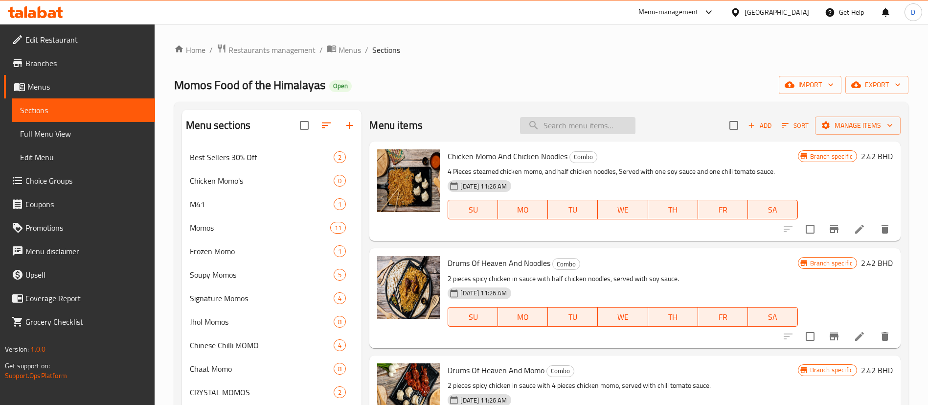
drag, startPoint x: 604, startPoint y: 109, endPoint x: 602, endPoint y: 122, distance: 13.4
click at [604, 111] on div "Menu items Add Sort Manage items" at bounding box center [634, 126] width 531 height 32
click at [603, 122] on input "search" at bounding box center [577, 125] width 115 height 17
paste input "4 Chicken Wonton"
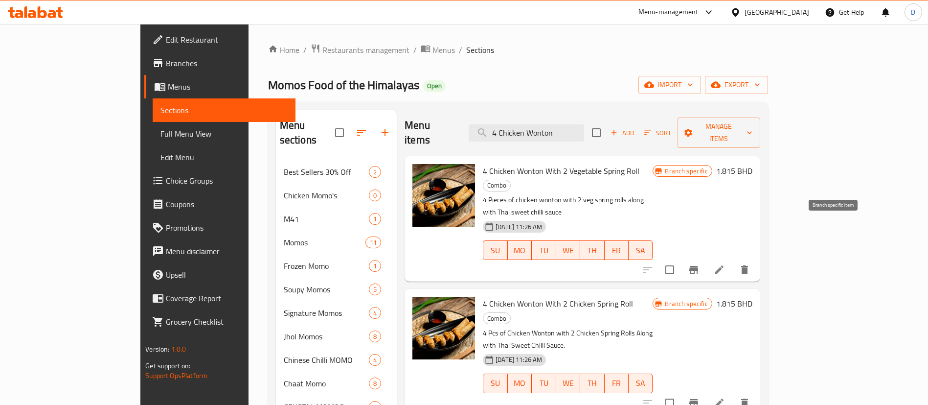
type input "4 Chicken Wonton"
click at [698, 266] on icon "Branch-specific-item" at bounding box center [693, 270] width 9 height 8
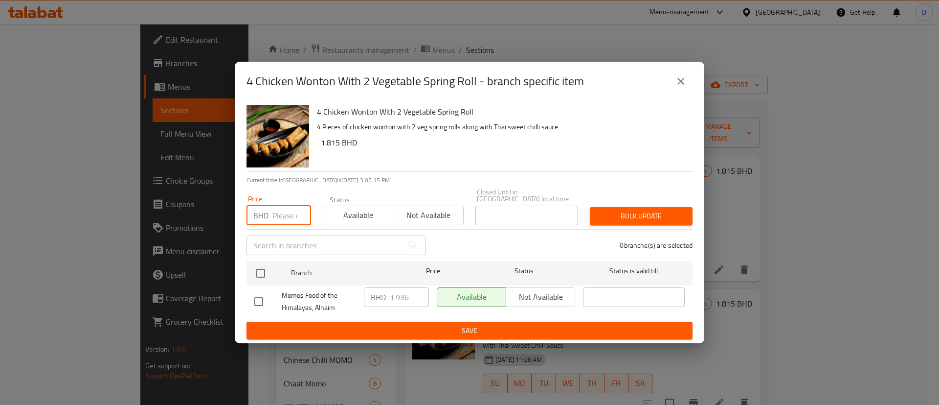
click at [289, 210] on input "number" at bounding box center [292, 216] width 39 height 20
paste input "2.000"
type input "2.000"
click at [261, 266] on input "checkbox" at bounding box center [261, 273] width 21 height 21
checkbox input "true"
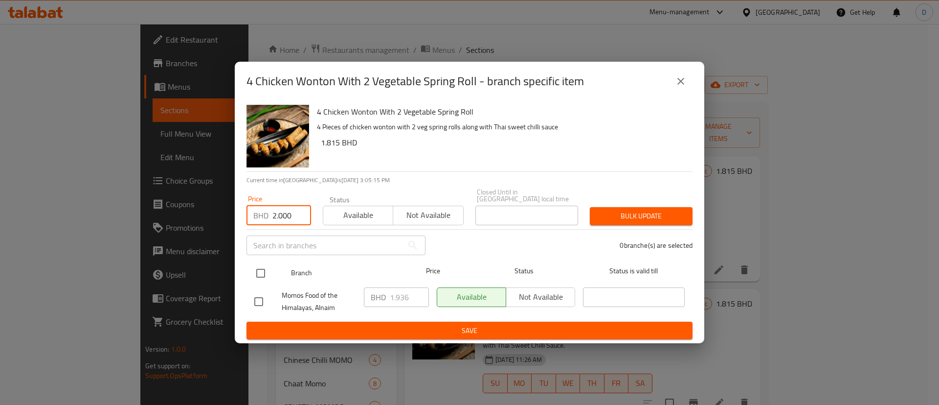
checkbox input "true"
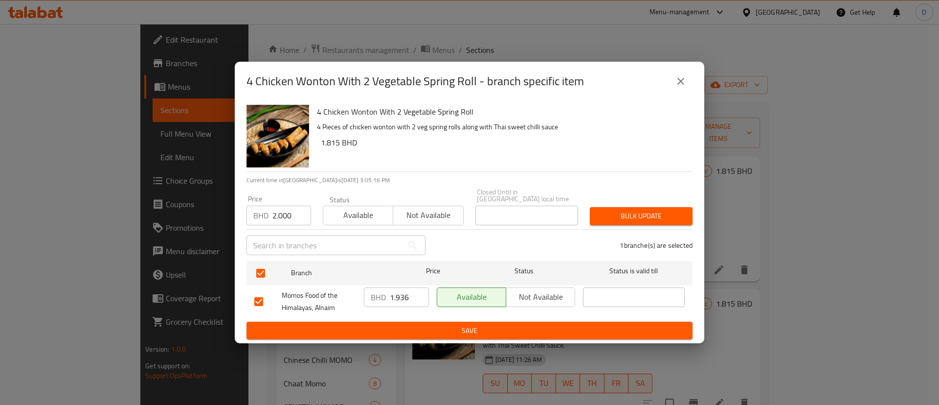
drag, startPoint x: 679, startPoint y: 199, endPoint x: 666, endPoint y: 210, distance: 17.0
click at [677, 201] on div "Bulk update" at bounding box center [641, 216] width 114 height 30
click at [666, 211] on span "Bulk update" at bounding box center [641, 216] width 87 height 12
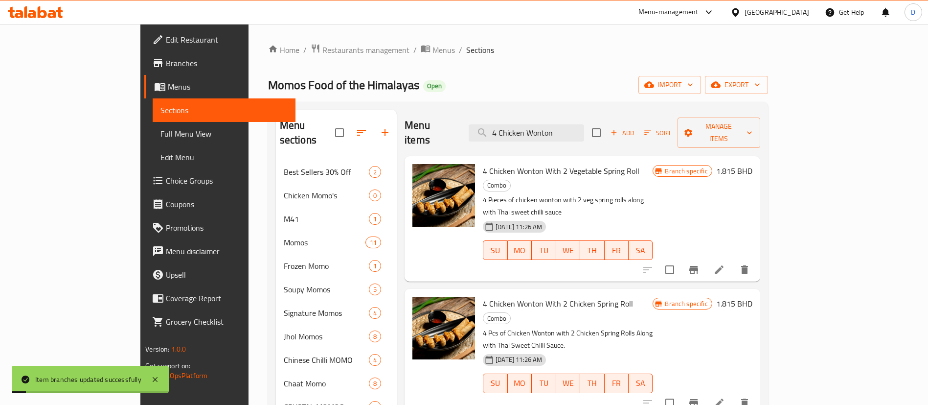
click at [700, 397] on icon "Branch-specific-item" at bounding box center [694, 403] width 12 height 12
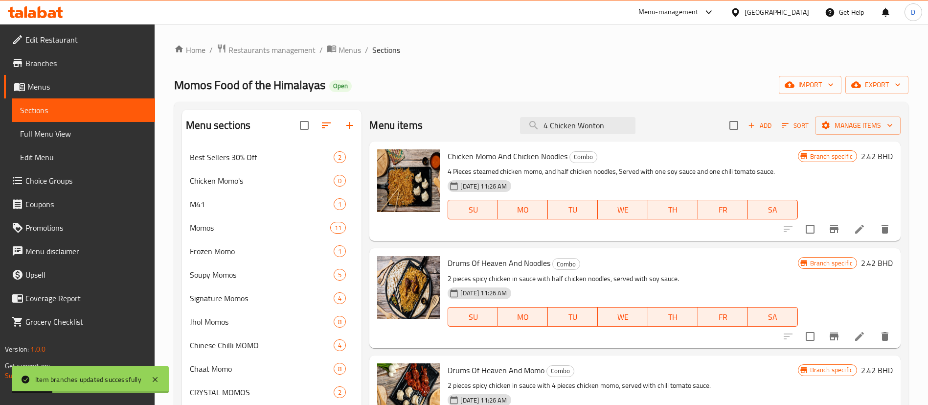
click at [684, 86] on div "Momos Food of the Himalayas Open import export" at bounding box center [541, 85] width 734 height 18
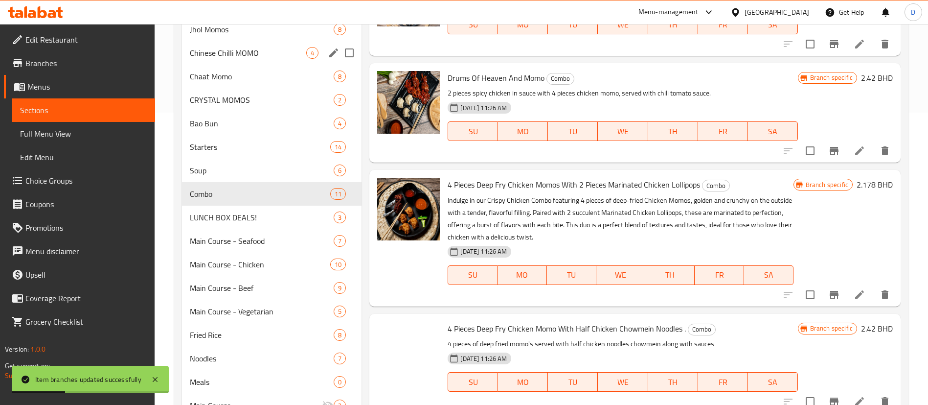
scroll to position [294, 0]
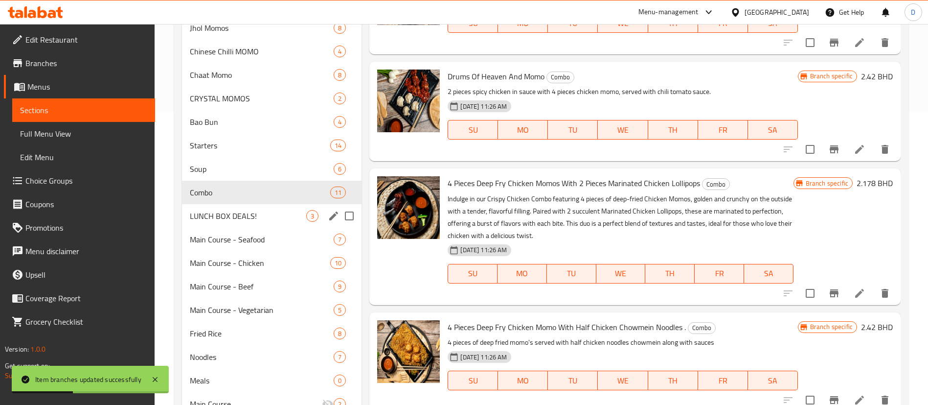
click at [231, 212] on span "LUNCH BOX DEALS!" at bounding box center [248, 216] width 116 height 12
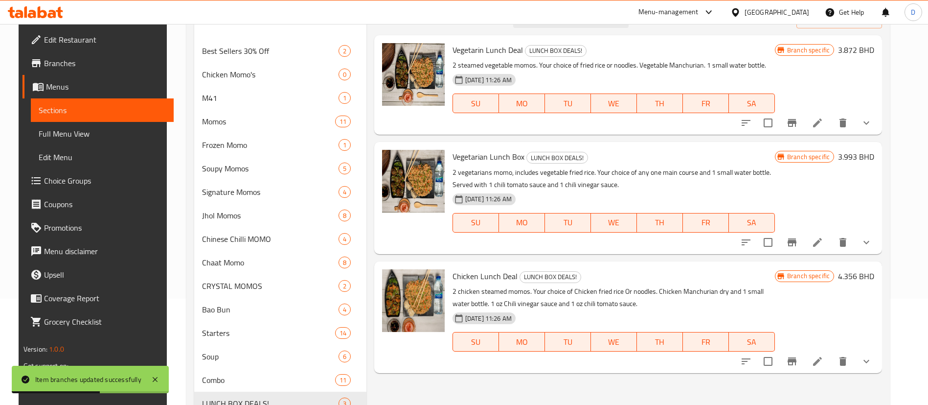
scroll to position [73, 0]
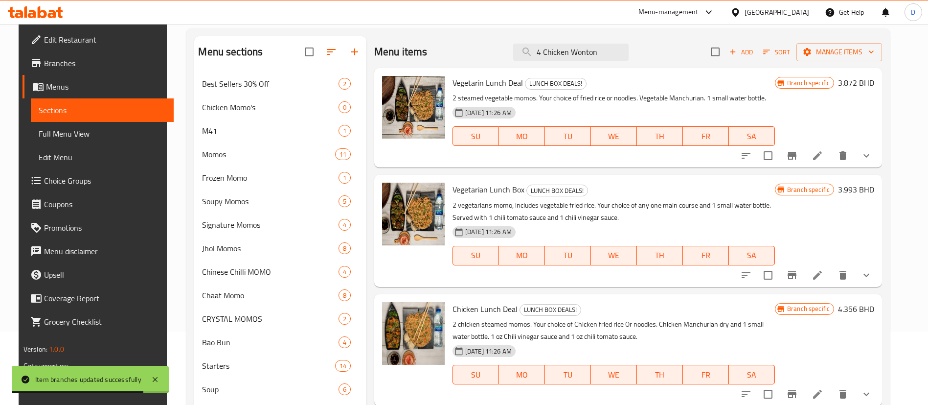
click at [804, 152] on button "Branch-specific-item" at bounding box center [791, 155] width 23 height 23
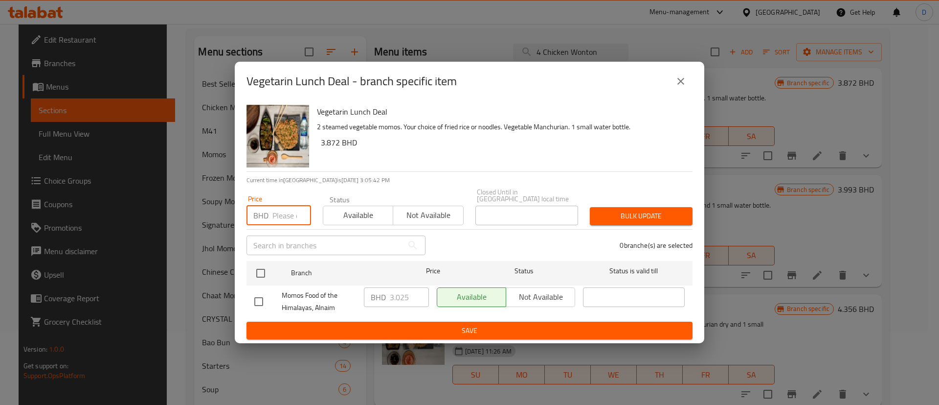
click at [281, 206] on input "number" at bounding box center [292, 216] width 39 height 20
paste input "2.800"
type input "2.800"
click at [266, 259] on div at bounding box center [269, 273] width 37 height 28
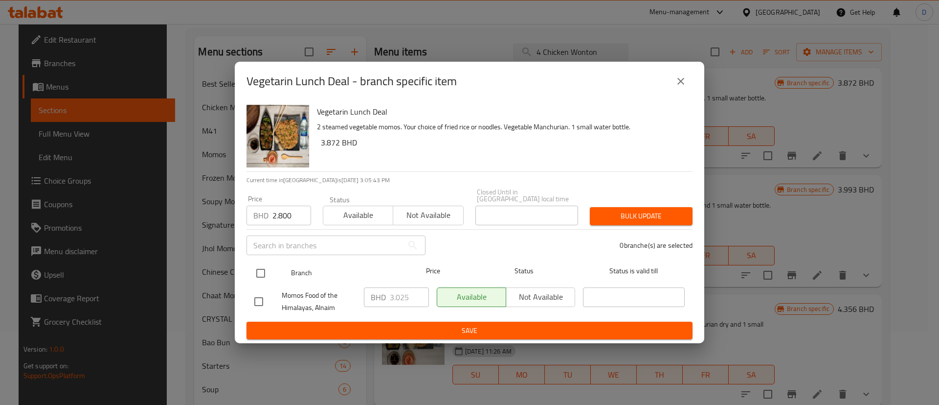
click at [265, 266] on input "checkbox" at bounding box center [261, 273] width 21 height 21
checkbox input "true"
click at [636, 202] on div "Bulk update" at bounding box center [641, 216] width 114 height 30
click at [632, 210] on span "Bulk update" at bounding box center [641, 216] width 87 height 12
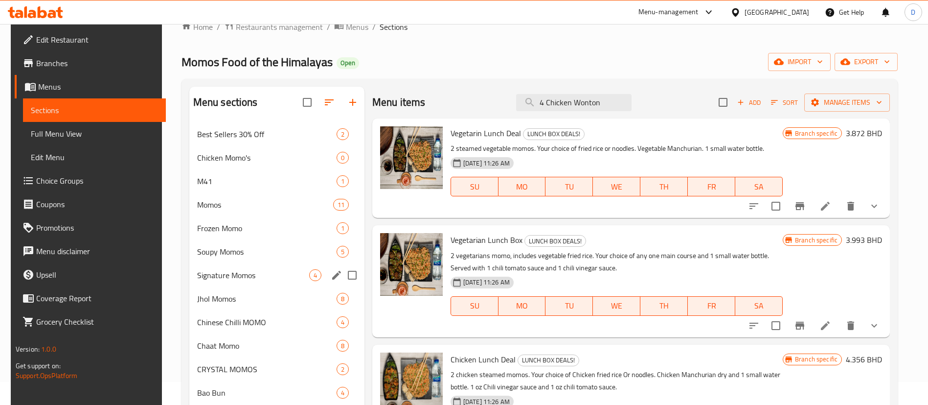
scroll to position [0, 0]
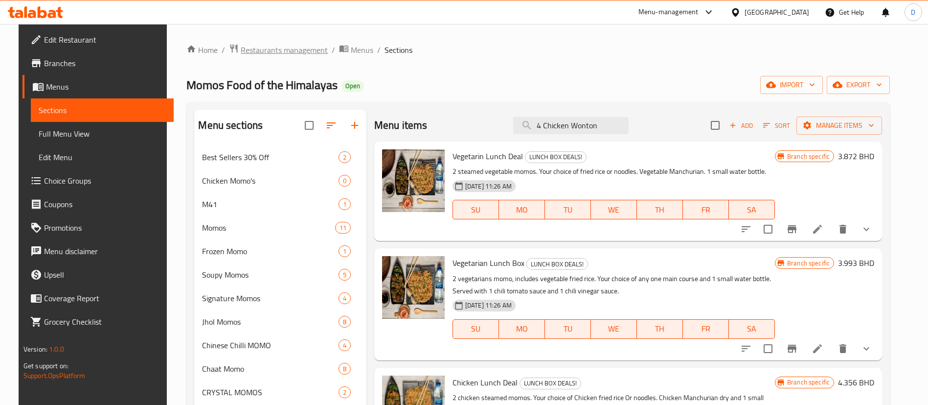
click at [250, 45] on span "Restaurants management" at bounding box center [284, 50] width 87 height 12
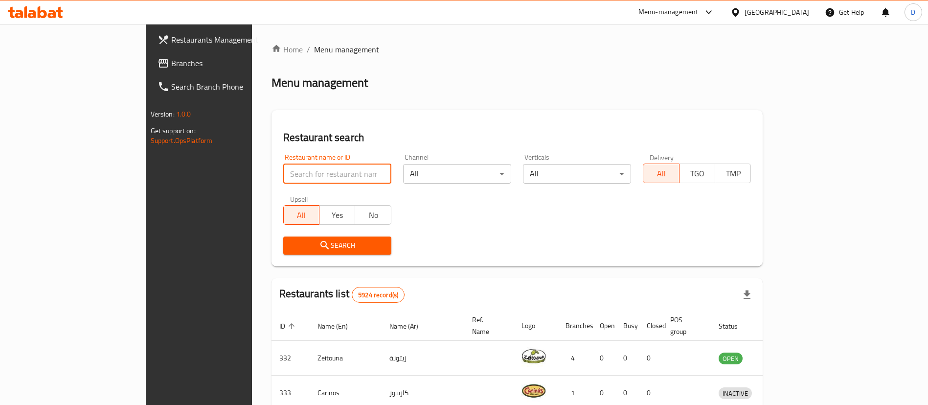
click at [283, 181] on input "search" at bounding box center [337, 174] width 108 height 20
type input "the scale"
click button "Search" at bounding box center [337, 245] width 108 height 18
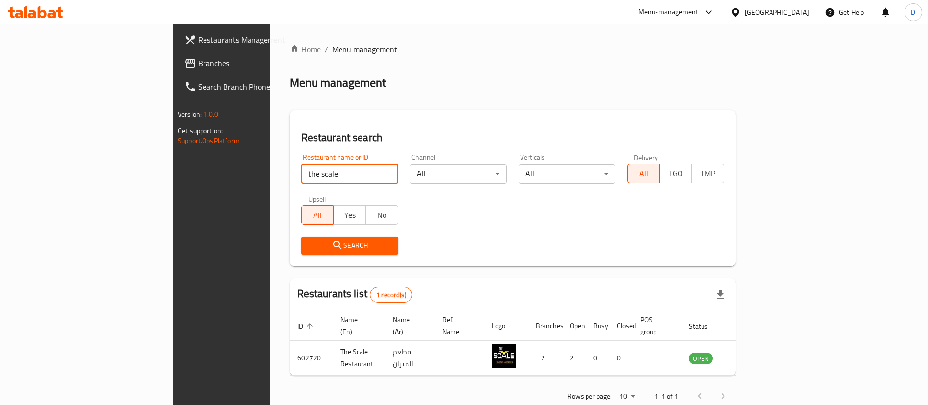
scroll to position [13, 0]
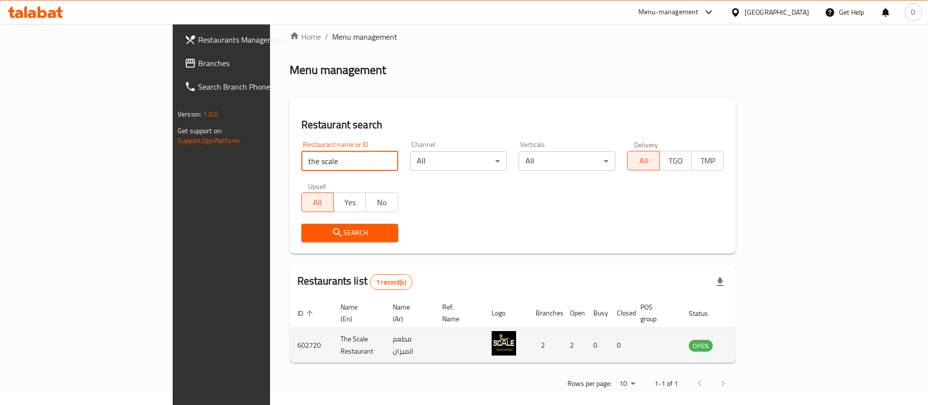
click at [752, 342] on icon "enhanced table" at bounding box center [746, 346] width 11 height 8
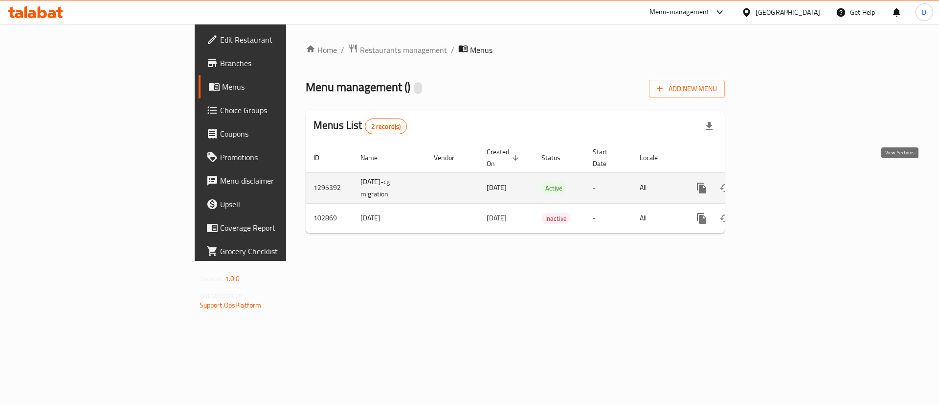
click at [784, 176] on link "enhanced table" at bounding box center [772, 187] width 23 height 23
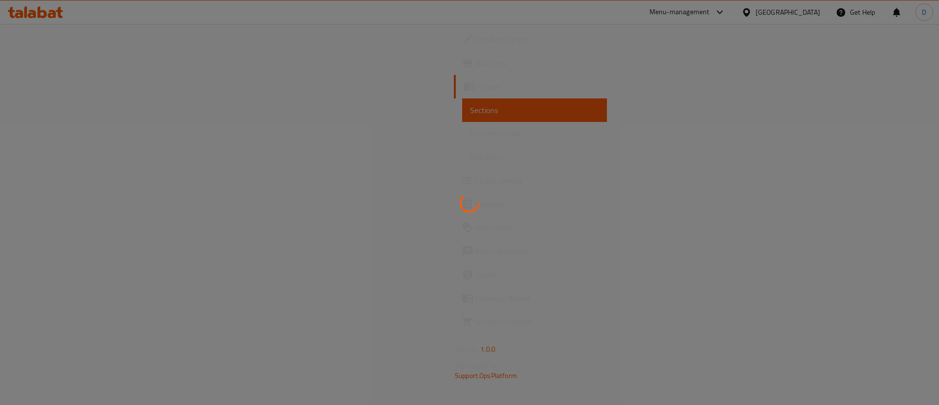
click at [409, 129] on div at bounding box center [469, 202] width 939 height 405
